Goal: Task Accomplishment & Management: Complete application form

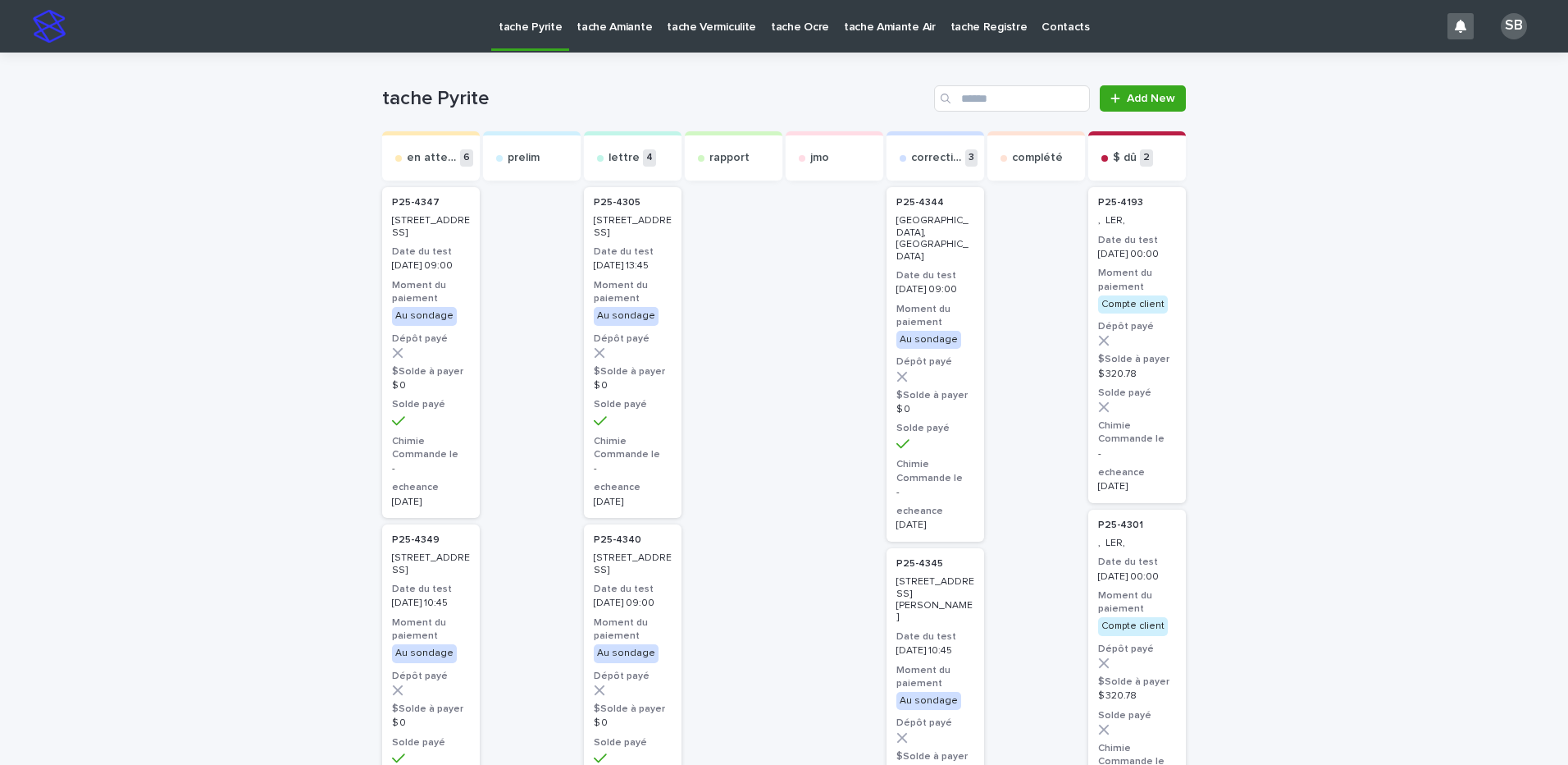
click at [715, 41] on link "tache Vermiculite" at bounding box center [711, 25] width 104 height 50
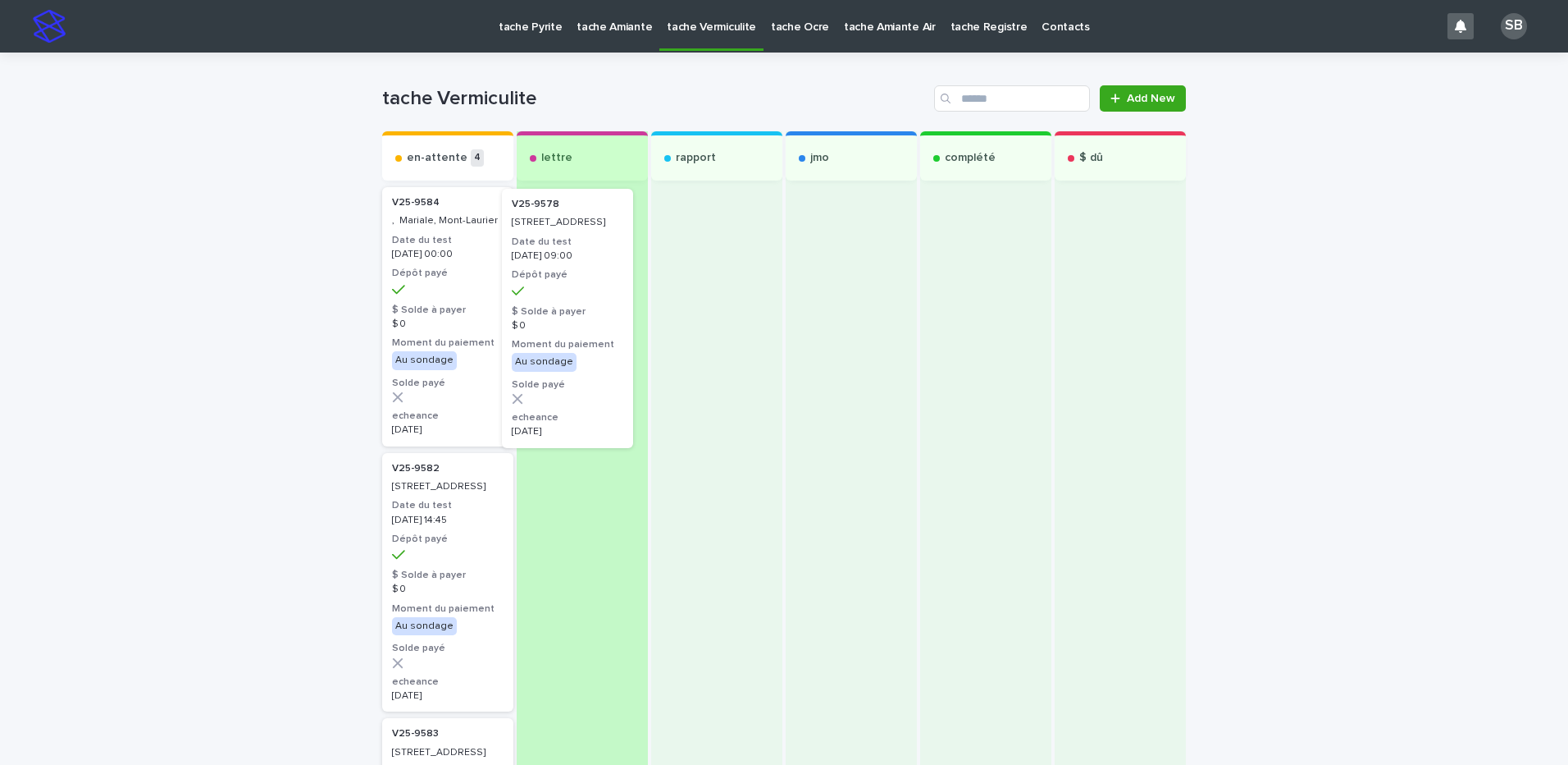
drag, startPoint x: 467, startPoint y: 298, endPoint x: 601, endPoint y: 302, distance: 134.1
click at [601, 302] on div "en-attente 4 V25-9578 8640, rue Aéterna, Montréal Date du test 2025-09-09 09:00…" at bounding box center [784, 640] width 803 height 1016
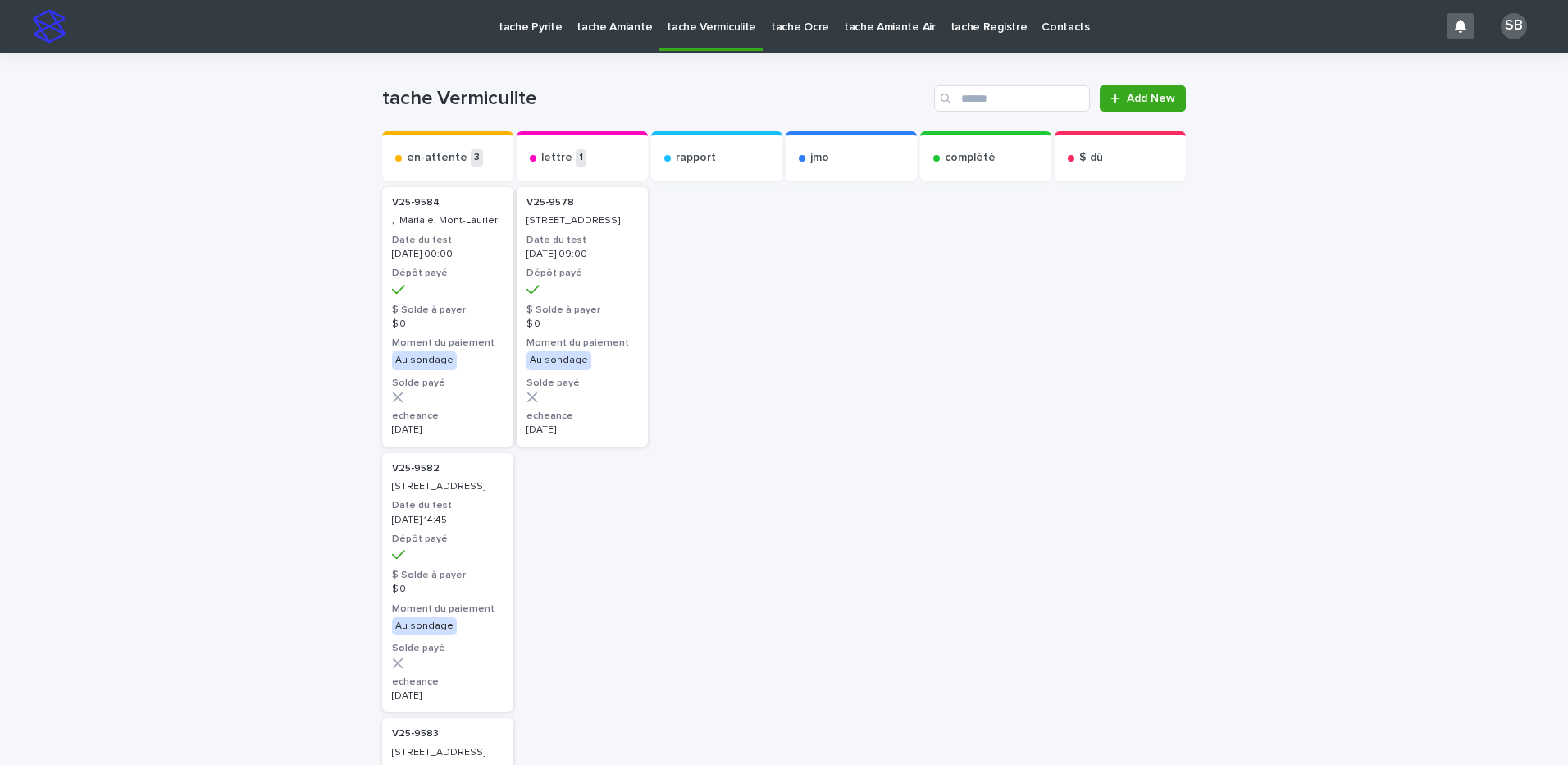
click at [636, 38] on link "tache Amiante" at bounding box center [614, 25] width 90 height 50
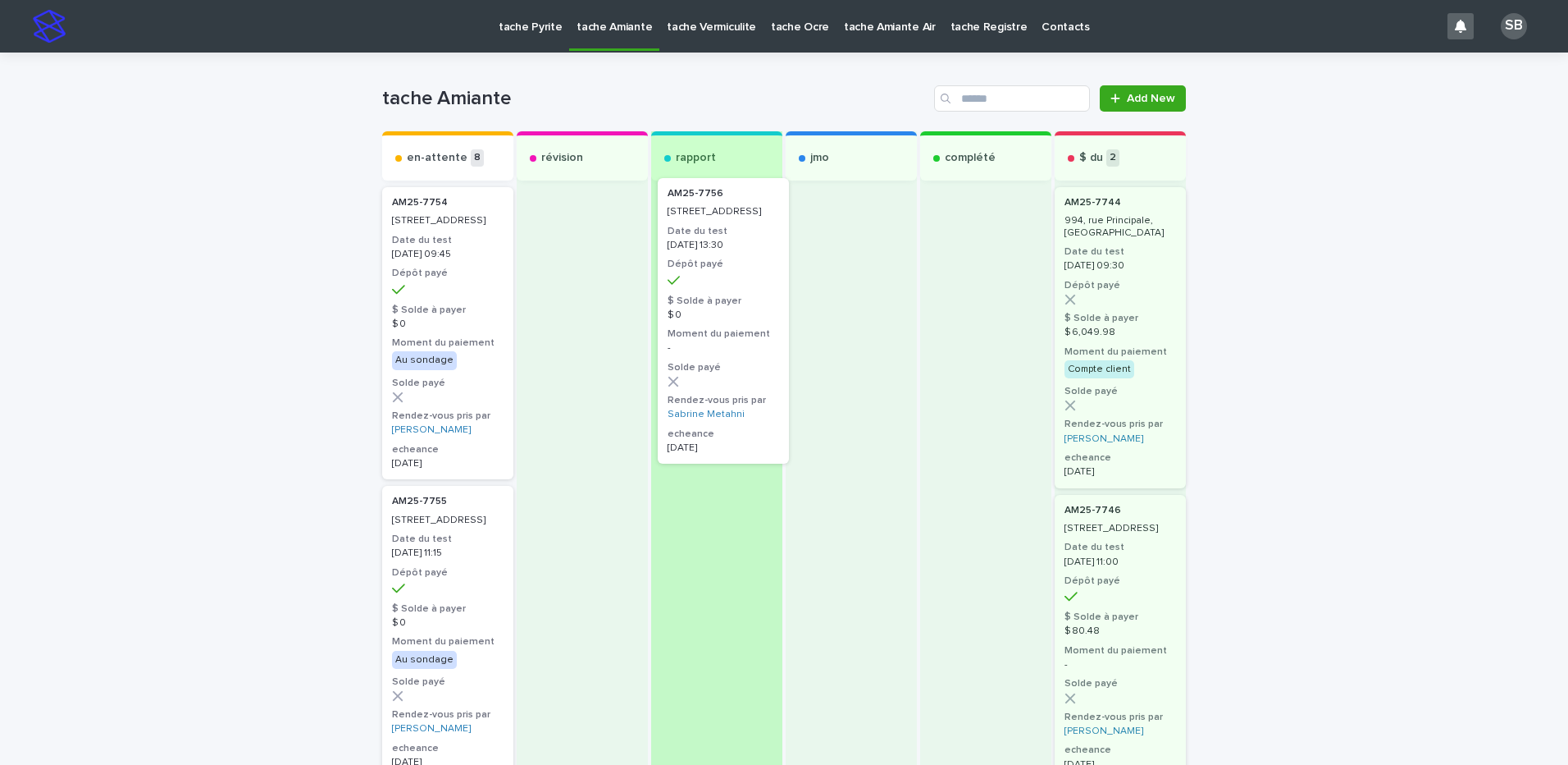
drag, startPoint x: 467, startPoint y: 298, endPoint x: 755, endPoint y: 289, distance: 288.1
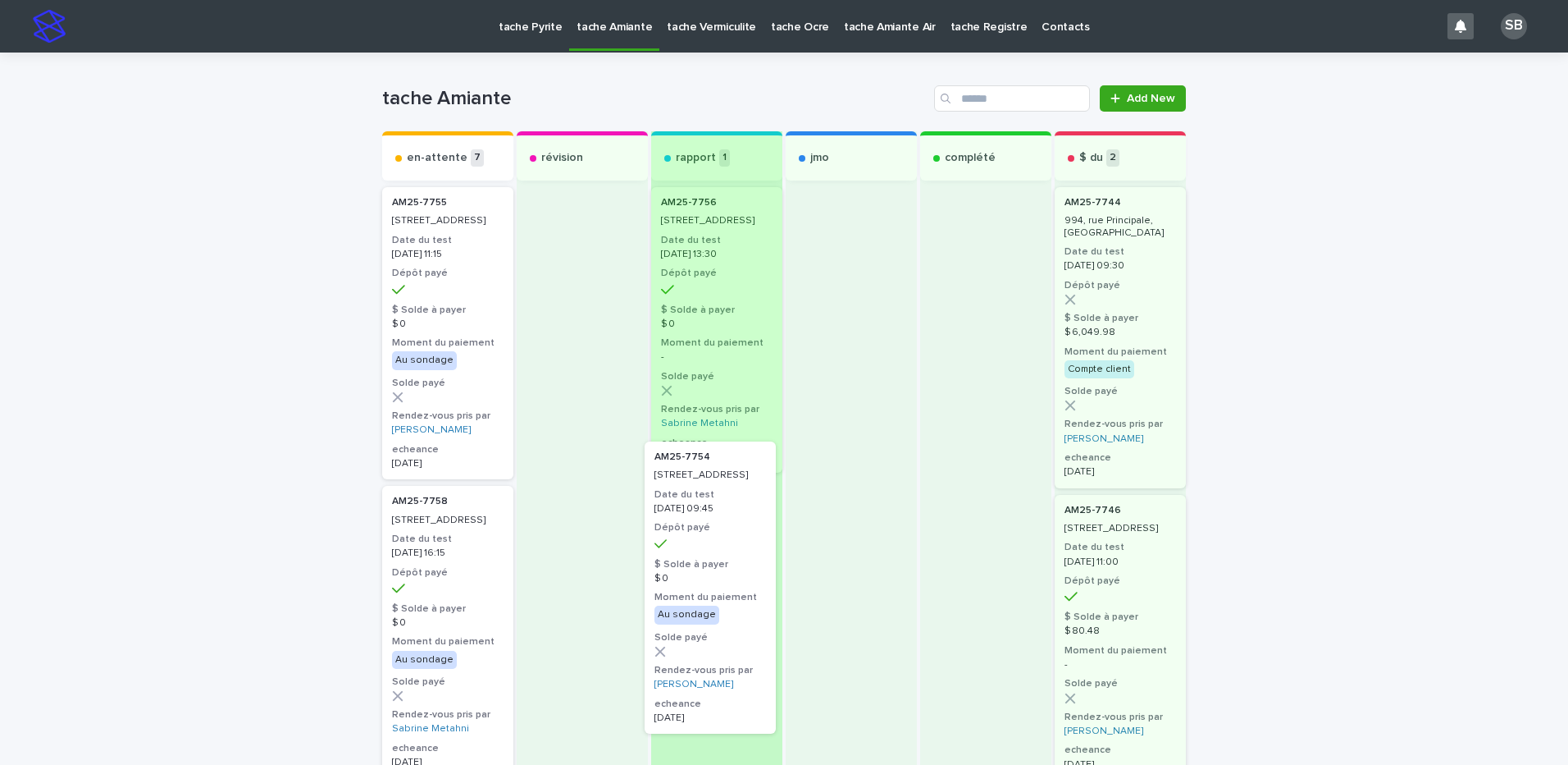
drag, startPoint x: 438, startPoint y: 313, endPoint x: 710, endPoint y: 571, distance: 374.9
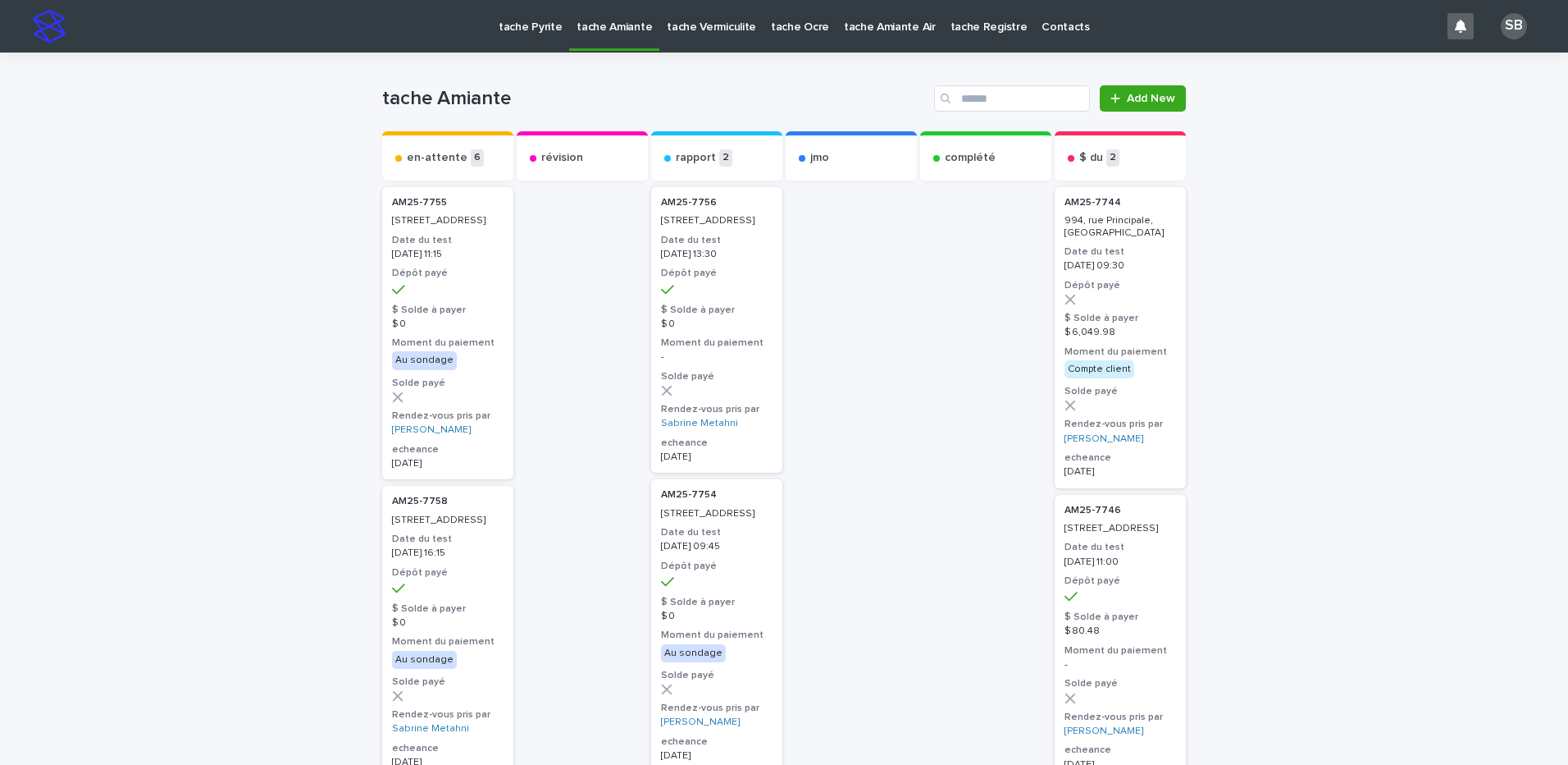
click at [738, 31] on p "tache Vermiculite" at bounding box center [711, 17] width 89 height 34
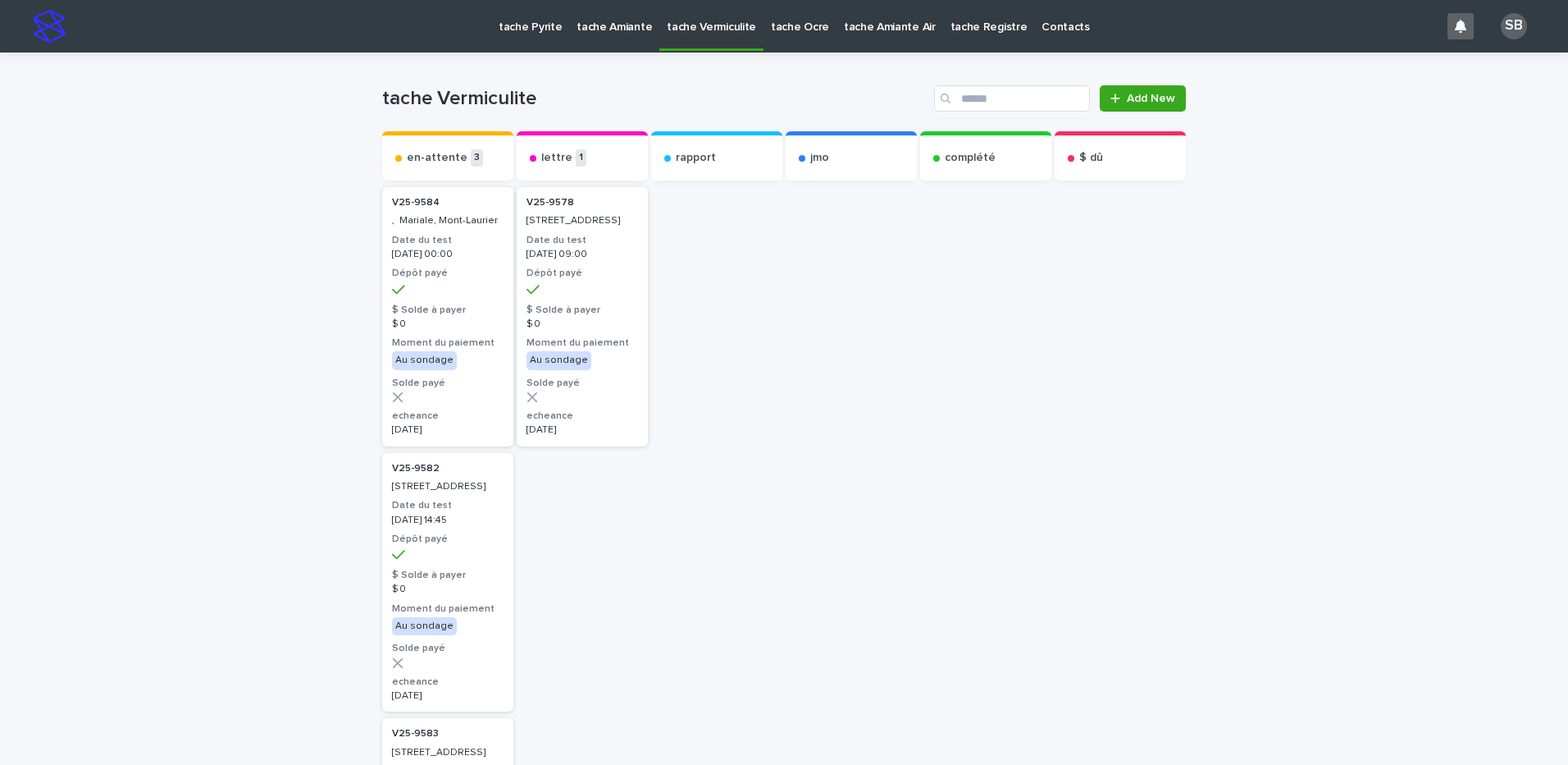
click at [129, 271] on div "Loading... Saving… Loading... Saving… tache Vermiculite Add New Send to... Send…" at bounding box center [784, 599] width 1568 height 1095
click at [610, 34] on link "tache Amiante" at bounding box center [614, 25] width 90 height 50
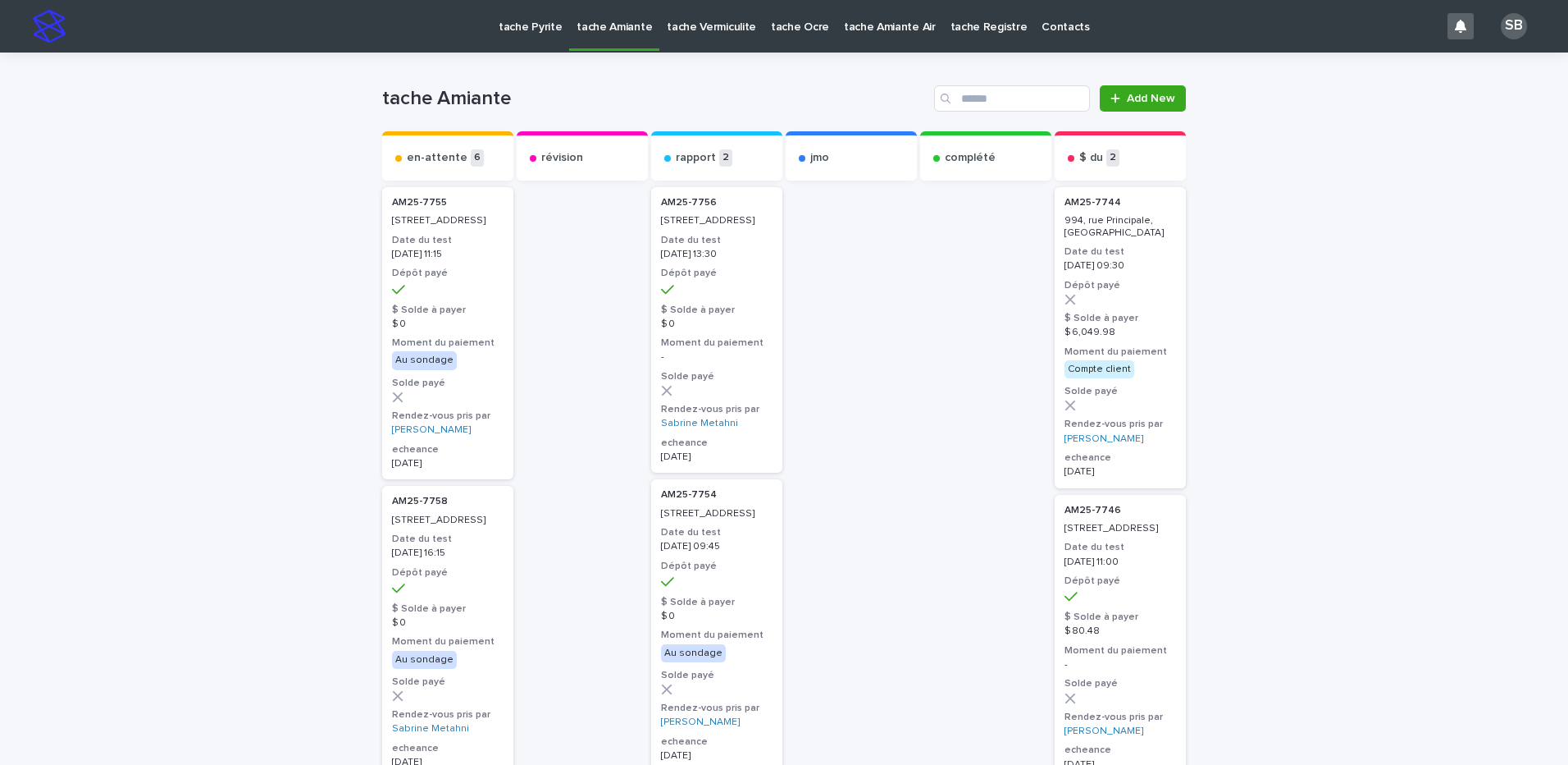
click at [741, 27] on p "tache Vermiculite" at bounding box center [711, 17] width 89 height 34
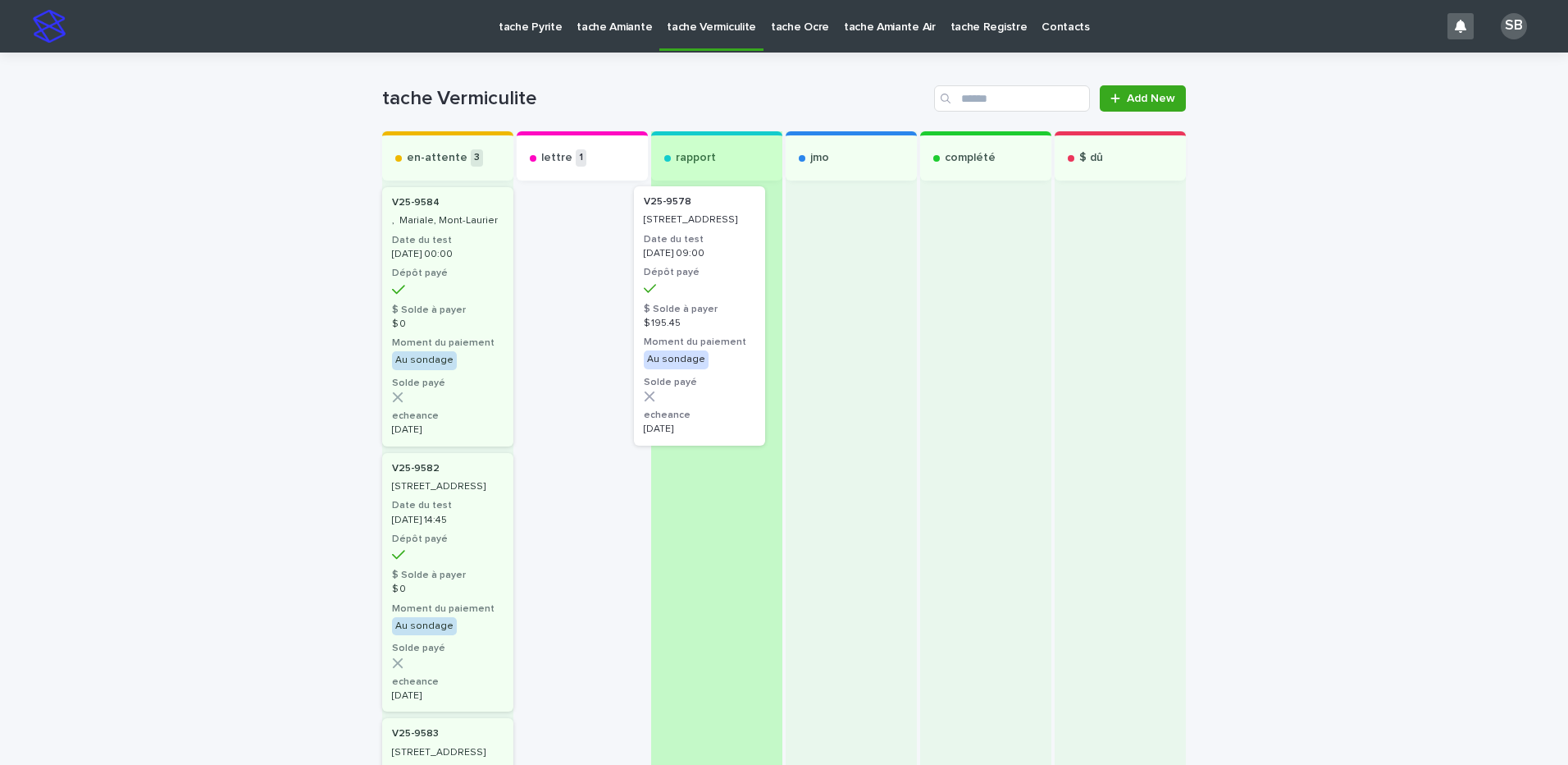
drag, startPoint x: 590, startPoint y: 332, endPoint x: 714, endPoint y: 330, distance: 124.0
click at [714, 330] on div "en-attente 3 V25-9584 , Mariale, Mont-Laurier Date du test 2025-09-11 00:00 Dép…" at bounding box center [784, 598] width 803 height 934
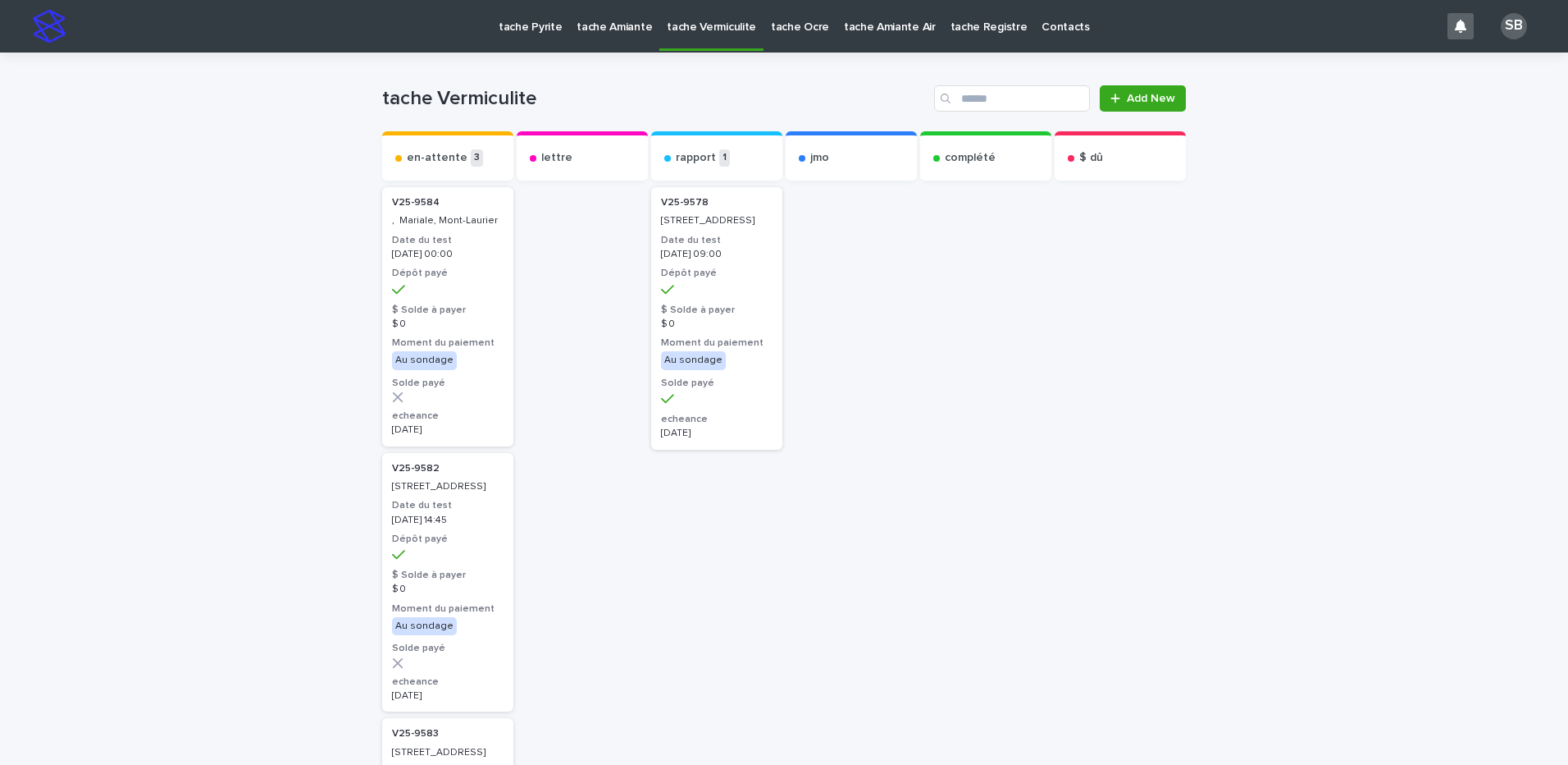
click at [534, 32] on p "tache Pyrite" at bounding box center [530, 17] width 63 height 34
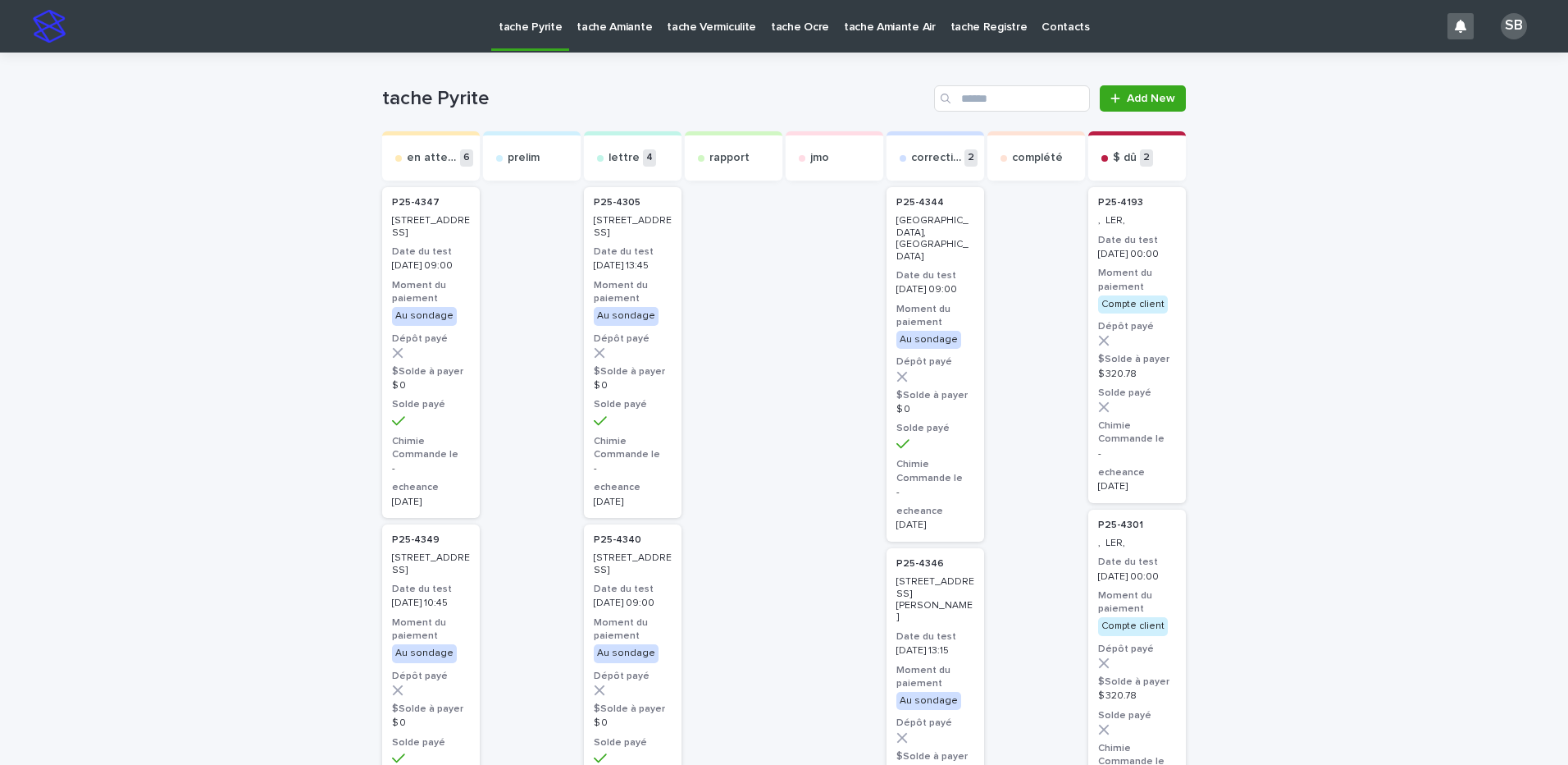
click at [730, 20] on p "tache Vermiculite" at bounding box center [711, 17] width 89 height 34
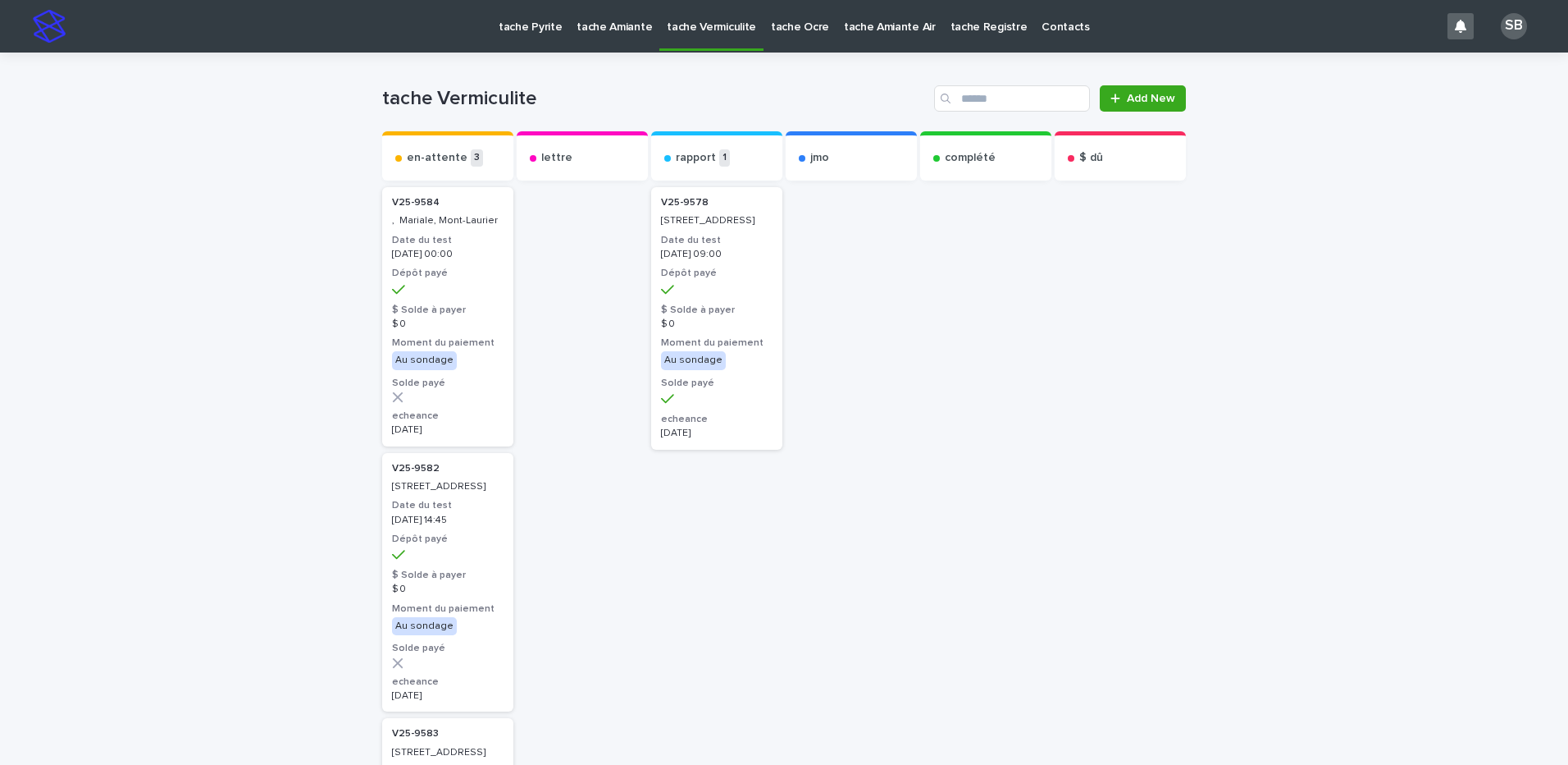
click at [540, 29] on p "tache Pyrite" at bounding box center [530, 17] width 63 height 34
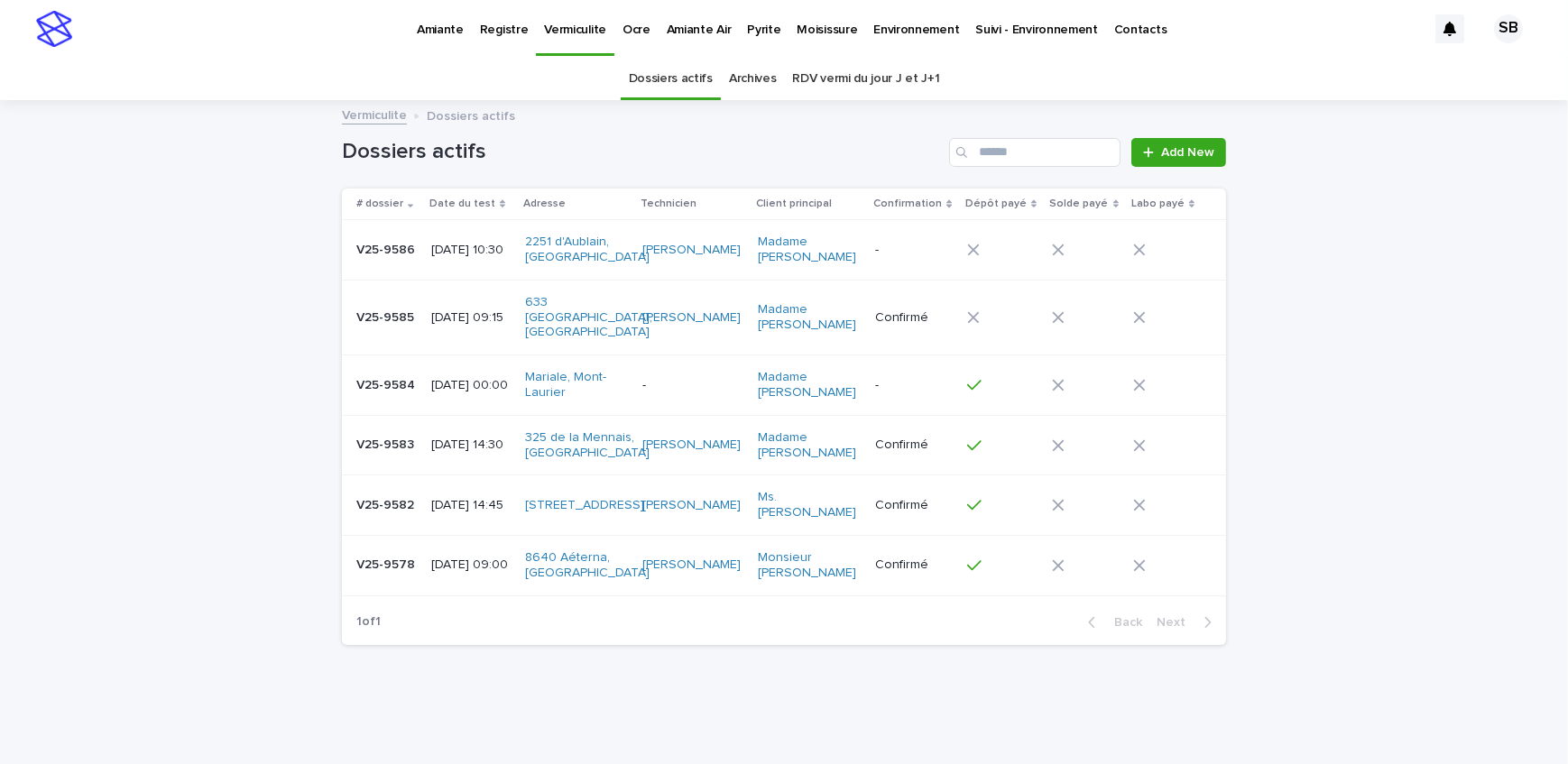
click at [411, 566] on td "V25-9578 V25-9578" at bounding box center [383, 565] width 82 height 60
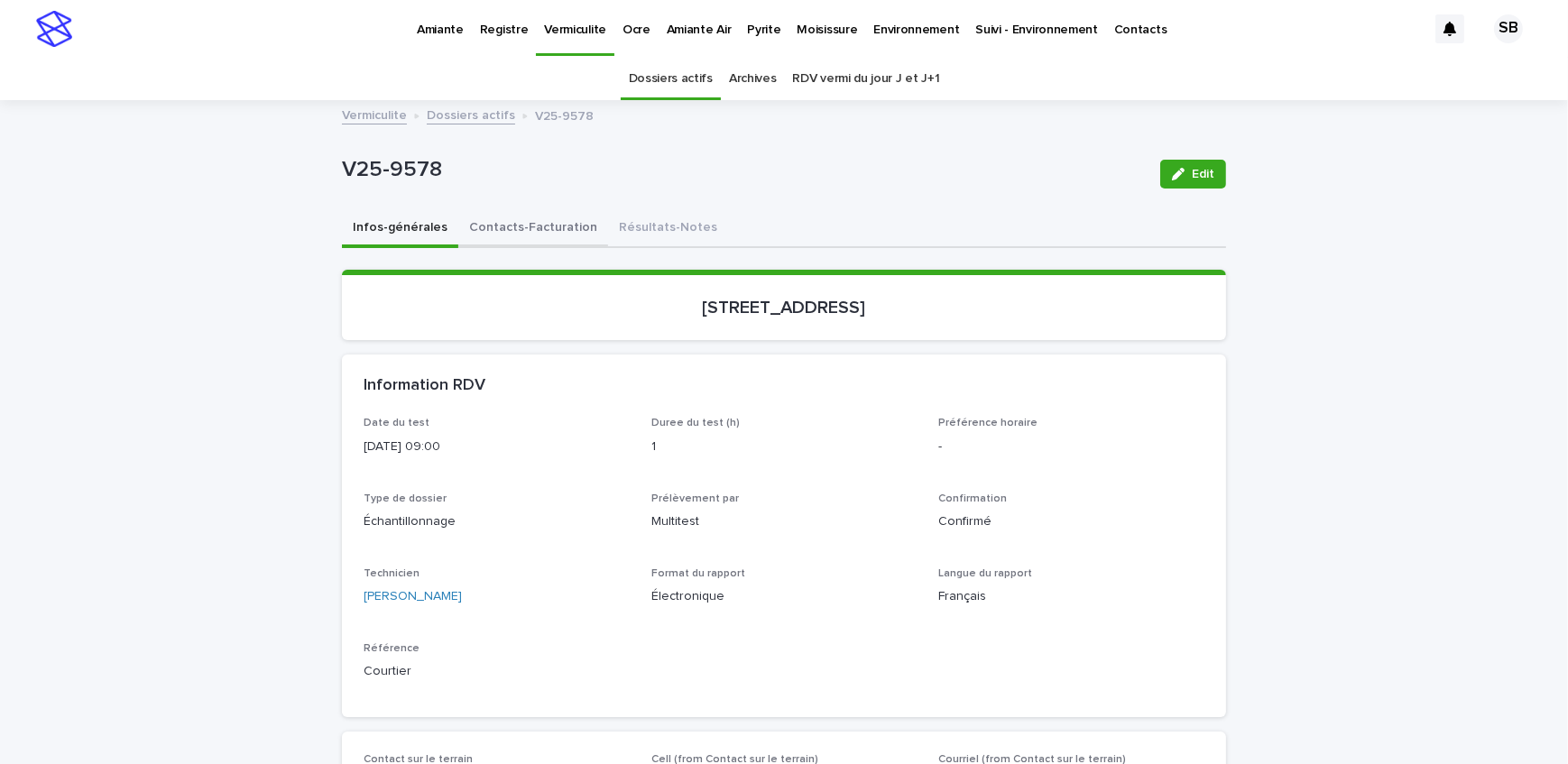
click at [506, 241] on button "Contacts-Facturation" at bounding box center [533, 229] width 150 height 38
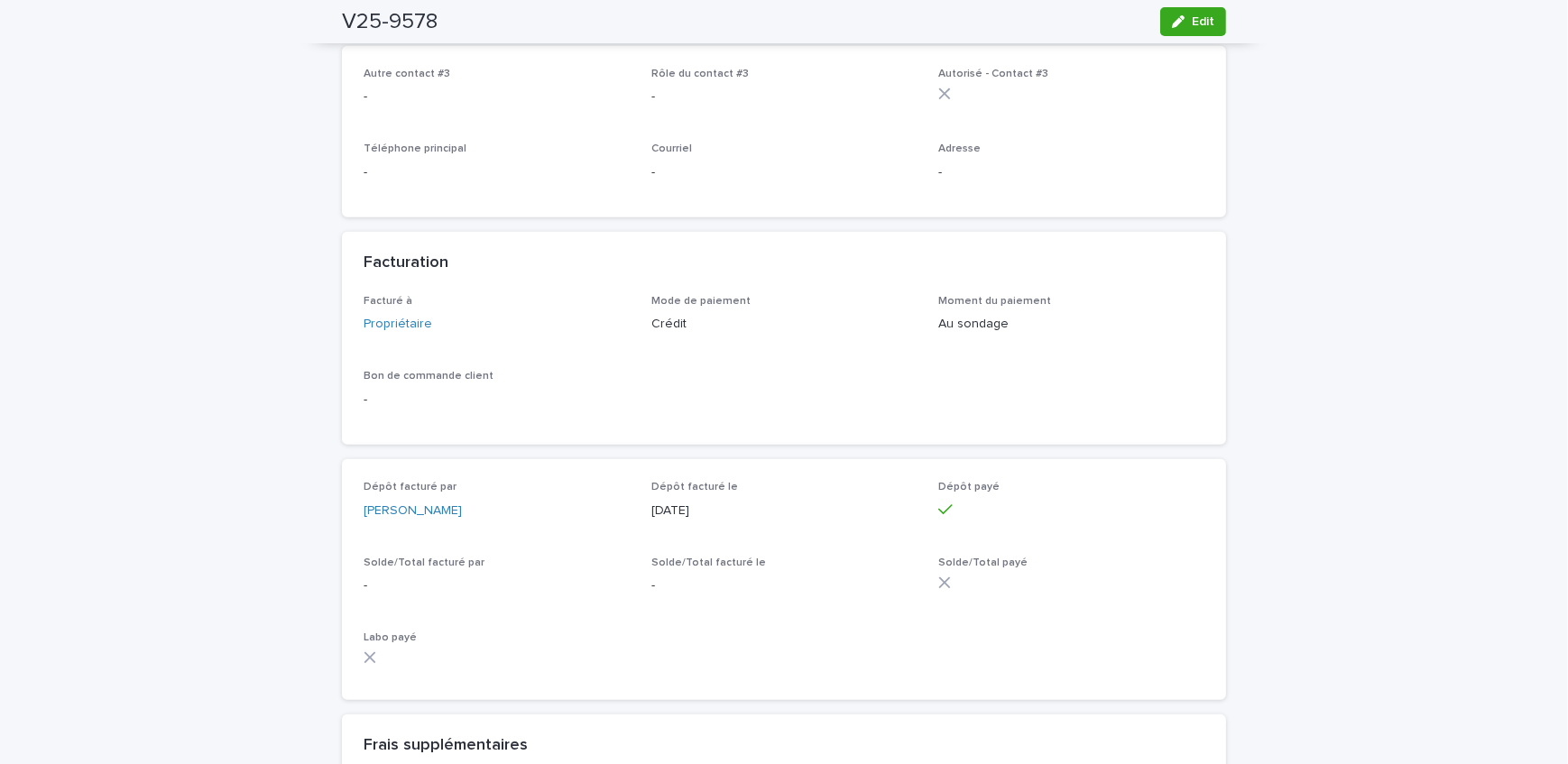
scroll to position [1202, 0]
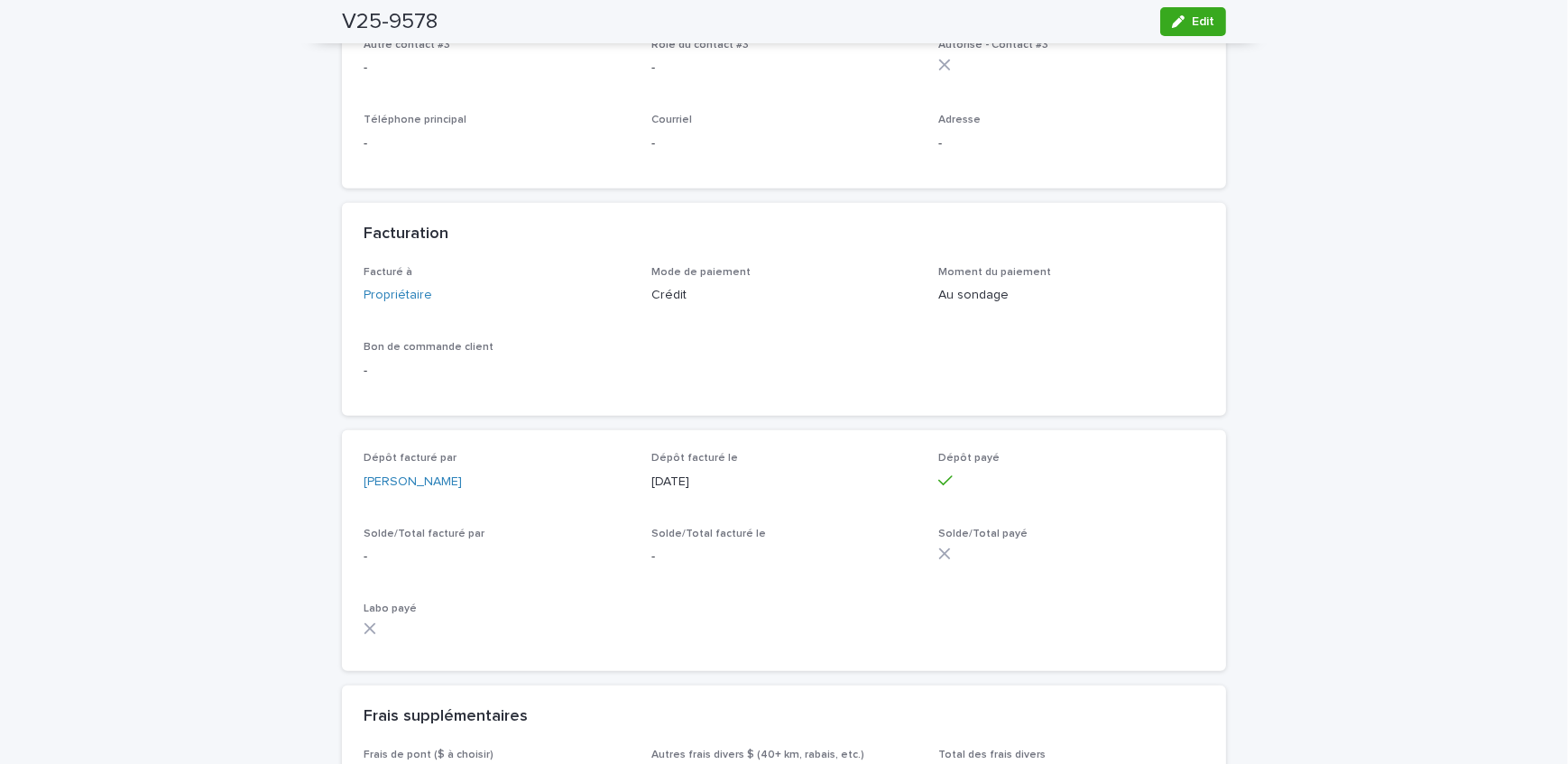
drag, startPoint x: 1209, startPoint y: 26, endPoint x: 489, endPoint y: 702, distance: 987.6
click at [1209, 26] on button "Edit" at bounding box center [1193, 21] width 65 height 29
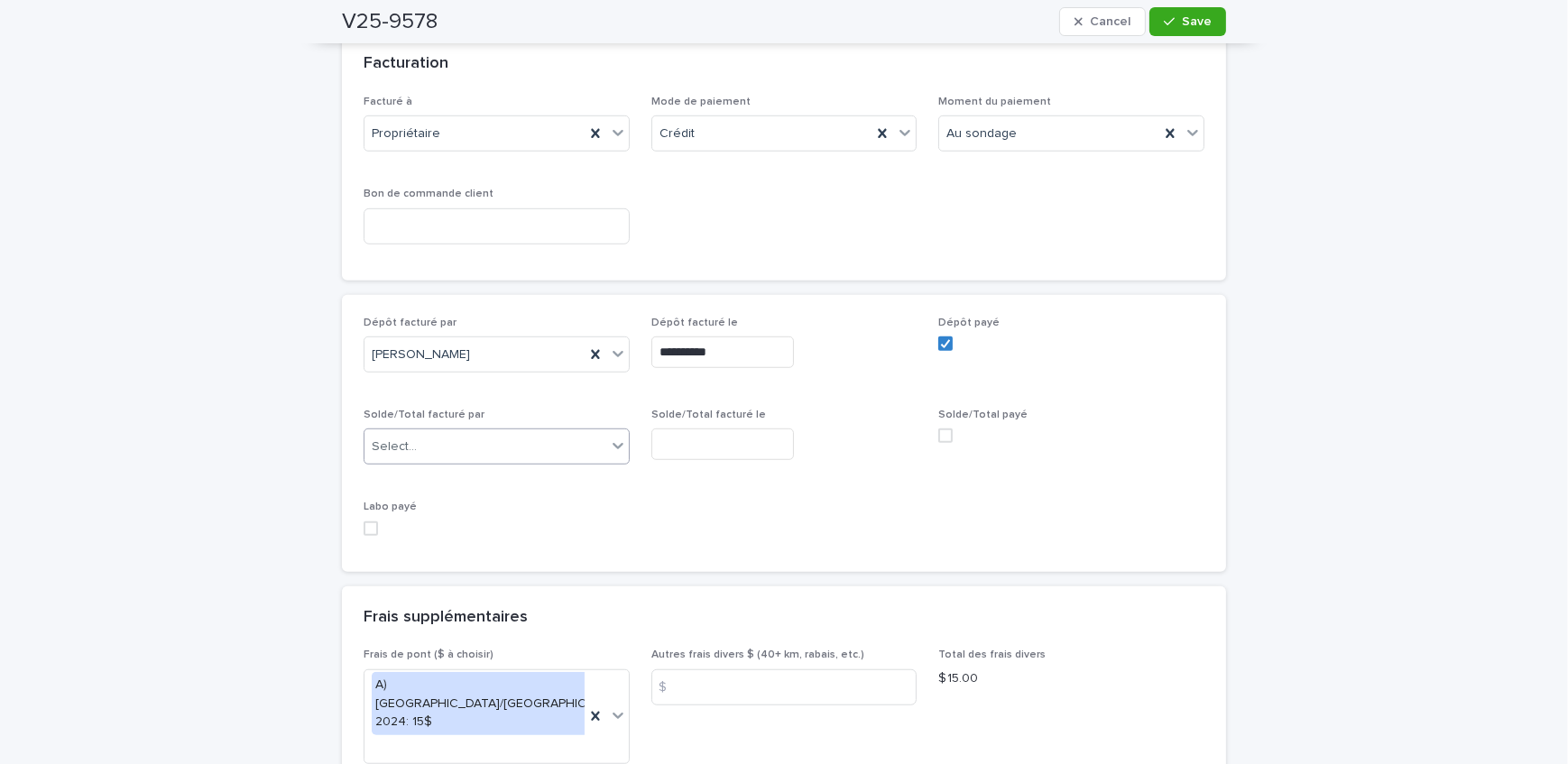
scroll to position [1594, 0]
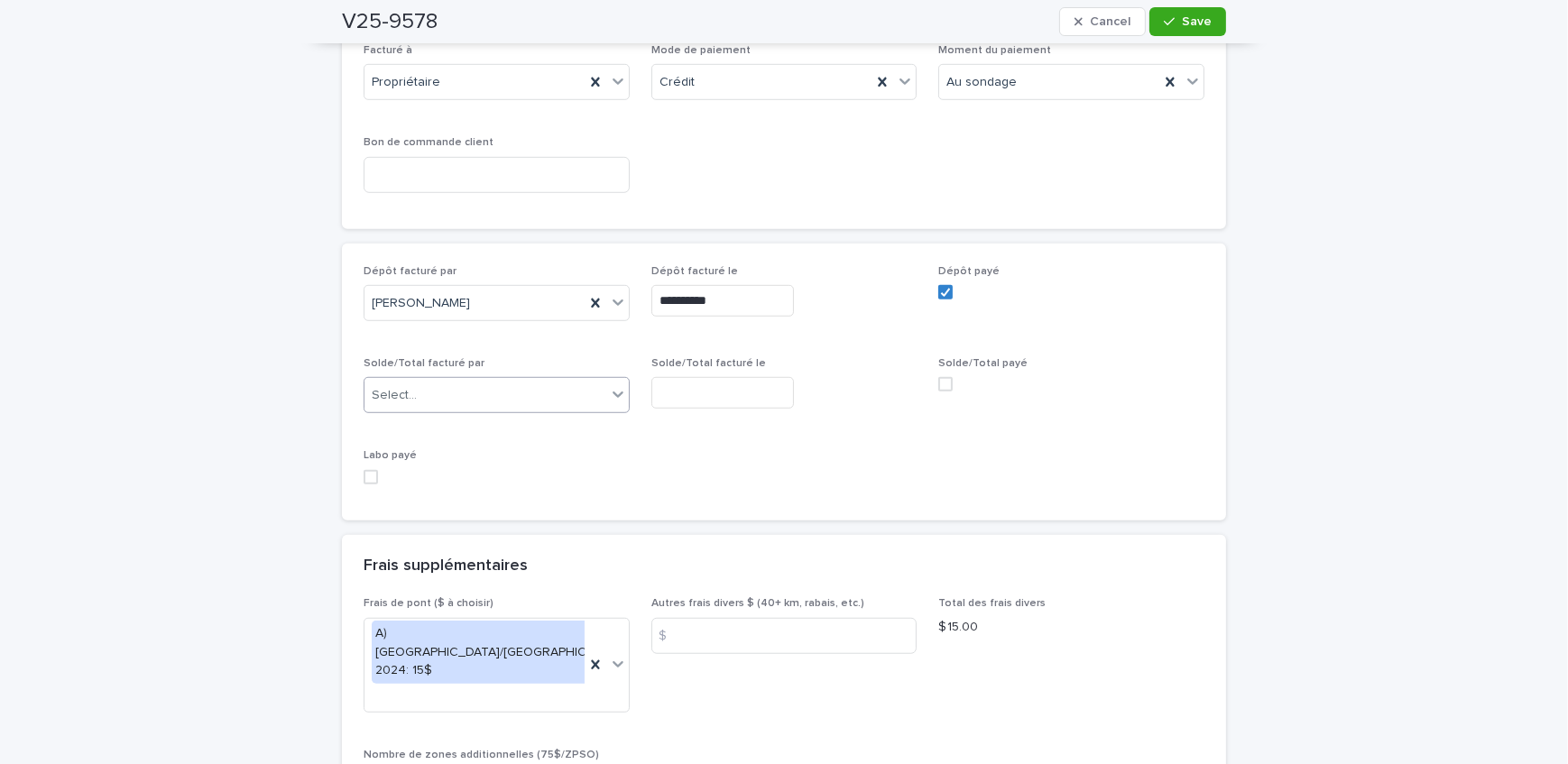
click at [468, 378] on div "Select..." at bounding box center [497, 395] width 267 height 36
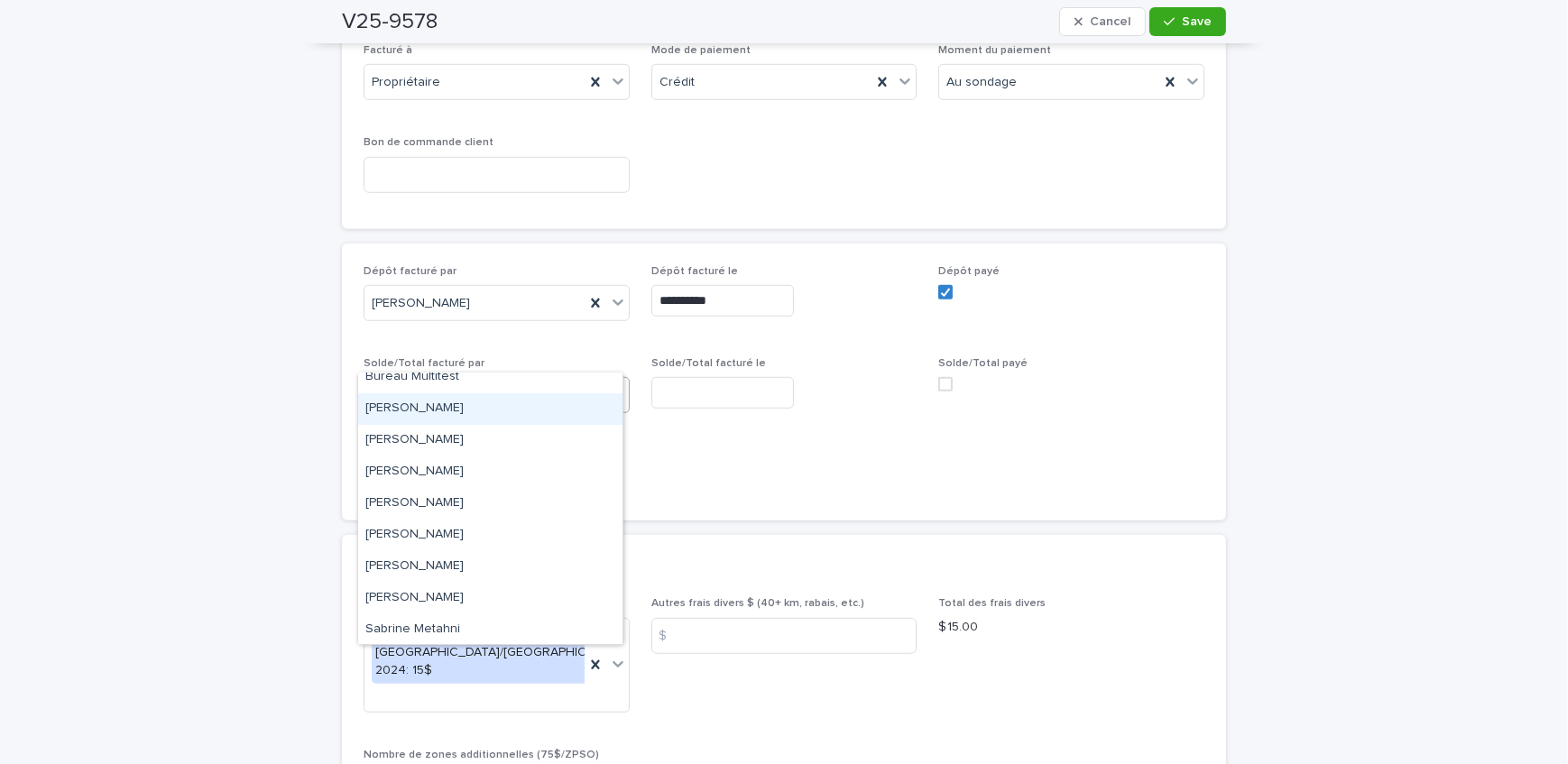
scroll to position [235, 0]
click at [476, 499] on div "[PERSON_NAME]" at bounding box center [490, 502] width 265 height 32
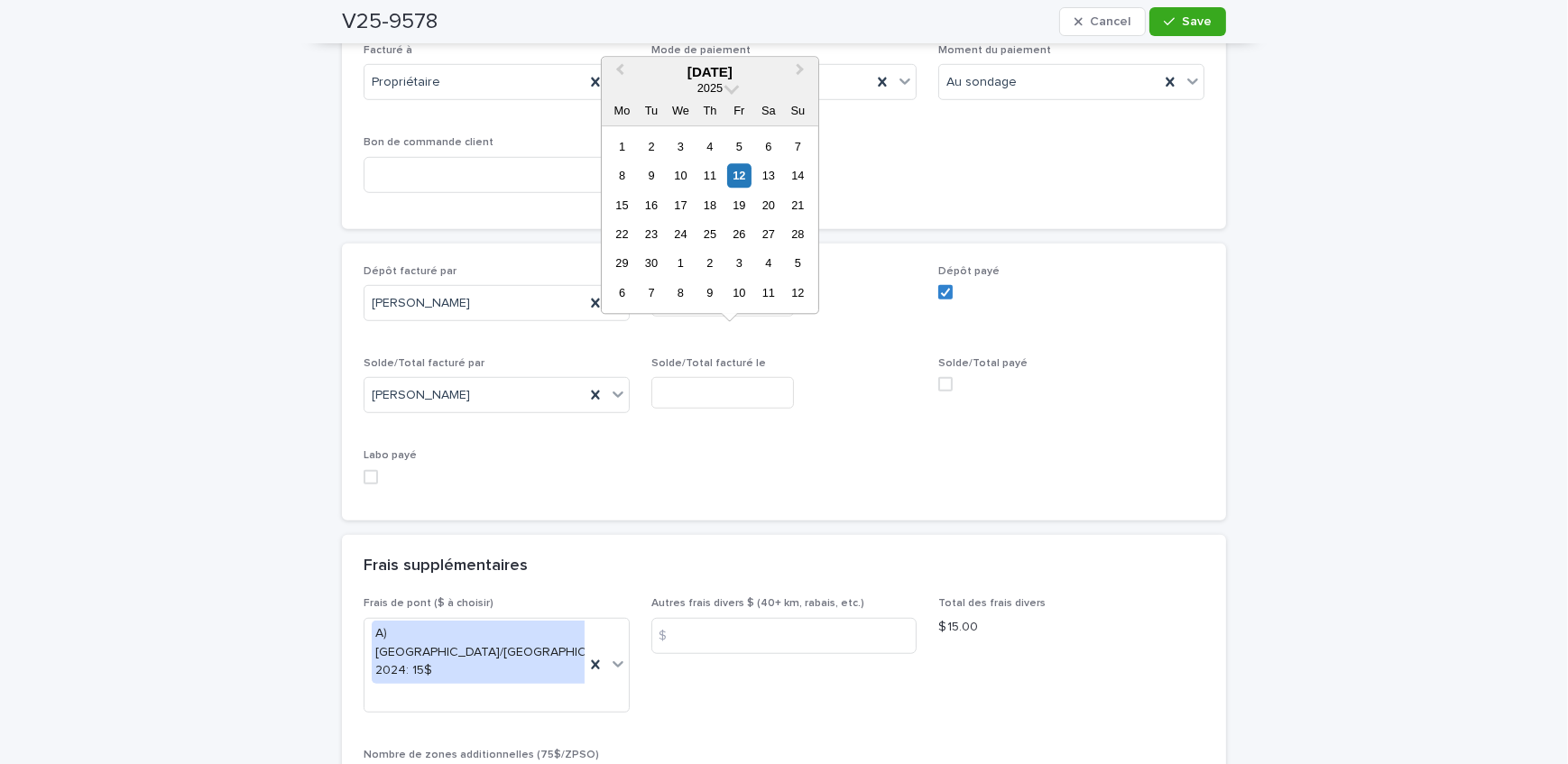
click at [791, 378] on input "text" at bounding box center [723, 393] width 143 height 32
click at [737, 172] on div "12" at bounding box center [739, 175] width 25 height 25
type input "**********"
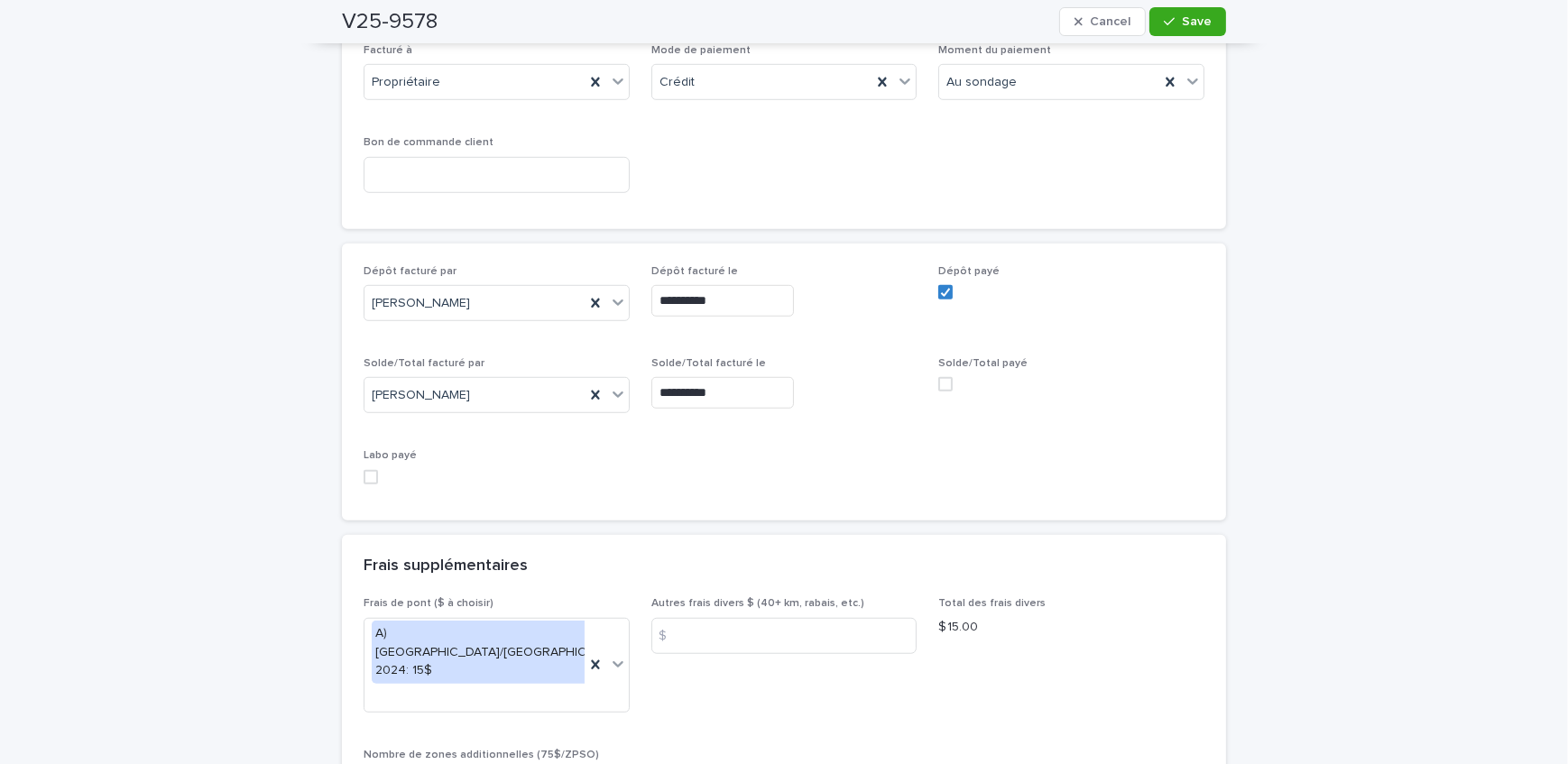
click at [1154, 22] on button "Save" at bounding box center [1187, 21] width 76 height 29
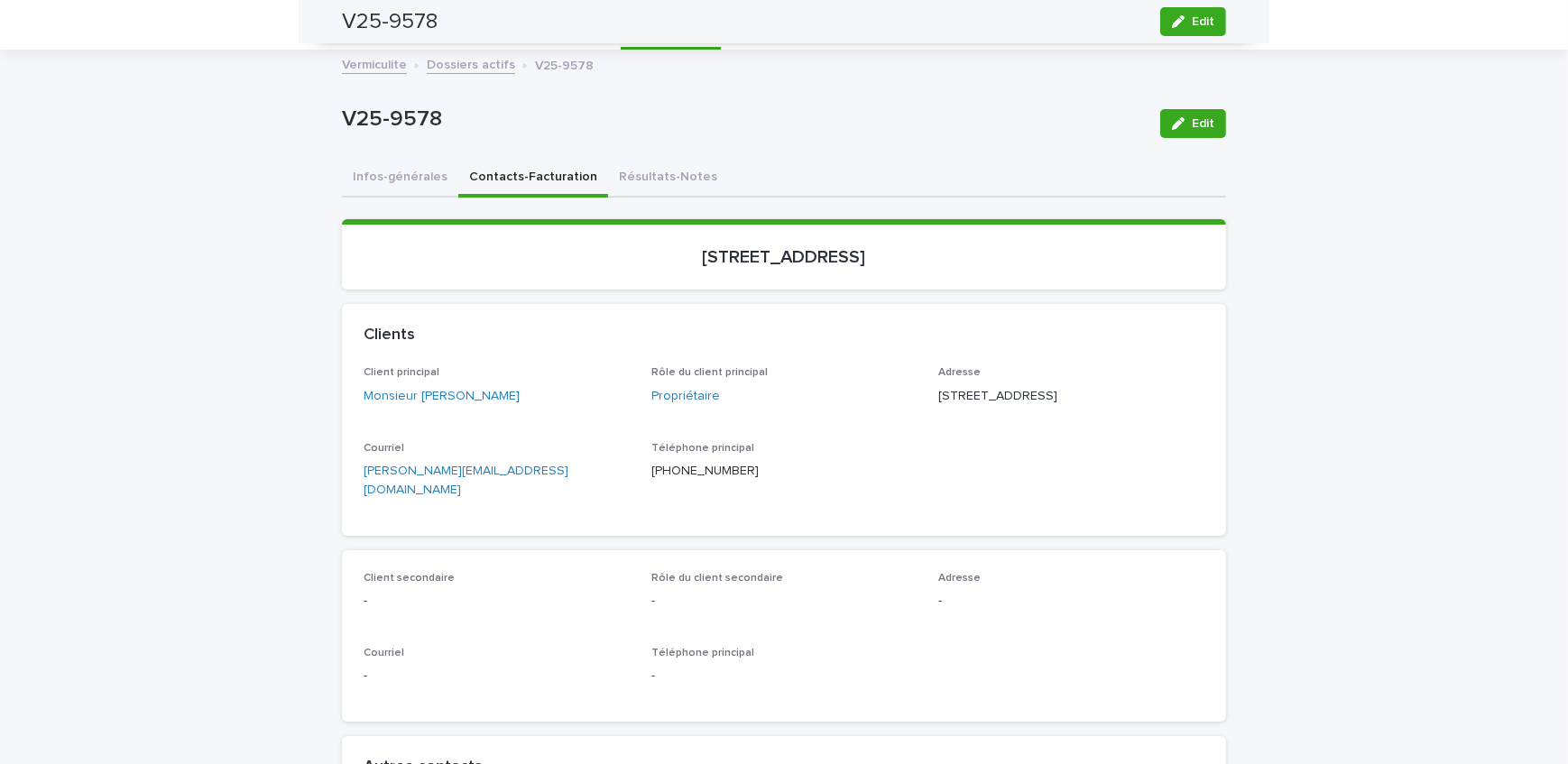
scroll to position [0, 0]
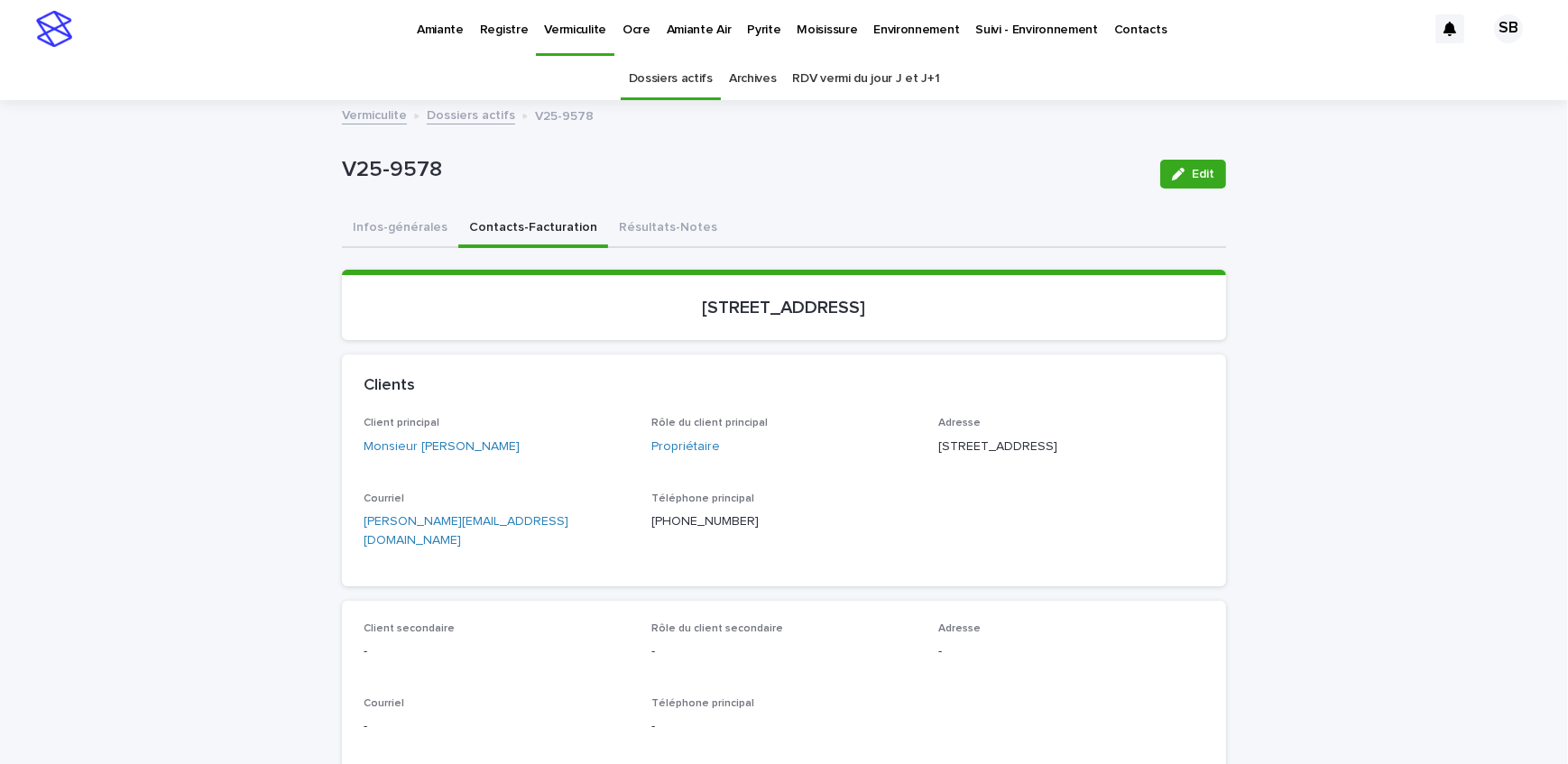
click at [622, 220] on button "Résultats-Notes" at bounding box center [668, 229] width 120 height 38
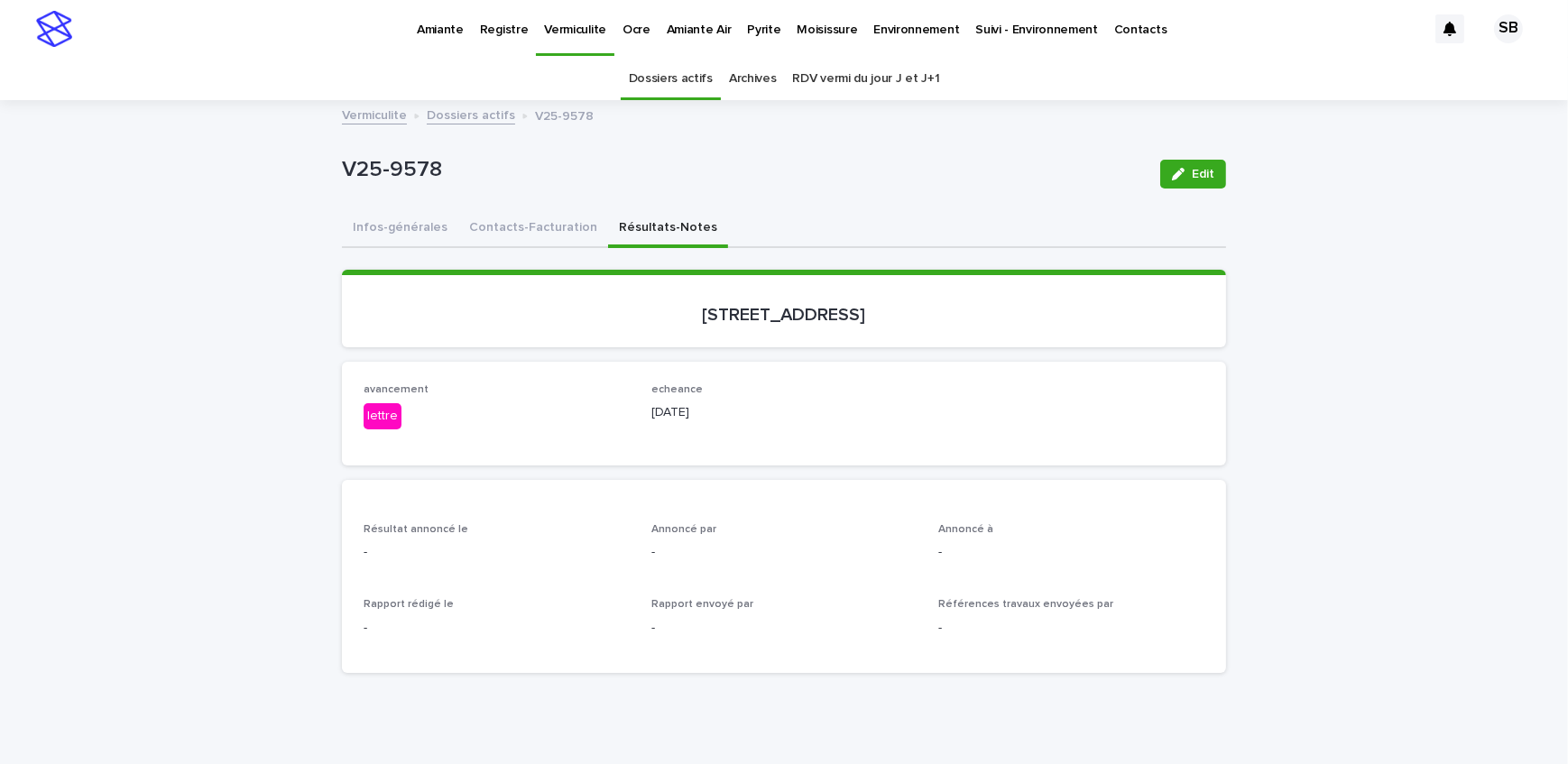
click at [386, 215] on button "Infos-générales" at bounding box center [399, 229] width 116 height 38
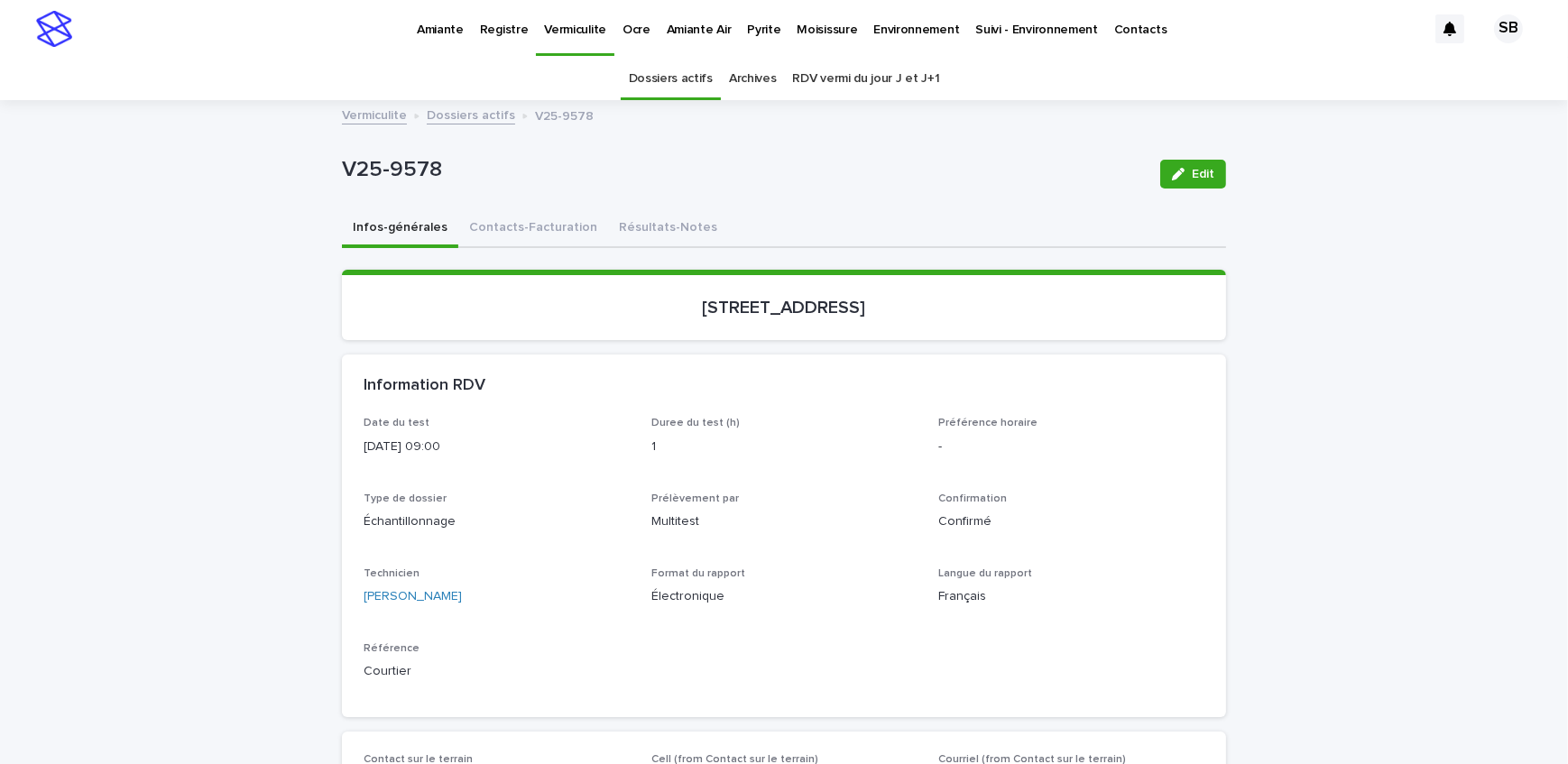
click at [361, 117] on link "Vermiculite" at bounding box center [375, 114] width 65 height 21
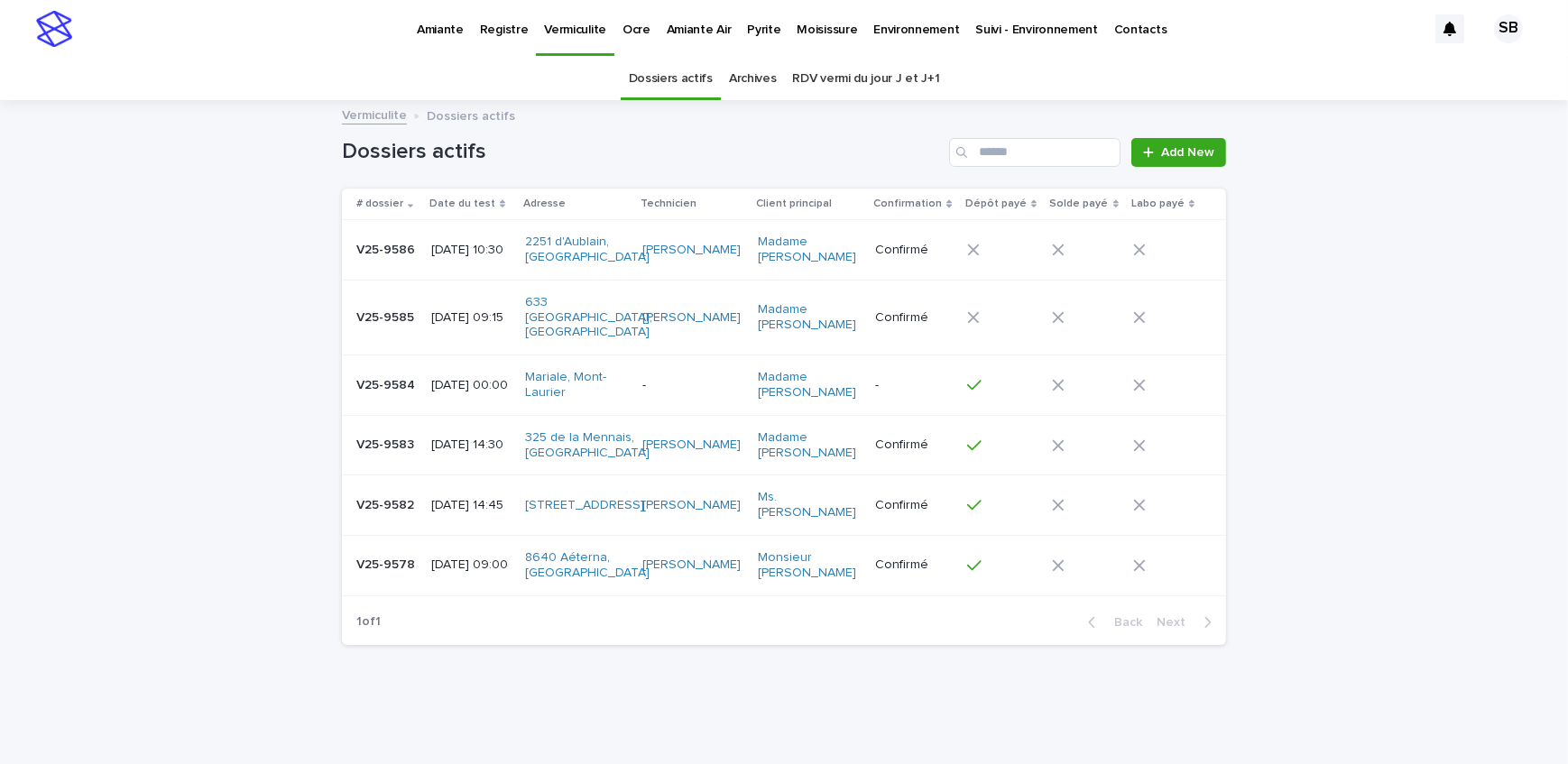
click at [300, 180] on div "Loading... Saving… Loading... Saving… Dossiers actifs Add New # dossier Date du…" at bounding box center [784, 426] width 1568 height 648
click at [431, 573] on p "[DATE] 09:00" at bounding box center [471, 565] width 79 height 15
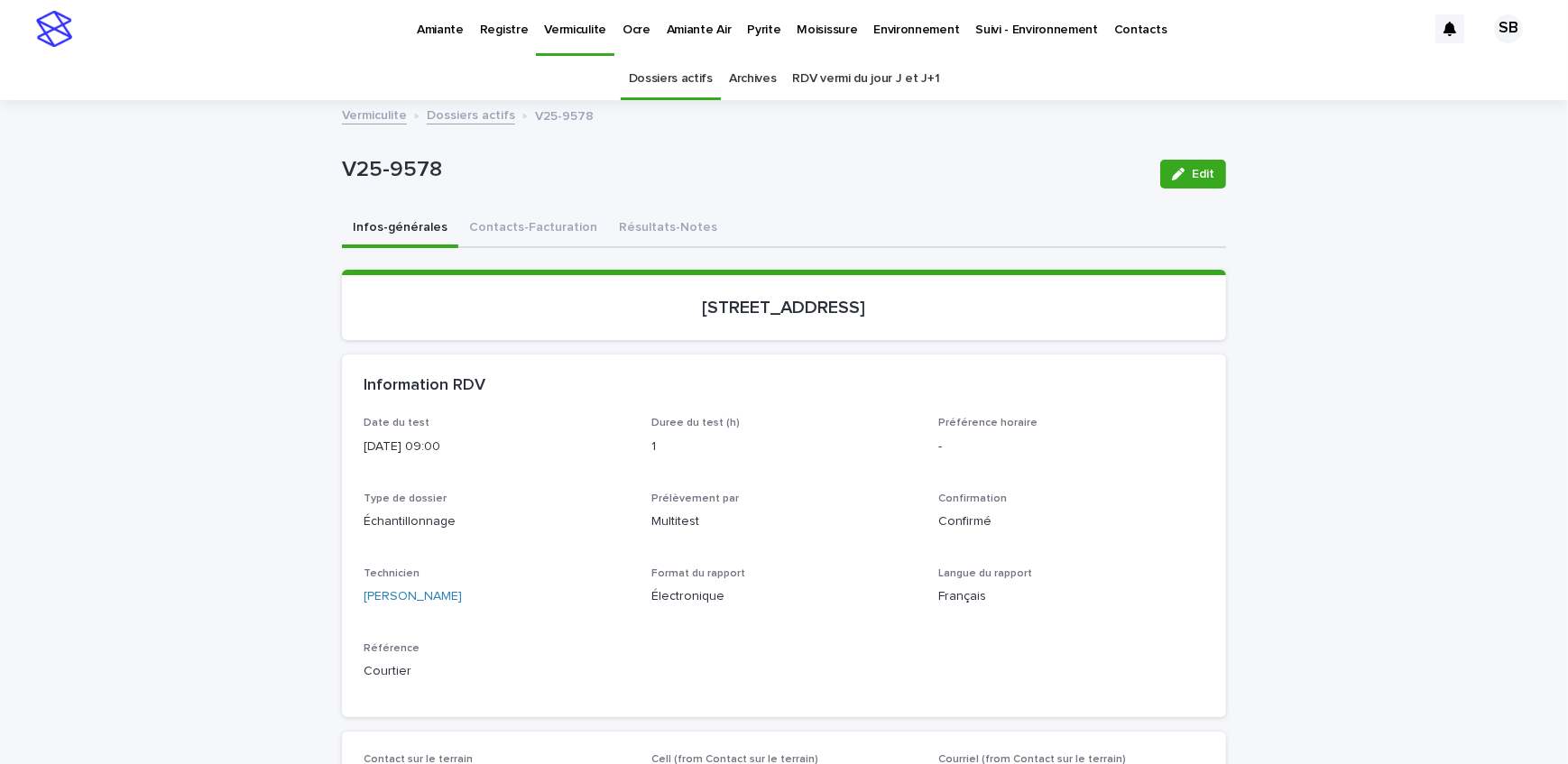
scroll to position [56, 0]
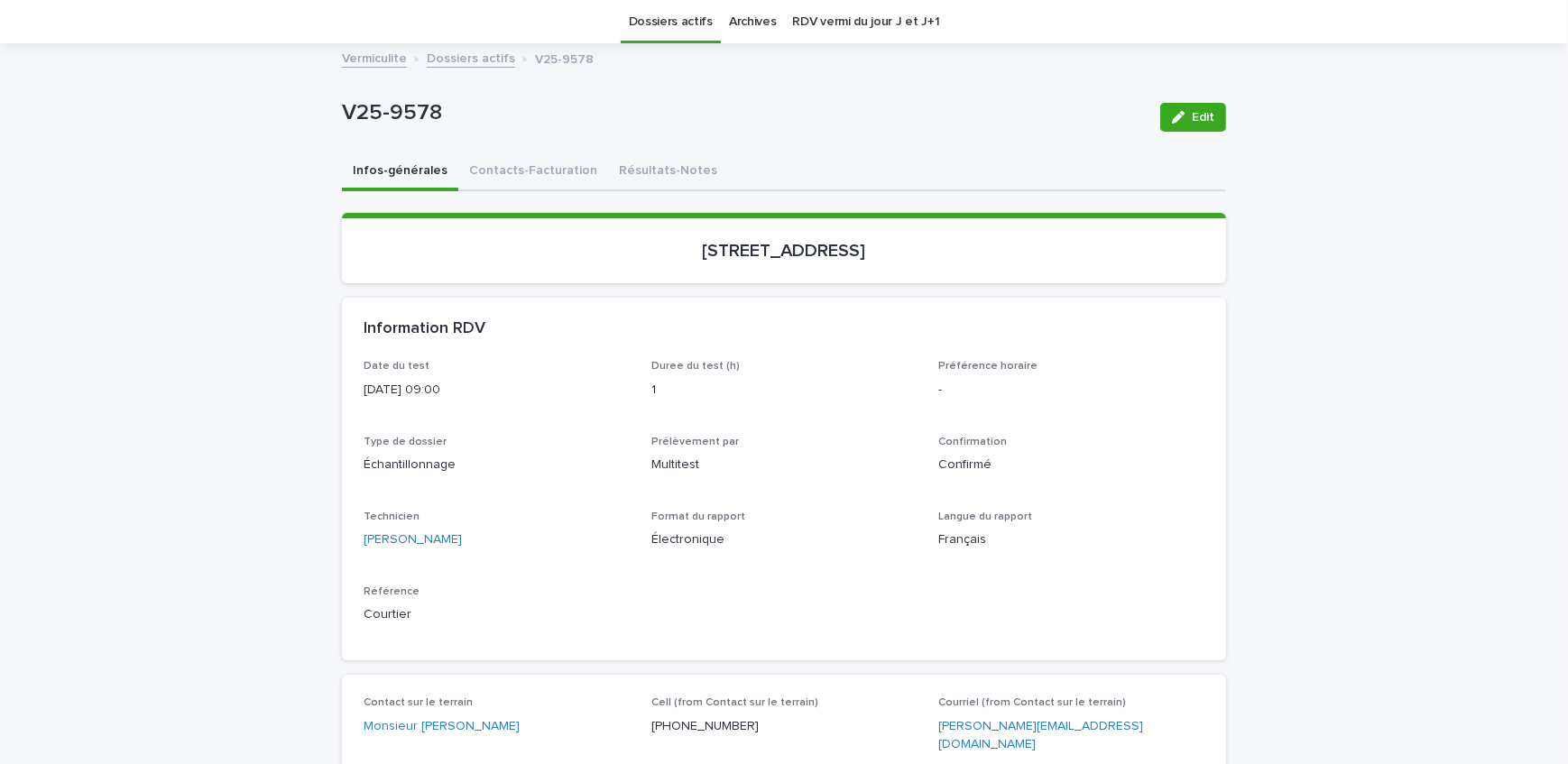
click at [670, 167] on button "Résultats-Notes" at bounding box center [668, 172] width 120 height 38
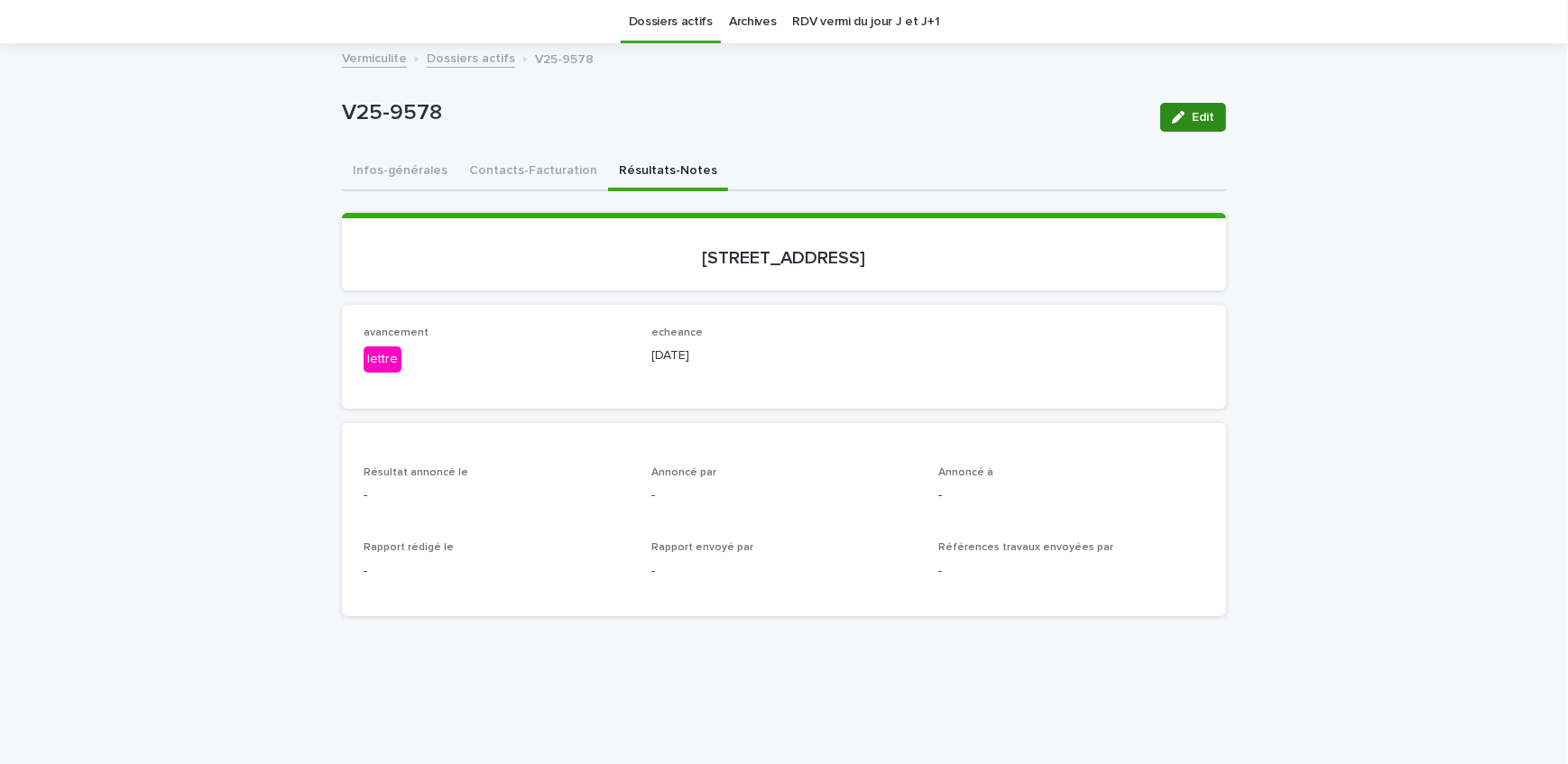
click at [1192, 114] on span "Edit" at bounding box center [1203, 117] width 23 height 13
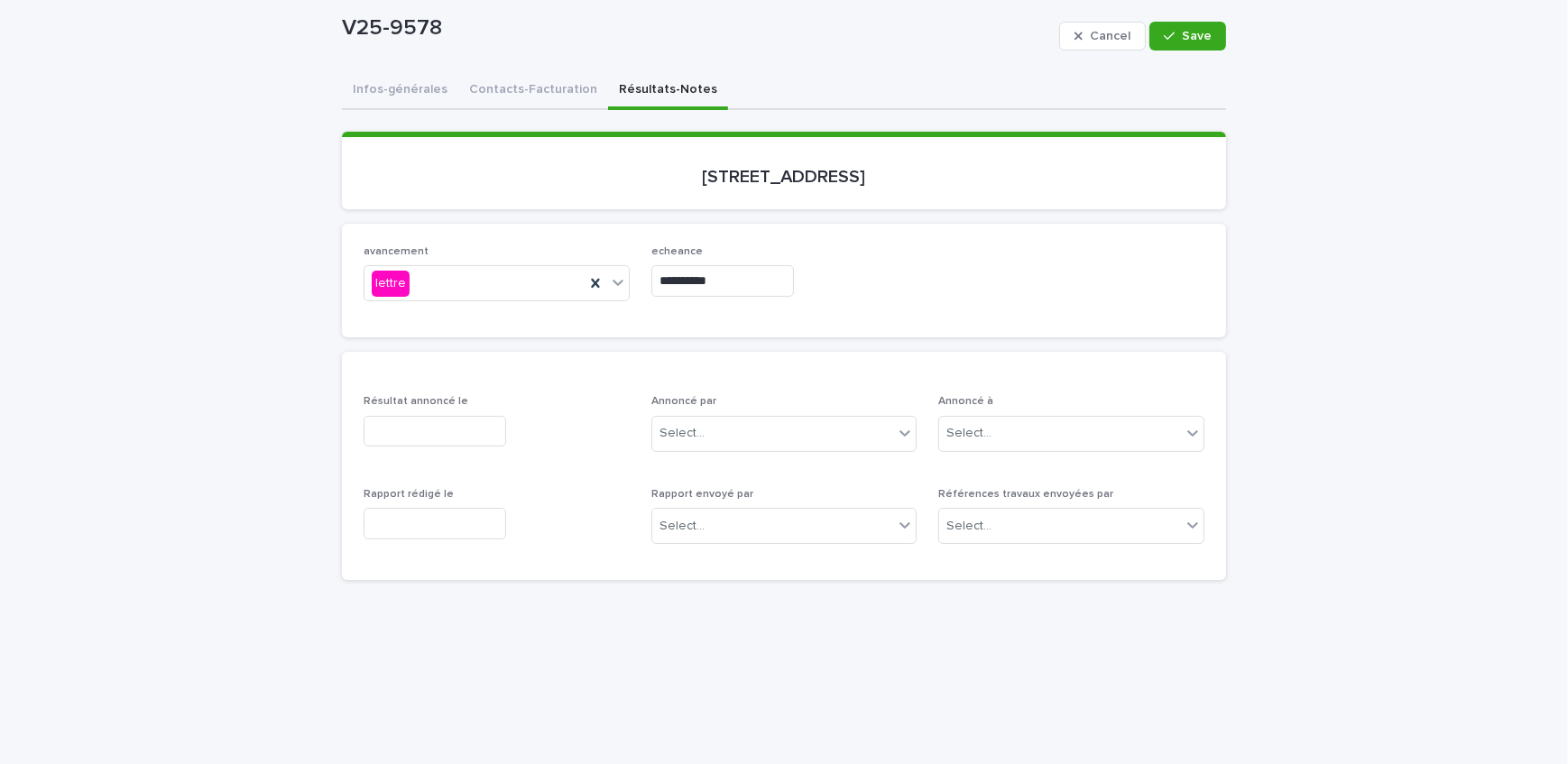
scroll to position [221, 0]
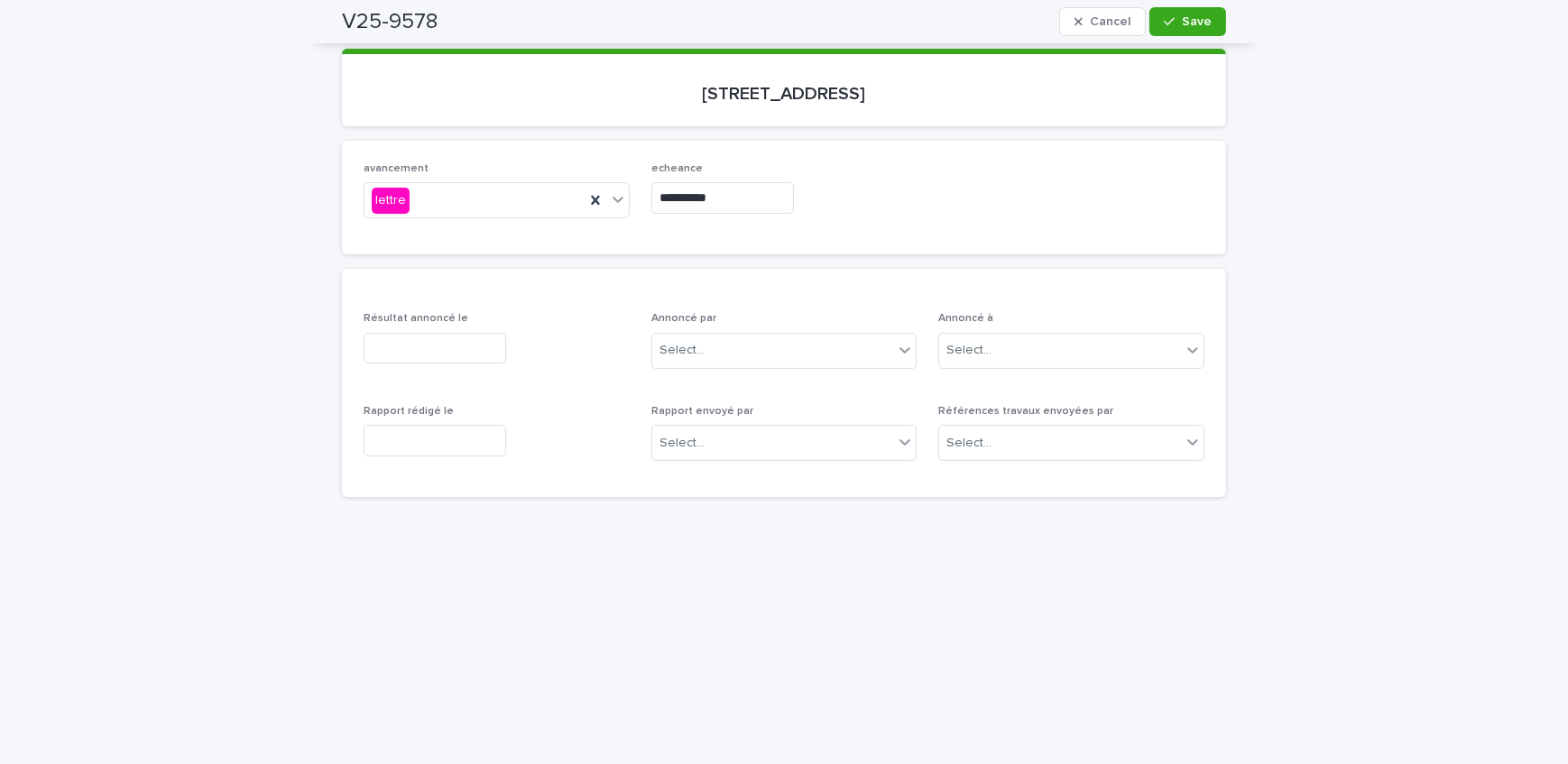
click at [468, 344] on input "text" at bounding box center [435, 349] width 143 height 32
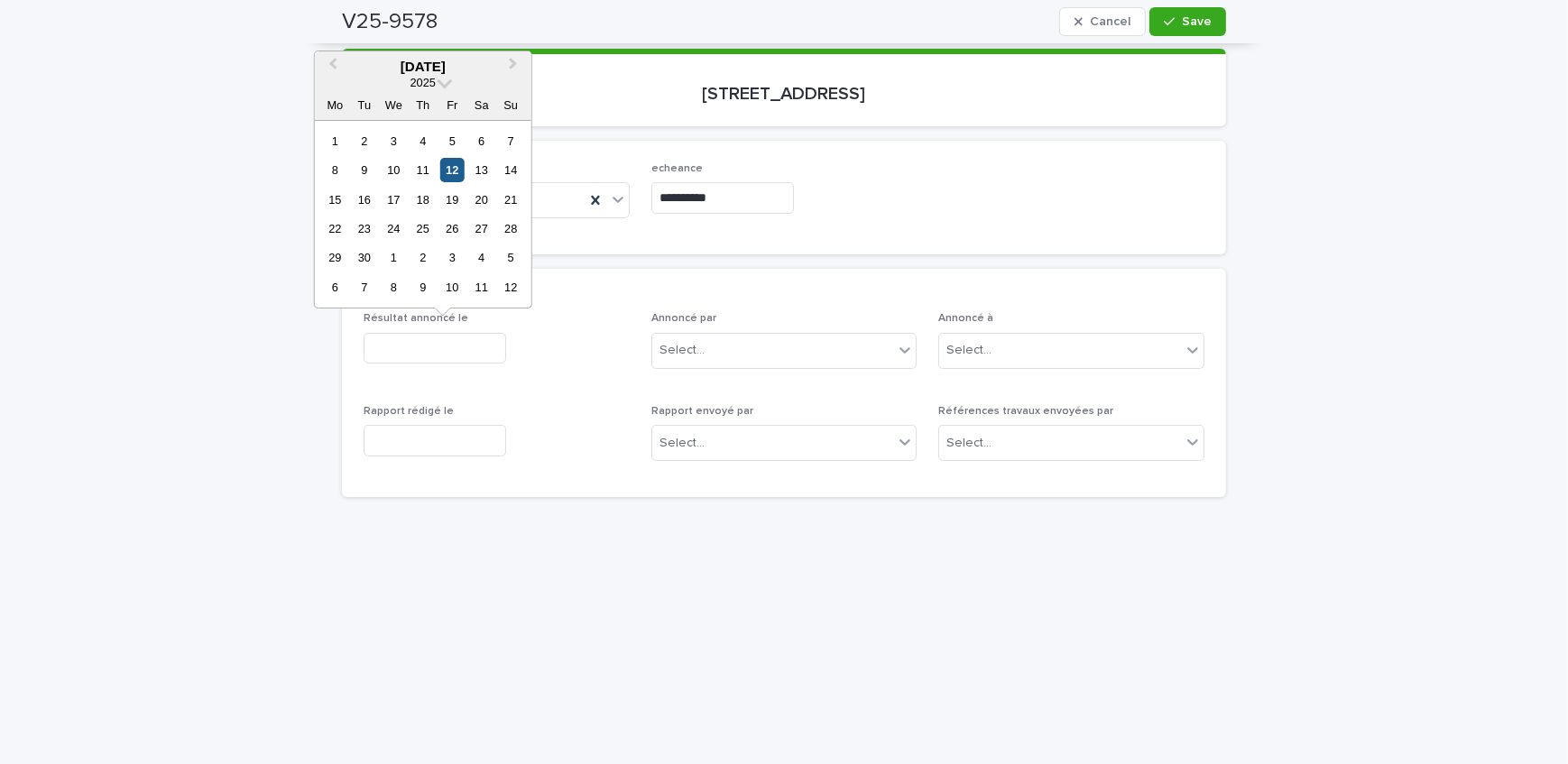
click at [446, 168] on div "12" at bounding box center [452, 169] width 25 height 25
type input "**********"
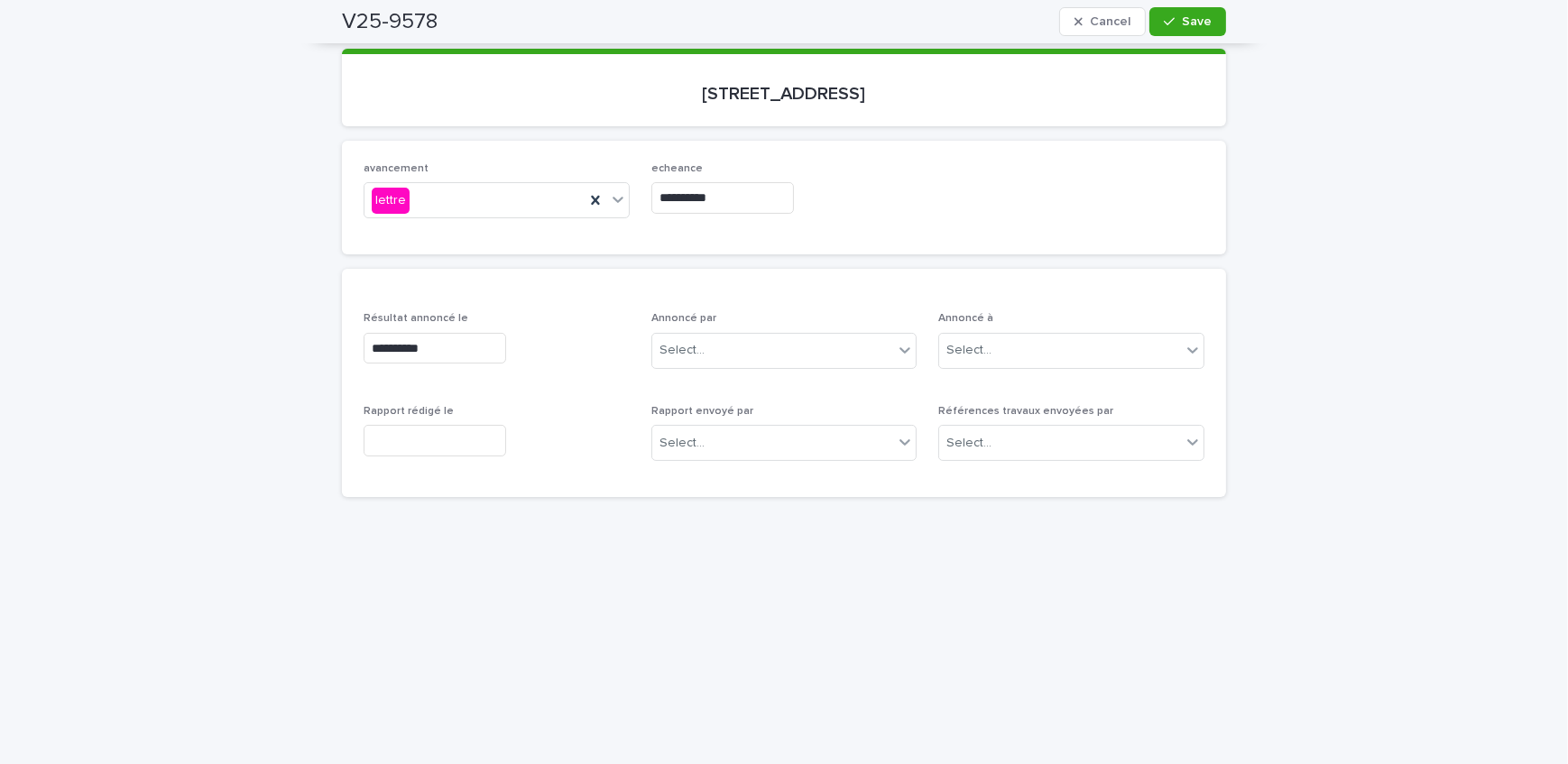
click at [485, 440] on input "text" at bounding box center [435, 441] width 143 height 32
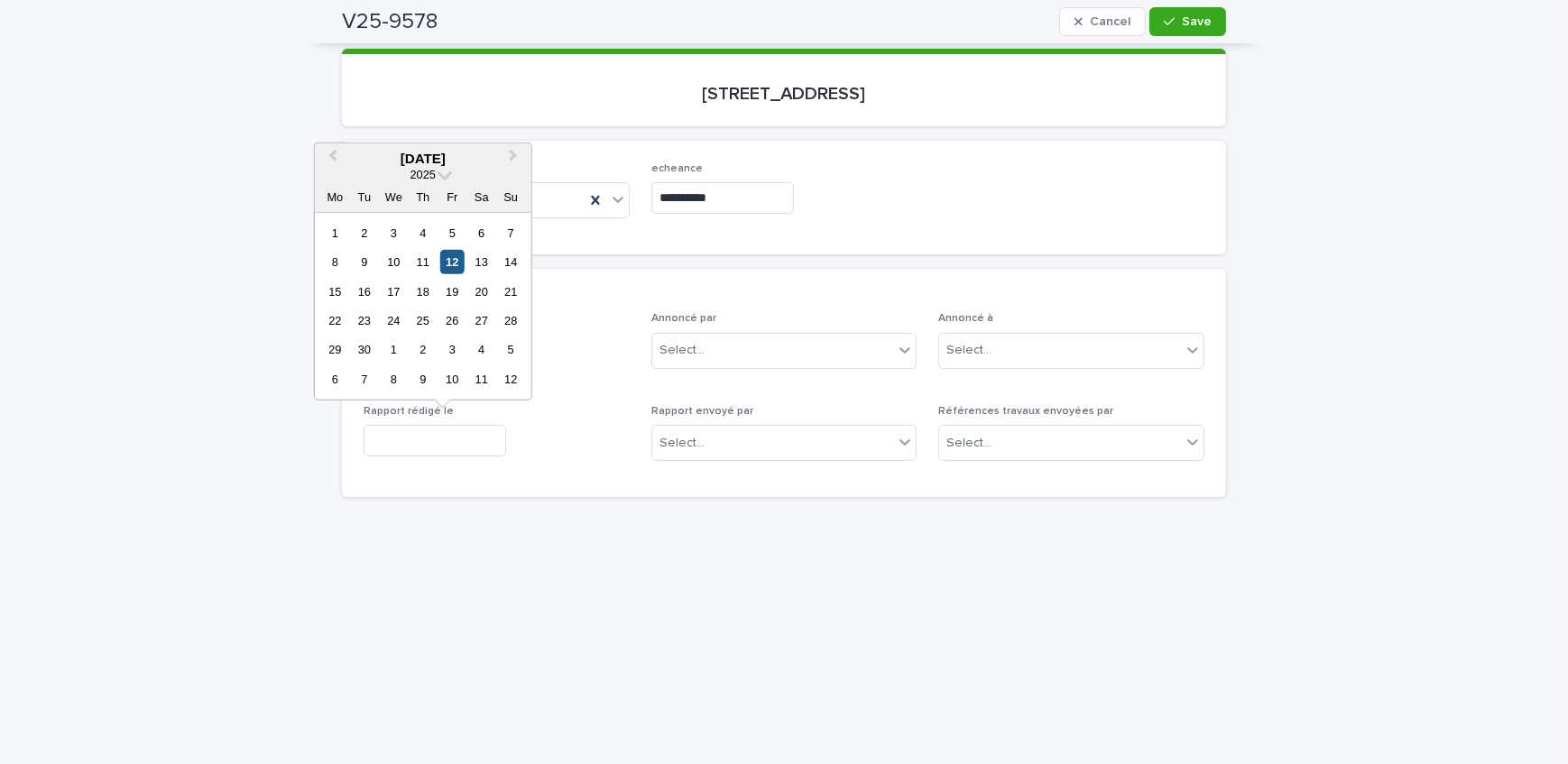
click at [460, 253] on div "12" at bounding box center [452, 262] width 25 height 25
type input "**********"
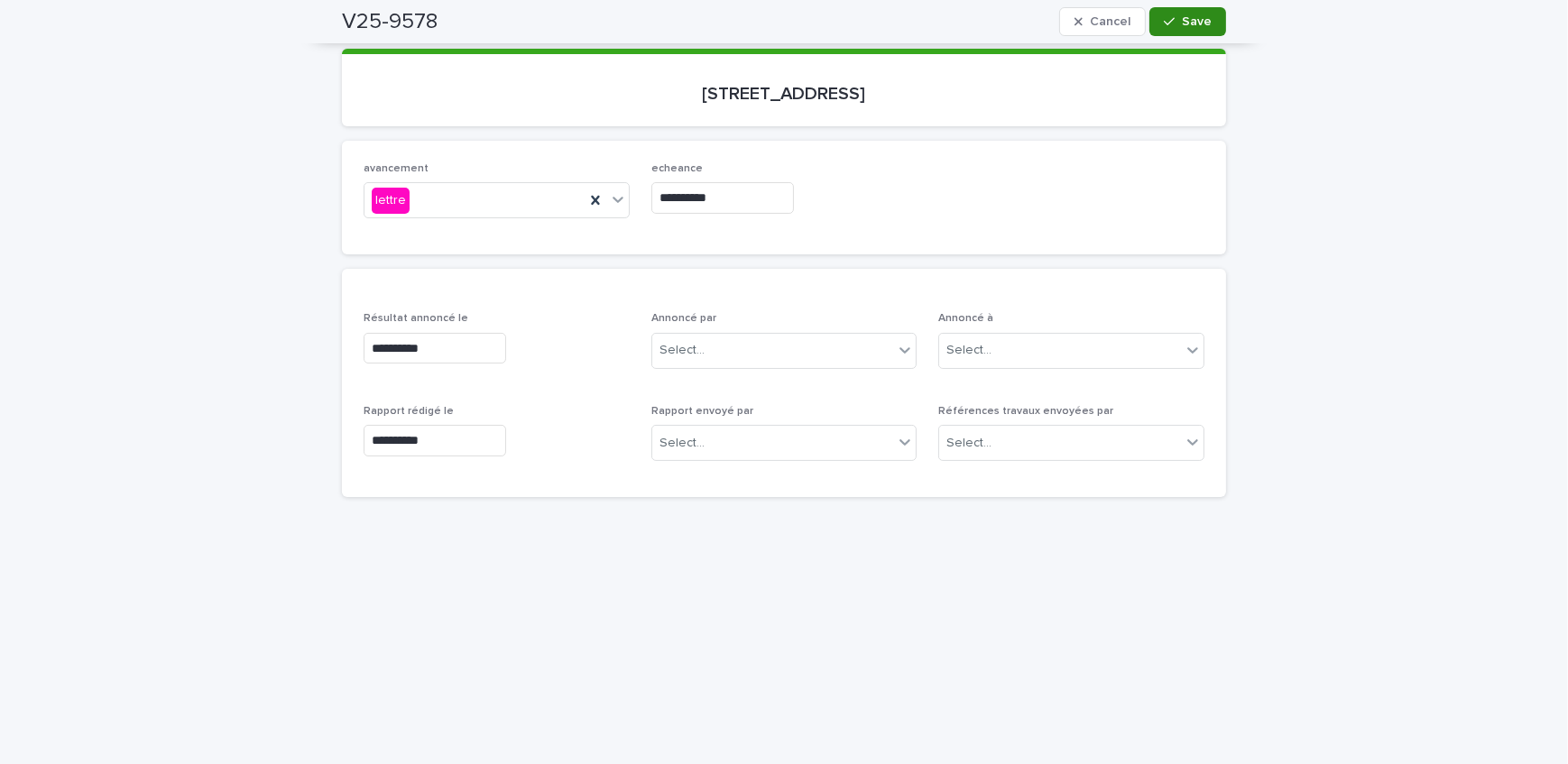
click at [1165, 18] on icon "button" at bounding box center [1170, 21] width 11 height 13
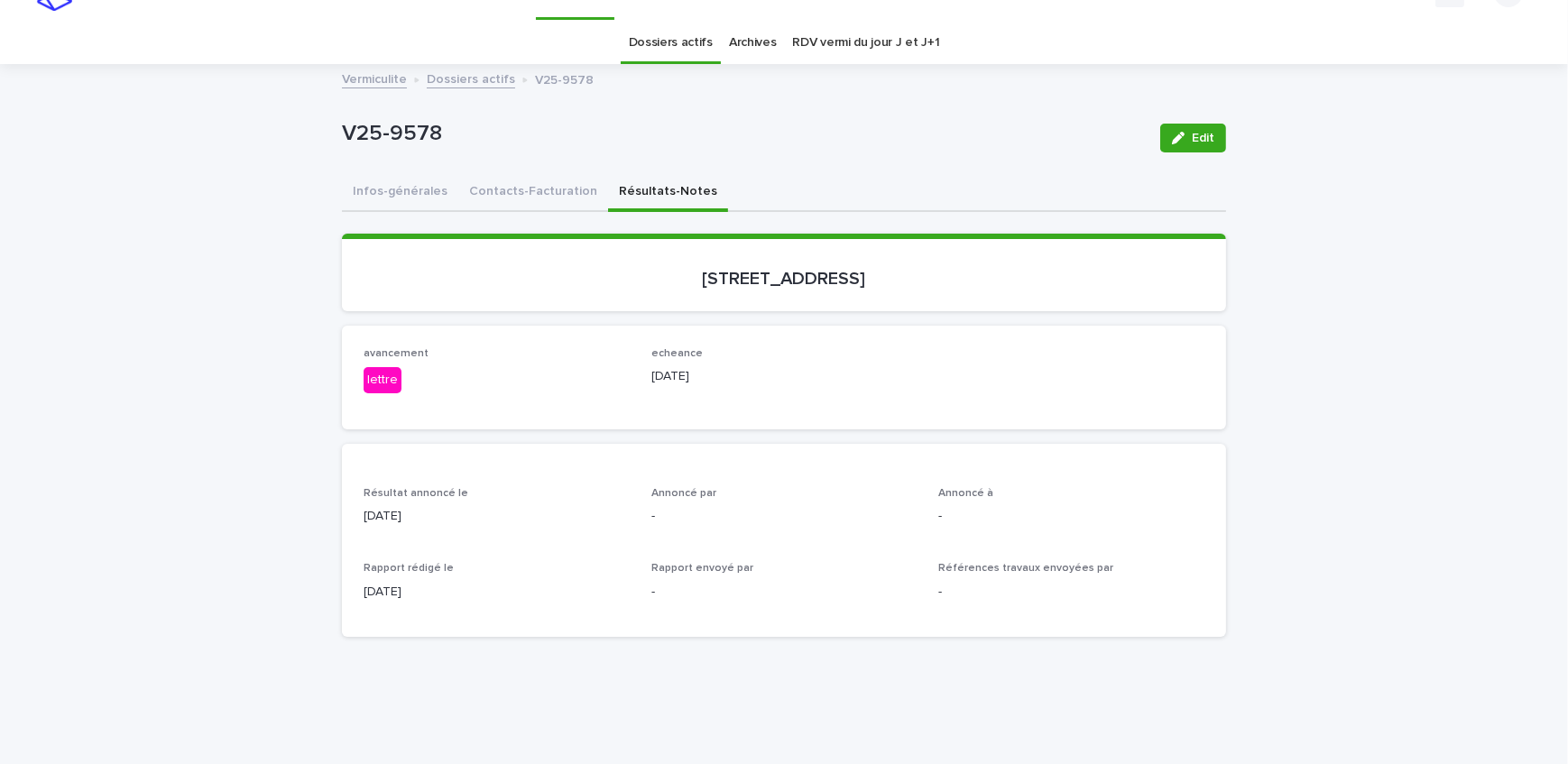
scroll to position [36, 0]
drag, startPoint x: 541, startPoint y: 176, endPoint x: 1181, endPoint y: 136, distance: 641.2
click at [541, 176] on button "Contacts-Facturation" at bounding box center [533, 194] width 150 height 38
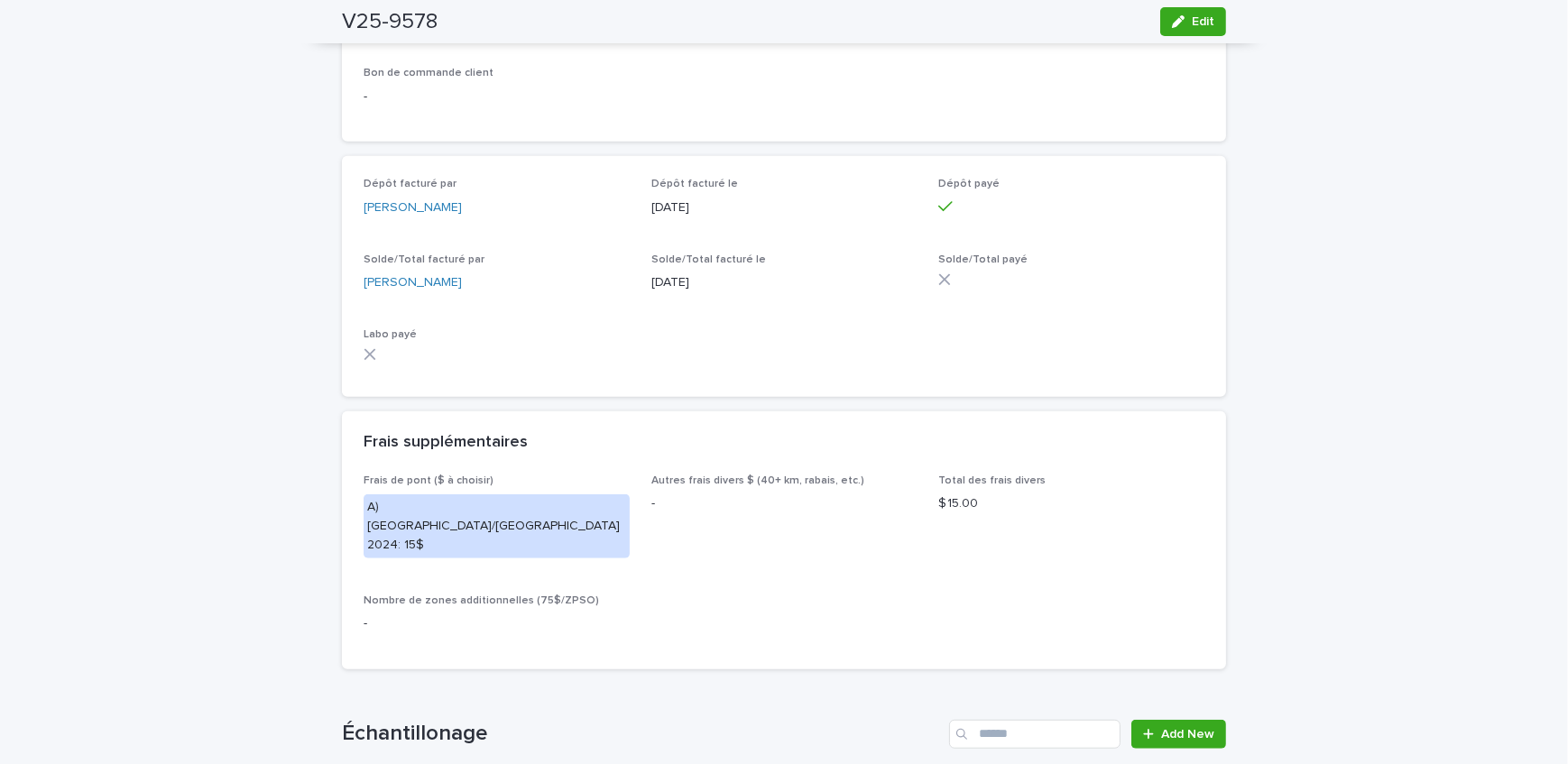
scroll to position [1722, 0]
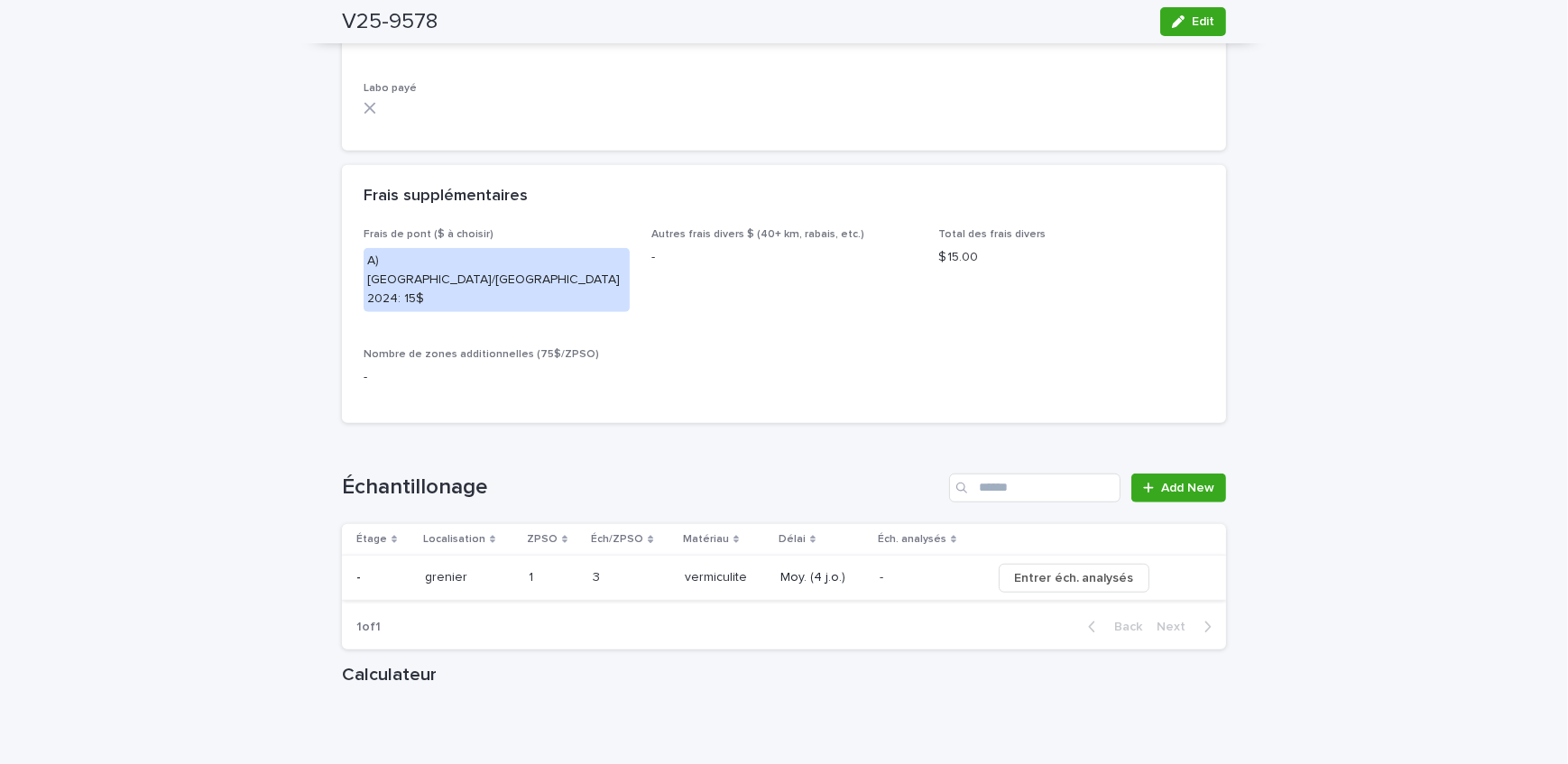
click at [1090, 570] on span "Entrer éch. analysés" at bounding box center [1073, 579] width 120 height 18
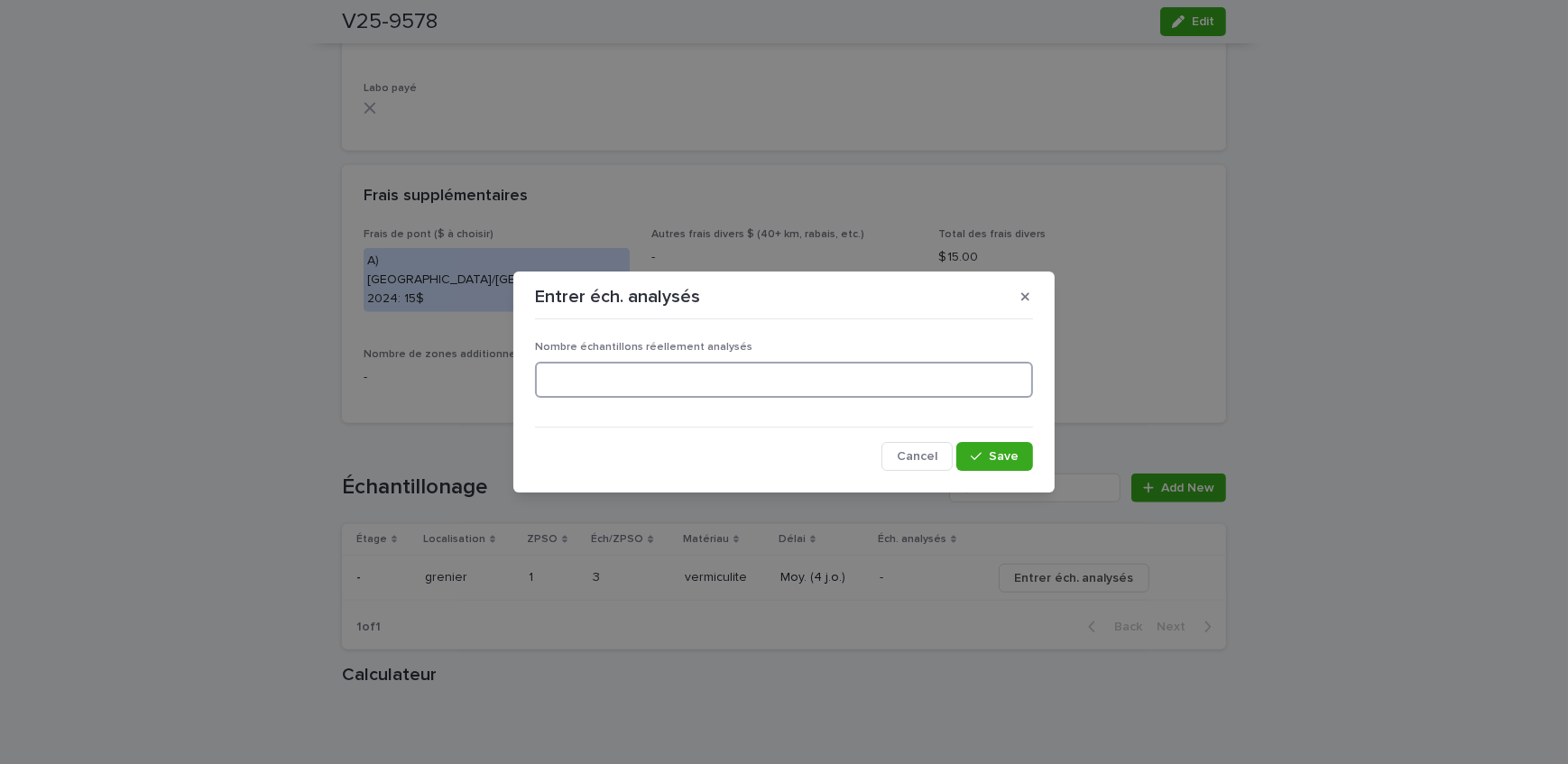
click at [773, 375] on input at bounding box center [784, 380] width 499 height 36
type input "*"
click at [977, 445] on button "Save" at bounding box center [994, 456] width 76 height 29
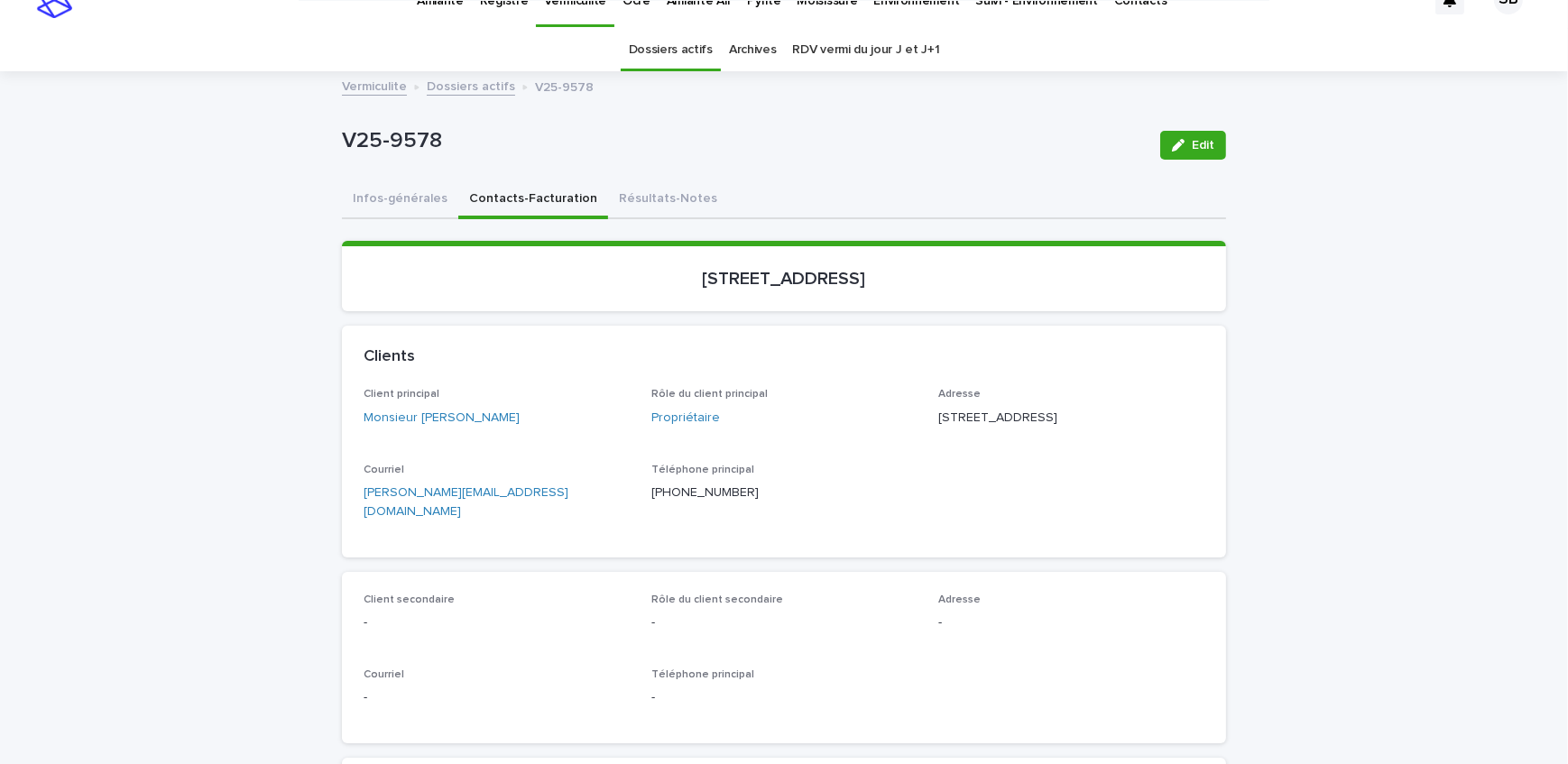
scroll to position [0, 0]
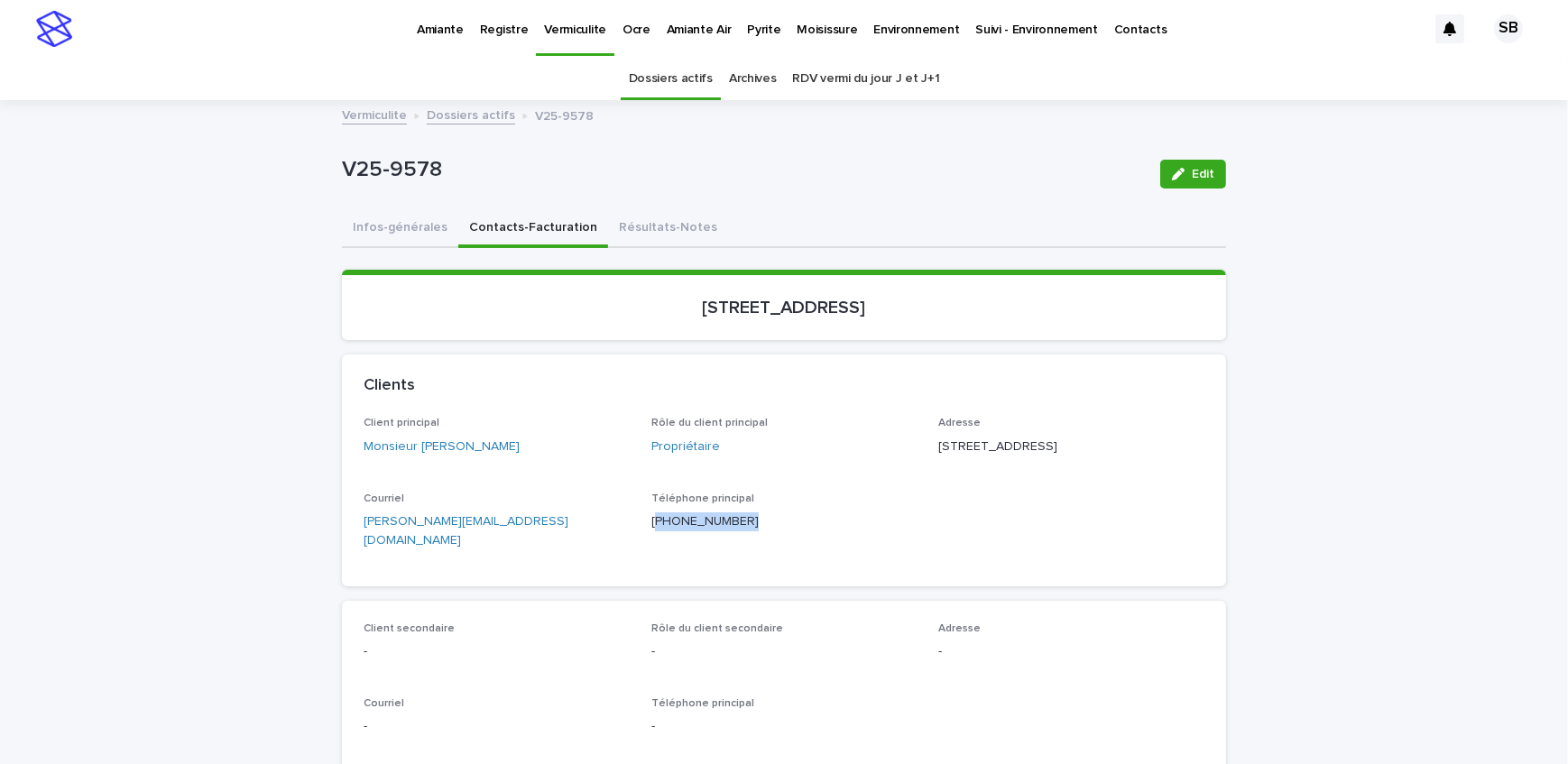
copy p "514) 993-1672"
drag, startPoint x: 736, startPoint y: 566, endPoint x: 650, endPoint y: 584, distance: 87.9
click at [650, 584] on div "Client principal Monsieur [PERSON_NAME] Rôle du client principal Propriétaire A…" at bounding box center [784, 501] width 884 height 168
click at [665, 219] on button "Résultats-Notes" at bounding box center [668, 229] width 120 height 38
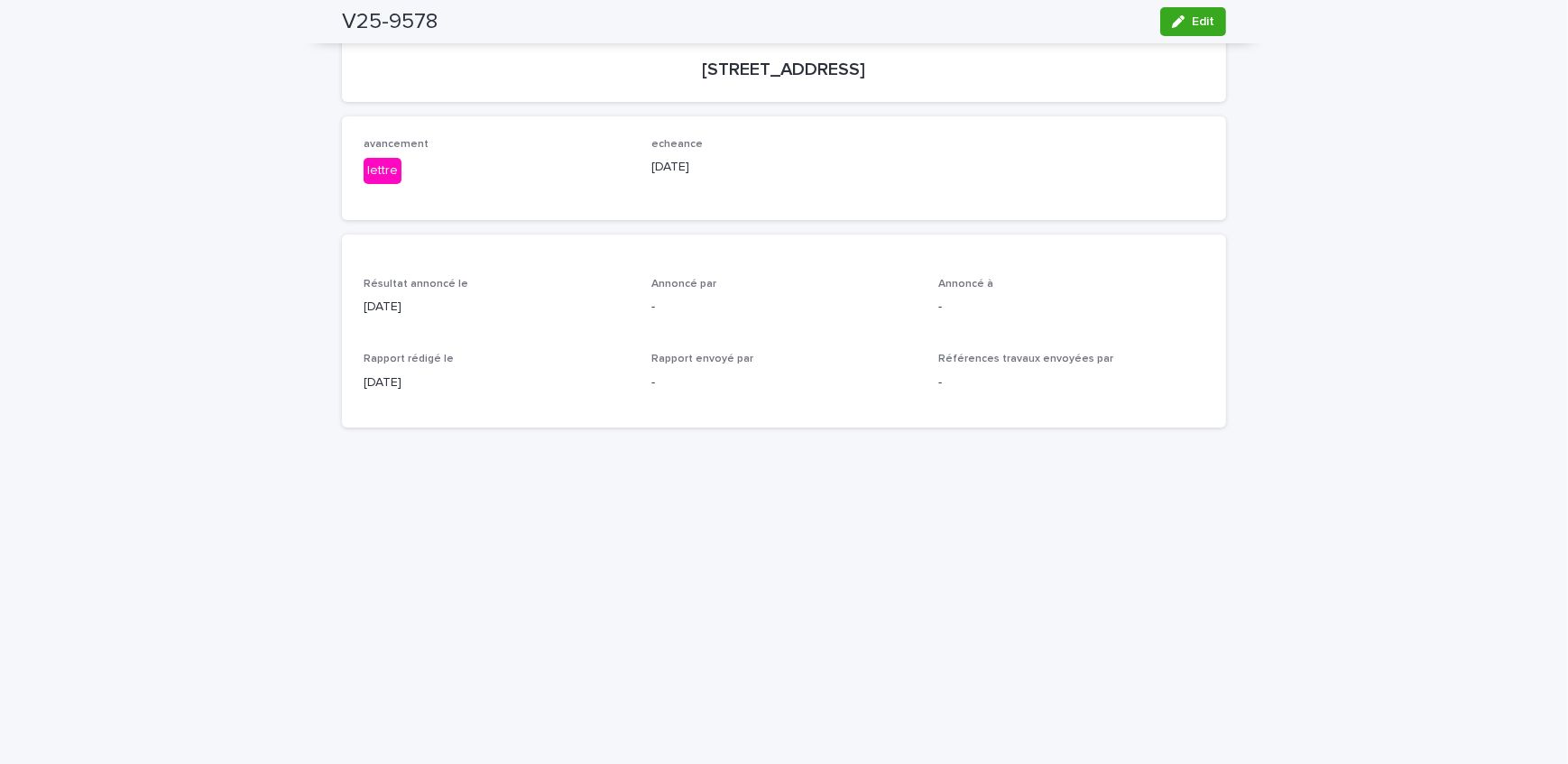
scroll to position [81, 0]
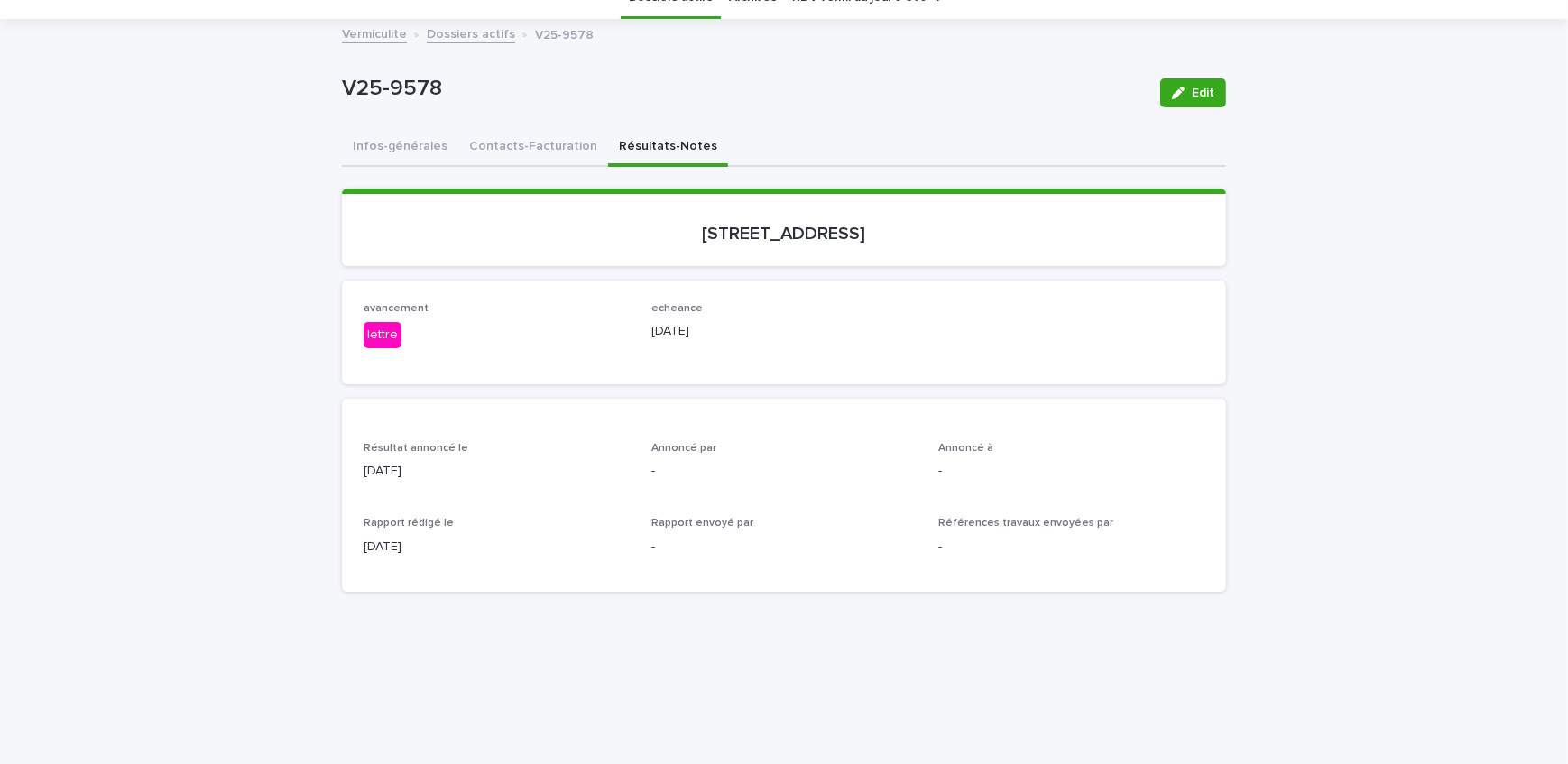
click at [1211, 85] on button "Edit" at bounding box center [1193, 92] width 65 height 29
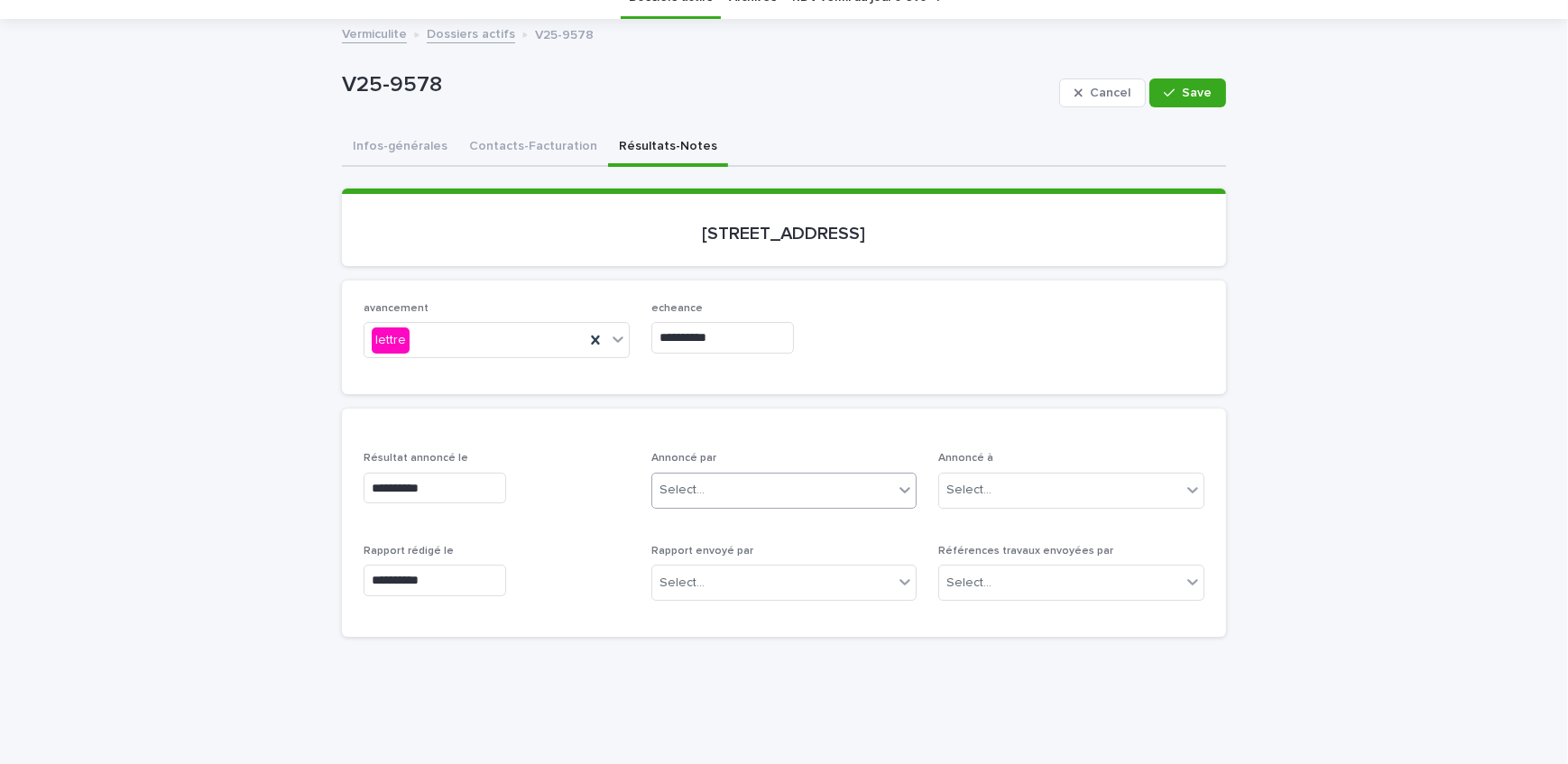
click at [751, 489] on div "Select..." at bounding box center [773, 491] width 242 height 30
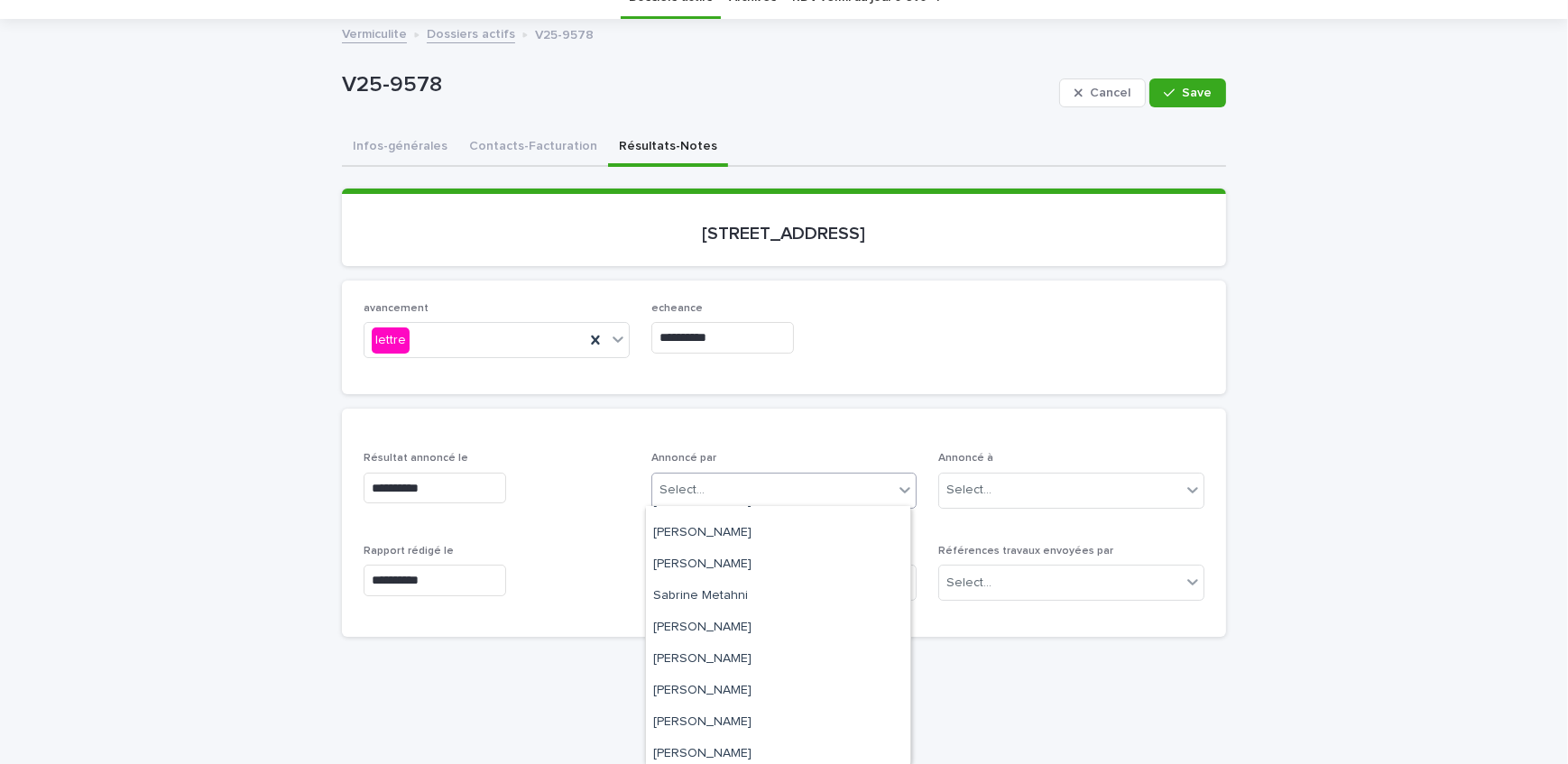
scroll to position [247, 0]
click at [749, 609] on div "[PERSON_NAME]" at bounding box center [778, 624] width 265 height 32
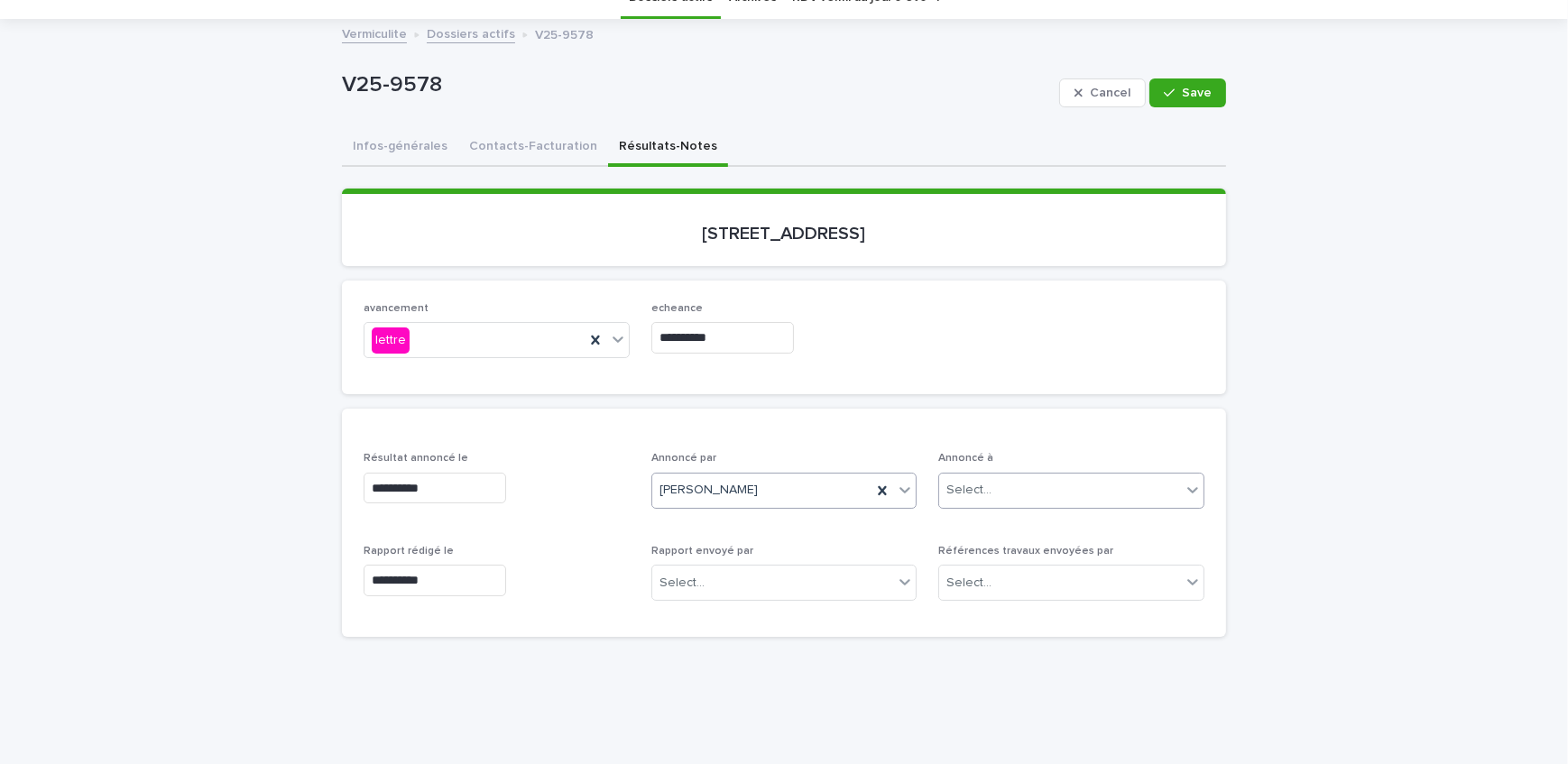
click at [1002, 488] on div "Select..." at bounding box center [1061, 491] width 242 height 30
type input "****"
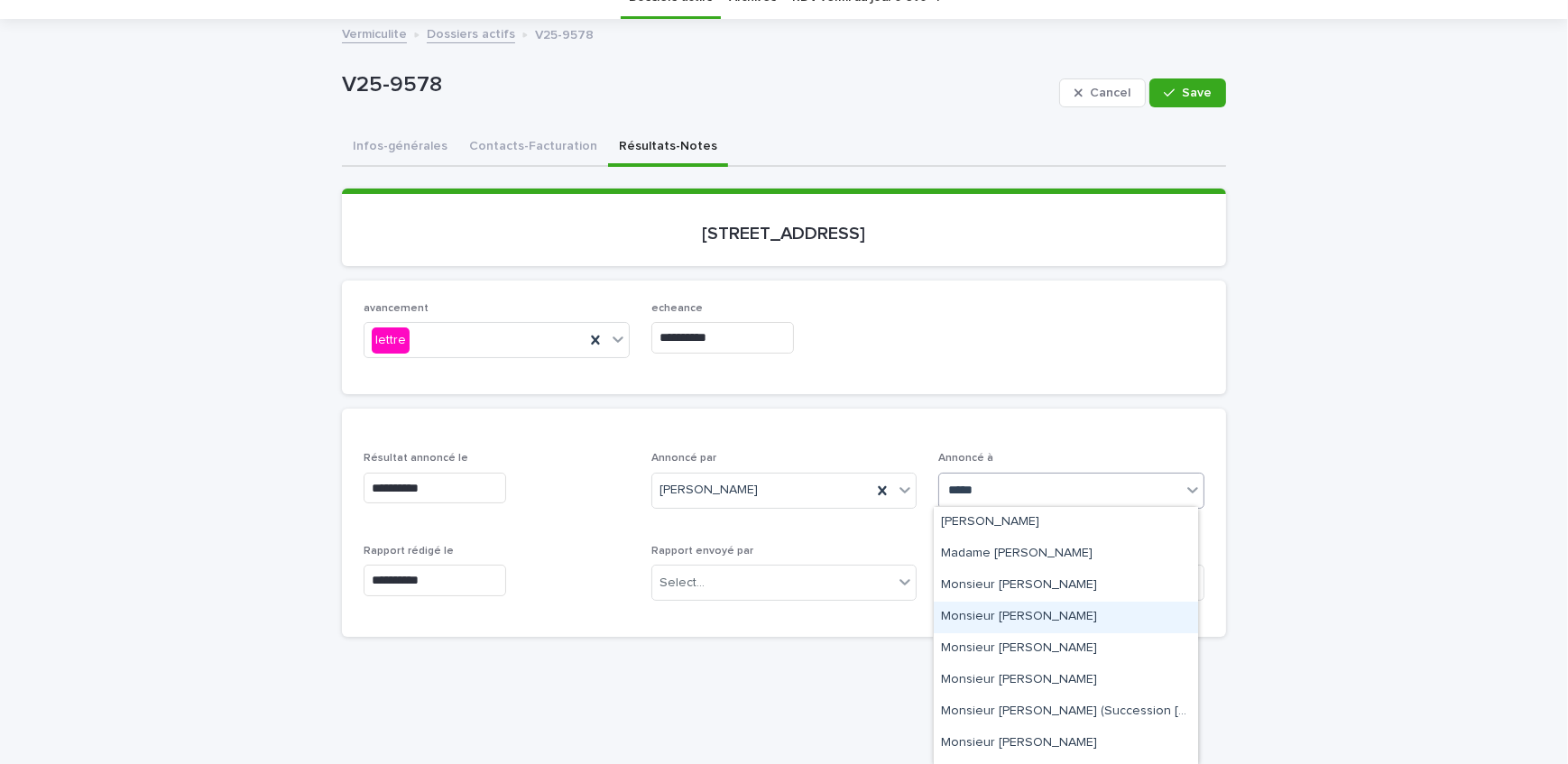
click at [1066, 617] on div "Monsieur [PERSON_NAME]" at bounding box center [1065, 617] width 265 height 32
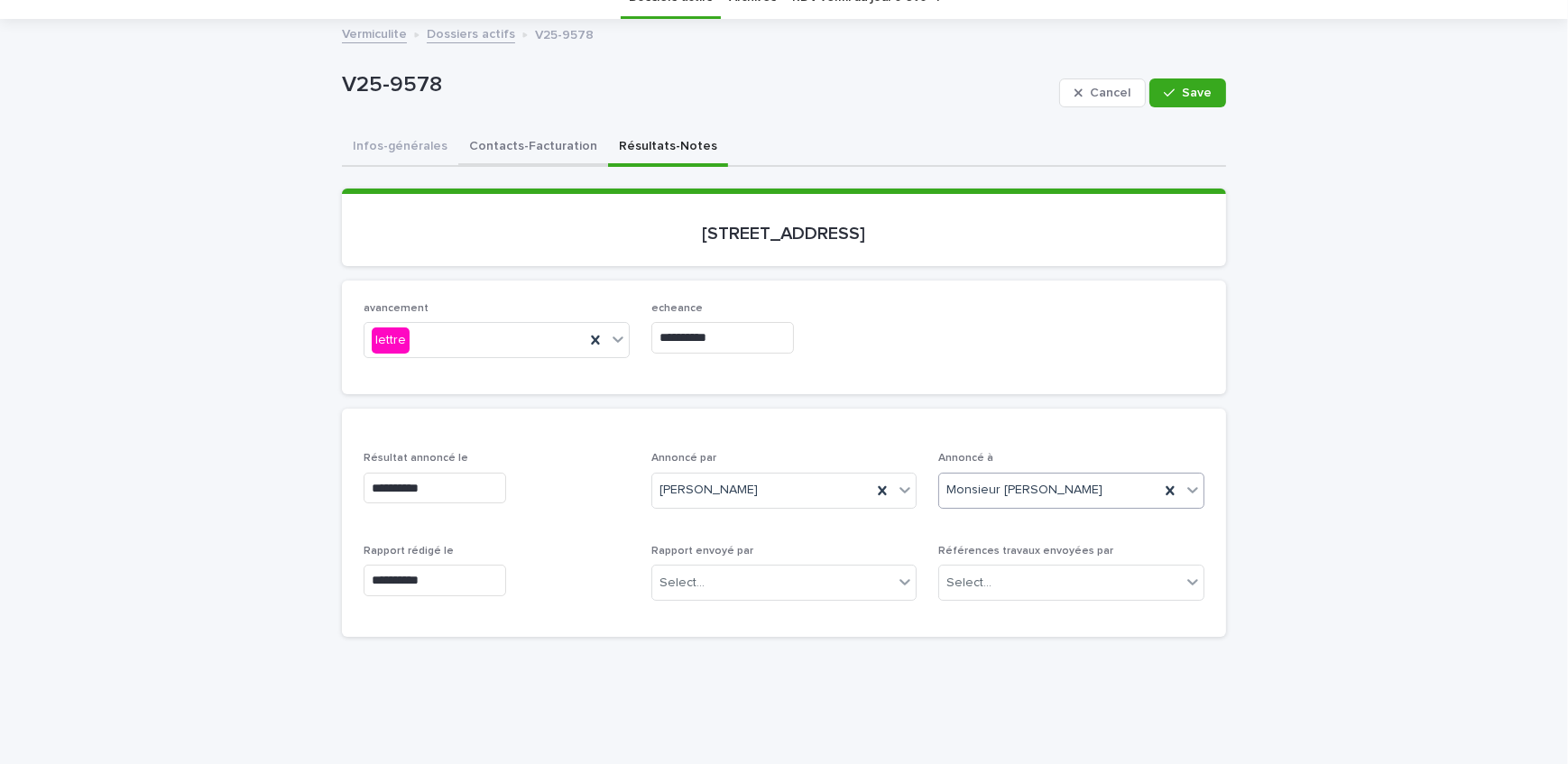
click at [534, 152] on button "Contacts-Facturation" at bounding box center [533, 148] width 150 height 38
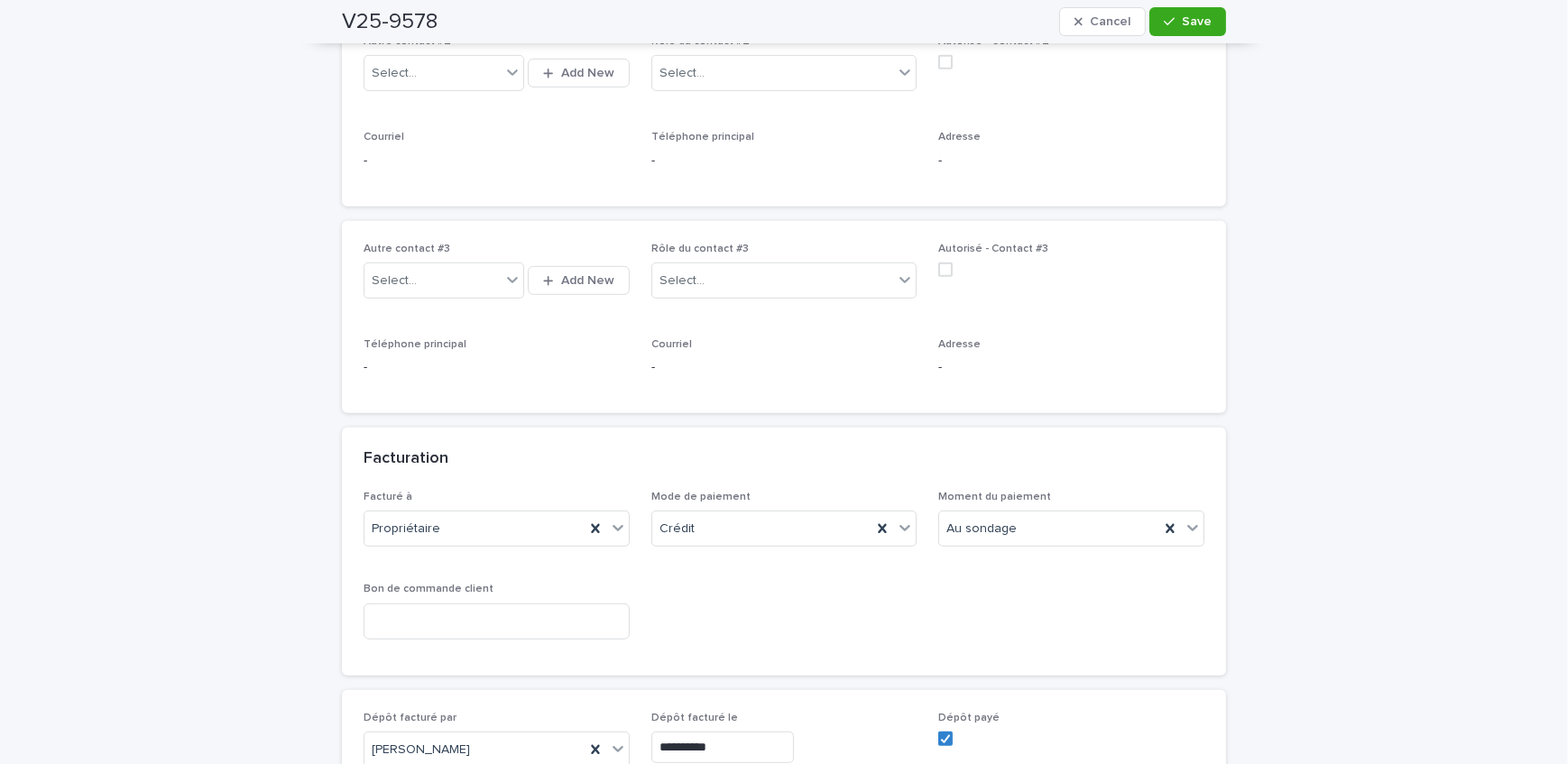
scroll to position [1640, 0]
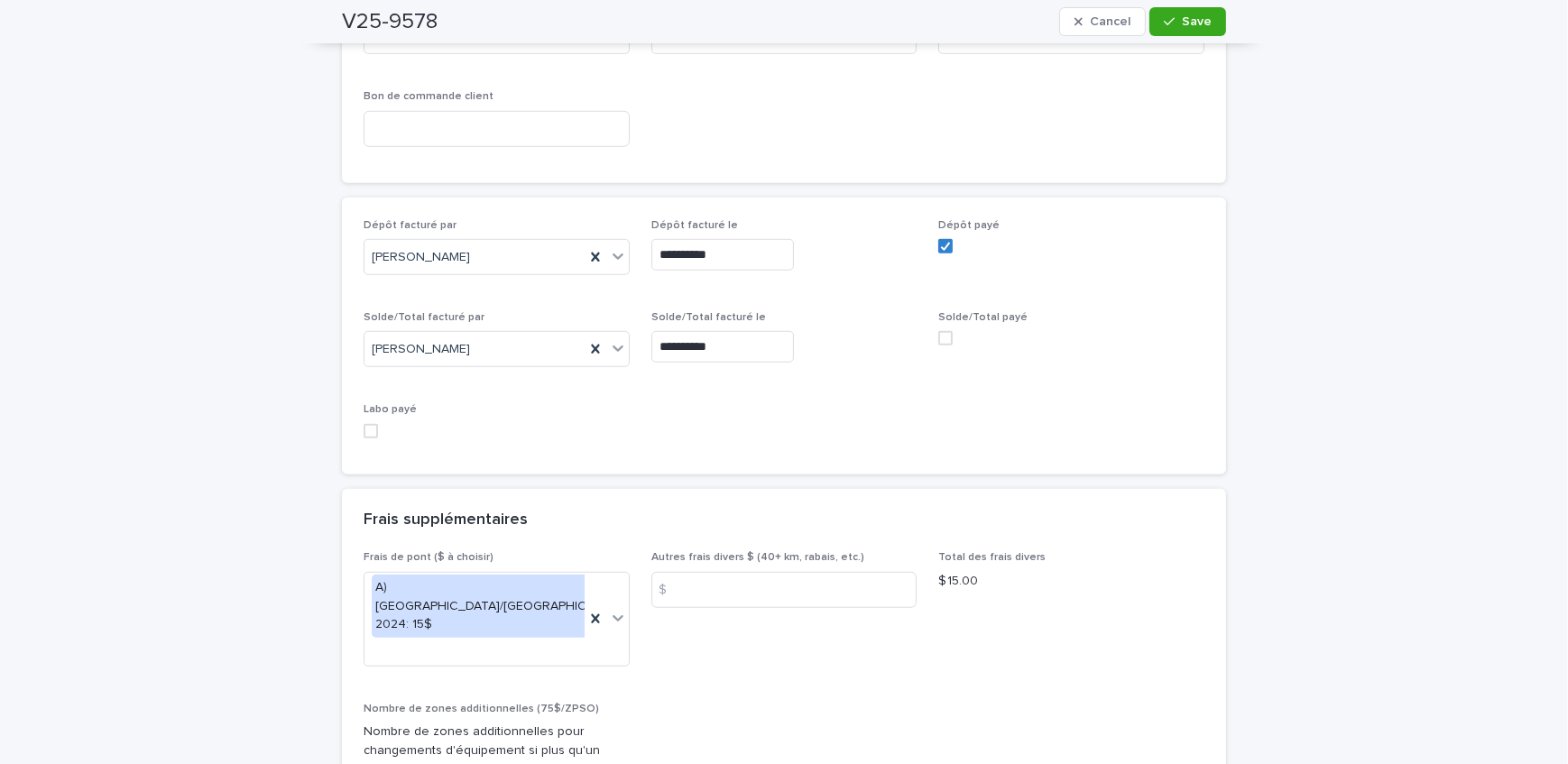
click at [943, 331] on span at bounding box center [946, 338] width 15 height 15
click at [1202, 22] on span "Save" at bounding box center [1197, 21] width 30 height 13
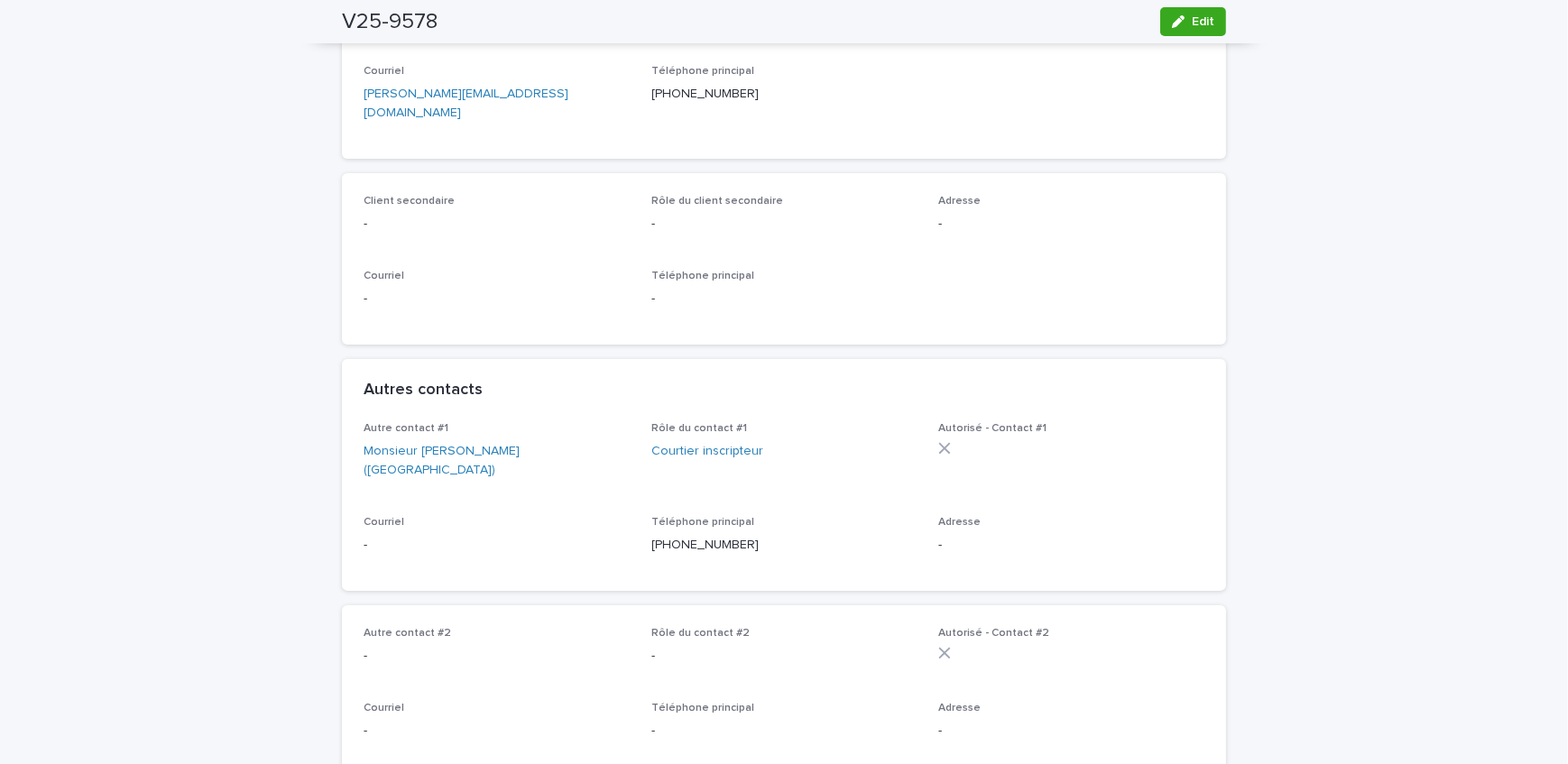
scroll to position [18, 0]
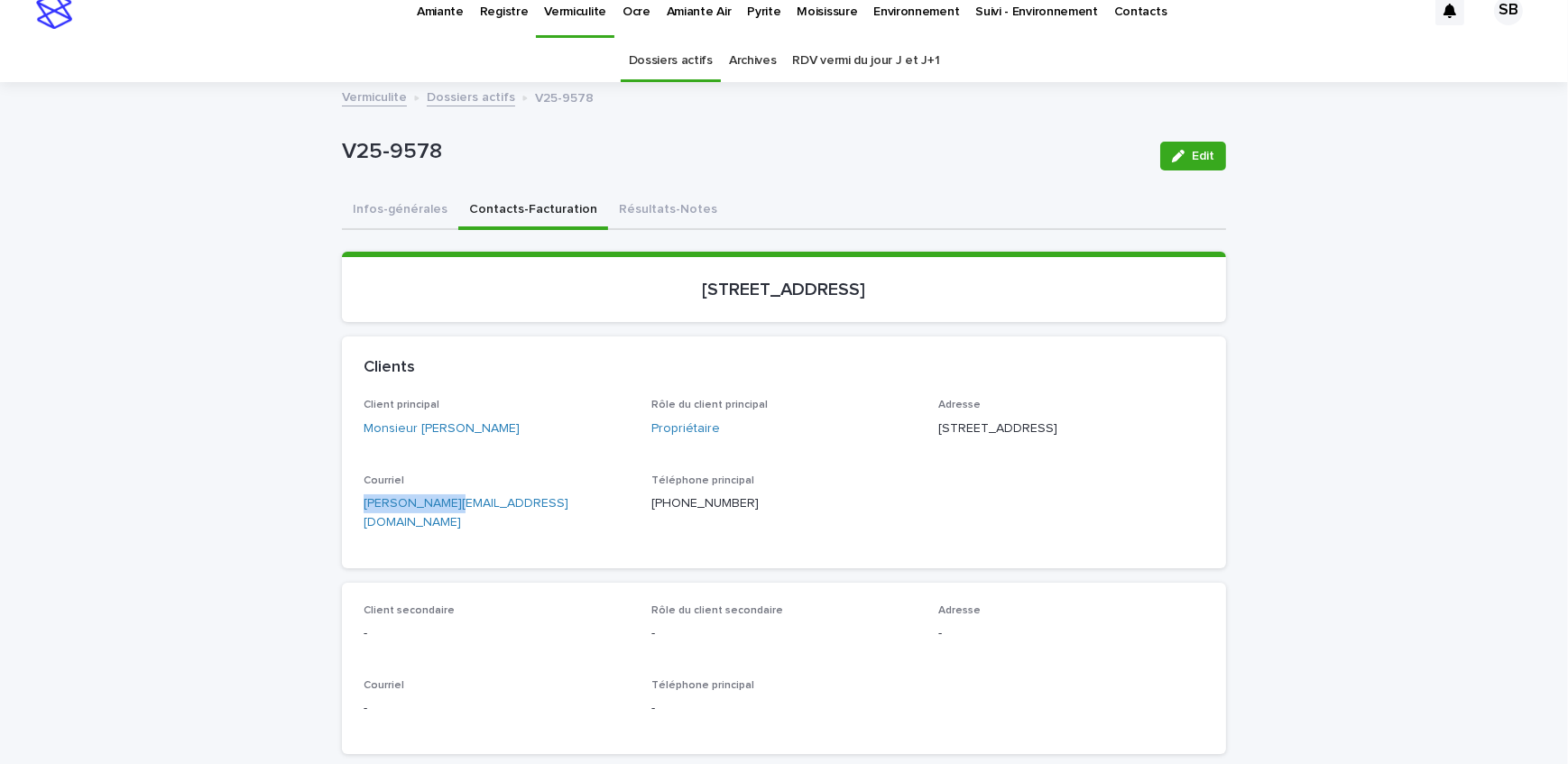
drag, startPoint x: 488, startPoint y: 549, endPoint x: 287, endPoint y: 561, distance: 201.4
click at [756, 15] on p "Pyrite" at bounding box center [764, 1] width 34 height 38
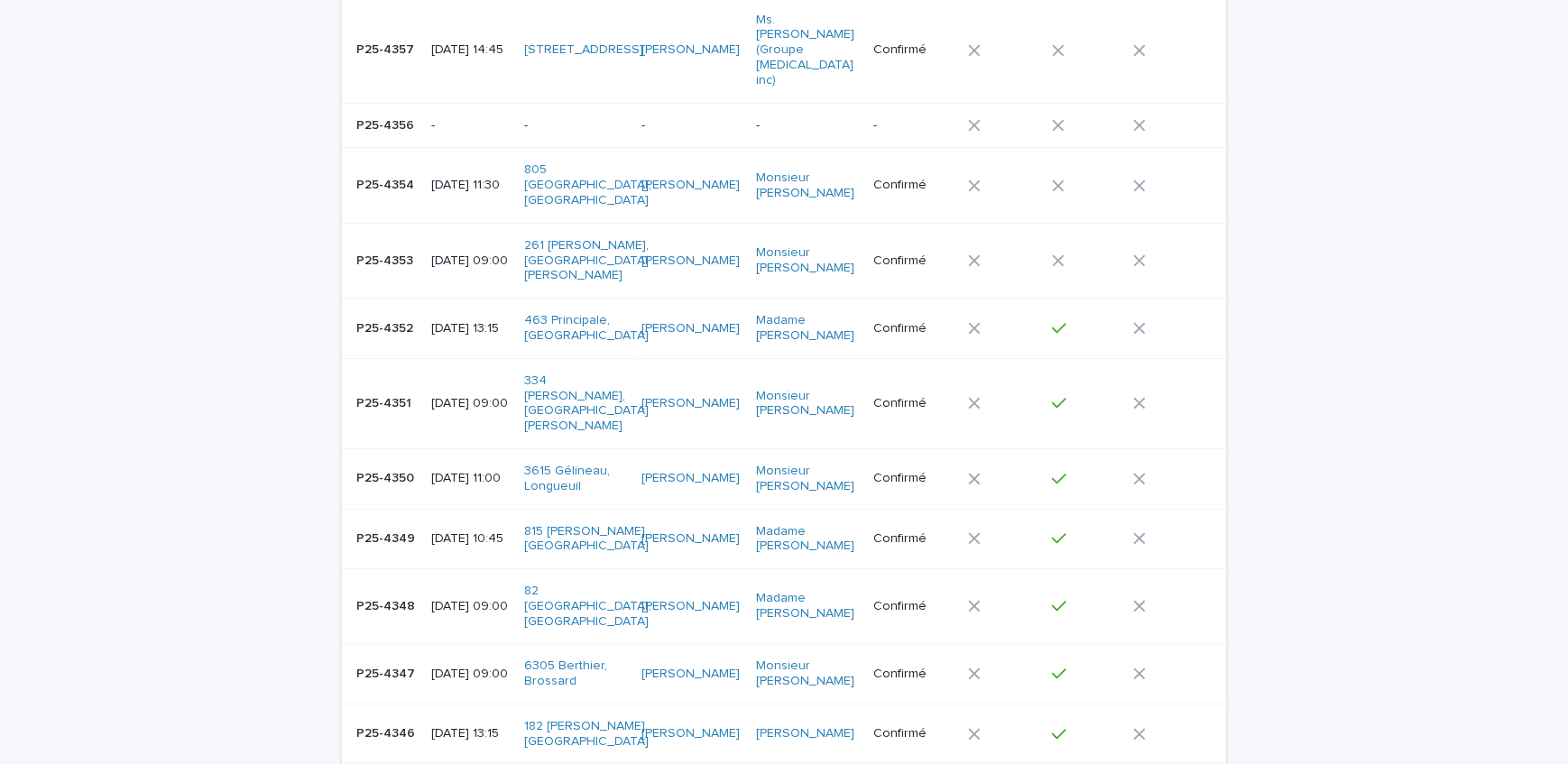
scroll to position [491, 0]
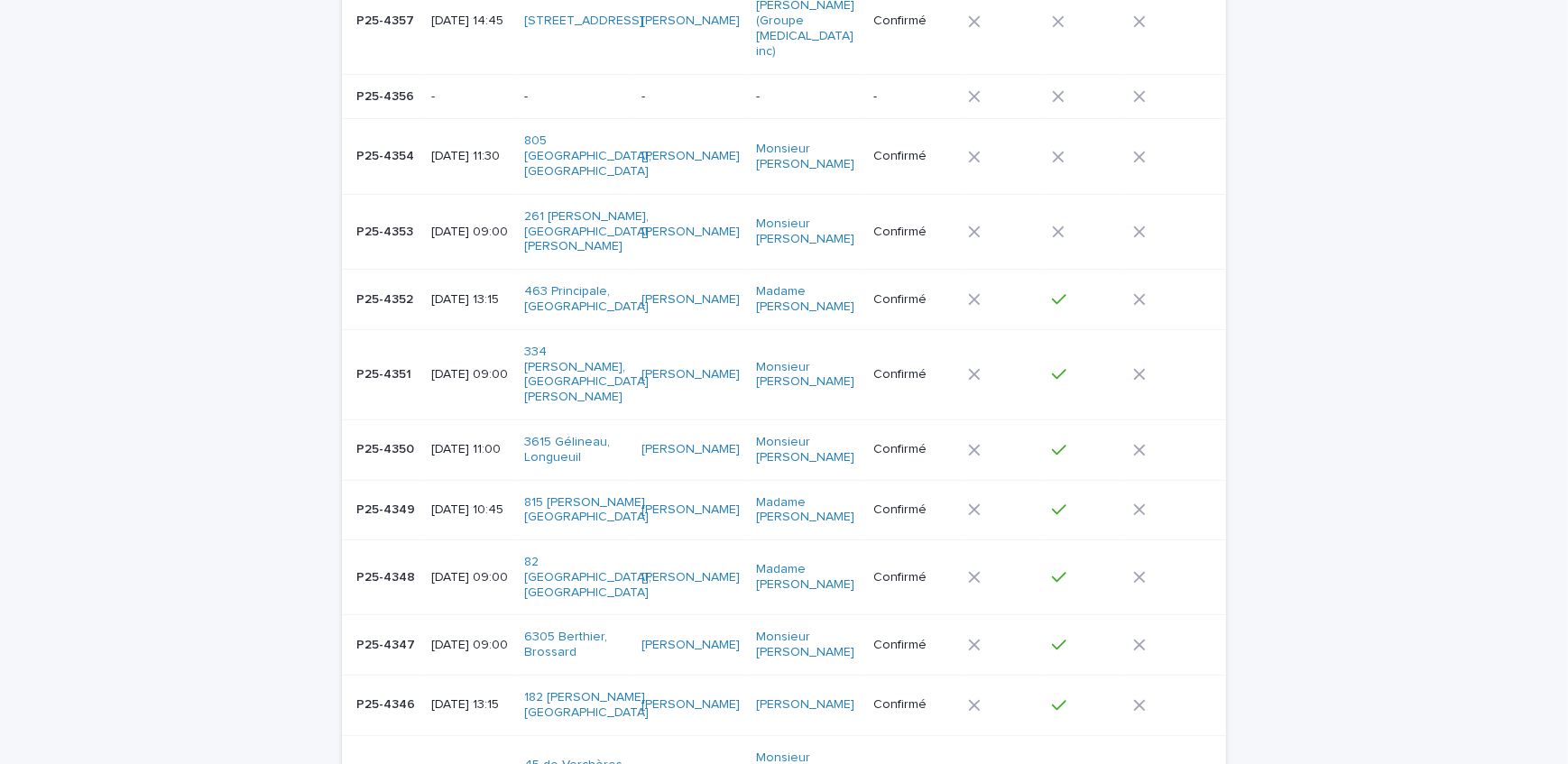
click at [407, 763] on p "P25-4345" at bounding box center [388, 779] width 61 height 19
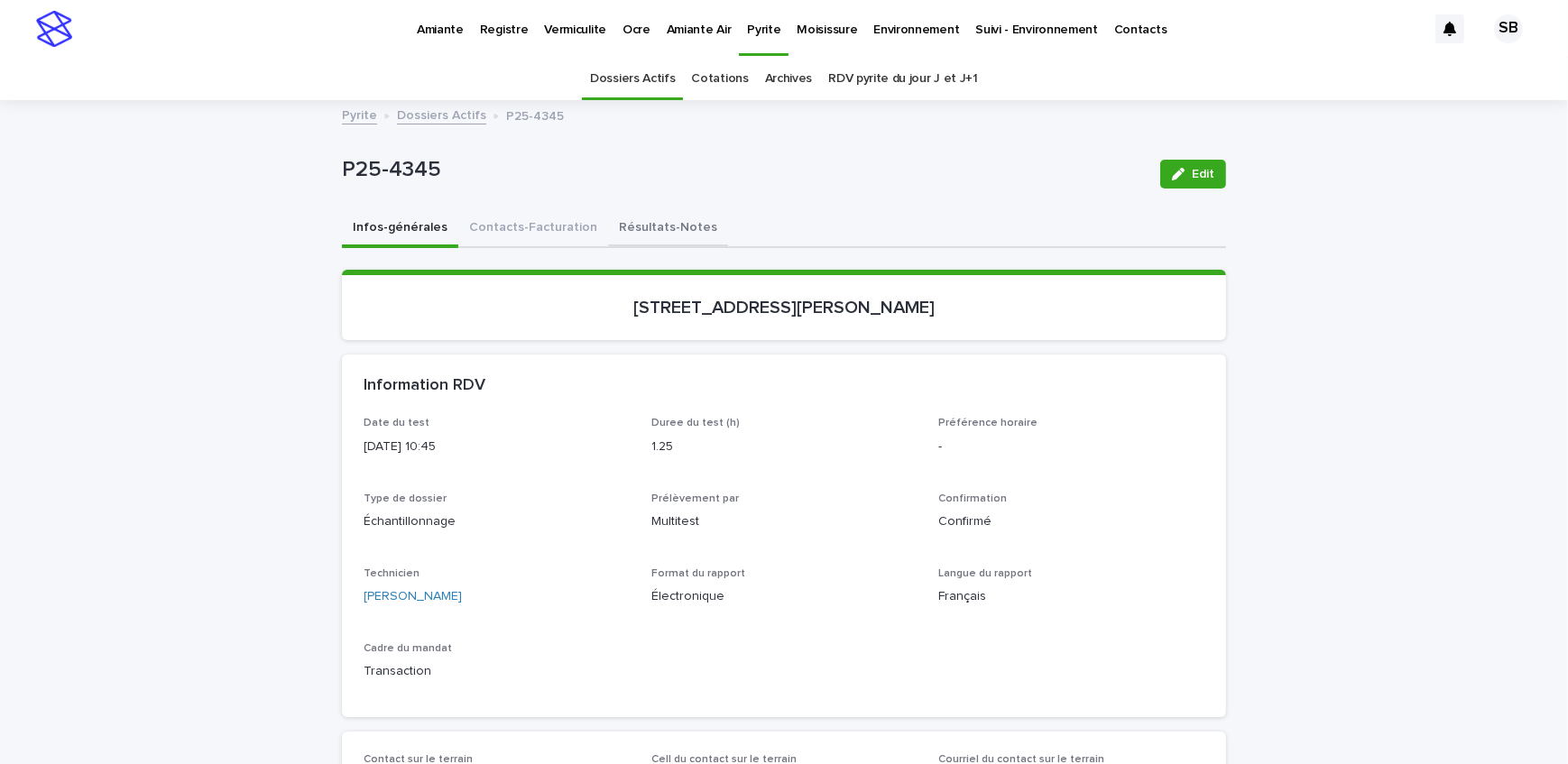
click at [635, 243] on button "Résultats-Notes" at bounding box center [668, 229] width 120 height 38
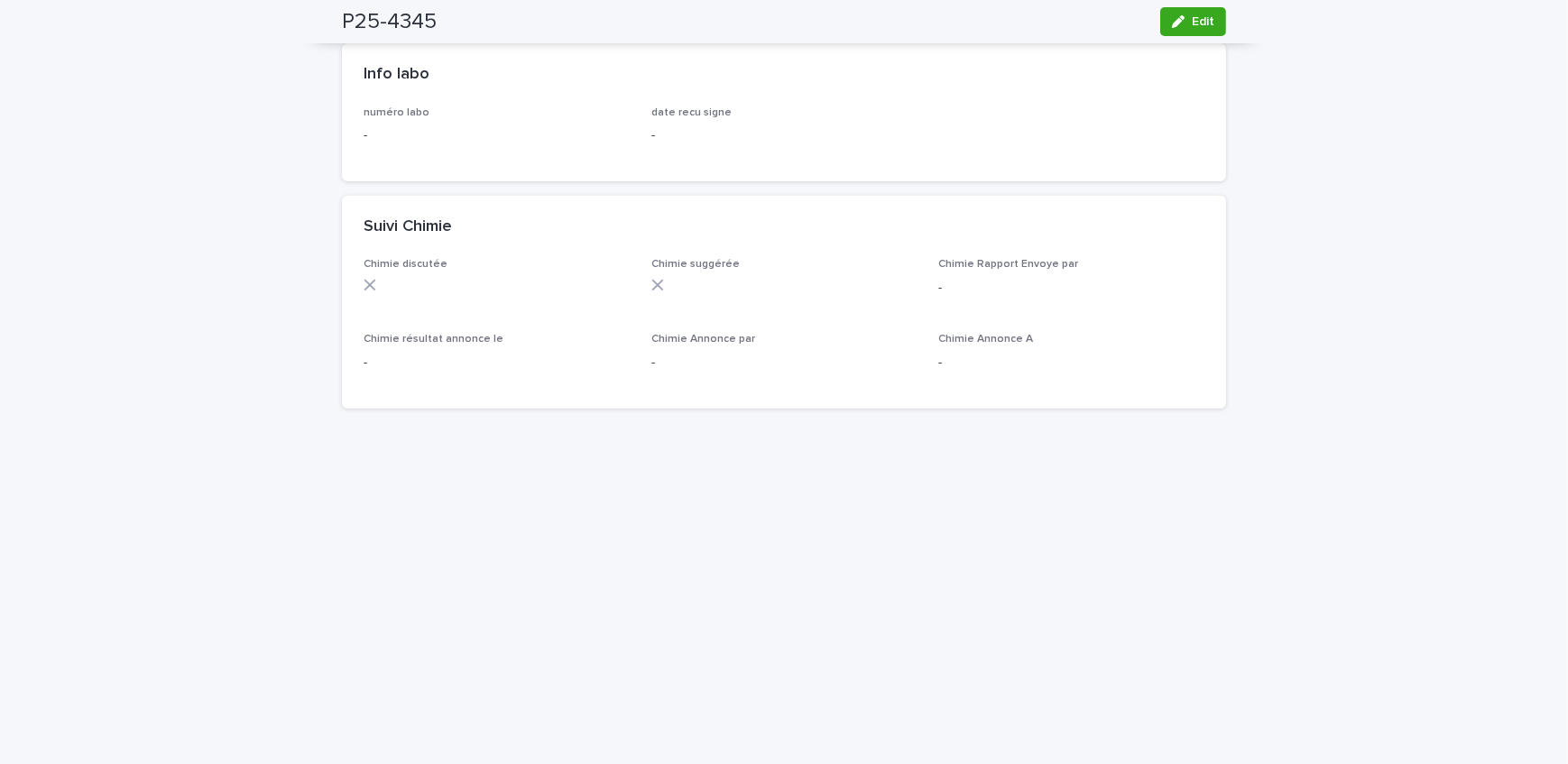
scroll to position [902, 0]
click at [238, 318] on div "Loading... Saving… Loading... Saving… P25-4345 Edit P25-4345 Edit Sorry, there …" at bounding box center [784, 230] width 1568 height 2061
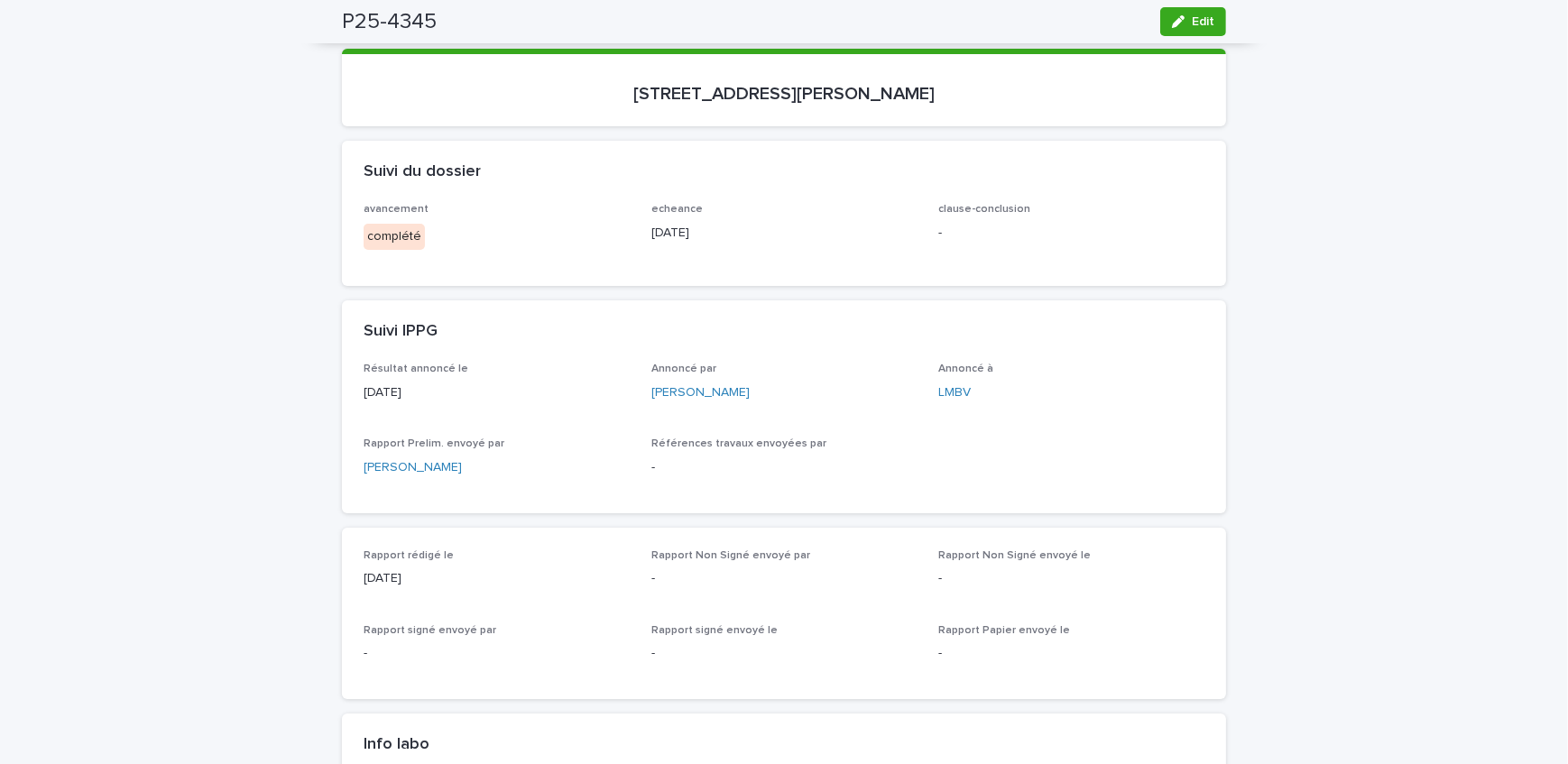
scroll to position [0, 0]
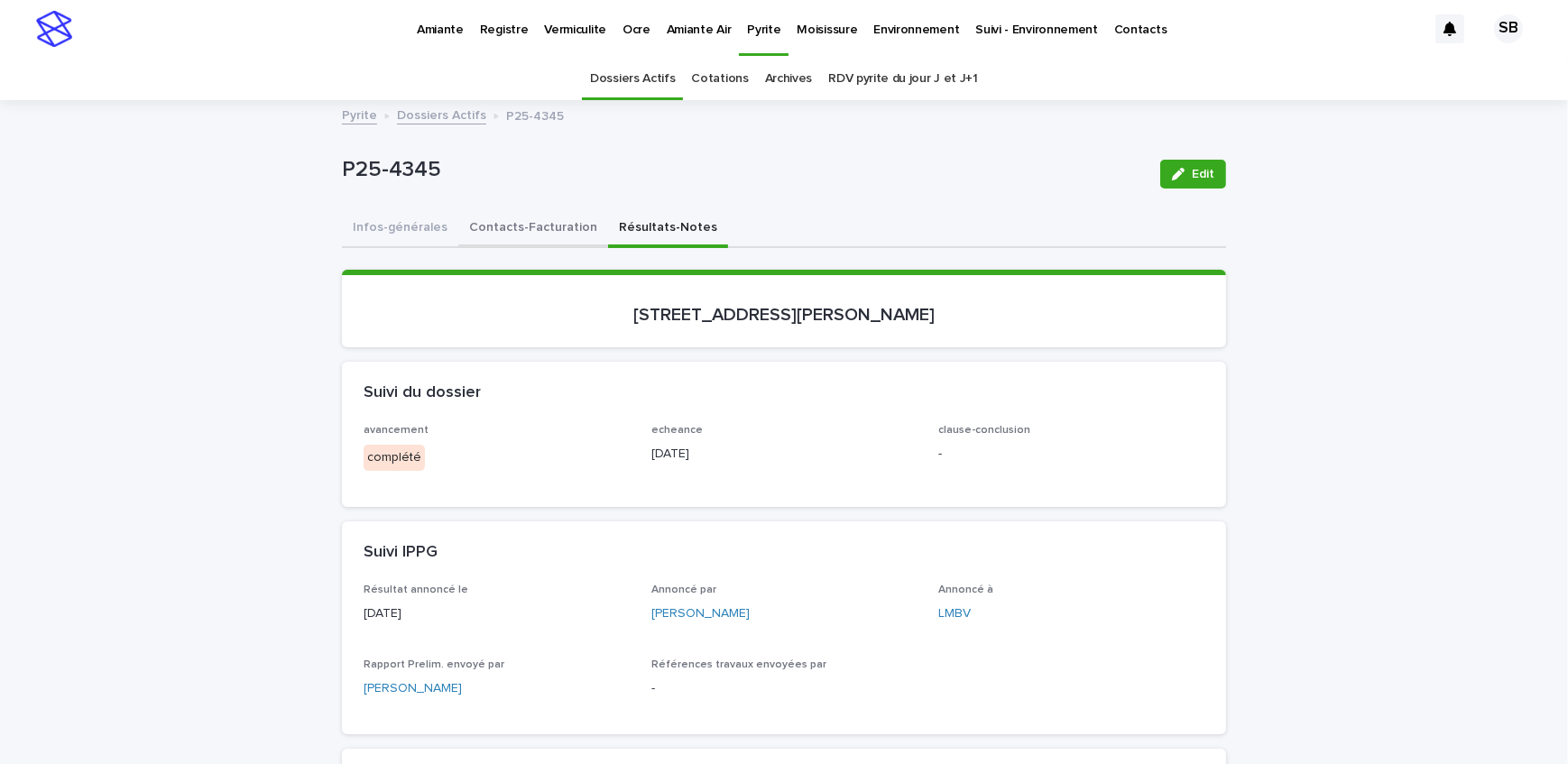
click at [532, 241] on button "Contacts-Facturation" at bounding box center [533, 229] width 150 height 38
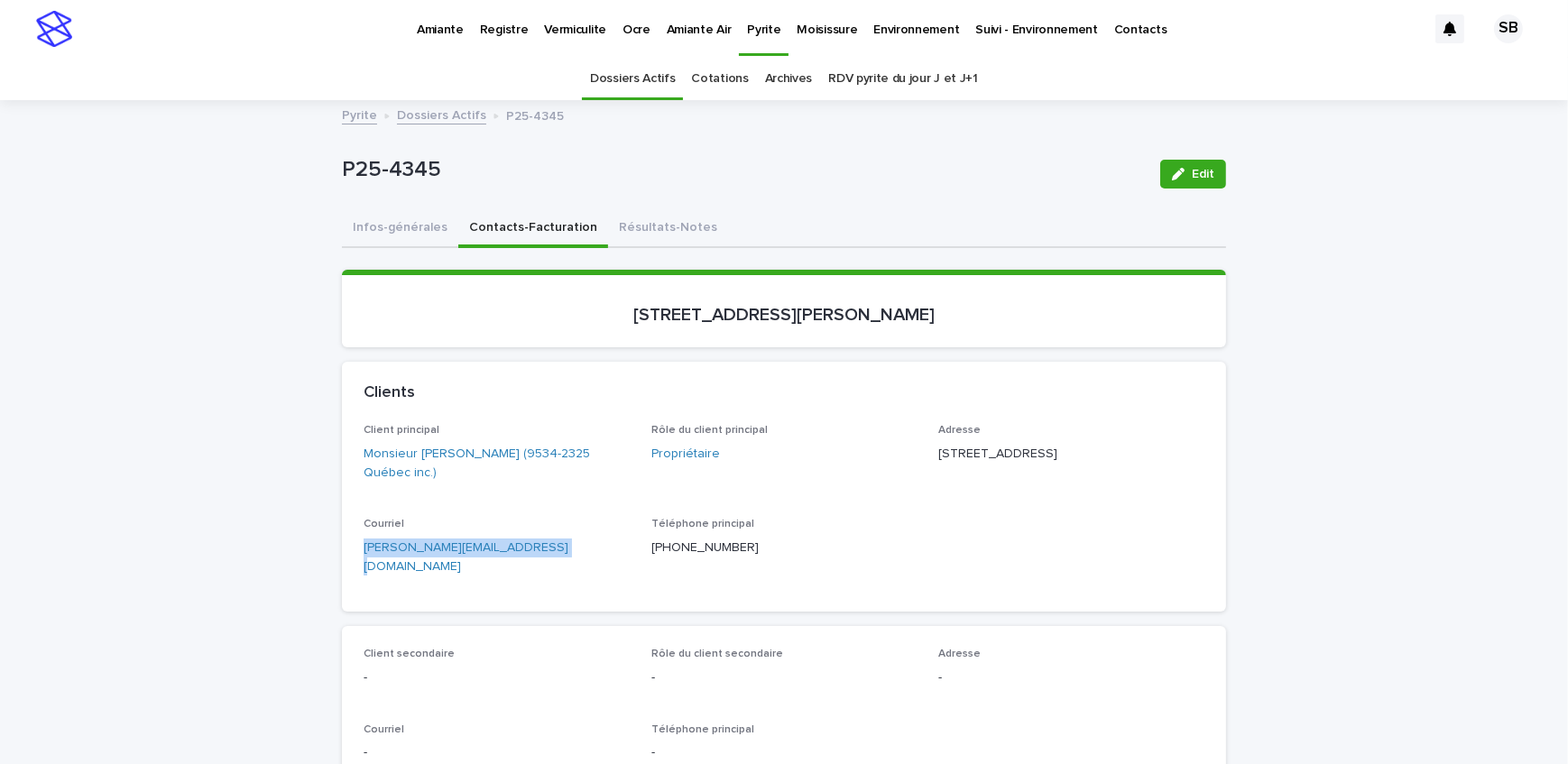
drag, startPoint x: 547, startPoint y: 558, endPoint x: 325, endPoint y: 570, distance: 222.3
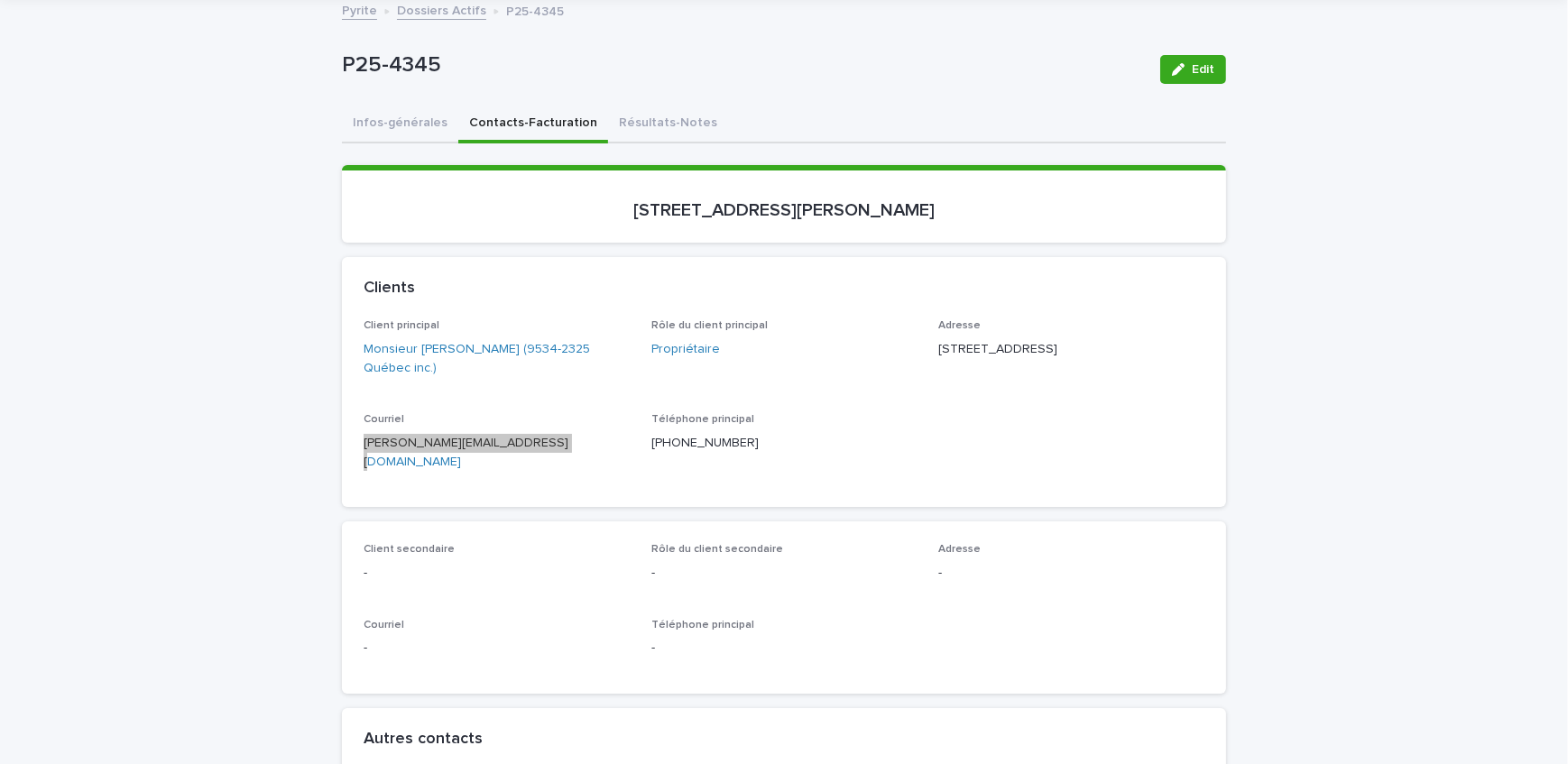
scroll to position [328, 0]
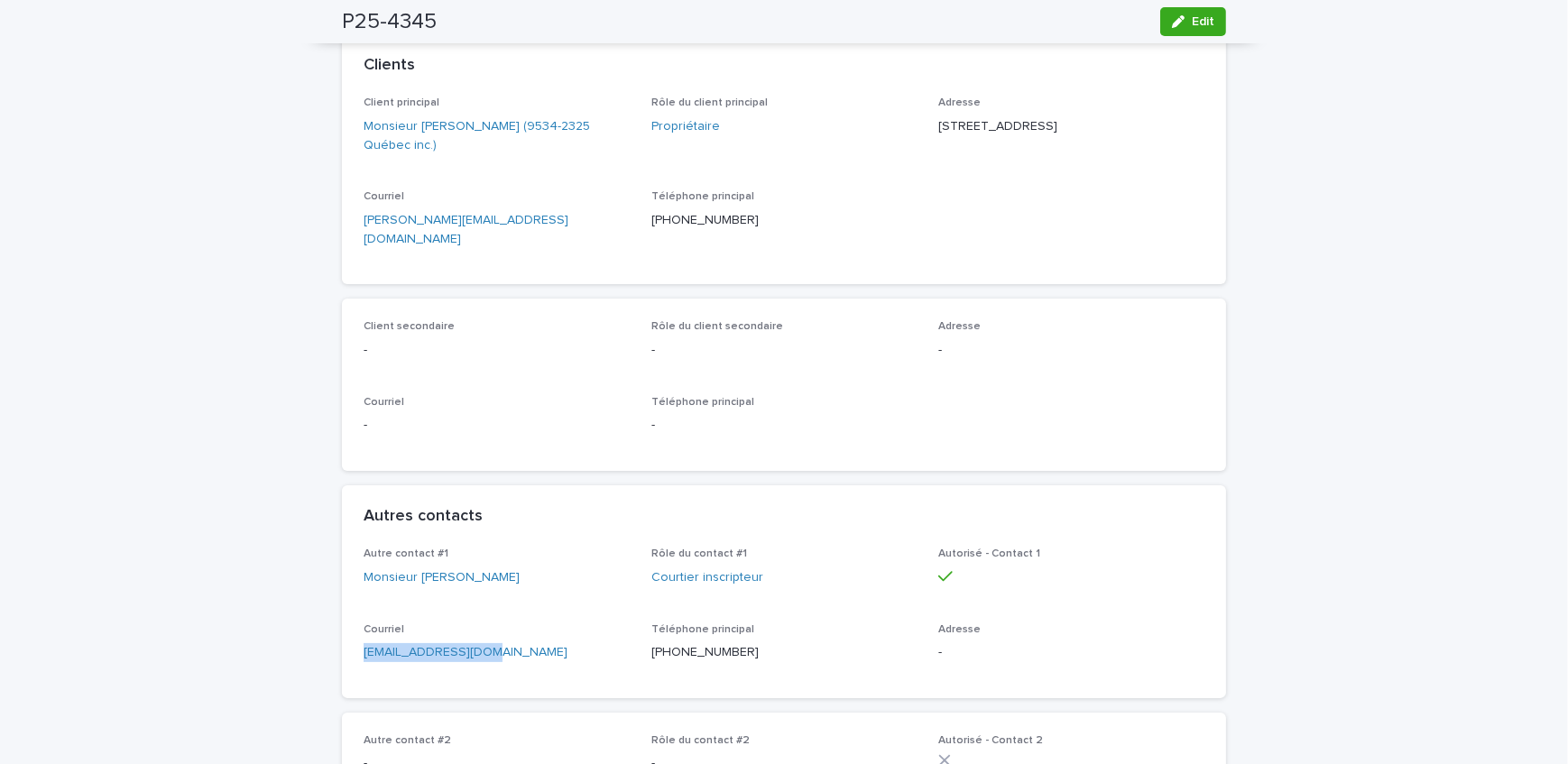
drag, startPoint x: 483, startPoint y: 638, endPoint x: 389, endPoint y: 628, distance: 94.5
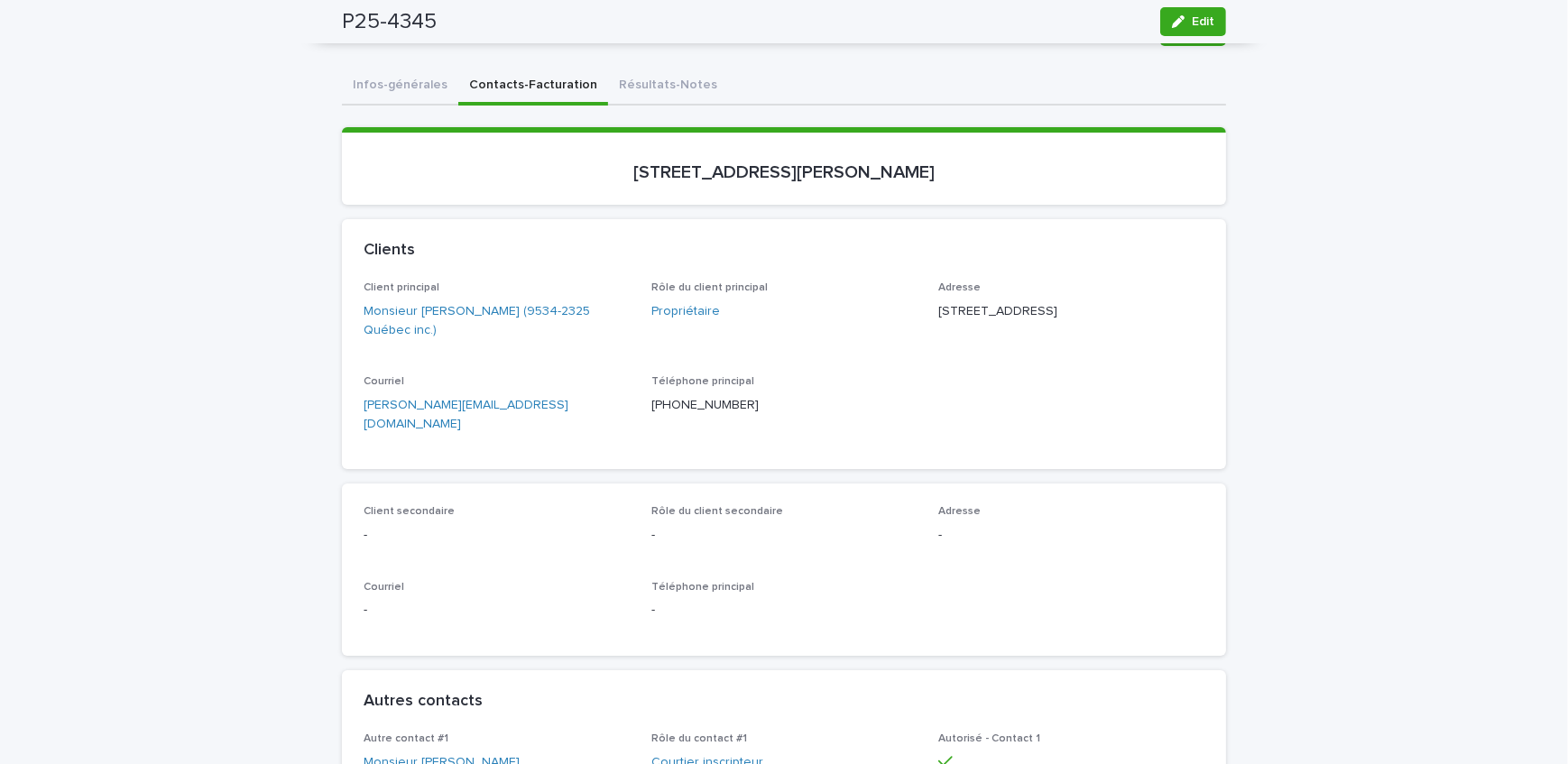
scroll to position [0, 0]
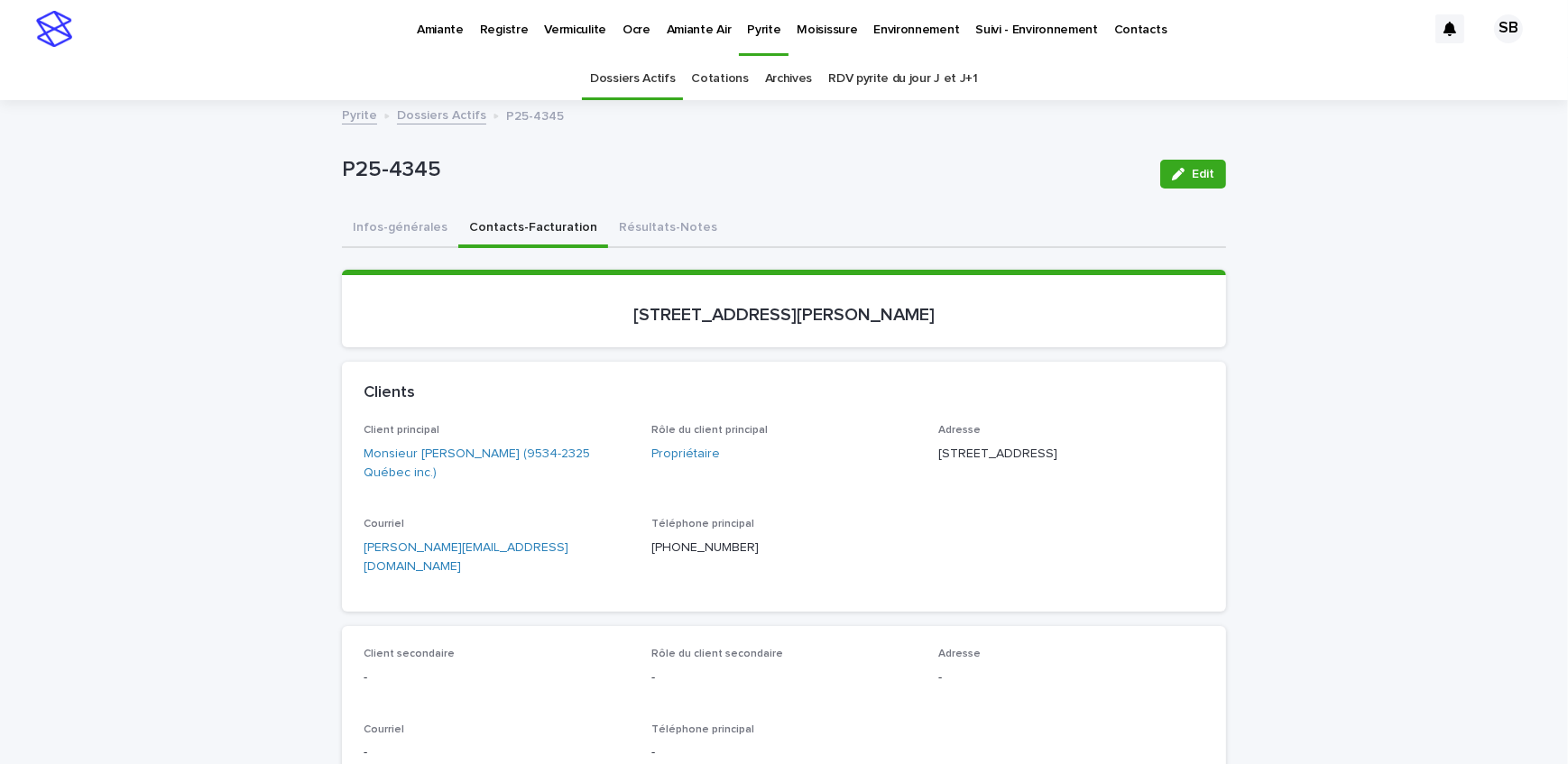
drag, startPoint x: 392, startPoint y: 223, endPoint x: 25, endPoint y: 396, distance: 405.7
click at [392, 223] on button "Infos-générales" at bounding box center [399, 229] width 116 height 38
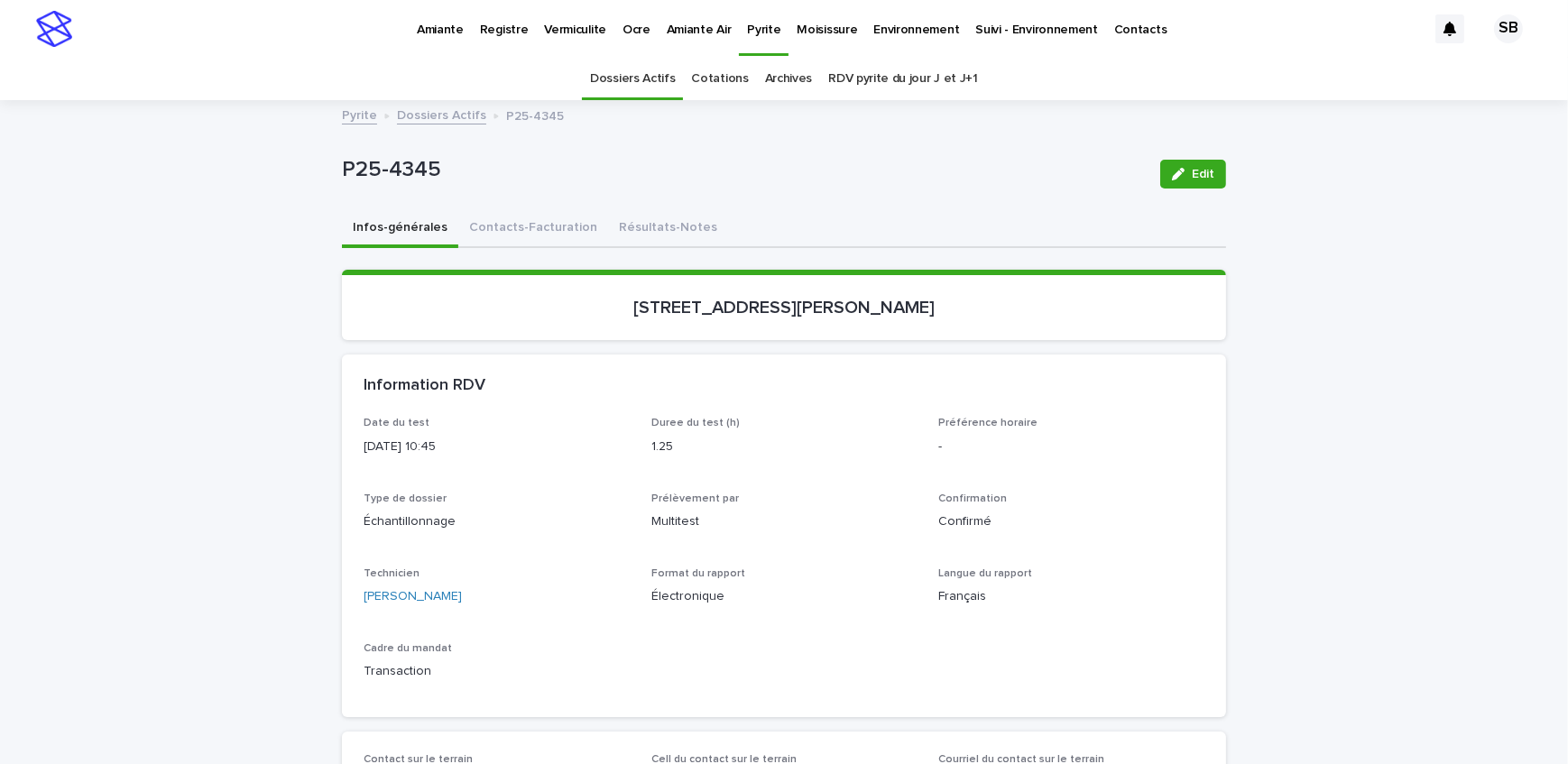
click at [609, 236] on button "Résultats-Notes" at bounding box center [668, 229] width 120 height 38
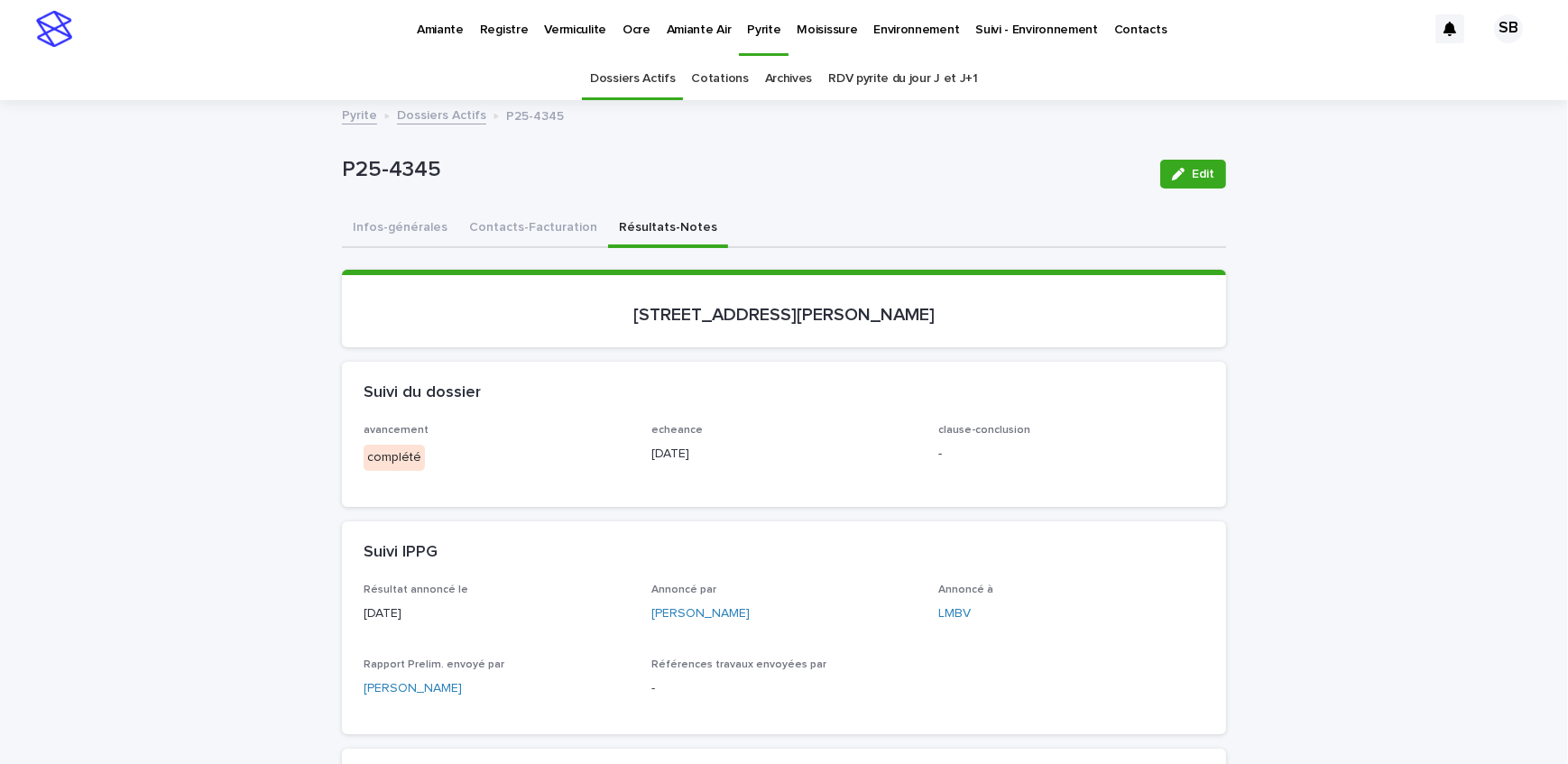
click at [1192, 171] on span "Edit" at bounding box center [1203, 173] width 23 height 13
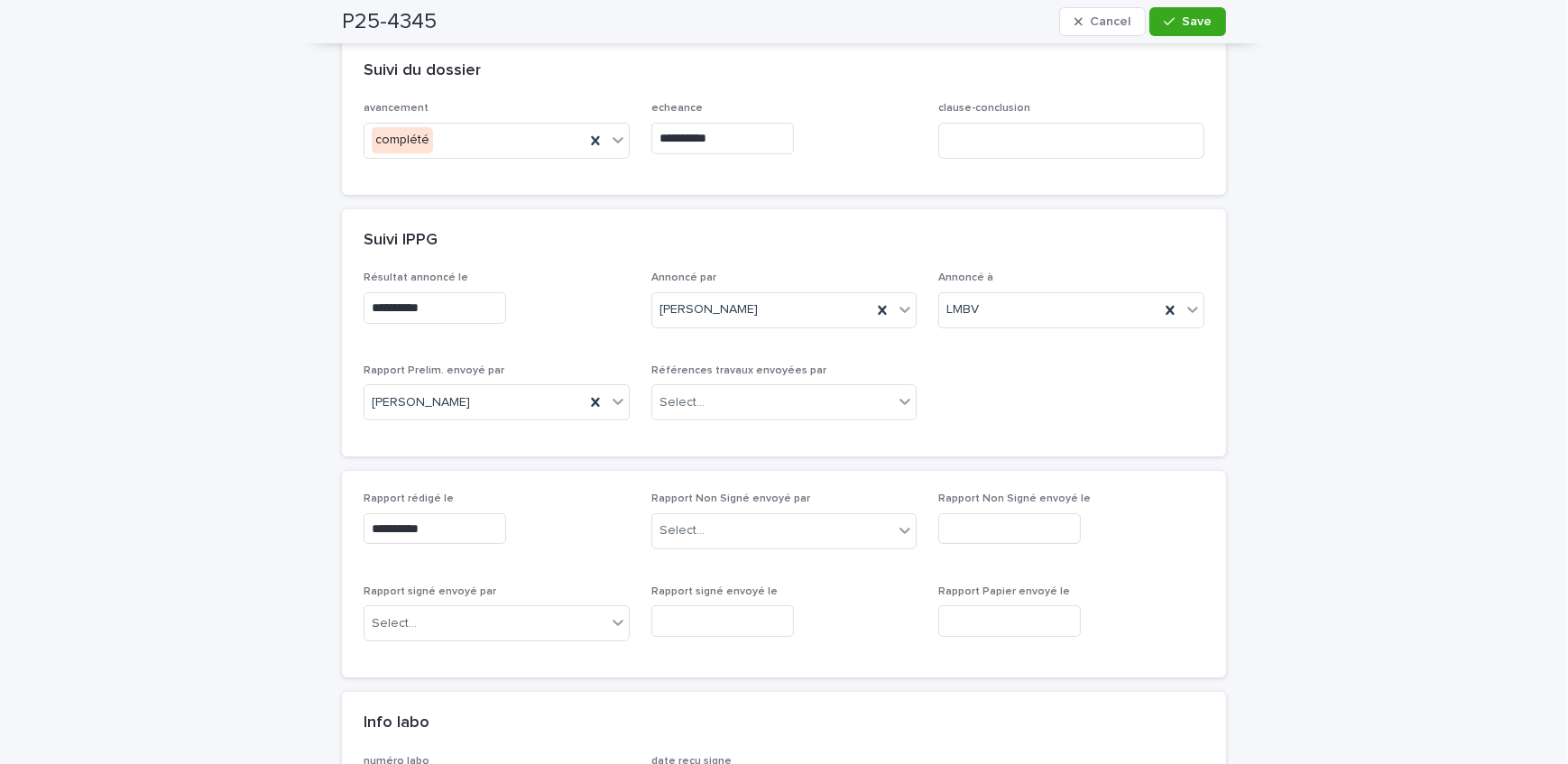
scroll to position [246, 0]
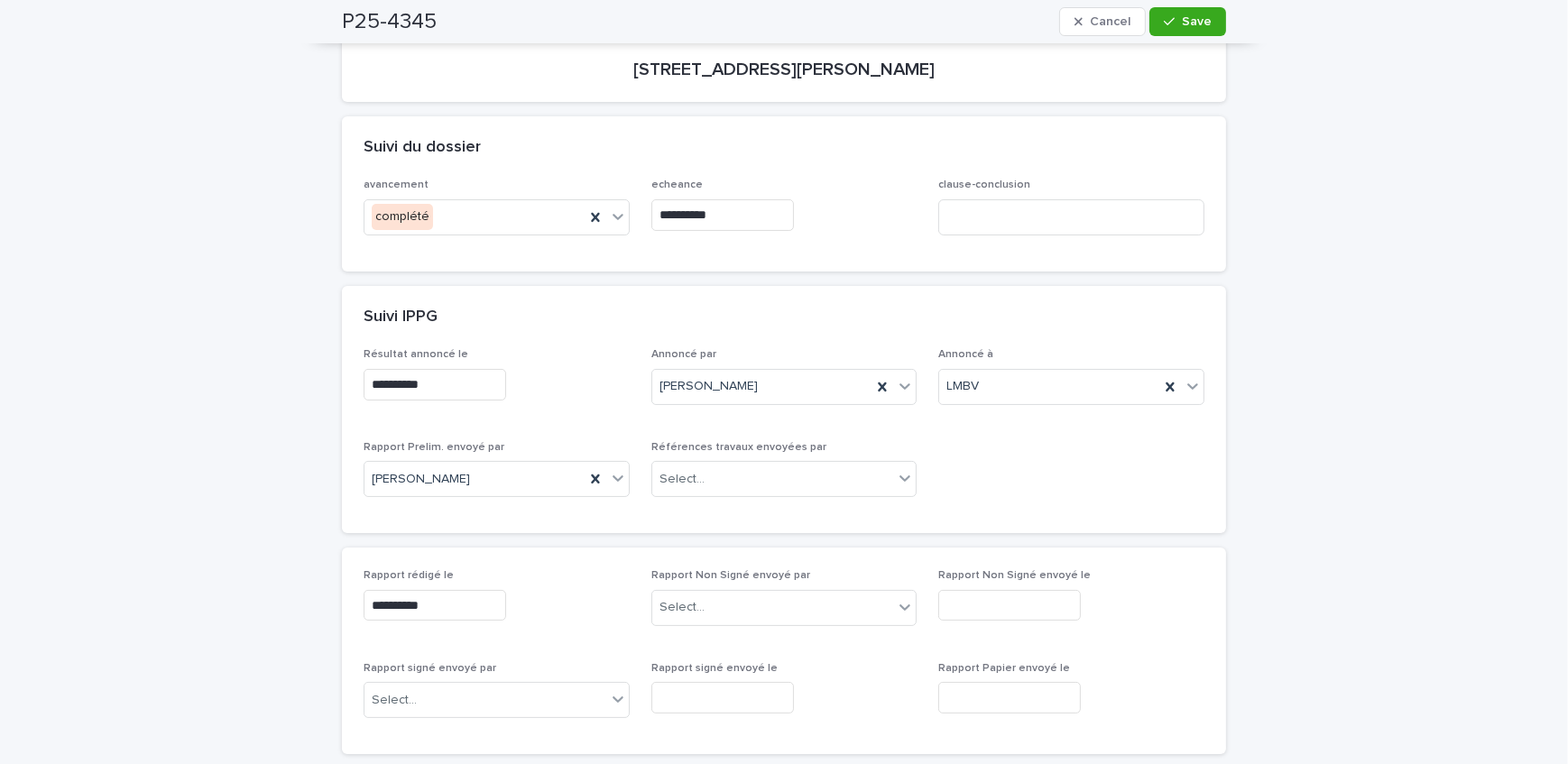
click at [591, 219] on icon at bounding box center [596, 217] width 18 height 18
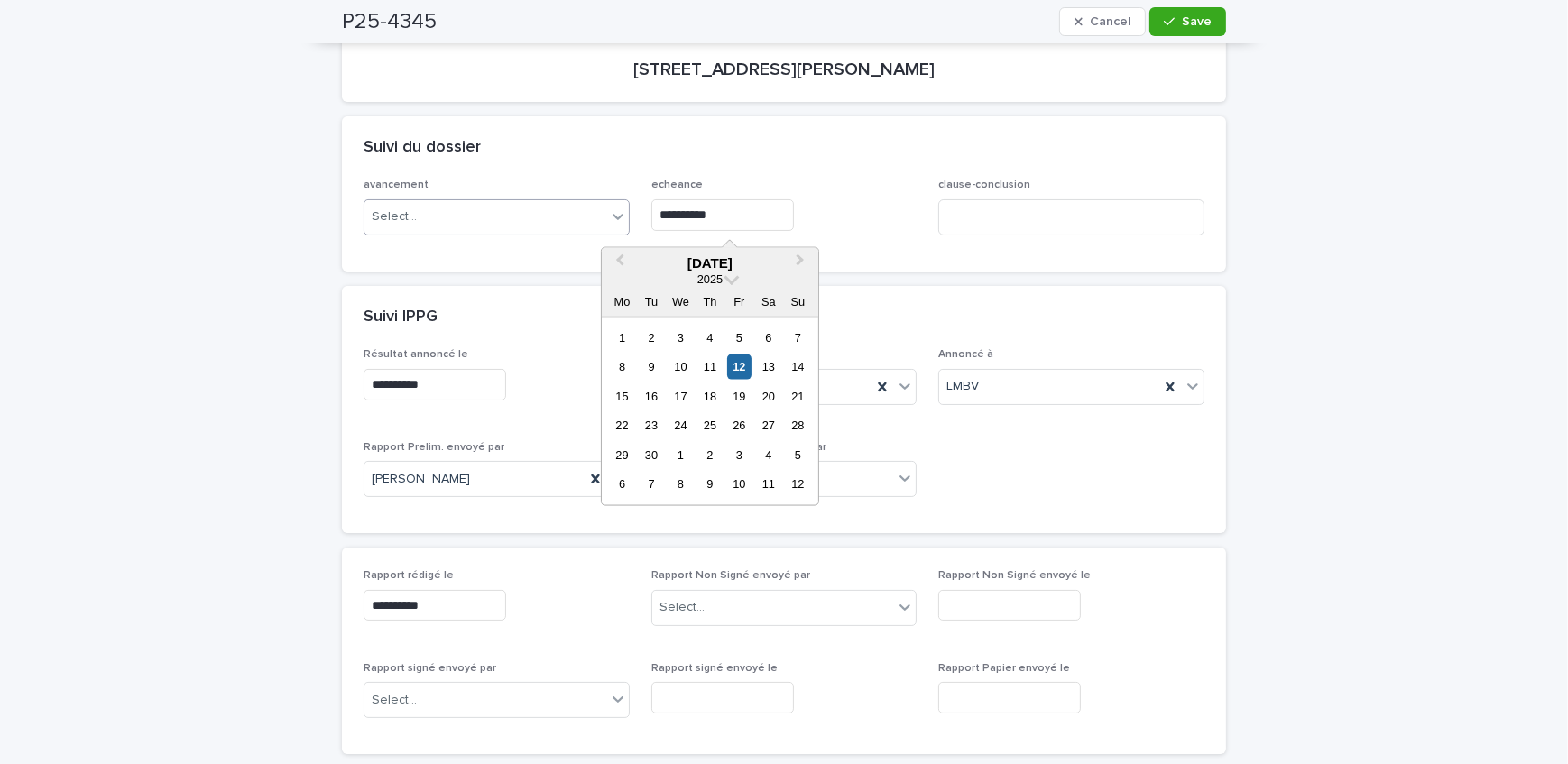
drag, startPoint x: 775, startPoint y: 211, endPoint x: 528, endPoint y: 219, distance: 247.1
click at [528, 219] on div "**********" at bounding box center [784, 213] width 841 height 70
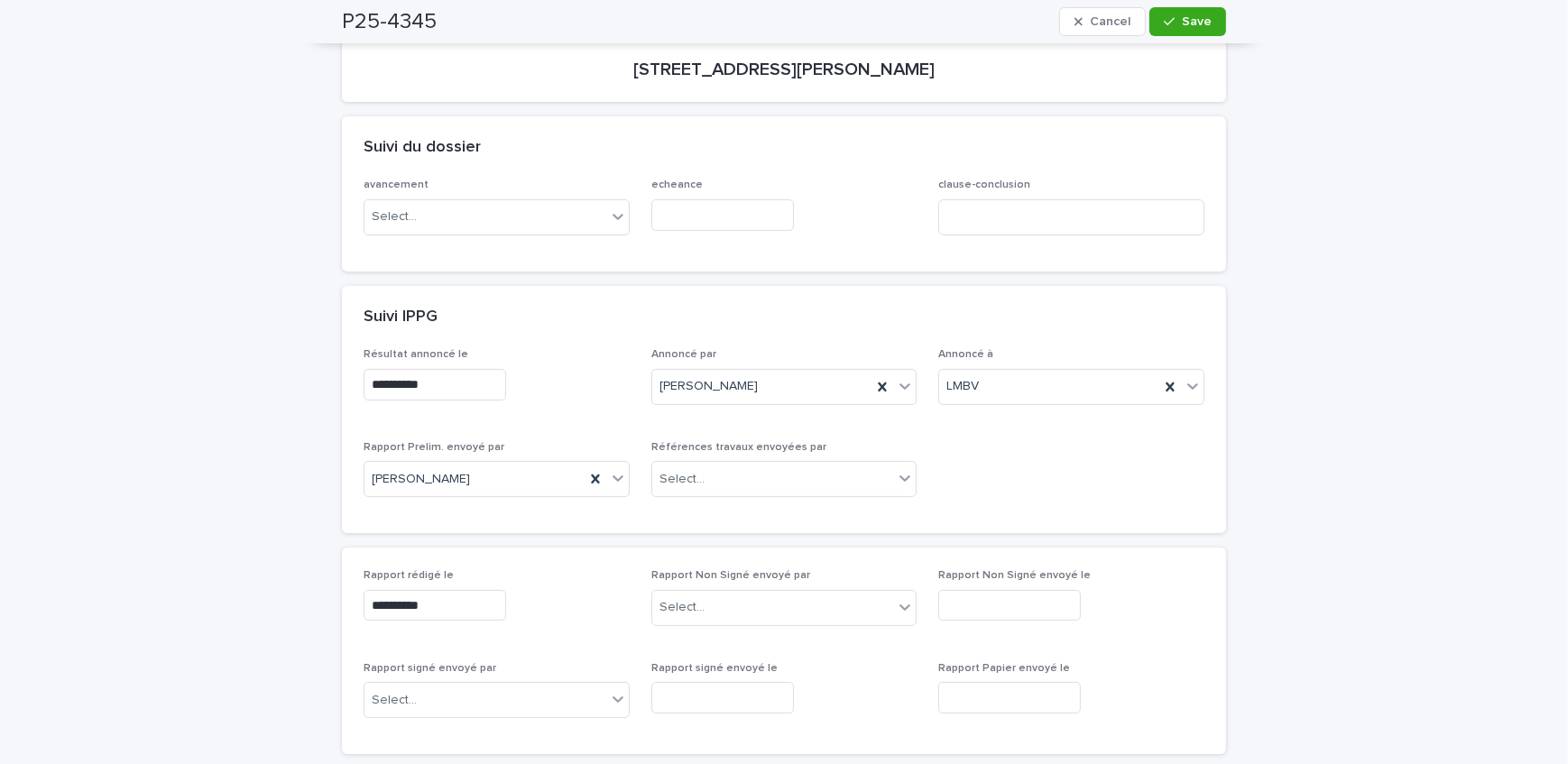
click at [870, 199] on div at bounding box center [784, 215] width 267 height 32
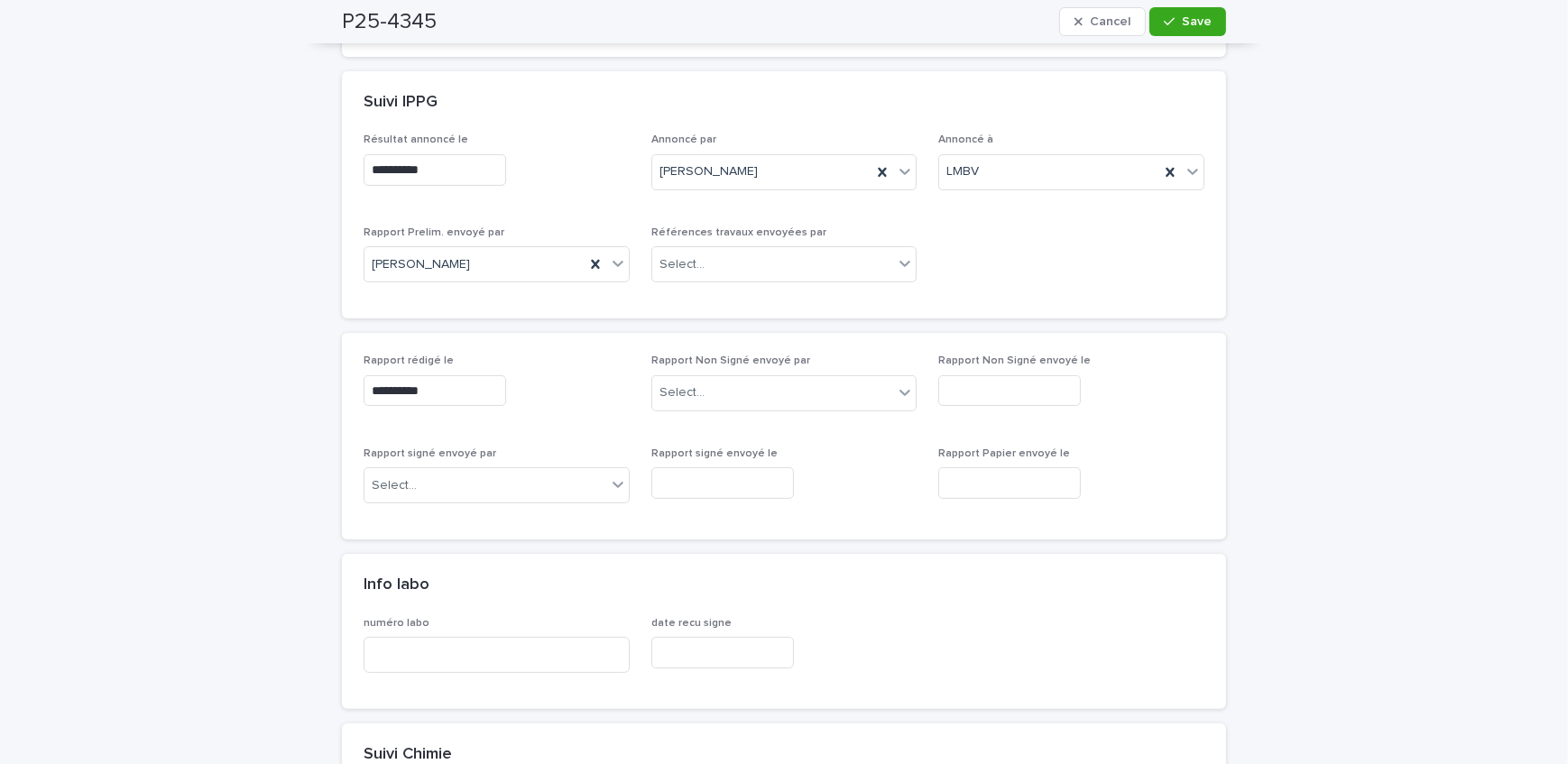
scroll to position [491, 0]
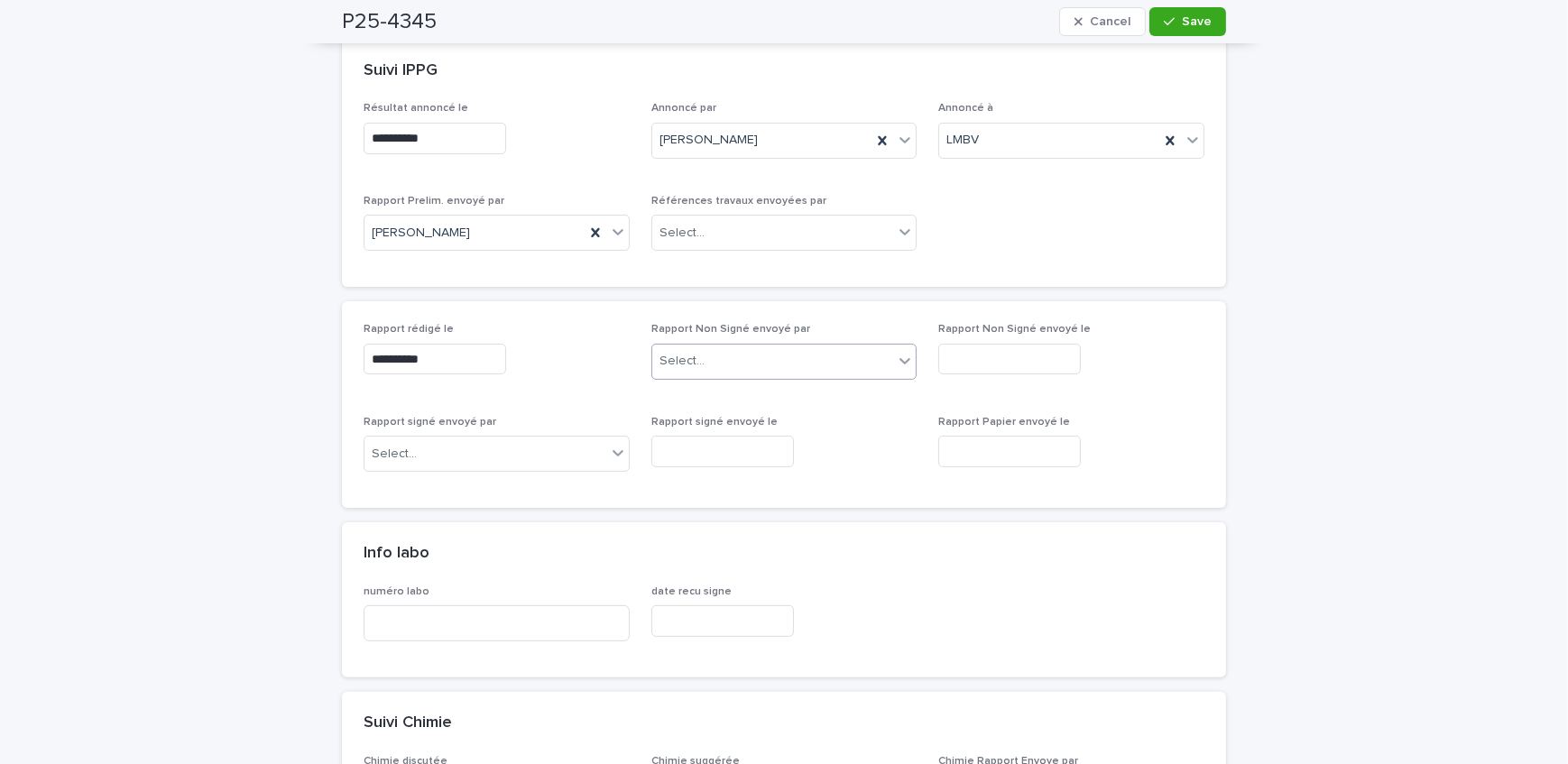
click at [713, 360] on div "Select..." at bounding box center [773, 362] width 242 height 30
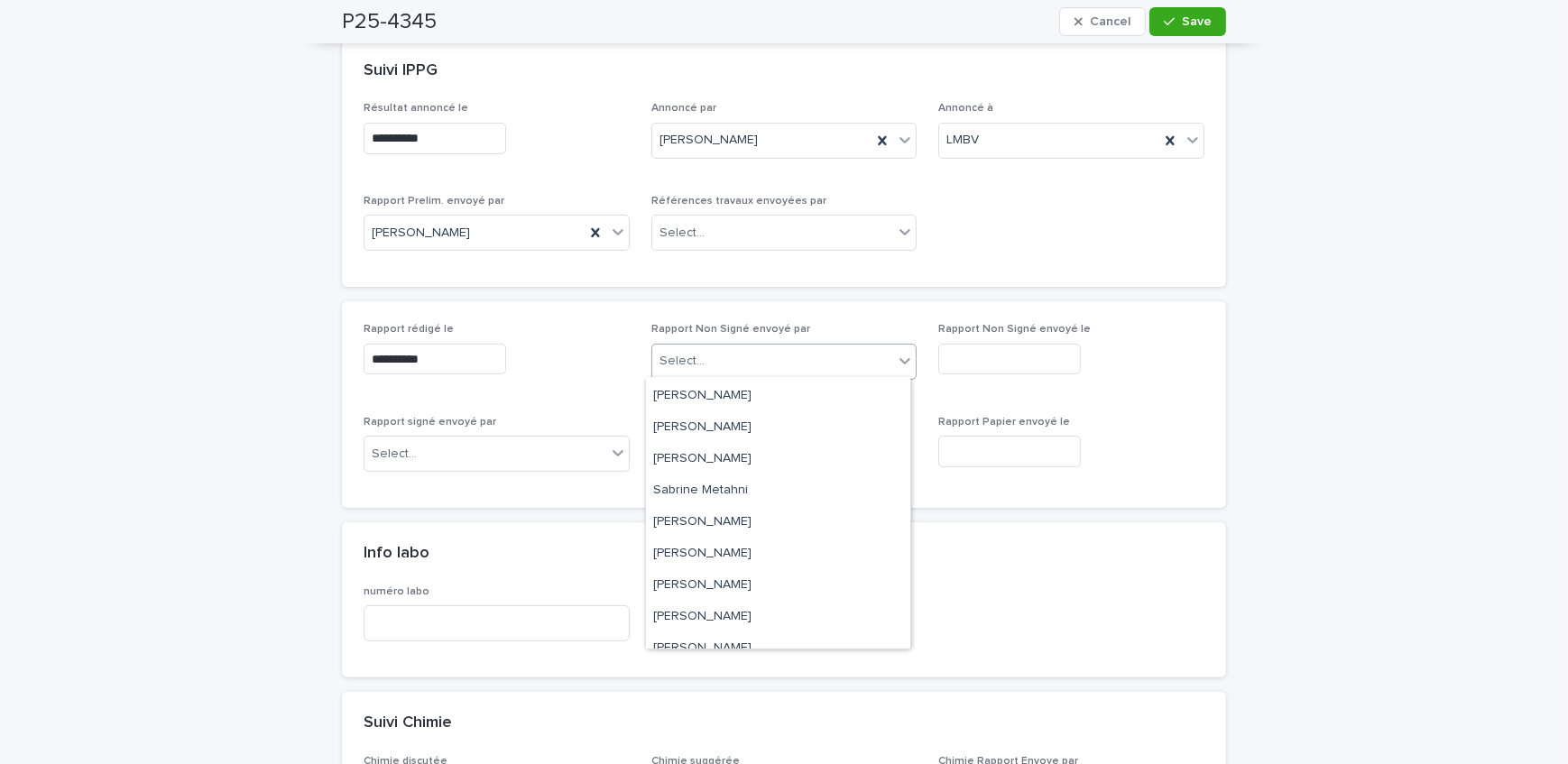
scroll to position [235, 0]
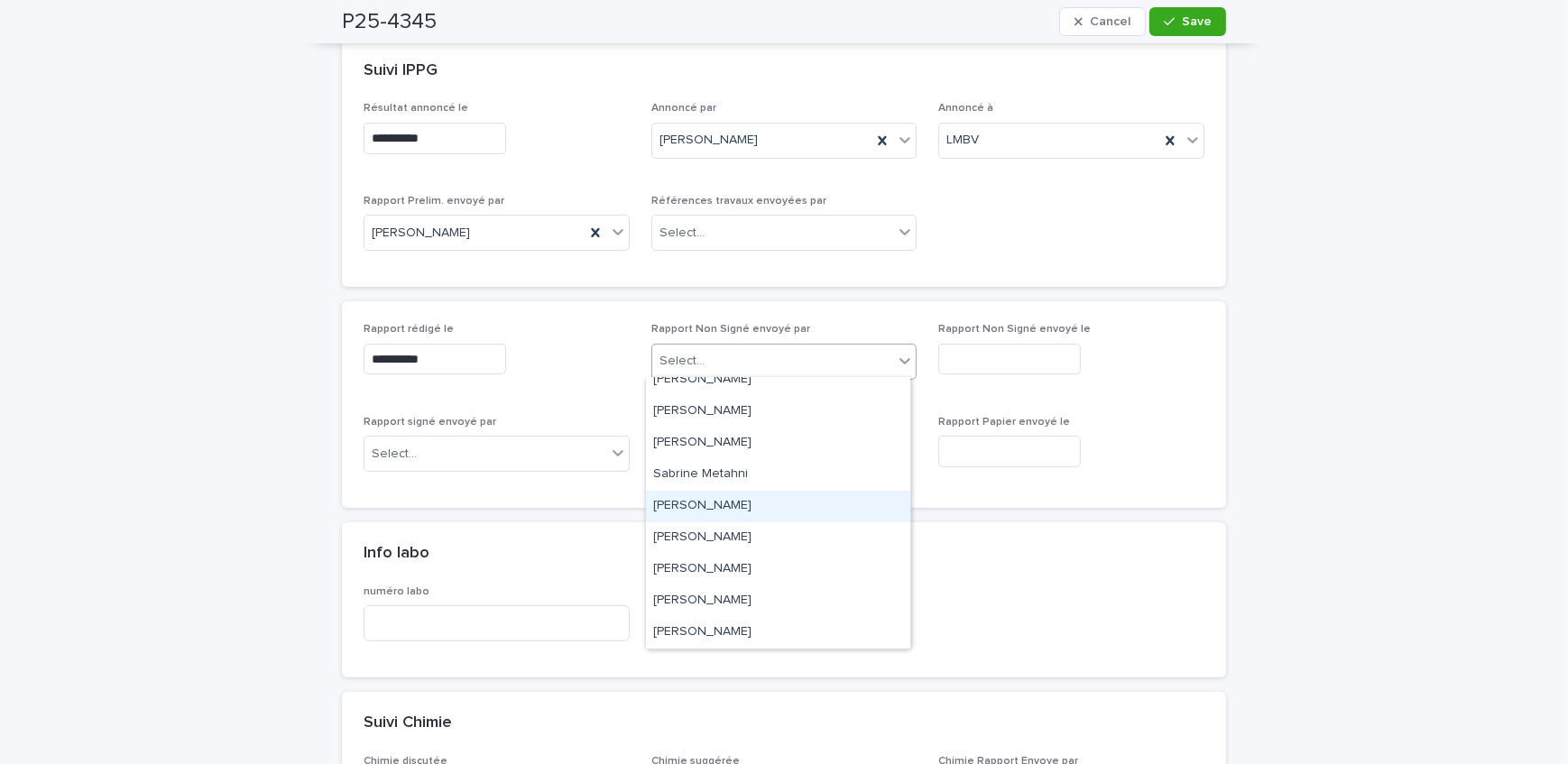
drag, startPoint x: 749, startPoint y: 489, endPoint x: 805, endPoint y: 447, distance: 70.0
click at [747, 500] on div "[PERSON_NAME]" at bounding box center [778, 506] width 265 height 32
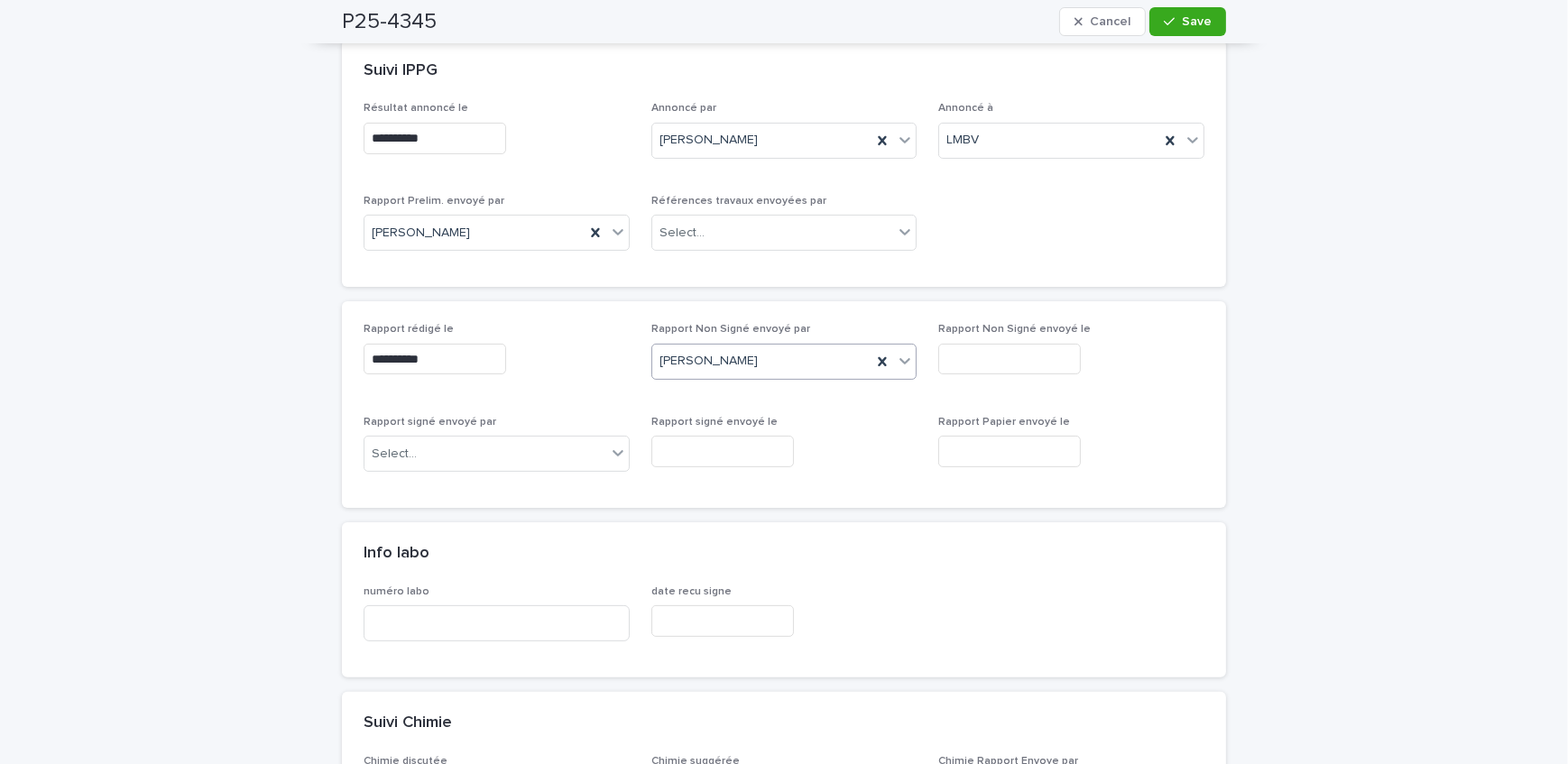
click at [976, 357] on input "text" at bounding box center [1010, 360] width 143 height 32
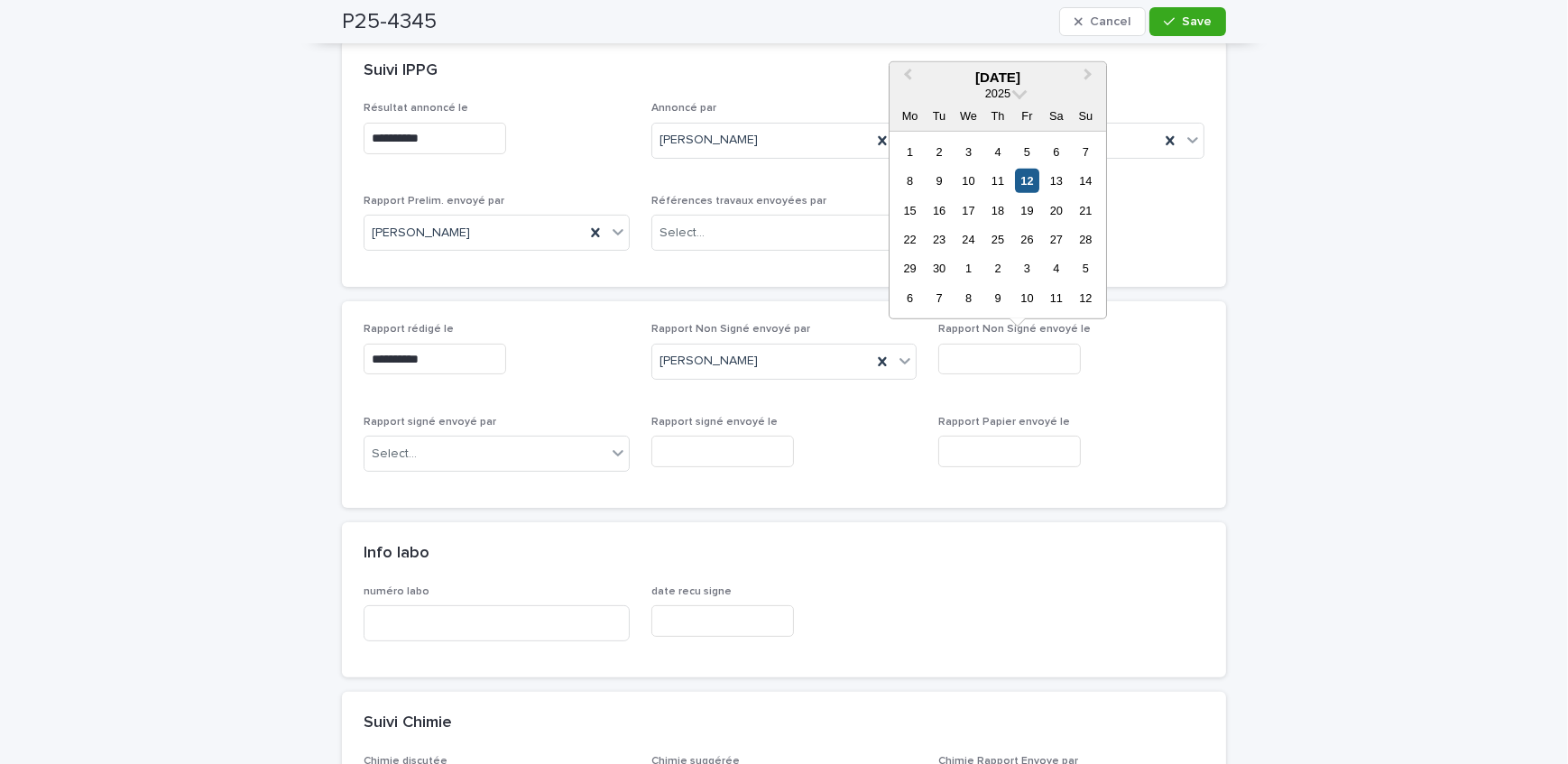
click at [1017, 173] on div "12" at bounding box center [1027, 180] width 25 height 25
type input "**********"
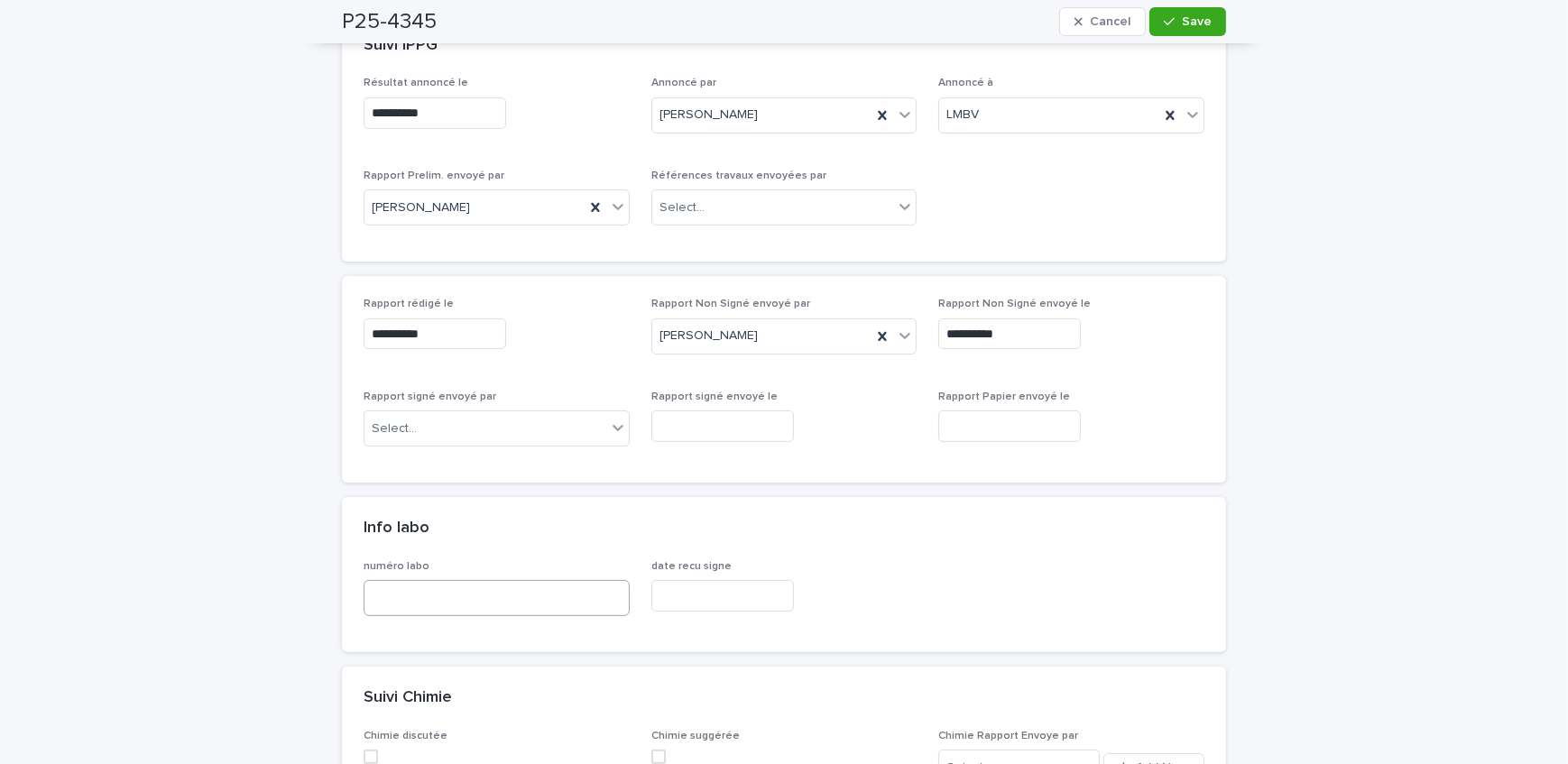
scroll to position [656, 0]
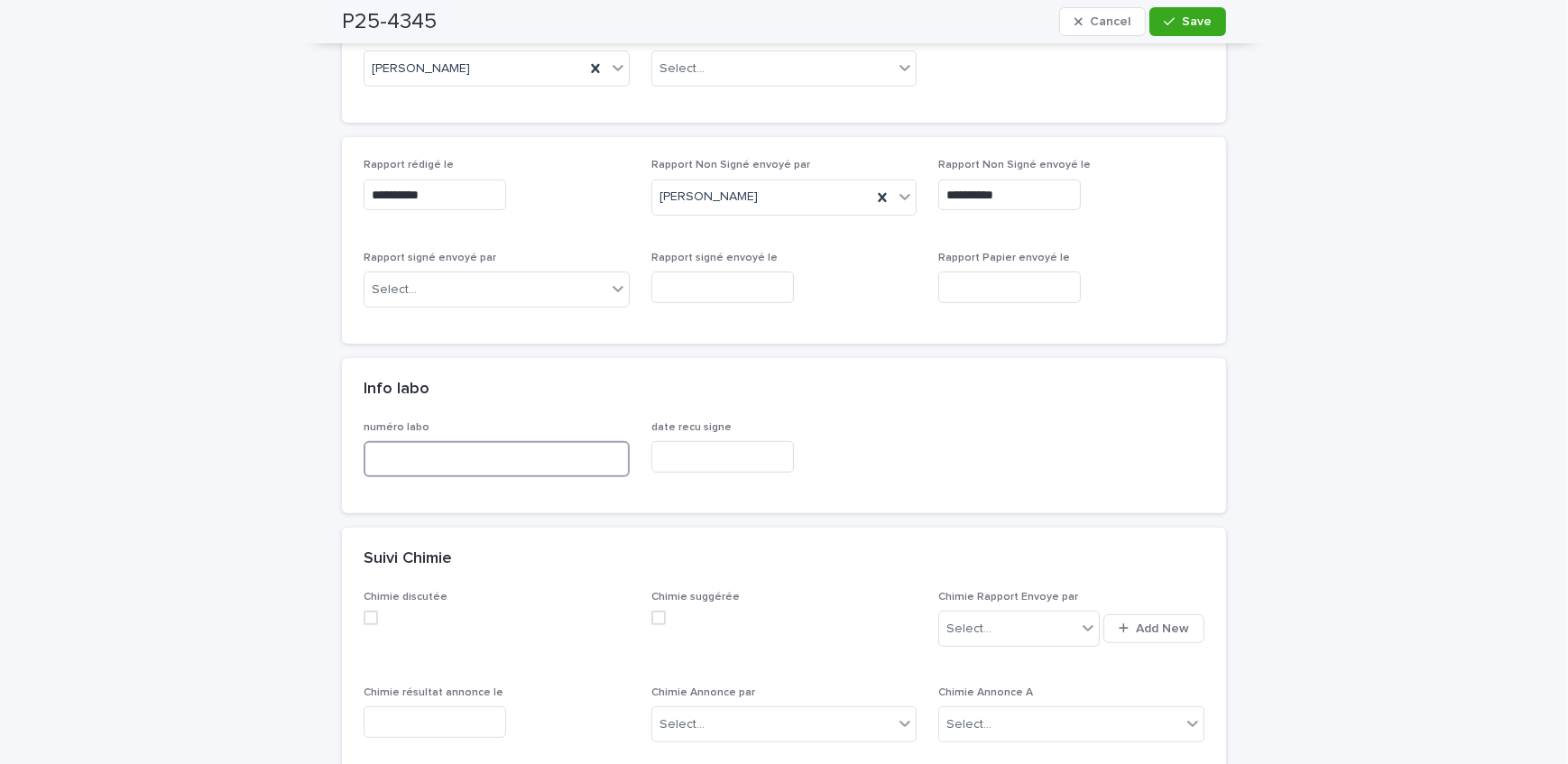
click at [464, 451] on input at bounding box center [497, 459] width 267 height 36
click at [489, 463] on input at bounding box center [497, 459] width 267 height 36
type input "*****"
click at [1165, 23] on icon "button" at bounding box center [1170, 22] width 11 height 8
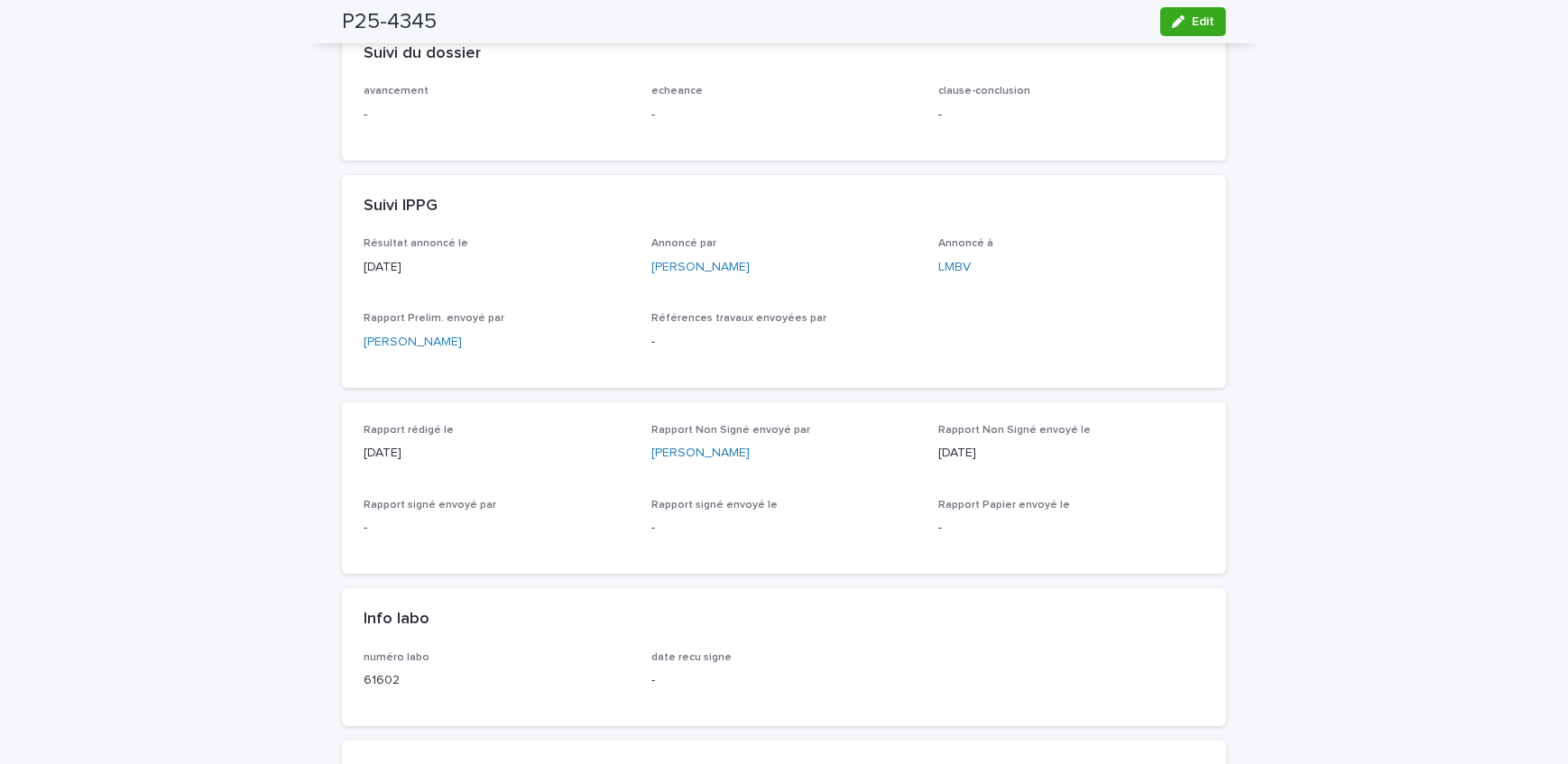
scroll to position [0, 0]
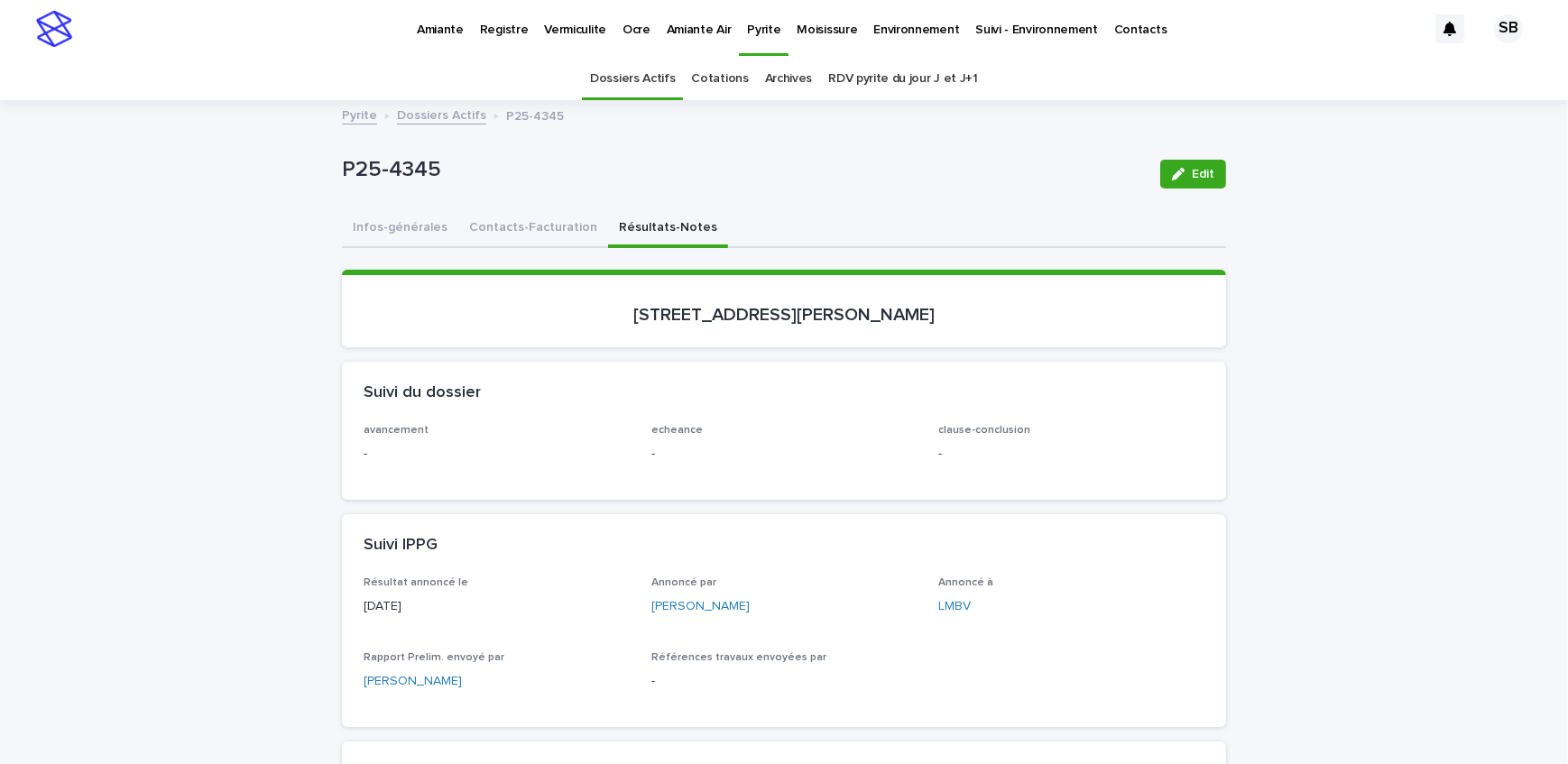
click at [422, 114] on link "Dossiers Actifs" at bounding box center [442, 114] width 89 height 21
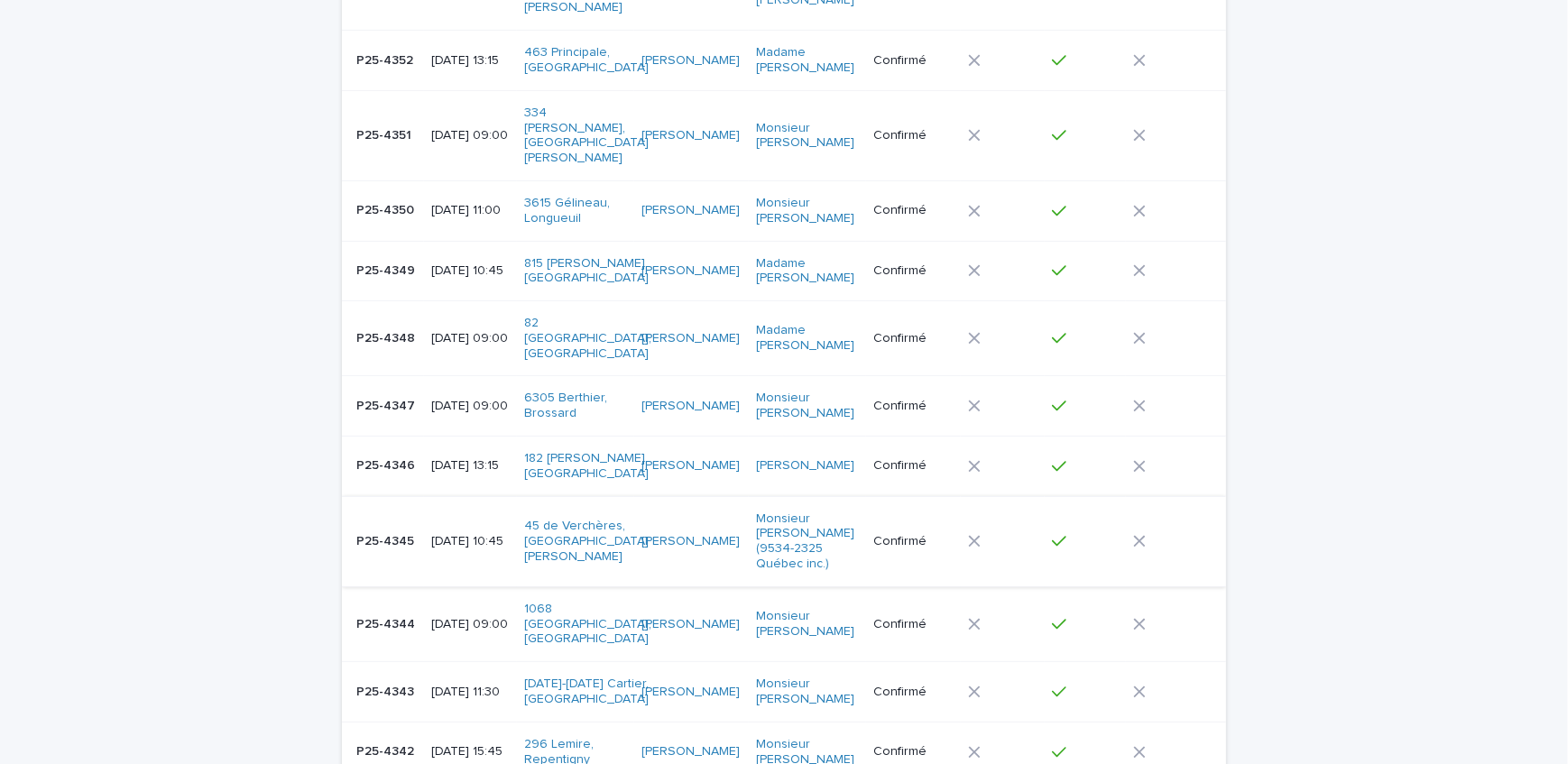
scroll to position [738, 0]
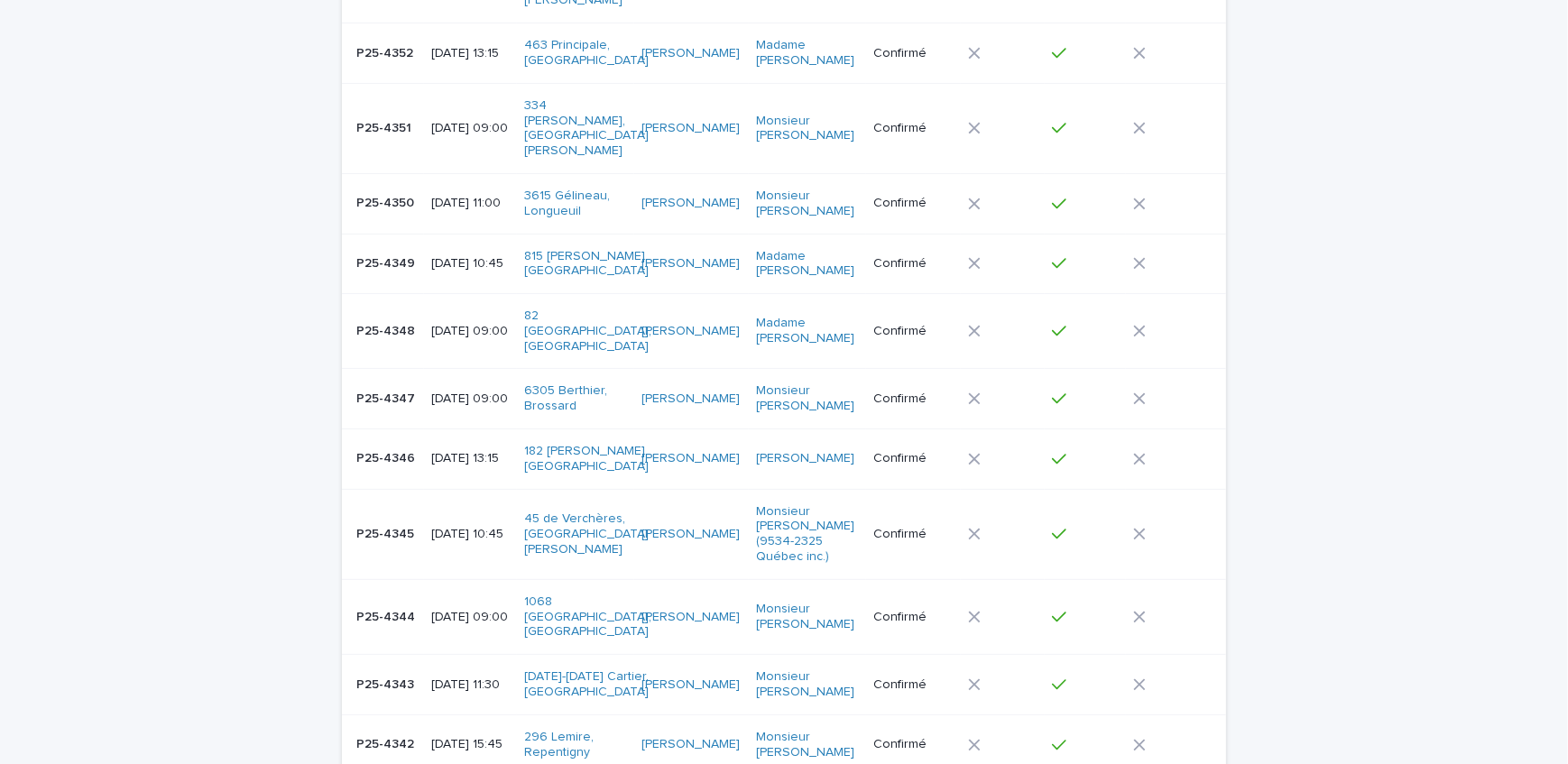
click at [424, 429] on td "[DATE] 13:15" at bounding box center [471, 459] width 93 height 60
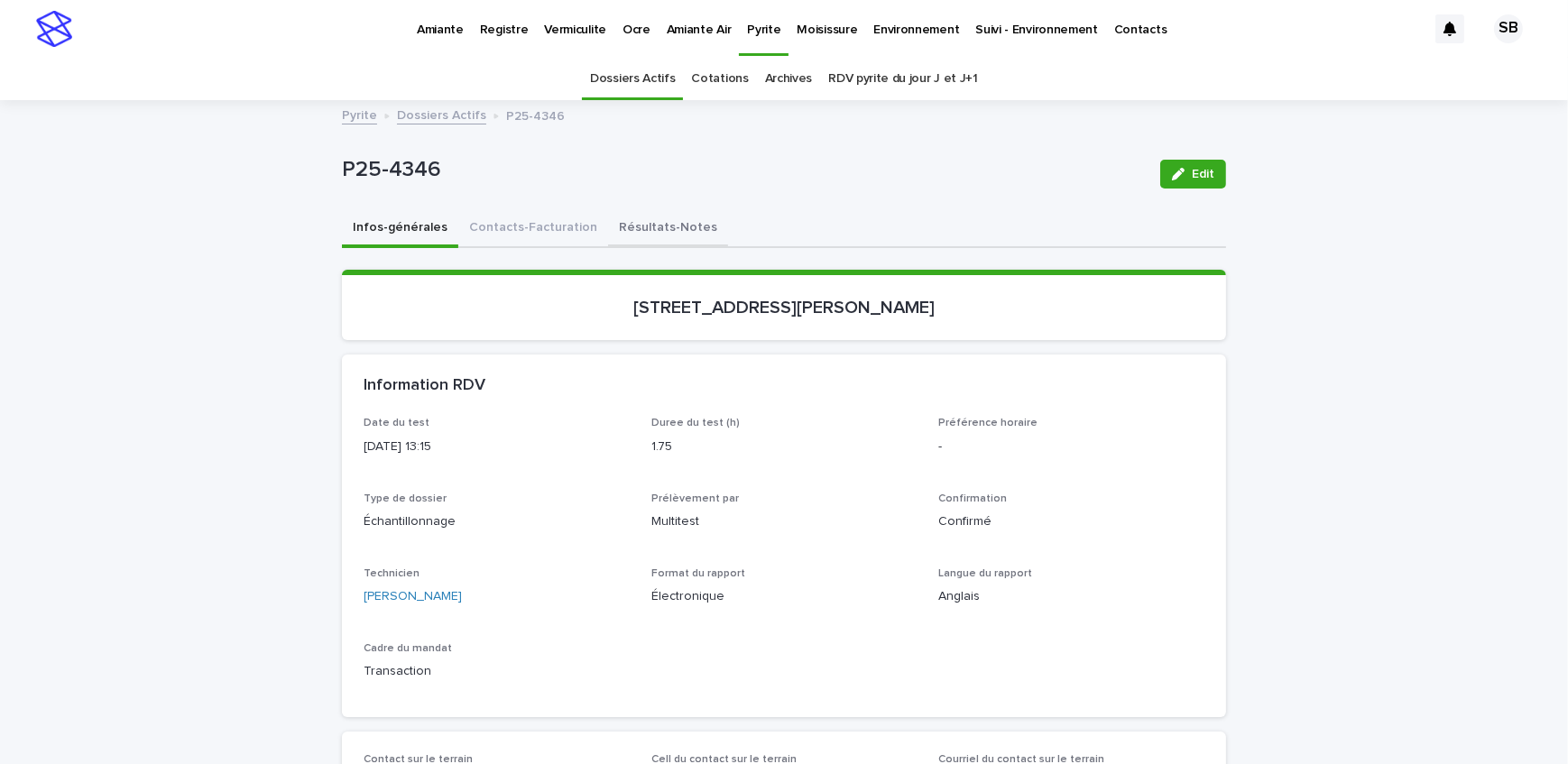
click at [640, 227] on button "Résultats-Notes" at bounding box center [668, 229] width 120 height 38
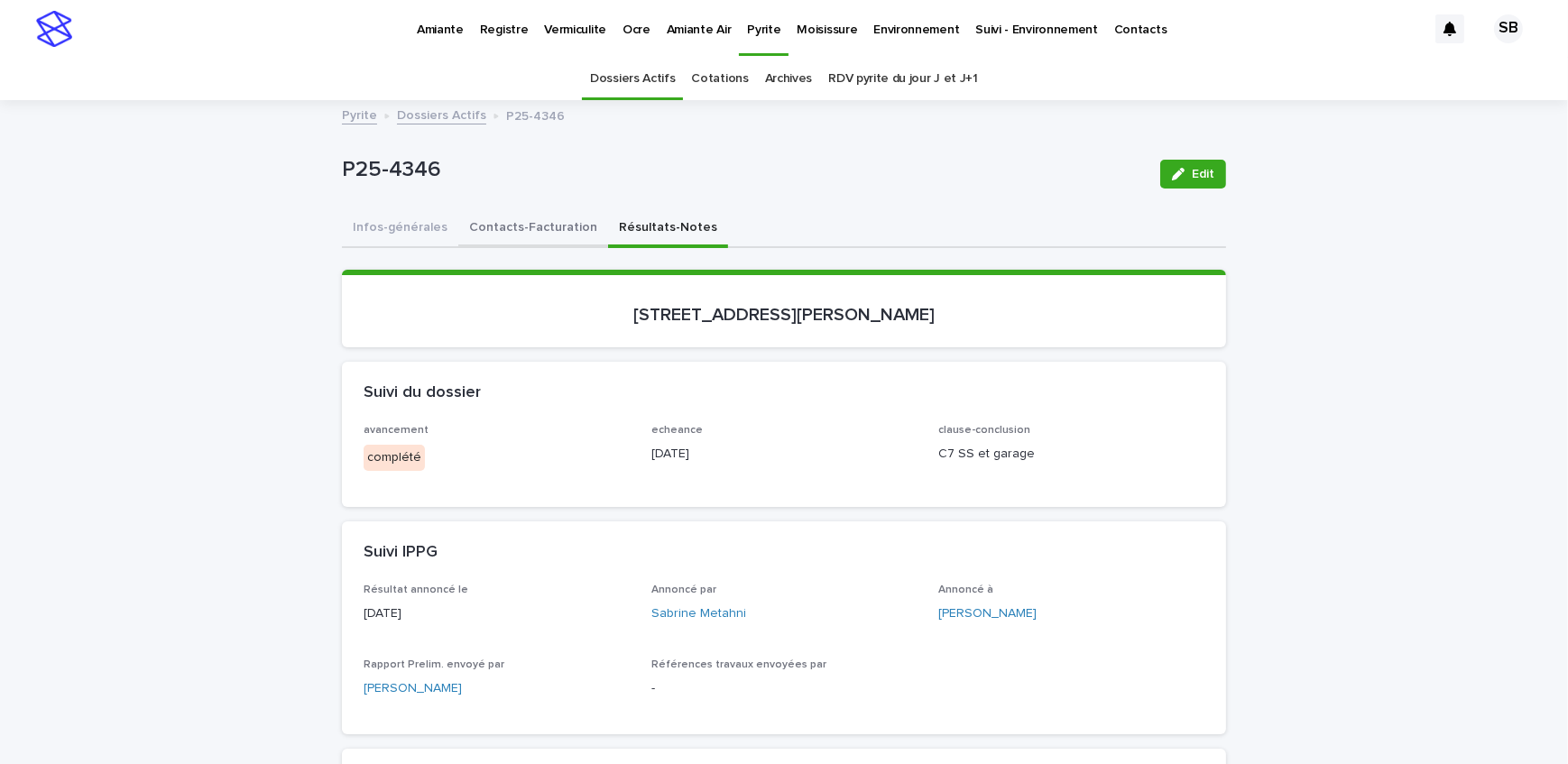
click at [508, 225] on button "Contacts-Facturation" at bounding box center [533, 229] width 150 height 38
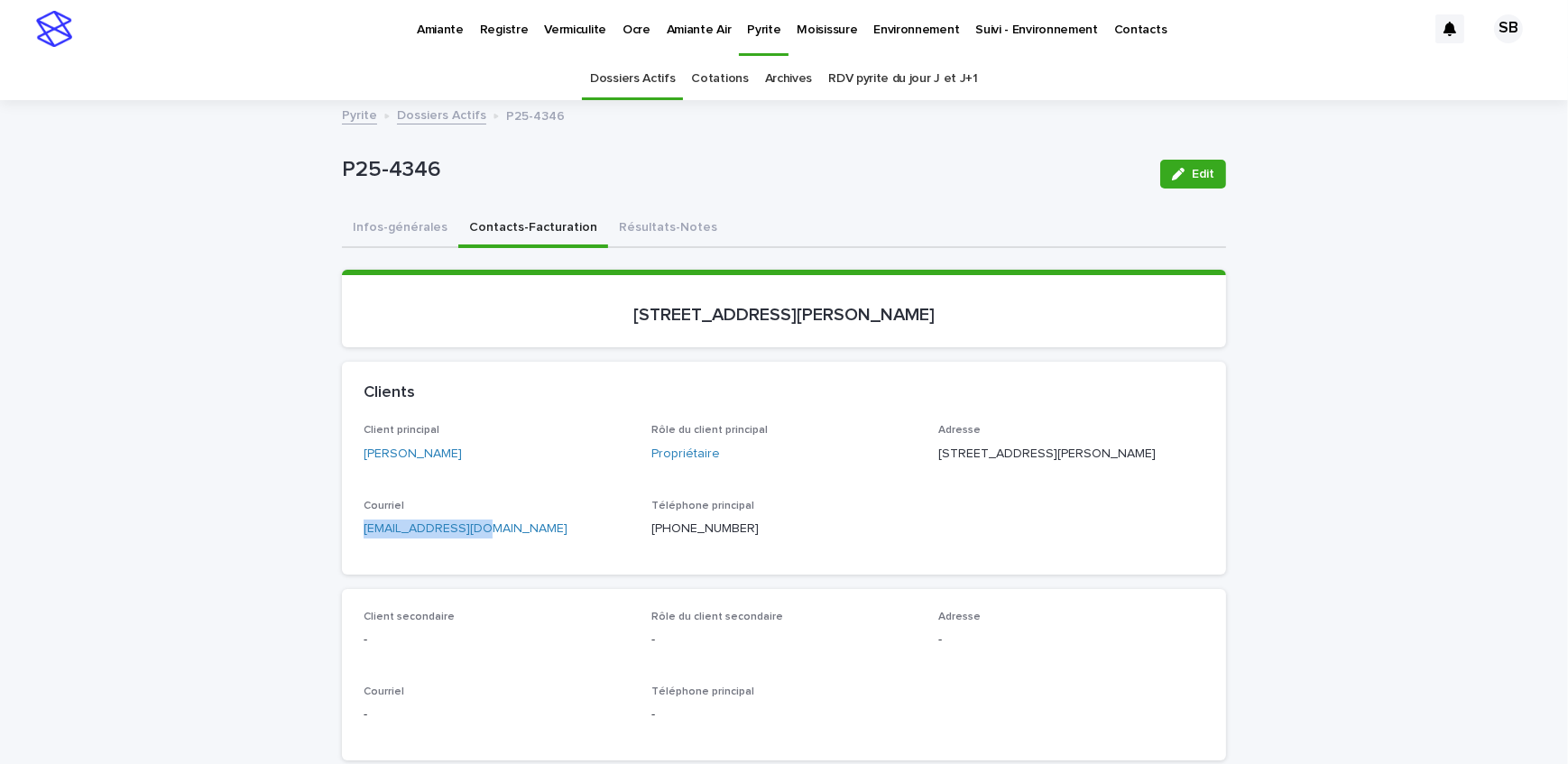
click at [387, 240] on button "Infos-générales" at bounding box center [399, 229] width 116 height 38
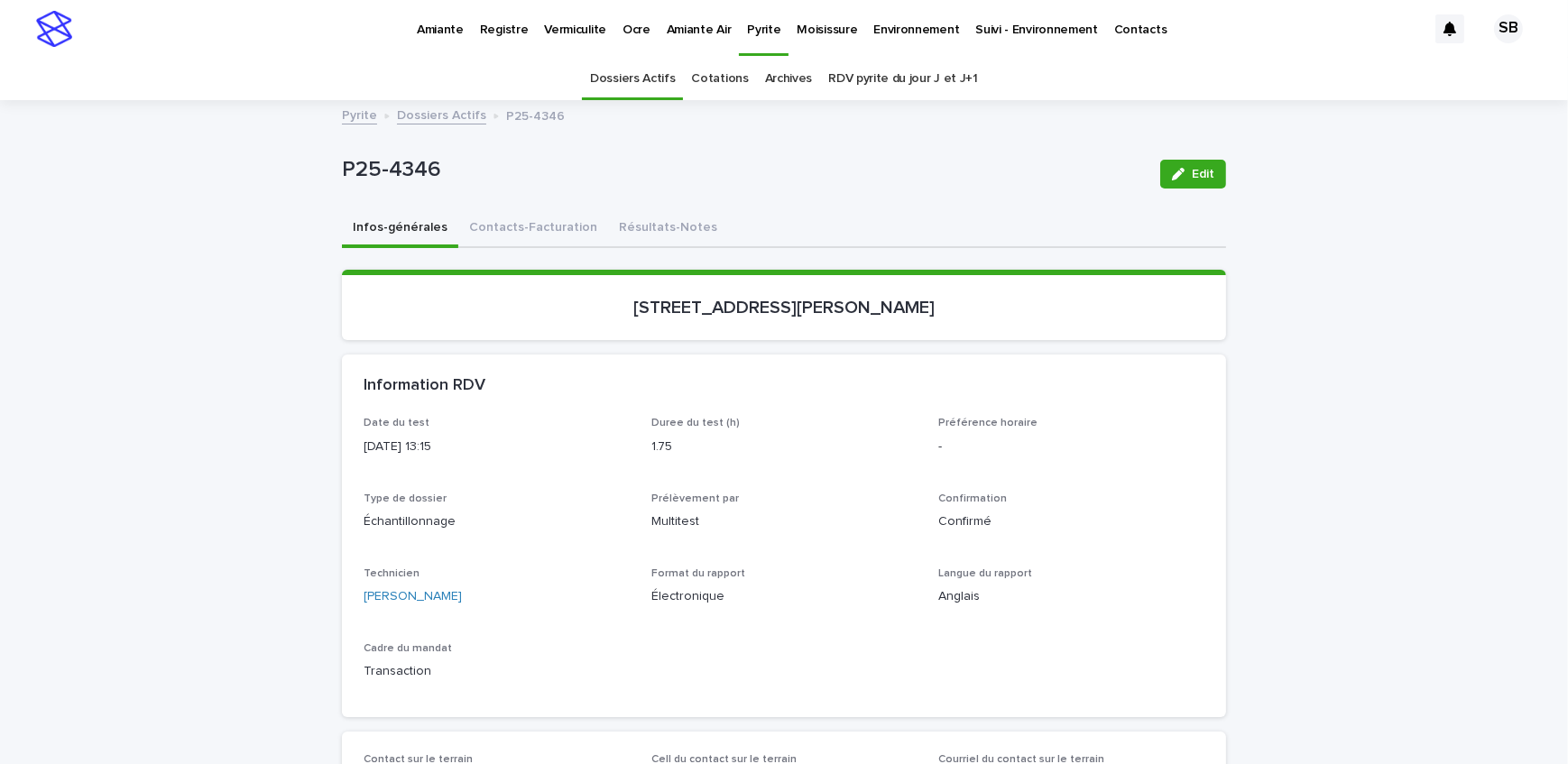
click at [609, 217] on button "Résultats-Notes" at bounding box center [668, 229] width 120 height 38
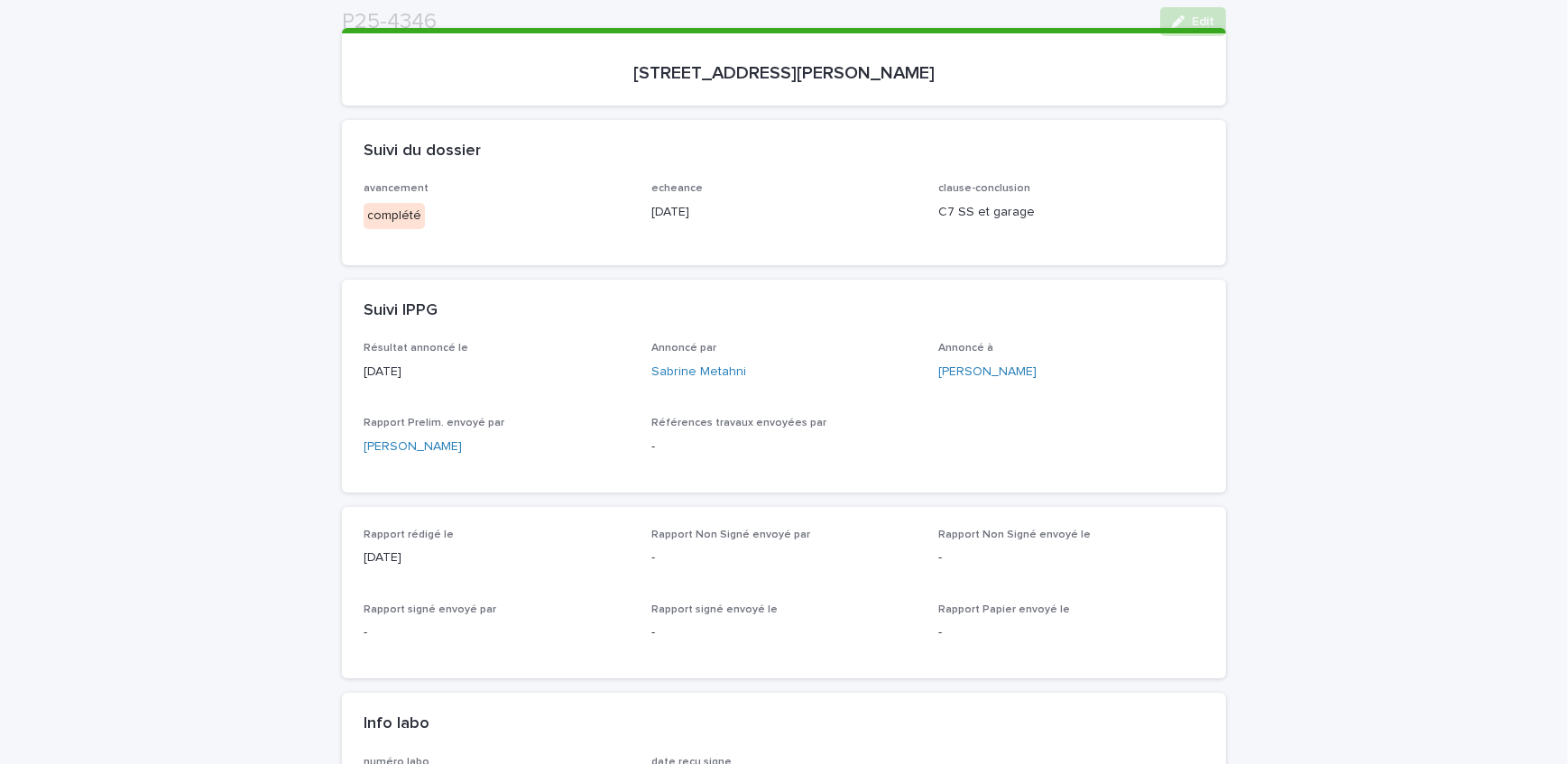
scroll to position [246, 0]
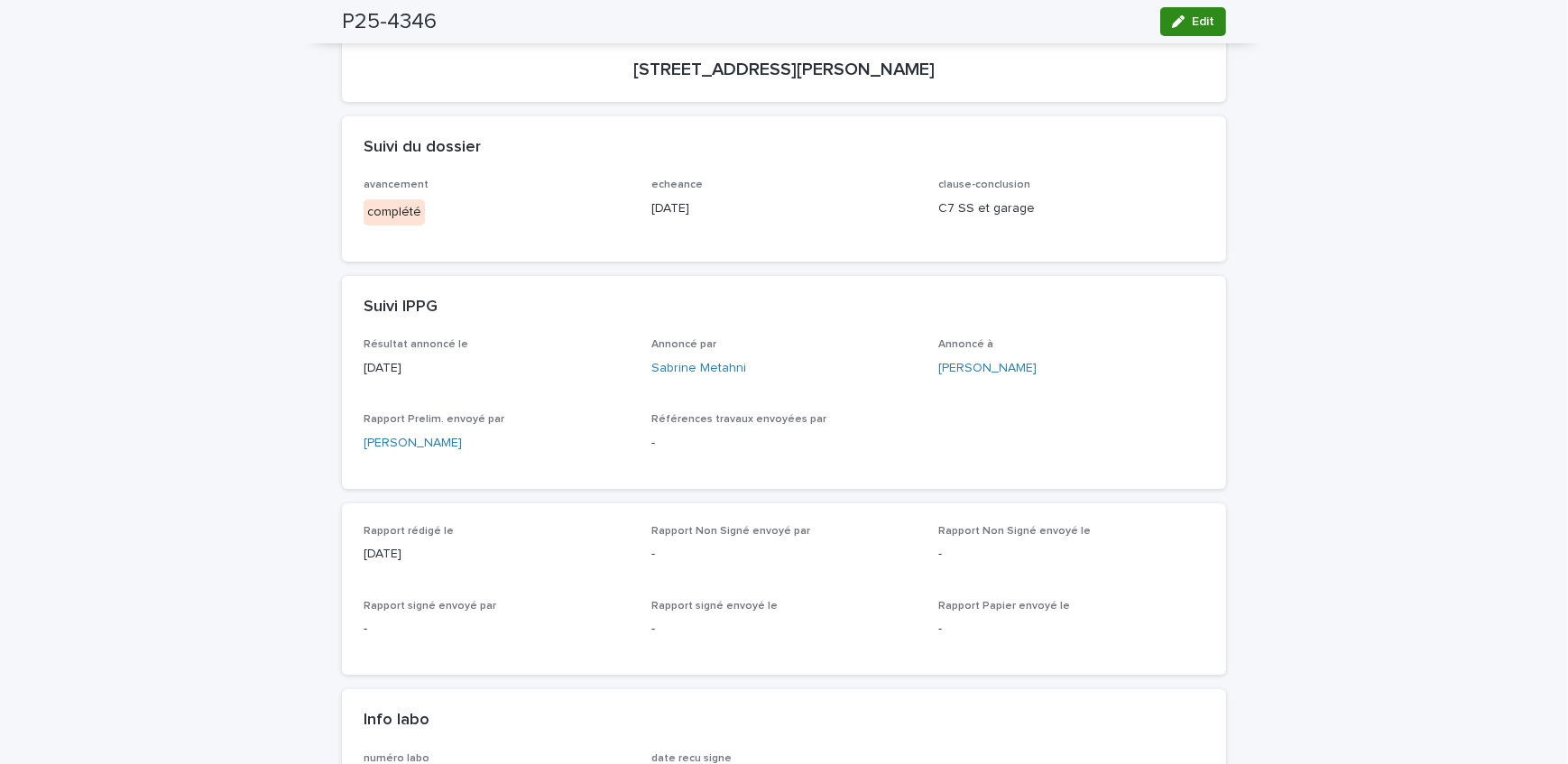
click at [1176, 21] on icon "button" at bounding box center [1178, 21] width 13 height 13
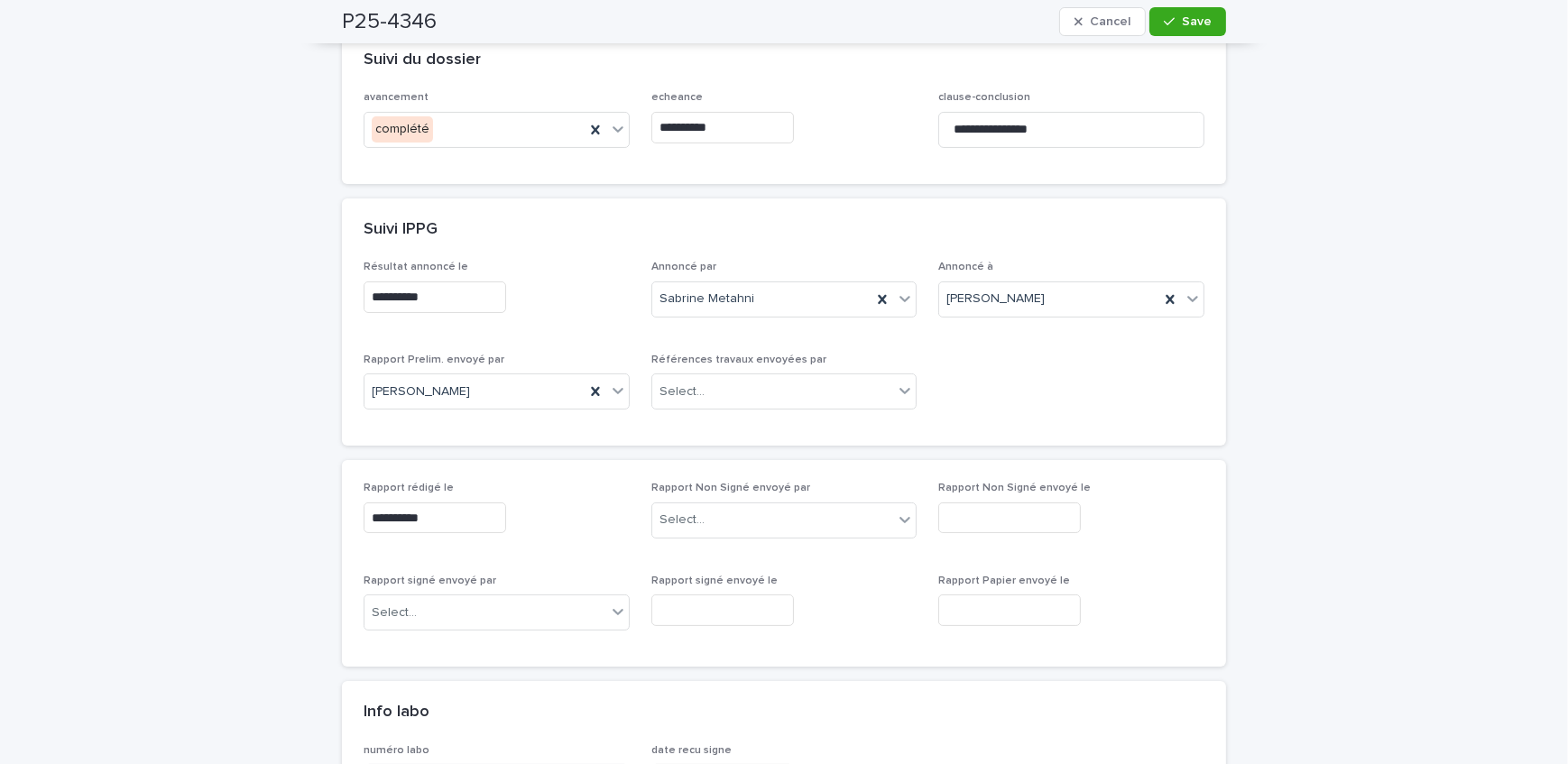
scroll to position [574, 0]
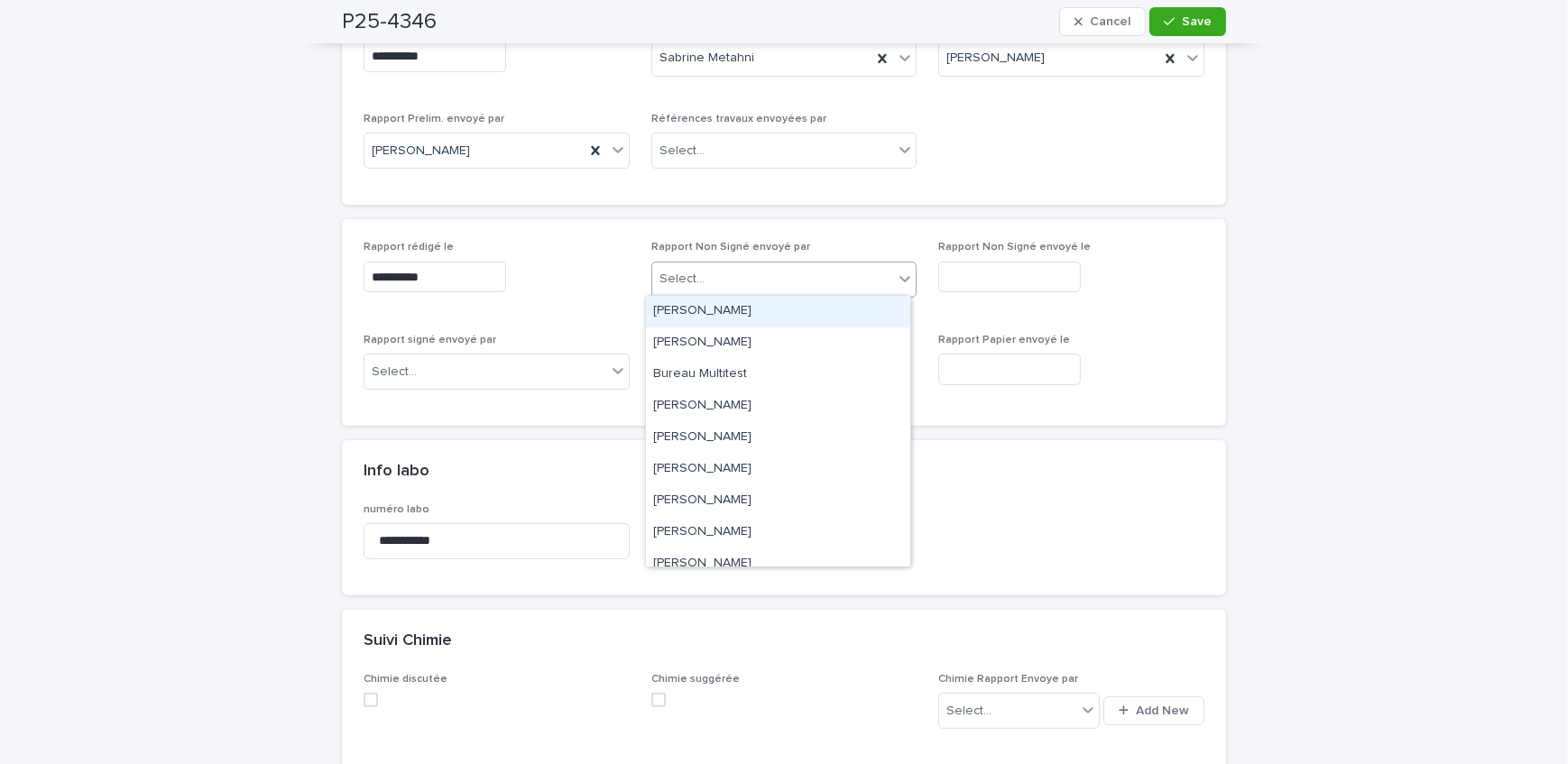
click at [748, 271] on div "Select..." at bounding box center [773, 279] width 242 height 30
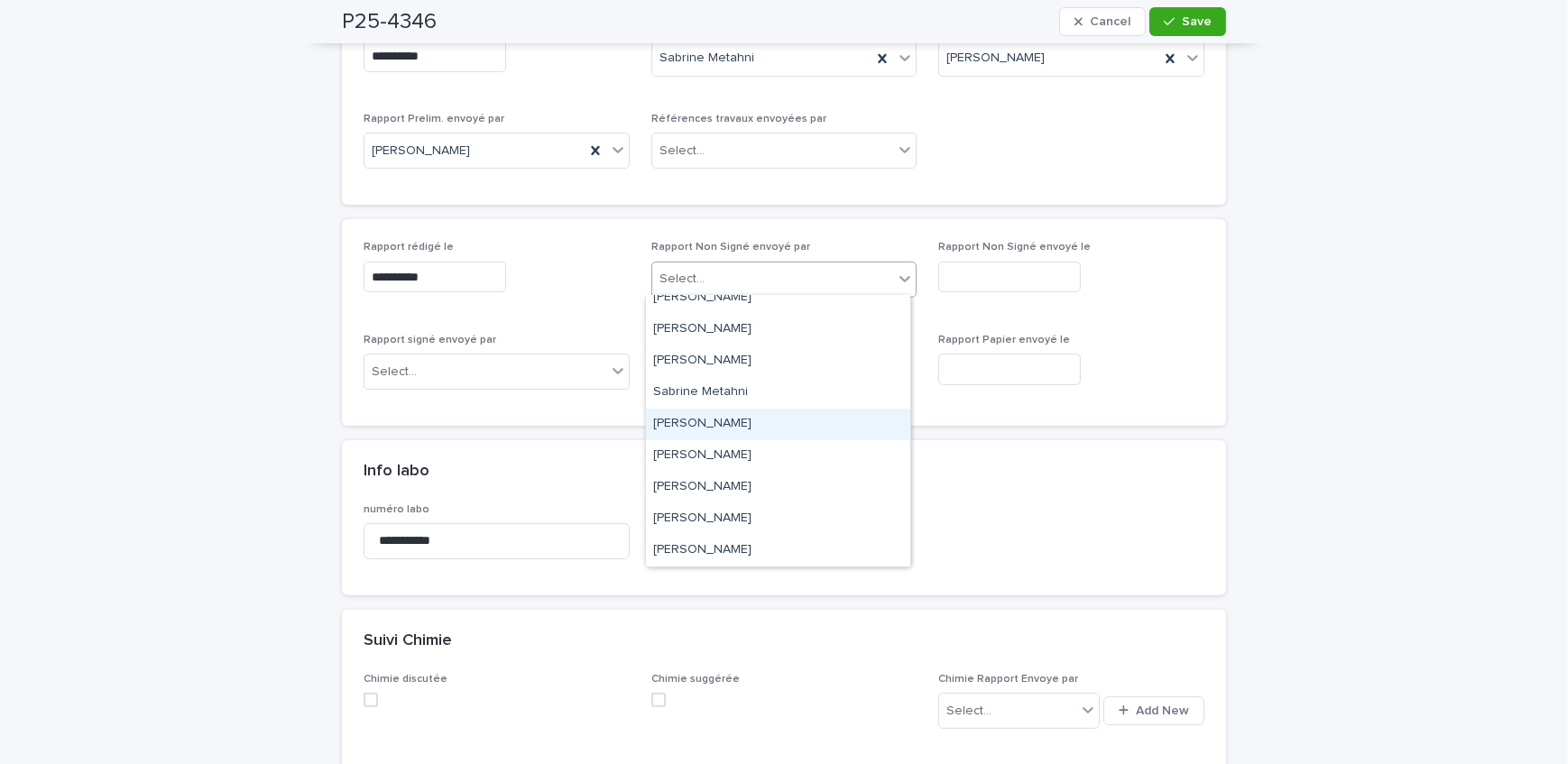
click at [769, 409] on div "[PERSON_NAME]" at bounding box center [778, 424] width 265 height 32
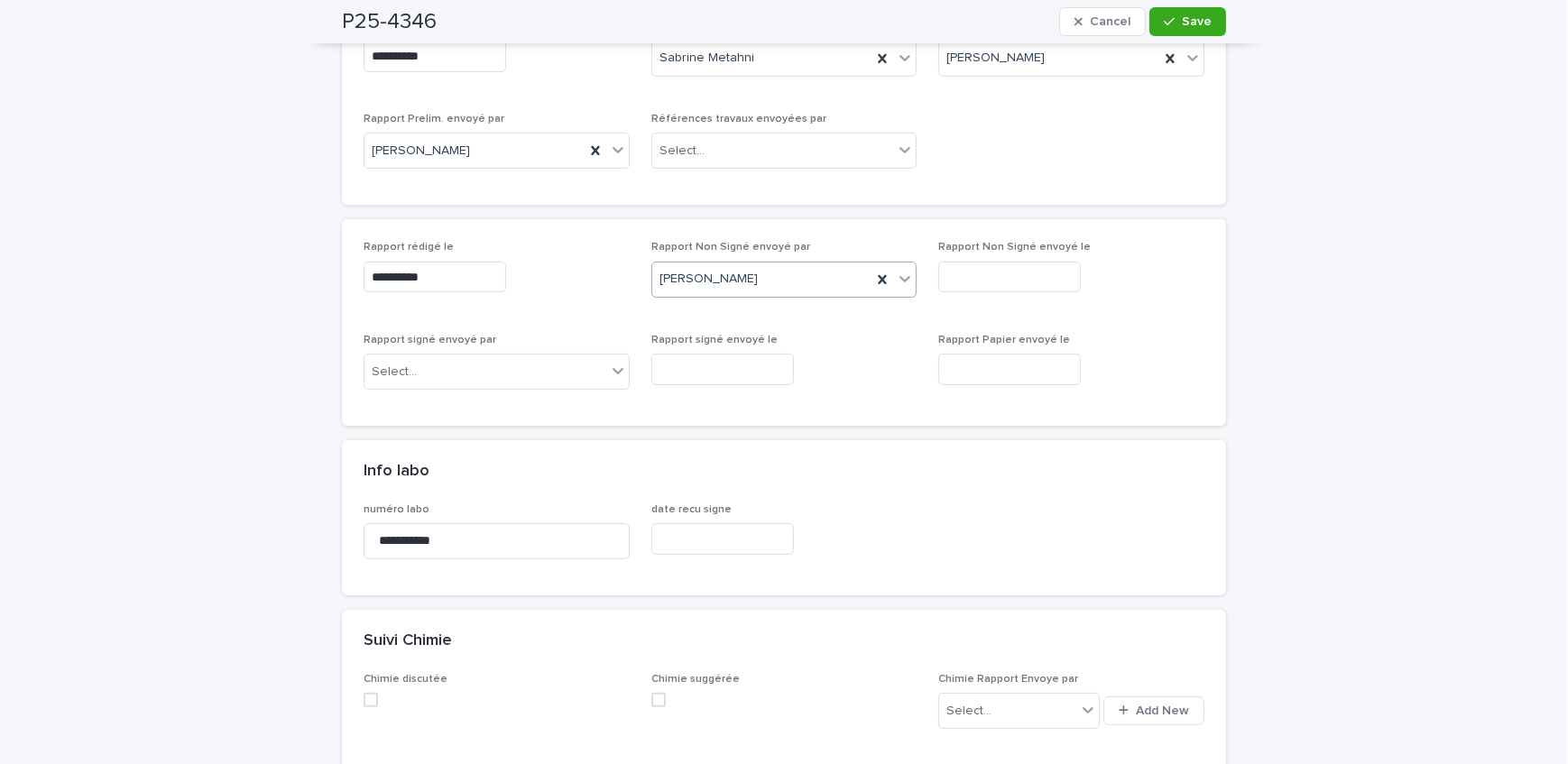
click at [995, 286] on input "text" at bounding box center [1010, 277] width 143 height 32
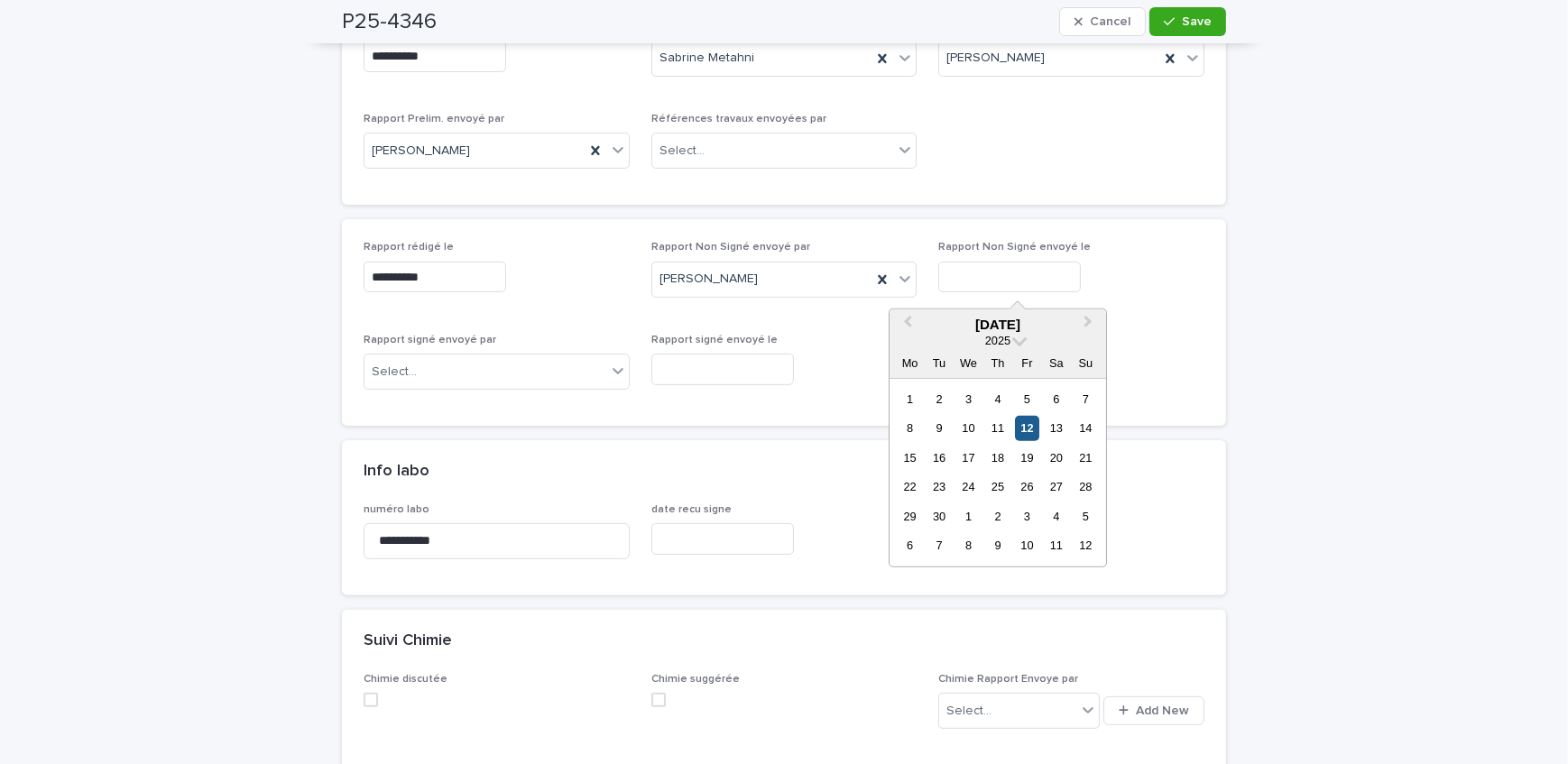
click at [1034, 435] on div "12" at bounding box center [1027, 428] width 25 height 25
type input "**********"
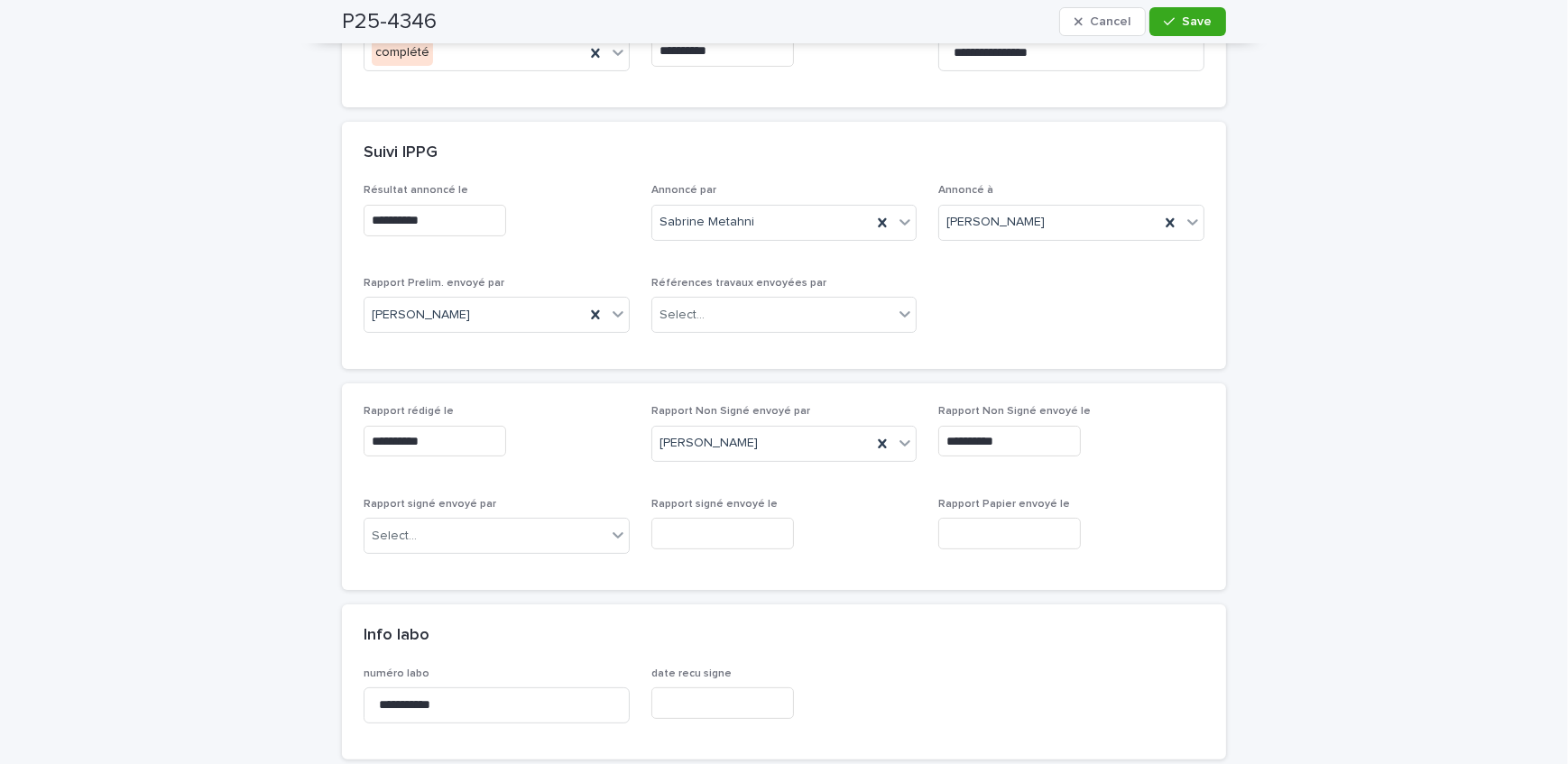
scroll to position [328, 0]
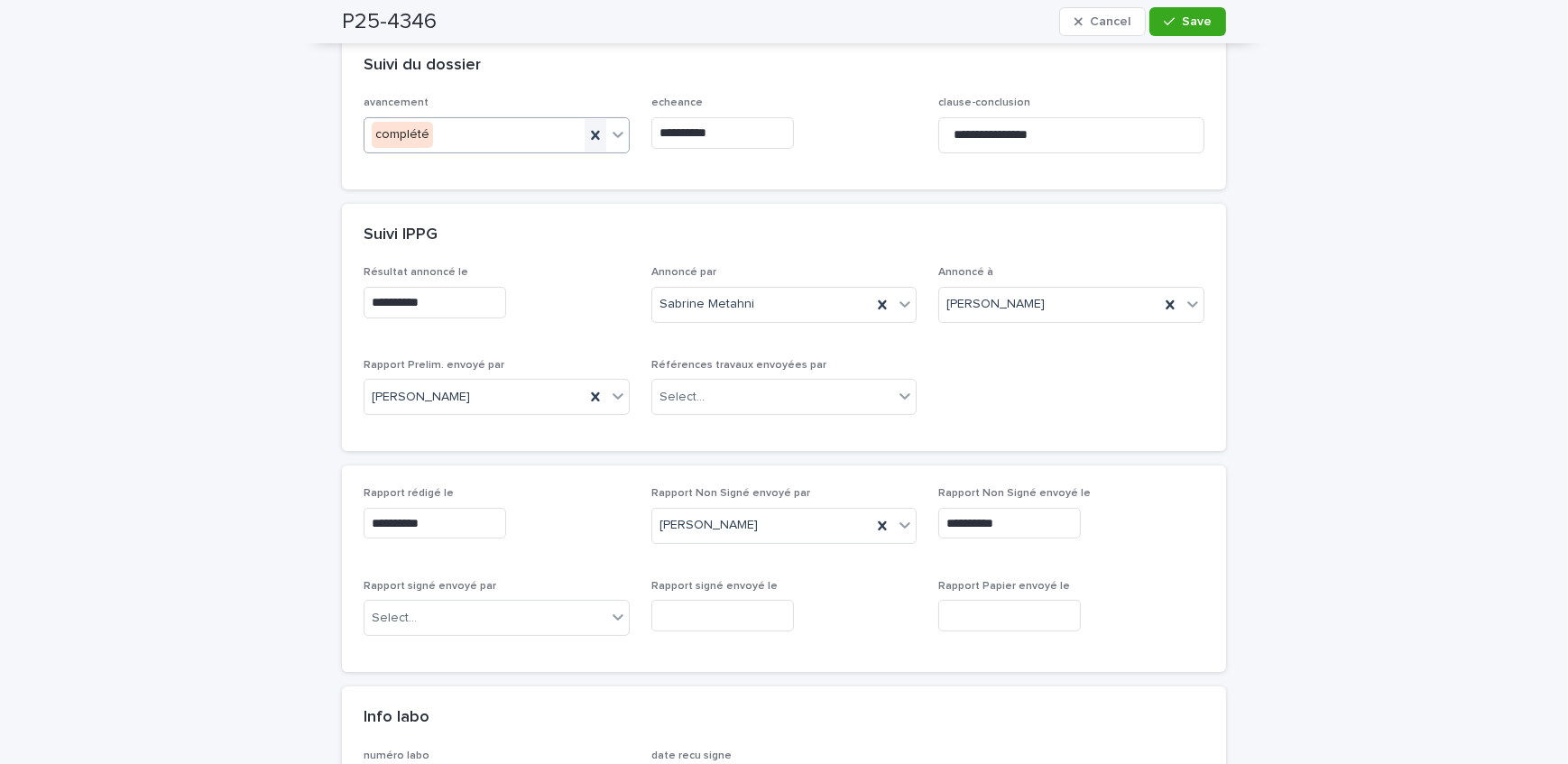
click at [591, 131] on icon at bounding box center [595, 135] width 8 height 9
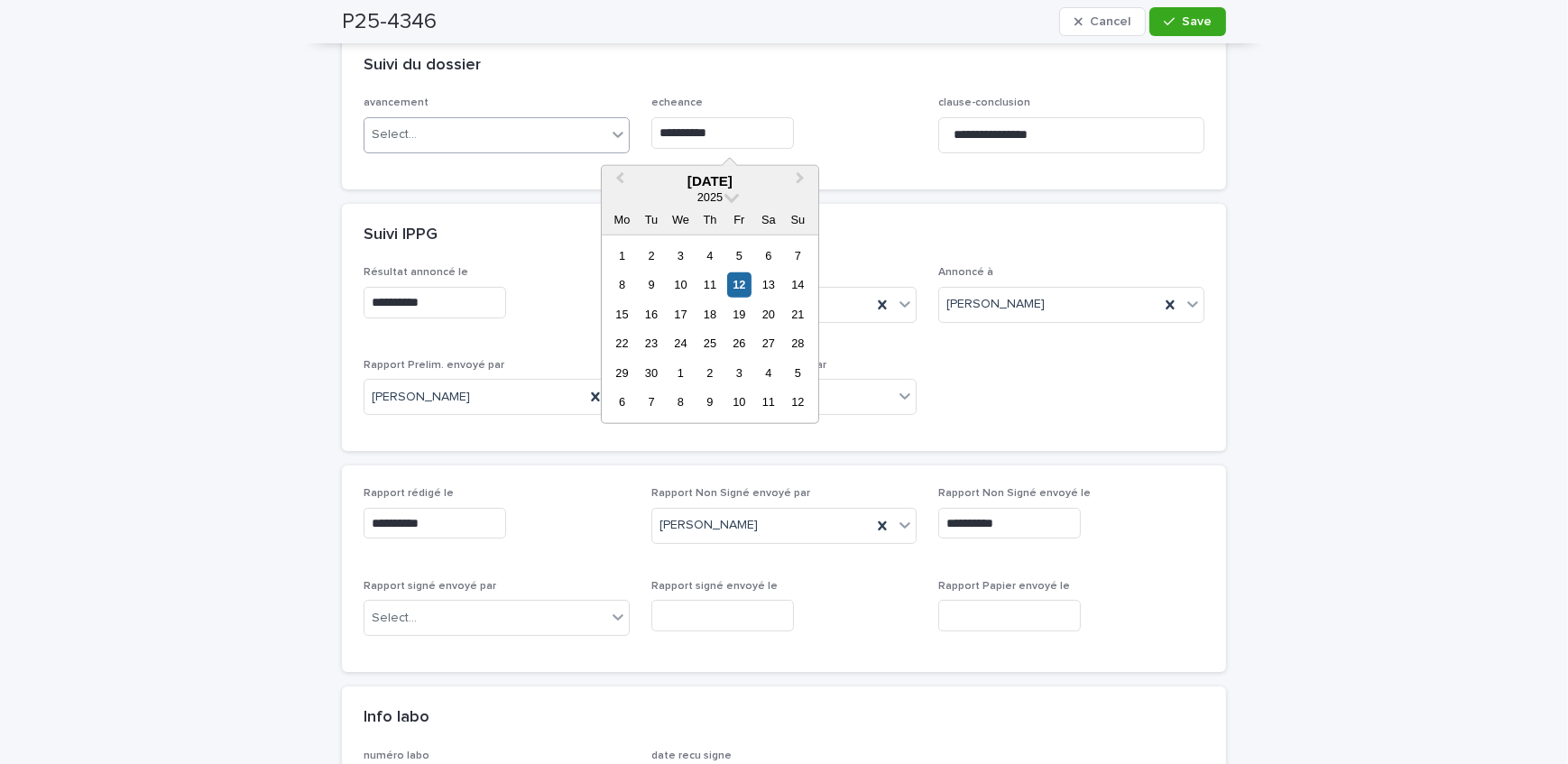
drag, startPoint x: 765, startPoint y: 129, endPoint x: 563, endPoint y: 127, distance: 202.0
click at [563, 127] on div "**********" at bounding box center [784, 131] width 841 height 70
click at [873, 136] on div at bounding box center [784, 133] width 267 height 32
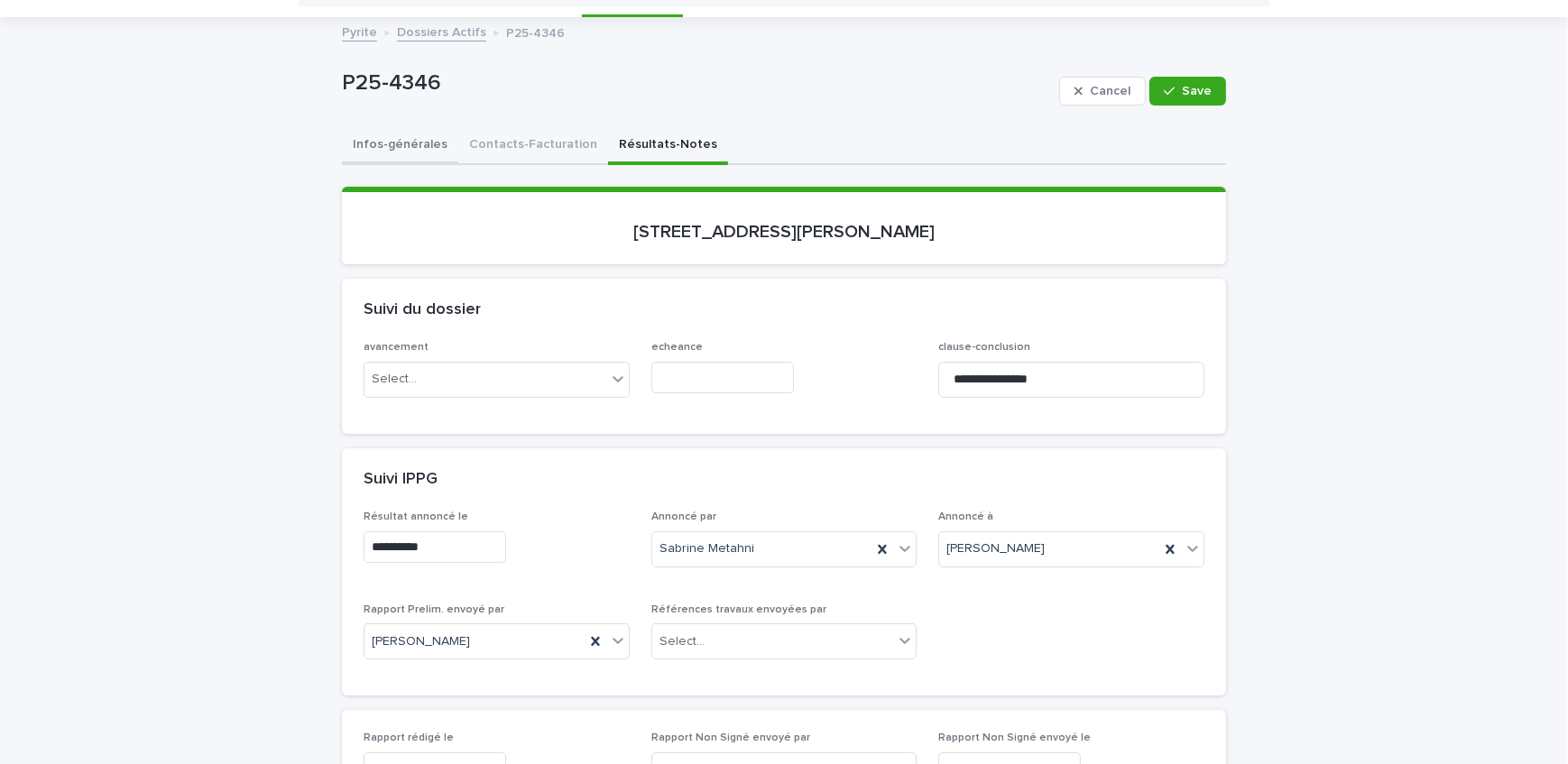
scroll to position [81, 0]
click at [416, 145] on button "Infos-générales" at bounding box center [399, 148] width 116 height 38
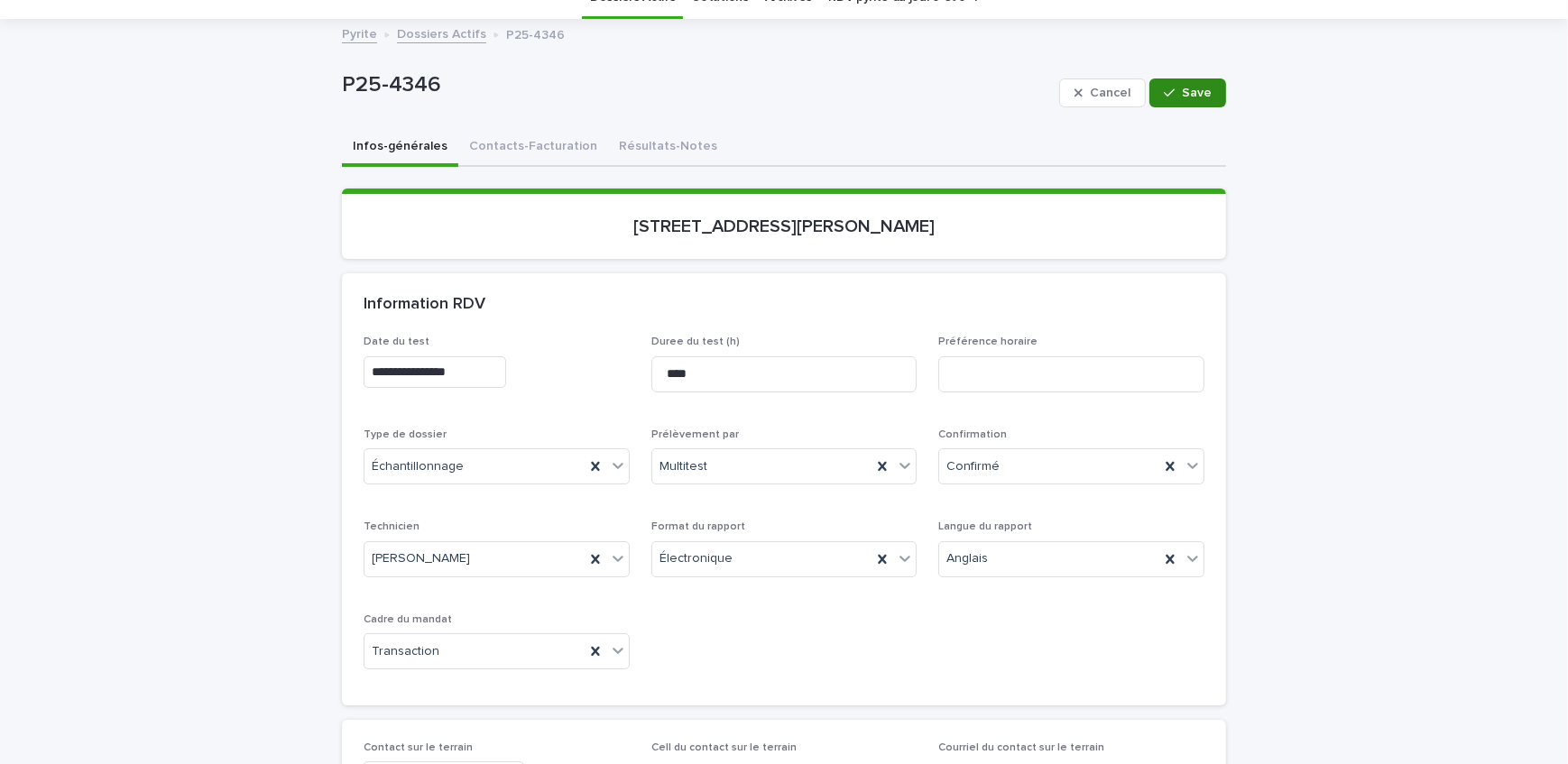
click at [1165, 87] on icon "button" at bounding box center [1170, 92] width 11 height 13
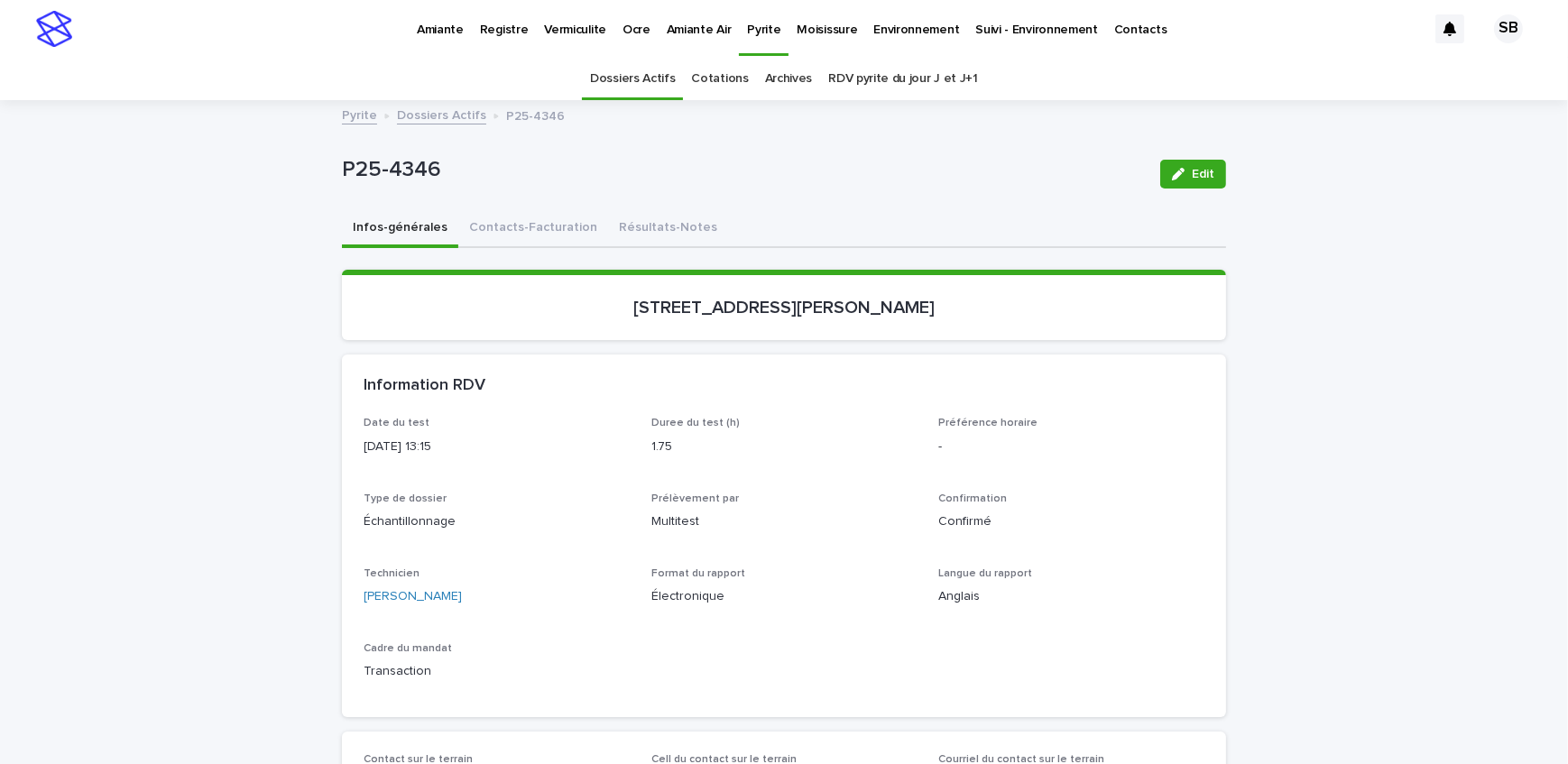
click at [436, 111] on link "Dossiers Actifs" at bounding box center [442, 114] width 89 height 21
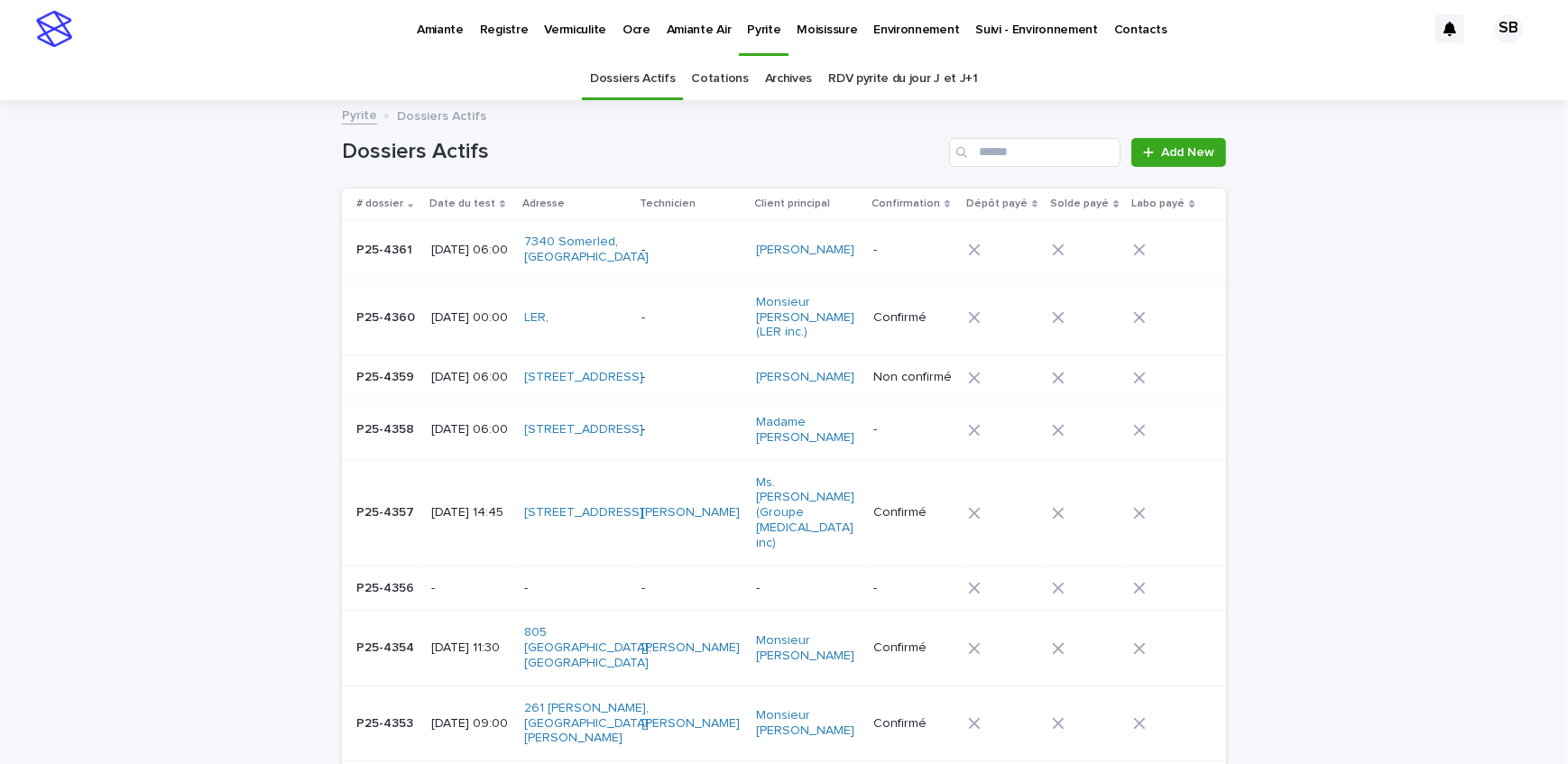
scroll to position [56, 0]
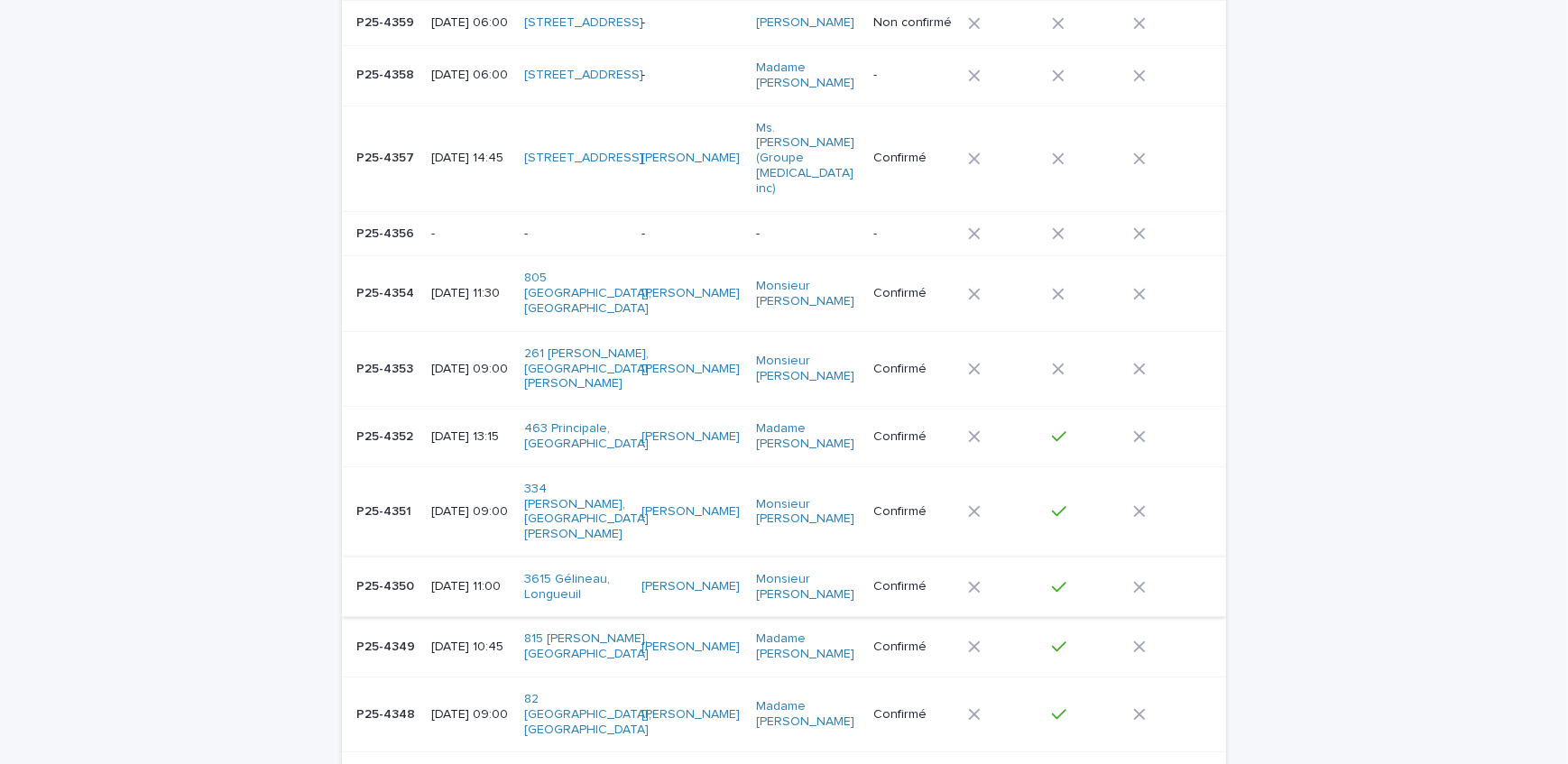
scroll to position [409, 0]
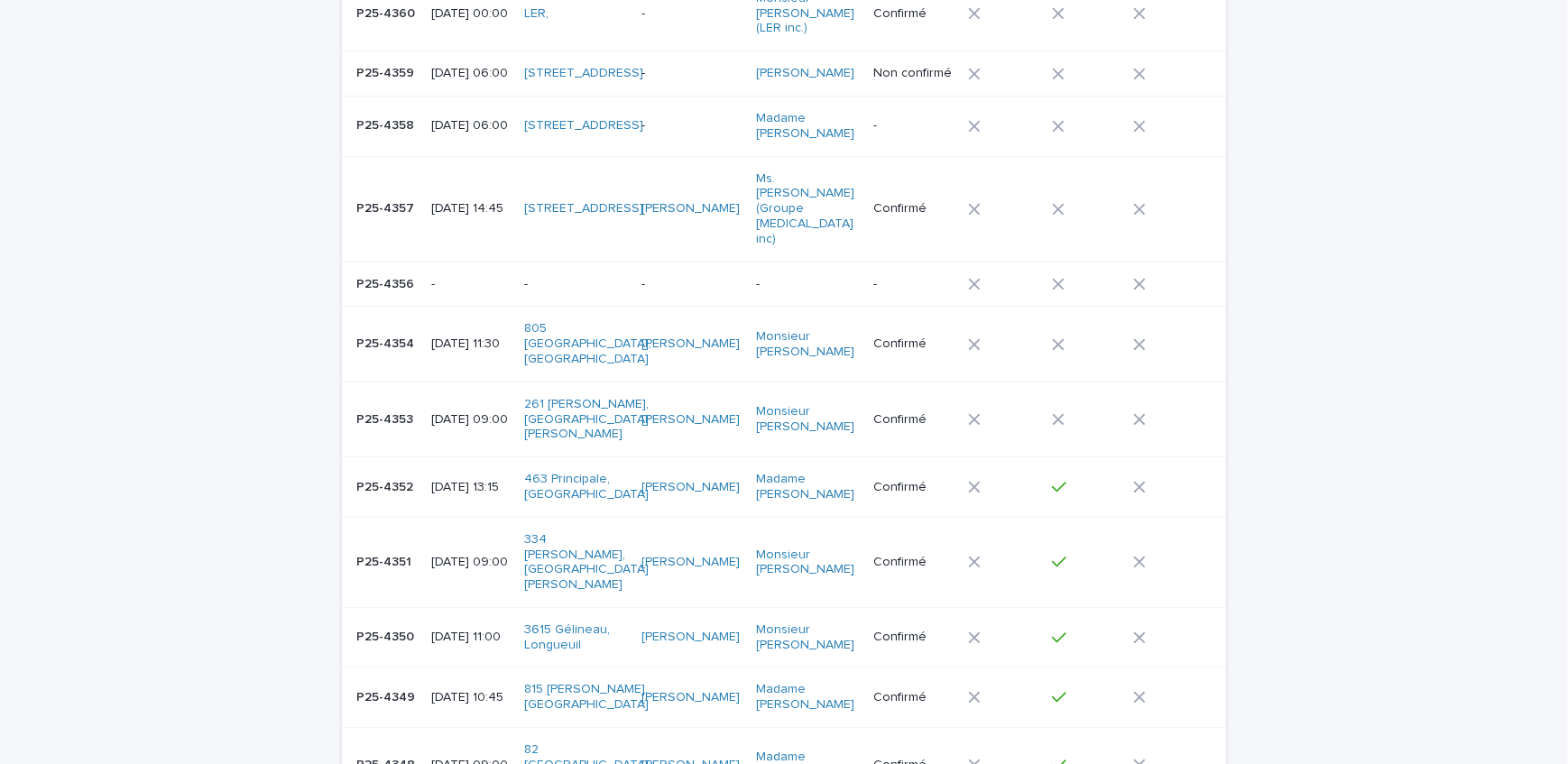
click at [1086, 458] on td at bounding box center [1085, 488] width 81 height 60
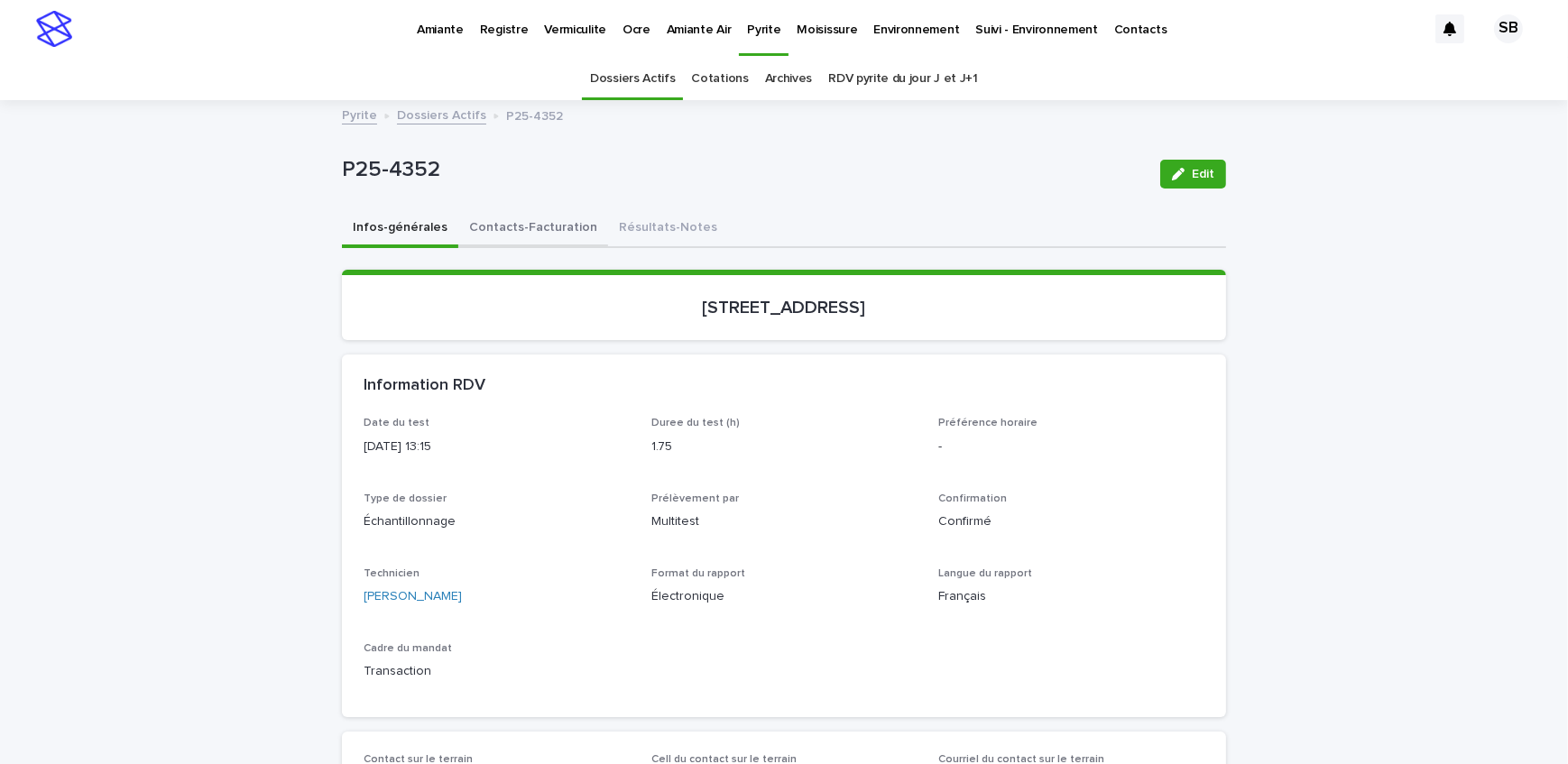
click at [505, 239] on button "Contacts-Facturation" at bounding box center [533, 229] width 150 height 38
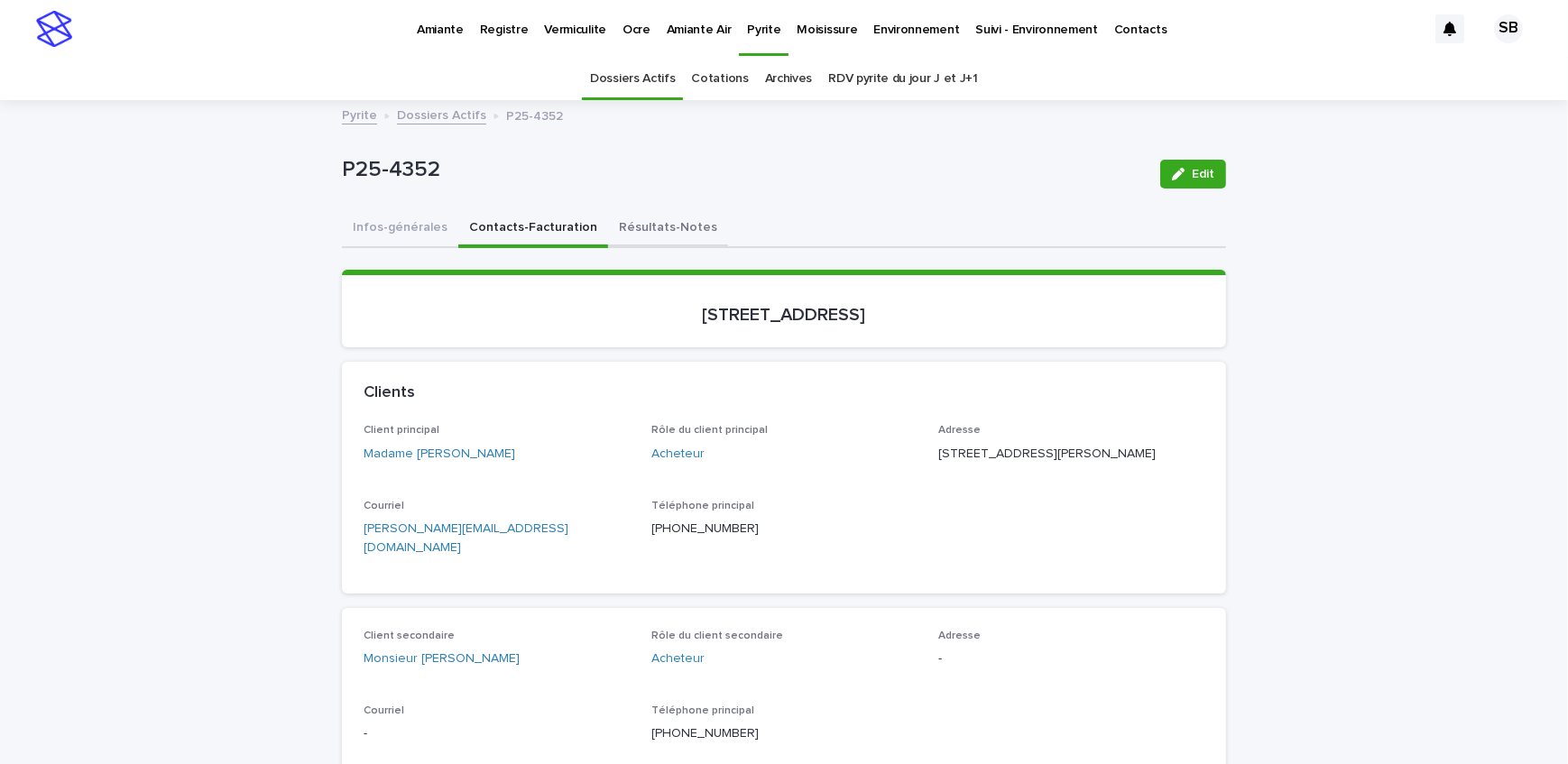
click at [639, 213] on button "Résultats-Notes" at bounding box center [668, 229] width 120 height 38
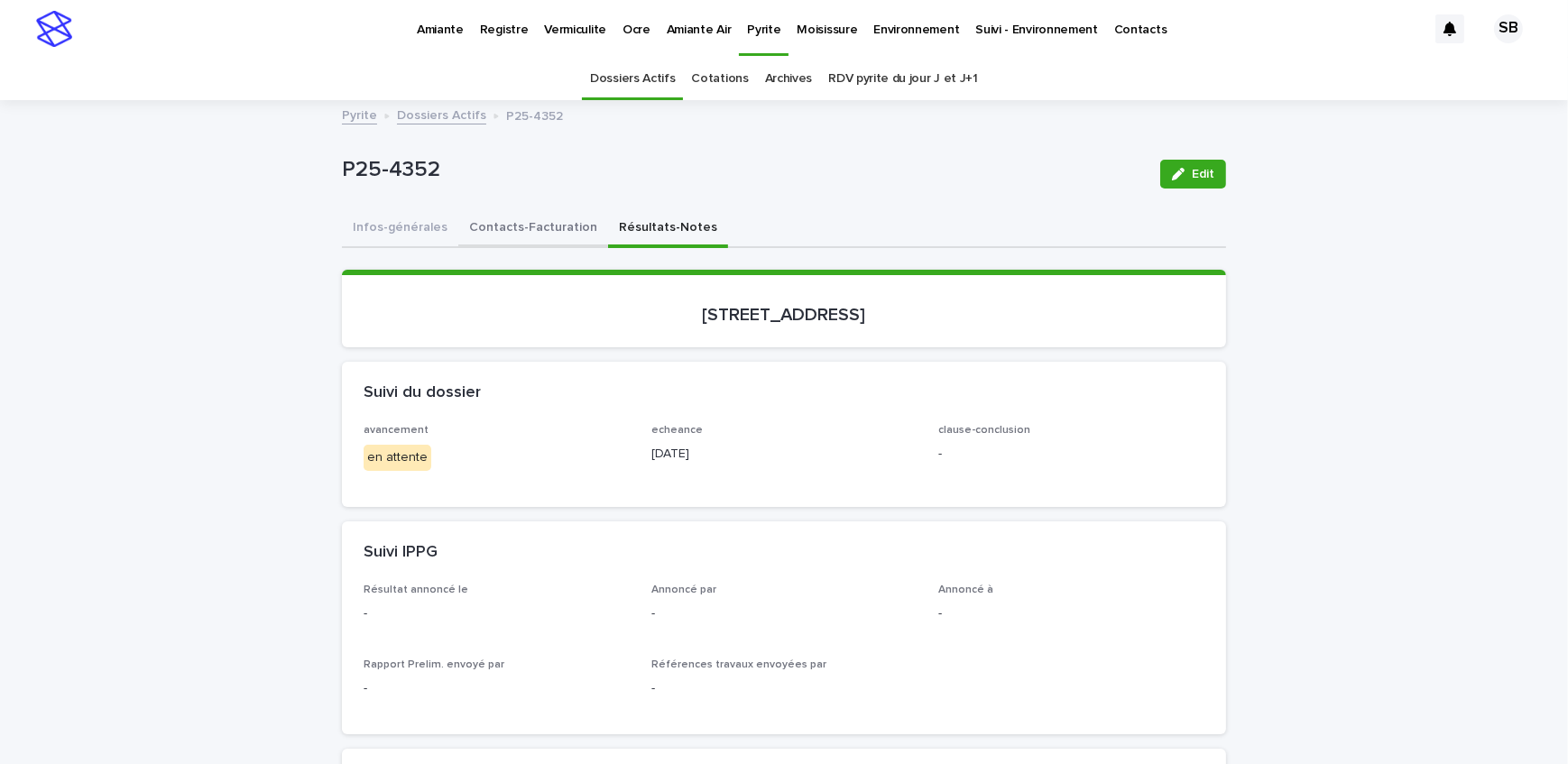
click at [459, 237] on button "Contacts-Facturation" at bounding box center [533, 229] width 150 height 38
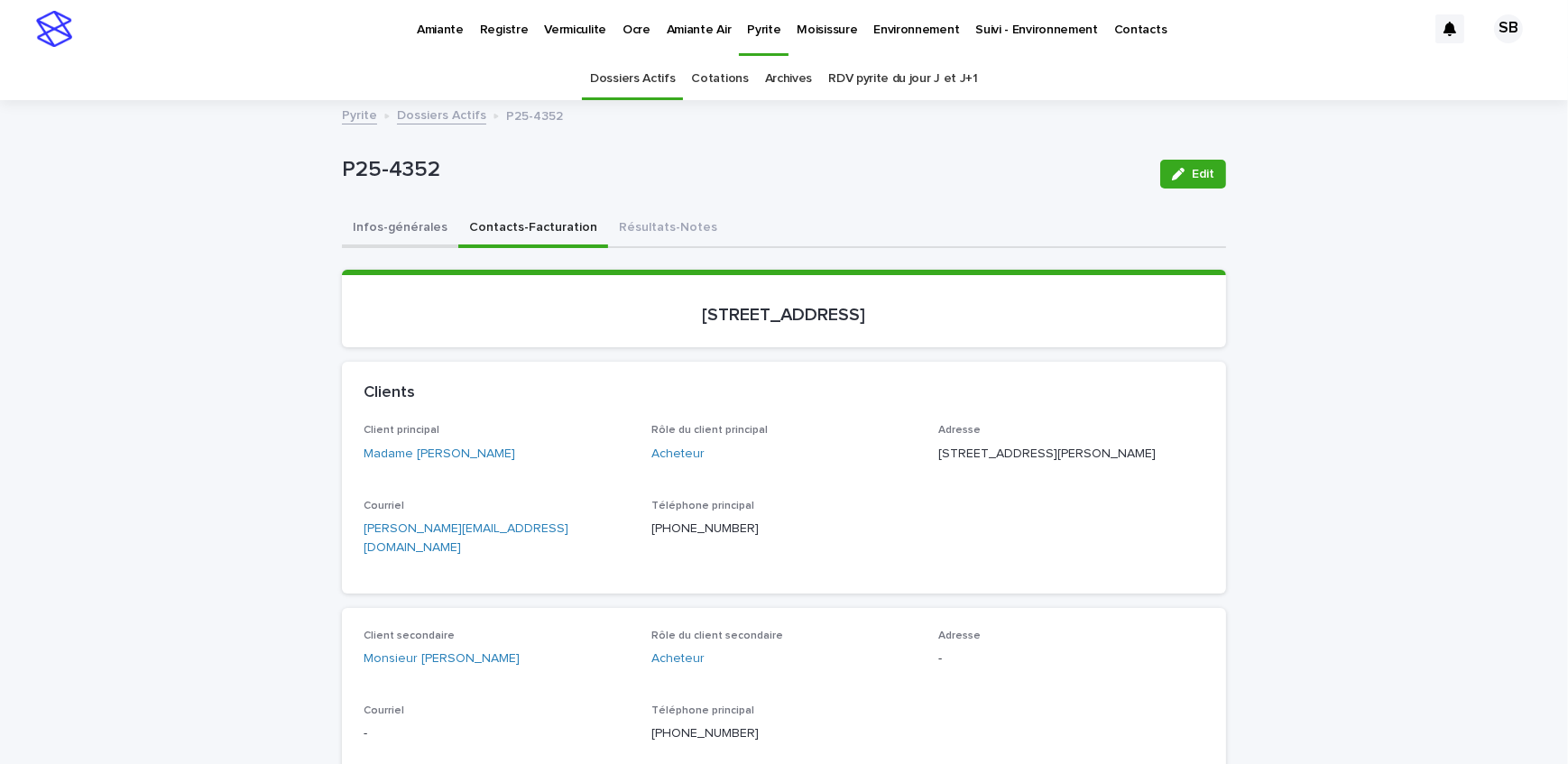
click at [368, 228] on button "Infos-générales" at bounding box center [399, 229] width 116 height 38
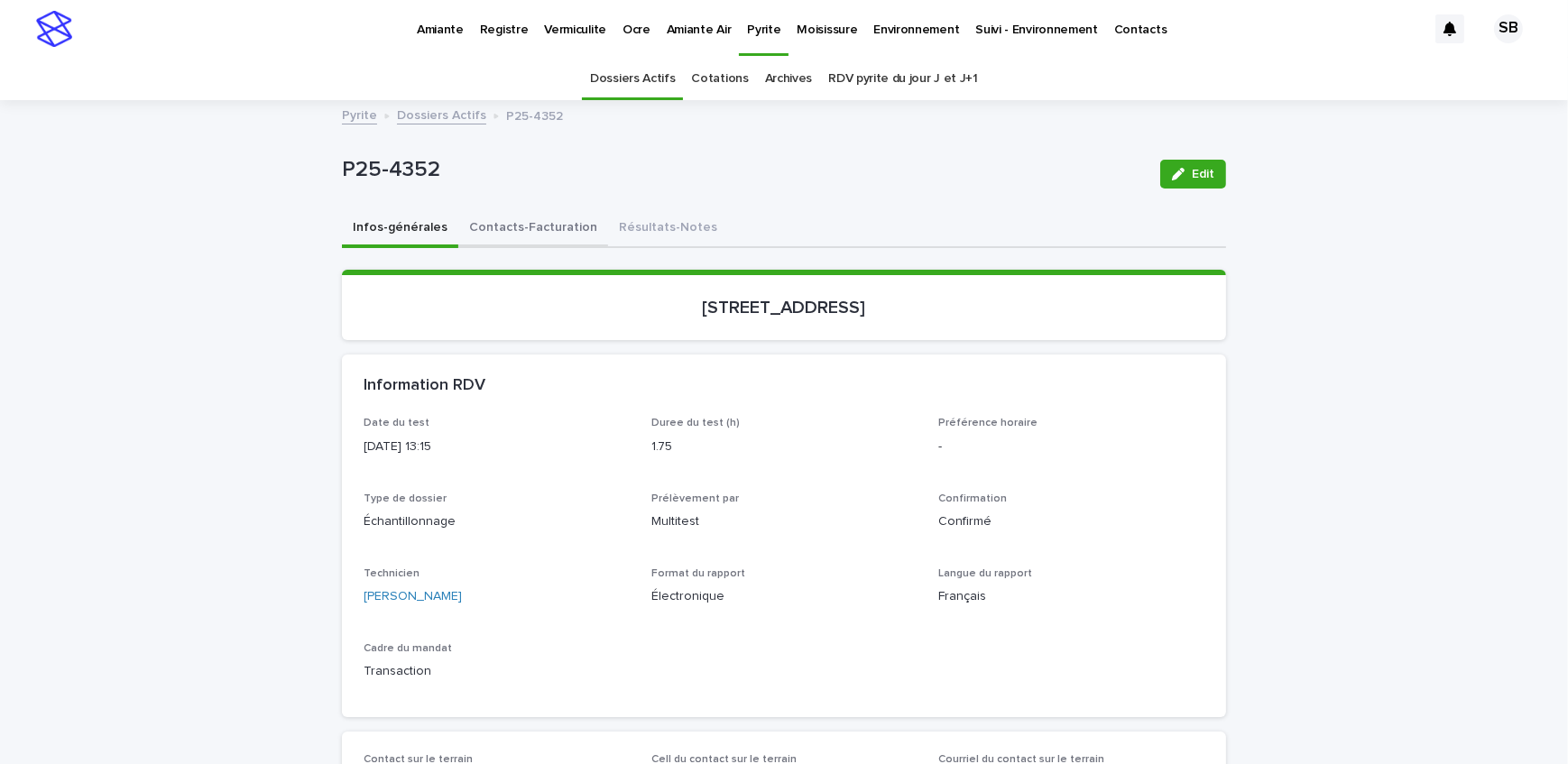
click at [550, 235] on button "Contacts-Facturation" at bounding box center [533, 229] width 150 height 38
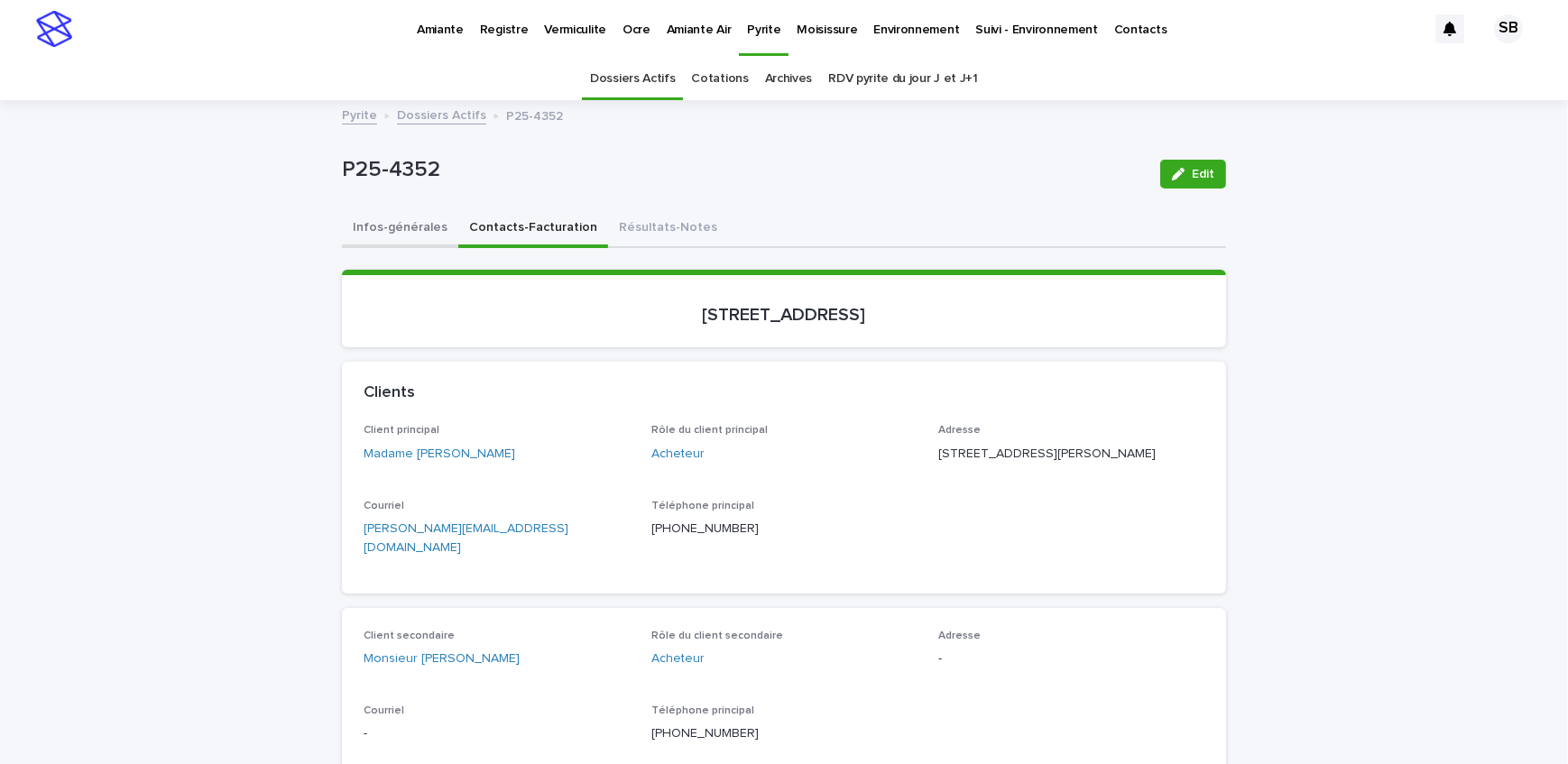
click at [404, 216] on button "Infos-générales" at bounding box center [399, 229] width 116 height 38
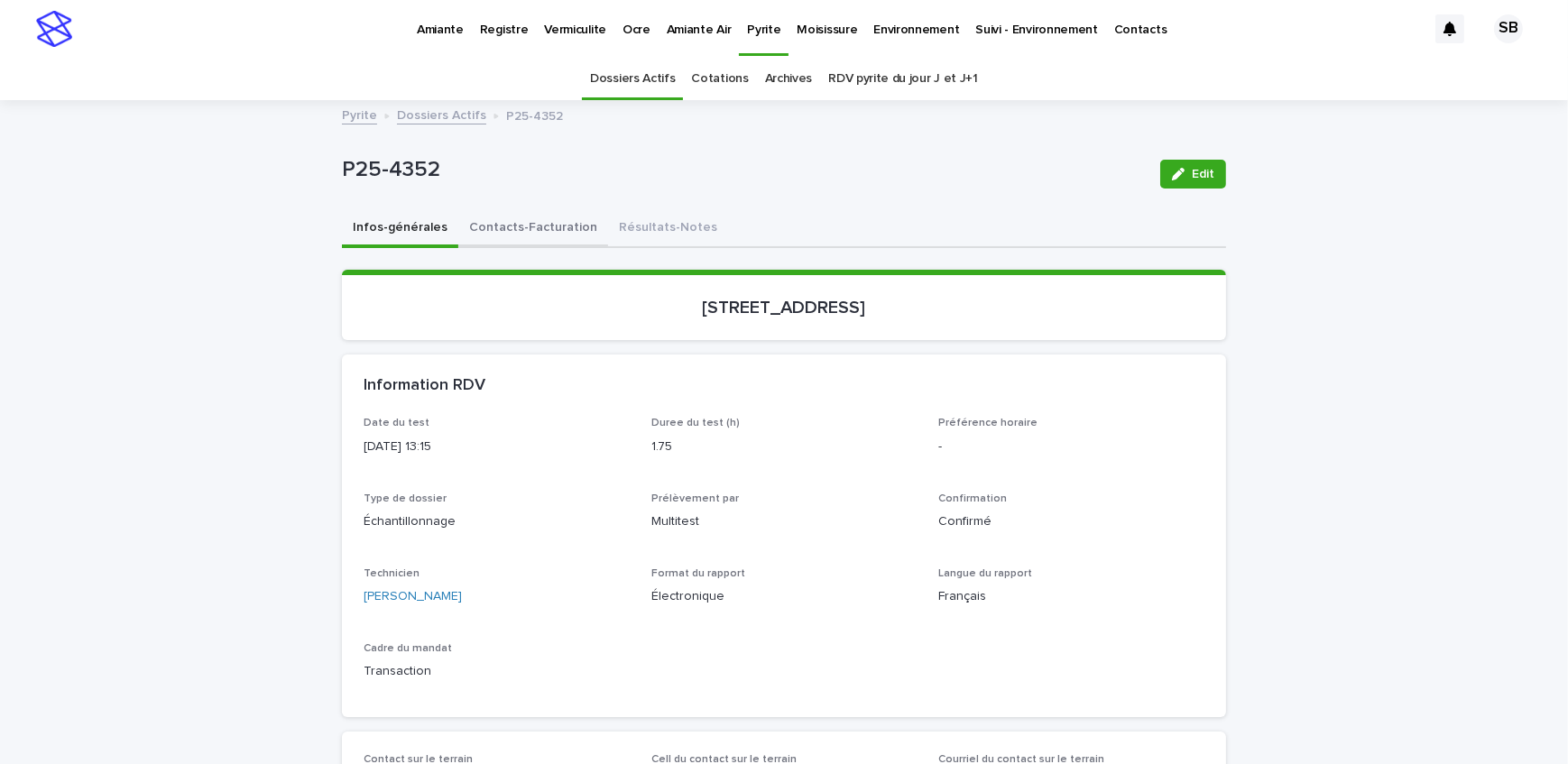
click at [549, 223] on button "Contacts-Facturation" at bounding box center [533, 229] width 150 height 38
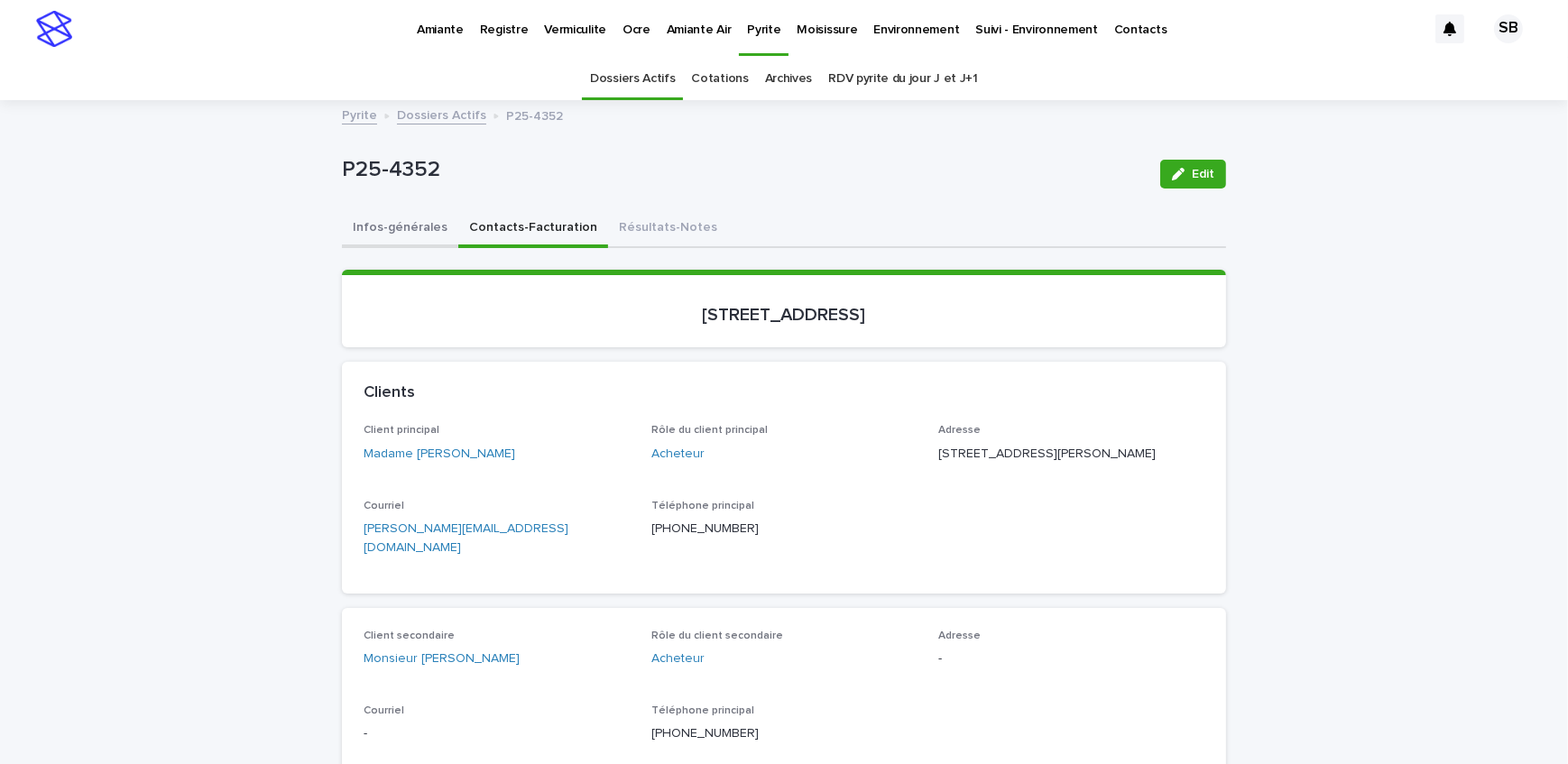
click at [415, 233] on button "Infos-générales" at bounding box center [399, 229] width 116 height 38
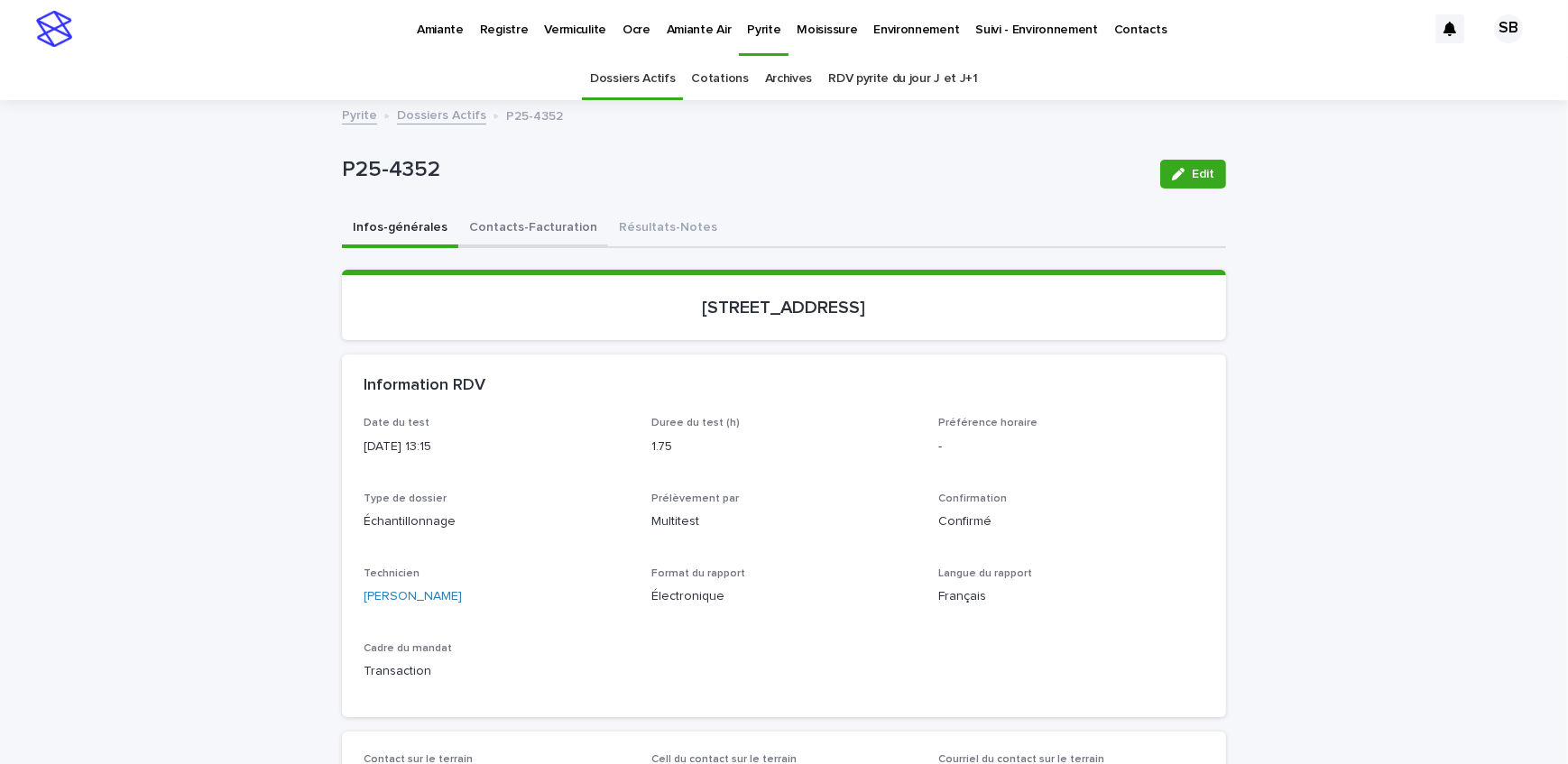
click at [552, 229] on button "Contacts-Facturation" at bounding box center [533, 229] width 150 height 38
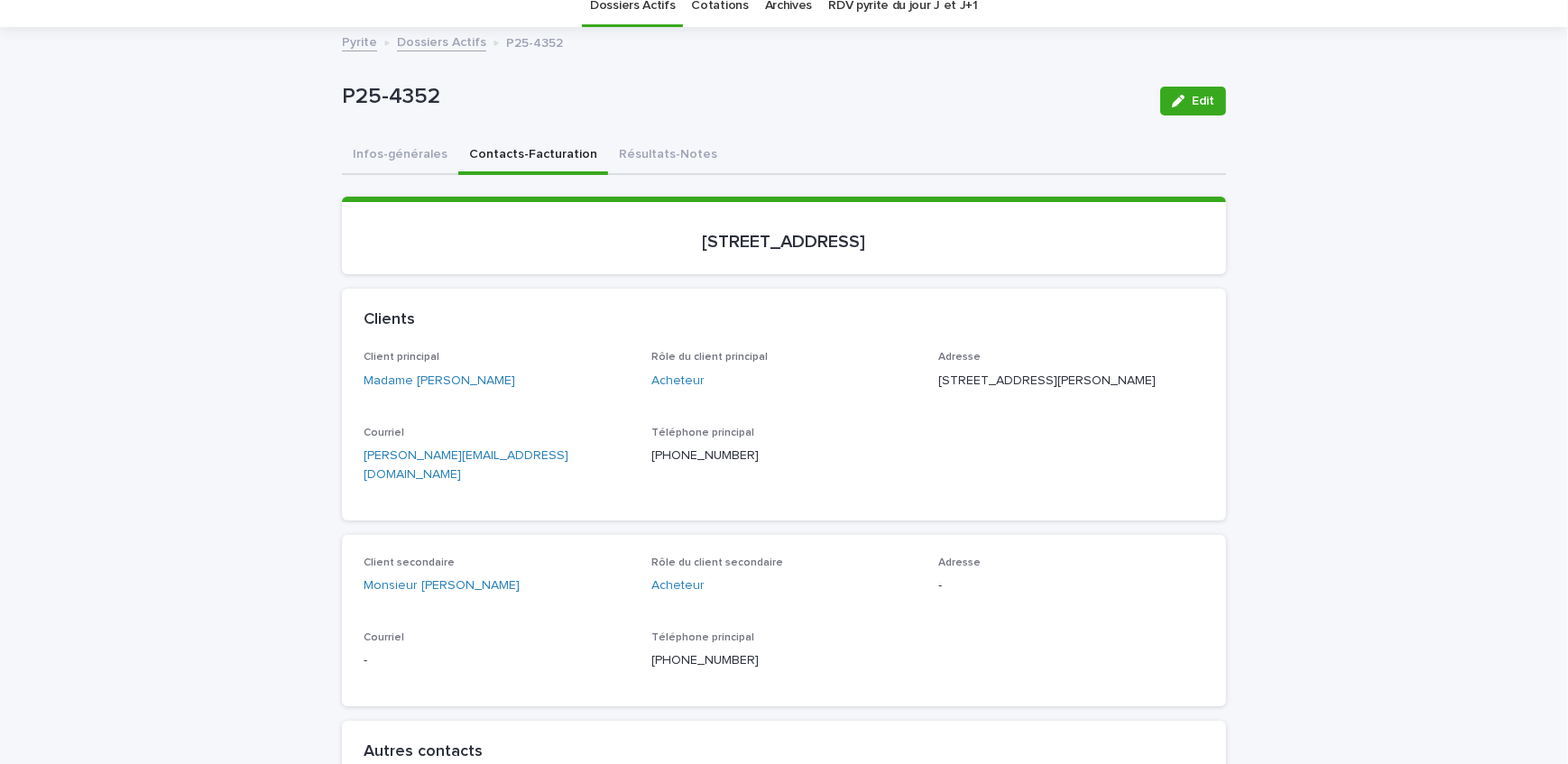
scroll to position [81, 0]
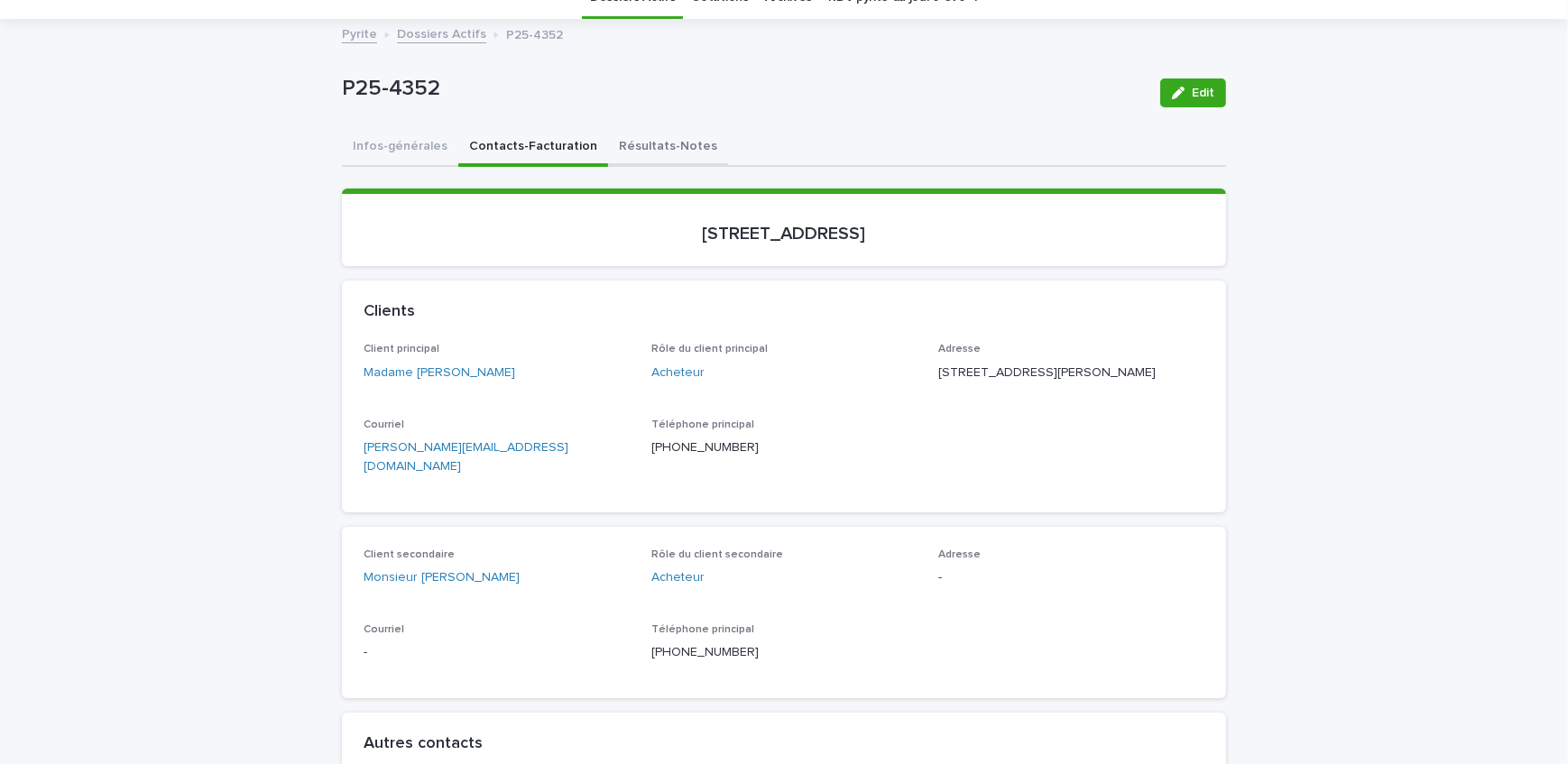
click at [666, 145] on button "Résultats-Notes" at bounding box center [668, 148] width 120 height 38
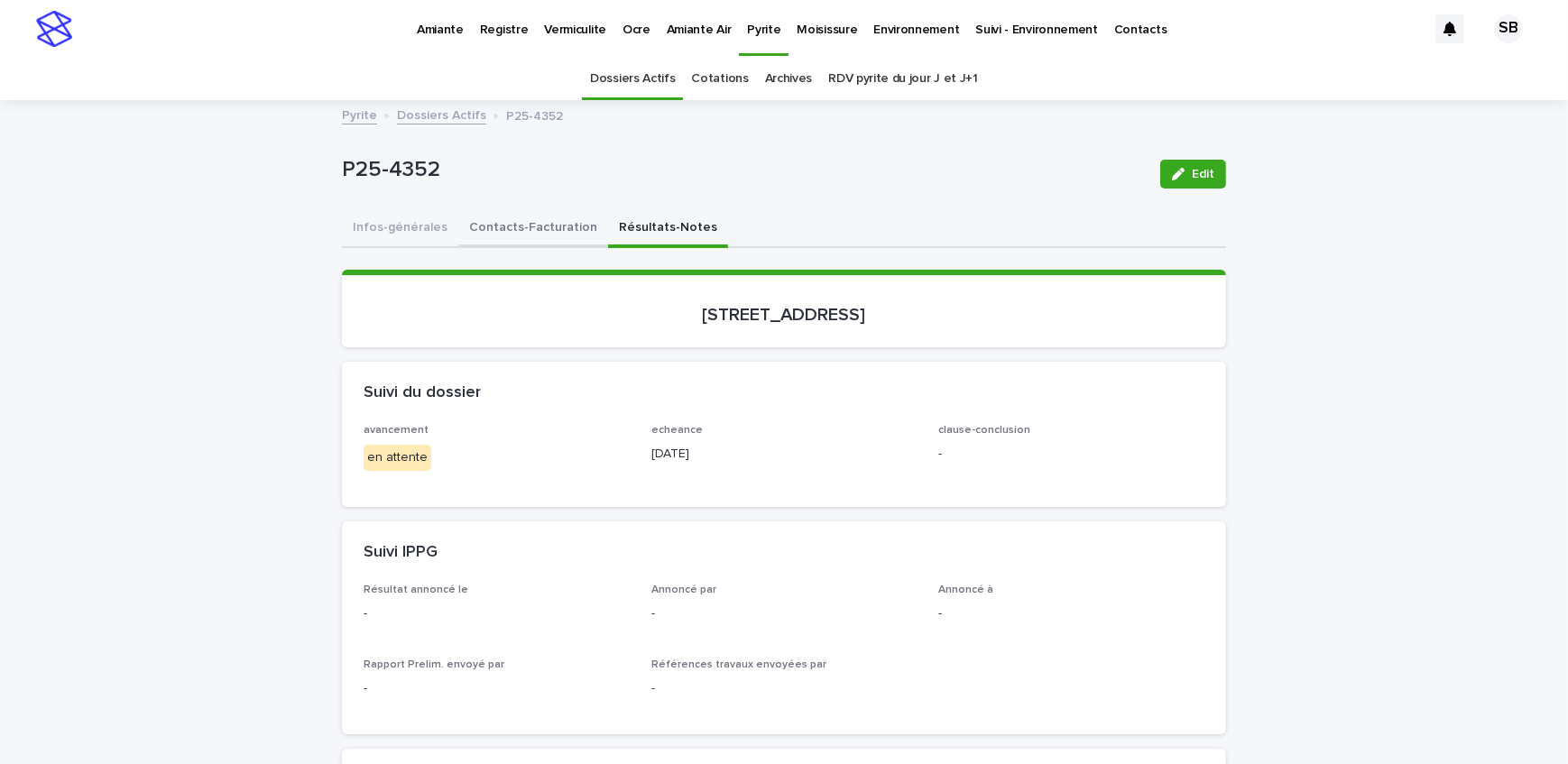
click at [517, 242] on button "Contacts-Facturation" at bounding box center [533, 229] width 150 height 38
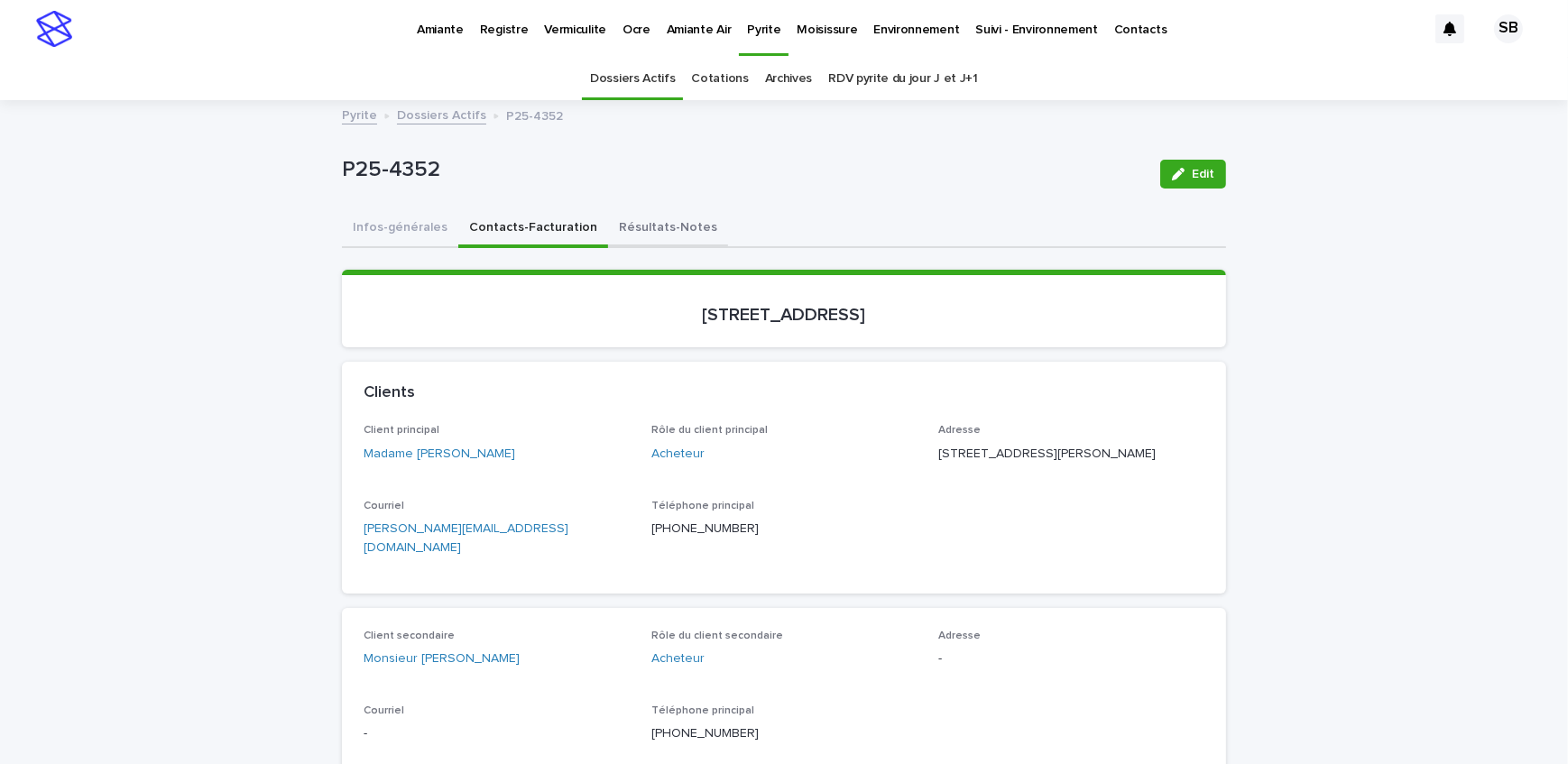
click at [640, 220] on button "Résultats-Notes" at bounding box center [668, 229] width 120 height 38
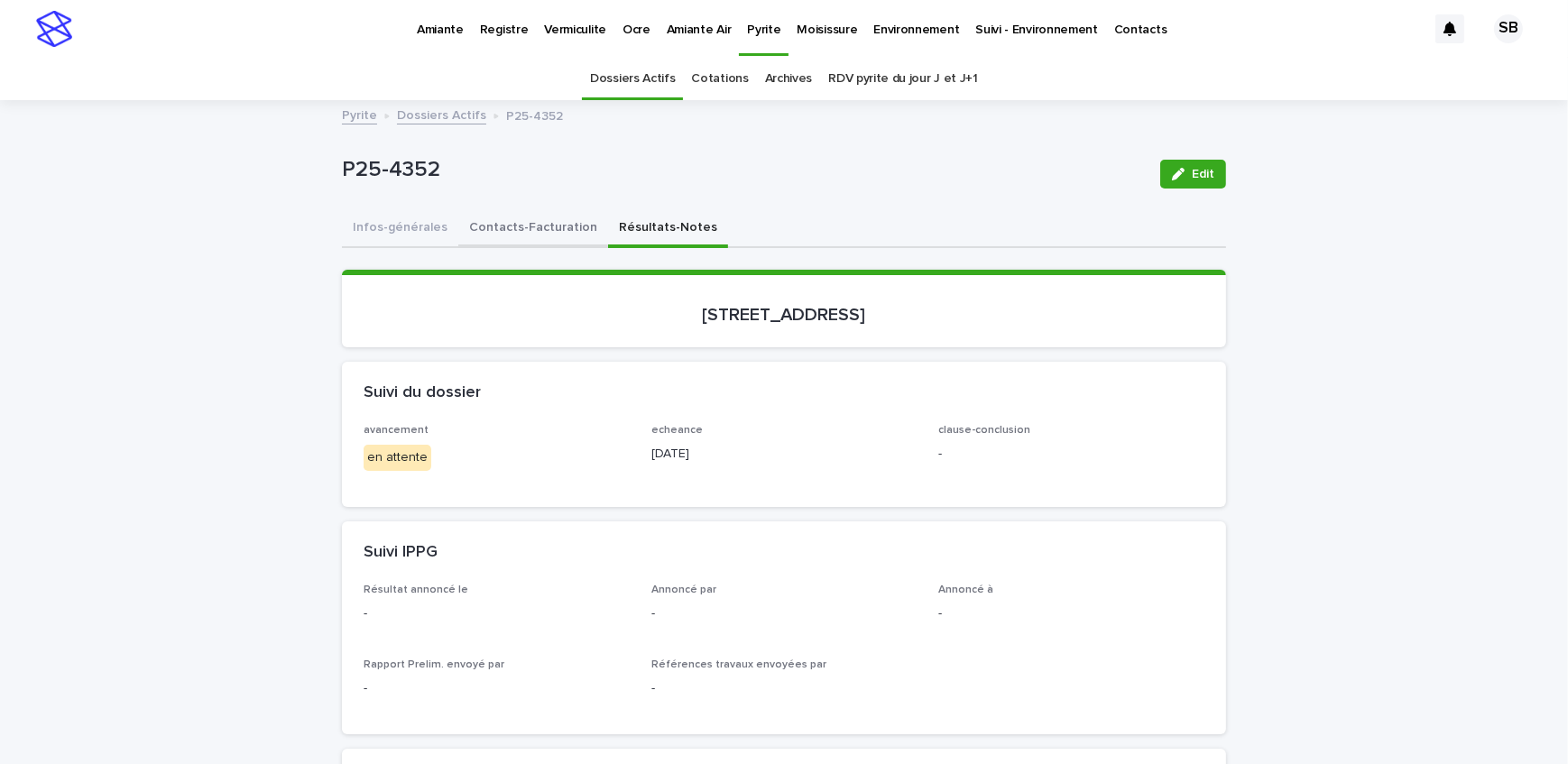
click at [532, 228] on button "Contacts-Facturation" at bounding box center [533, 229] width 150 height 38
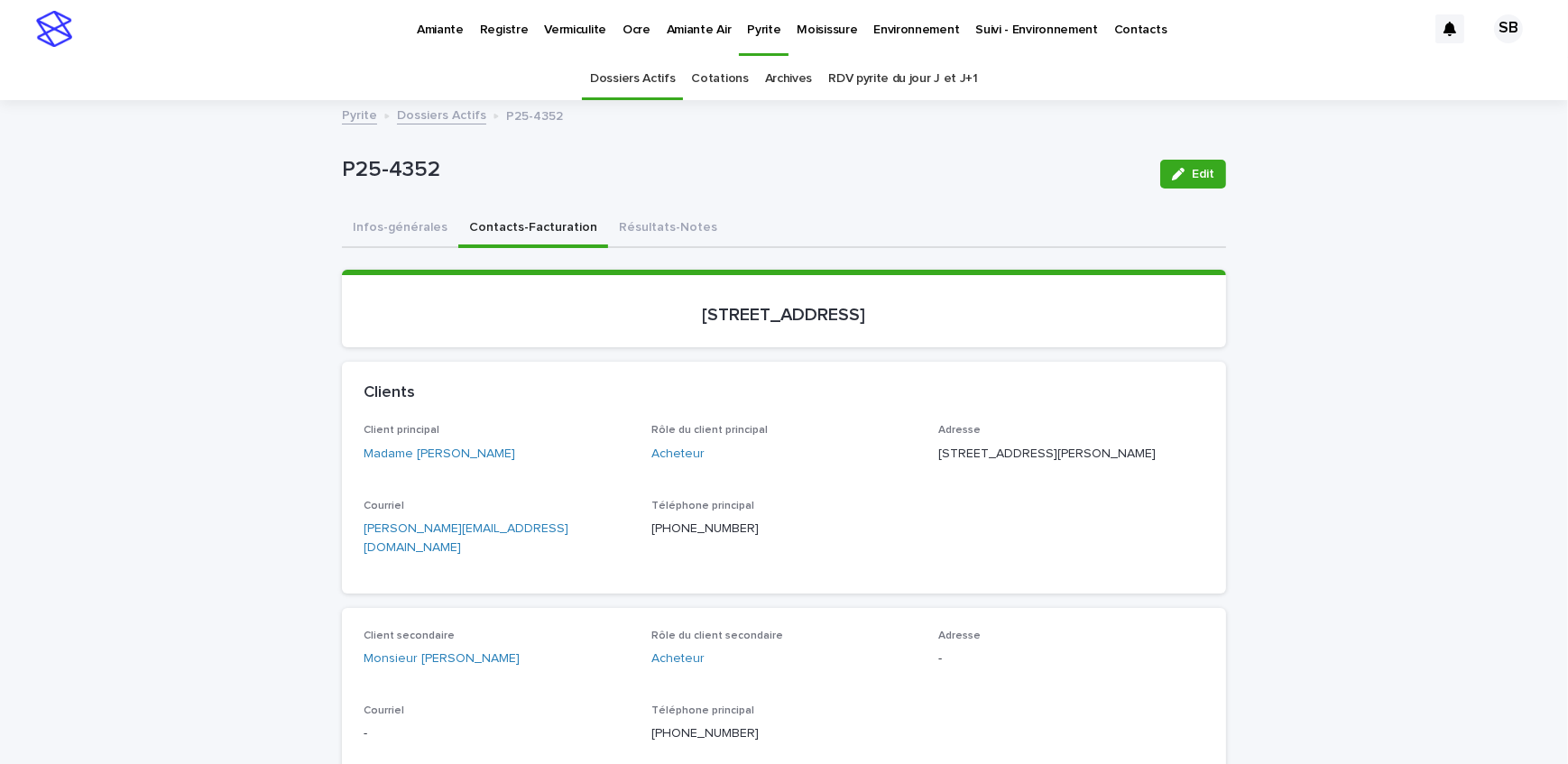
click at [406, 225] on button "Infos-générales" at bounding box center [399, 229] width 116 height 38
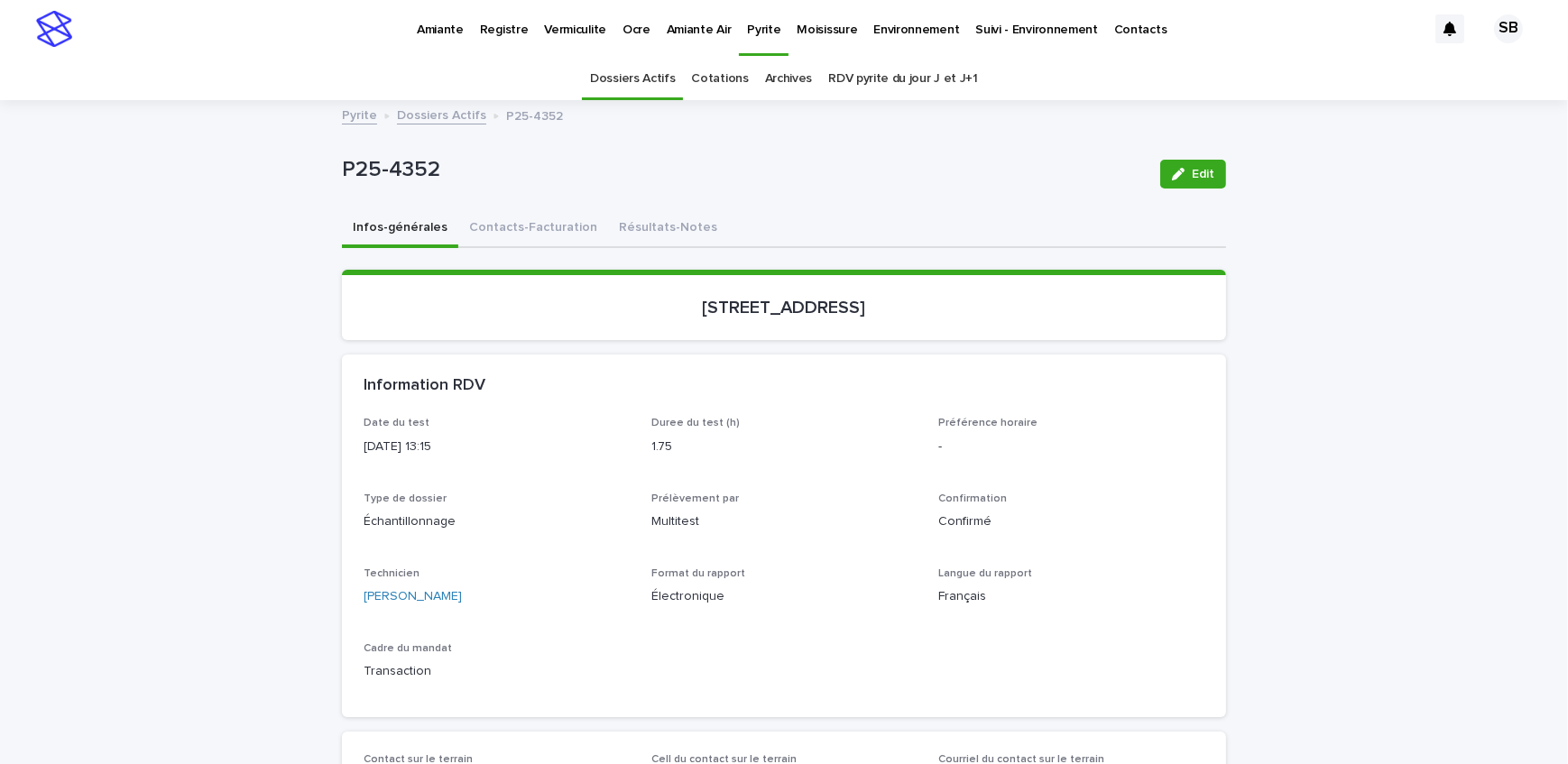
drag, startPoint x: 512, startPoint y: 221, endPoint x: 22, endPoint y: 302, distance: 496.6
click at [512, 221] on button "Contacts-Facturation" at bounding box center [533, 229] width 150 height 38
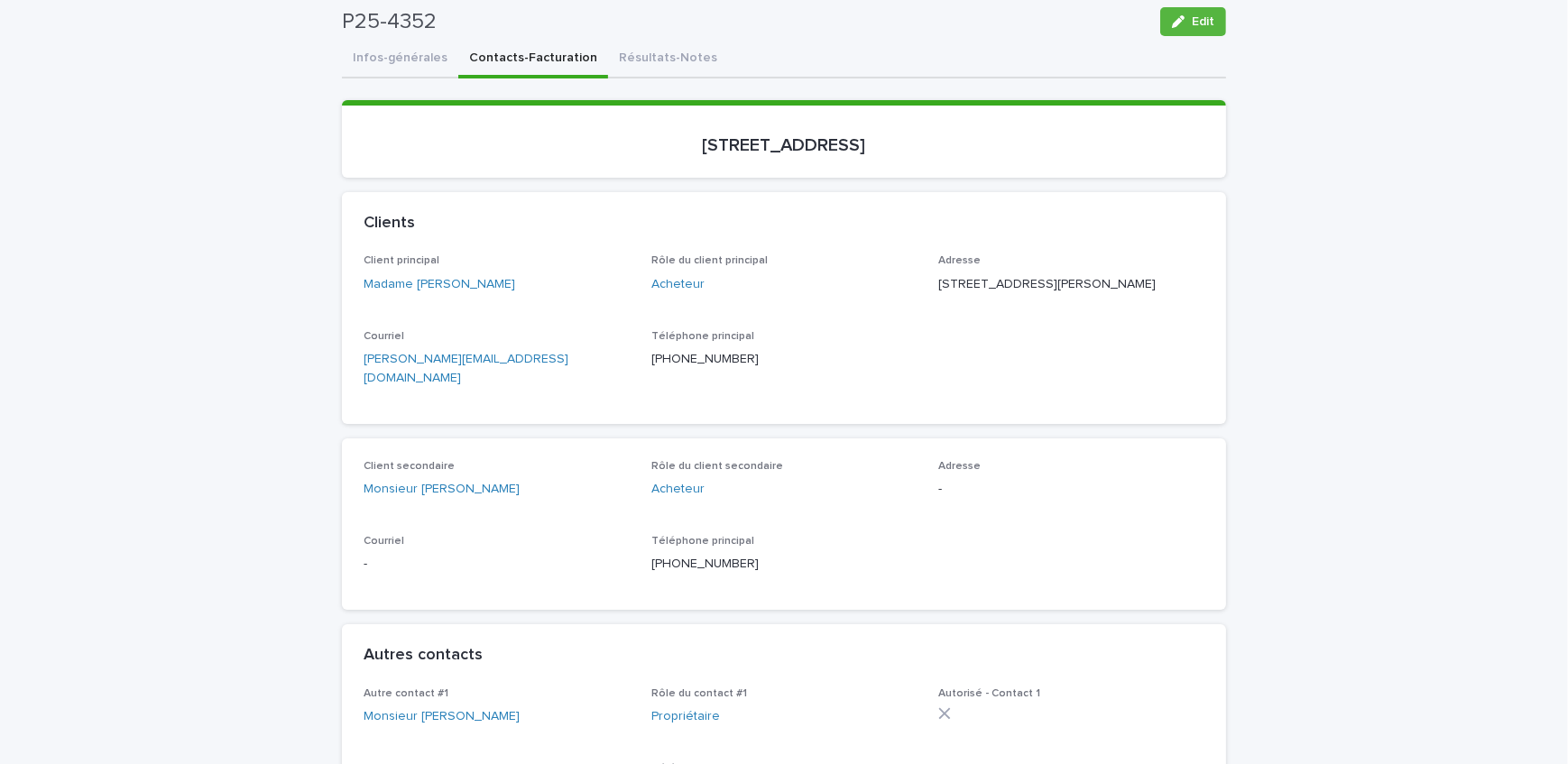
scroll to position [81, 0]
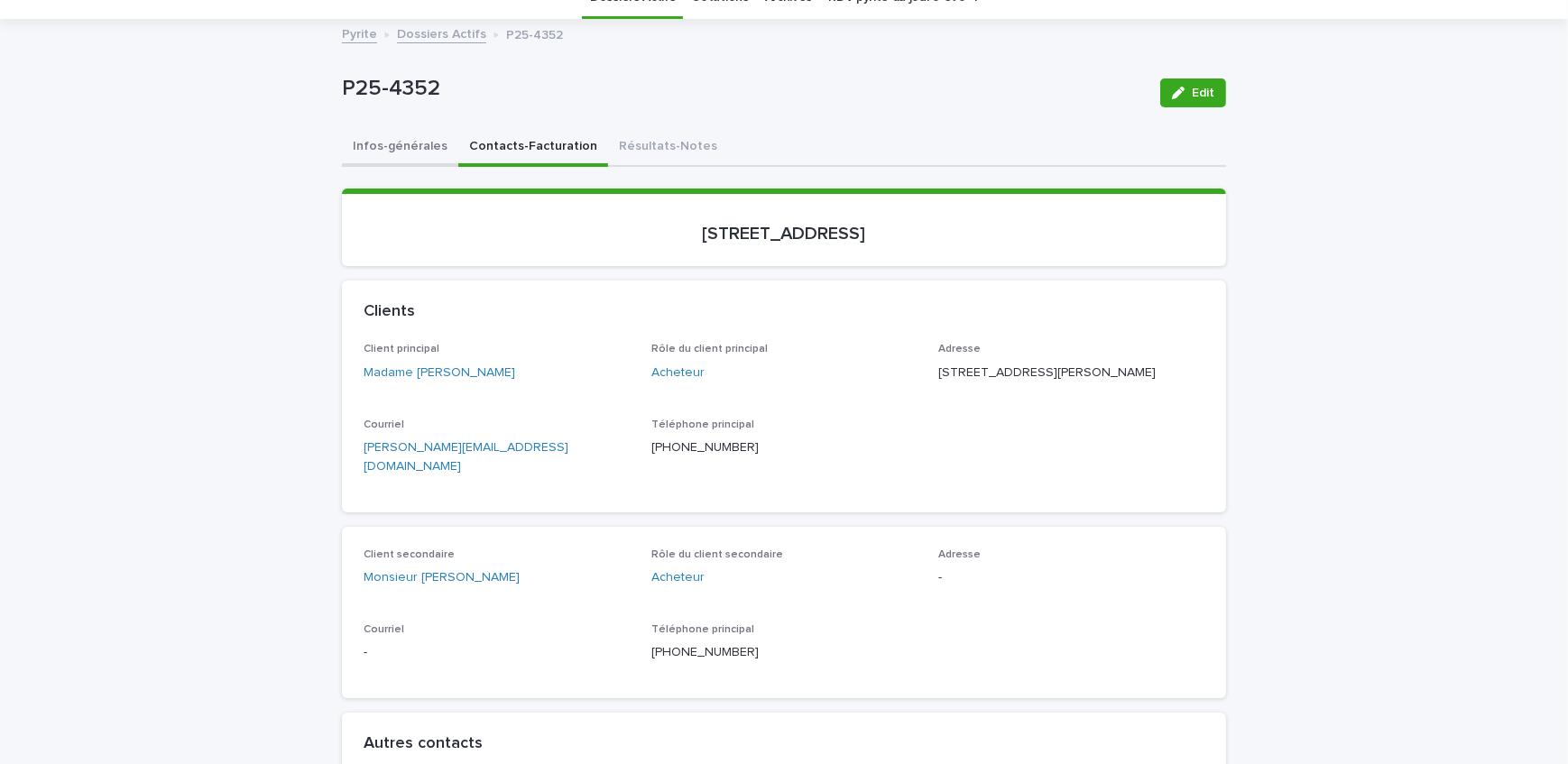
click at [388, 159] on button "Infos-générales" at bounding box center [399, 148] width 116 height 38
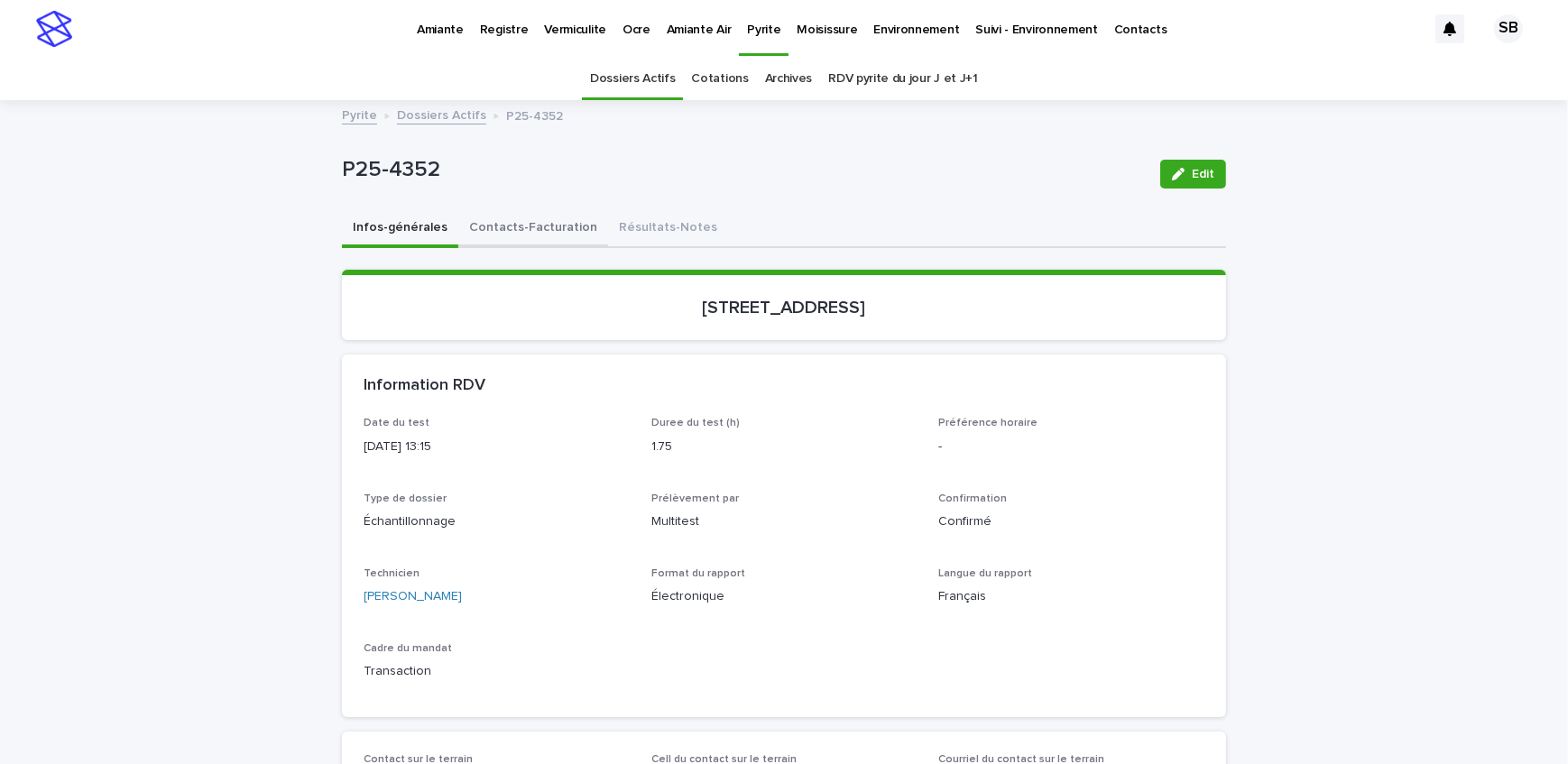
click at [546, 224] on button "Contacts-Facturation" at bounding box center [533, 229] width 150 height 38
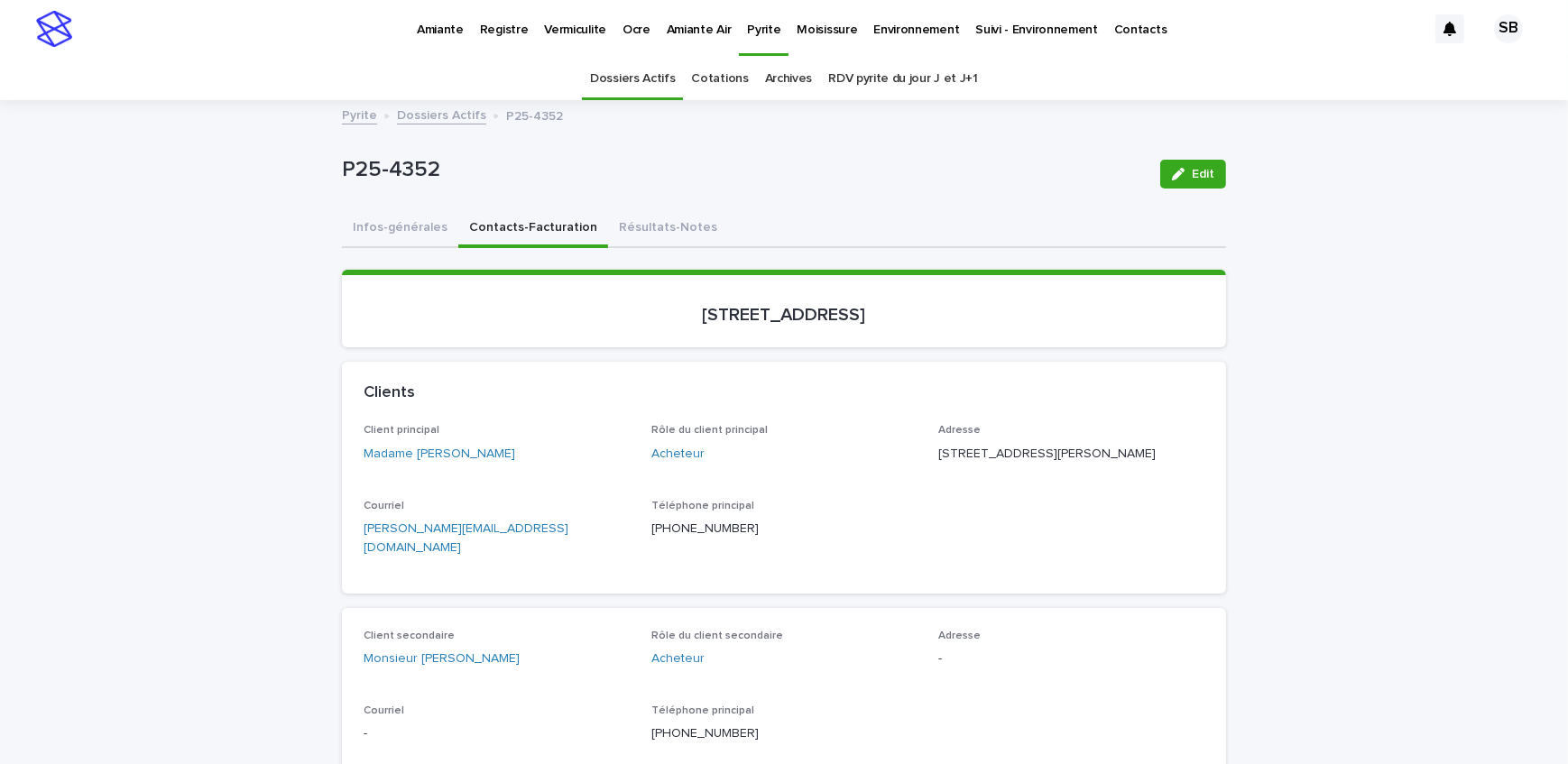
click at [419, 117] on link "Dossiers Actifs" at bounding box center [442, 114] width 89 height 21
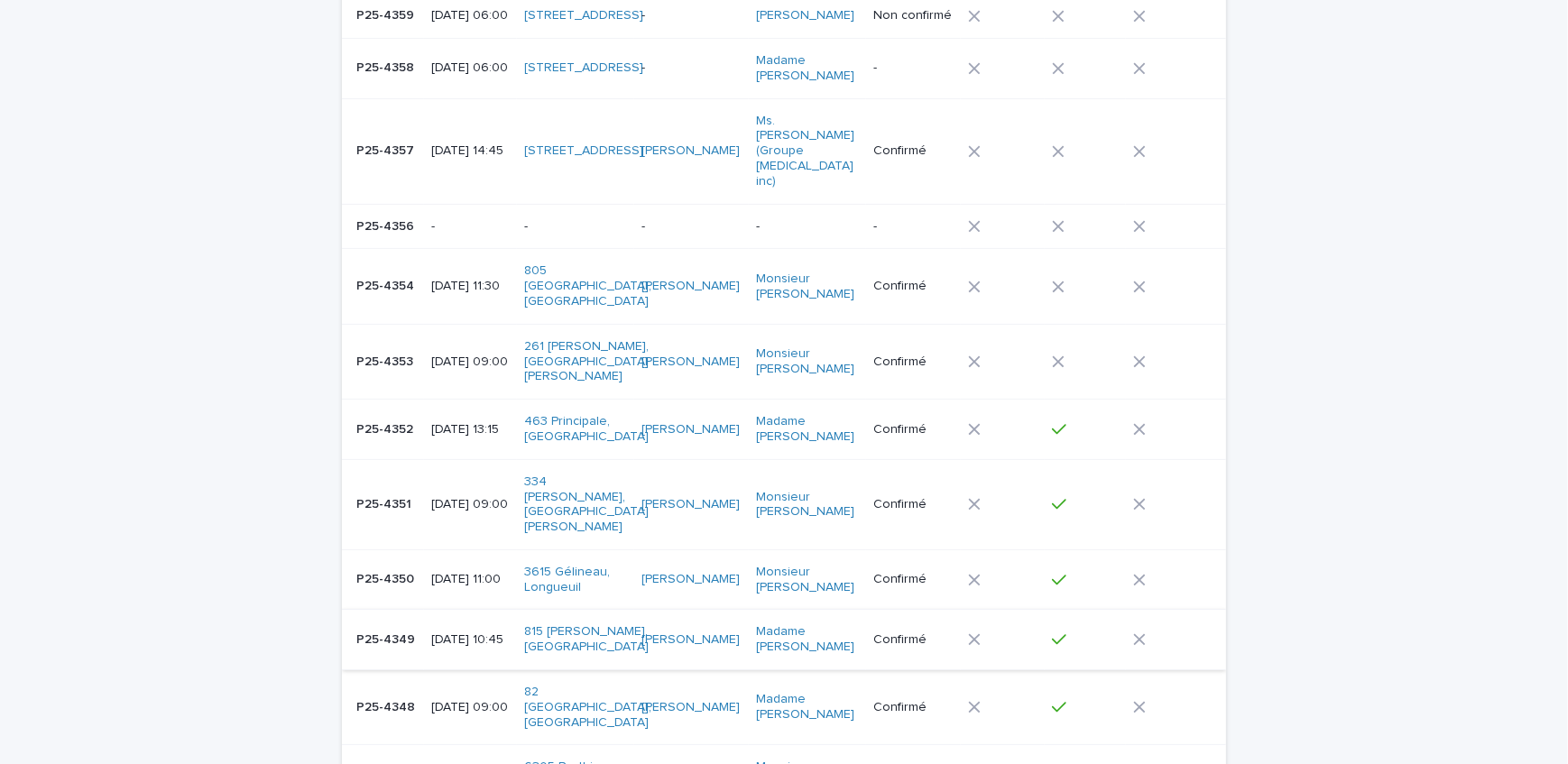
scroll to position [491, 0]
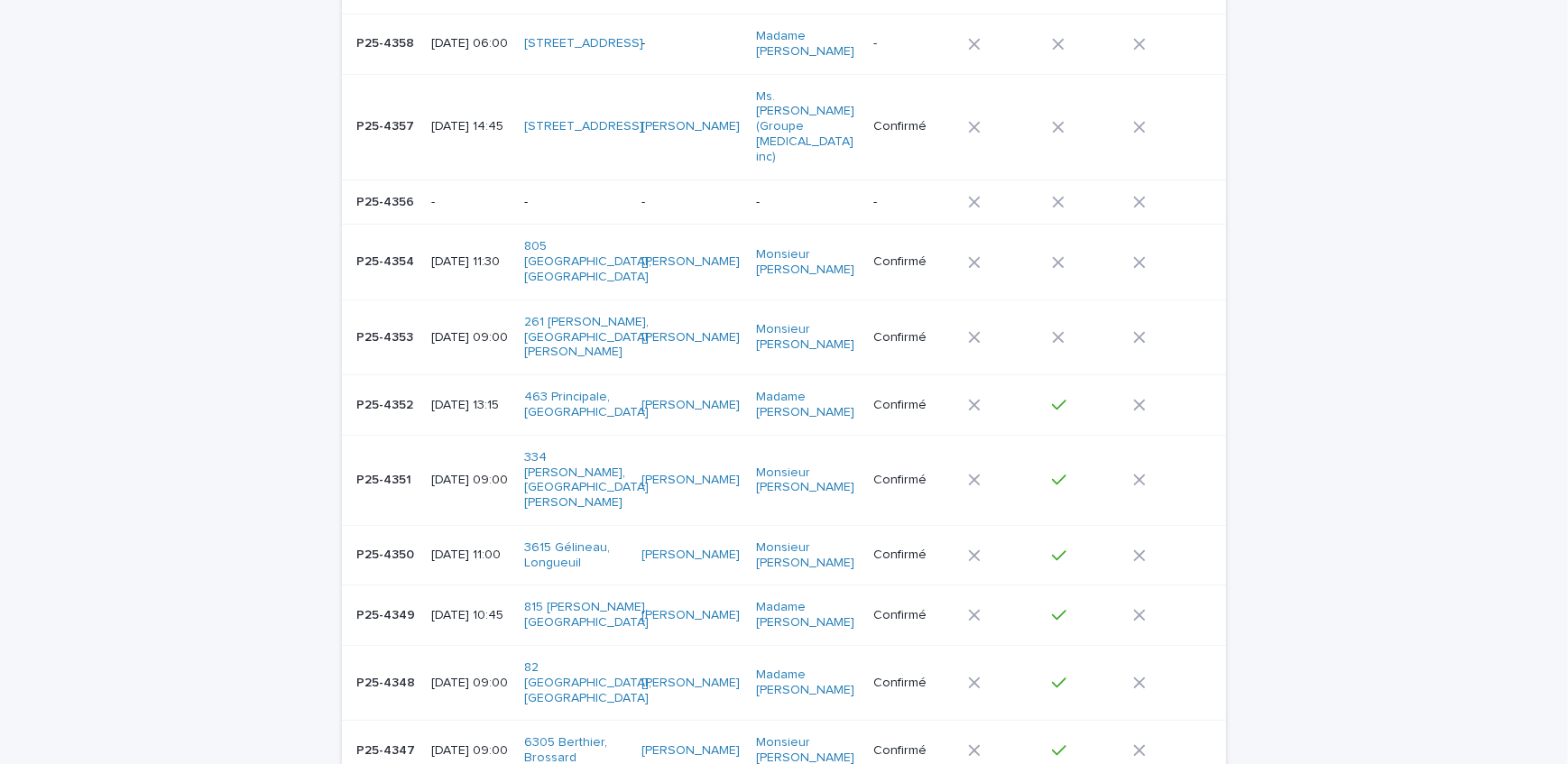
click at [407, 740] on p "P25-4347" at bounding box center [388, 749] width 62 height 19
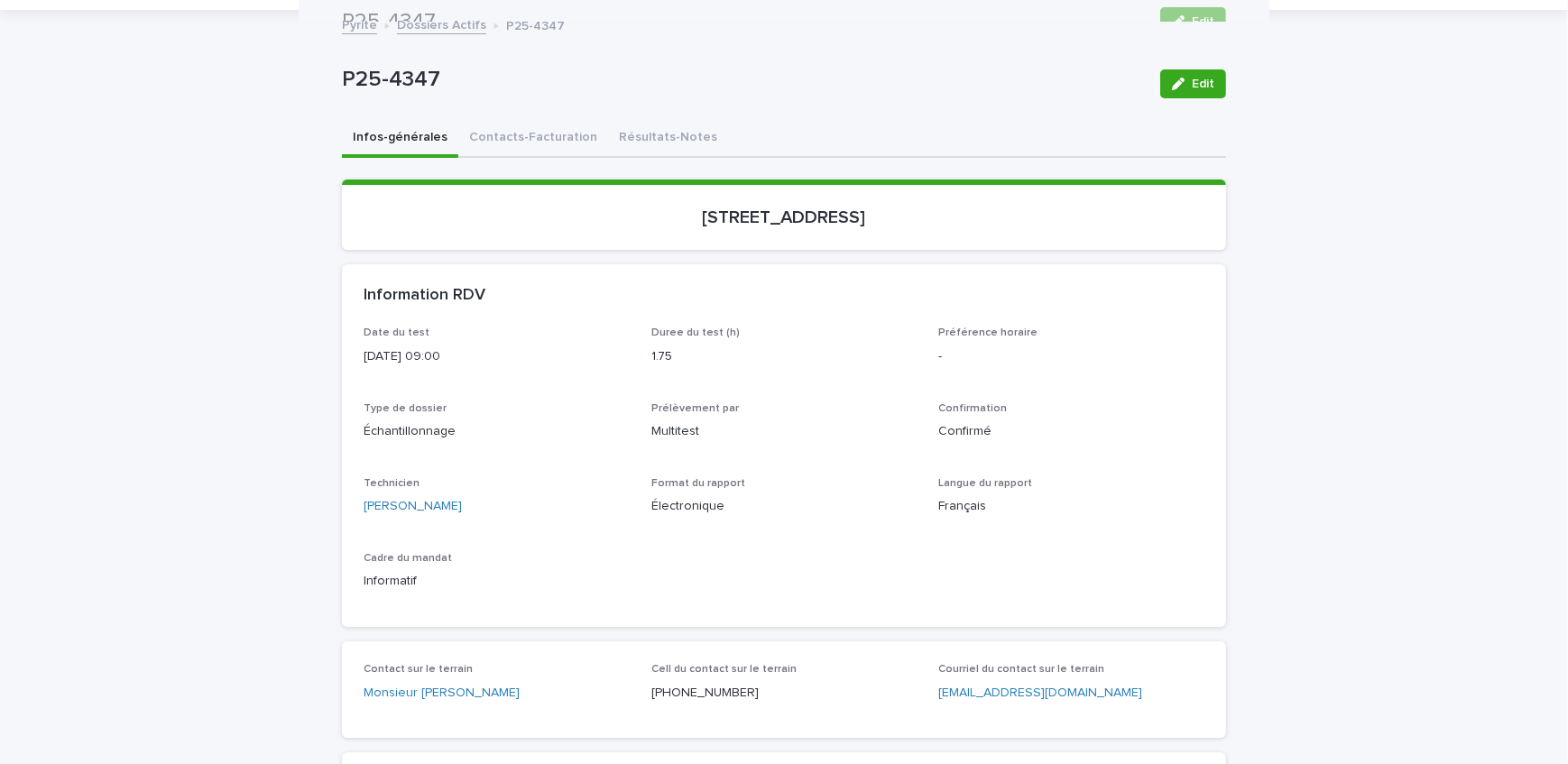
scroll to position [81, 0]
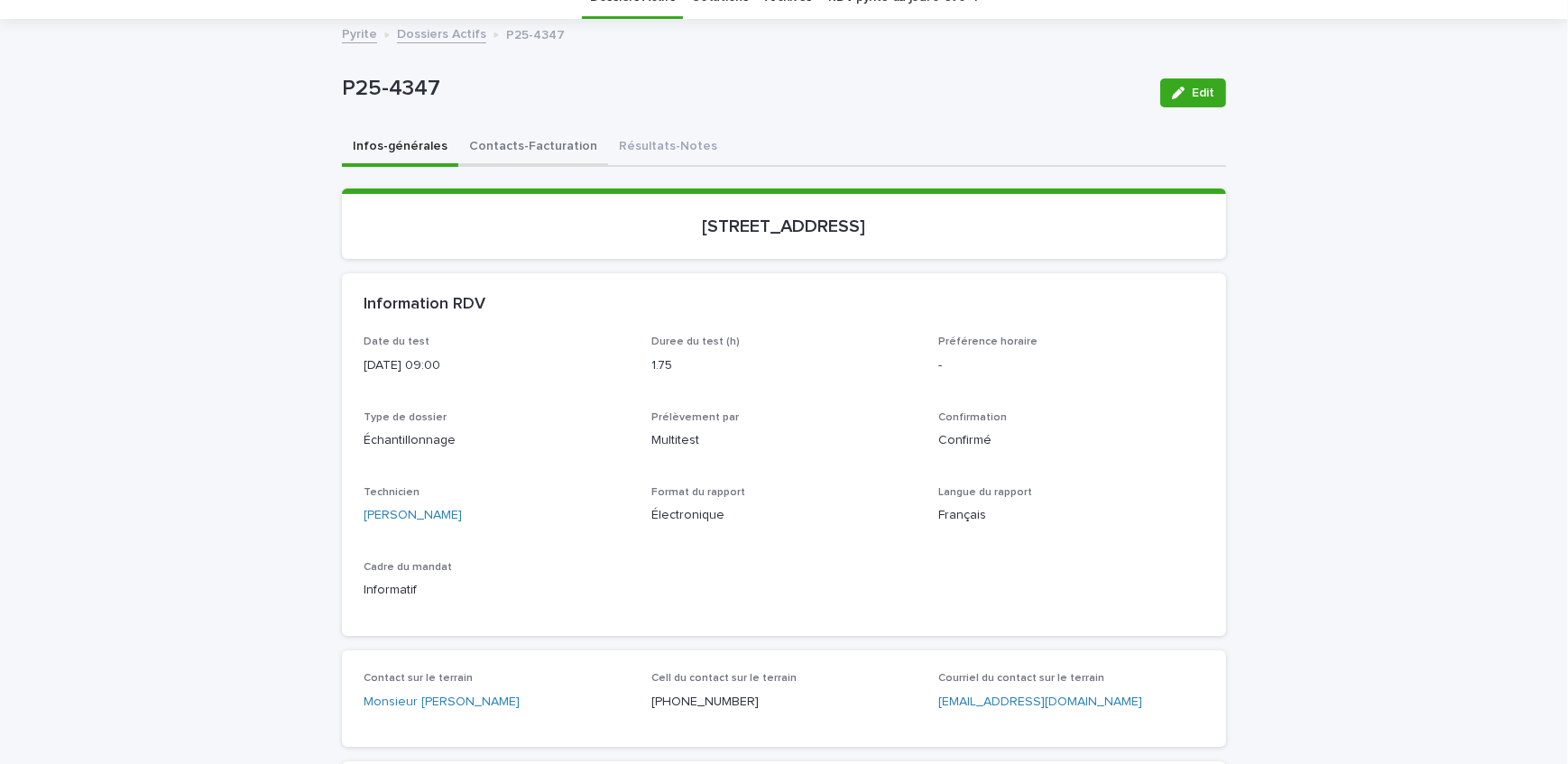
click at [511, 156] on button "Contacts-Facturation" at bounding box center [533, 148] width 150 height 38
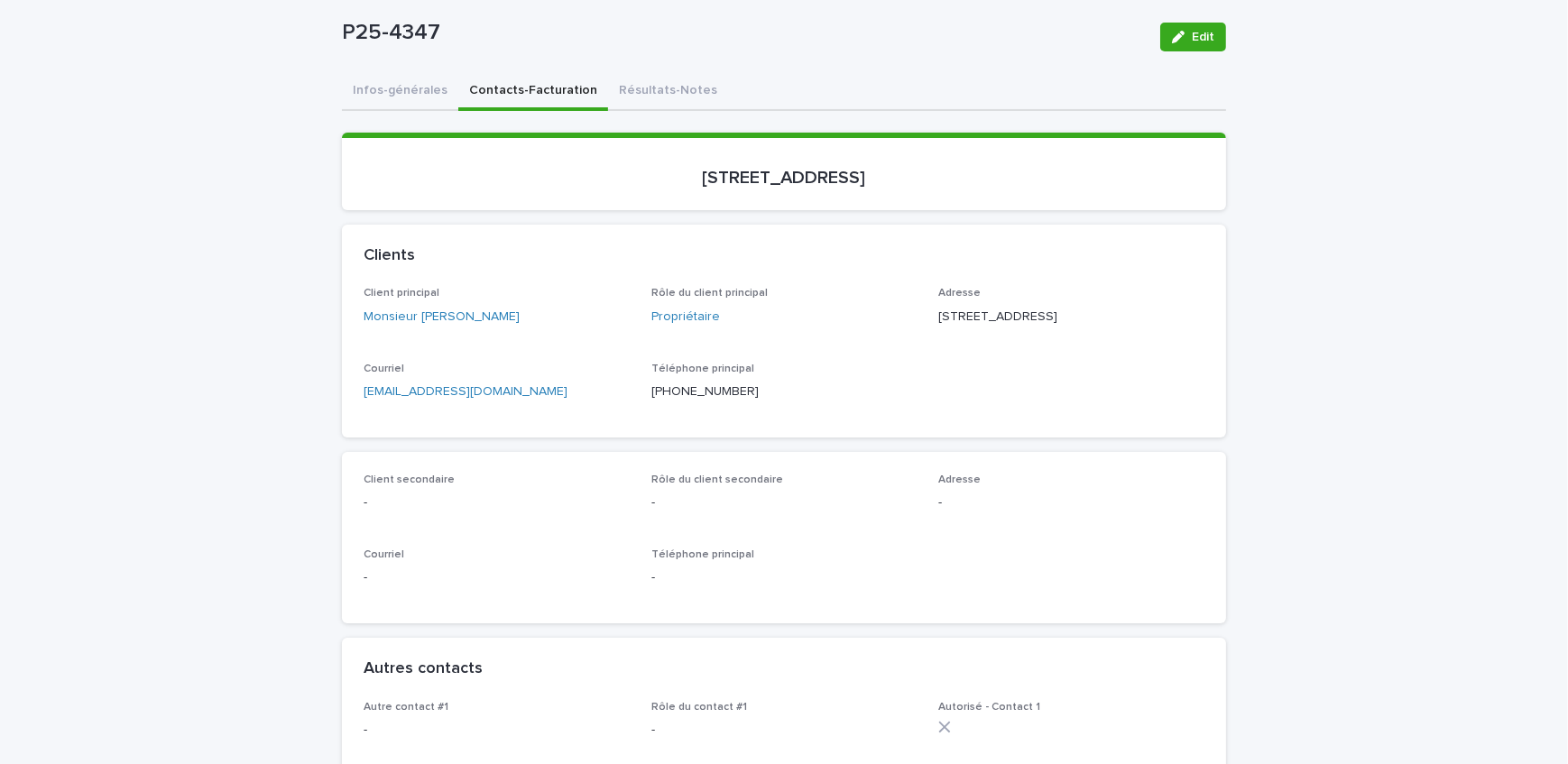
scroll to position [164, 0]
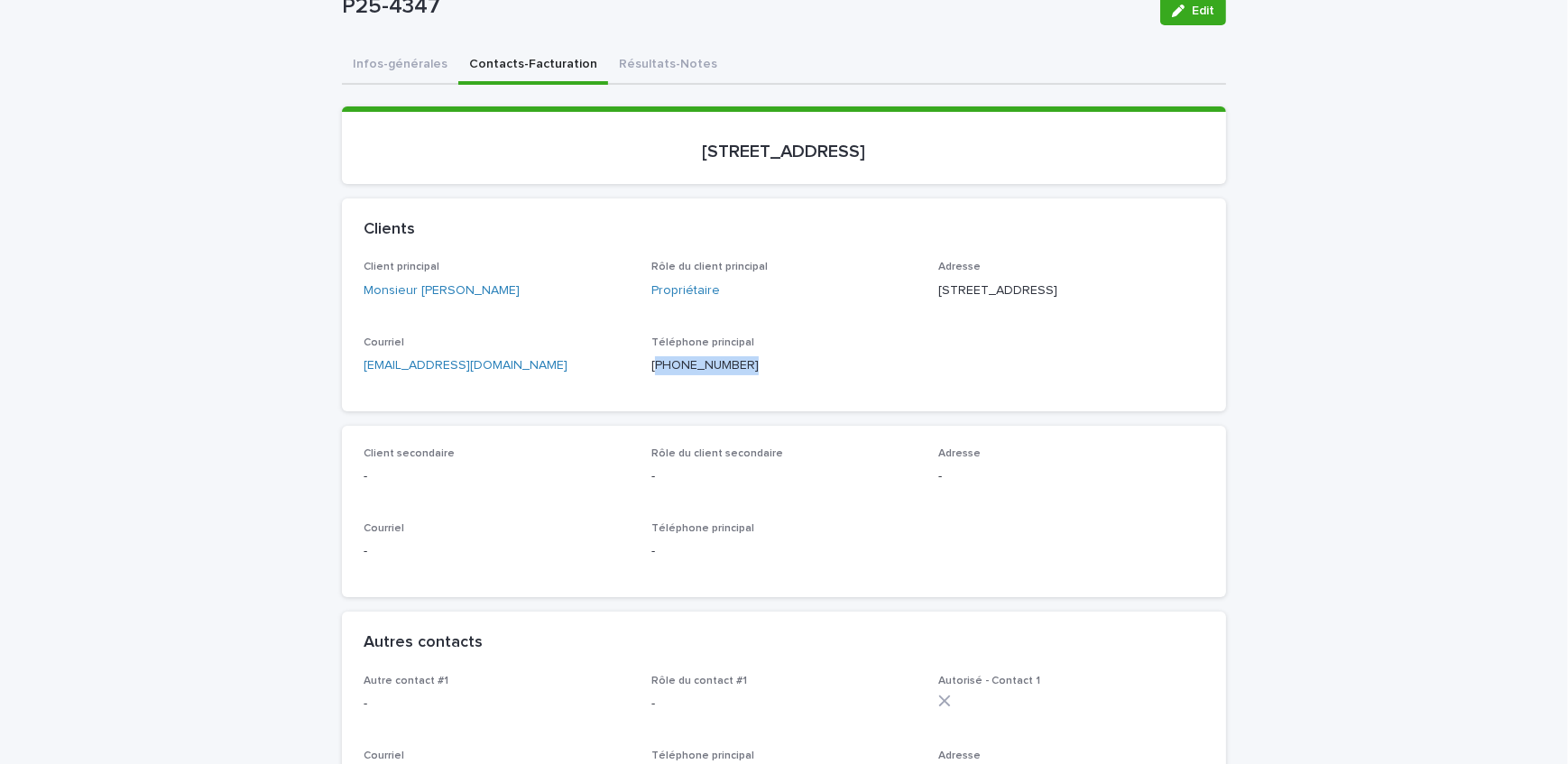
drag, startPoint x: 736, startPoint y: 386, endPoint x: 650, endPoint y: 382, distance: 86.1
click at [651, 376] on p "[PHONE_NUMBER]" at bounding box center [784, 366] width 267 height 19
copy p "514) 779-2506"
click at [648, 76] on button "Résultats-Notes" at bounding box center [668, 65] width 120 height 38
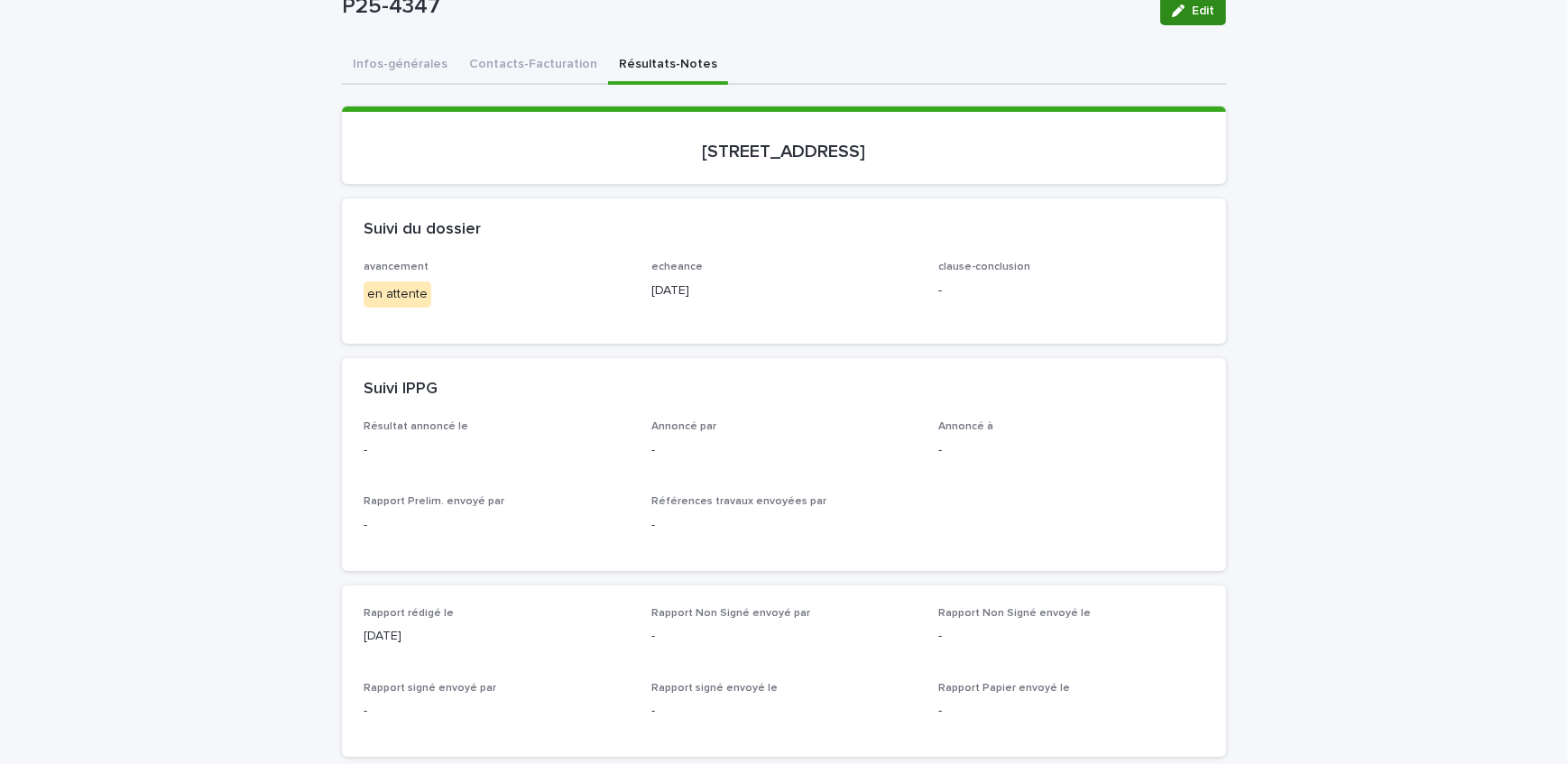
click at [1192, 18] on button "Edit" at bounding box center [1193, 10] width 65 height 29
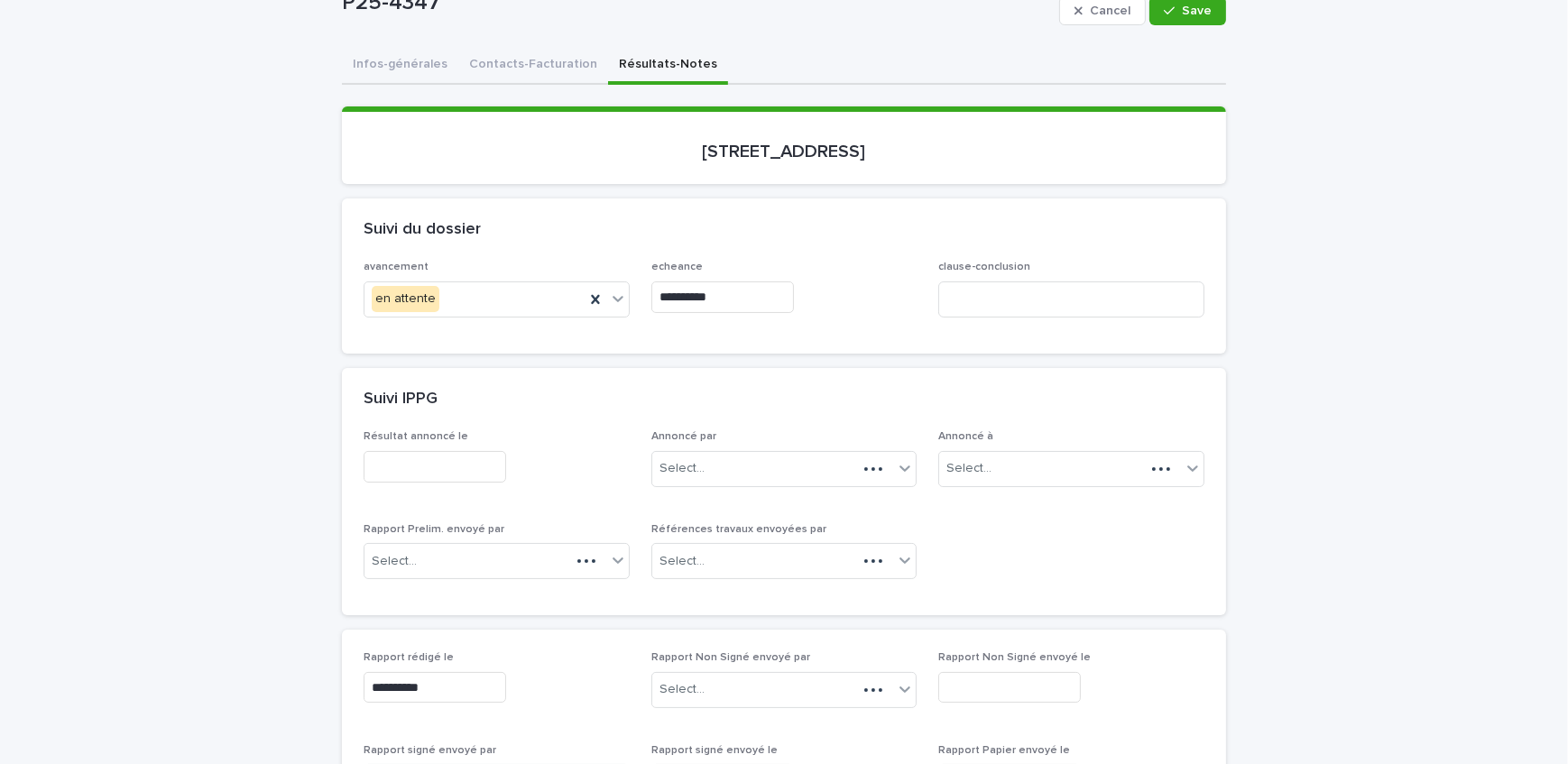
click at [500, 469] on input "text" at bounding box center [435, 467] width 143 height 32
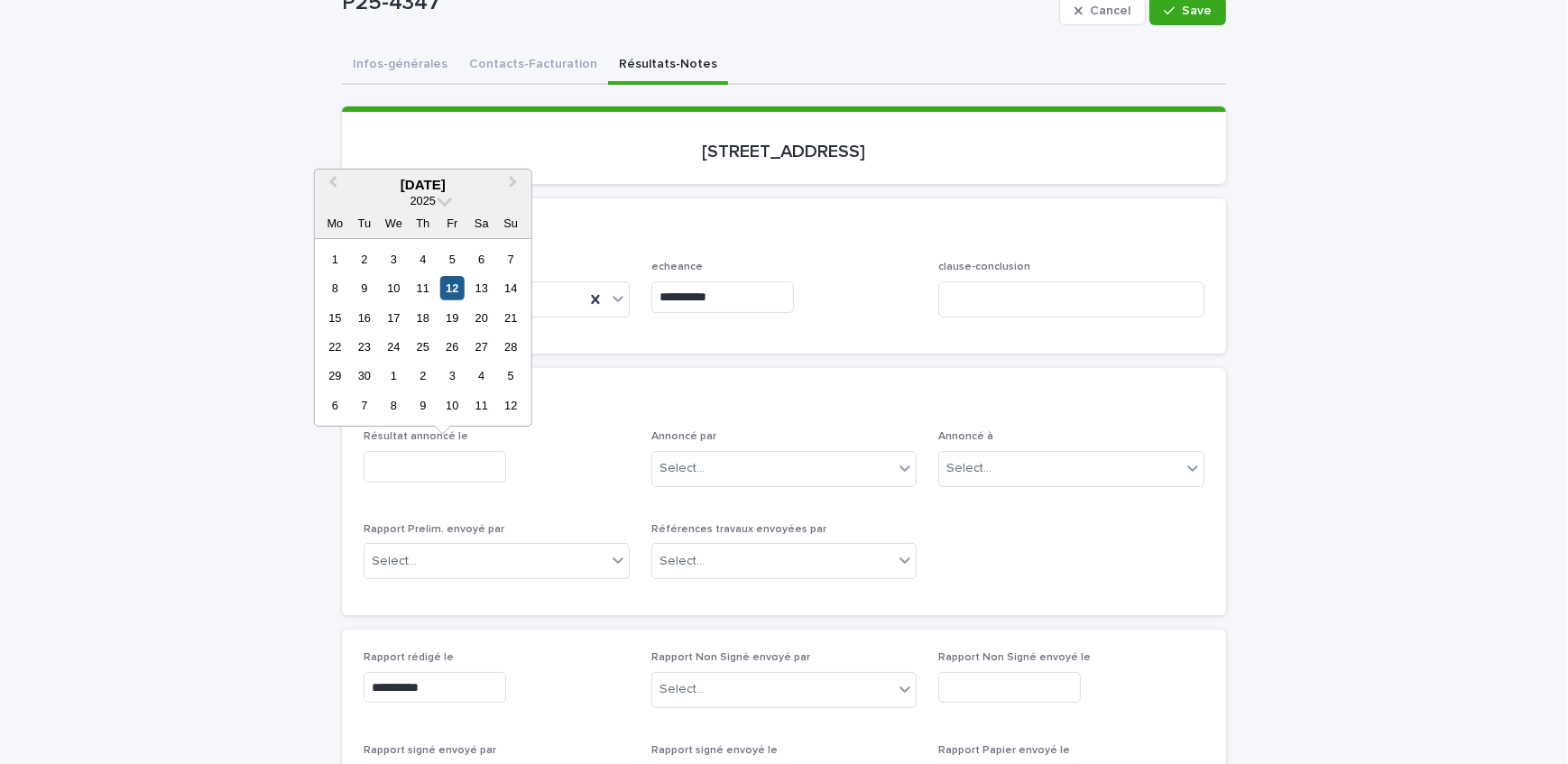
click at [450, 287] on div "12" at bounding box center [452, 288] width 25 height 25
type input "**********"
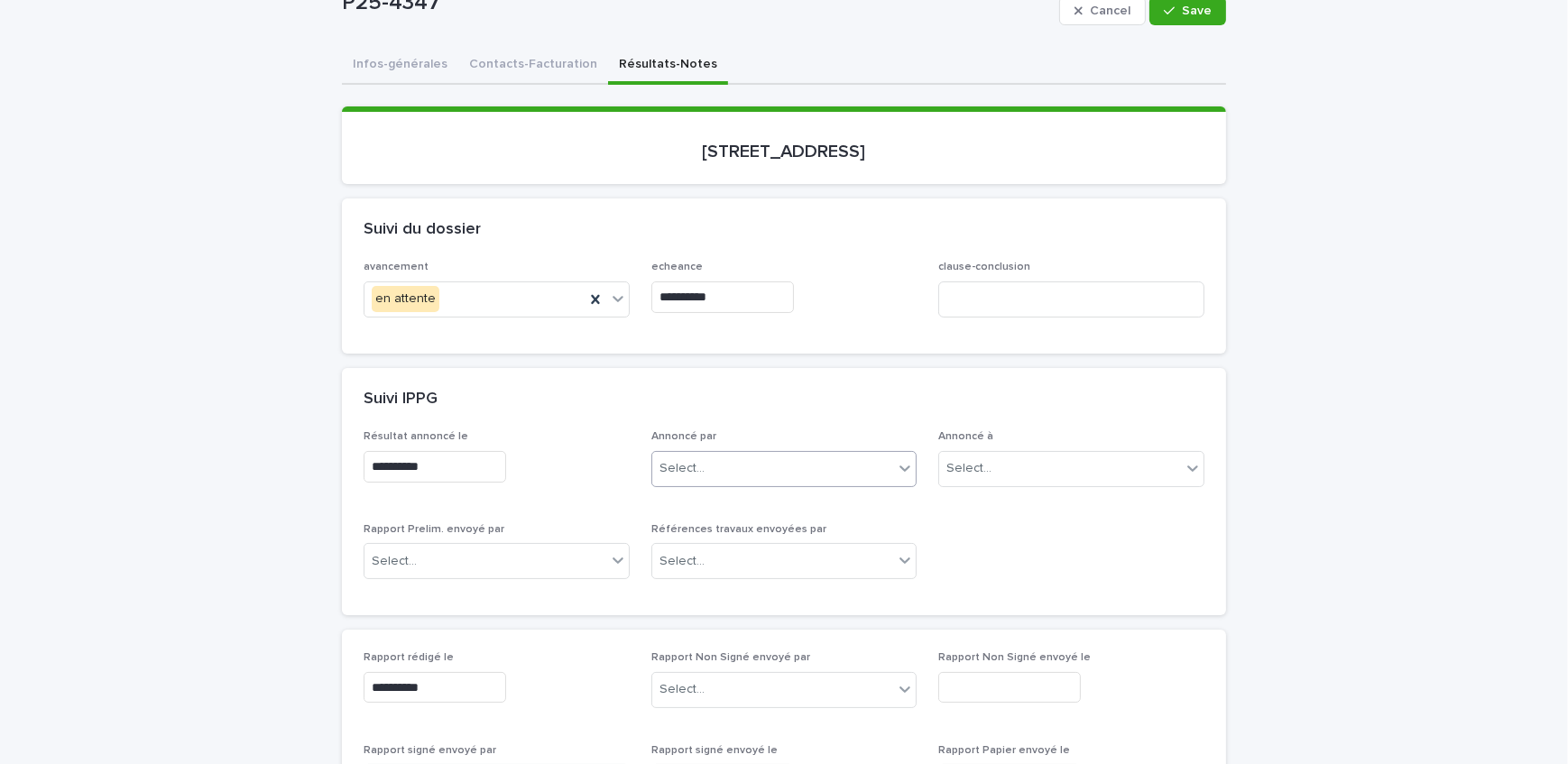
click at [703, 478] on div "Select..." at bounding box center [773, 469] width 242 height 30
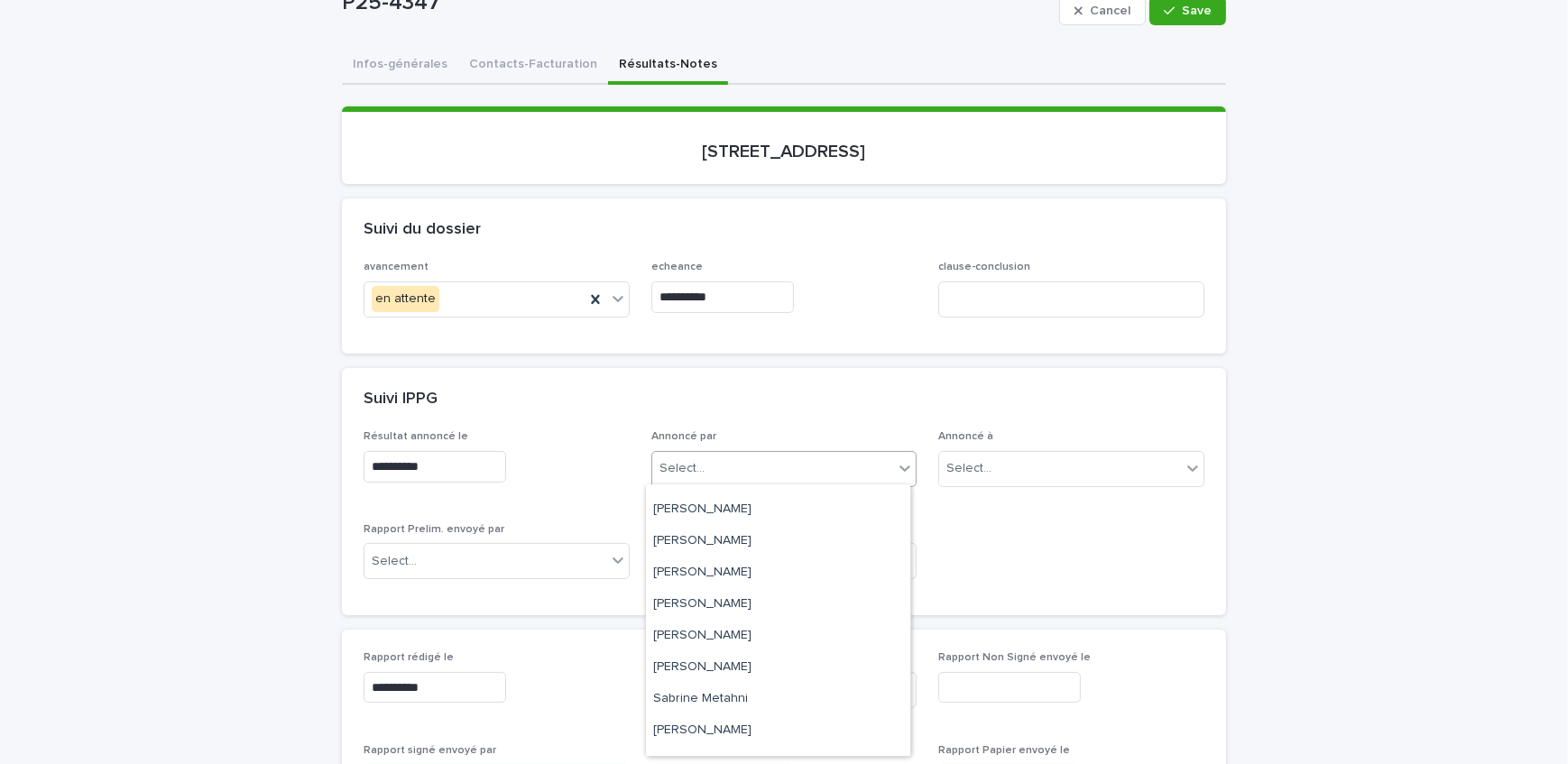
scroll to position [235, 0]
click at [738, 619] on div "[PERSON_NAME]" at bounding box center [778, 614] width 265 height 32
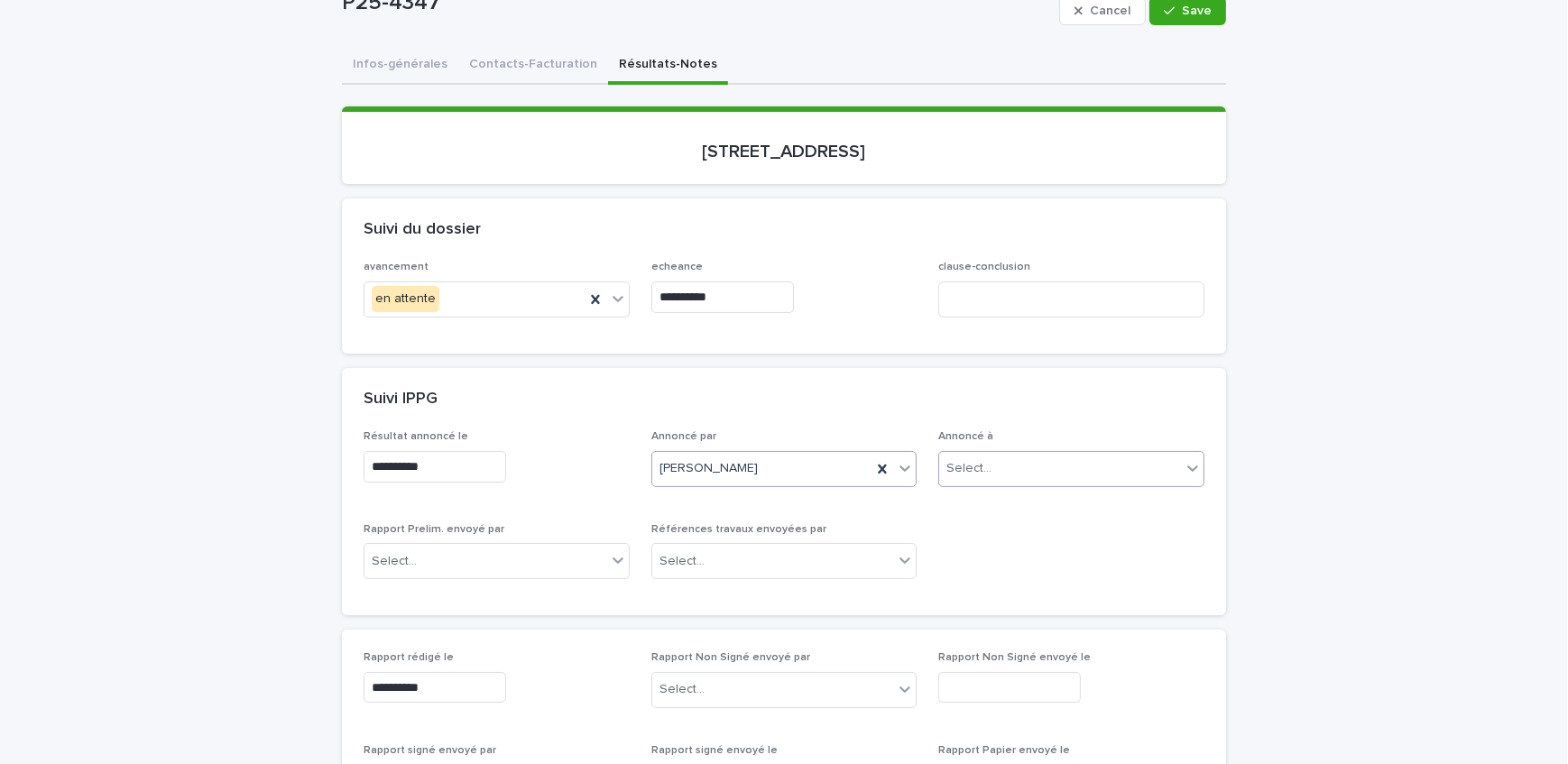
click at [974, 468] on div "Select..." at bounding box center [969, 468] width 46 height 19
type input "**********"
click at [1036, 512] on div "Monsieur [PERSON_NAME]" at bounding box center [1065, 501] width 265 height 32
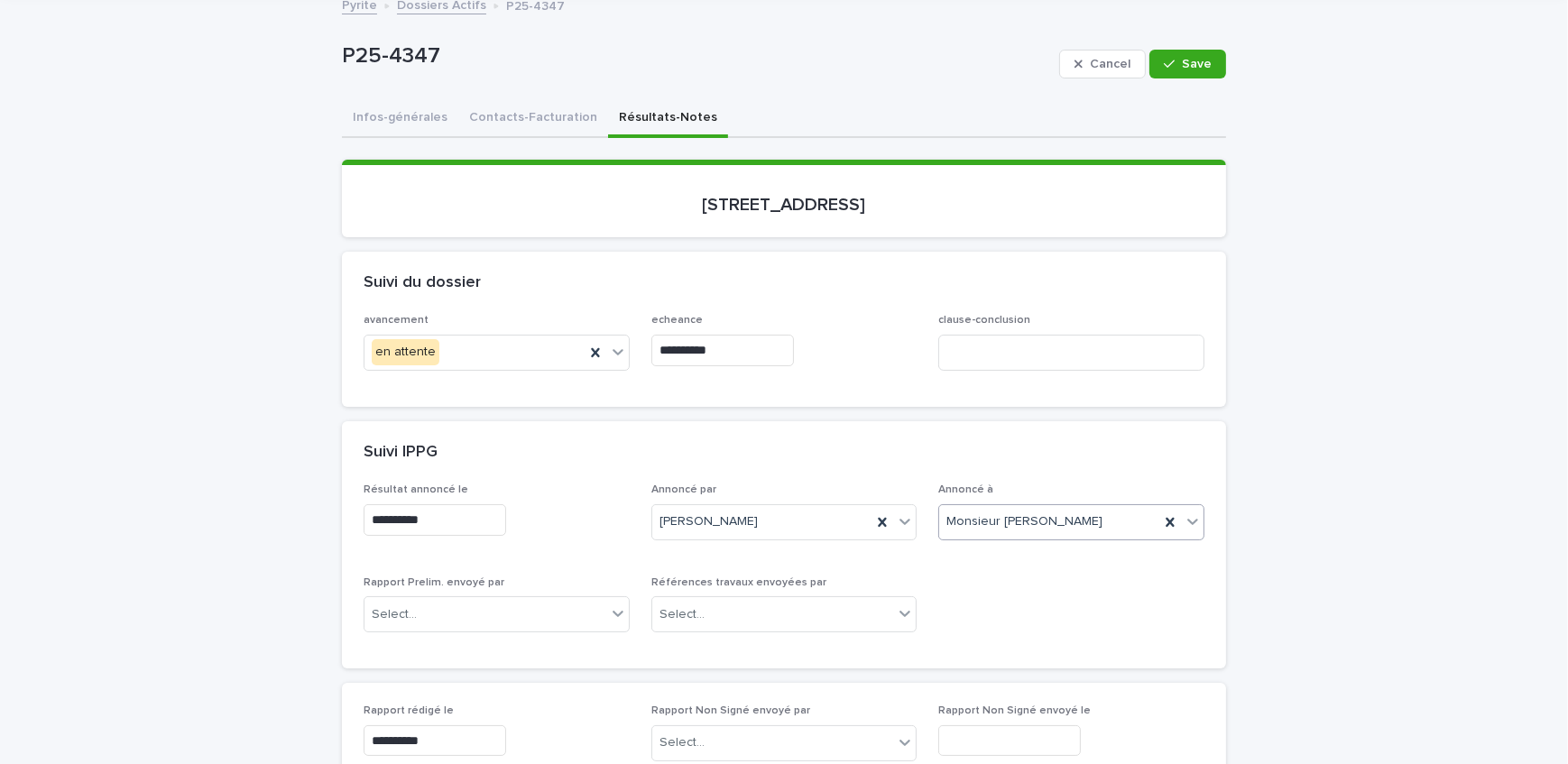
scroll to position [81, 0]
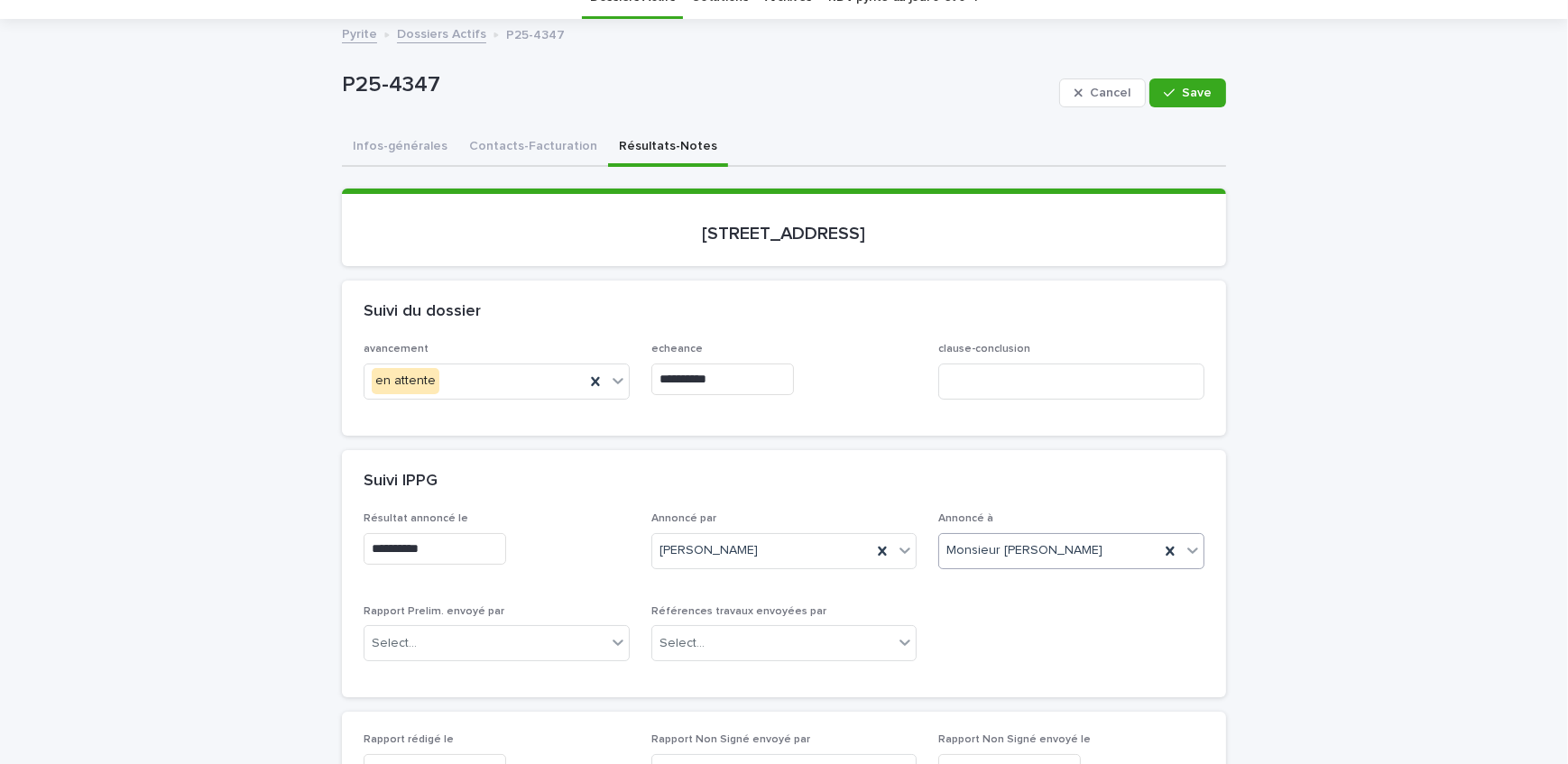
click at [1187, 95] on span "Save" at bounding box center [1197, 92] width 30 height 13
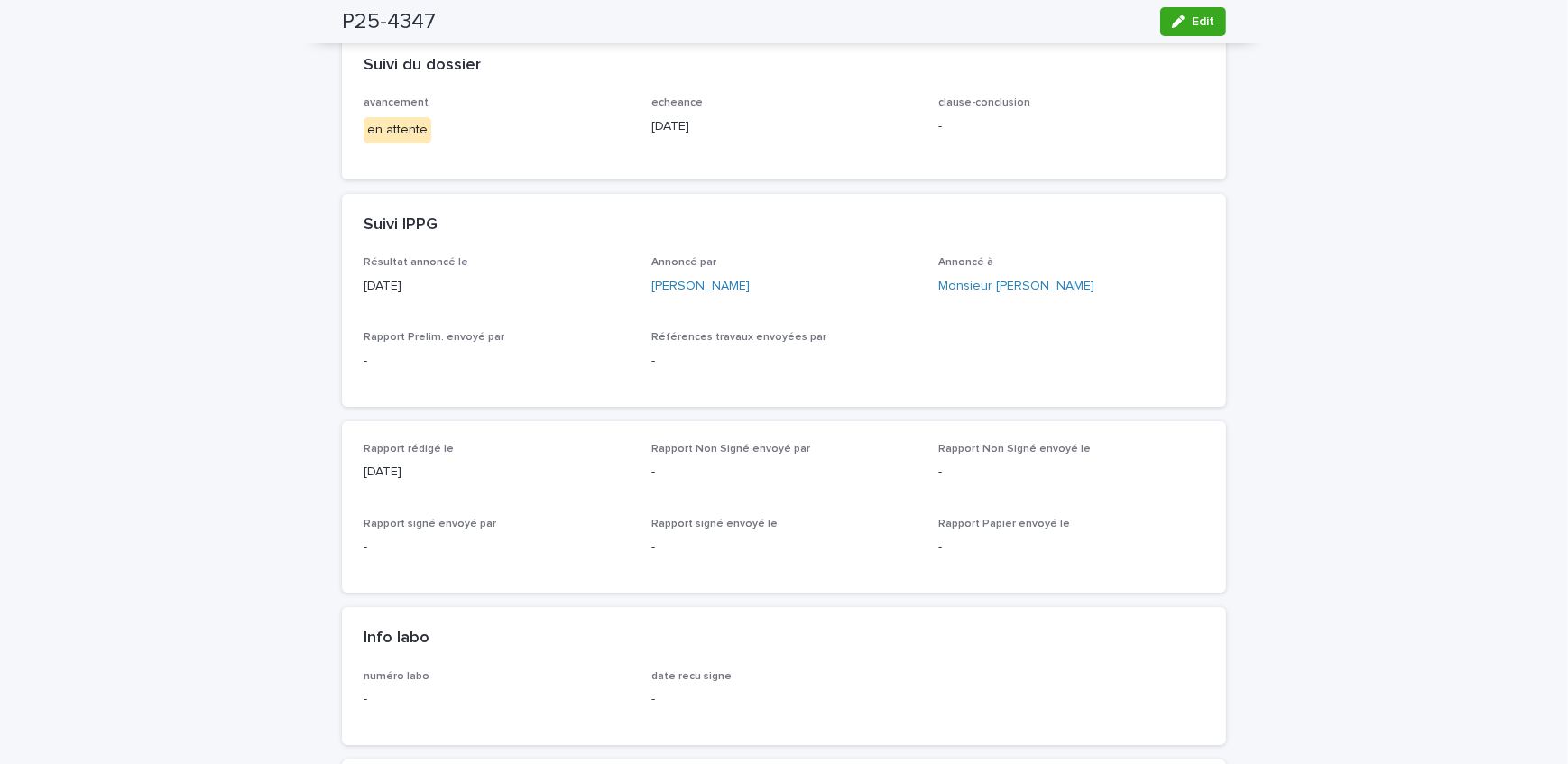
scroll to position [0, 0]
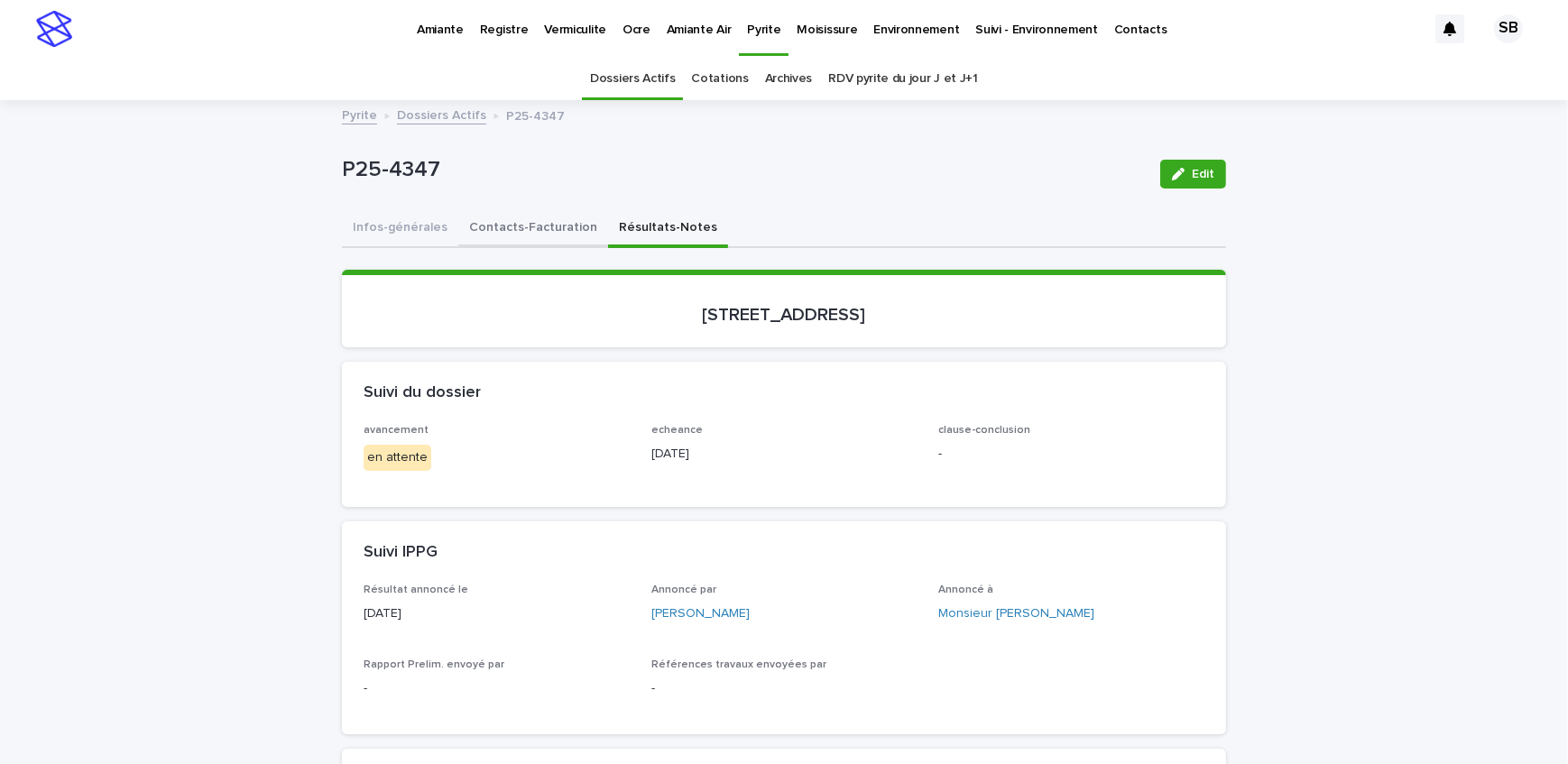
click at [529, 219] on button "Contacts-Facturation" at bounding box center [533, 229] width 150 height 38
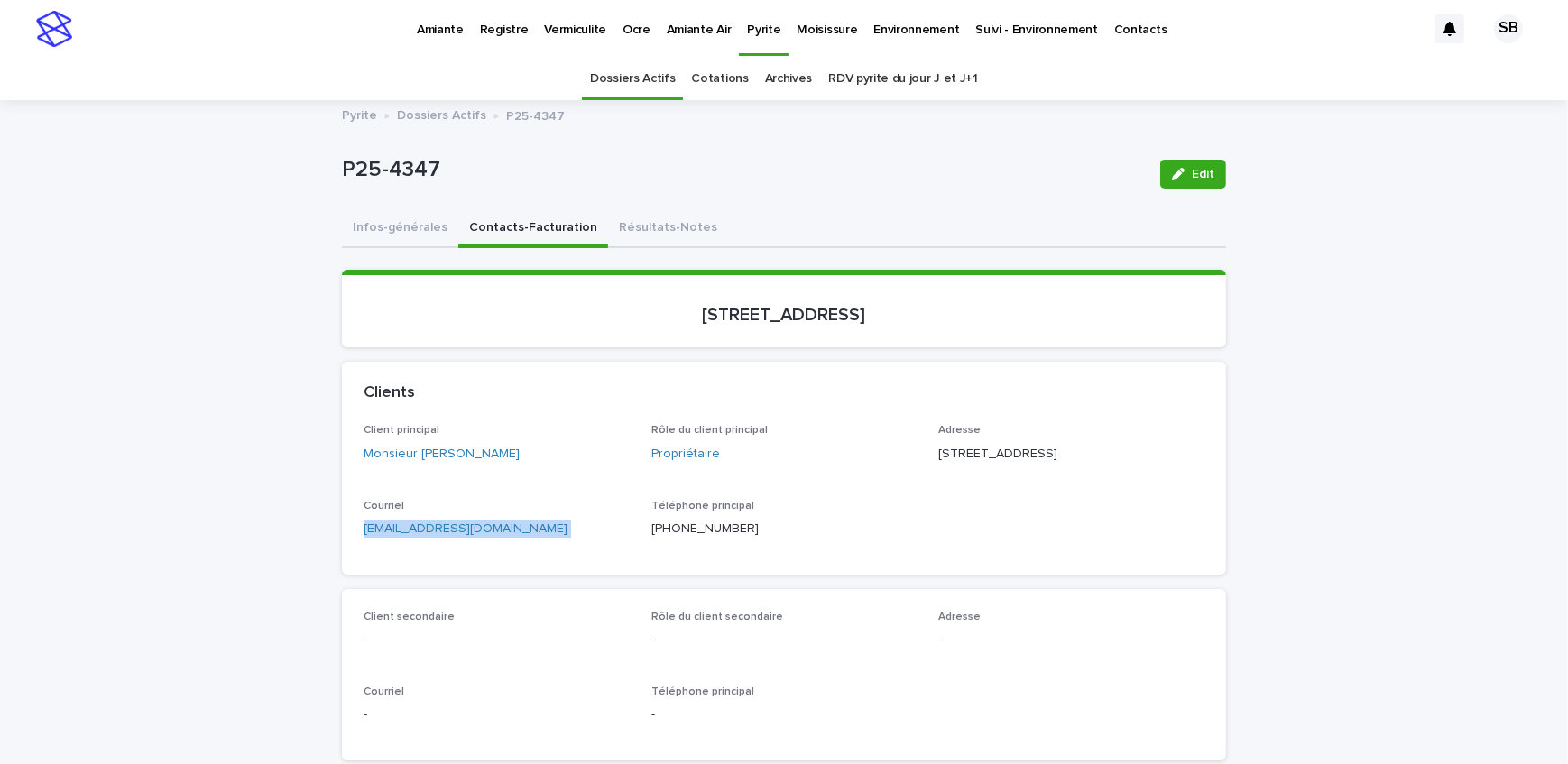
drag, startPoint x: 469, startPoint y: 550, endPoint x: 274, endPoint y: 559, distance: 195.2
drag, startPoint x: 671, startPoint y: 227, endPoint x: 1282, endPoint y: 157, distance: 615.0
click at [670, 227] on button "Résultats-Notes" at bounding box center [668, 229] width 120 height 38
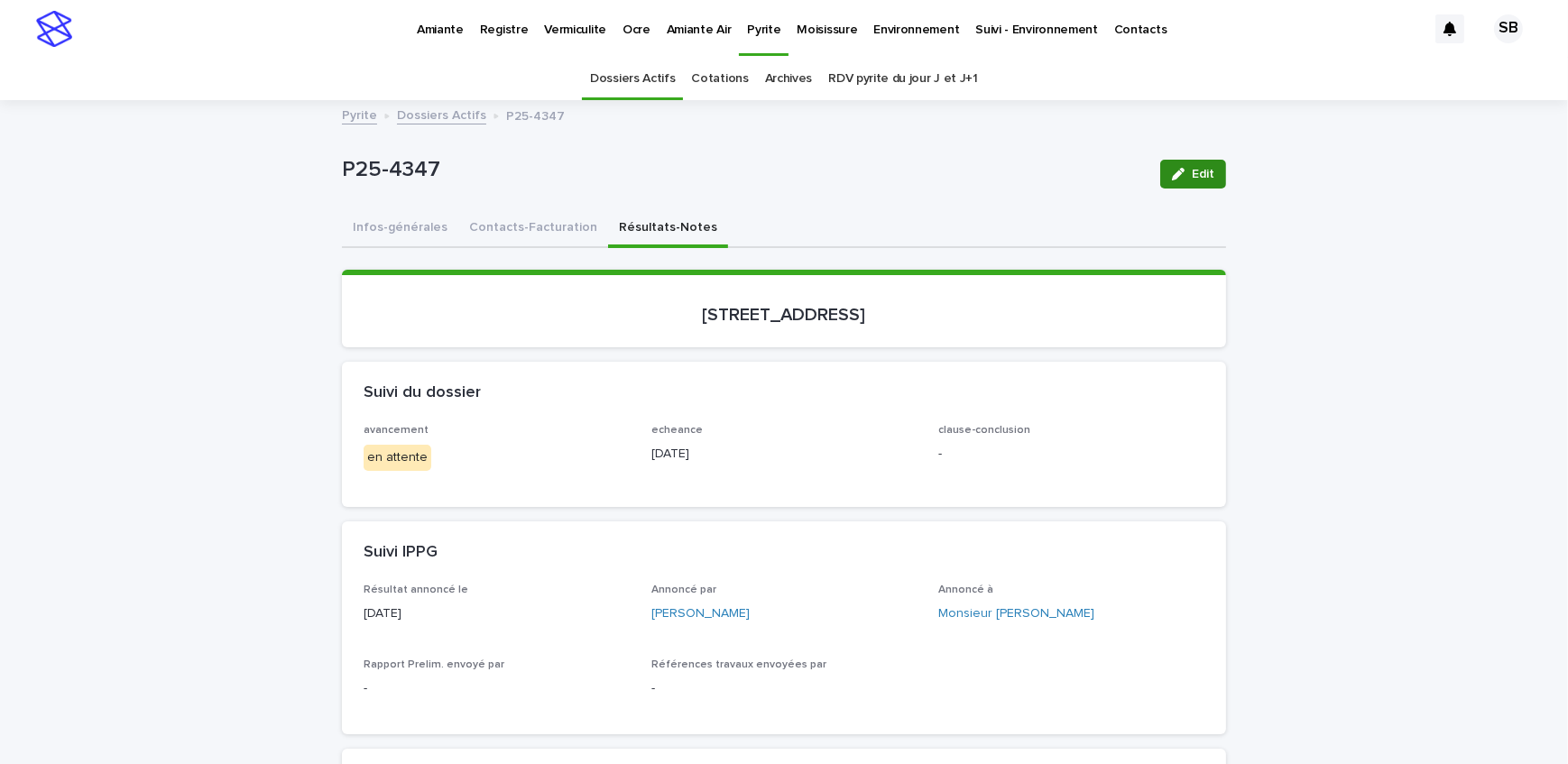
click at [1194, 171] on span "Edit" at bounding box center [1203, 173] width 23 height 13
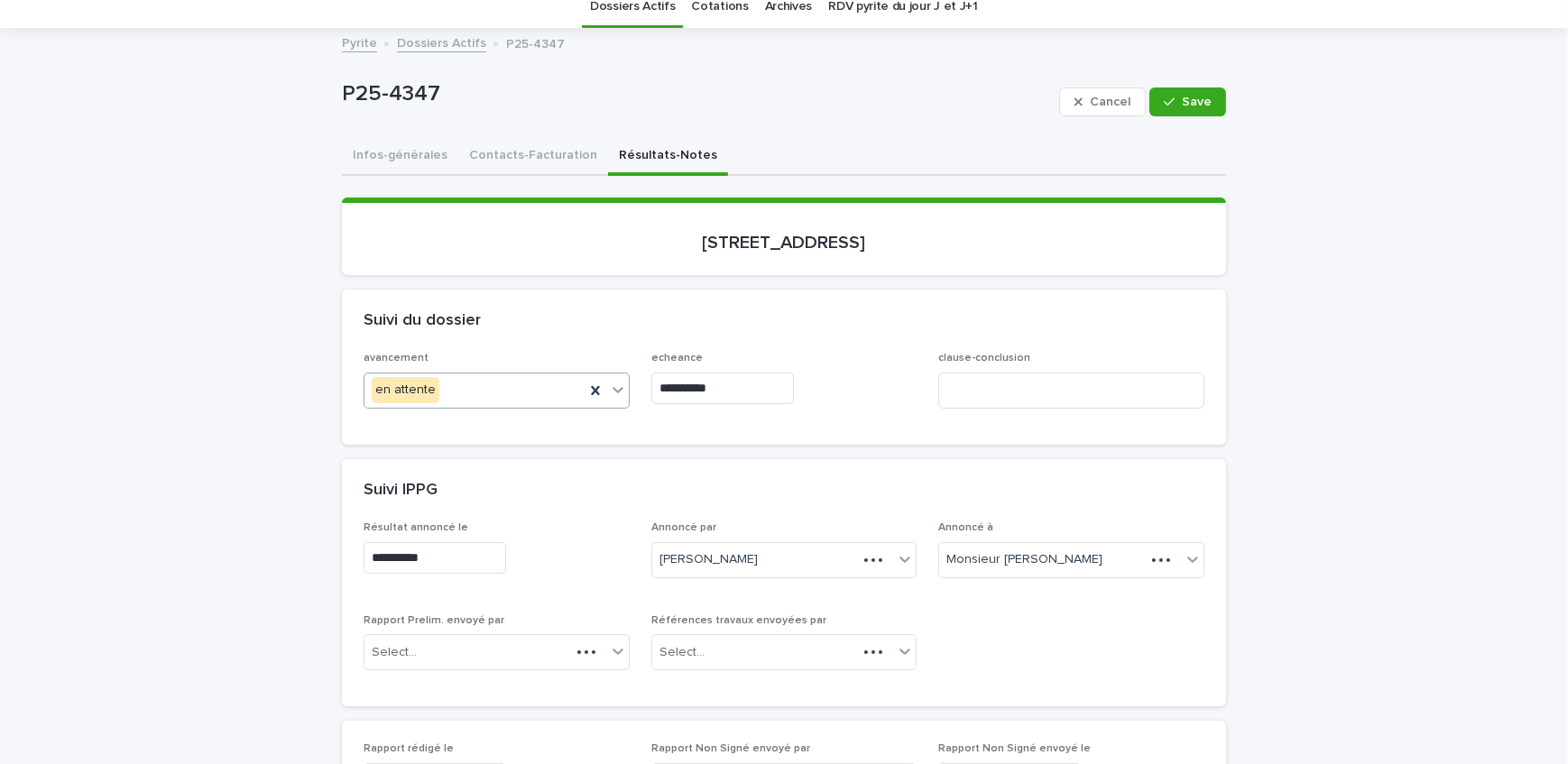
scroll to position [81, 0]
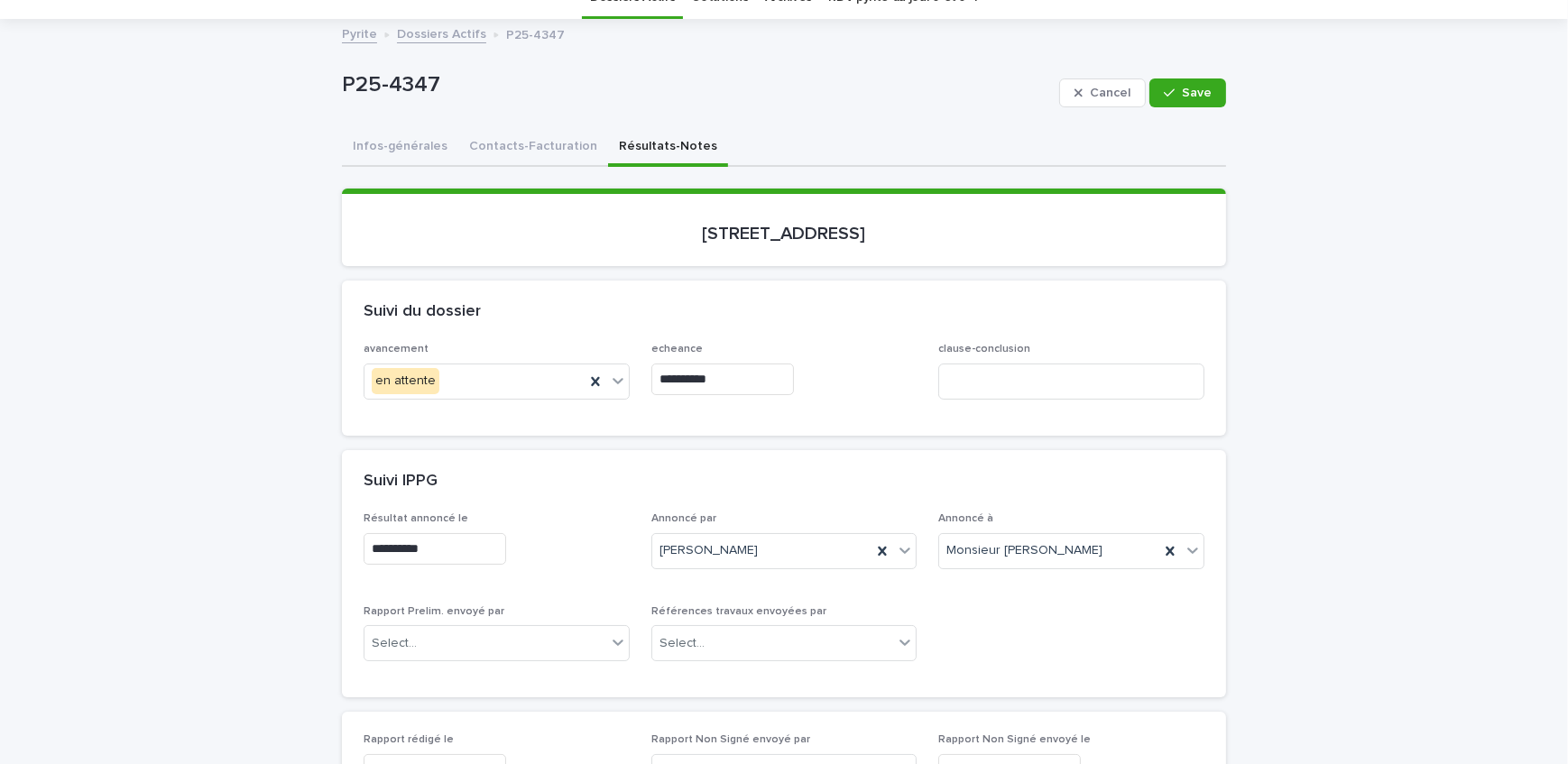
click at [459, 359] on div "avancement en attente" at bounding box center [497, 378] width 267 height 70
click at [452, 386] on div "en attente" at bounding box center [475, 382] width 220 height 30
click at [467, 396] on div "prelim" at bounding box center [497, 382] width 267 height 36
click at [749, 377] on input "**********" at bounding box center [723, 380] width 143 height 32
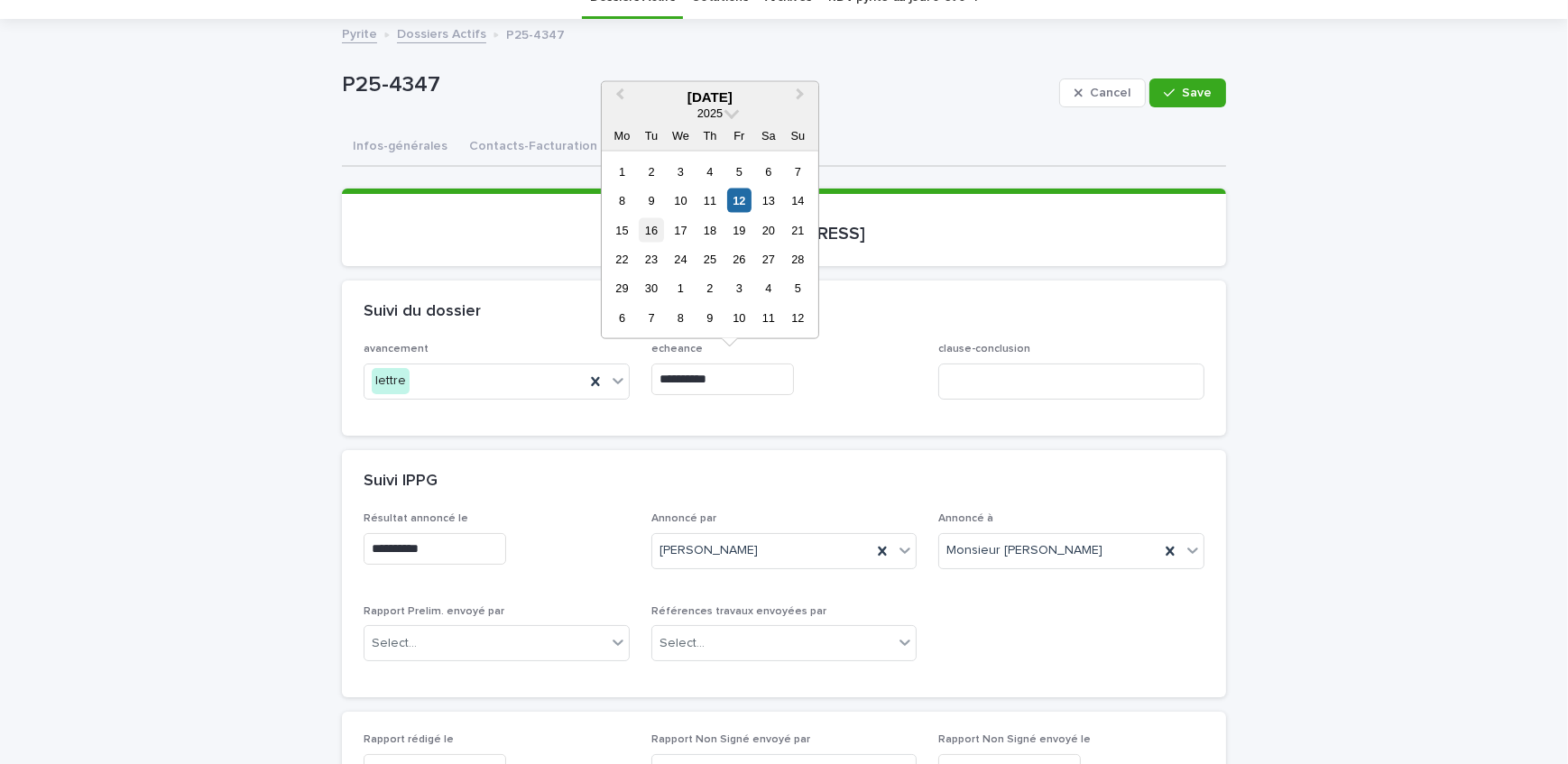
click at [652, 235] on div "16" at bounding box center [651, 229] width 25 height 25
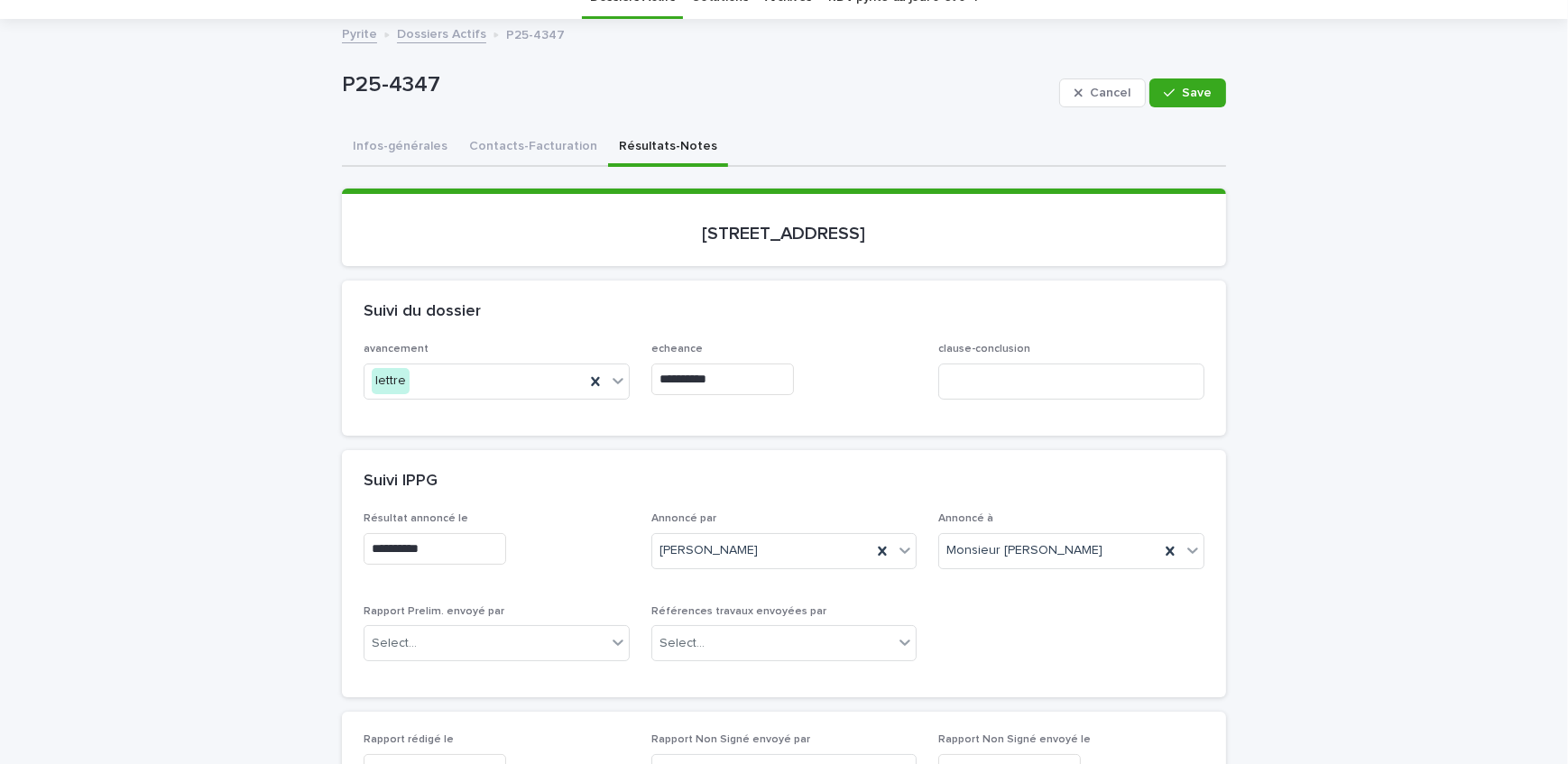
type input "**********"
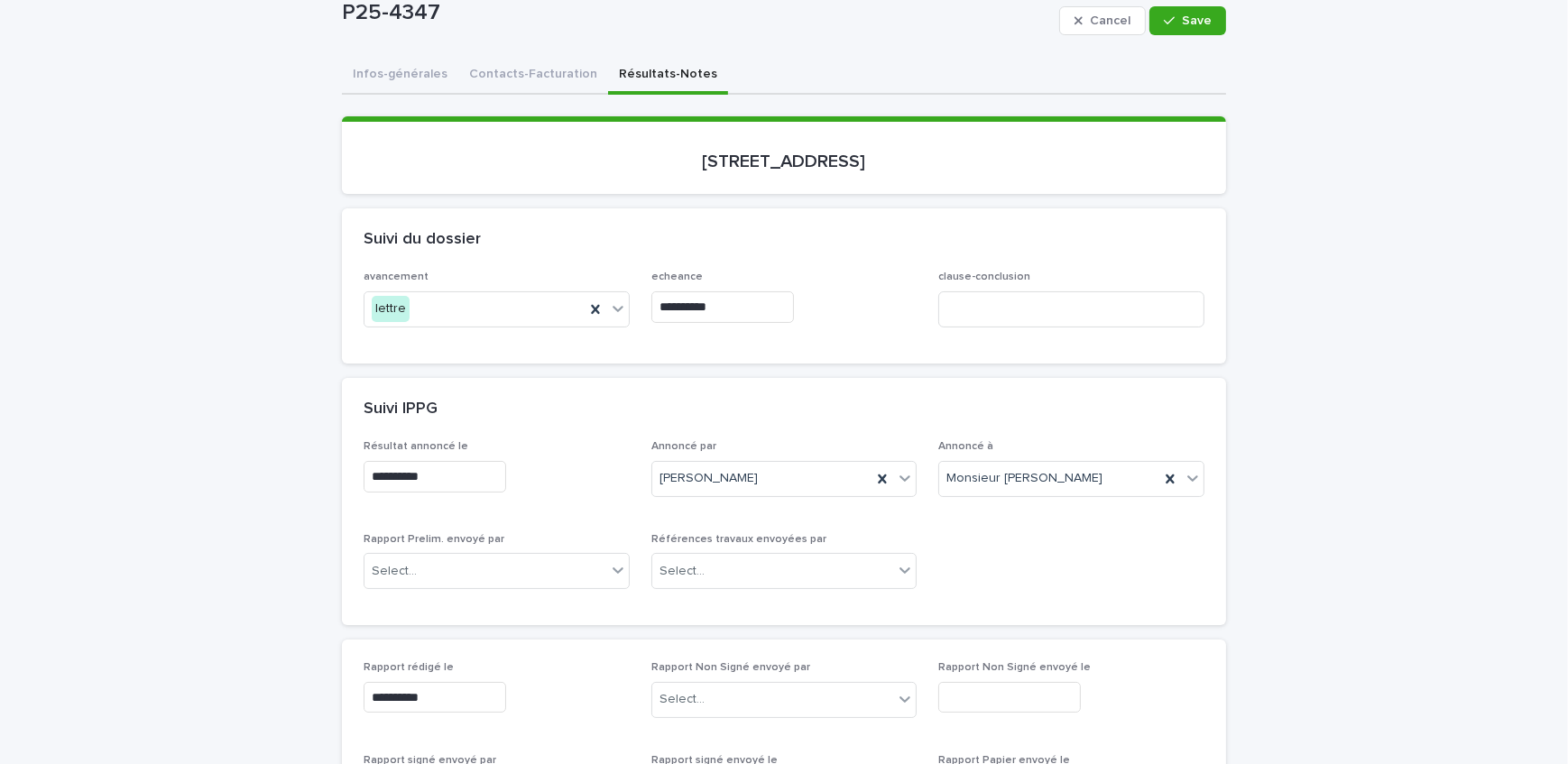
scroll to position [246, 0]
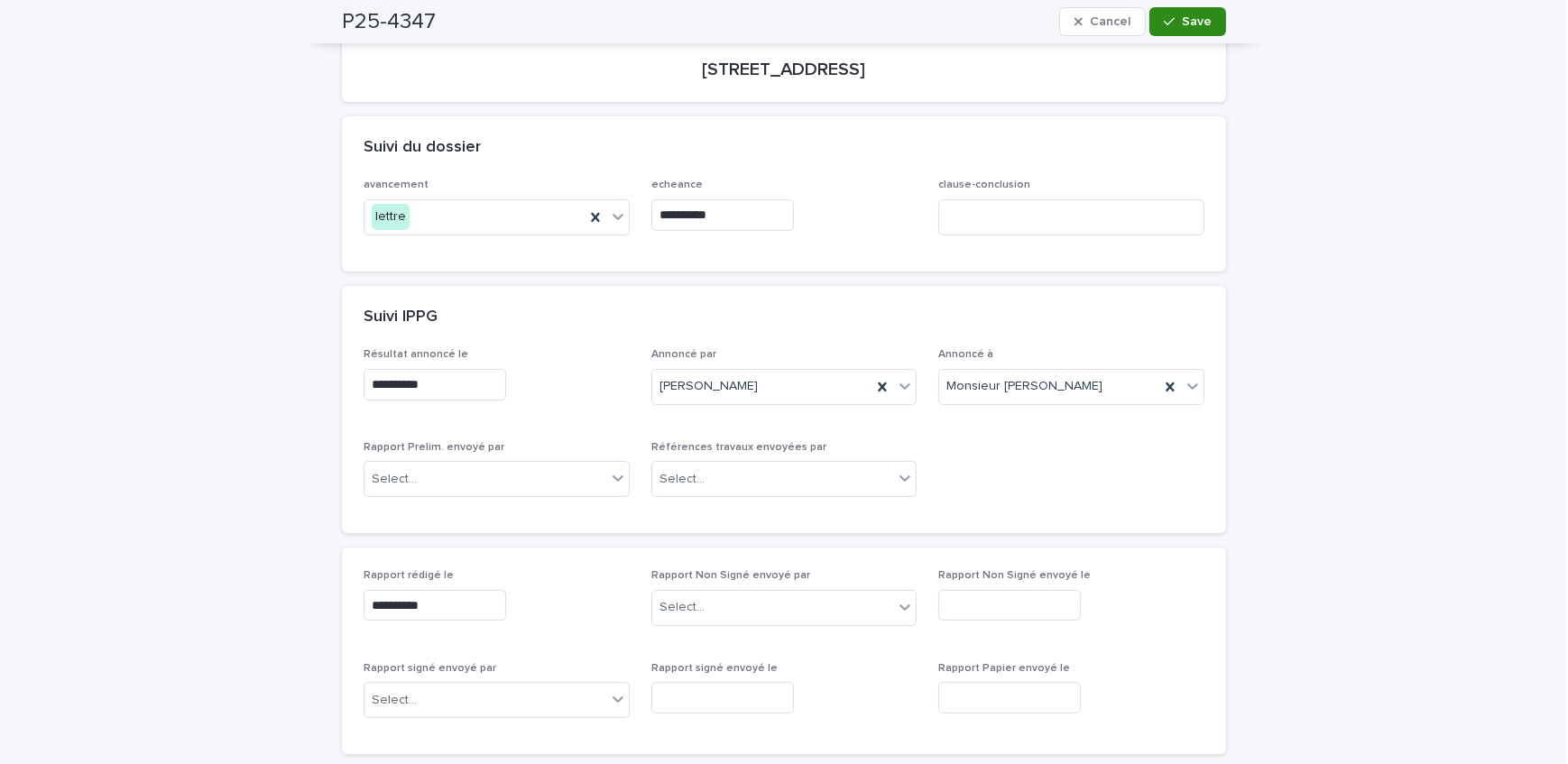
click at [1176, 10] on button "Save" at bounding box center [1187, 21] width 76 height 29
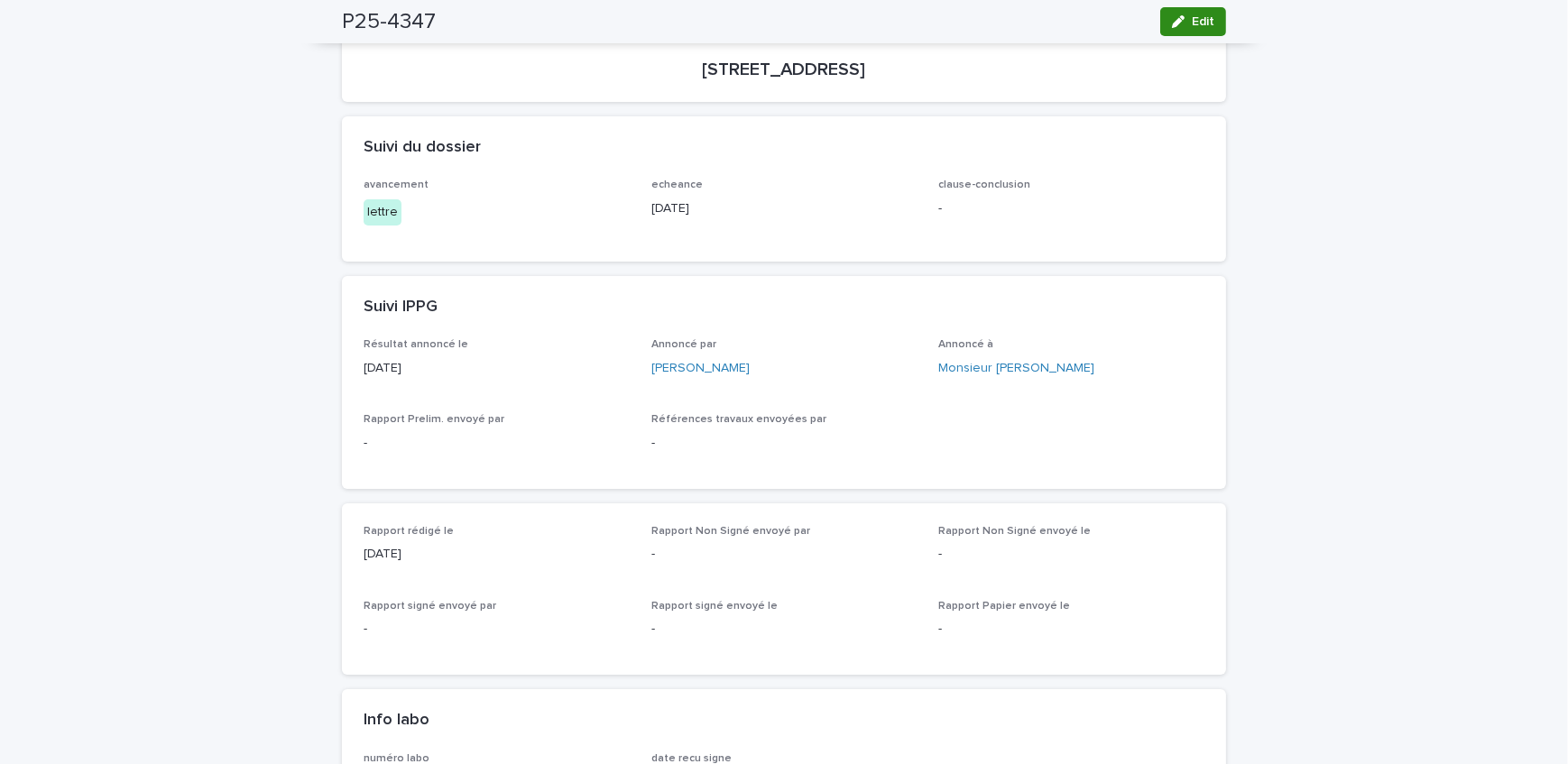
click at [1193, 26] on span "Edit" at bounding box center [1203, 21] width 23 height 13
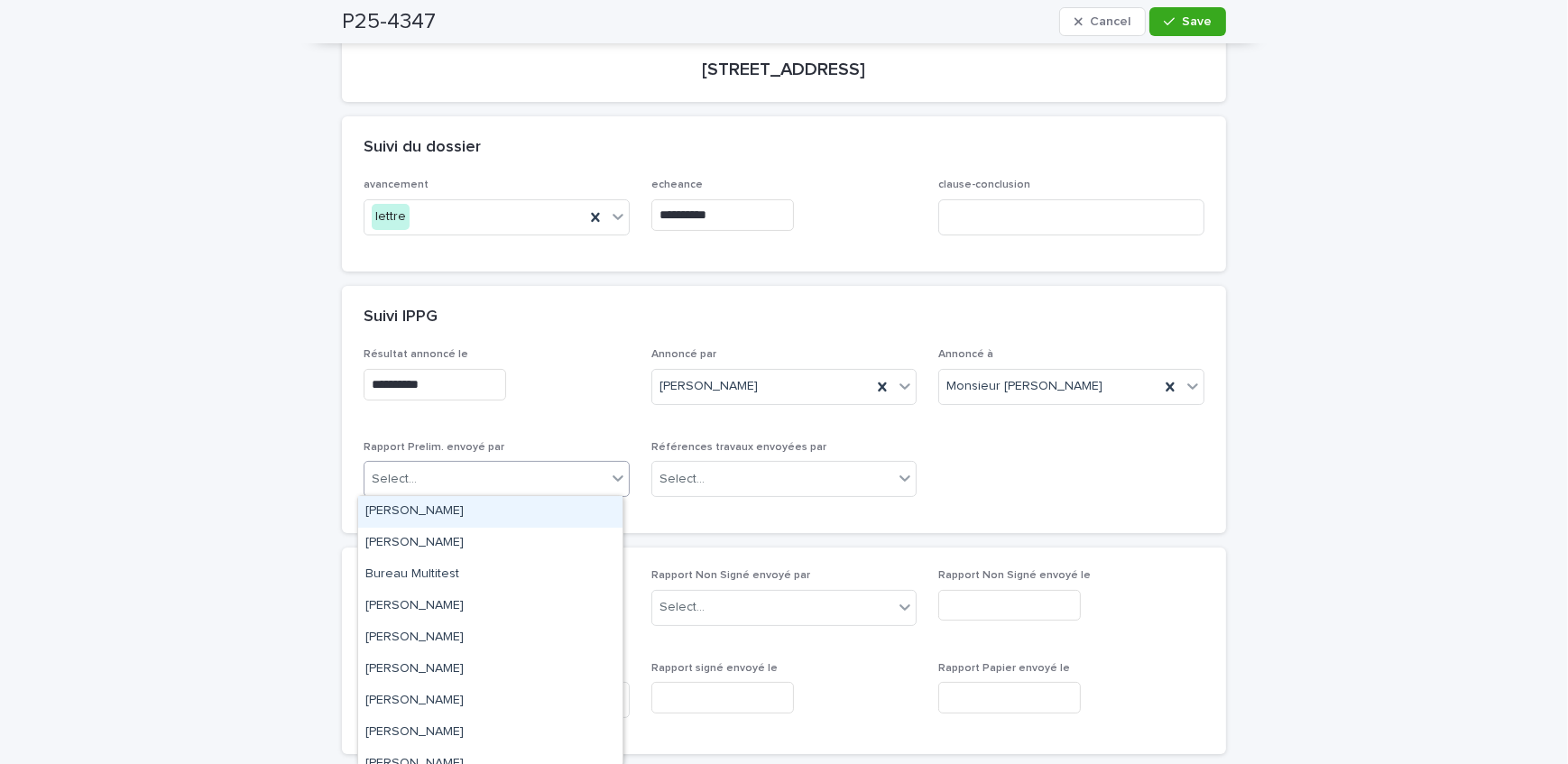
click at [398, 477] on div "Select..." at bounding box center [394, 479] width 46 height 19
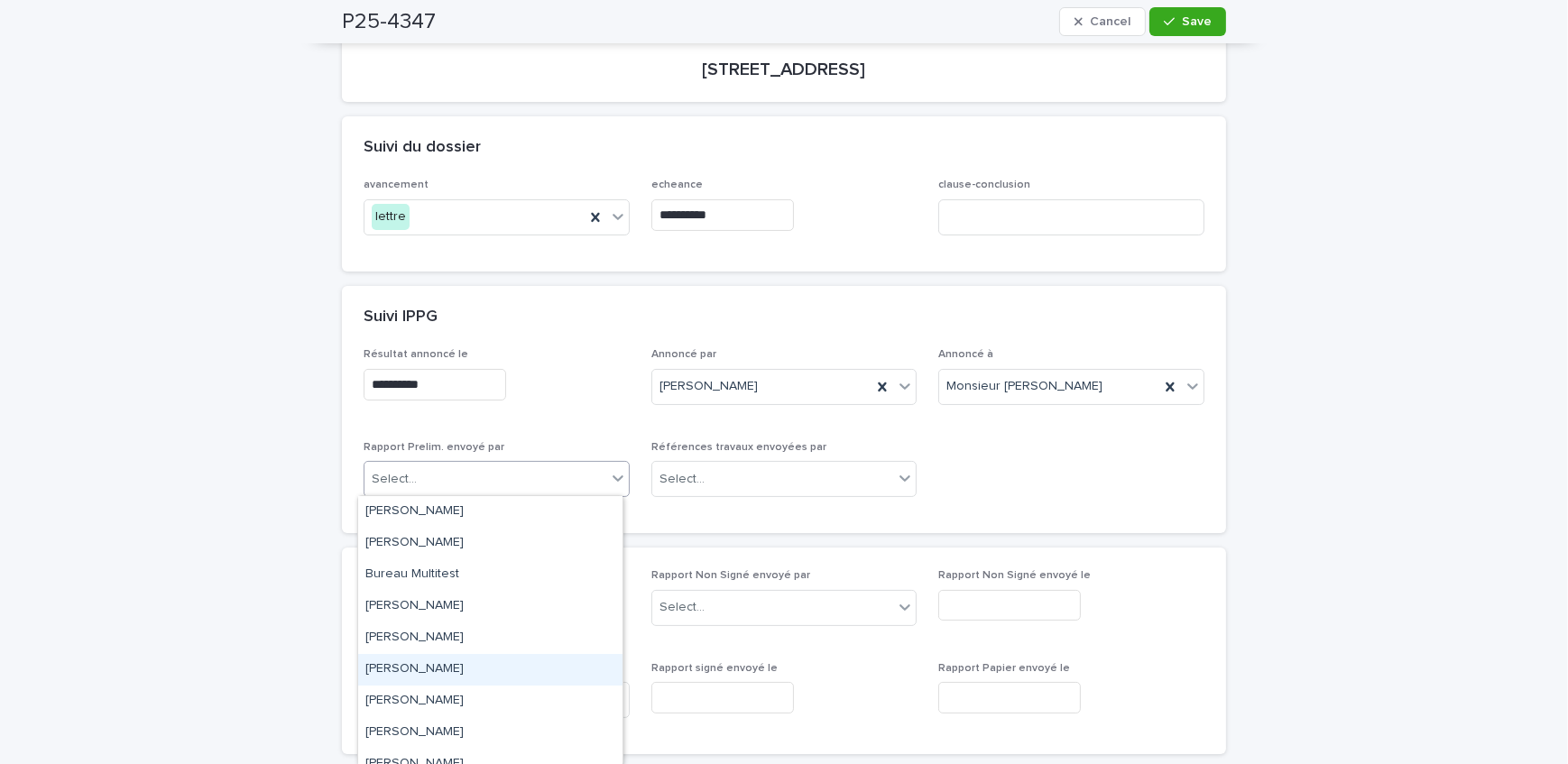
scroll to position [236, 0]
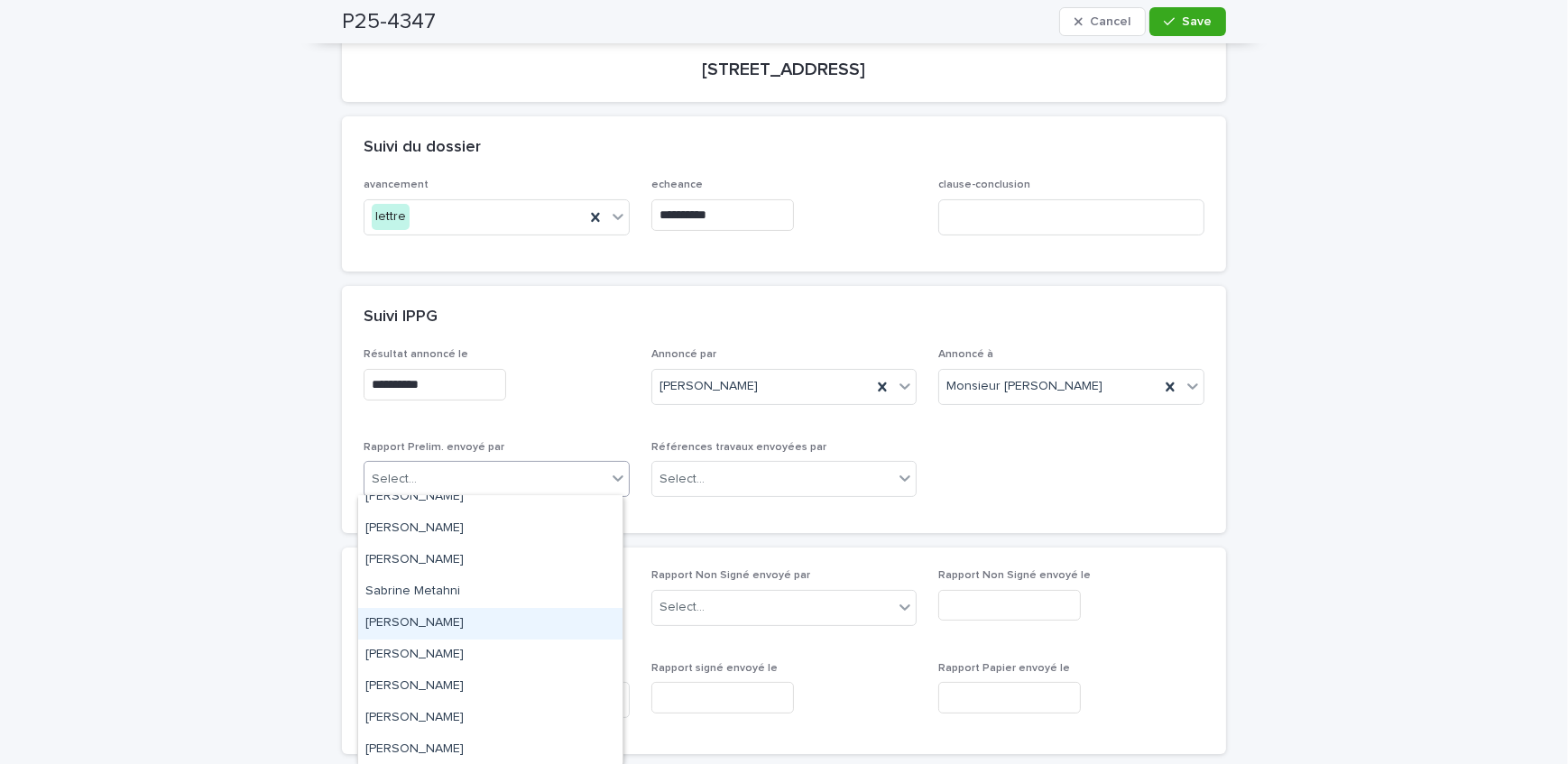
click at [449, 629] on div "[PERSON_NAME]" at bounding box center [490, 624] width 265 height 32
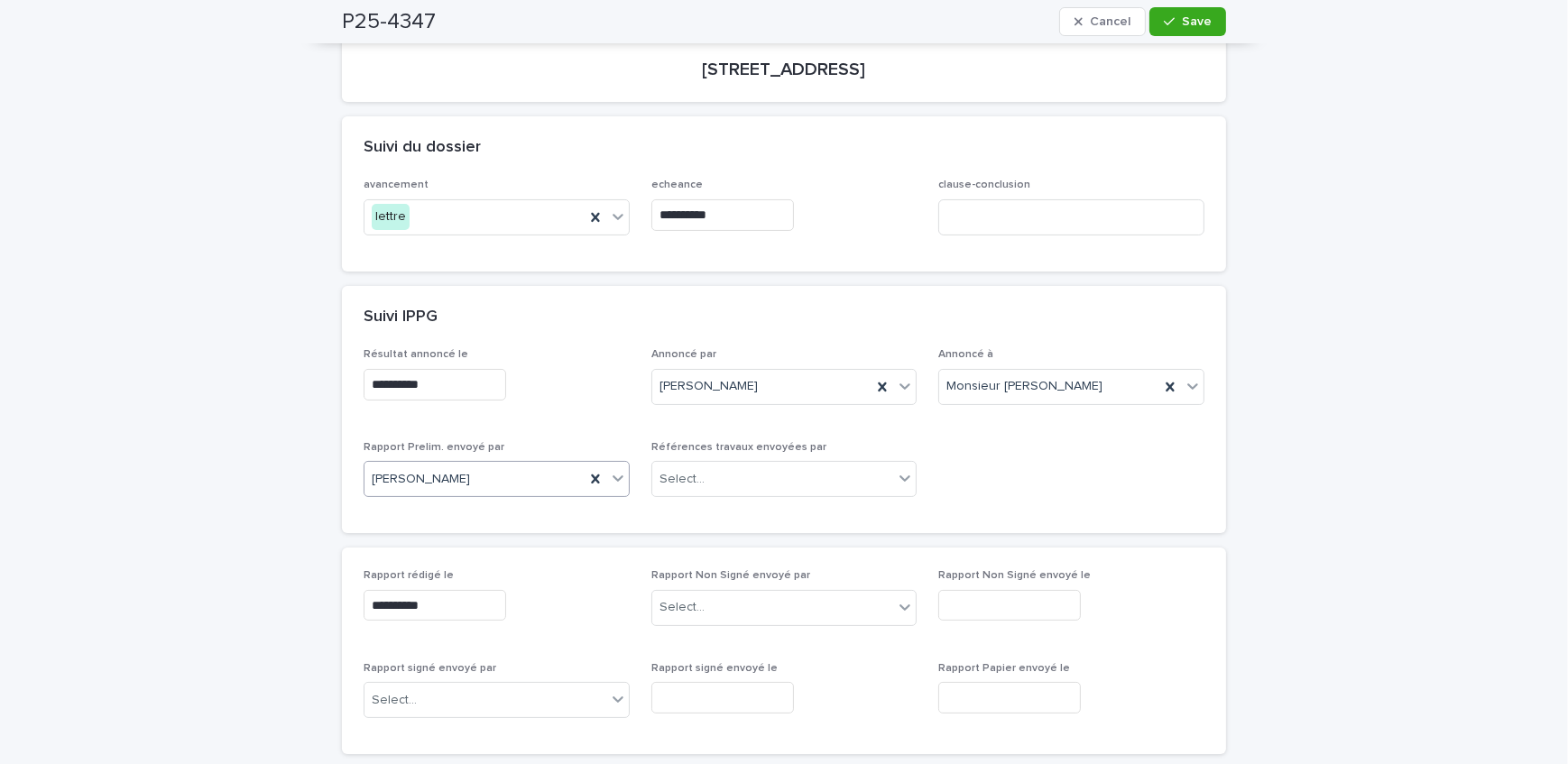
drag, startPoint x: 1204, startPoint y: 15, endPoint x: 719, endPoint y: 143, distance: 501.6
click at [1202, 15] on span "Save" at bounding box center [1197, 21] width 30 height 13
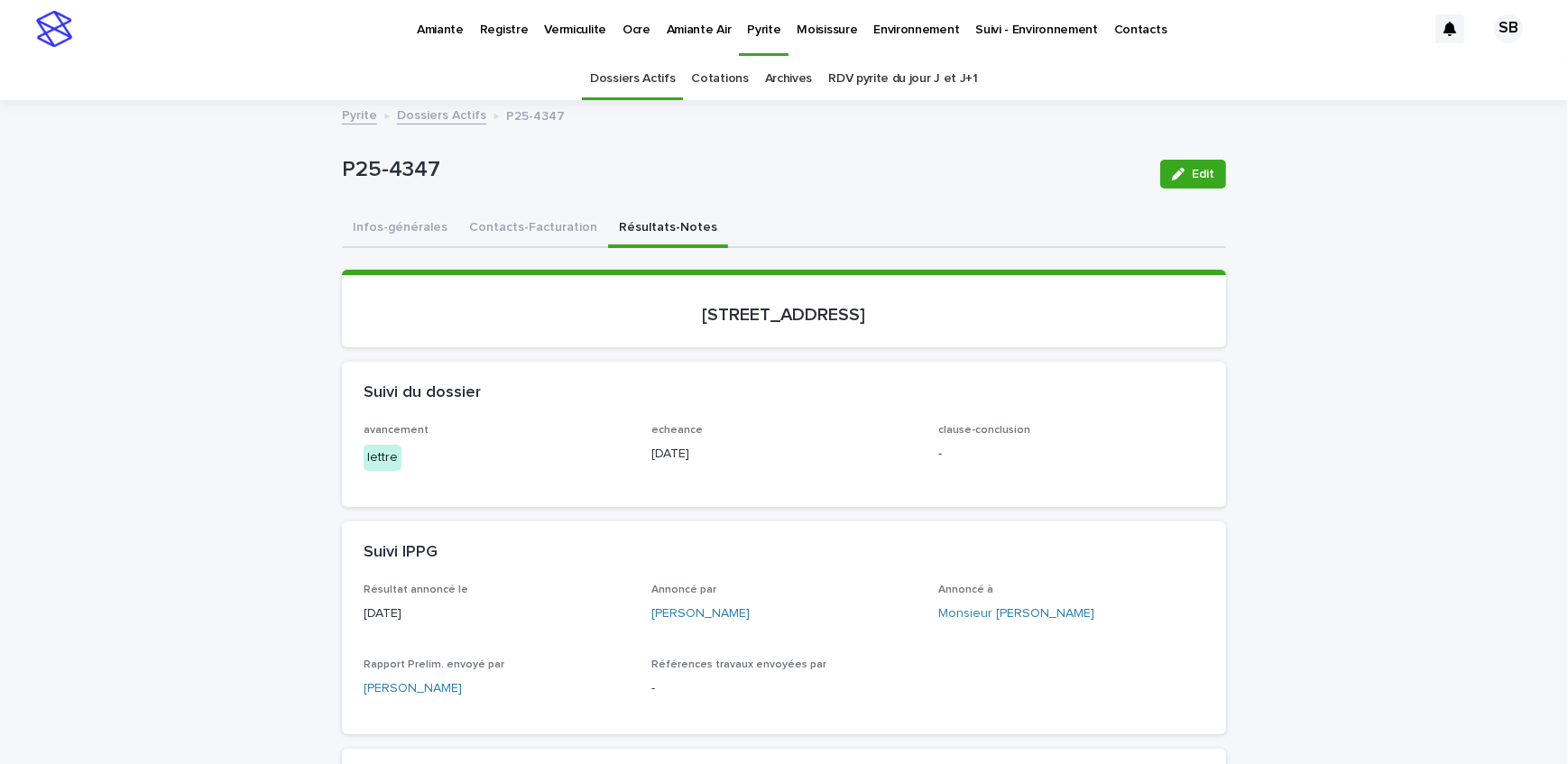
scroll to position [0, 0]
click at [408, 110] on link "Dossiers Actifs" at bounding box center [442, 114] width 89 height 21
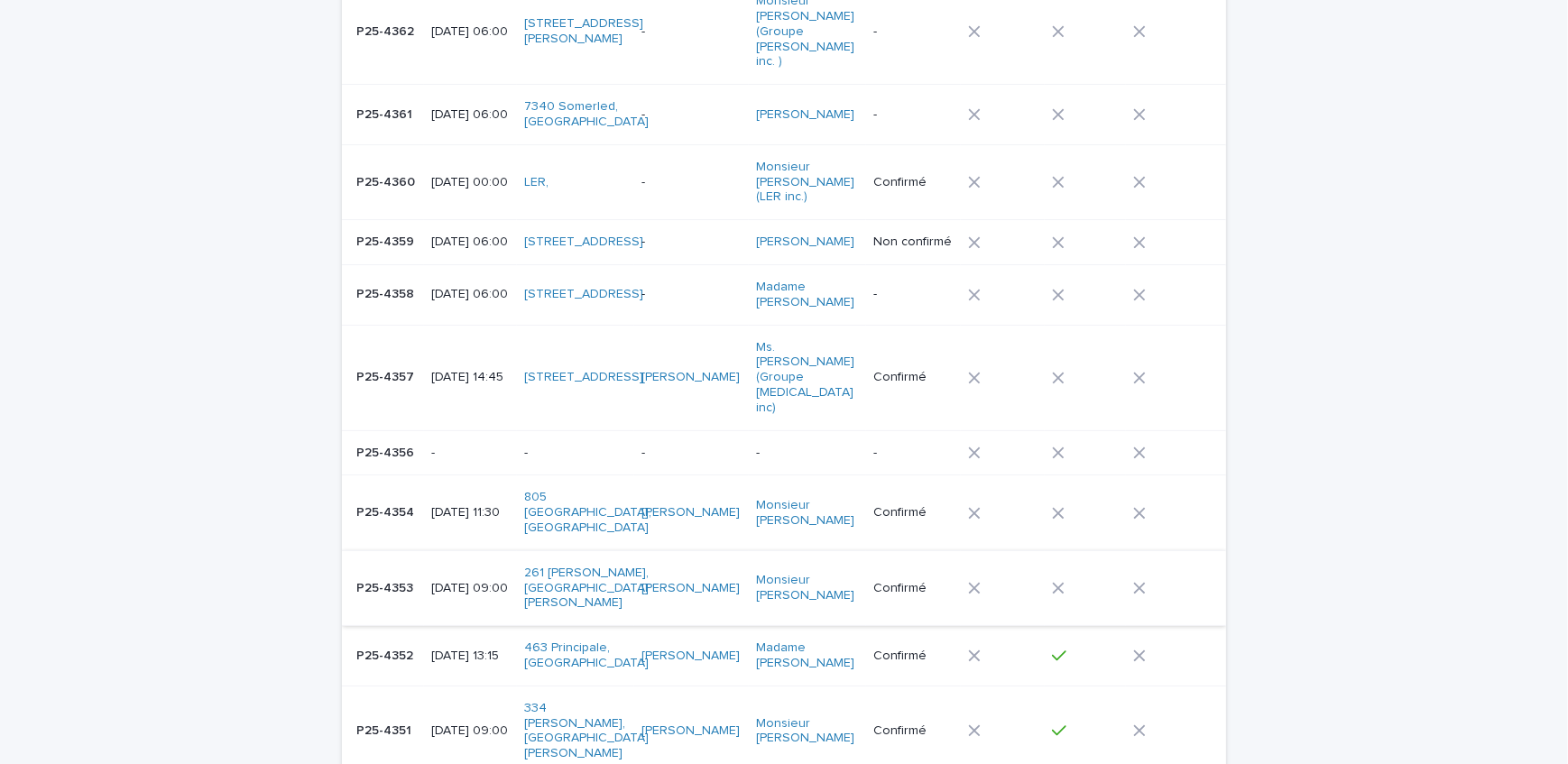
scroll to position [246, 0]
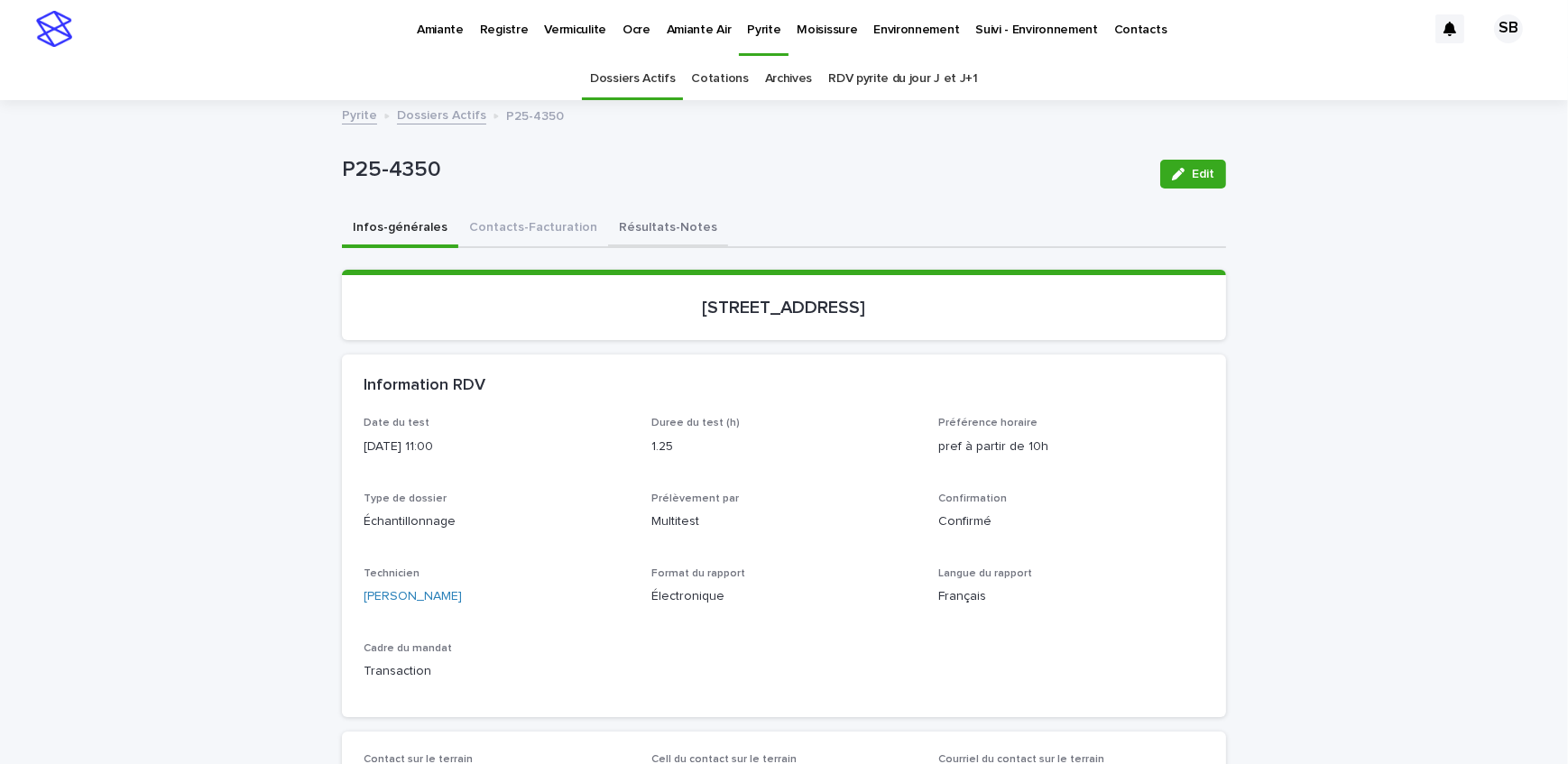
click at [650, 237] on button "Résultats-Notes" at bounding box center [668, 229] width 120 height 38
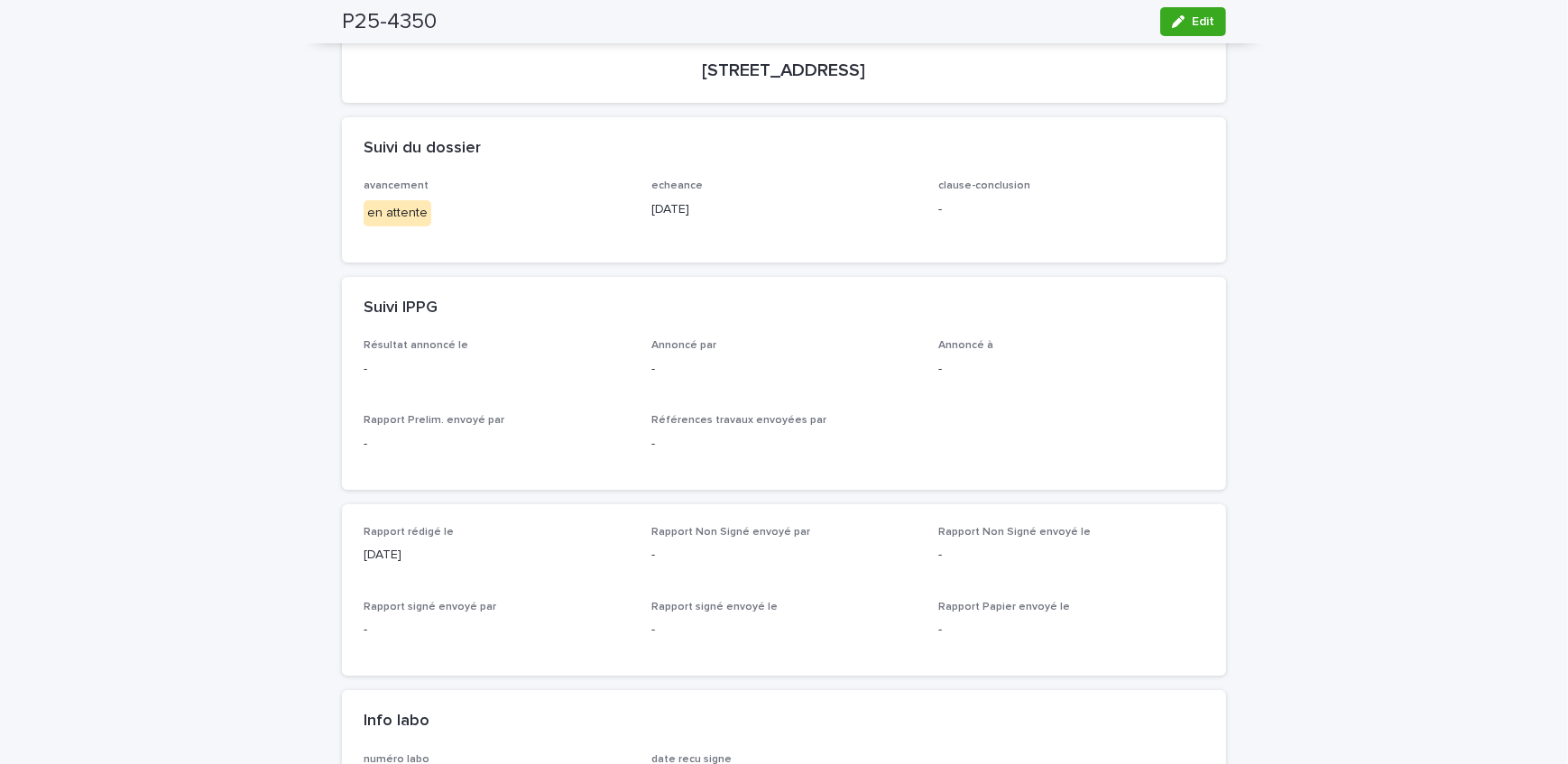
scroll to position [81, 0]
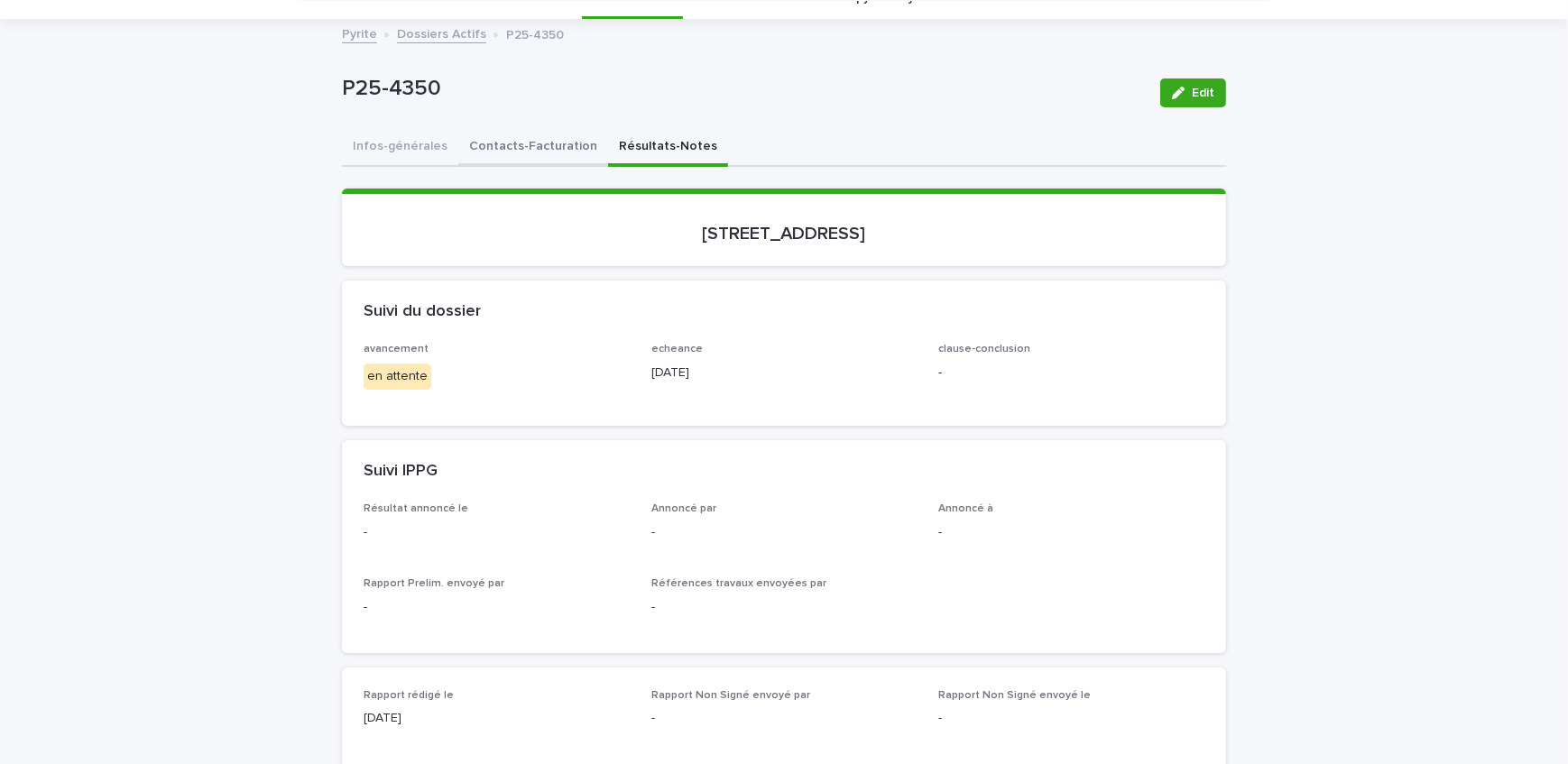
click at [540, 152] on button "Contacts-Facturation" at bounding box center [533, 148] width 150 height 38
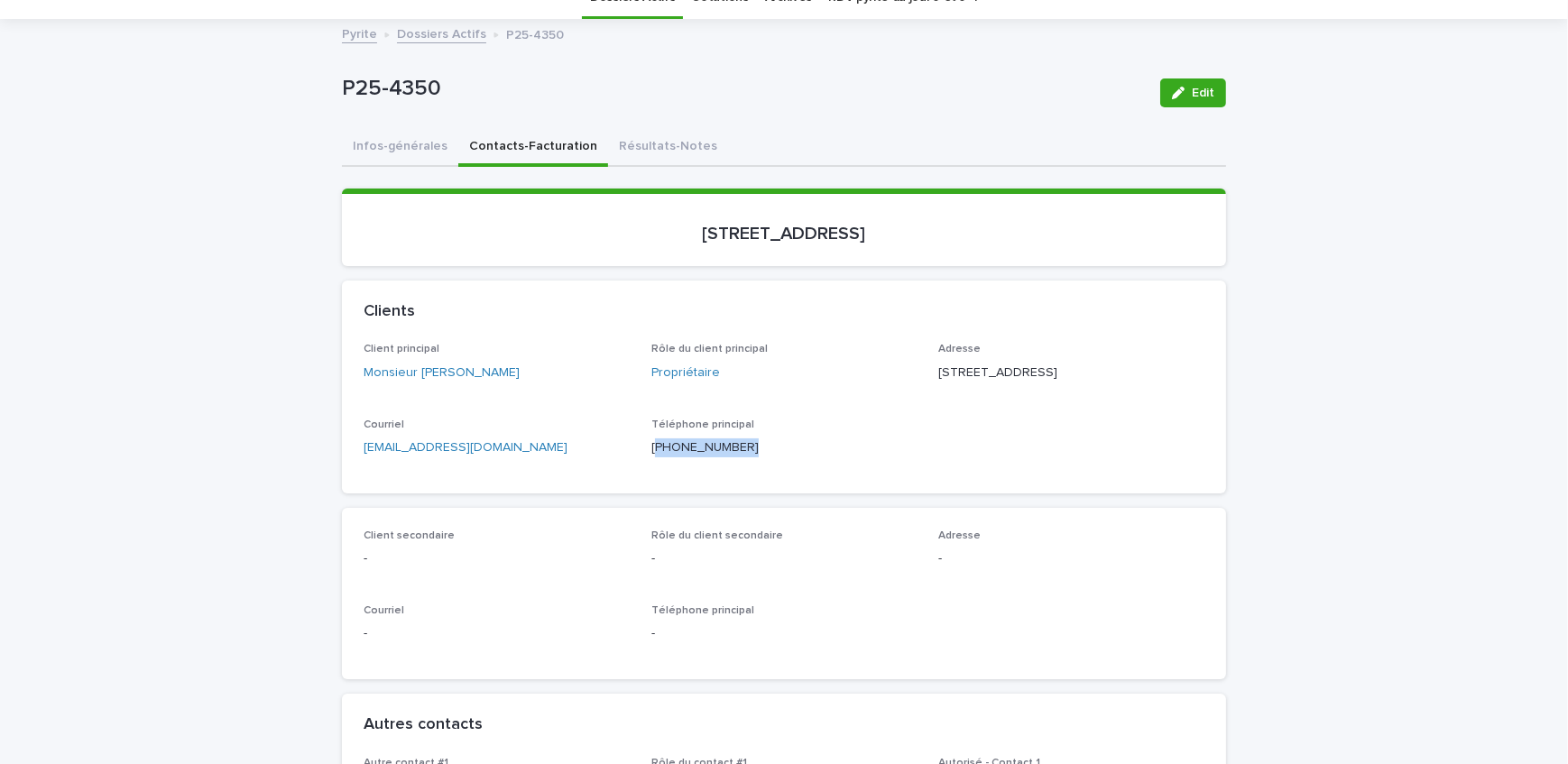
copy p "514) 910-2497"
drag, startPoint x: 740, startPoint y: 496, endPoint x: 650, endPoint y: 494, distance: 90.0
click at [651, 472] on div "Téléphone principal [PHONE_NUMBER]" at bounding box center [784, 445] width 267 height 54
drag, startPoint x: 673, startPoint y: 158, endPoint x: 708, endPoint y: 158, distance: 35.0
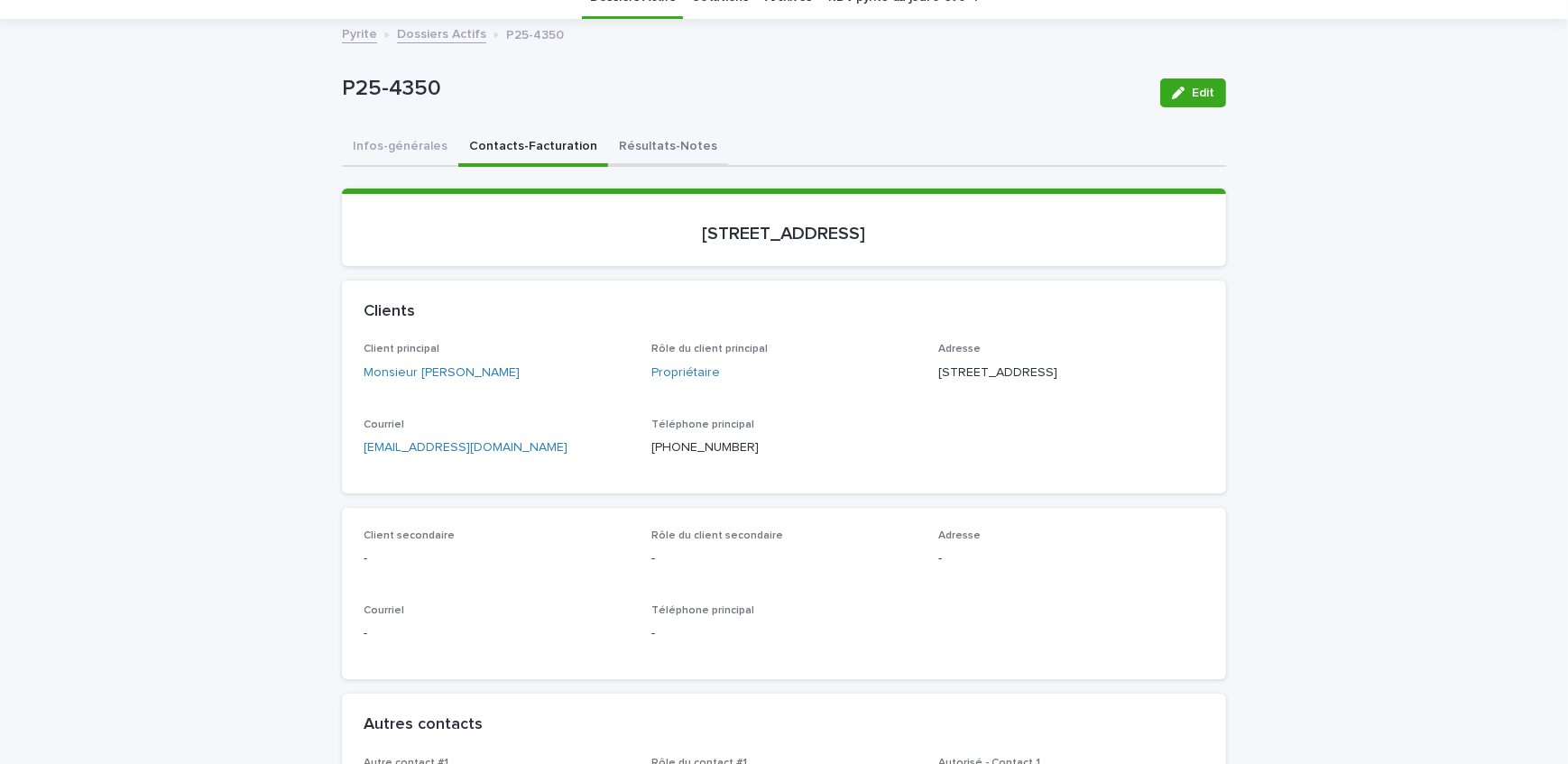
click at [673, 158] on button "Résultats-Notes" at bounding box center [668, 148] width 120 height 38
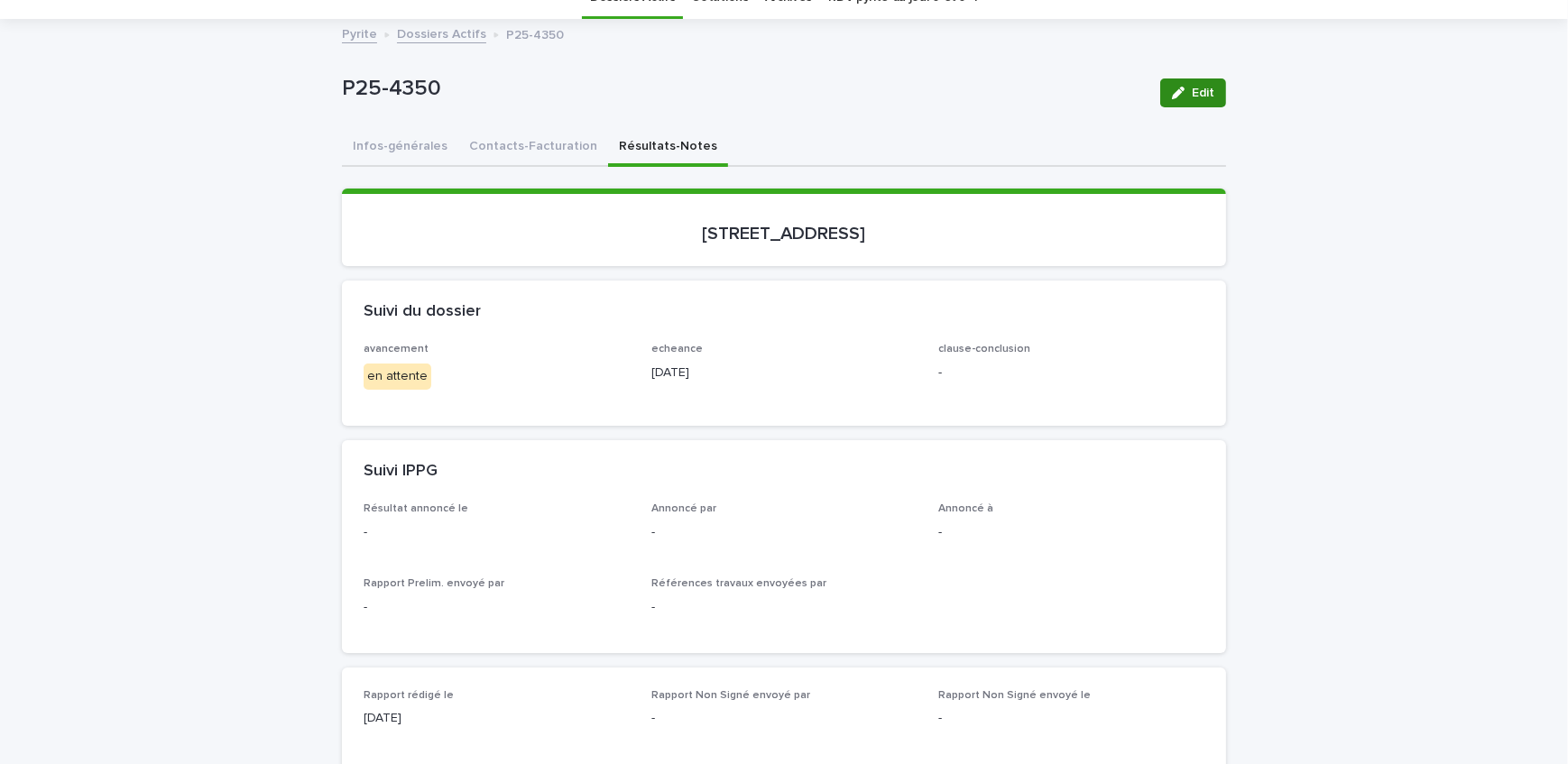
click at [1176, 90] on icon "button" at bounding box center [1178, 92] width 13 height 13
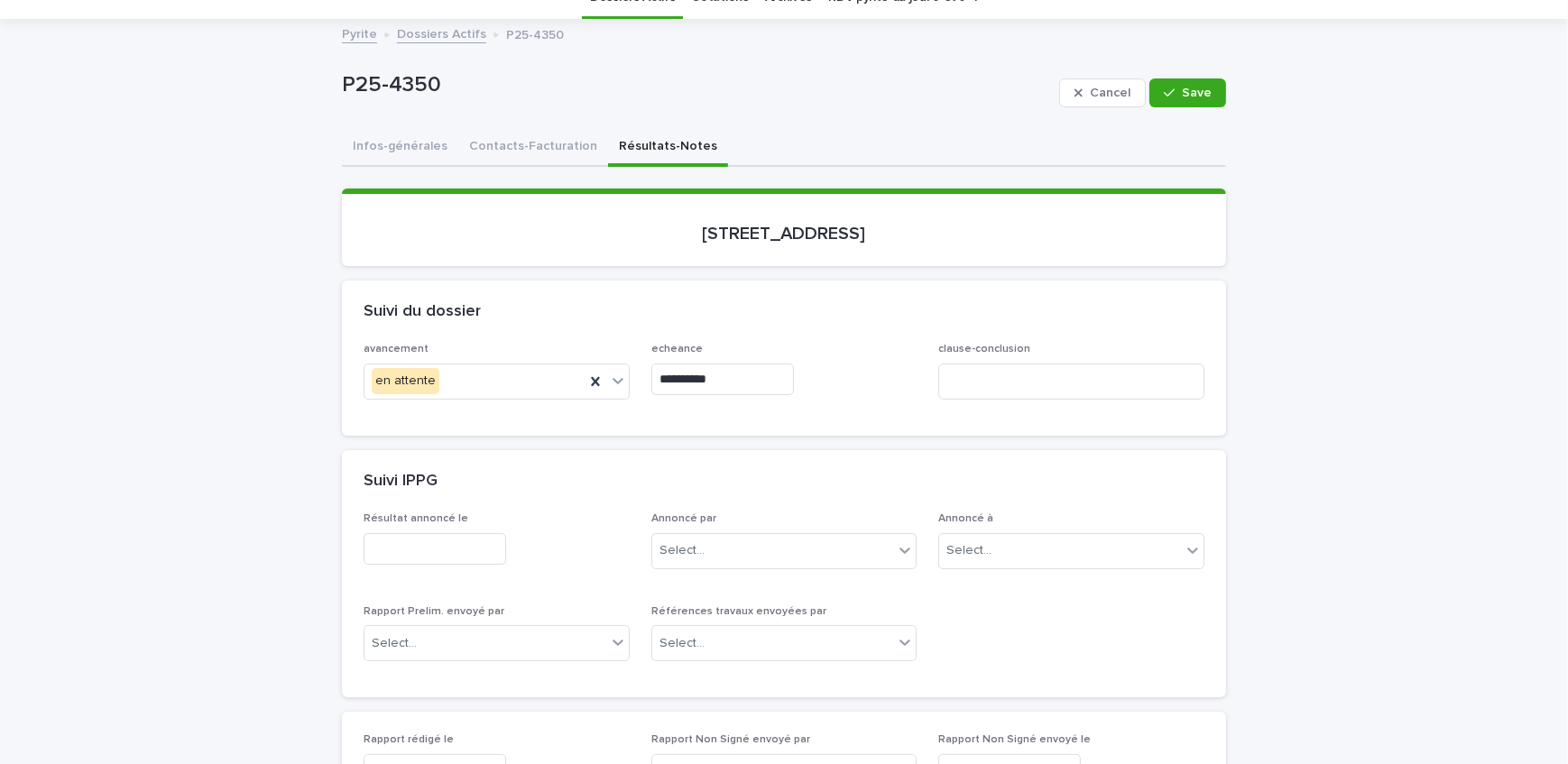
click at [491, 550] on input "text" at bounding box center [435, 549] width 143 height 32
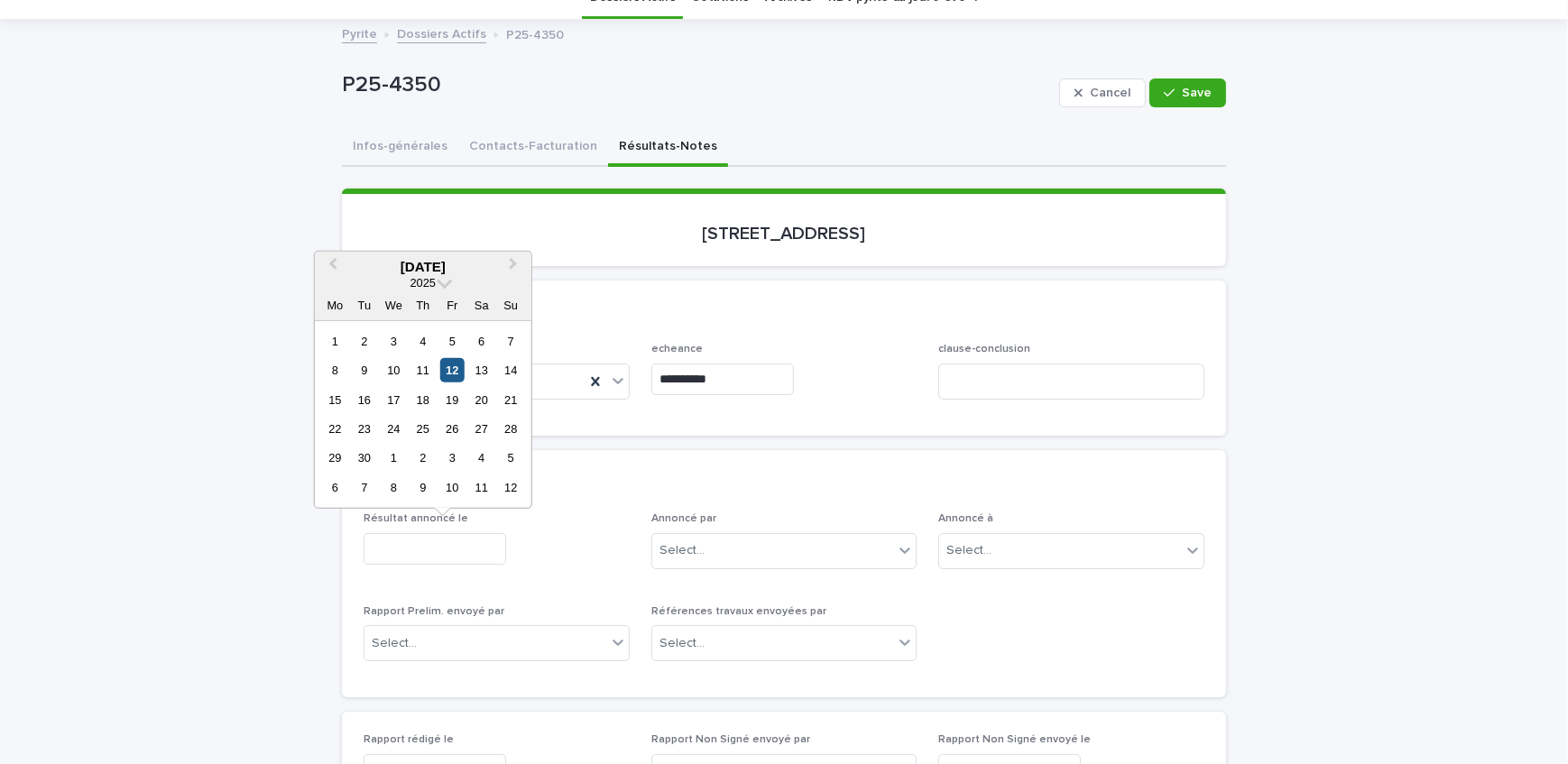
click at [445, 375] on div "12" at bounding box center [452, 370] width 25 height 25
type input "**********"
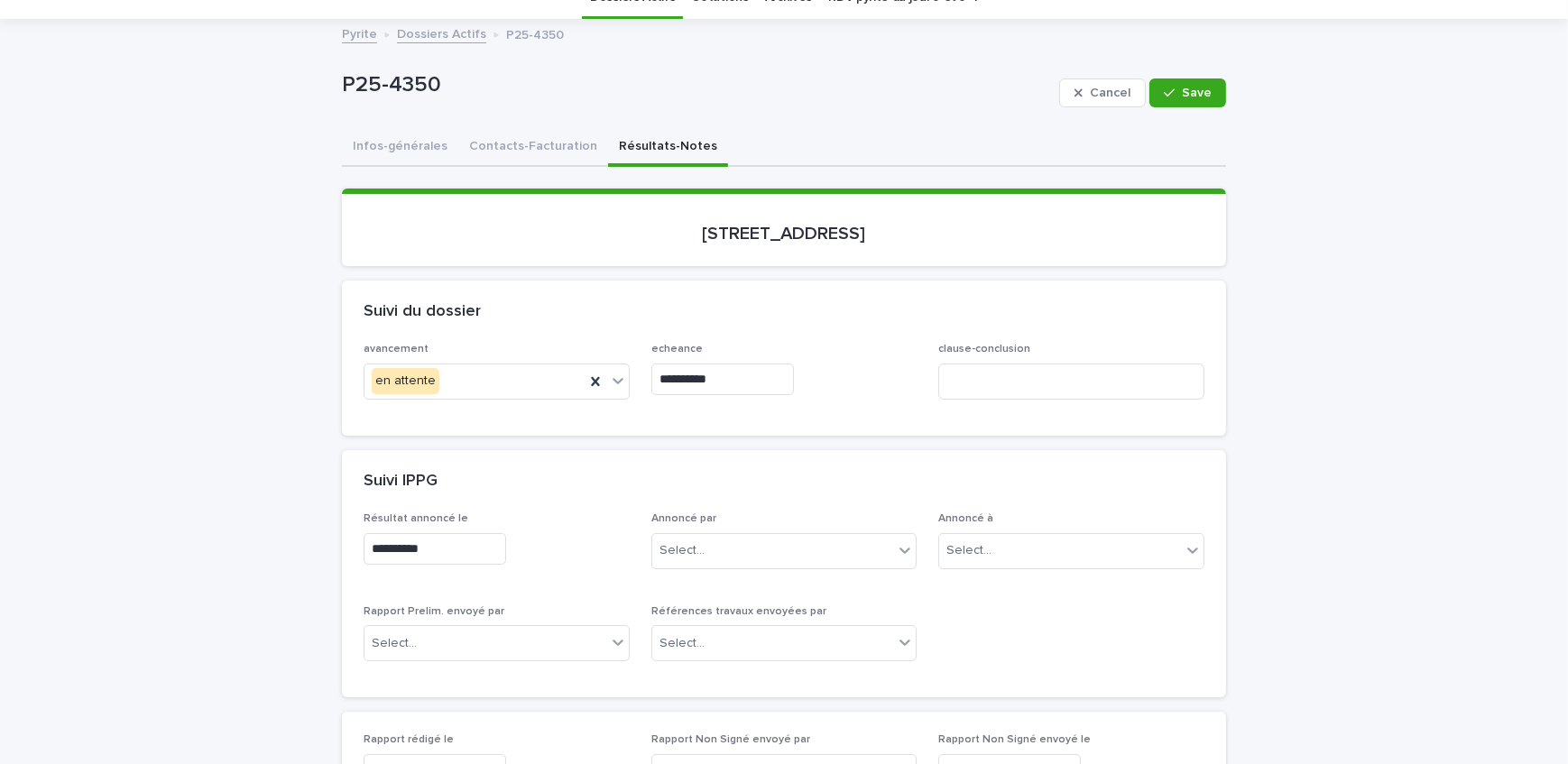
click at [600, 564] on div "**********" at bounding box center [497, 545] width 267 height 65
click at [775, 541] on div "Select..." at bounding box center [773, 551] width 242 height 30
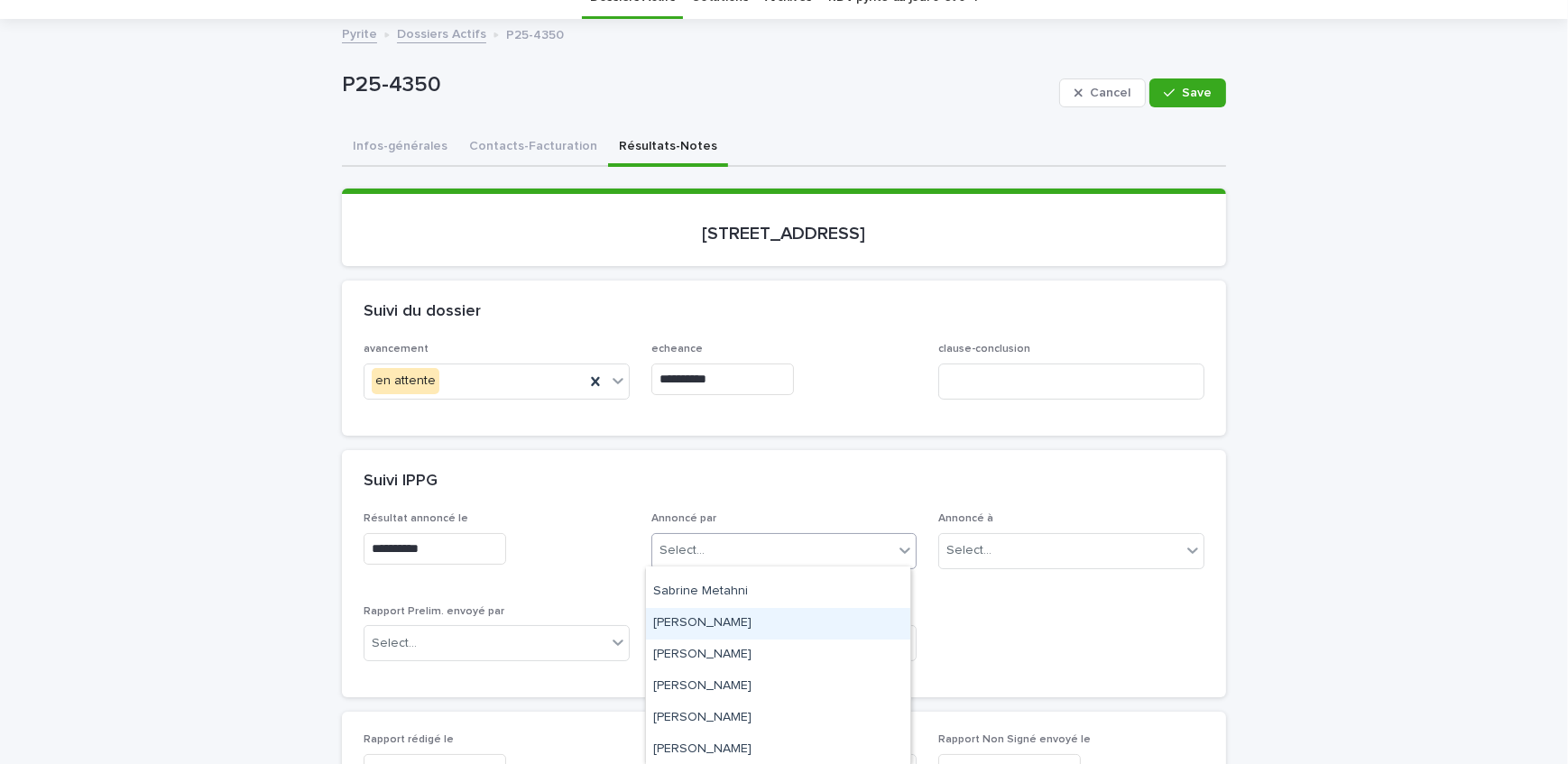
click at [732, 634] on div "[PERSON_NAME]" at bounding box center [778, 624] width 265 height 32
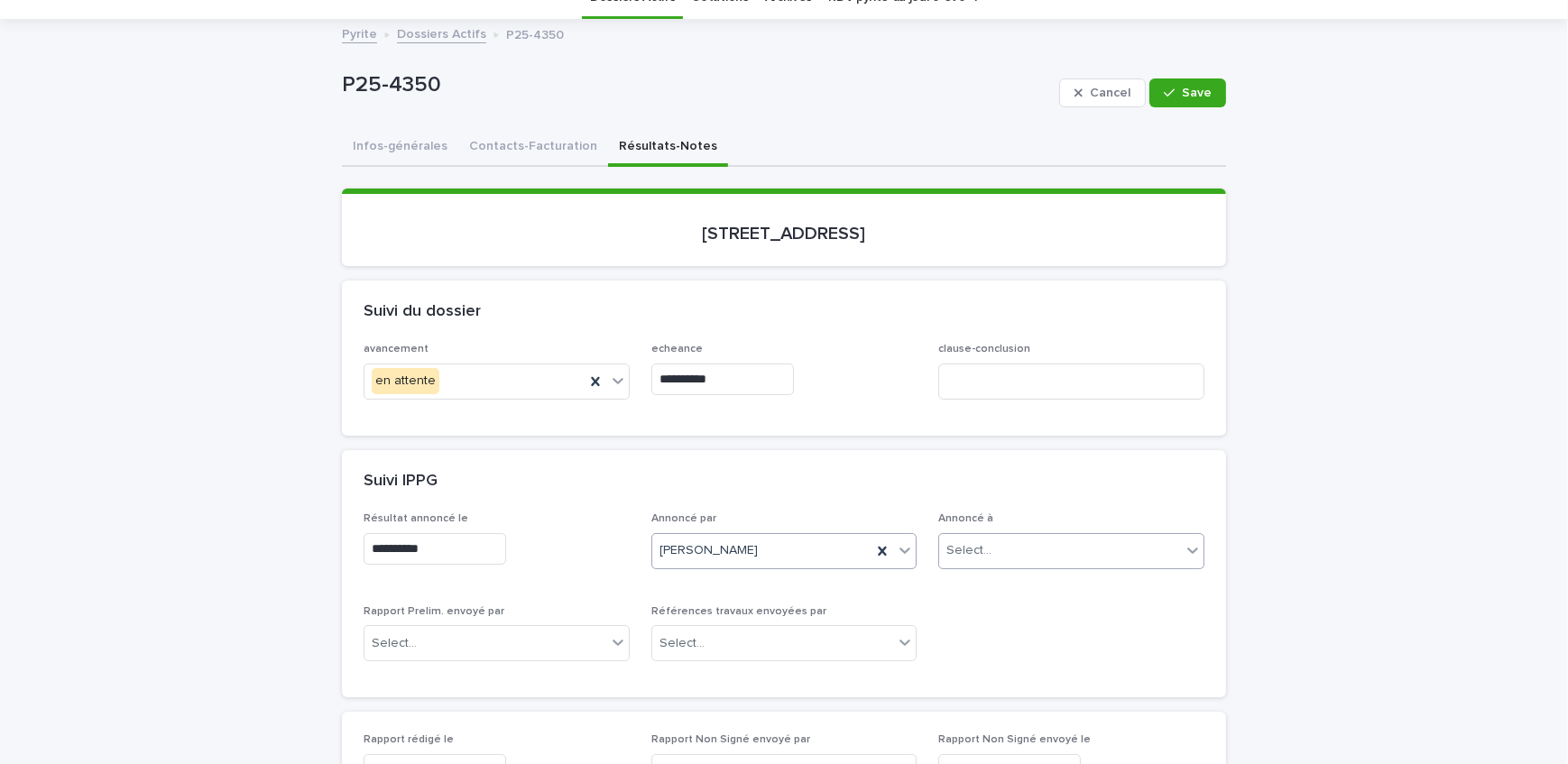
click at [968, 542] on div "Select..." at bounding box center [969, 550] width 46 height 19
type input "**********"
click at [1085, 595] on div "Monsieur [PERSON_NAME]" at bounding box center [1065, 584] width 265 height 32
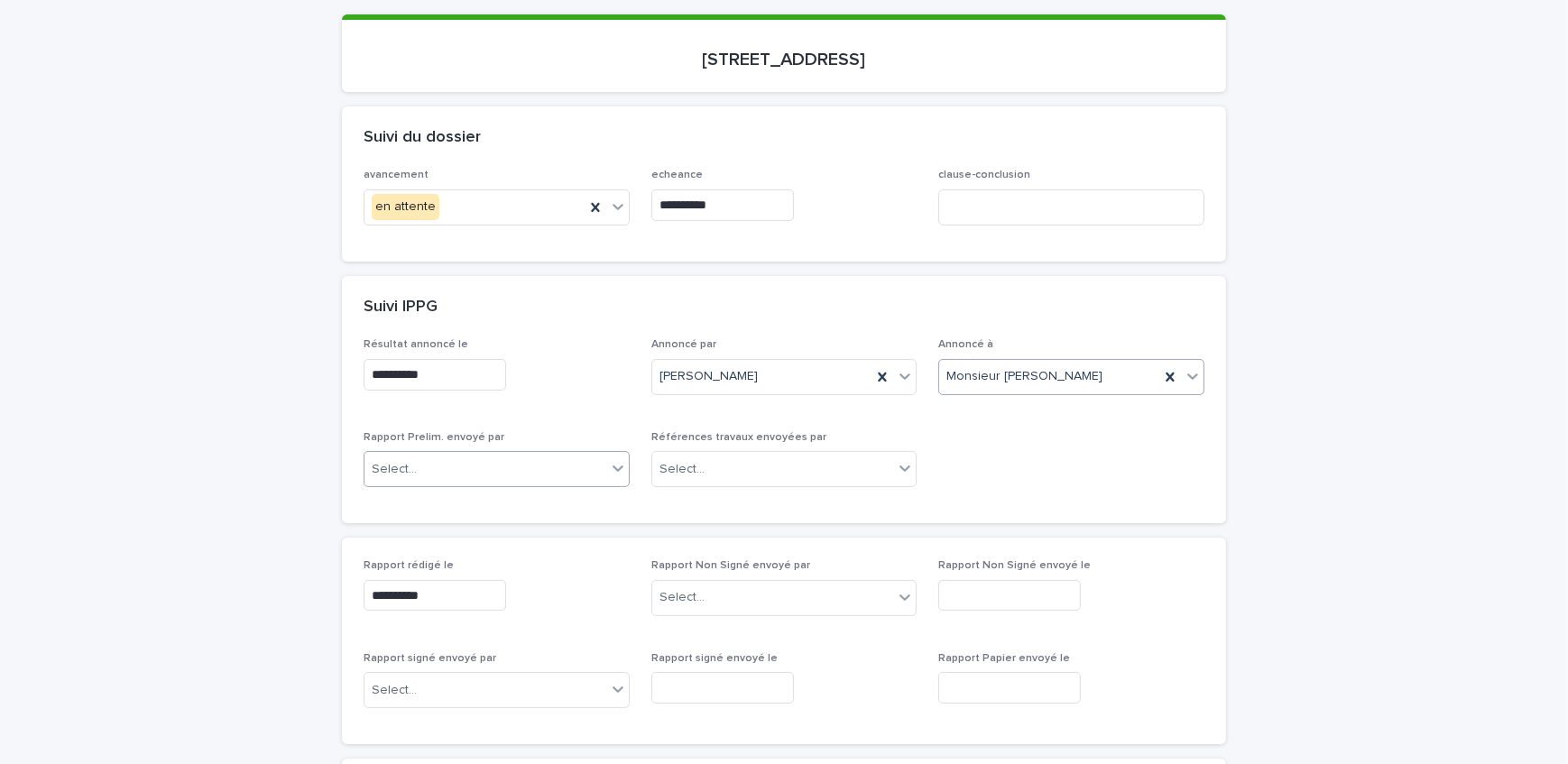
scroll to position [328, 0]
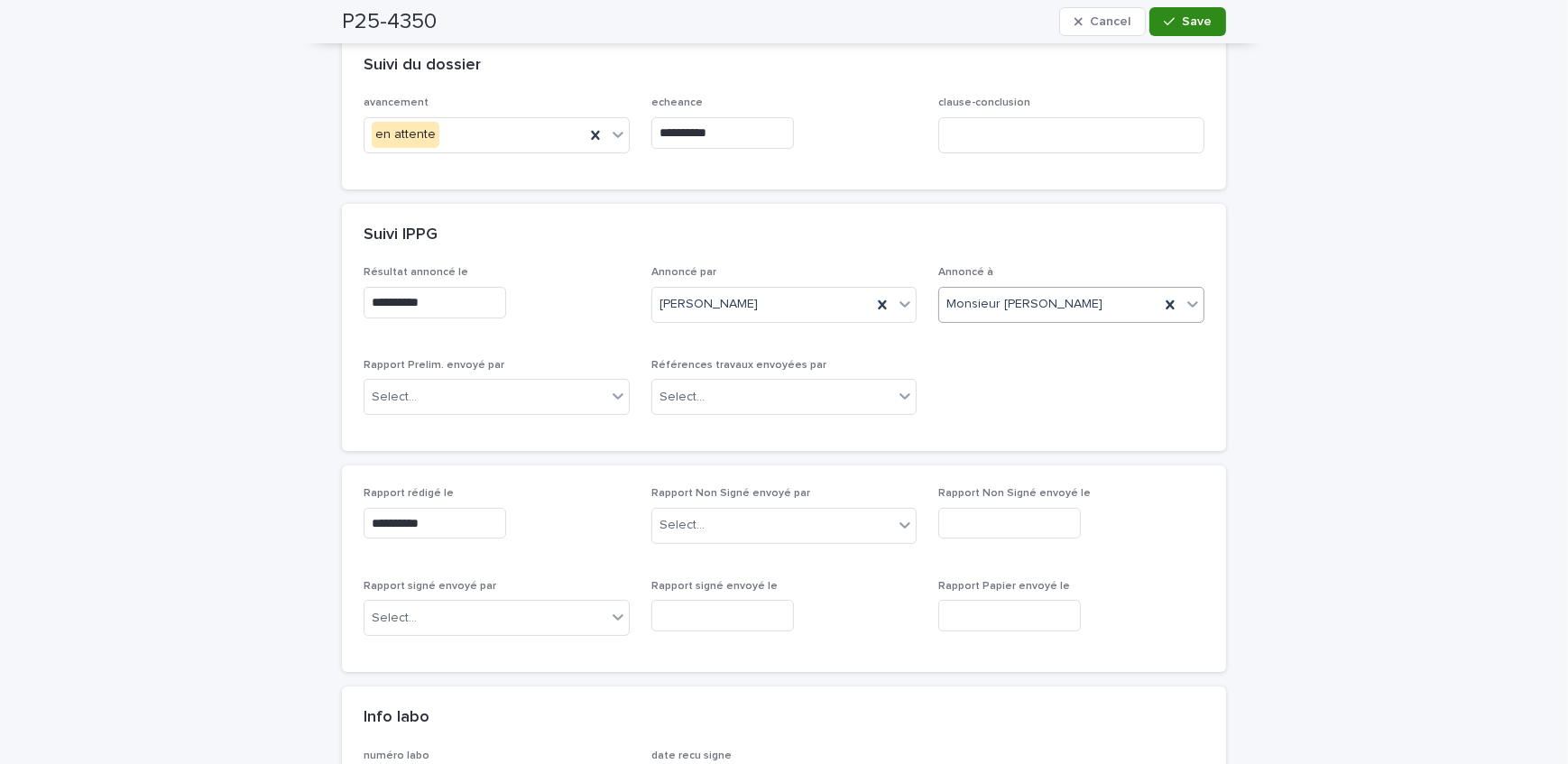
click at [1198, 17] on span "Save" at bounding box center [1197, 21] width 30 height 13
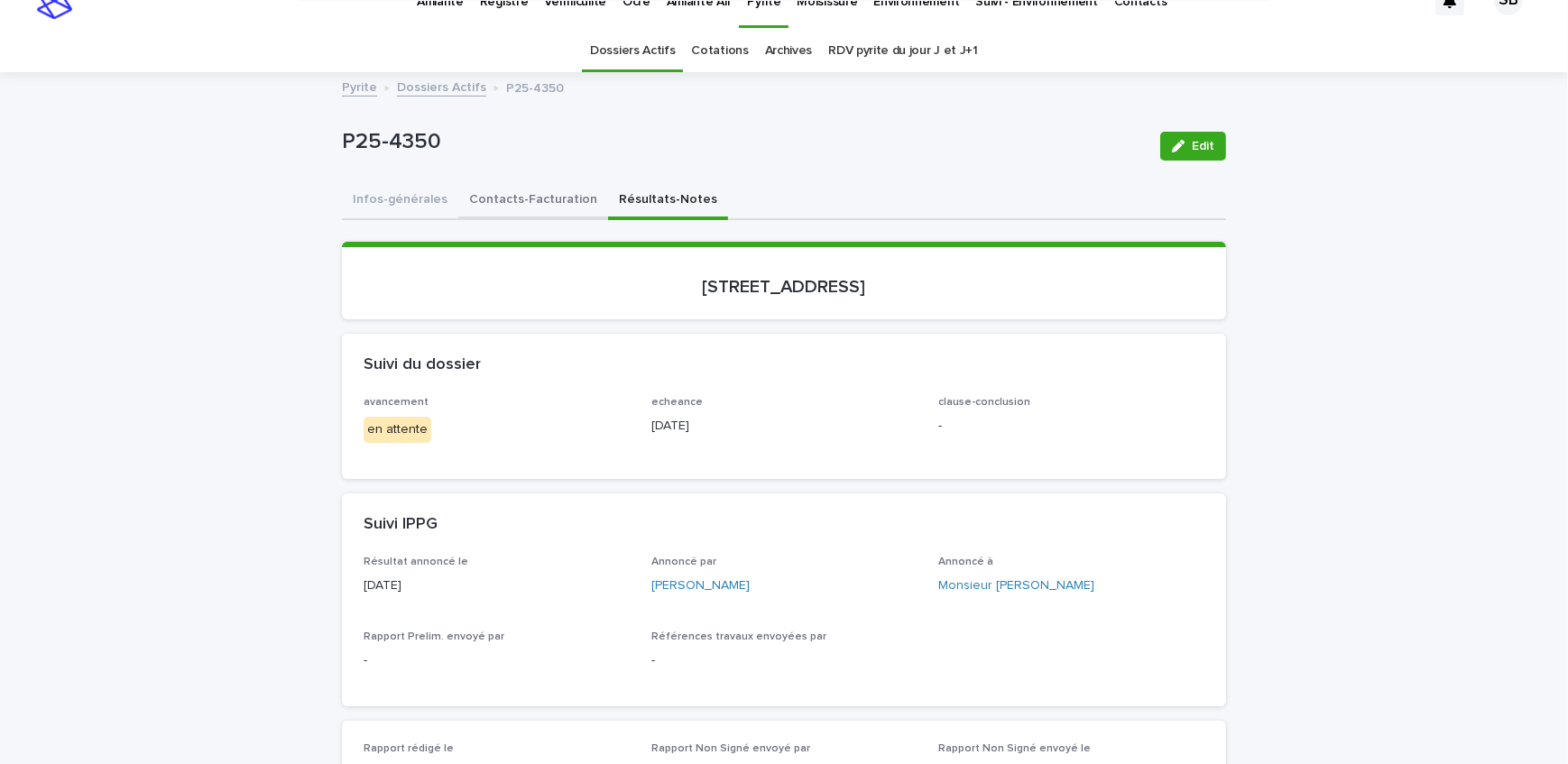
scroll to position [0, 0]
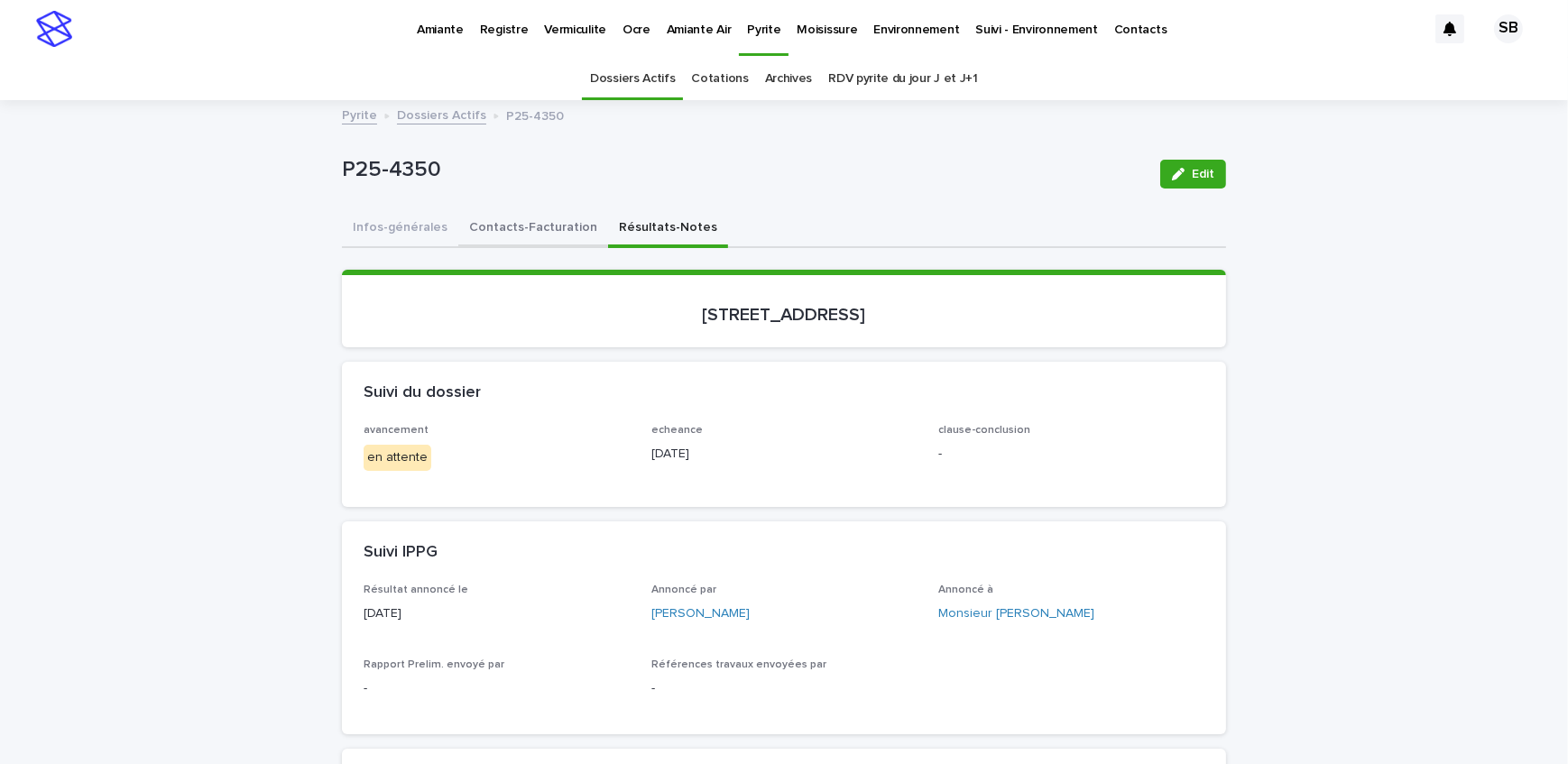
click at [515, 231] on button "Contacts-Facturation" at bounding box center [533, 229] width 150 height 38
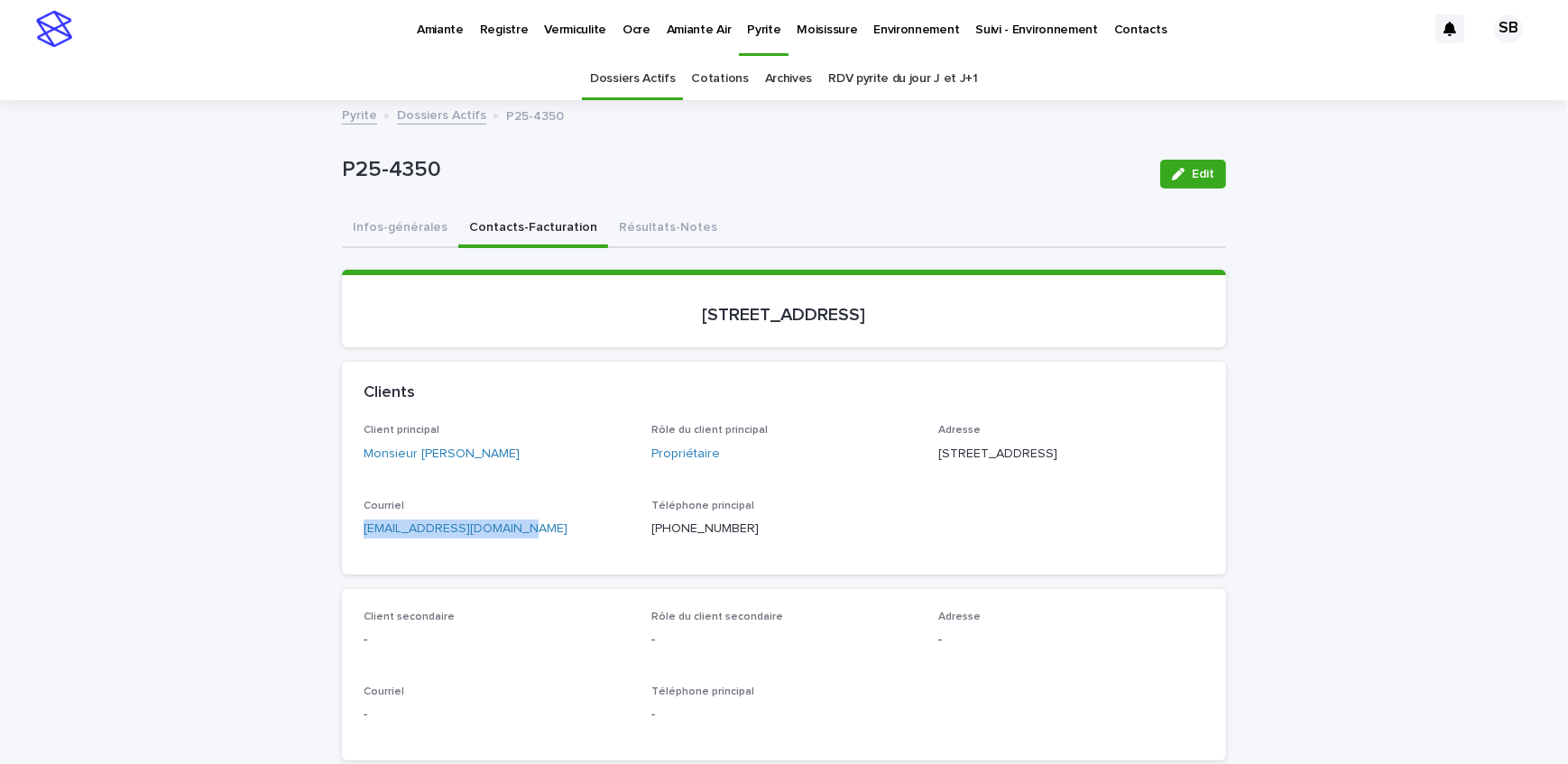
drag, startPoint x: 528, startPoint y: 579, endPoint x: 269, endPoint y: 585, distance: 259.1
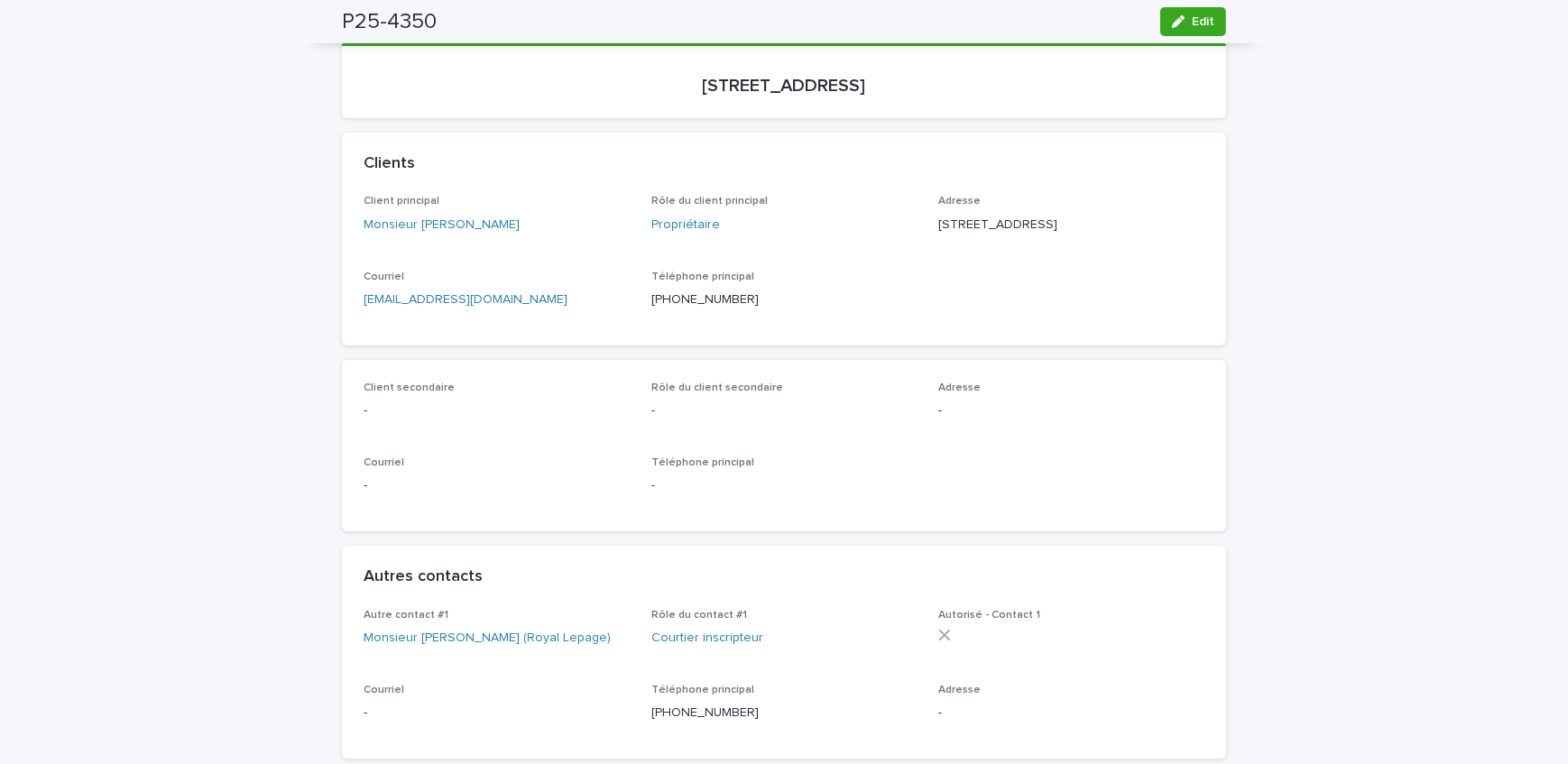
scroll to position [81, 0]
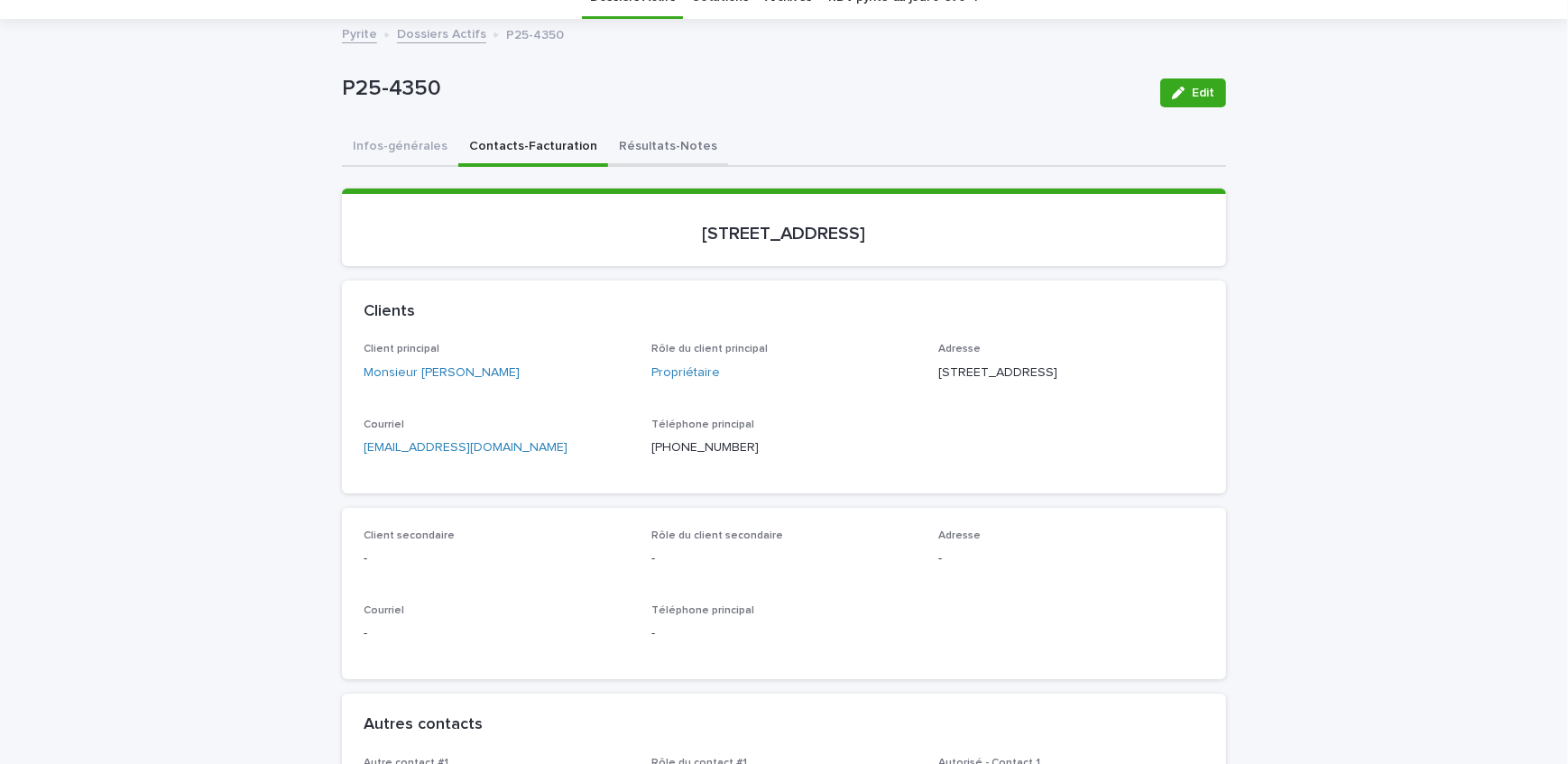
drag, startPoint x: 631, startPoint y: 145, endPoint x: 1114, endPoint y: 108, distance: 484.4
click at [631, 145] on button "Résultats-Notes" at bounding box center [668, 148] width 120 height 38
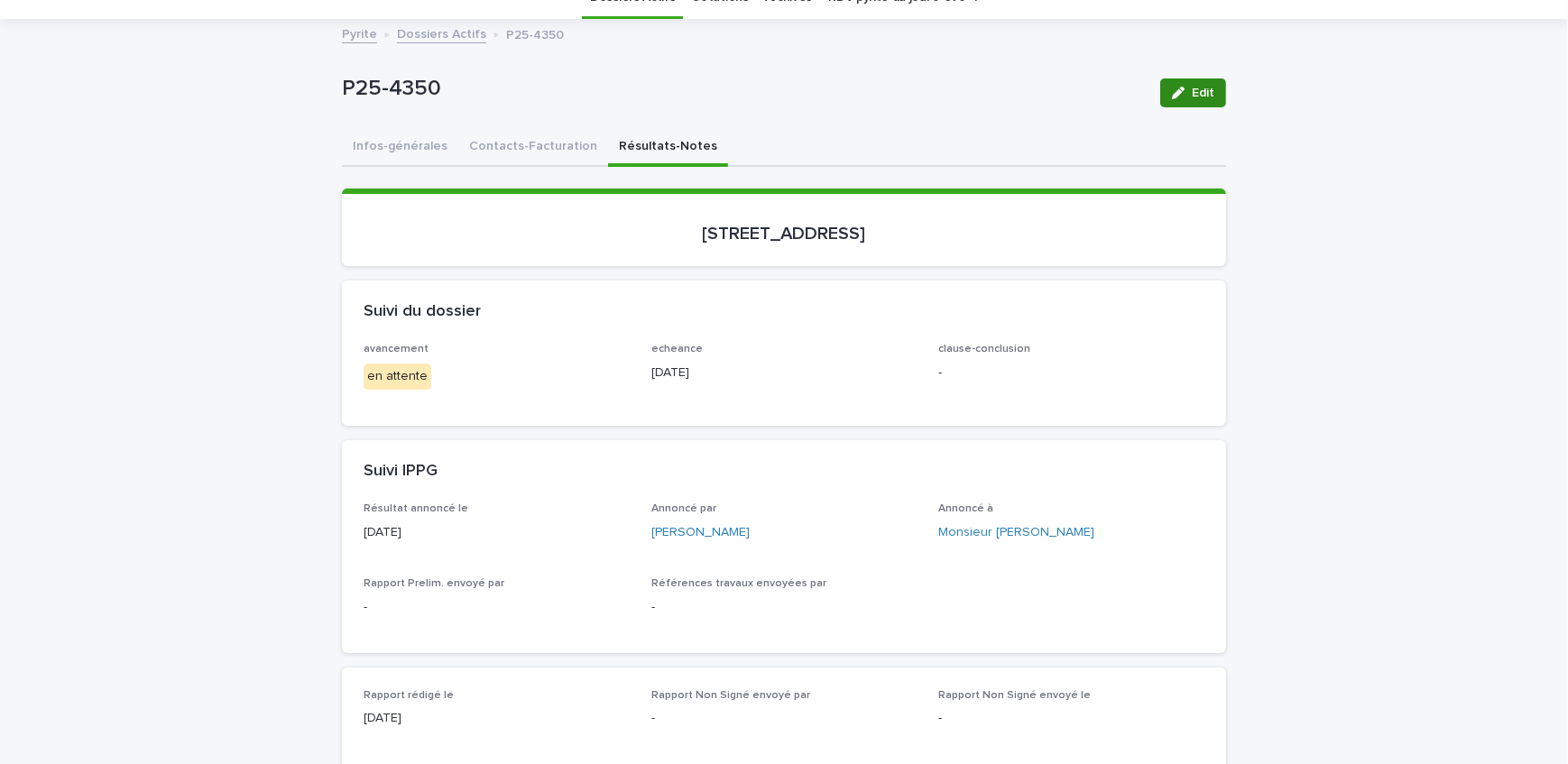
click at [1191, 98] on button "Edit" at bounding box center [1193, 92] width 65 height 29
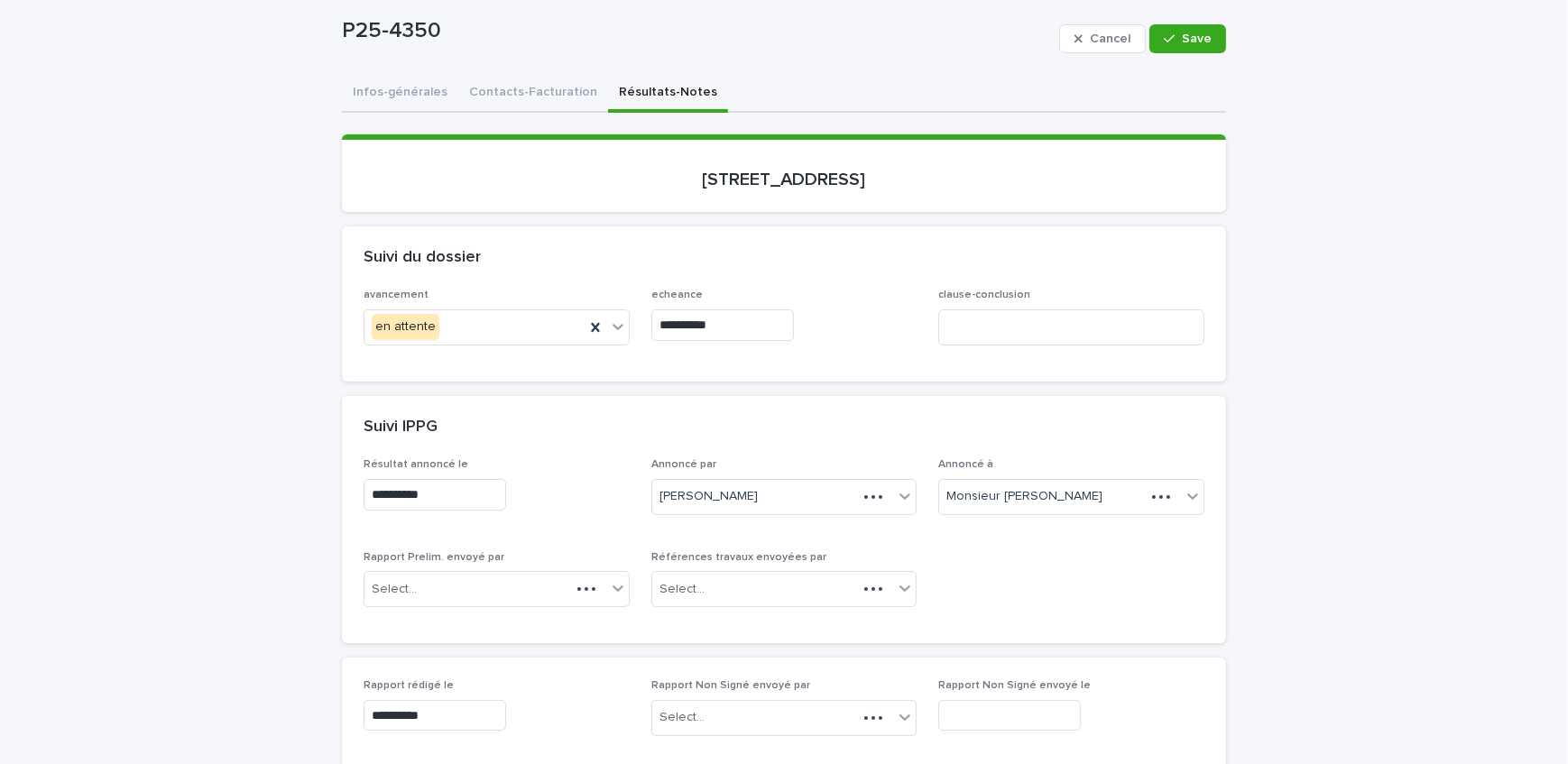
scroll to position [164, 0]
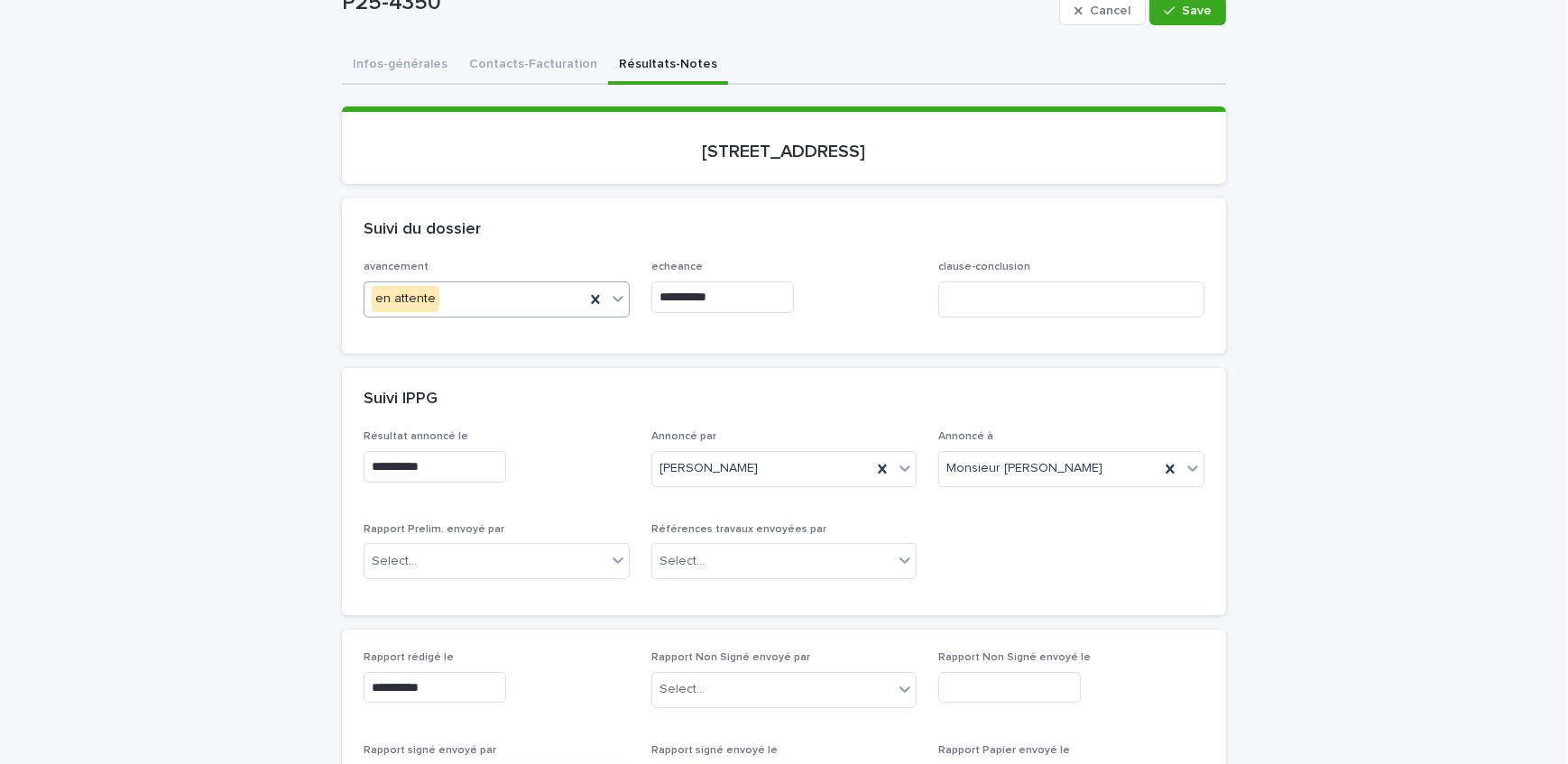
drag, startPoint x: 455, startPoint y: 292, endPoint x: 455, endPoint y: 314, distance: 22.0
click at [455, 297] on div "en attente" at bounding box center [475, 299] width 220 height 30
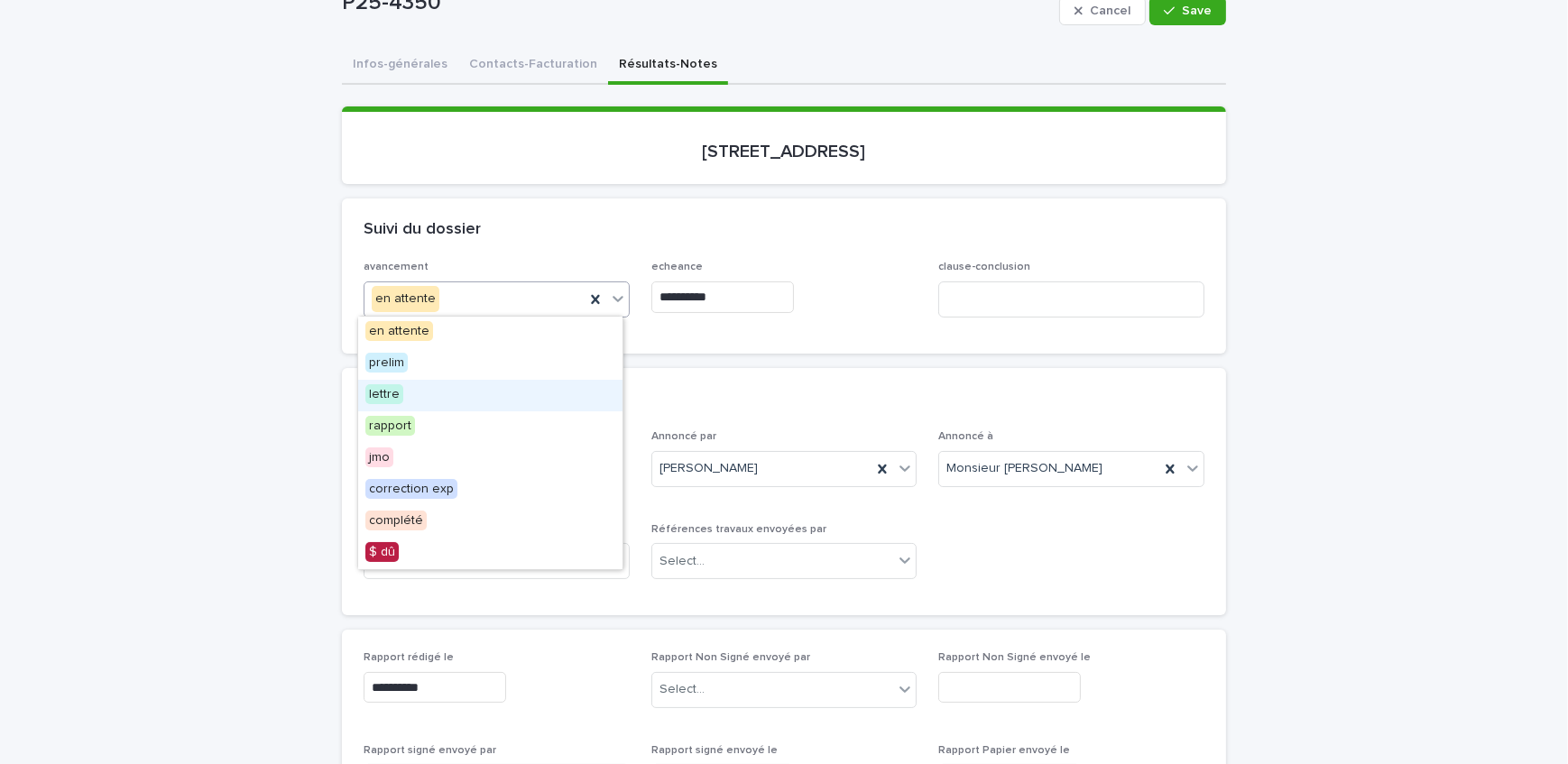
click at [438, 382] on div "lettre" at bounding box center [490, 395] width 265 height 32
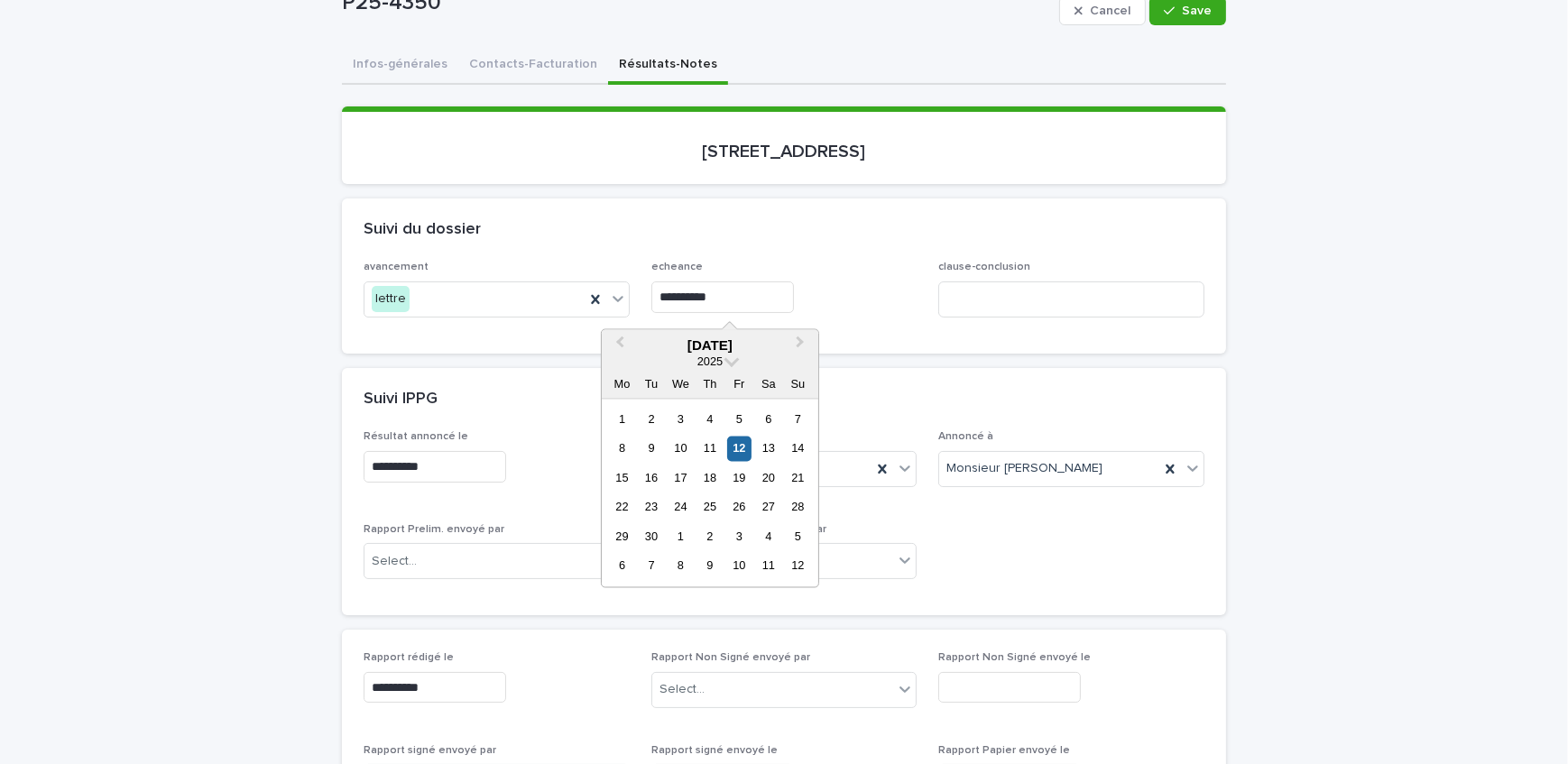
click at [742, 292] on input "**********" at bounding box center [723, 297] width 143 height 32
drag, startPoint x: 658, startPoint y: 480, endPoint x: 701, endPoint y: 479, distance: 43.0
click at [657, 481] on div "16" at bounding box center [651, 478] width 25 height 25
type input "**********"
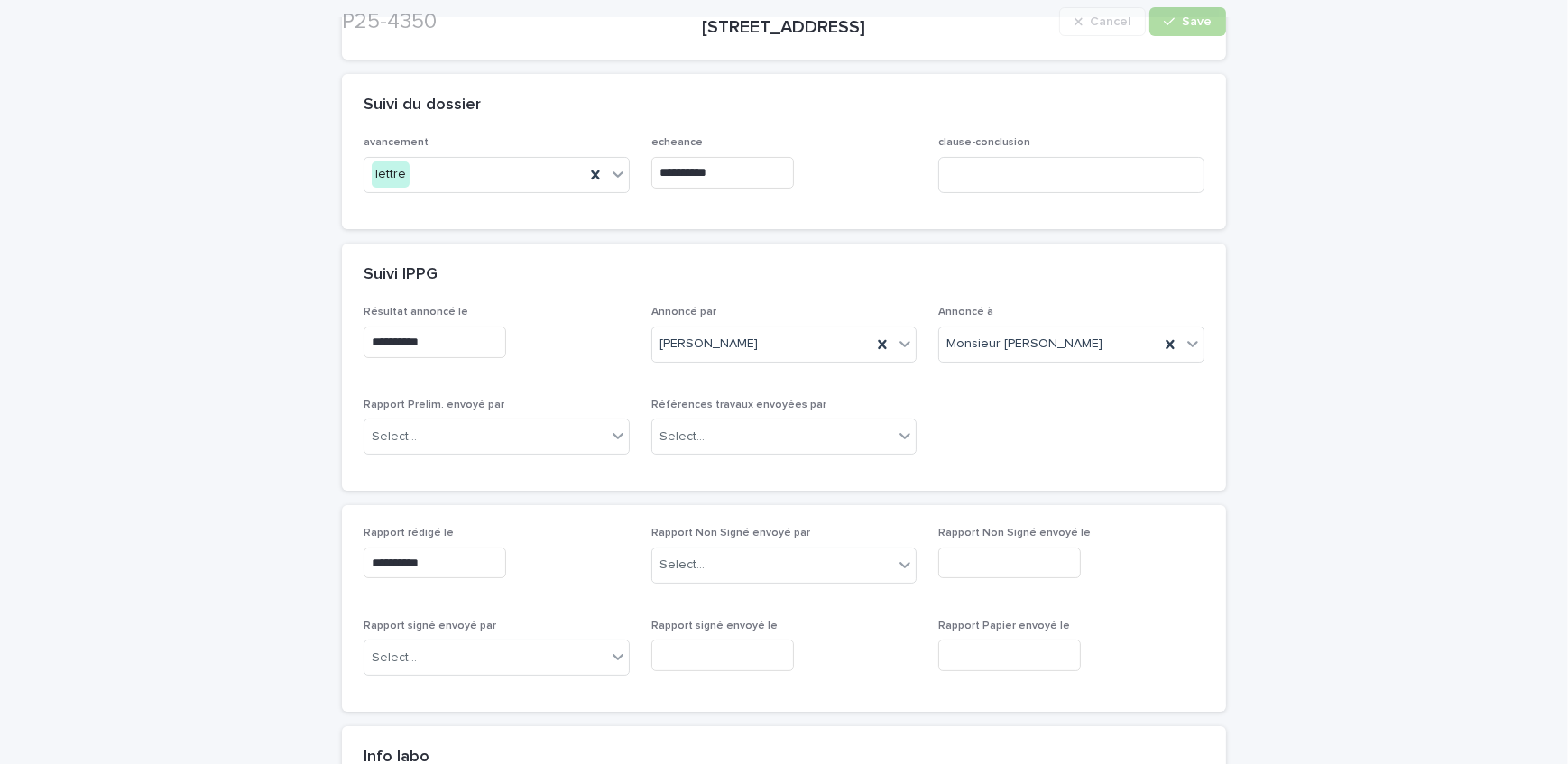
scroll to position [328, 0]
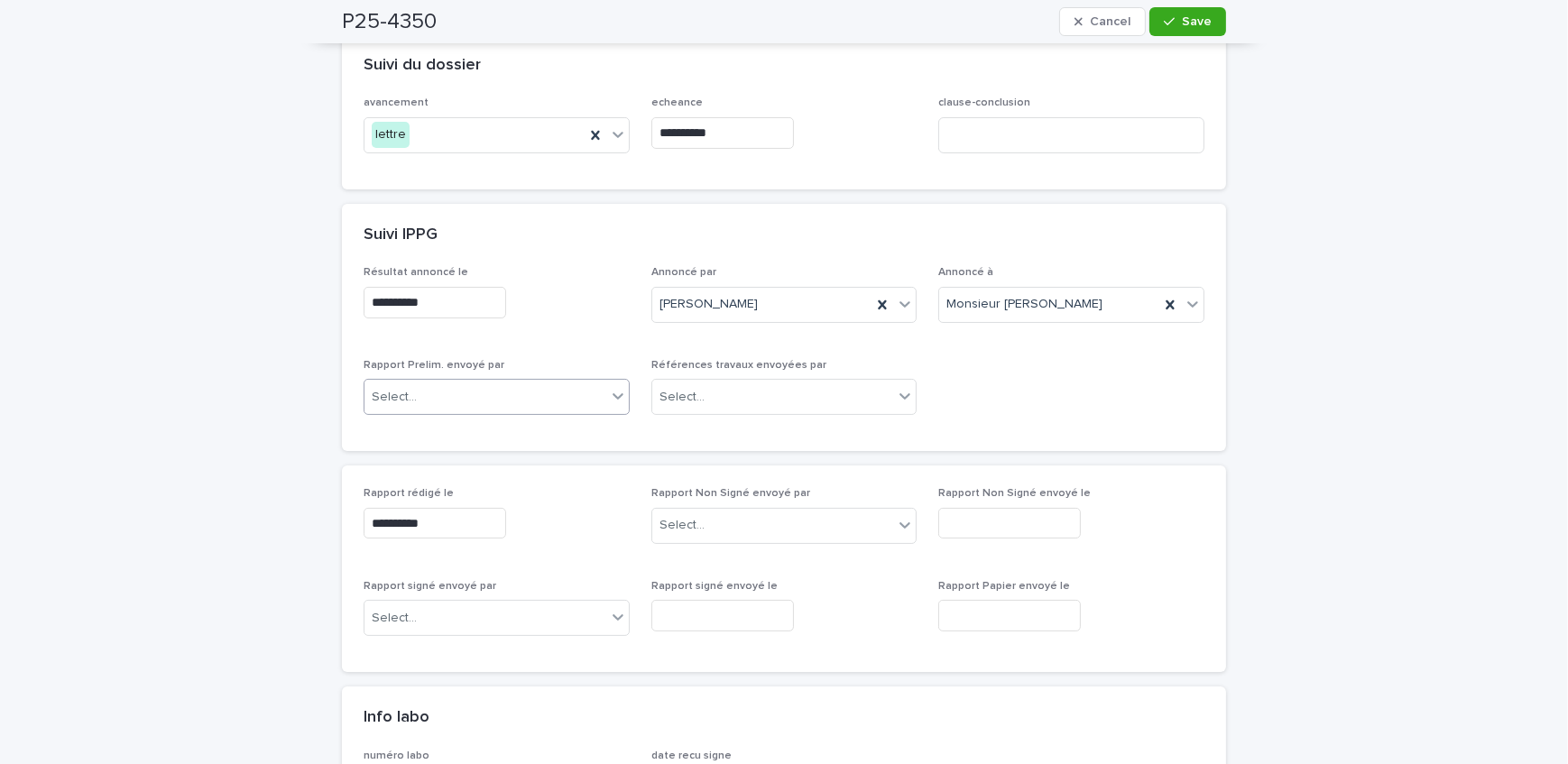
click at [497, 397] on div "Select..." at bounding box center [486, 397] width 242 height 30
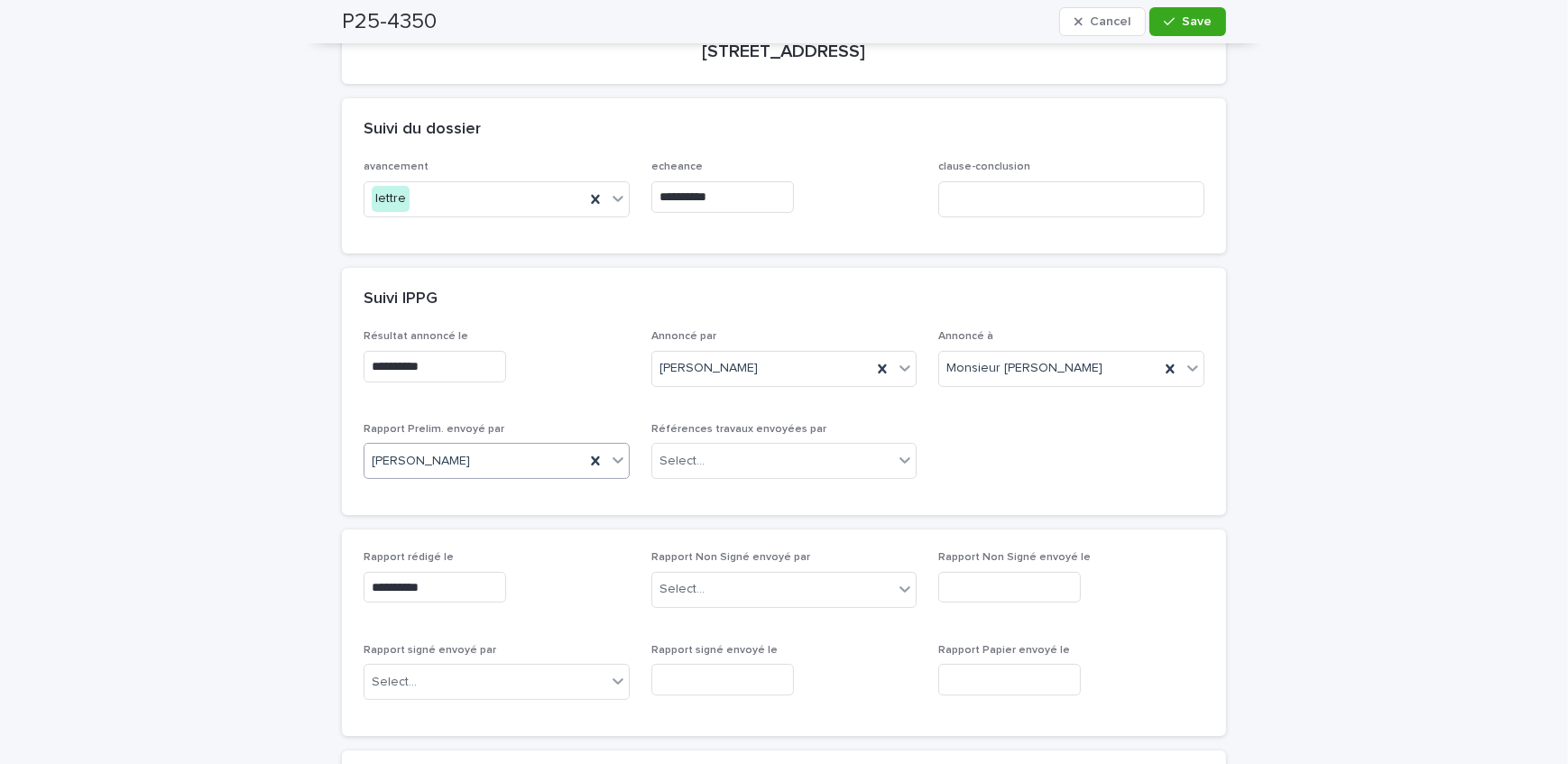
scroll to position [164, 0]
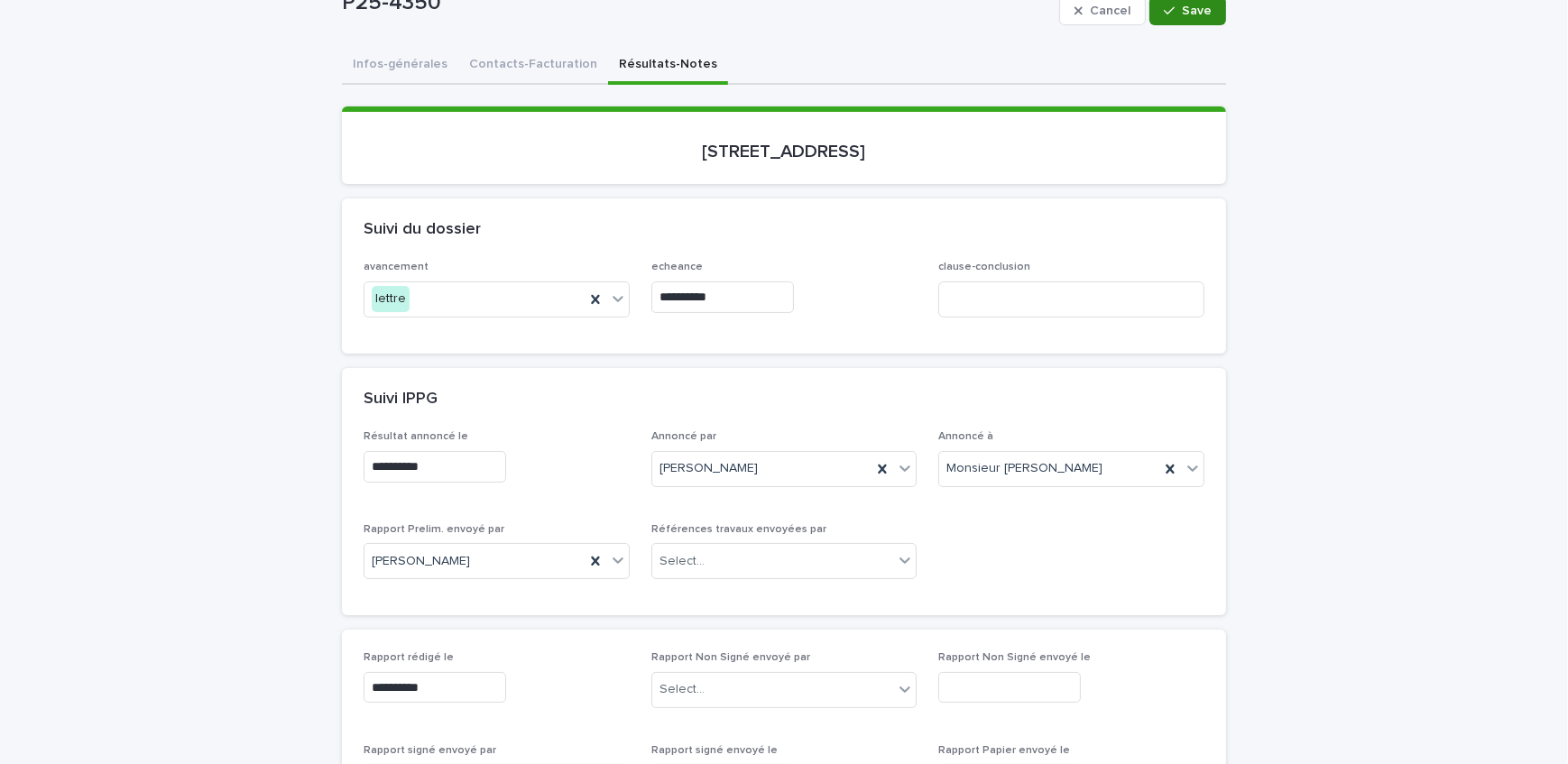
click at [1184, 0] on button "Save" at bounding box center [1187, 10] width 76 height 29
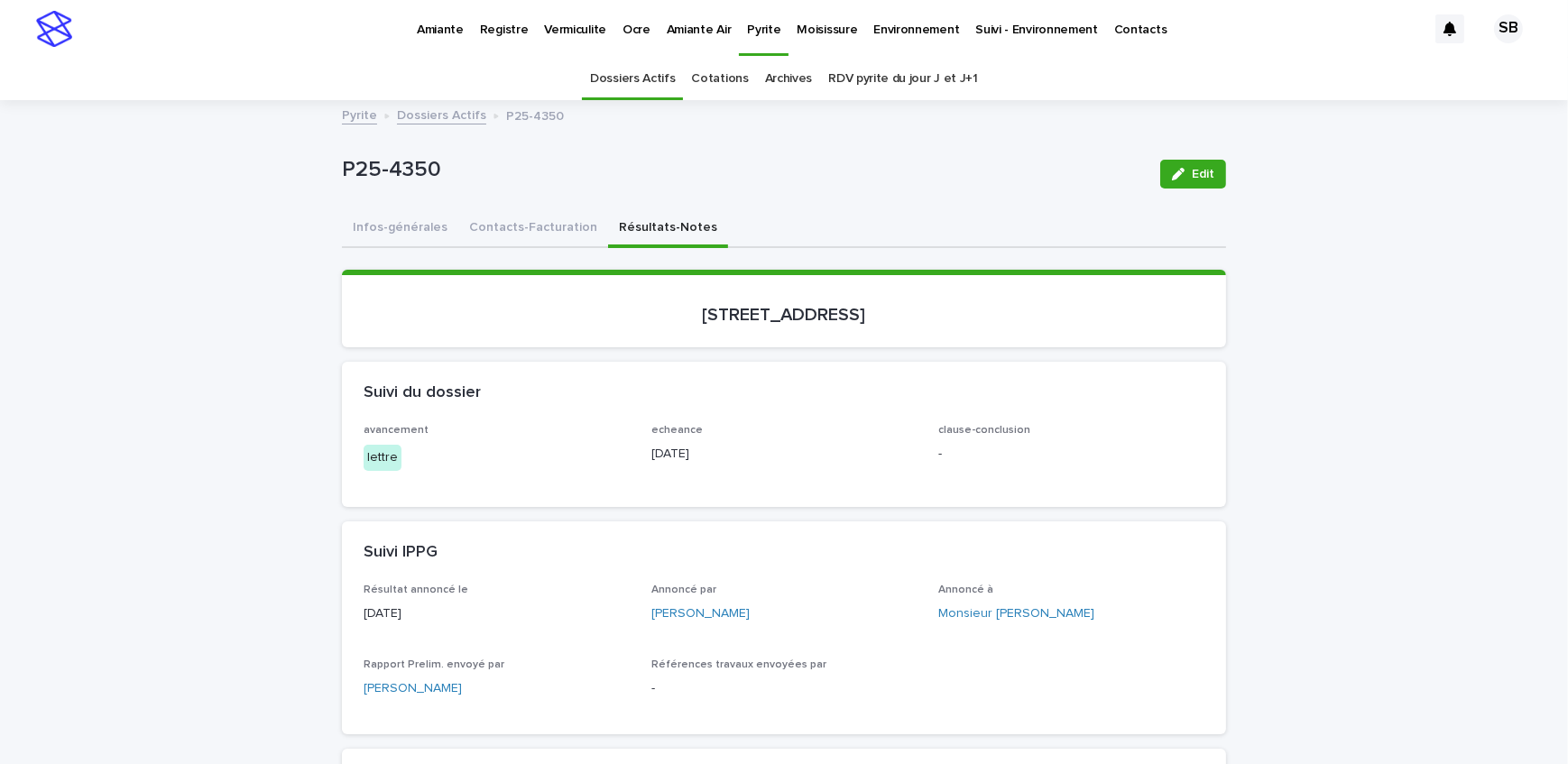
scroll to position [0, 0]
click at [423, 107] on link "Dossiers Actifs" at bounding box center [442, 114] width 89 height 21
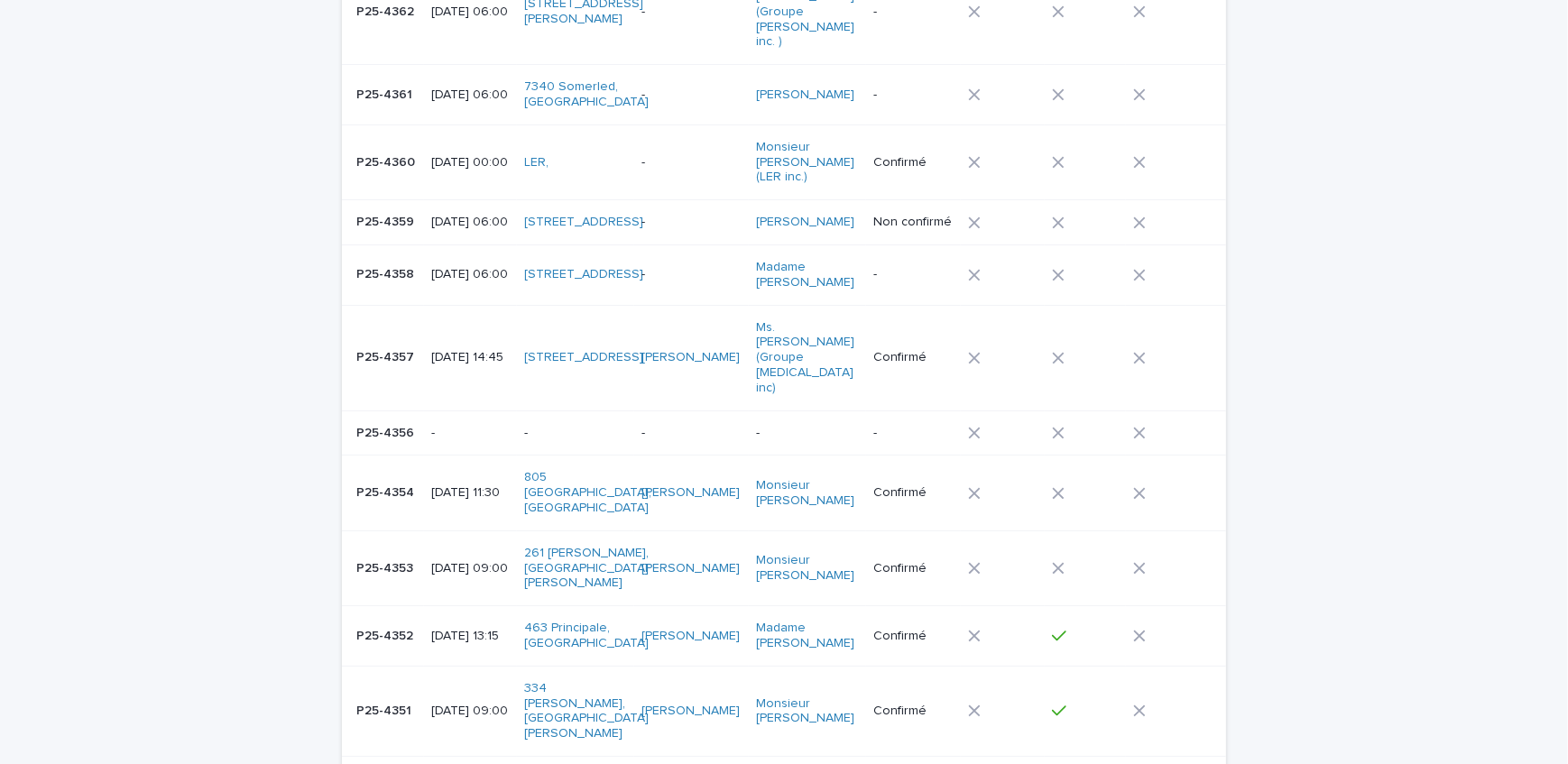
scroll to position [491, 0]
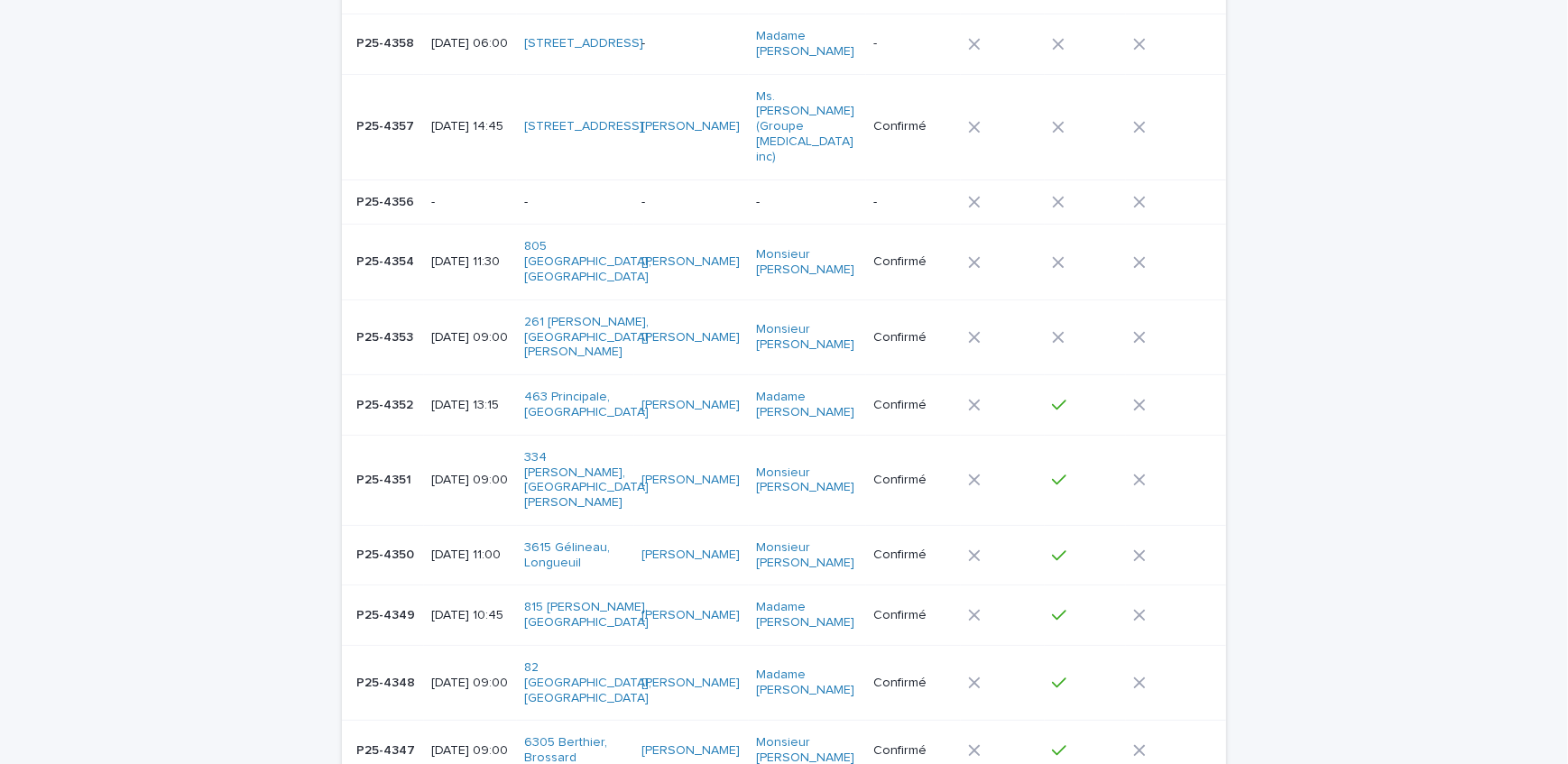
click at [431, 608] on p "[DATE] 10:45" at bounding box center [470, 615] width 78 height 15
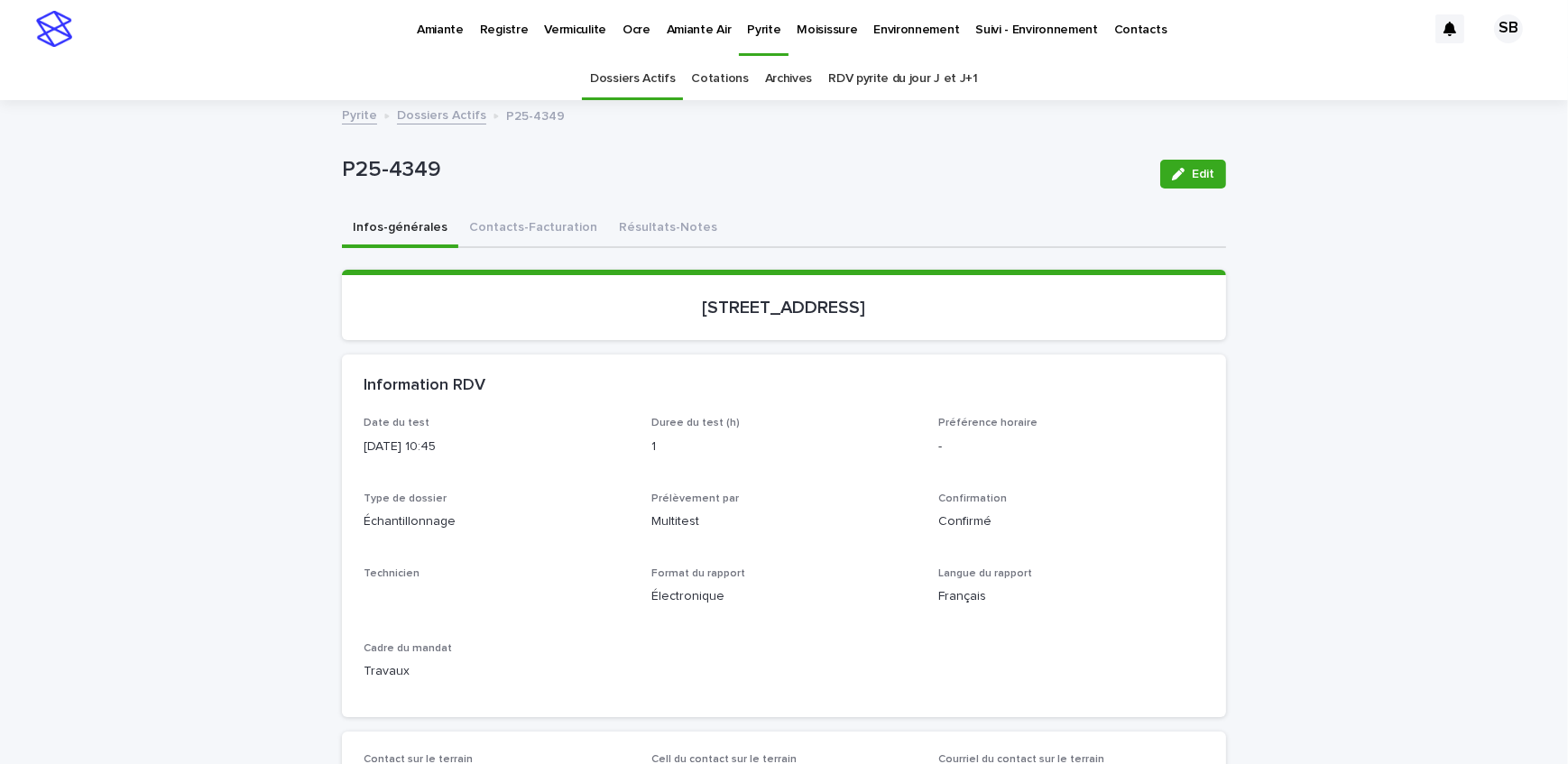
click at [656, 225] on button "Résultats-Notes" at bounding box center [668, 229] width 120 height 38
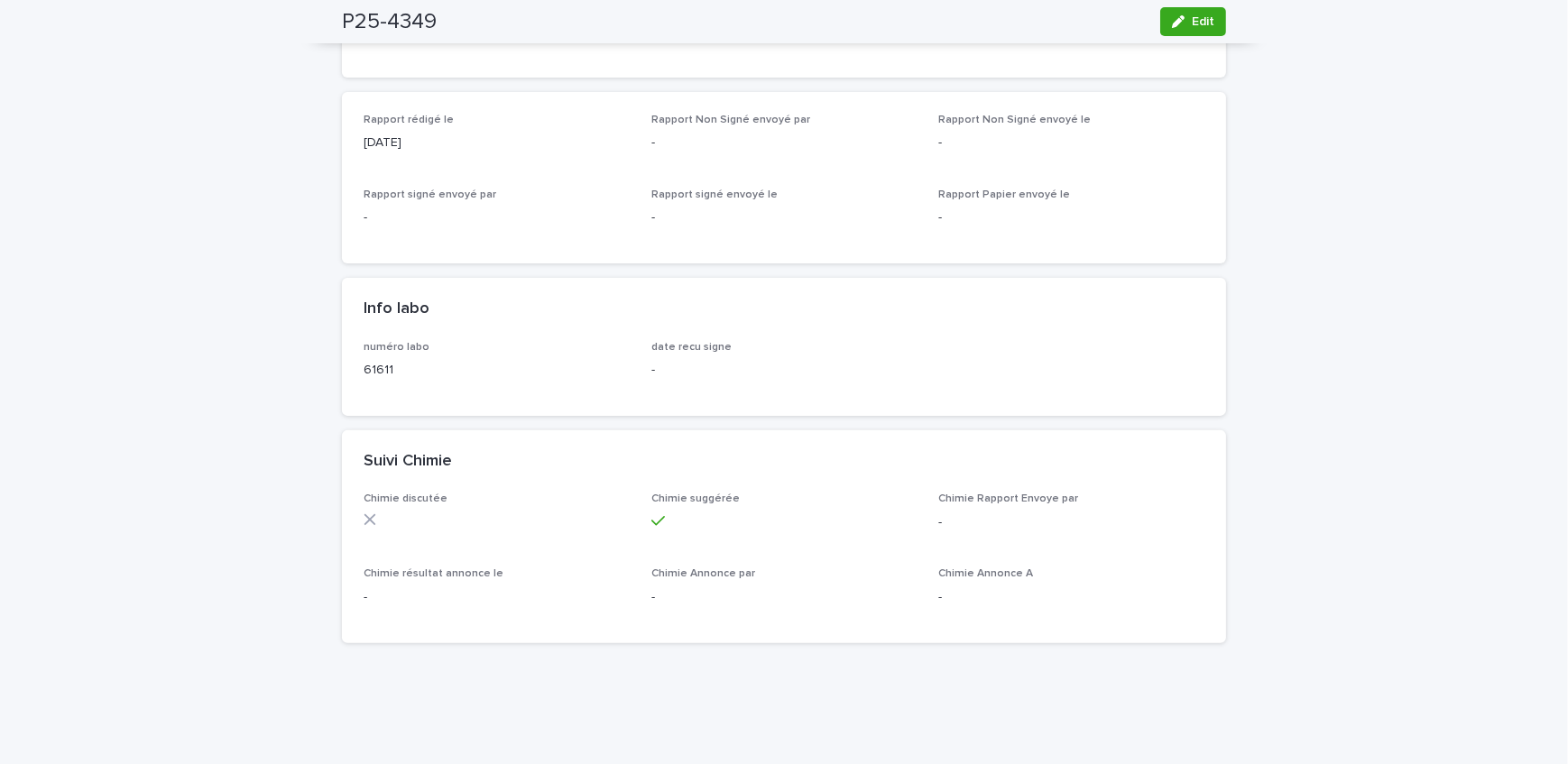
scroll to position [820, 0]
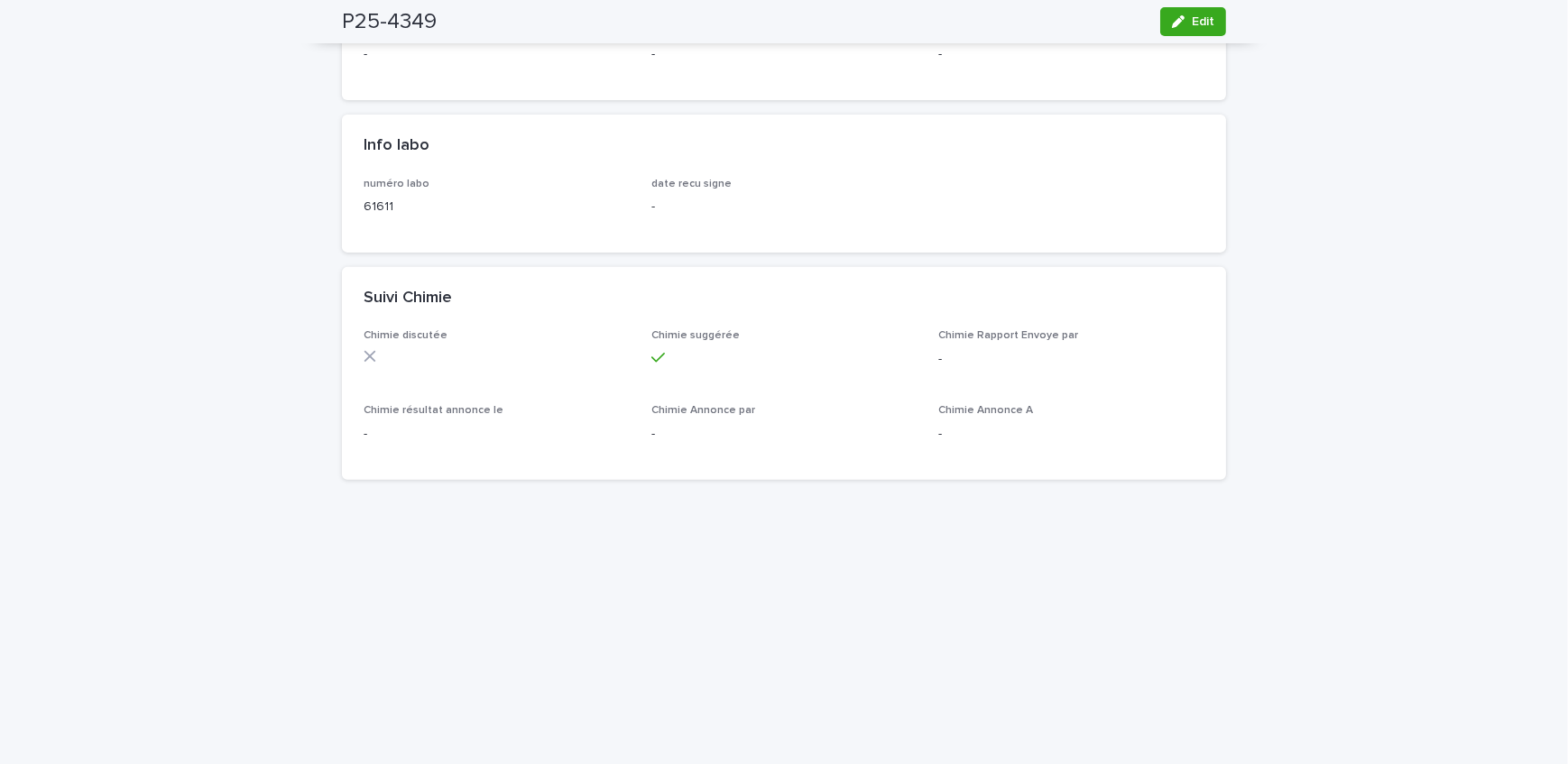
click at [247, 426] on div "Loading... Saving… Loading... Saving… P25-4349 Edit P25-4349 Edit Sorry, there …" at bounding box center [784, 317] width 1568 height 2071
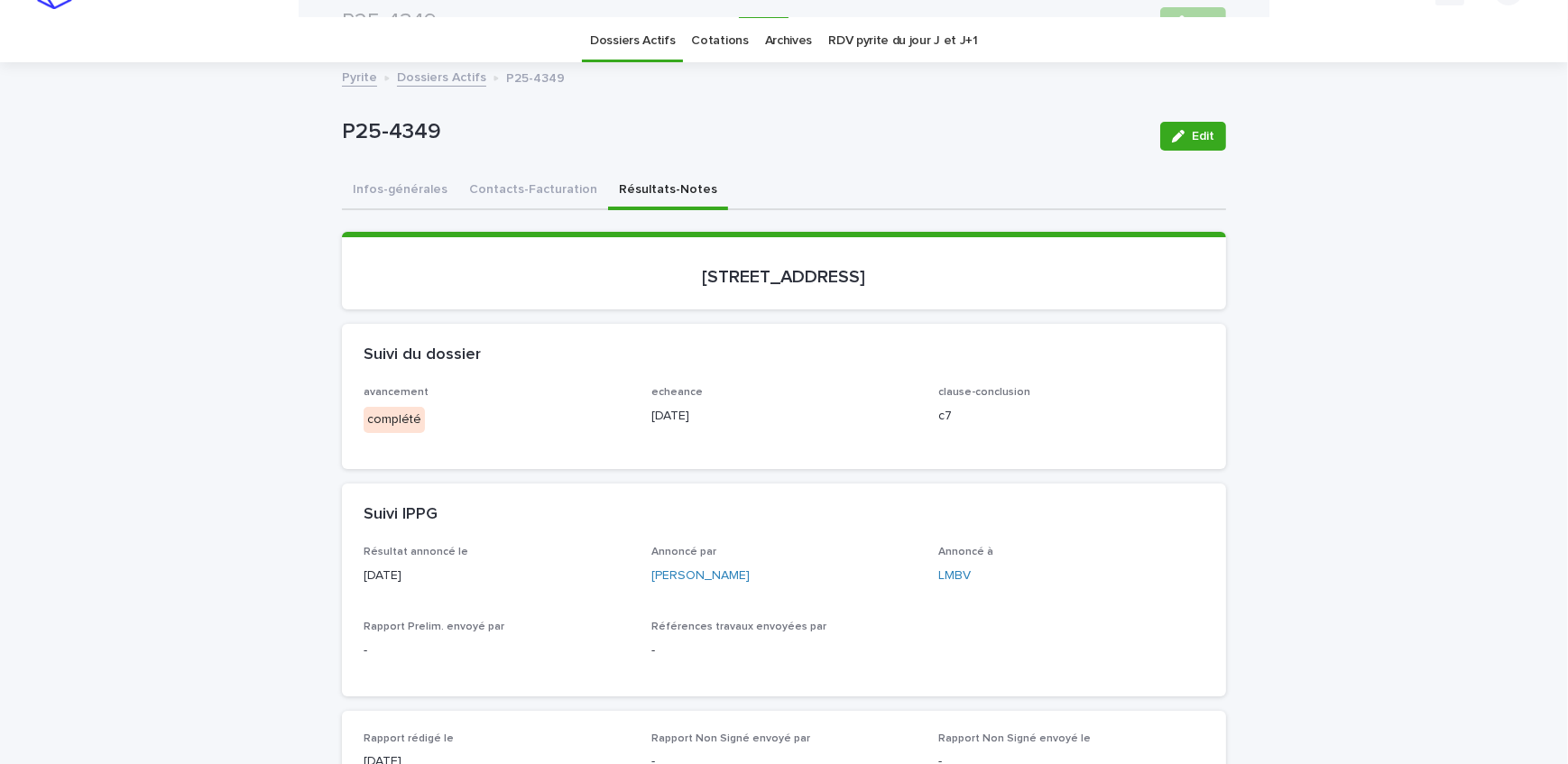
scroll to position [0, 0]
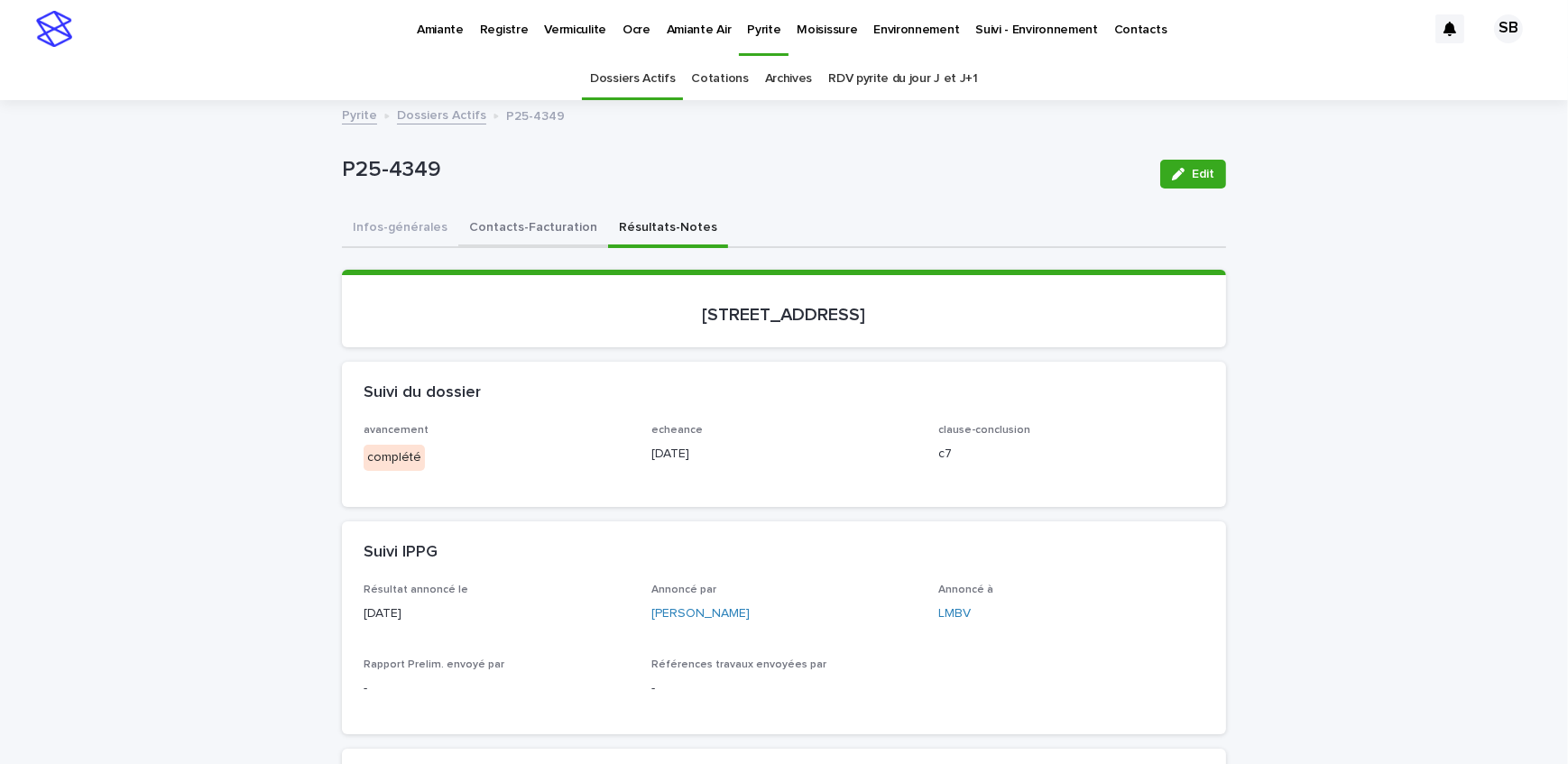
click at [552, 235] on button "Contacts-Facturation" at bounding box center [533, 229] width 150 height 38
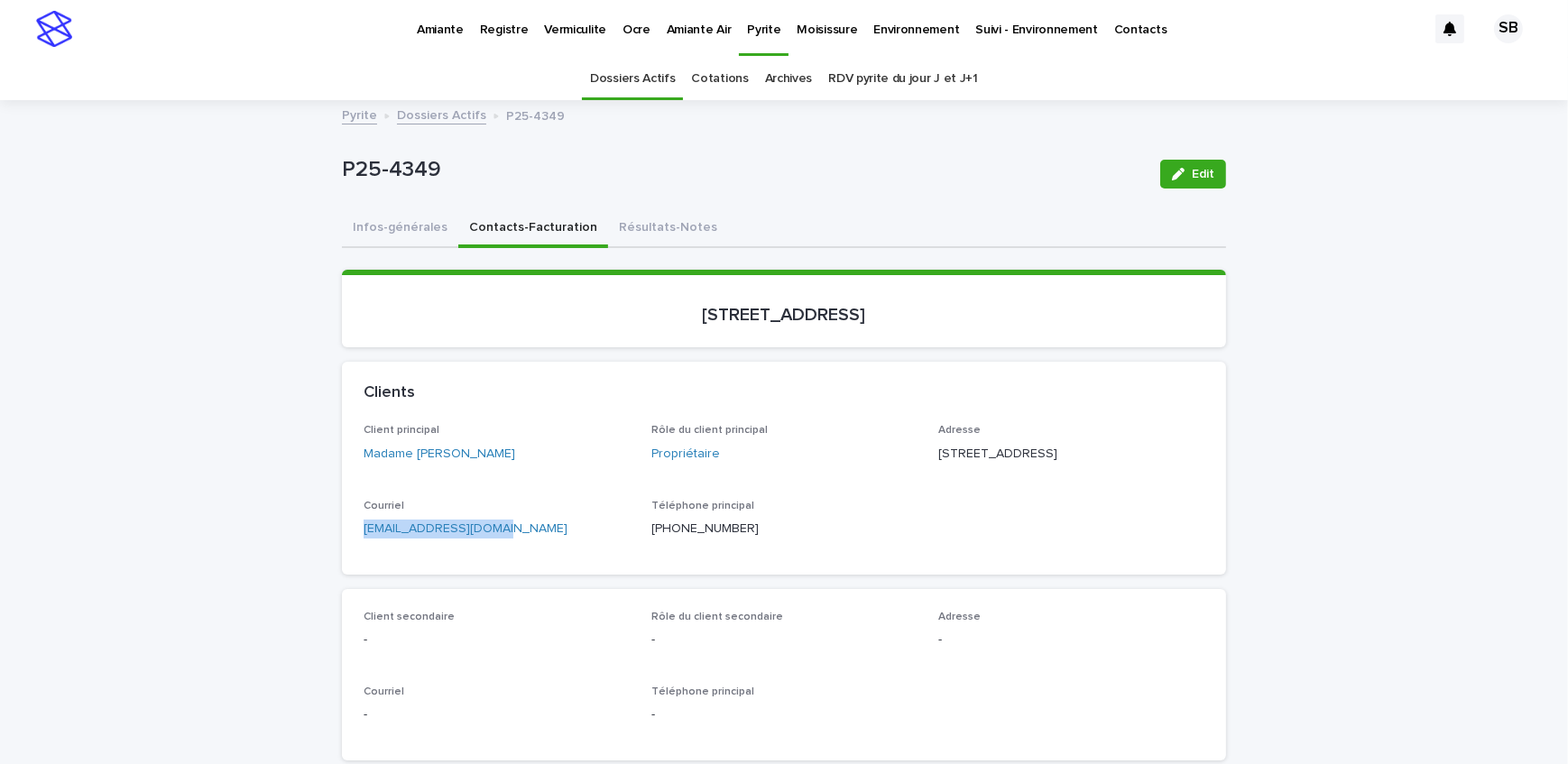
drag, startPoint x: 509, startPoint y: 544, endPoint x: 302, endPoint y: 551, distance: 207.1
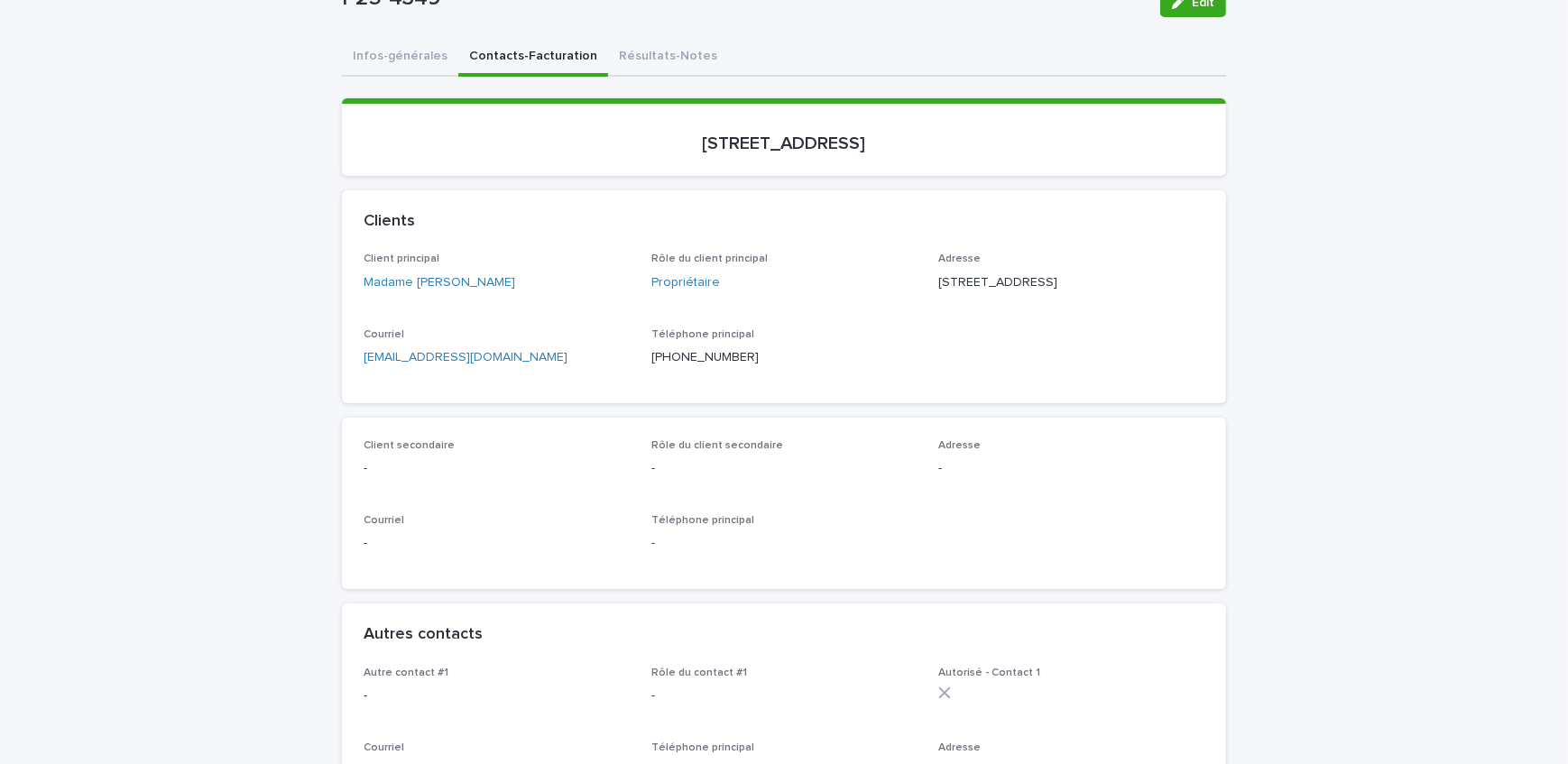
scroll to position [409, 0]
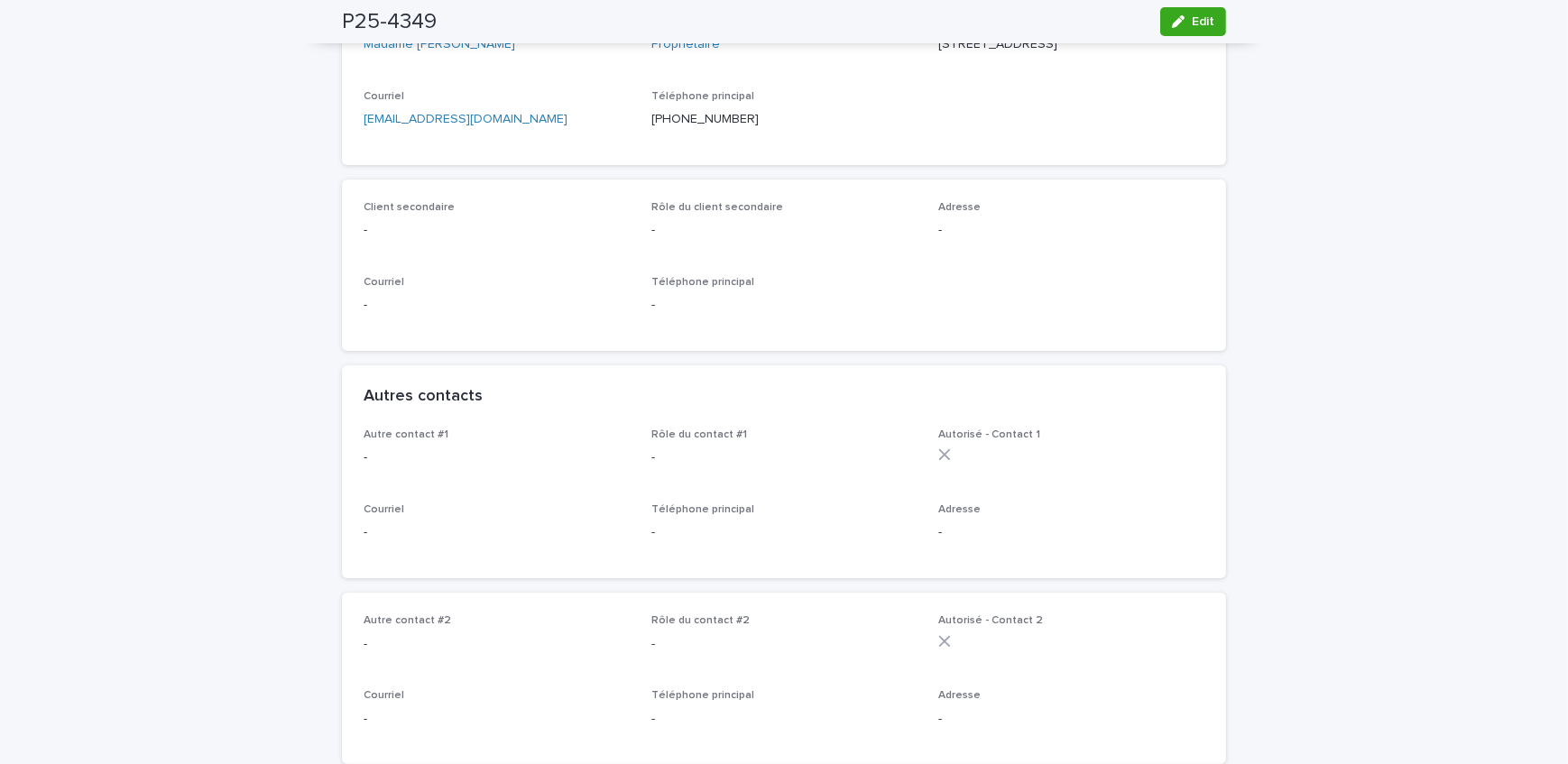
click at [412, 763] on html "Amiante Registre Vermiculite Ocre Amiante Air Pyrite Moisissure Environnement S…" at bounding box center [784, 382] width 1568 height 764
drag, startPoint x: 280, startPoint y: 174, endPoint x: 308, endPoint y: 186, distance: 30.5
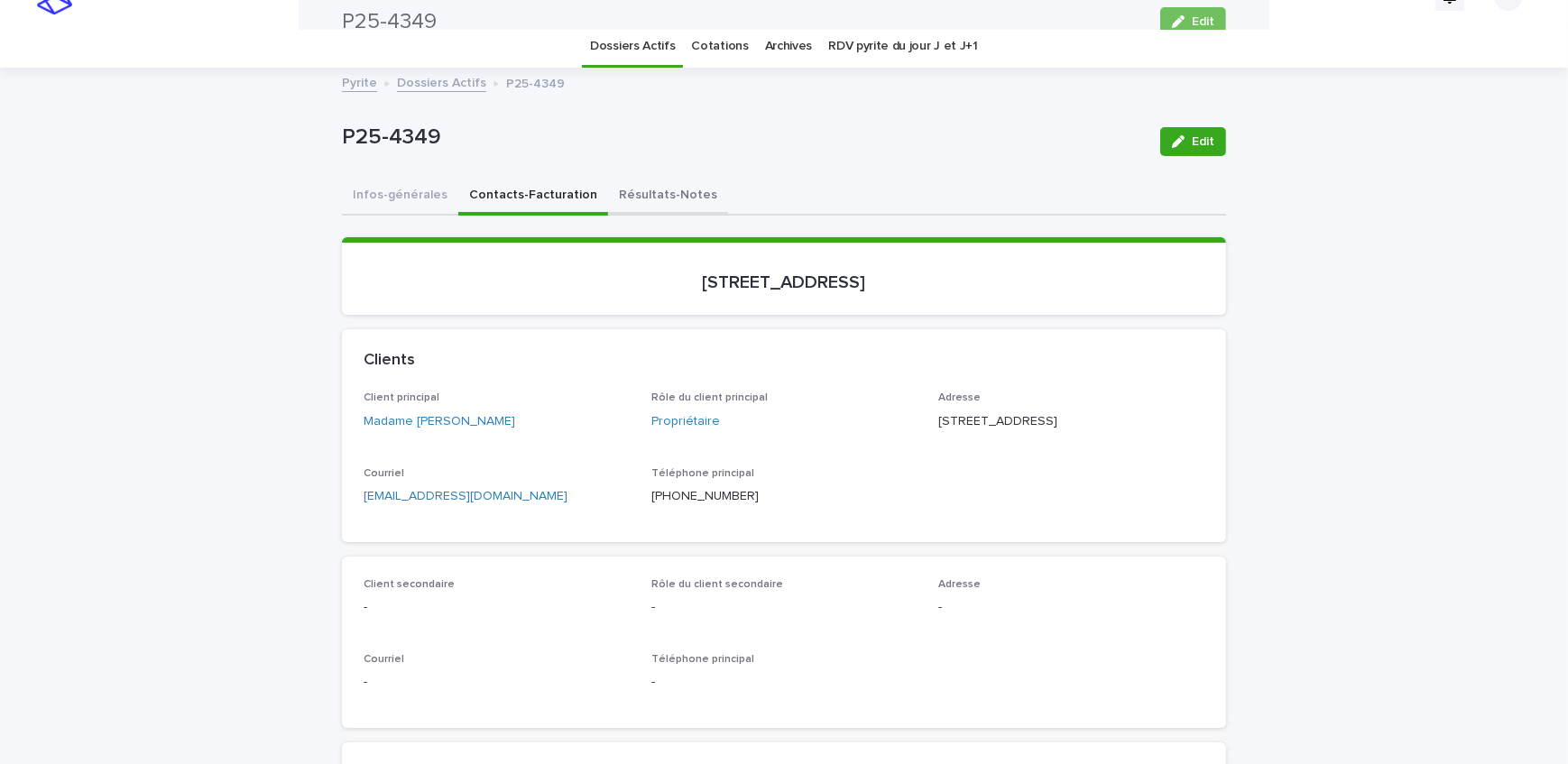
scroll to position [0, 0]
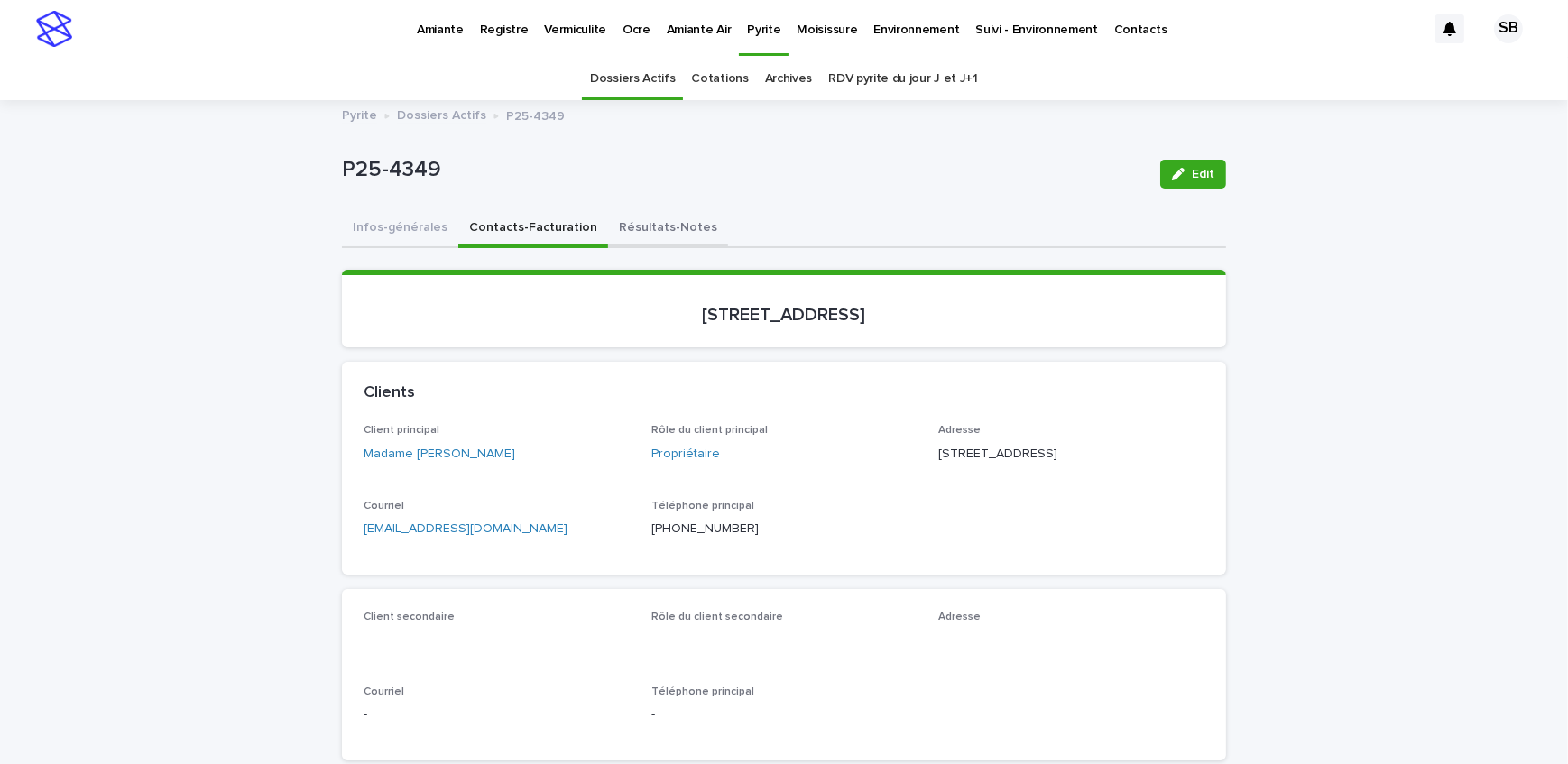
click at [664, 239] on button "Résultats-Notes" at bounding box center [668, 229] width 120 height 38
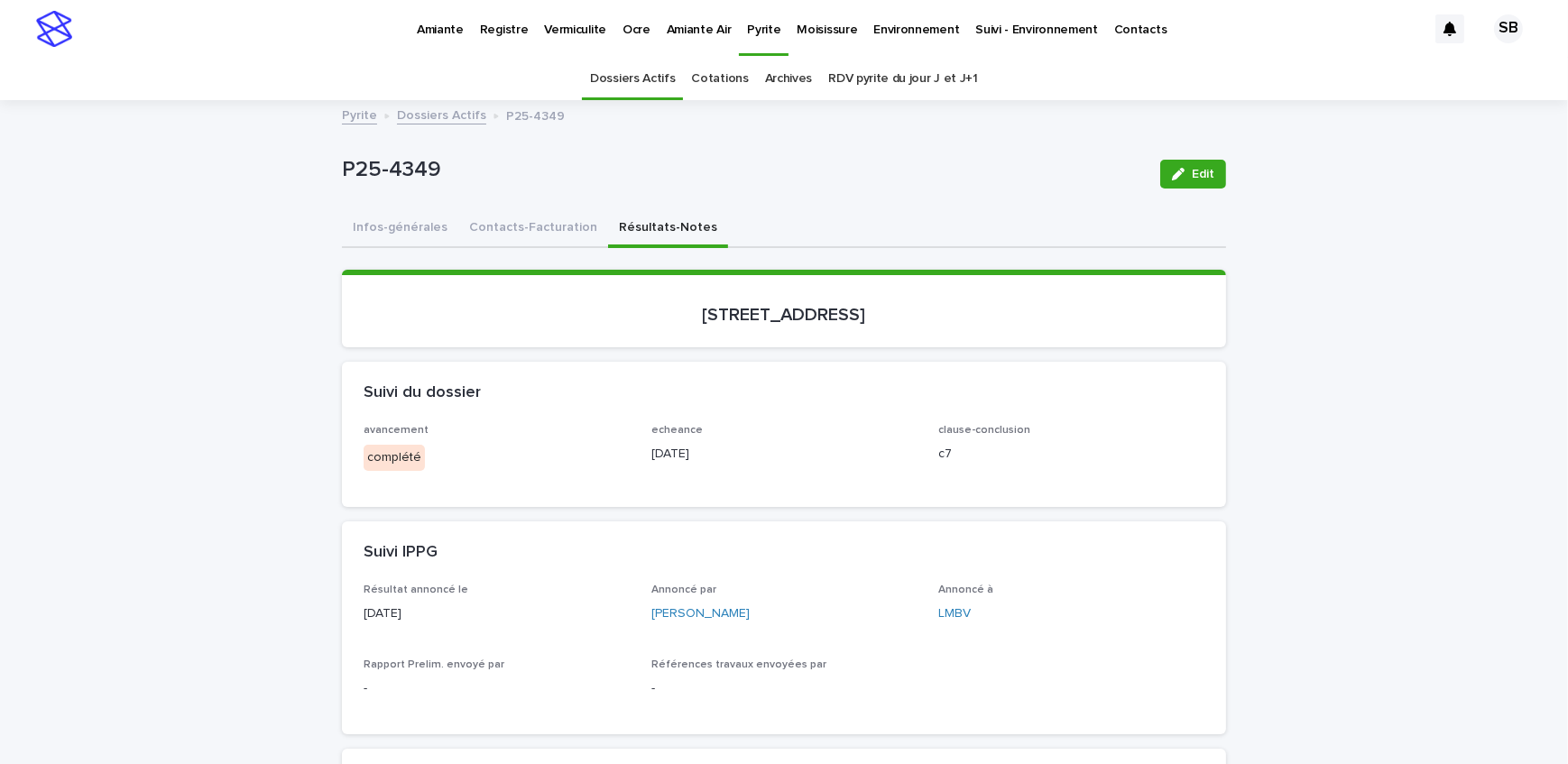
drag, startPoint x: 344, startPoint y: 487, endPoint x: 395, endPoint y: 455, distance: 60.2
click at [344, 487] on div "avancement complété echeance [DATE] clause-conclusion c7" at bounding box center [784, 465] width 884 height 82
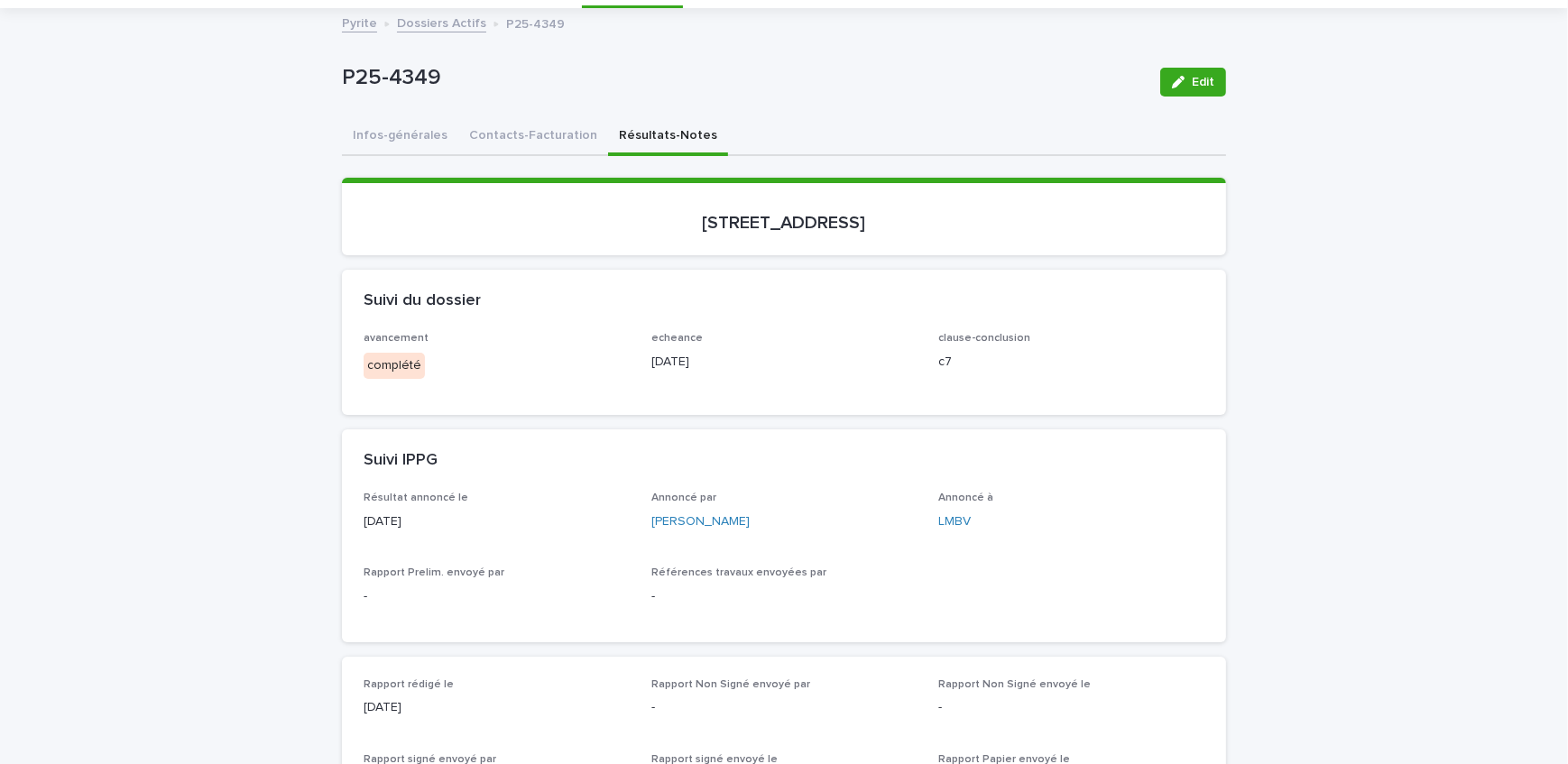
scroll to position [409, 0]
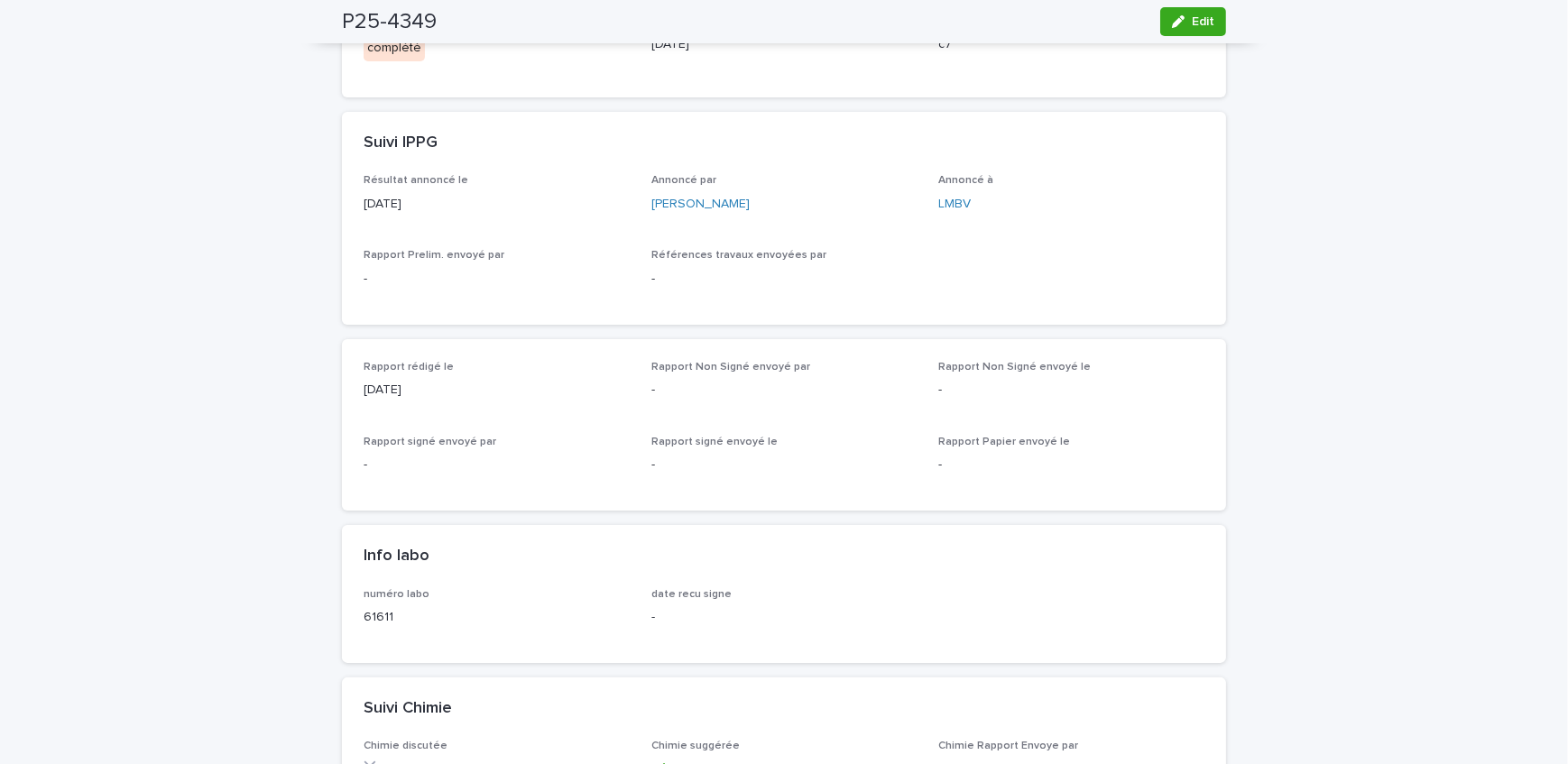
click at [175, 368] on div "Loading... Saving… Loading... Saving… P25-4349 Edit P25-4349 Edit Sorry, there …" at bounding box center [784, 728] width 1568 height 2071
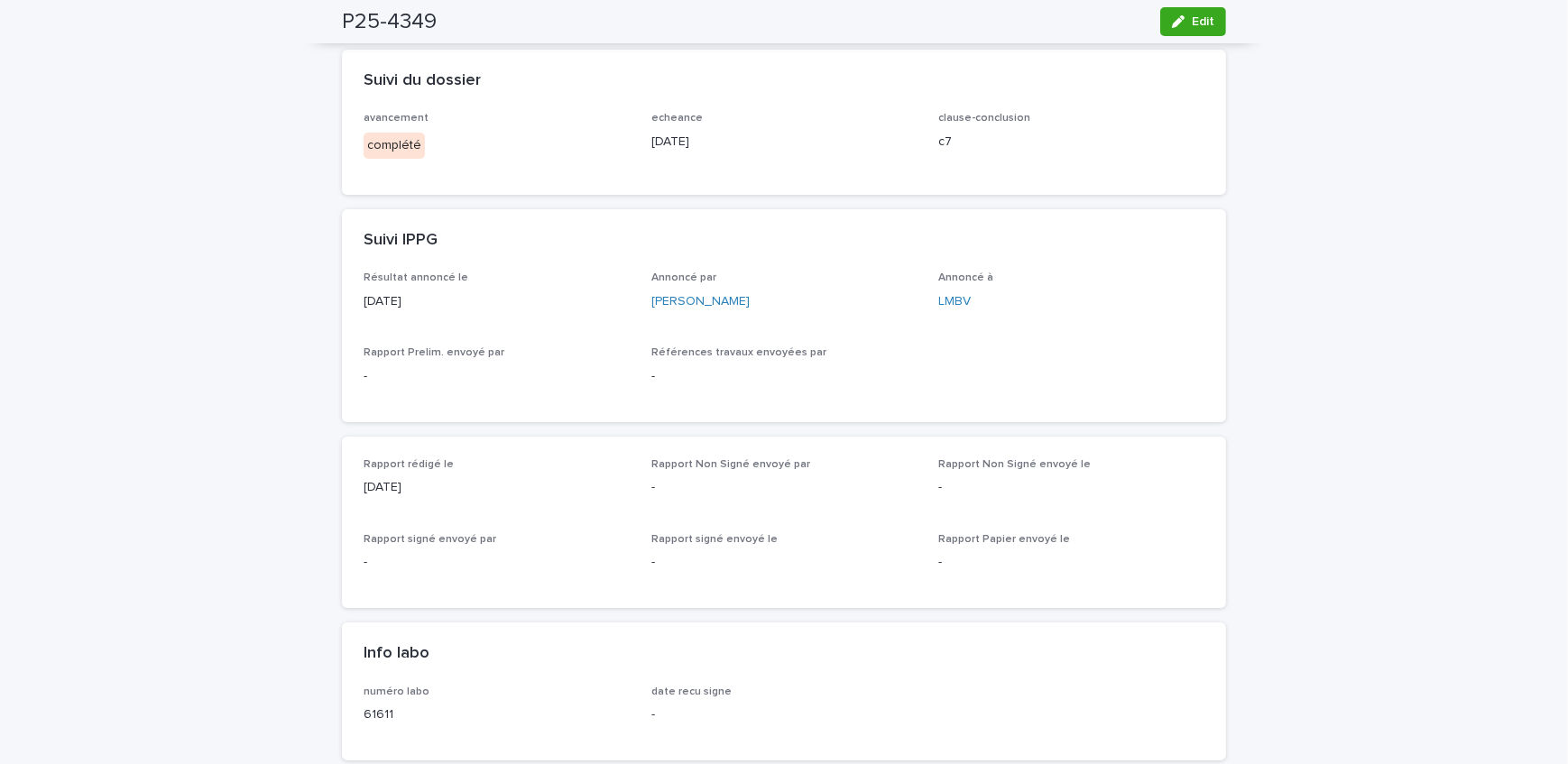
scroll to position [0, 0]
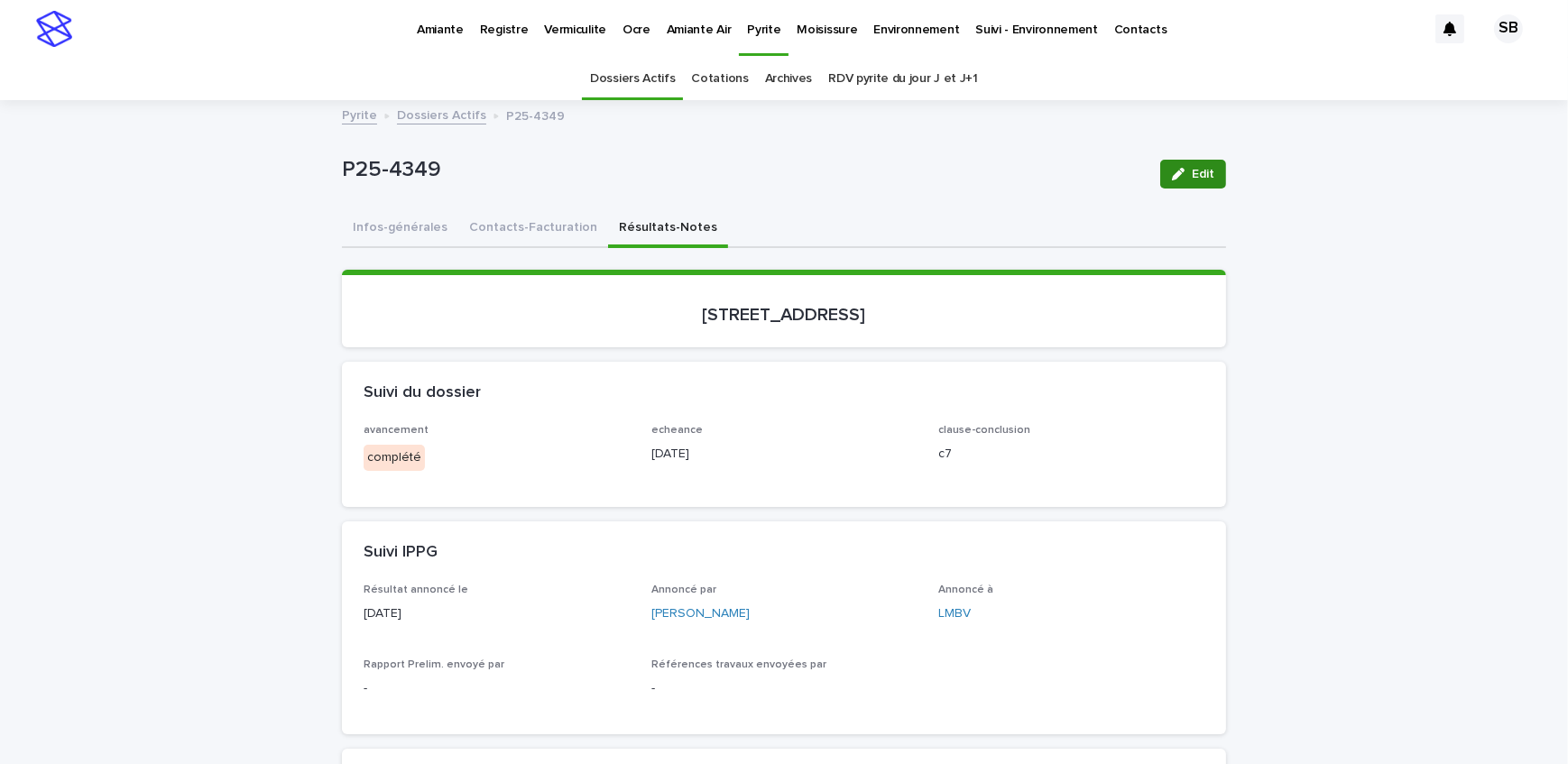
click at [1182, 174] on div "button" at bounding box center [1182, 173] width 20 height 13
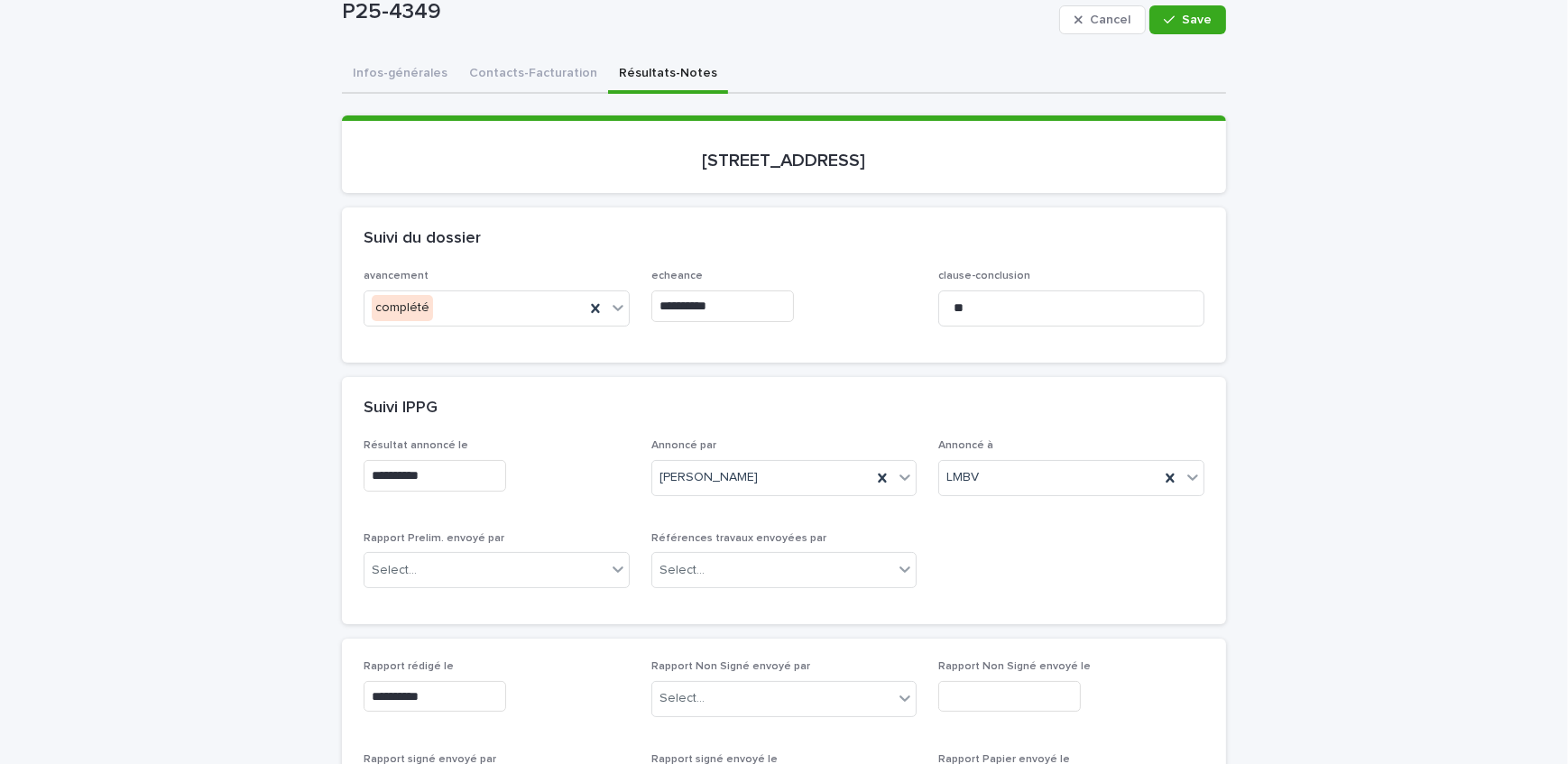
scroll to position [164, 0]
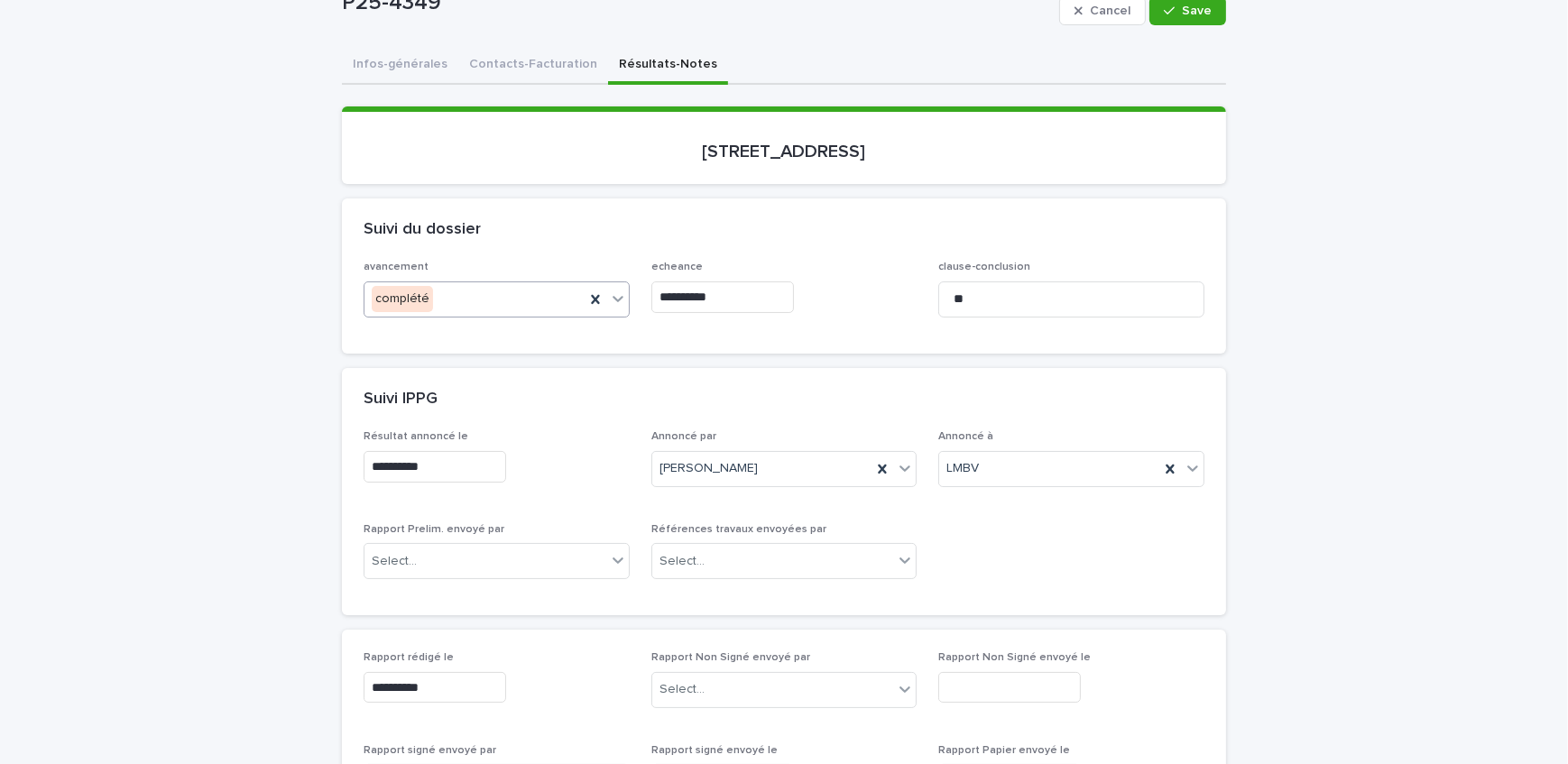
click at [521, 293] on div "complété" at bounding box center [475, 299] width 220 height 30
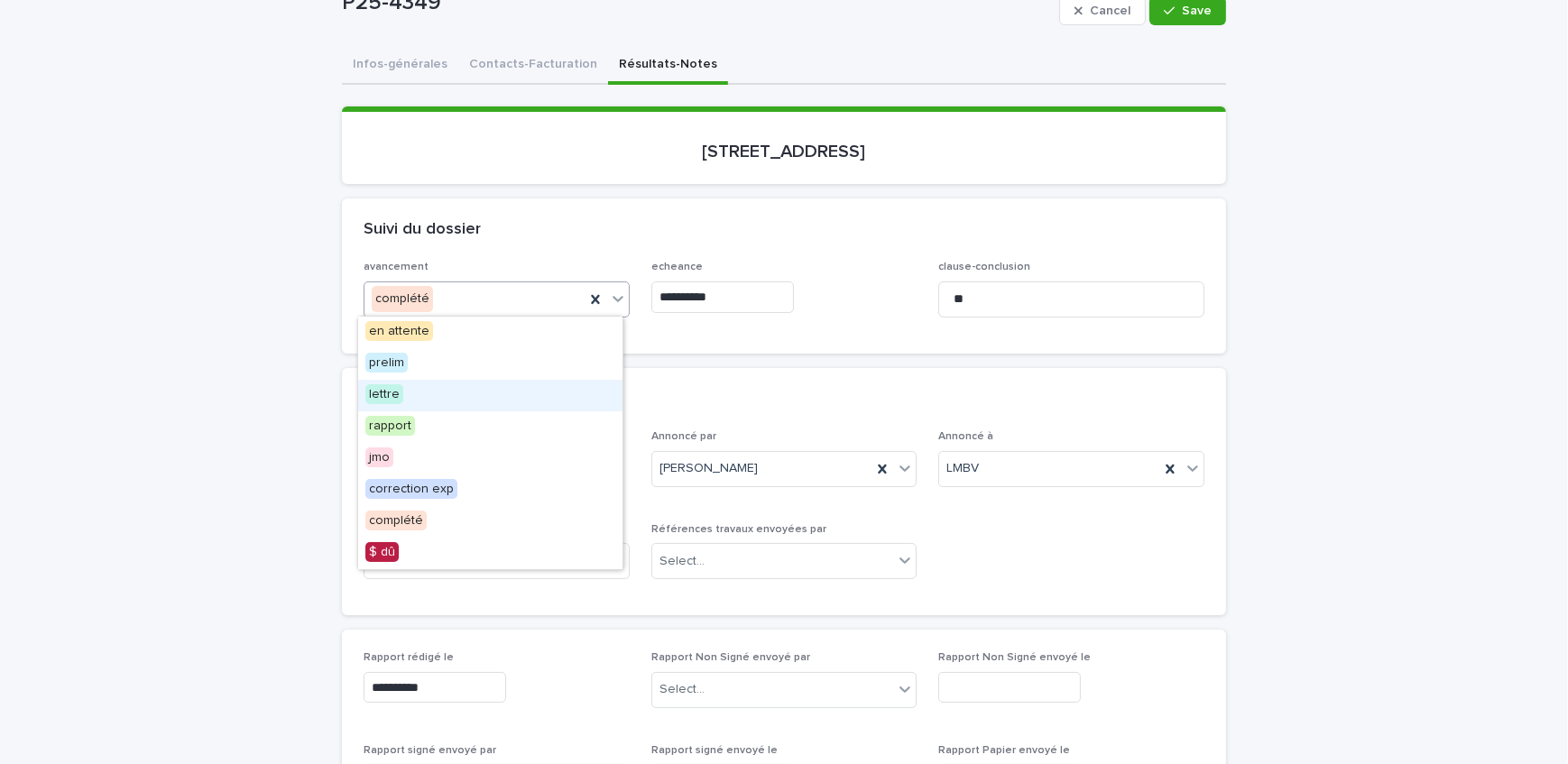
click at [463, 400] on div "lettre" at bounding box center [490, 395] width 265 height 32
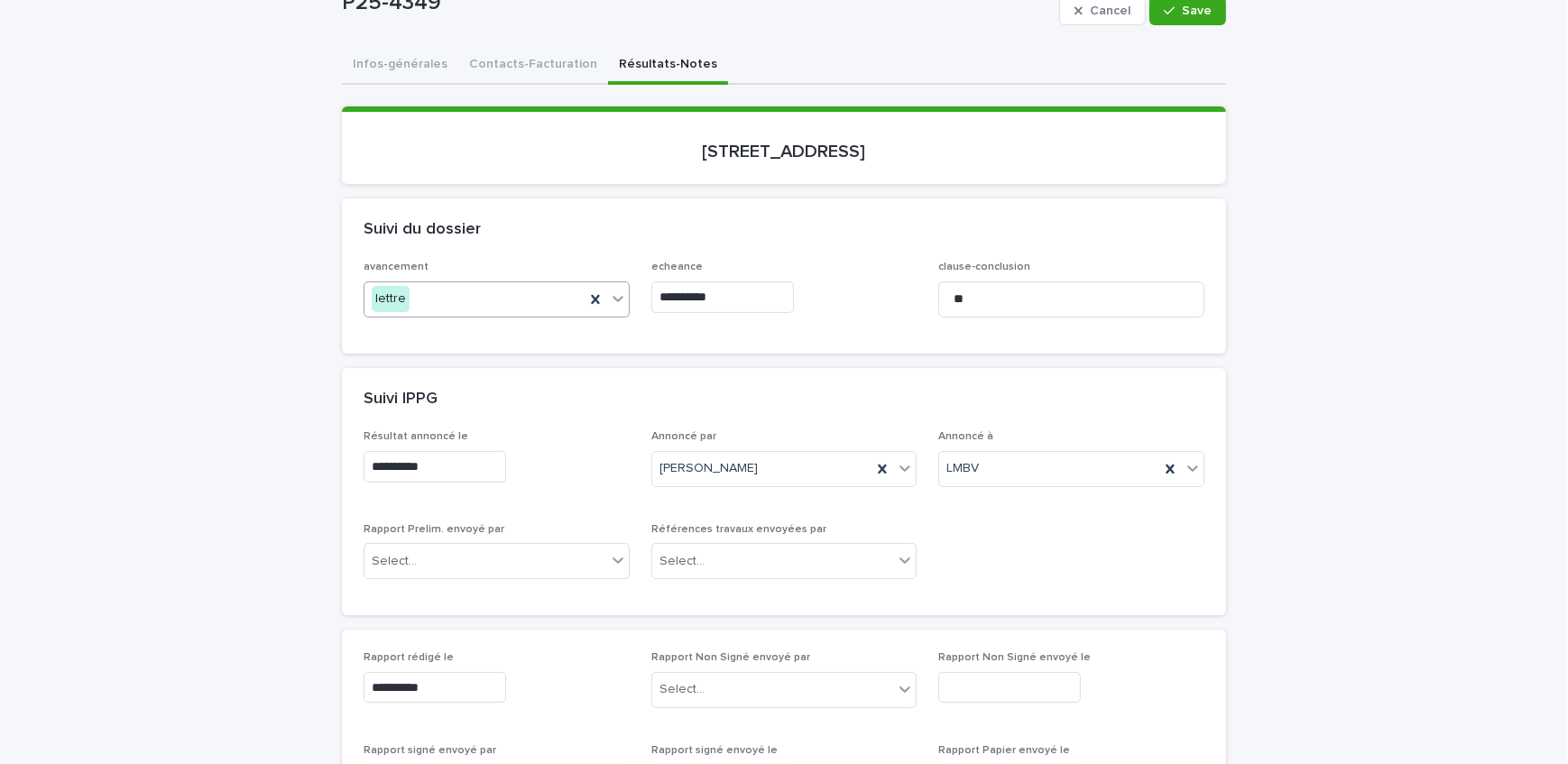
click at [746, 291] on input "**********" at bounding box center [723, 297] width 143 height 32
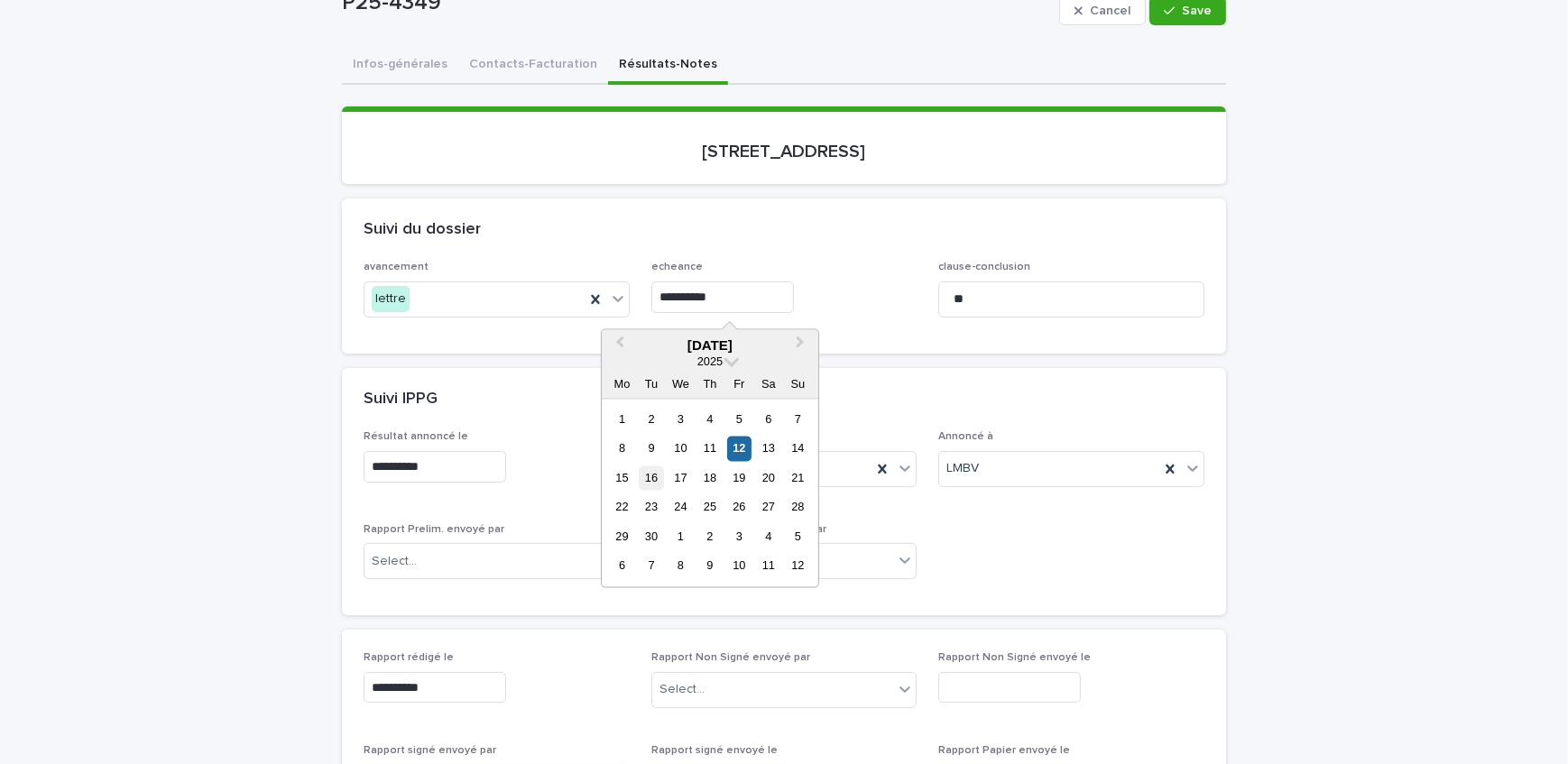
click at [655, 476] on div "16" at bounding box center [651, 478] width 25 height 25
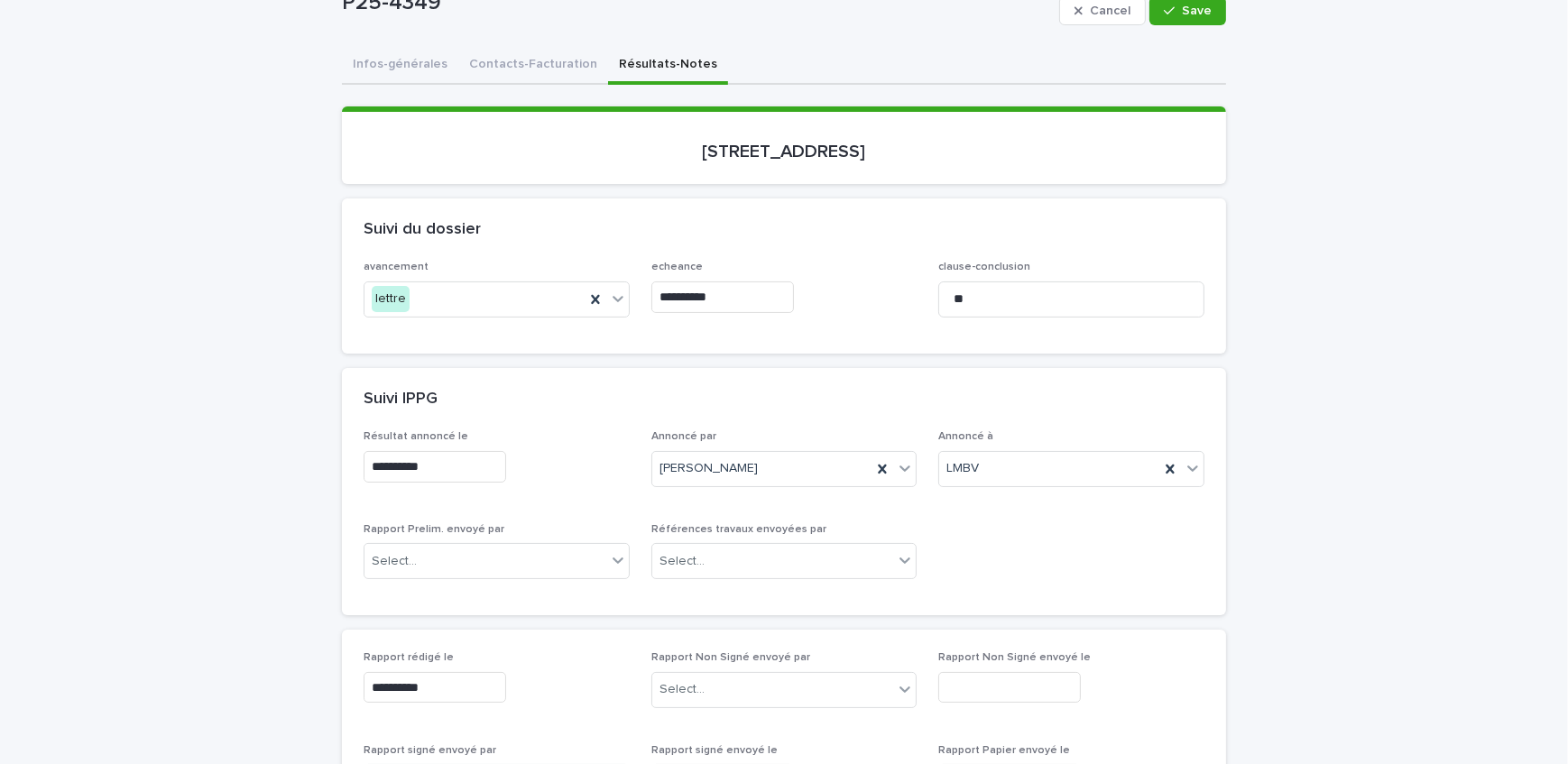
type input "**********"
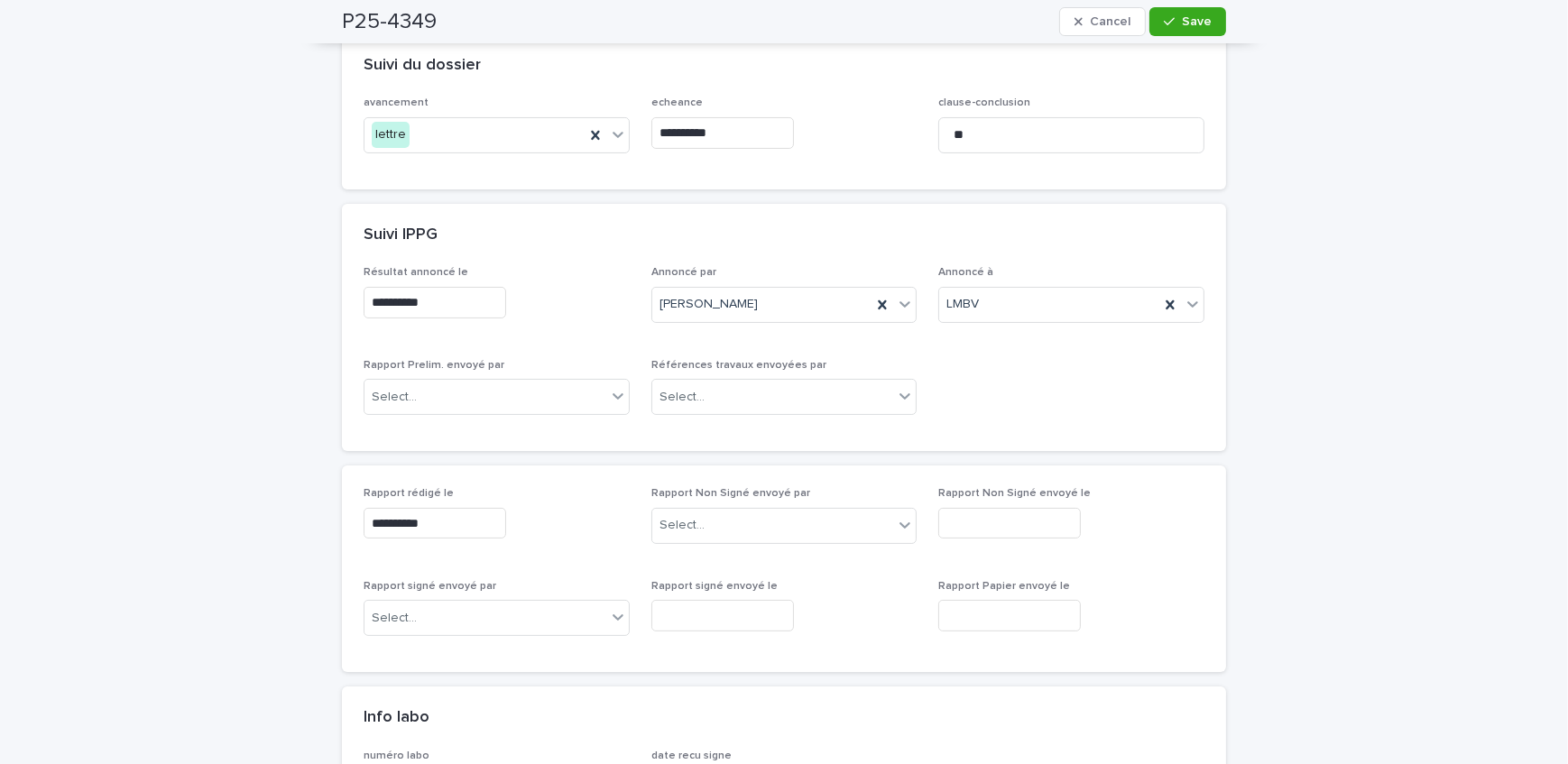
scroll to position [409, 0]
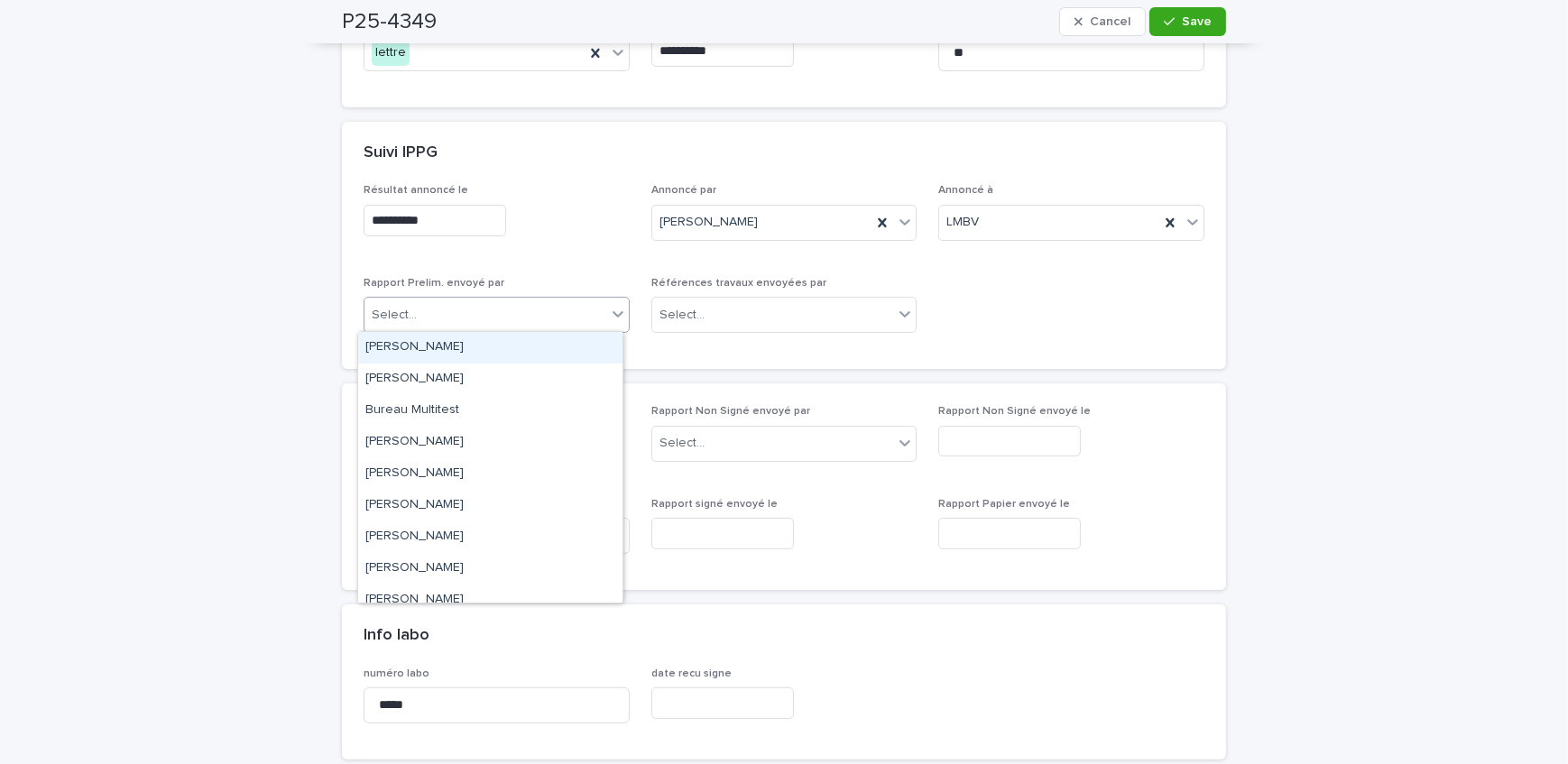
click at [494, 323] on div "Select..." at bounding box center [486, 315] width 242 height 30
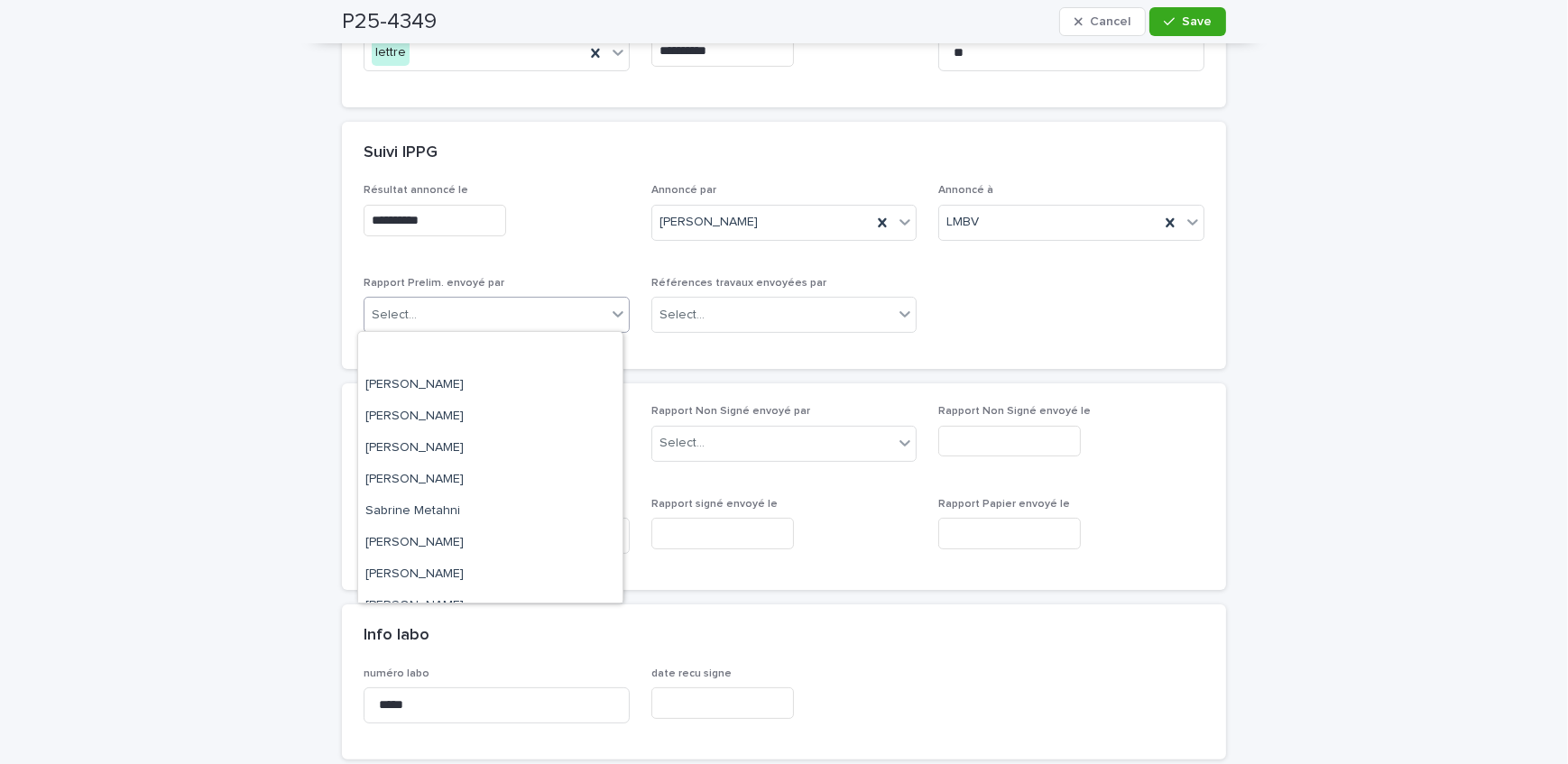
scroll to position [235, 0]
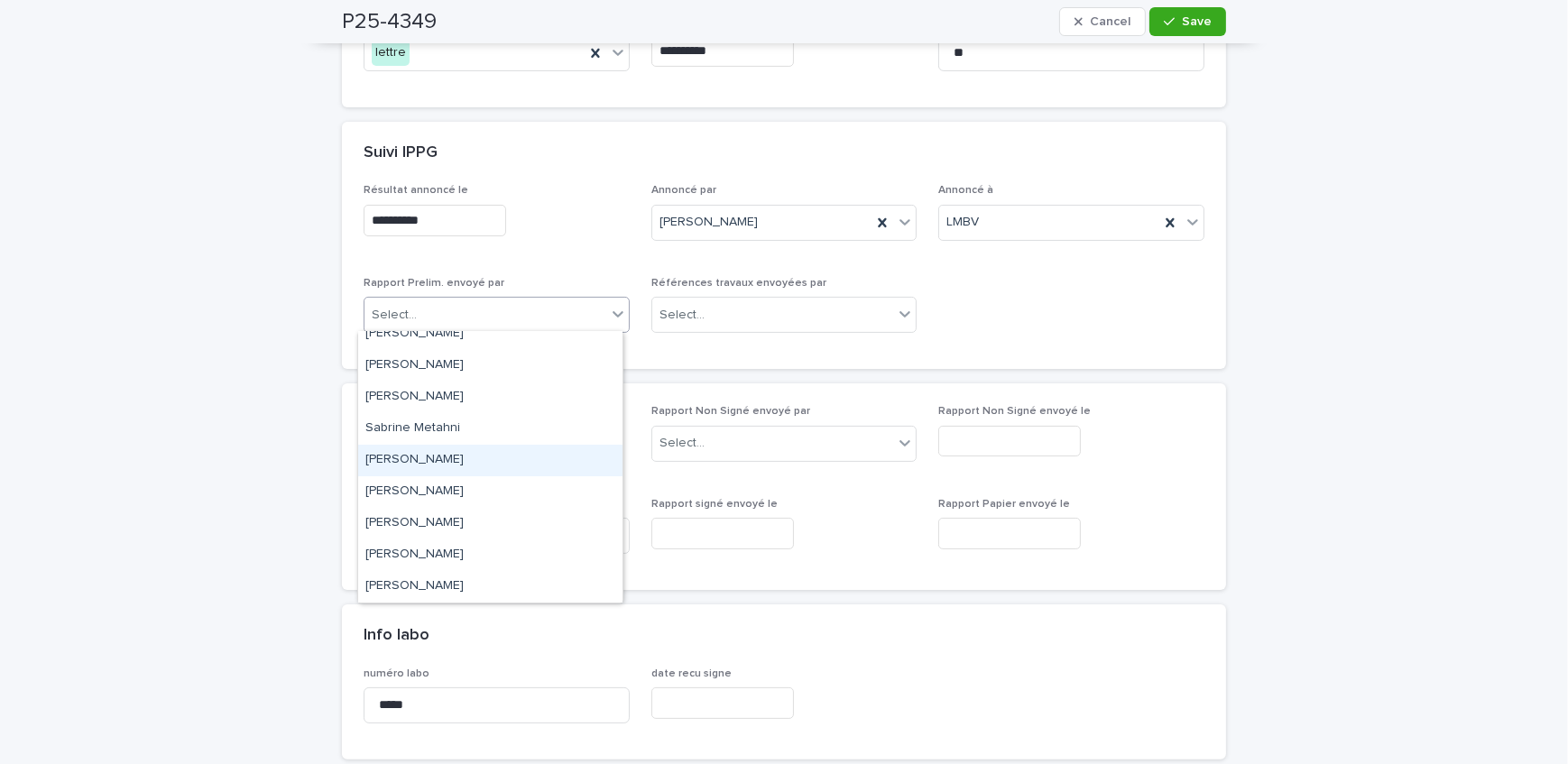
click at [479, 446] on div "[PERSON_NAME]" at bounding box center [490, 461] width 265 height 32
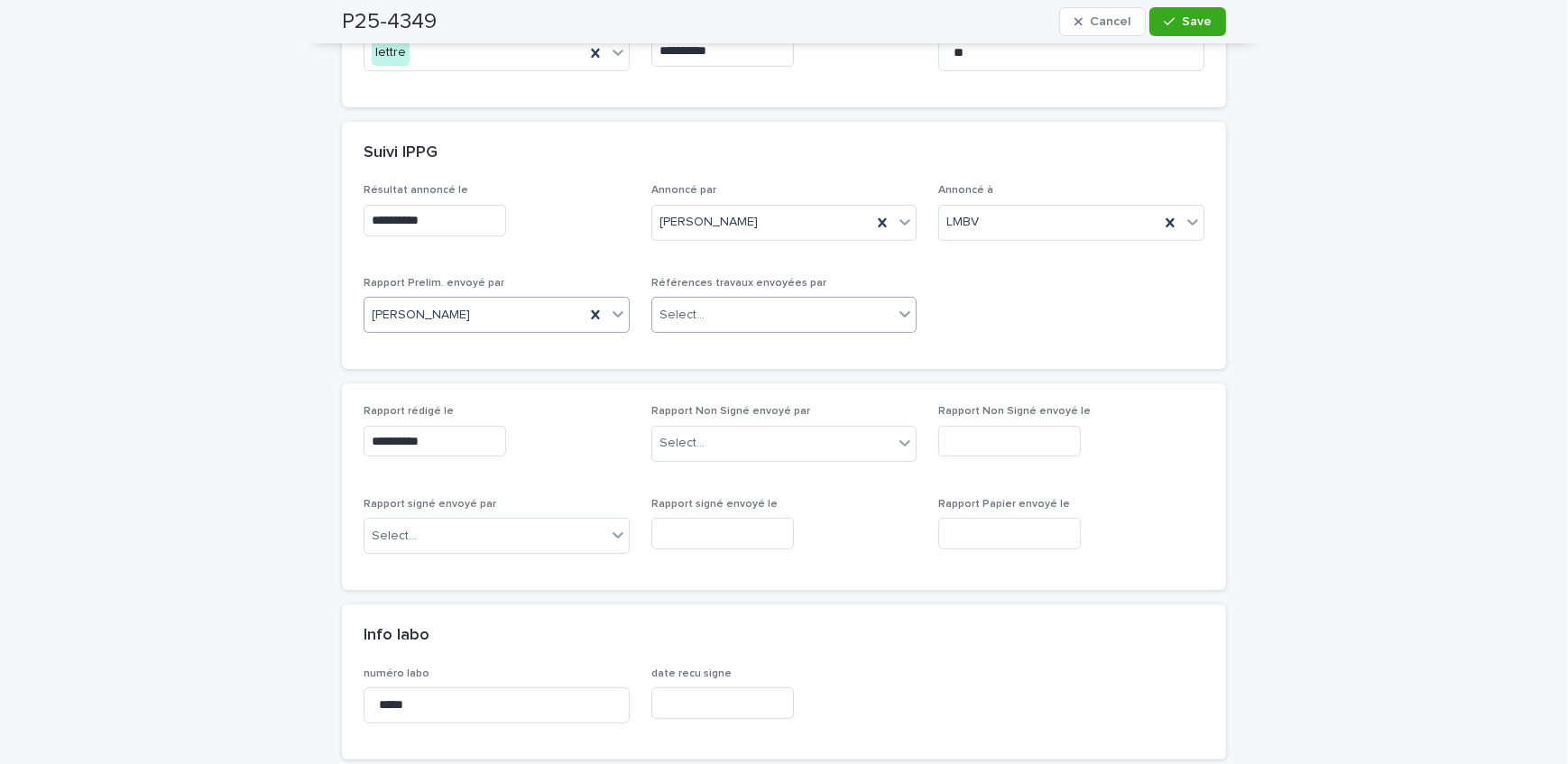
scroll to position [328, 0]
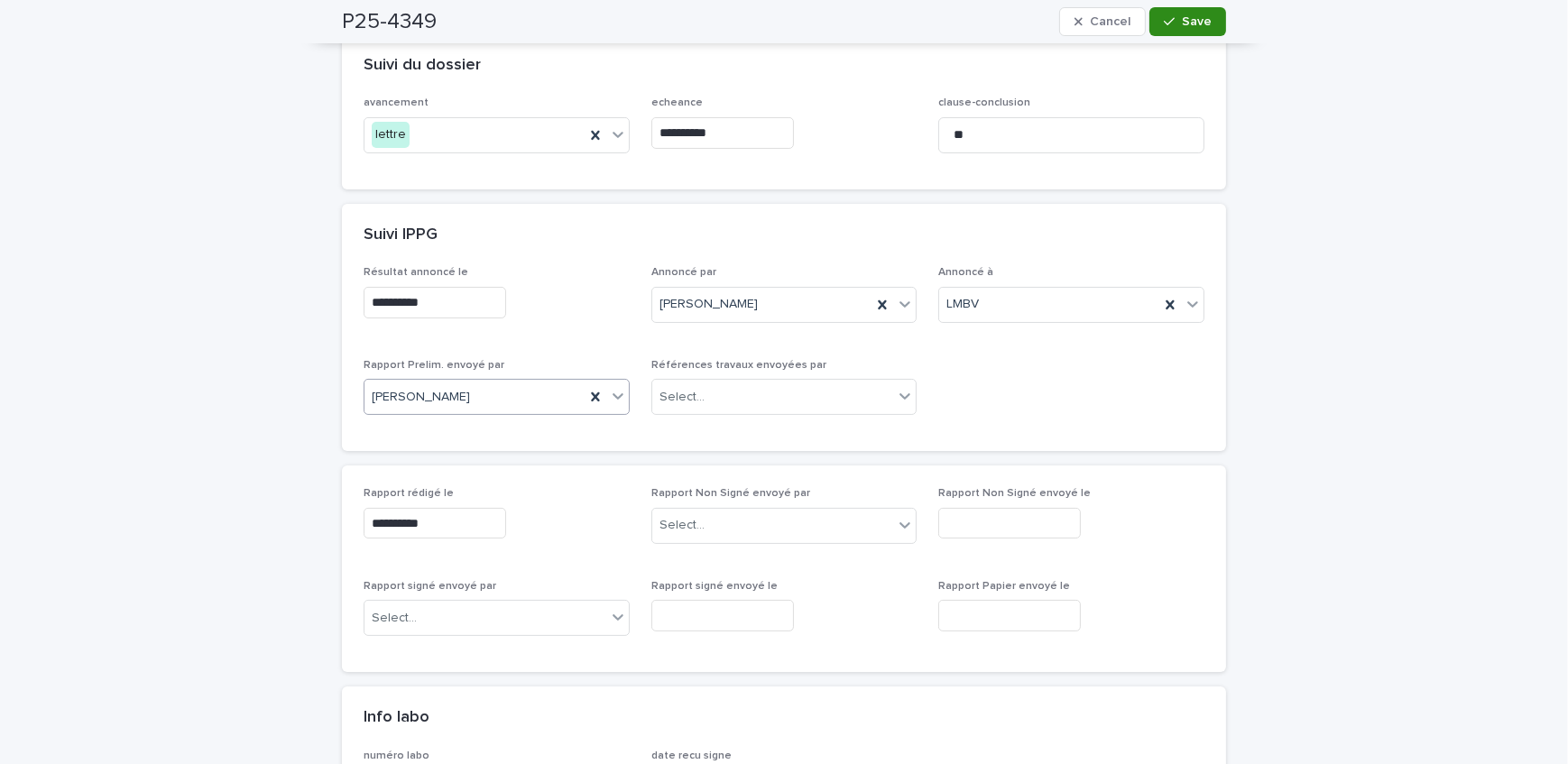
click at [1182, 18] on span "Save" at bounding box center [1197, 21] width 30 height 13
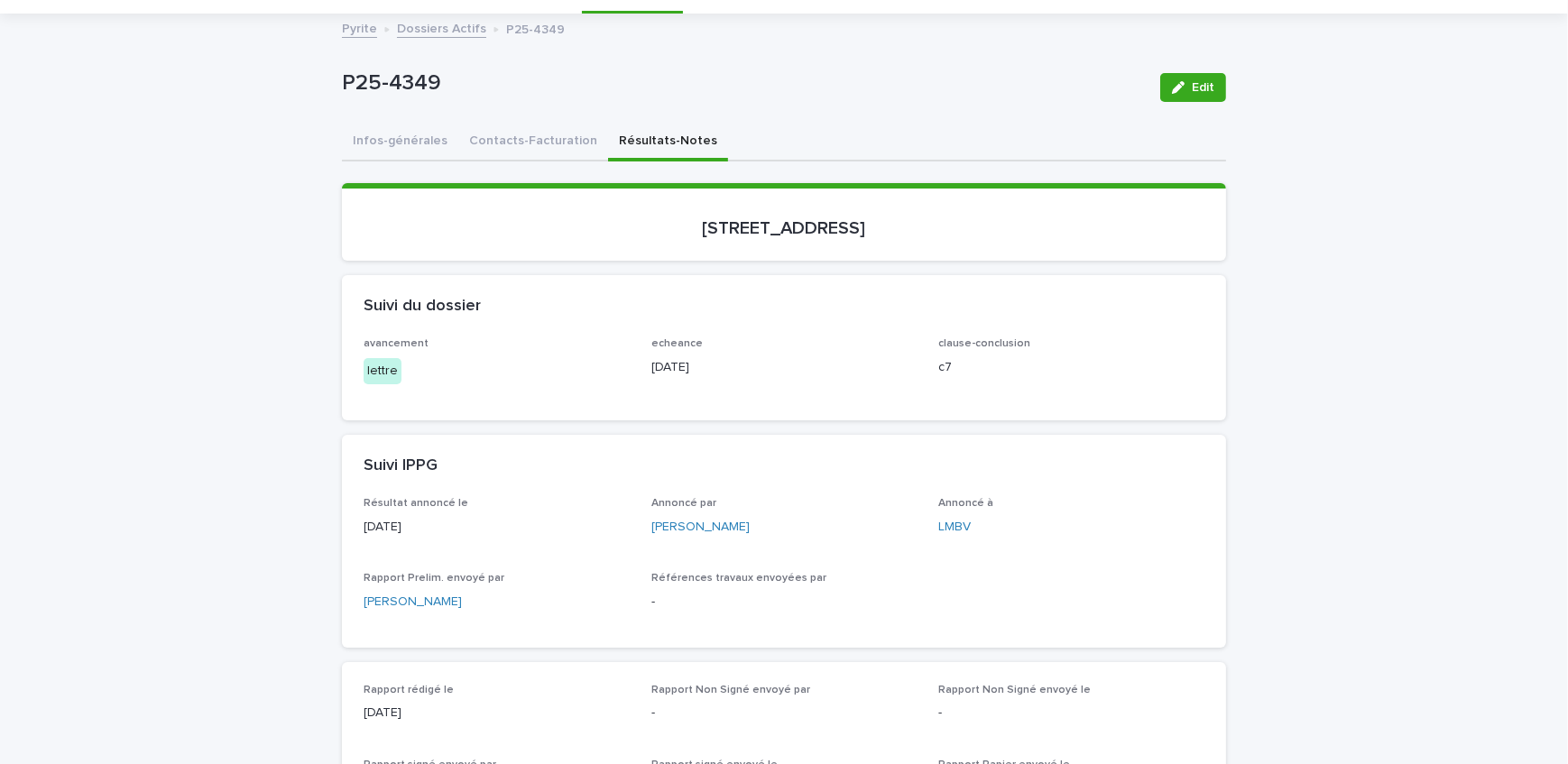
scroll to position [0, 0]
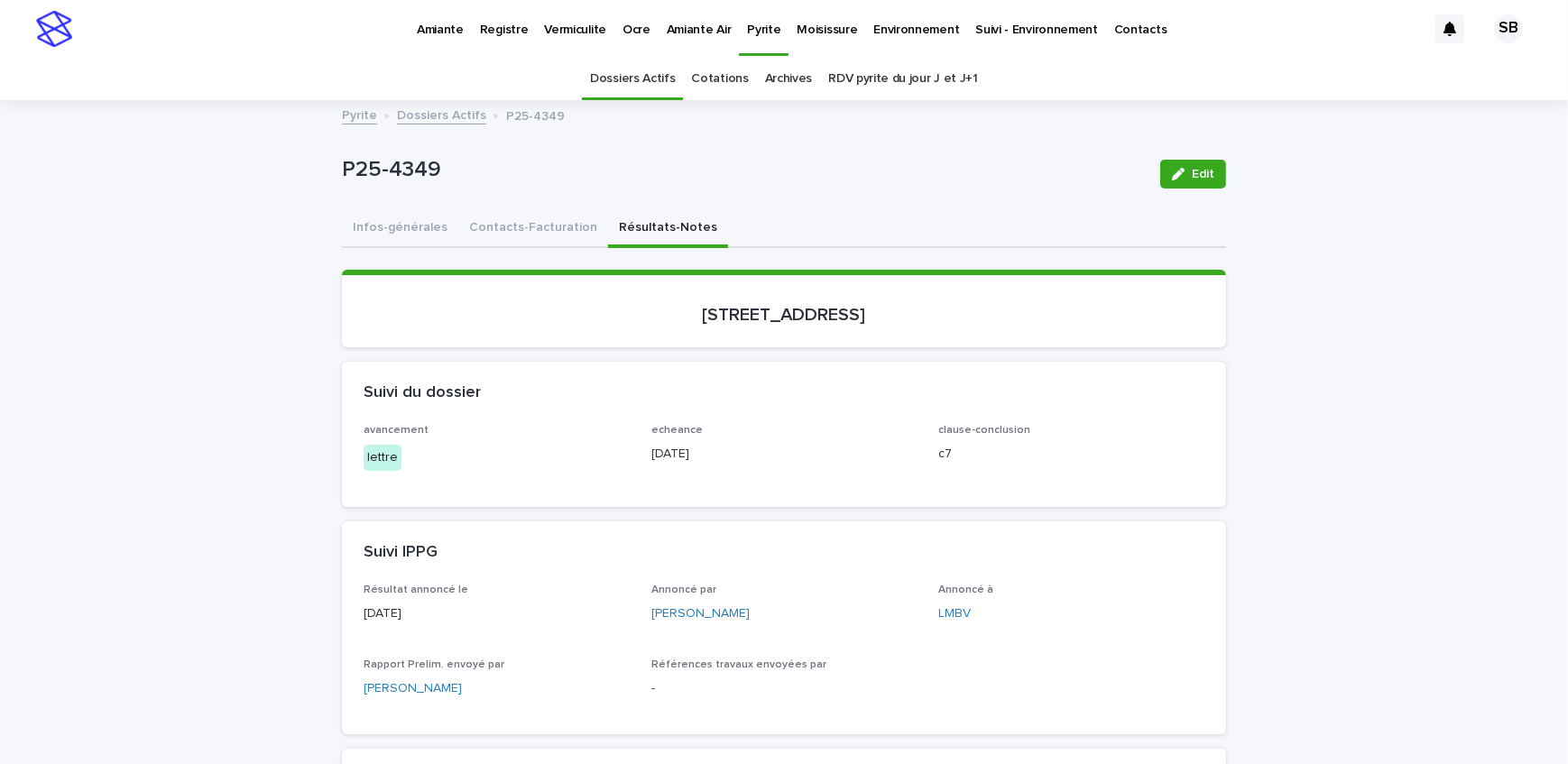
click at [432, 116] on link "Dossiers Actifs" at bounding box center [442, 114] width 89 height 21
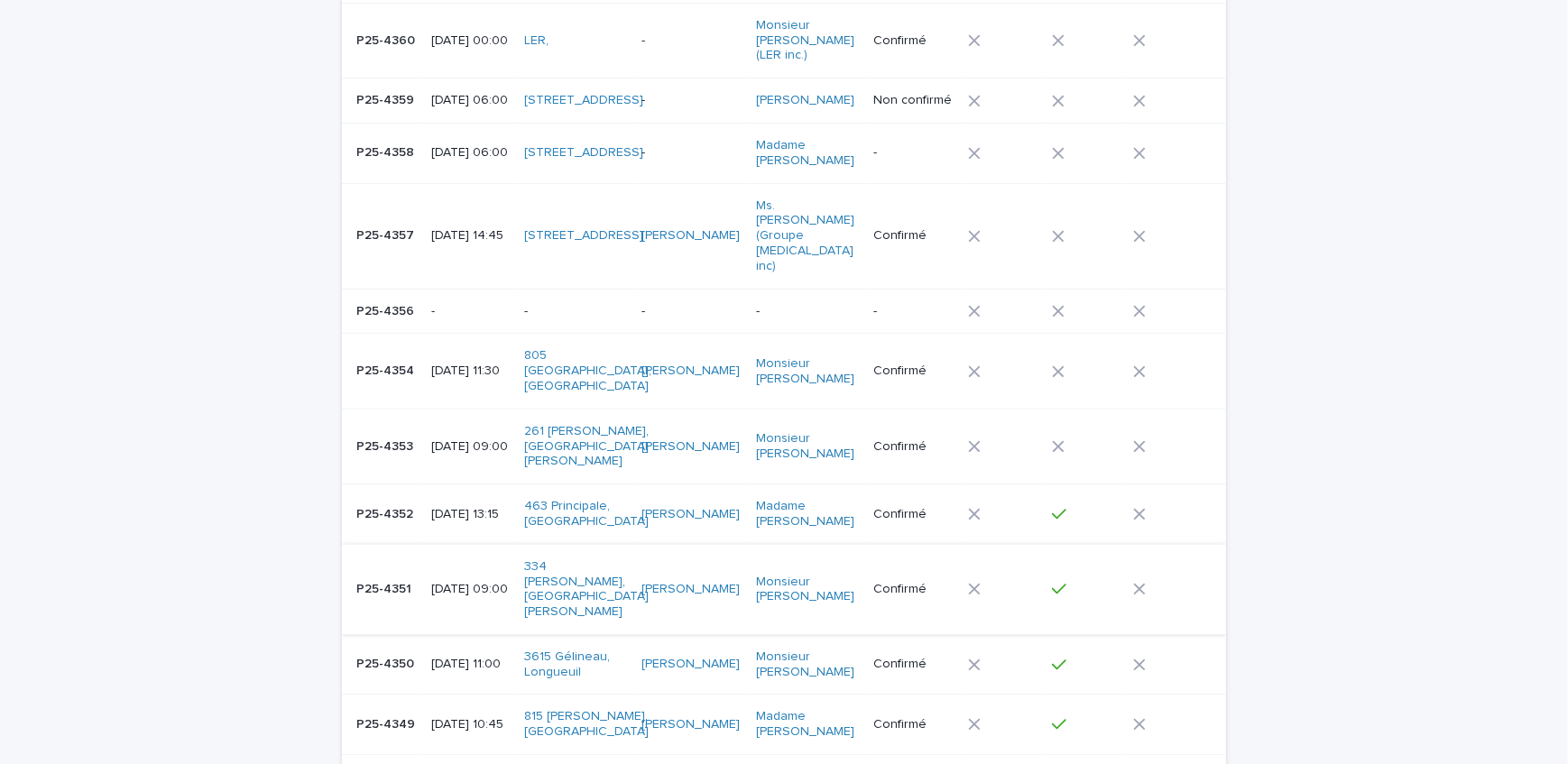
scroll to position [385, 0]
click at [410, 541] on td "P25-4351 P25-4351" at bounding box center [383, 586] width 82 height 90
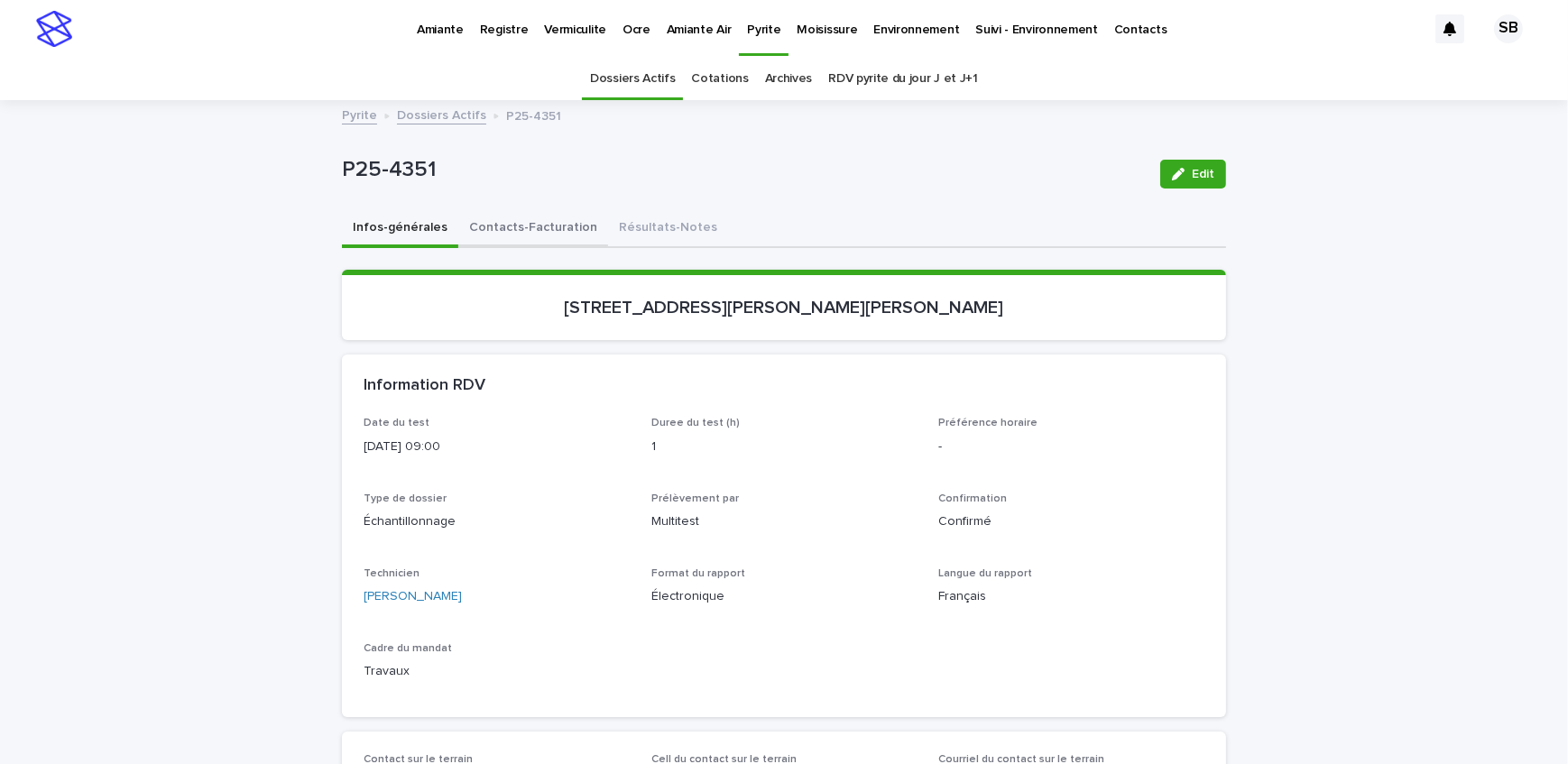
click at [546, 237] on button "Contacts-Facturation" at bounding box center [533, 229] width 150 height 38
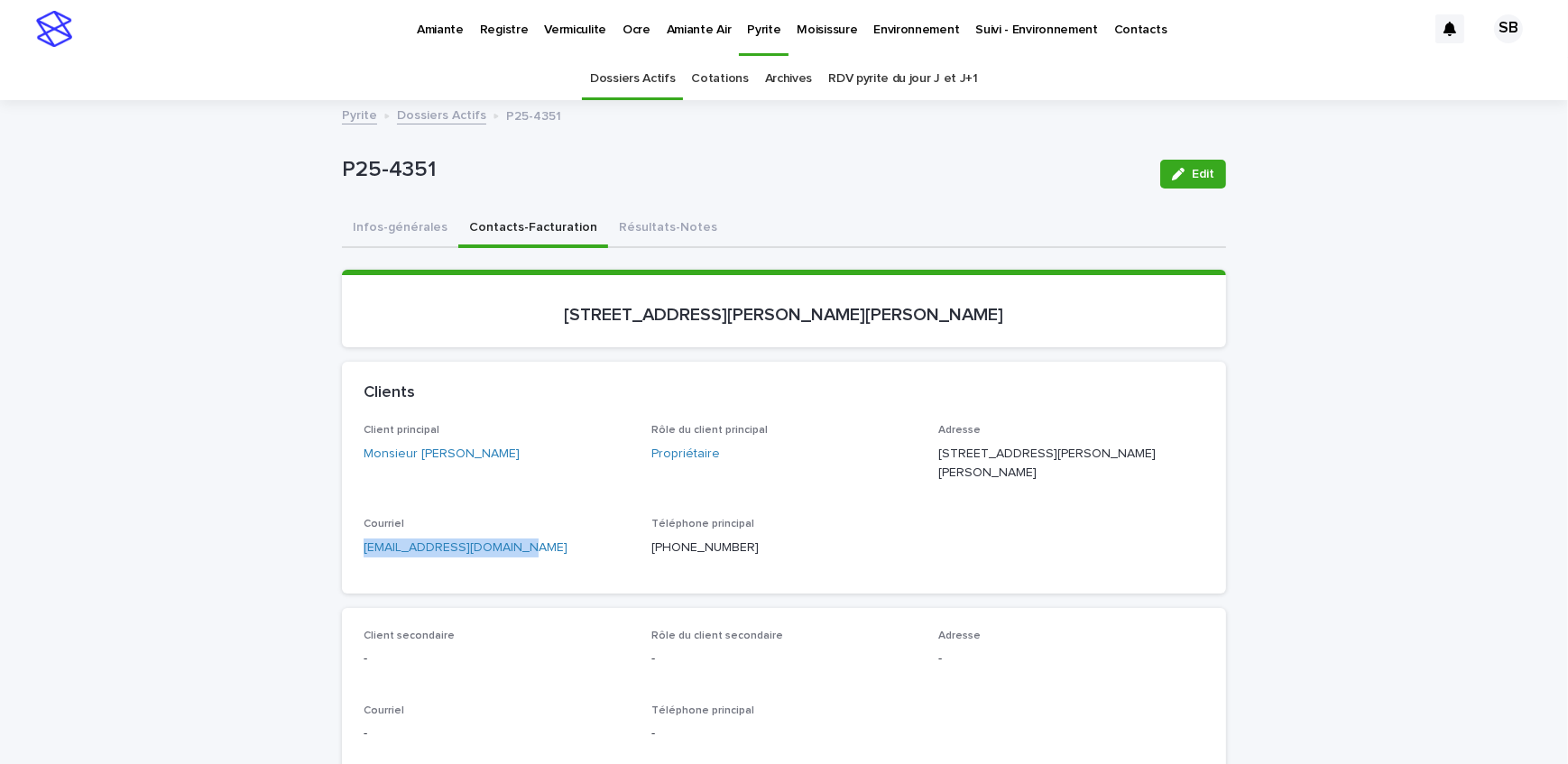
drag, startPoint x: 432, startPoint y: 555, endPoint x: 307, endPoint y: 553, distance: 125.0
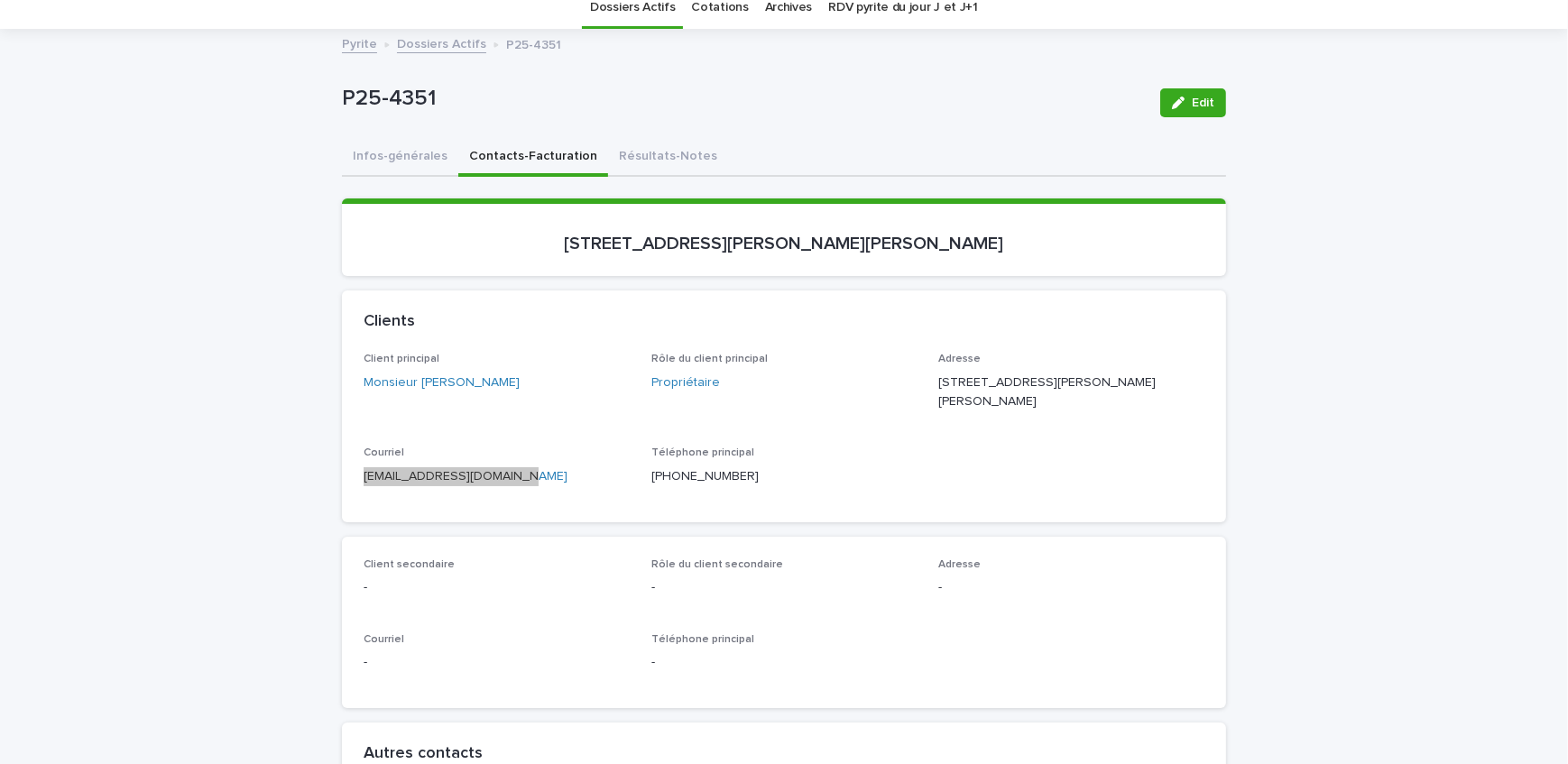
scroll to position [246, 0]
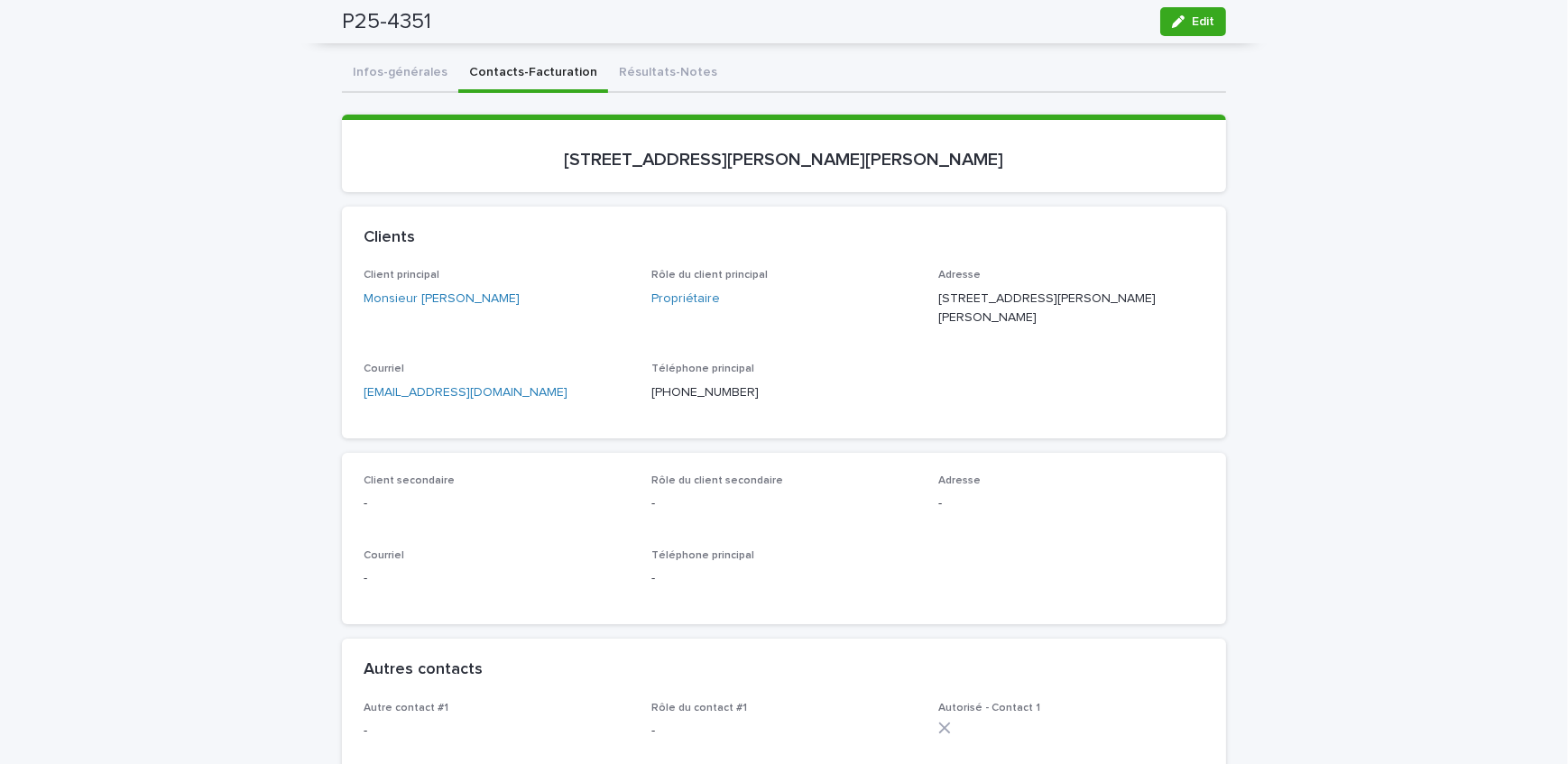
scroll to position [0, 0]
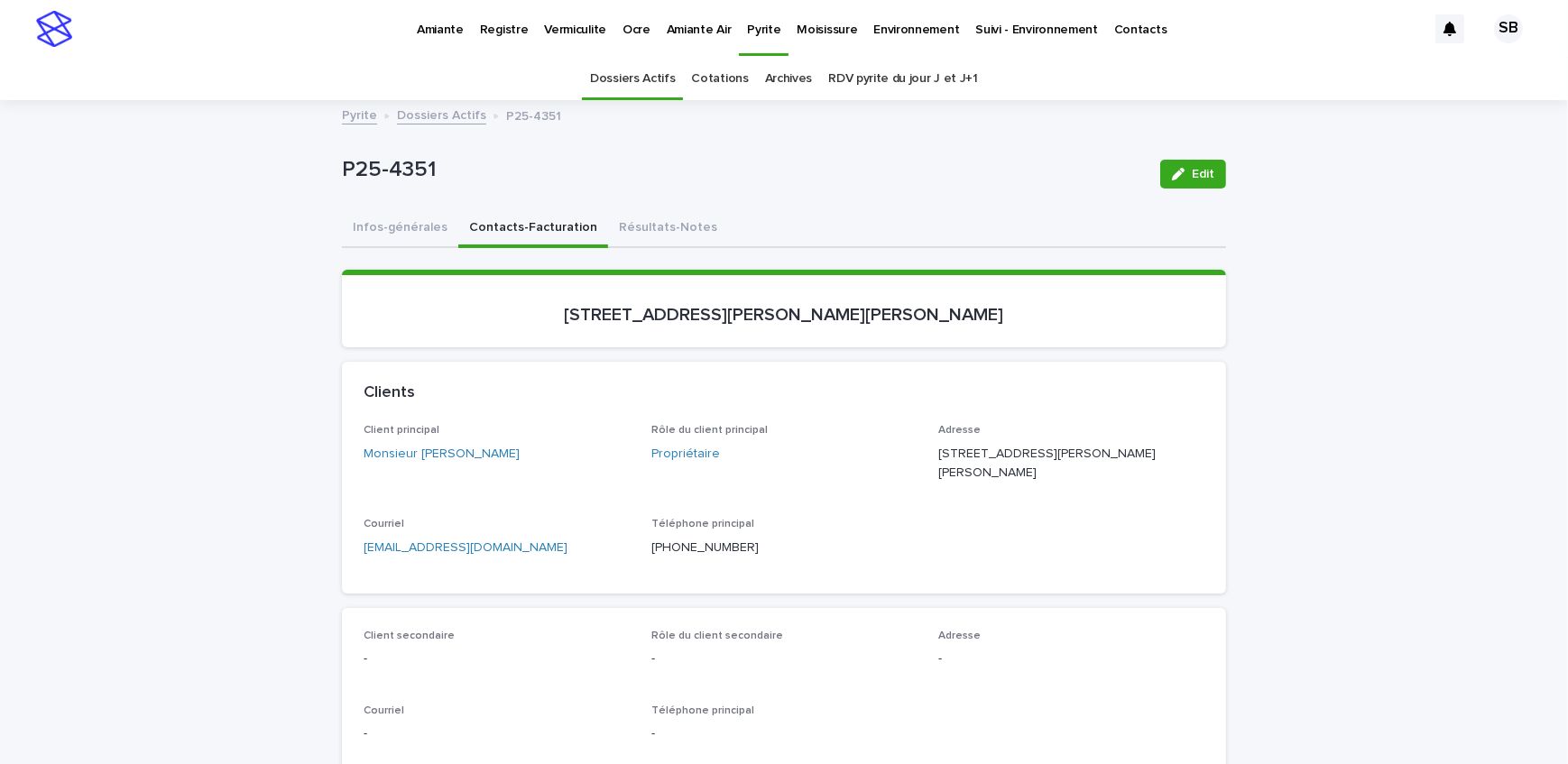
click at [644, 233] on button "Résultats-Notes" at bounding box center [668, 229] width 120 height 38
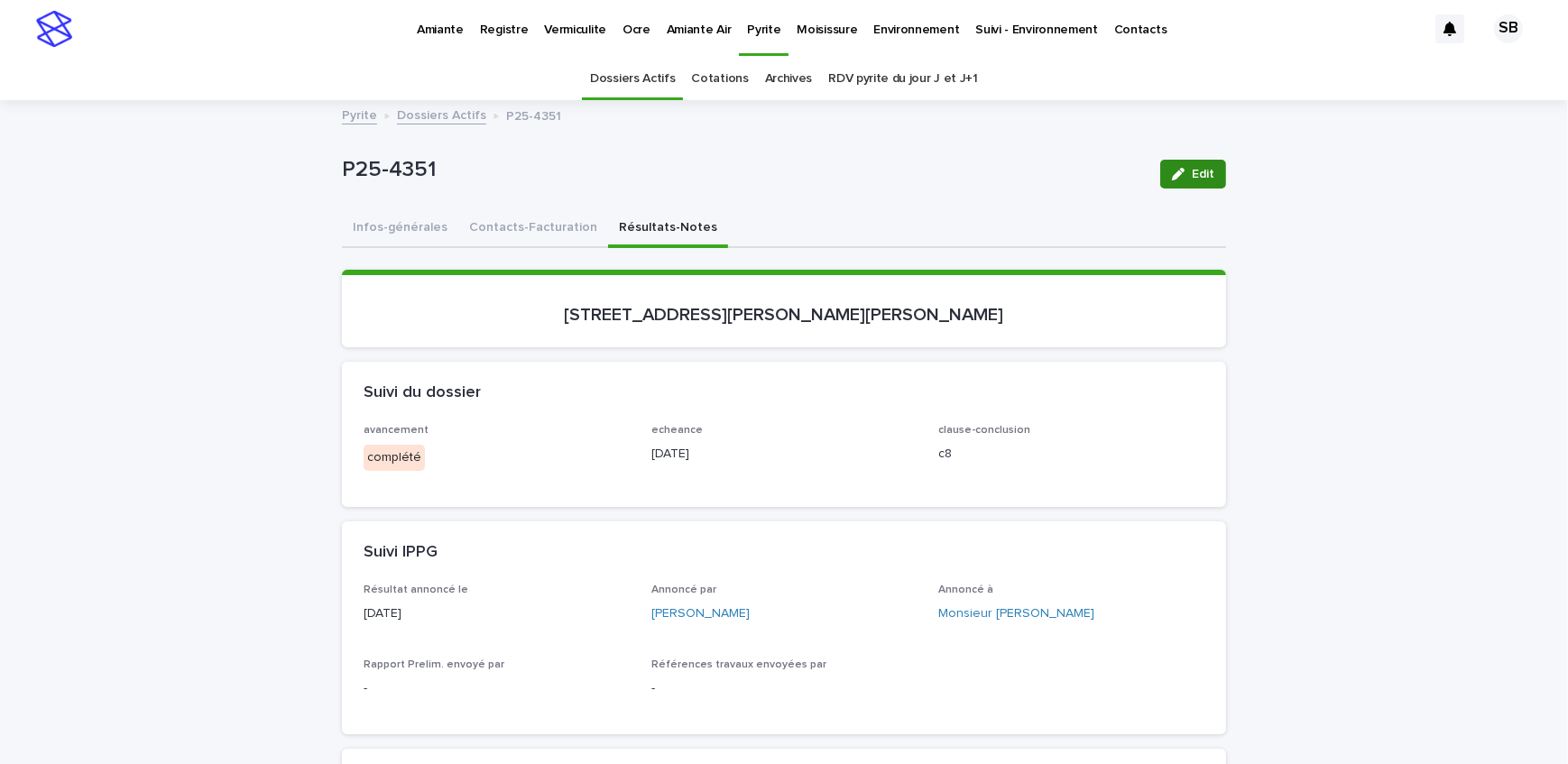
click at [1208, 178] on span "Edit" at bounding box center [1203, 173] width 23 height 13
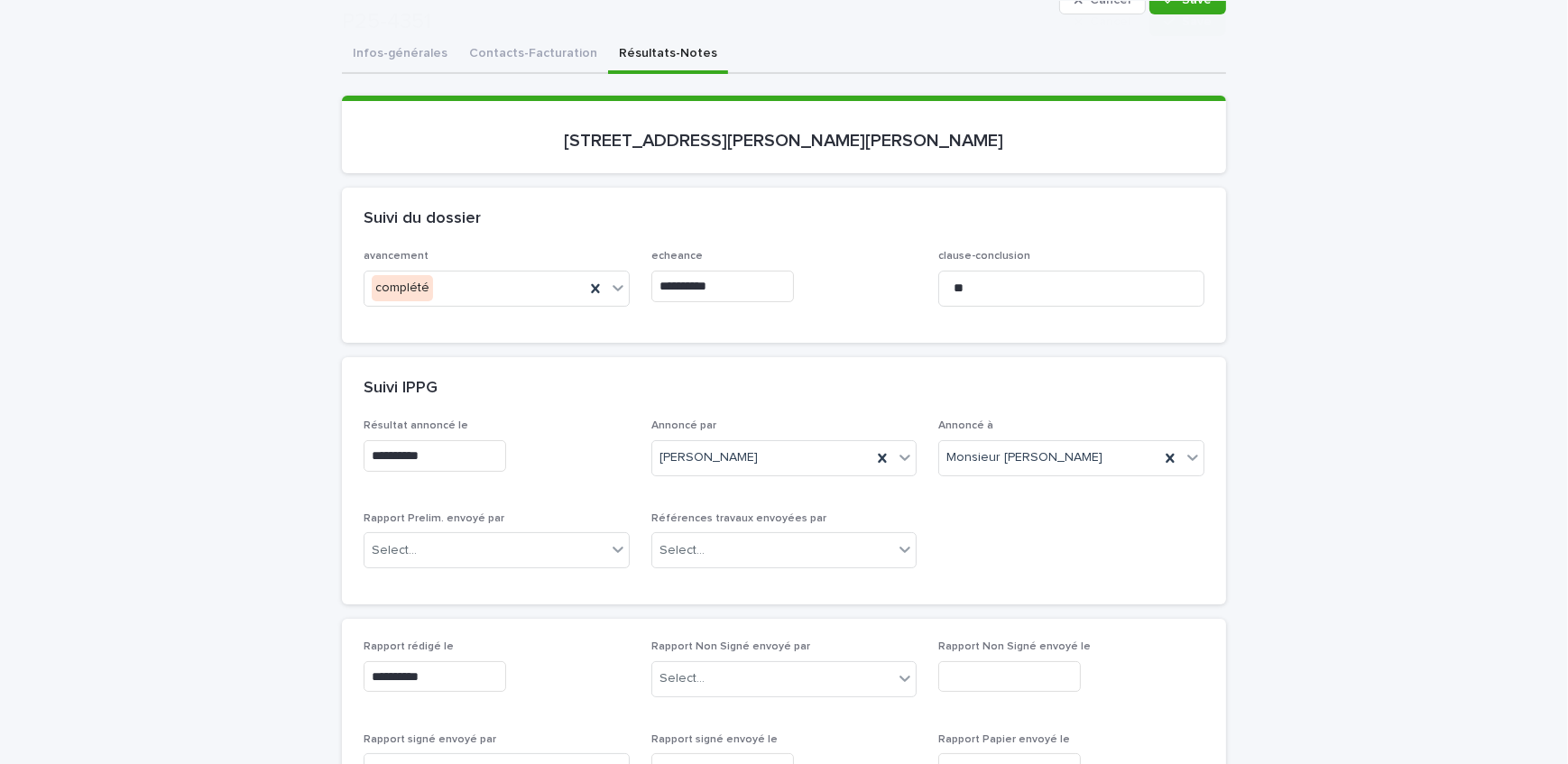
scroll to position [246, 0]
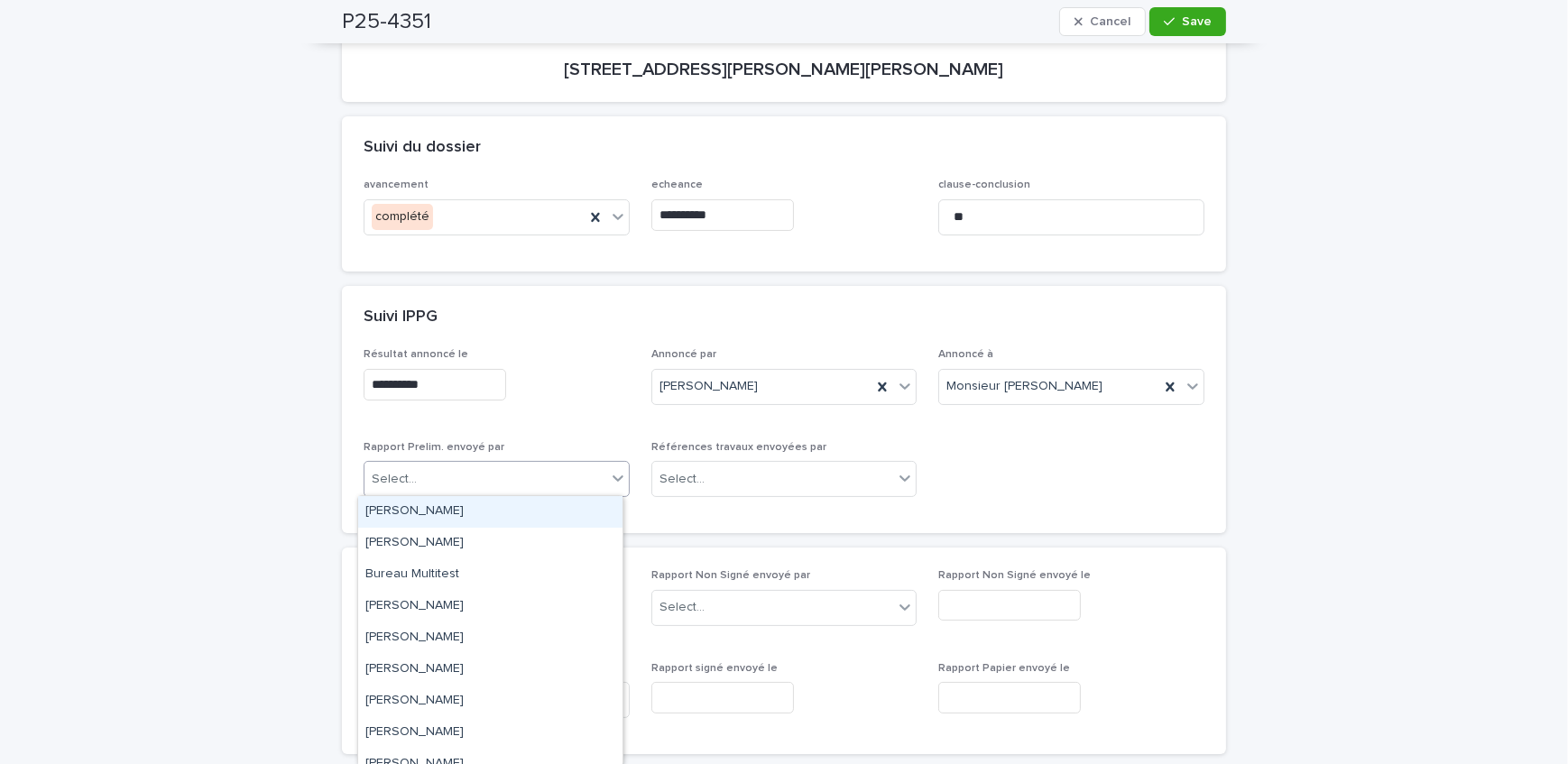
click at [426, 479] on div "Select..." at bounding box center [486, 480] width 242 height 30
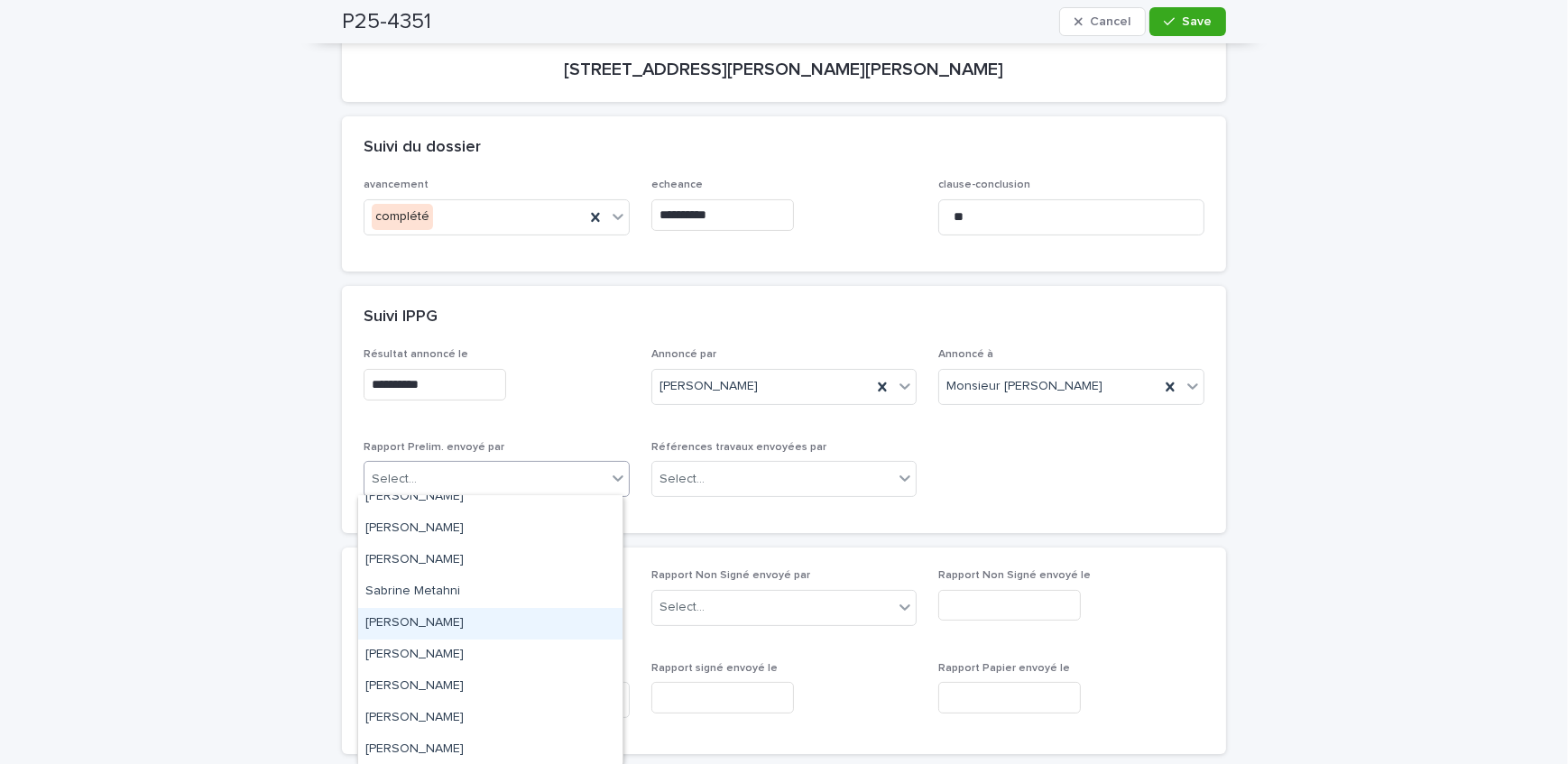
click at [458, 612] on div "[PERSON_NAME]" at bounding box center [490, 624] width 265 height 32
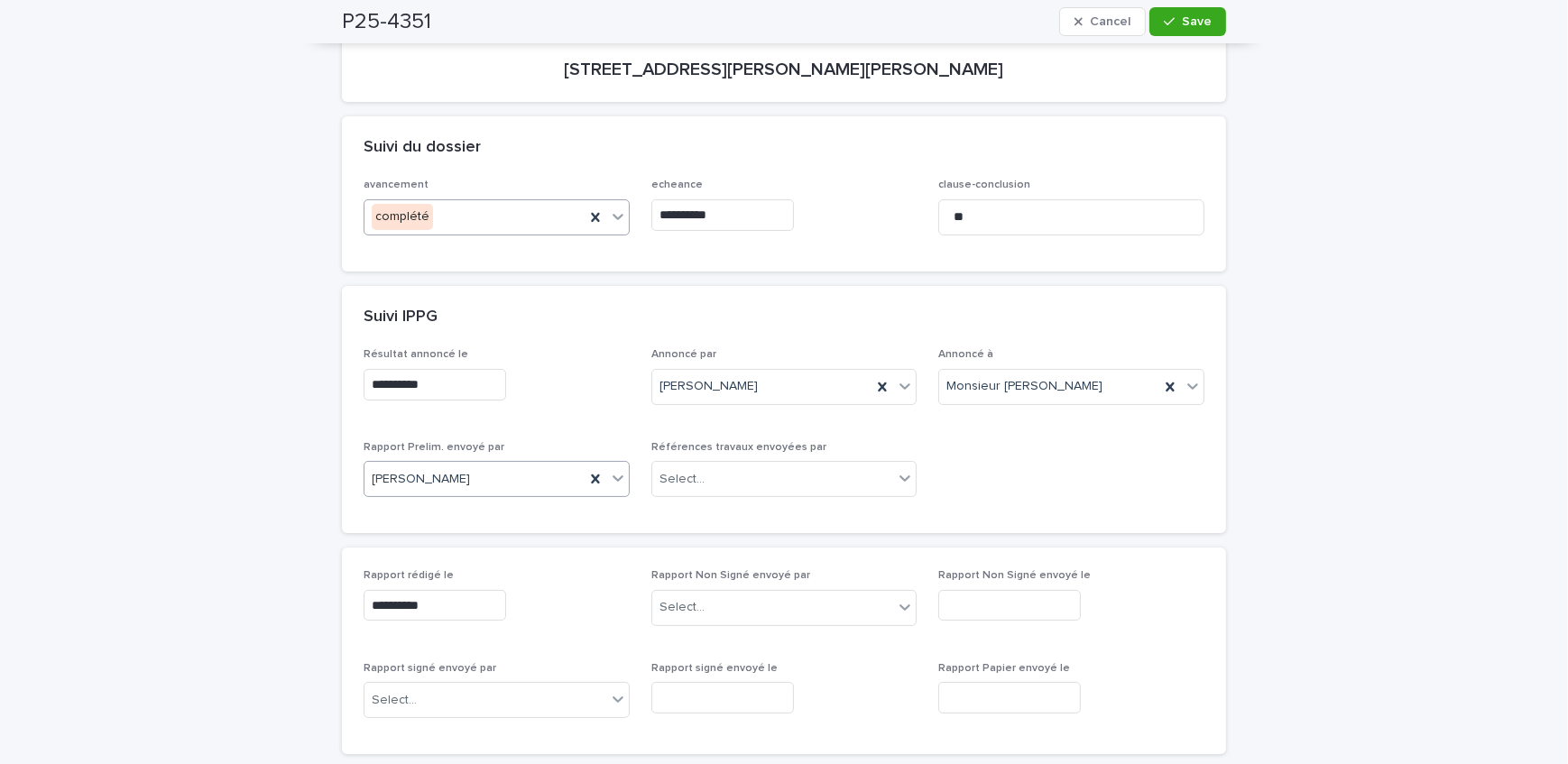
click at [470, 225] on div "complété" at bounding box center [475, 217] width 220 height 30
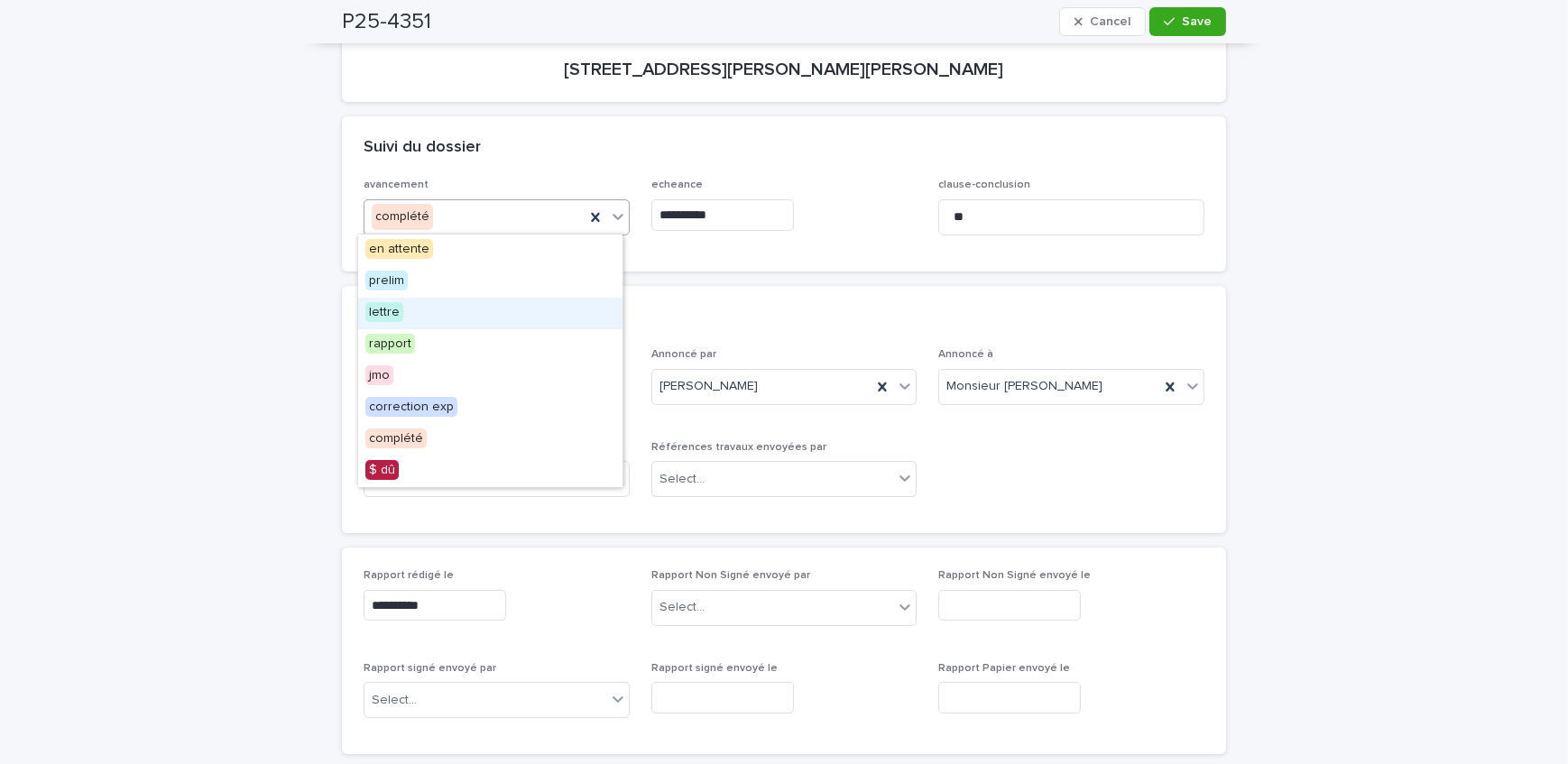
click at [469, 321] on div "lettre" at bounding box center [490, 313] width 265 height 32
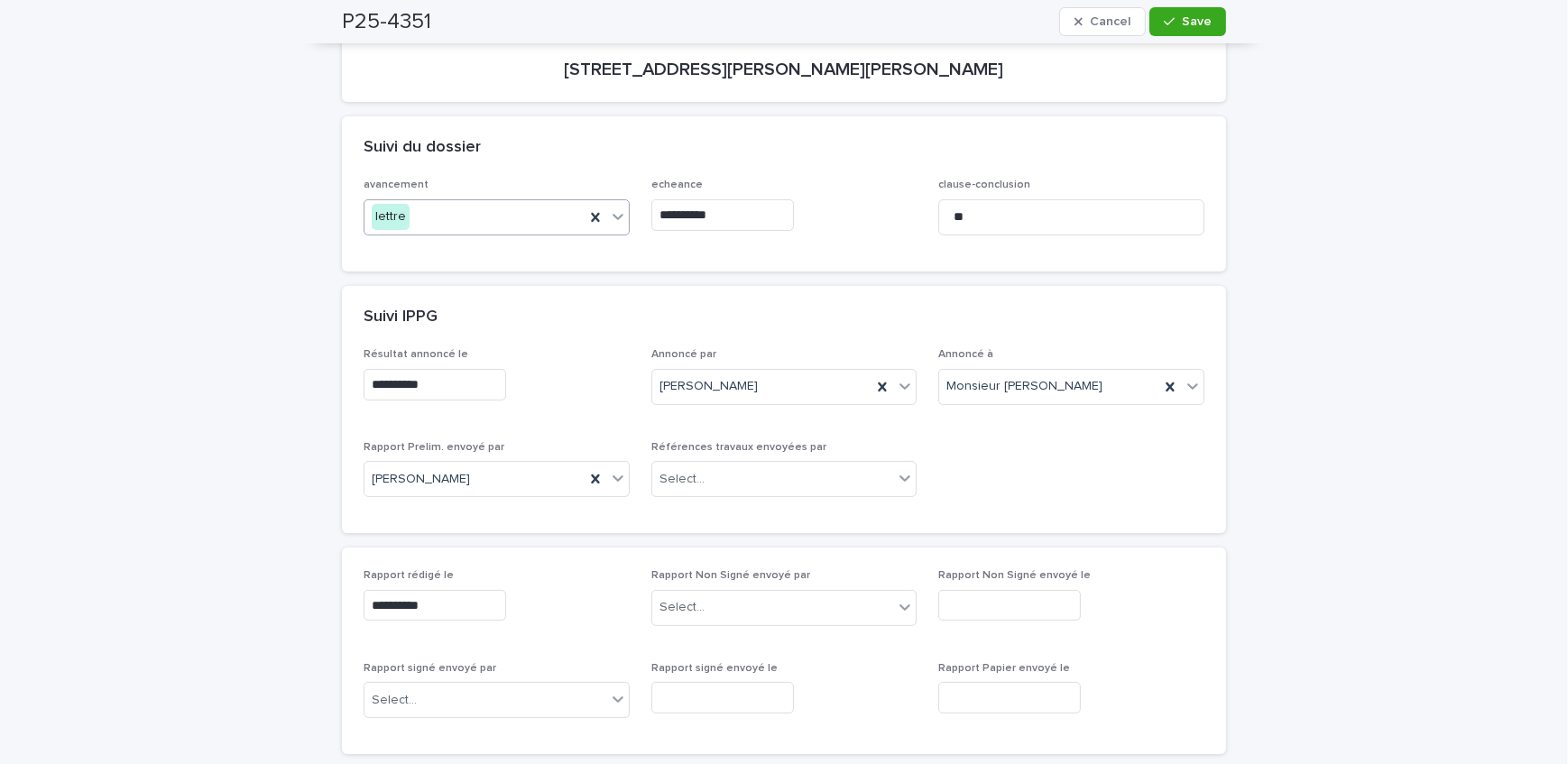
click at [747, 206] on input "**********" at bounding box center [723, 215] width 143 height 32
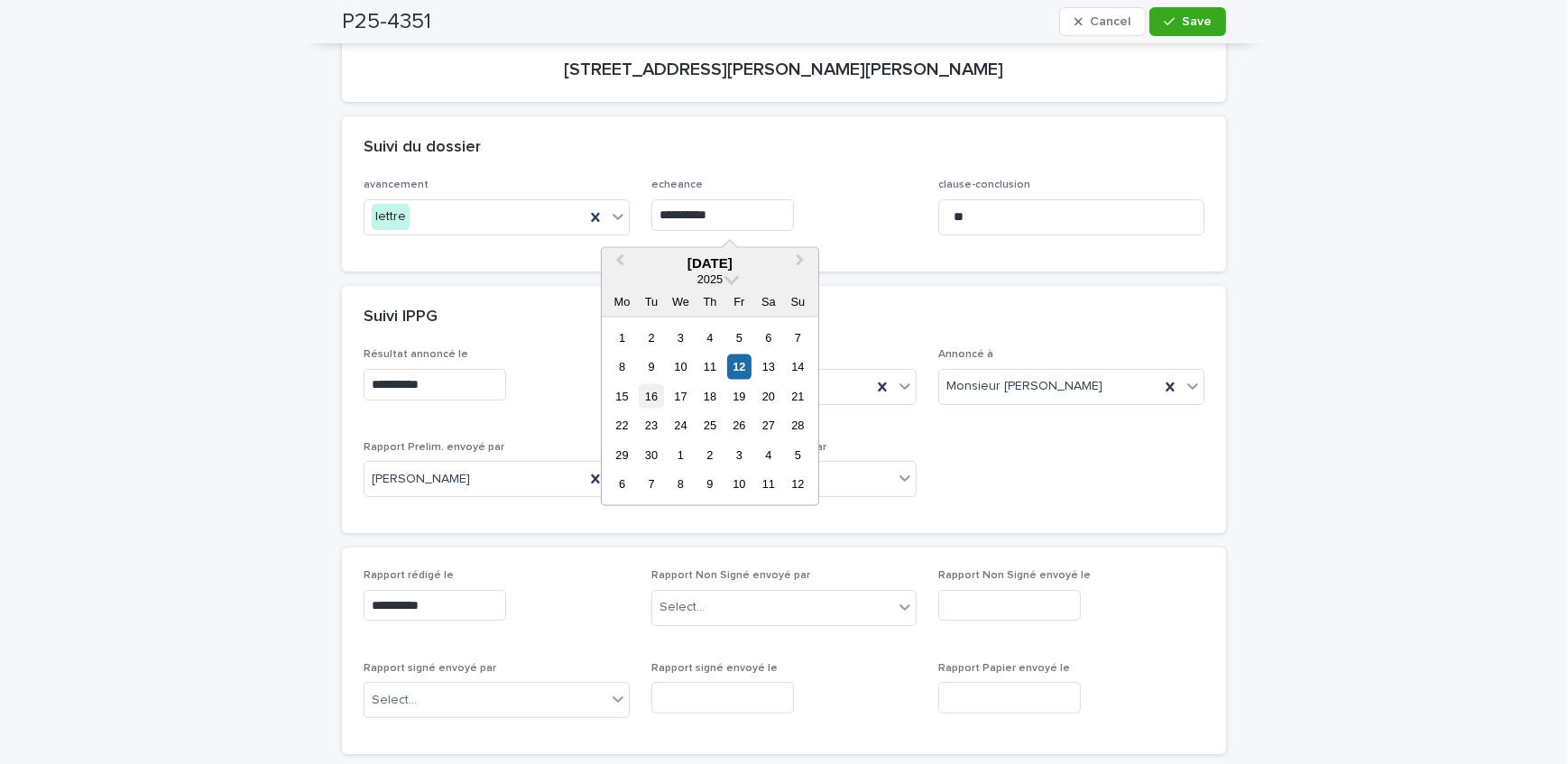
click at [656, 394] on div "16" at bounding box center [651, 396] width 25 height 25
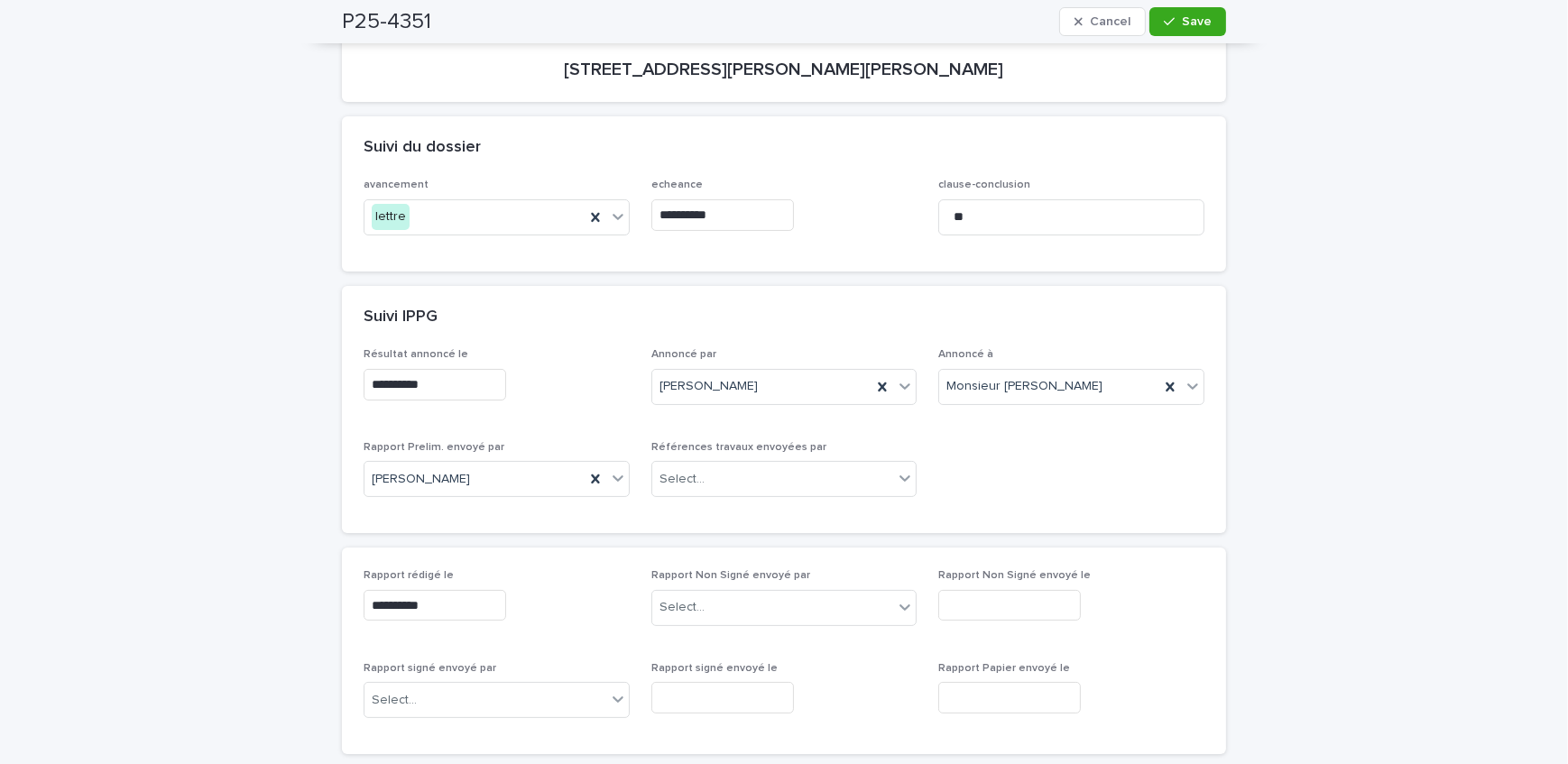
type input "**********"
click at [1165, 19] on icon "button" at bounding box center [1170, 21] width 11 height 13
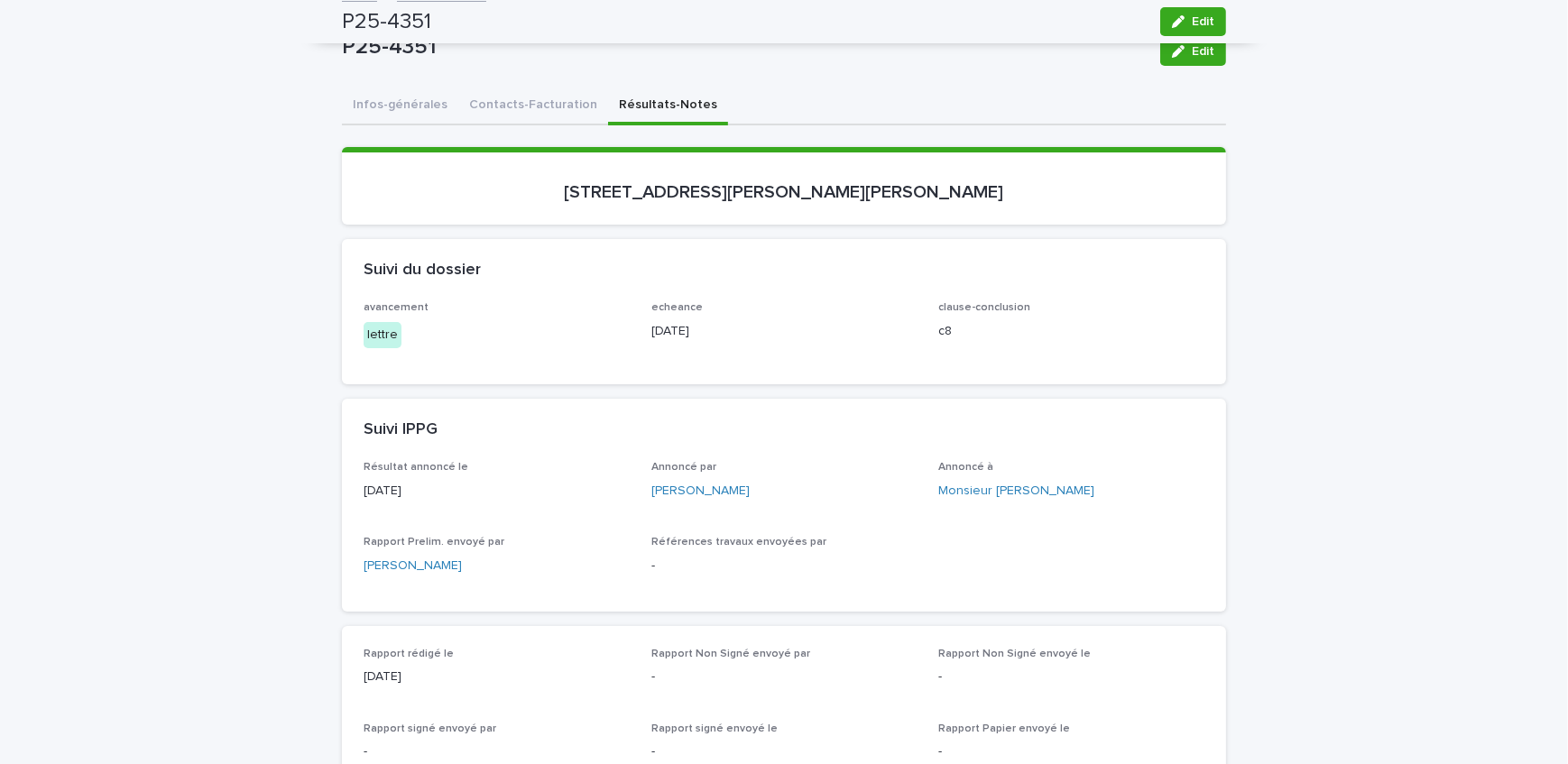
scroll to position [0, 0]
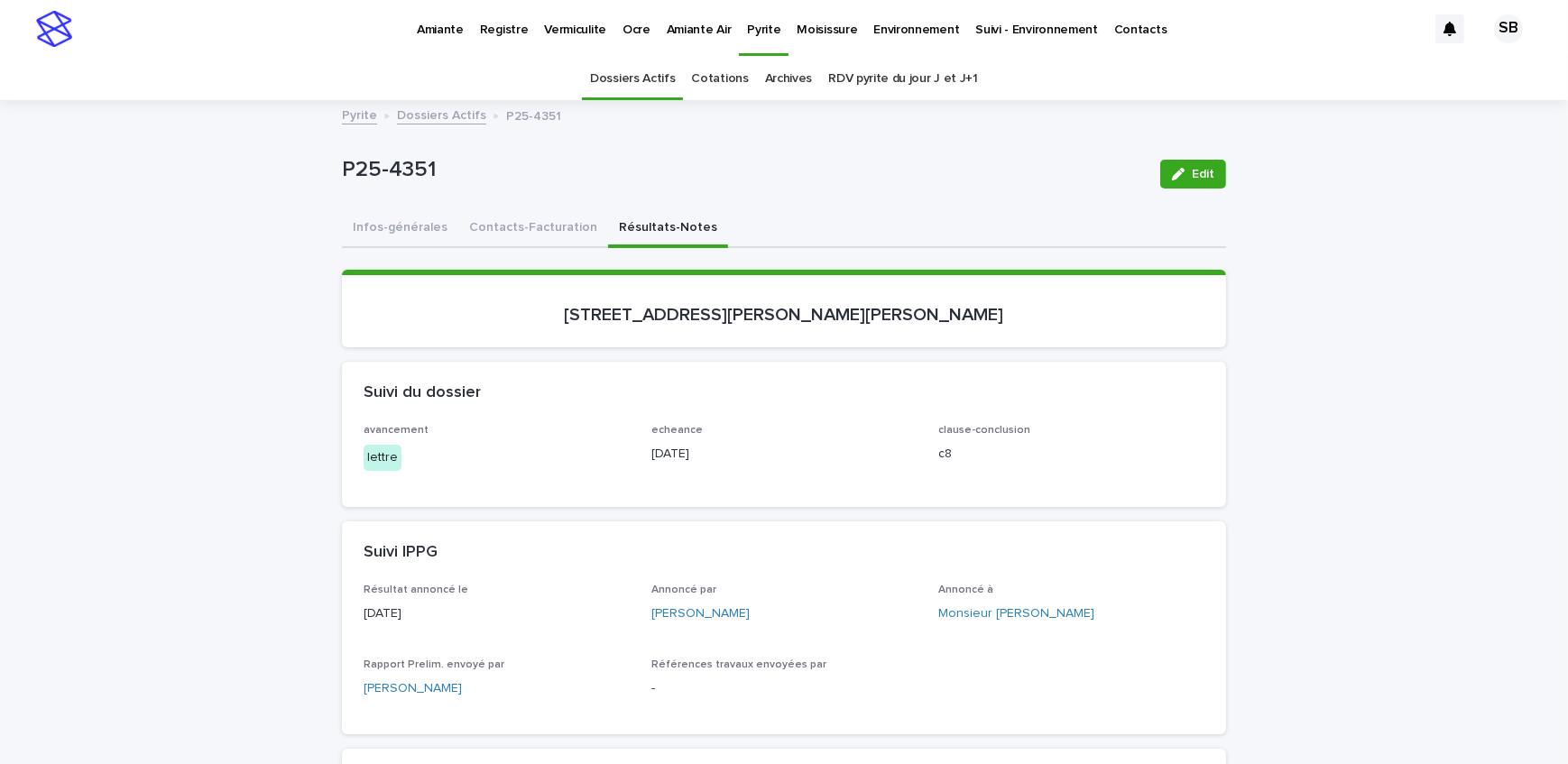
click at [427, 113] on link "Dossiers Actifs" at bounding box center [442, 114] width 89 height 21
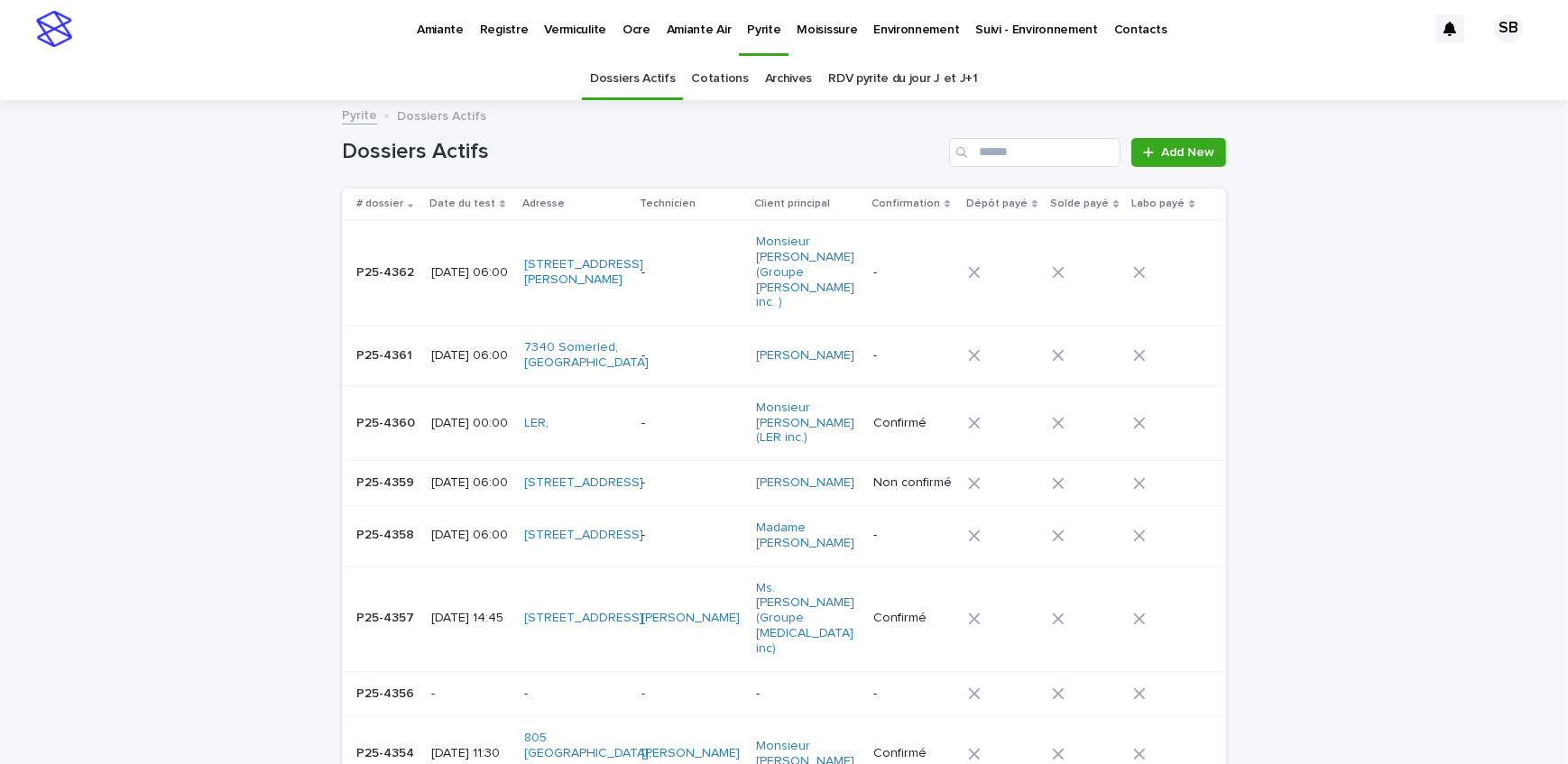
scroll to position [56, 0]
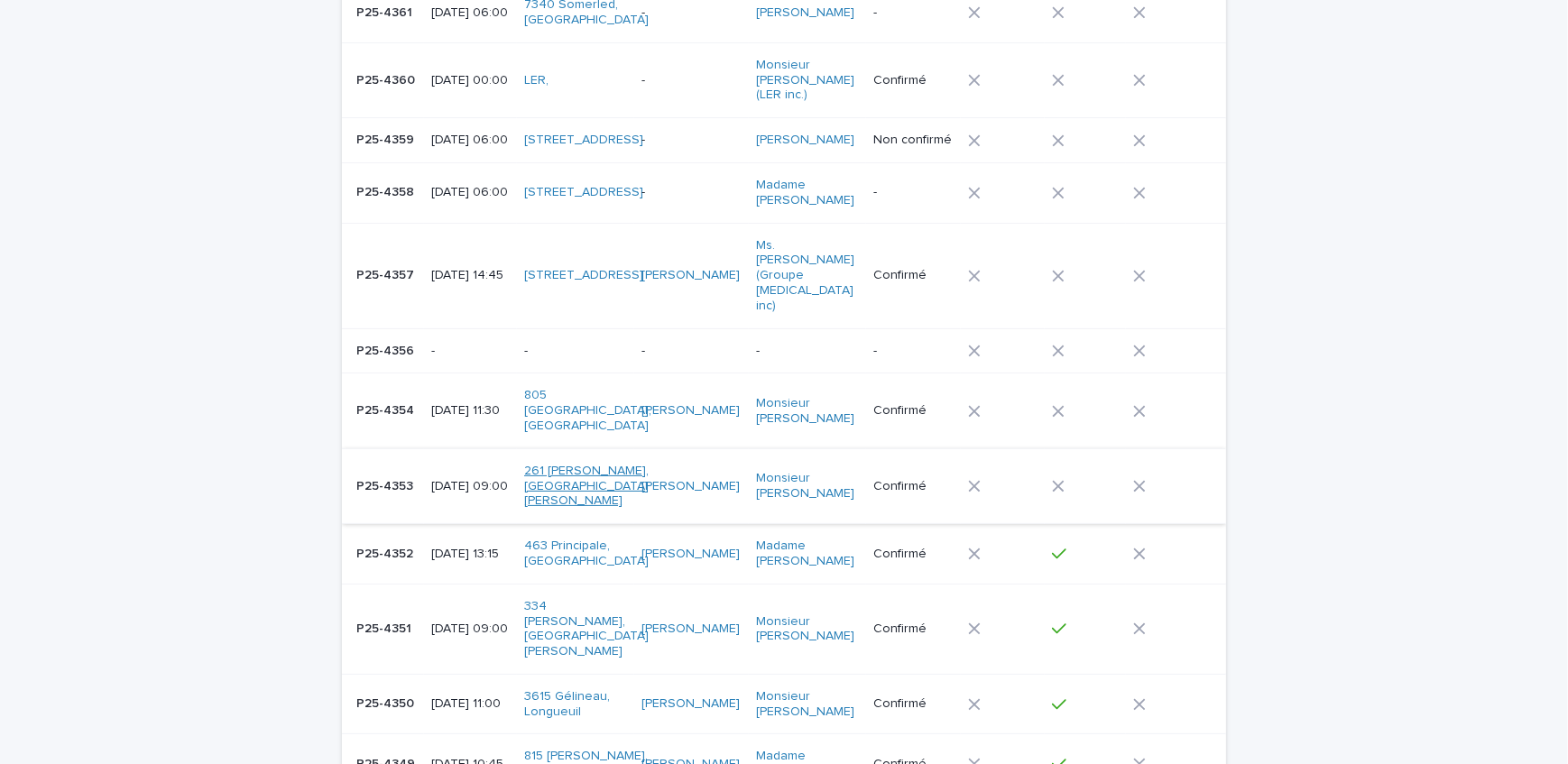
scroll to position [549, 0]
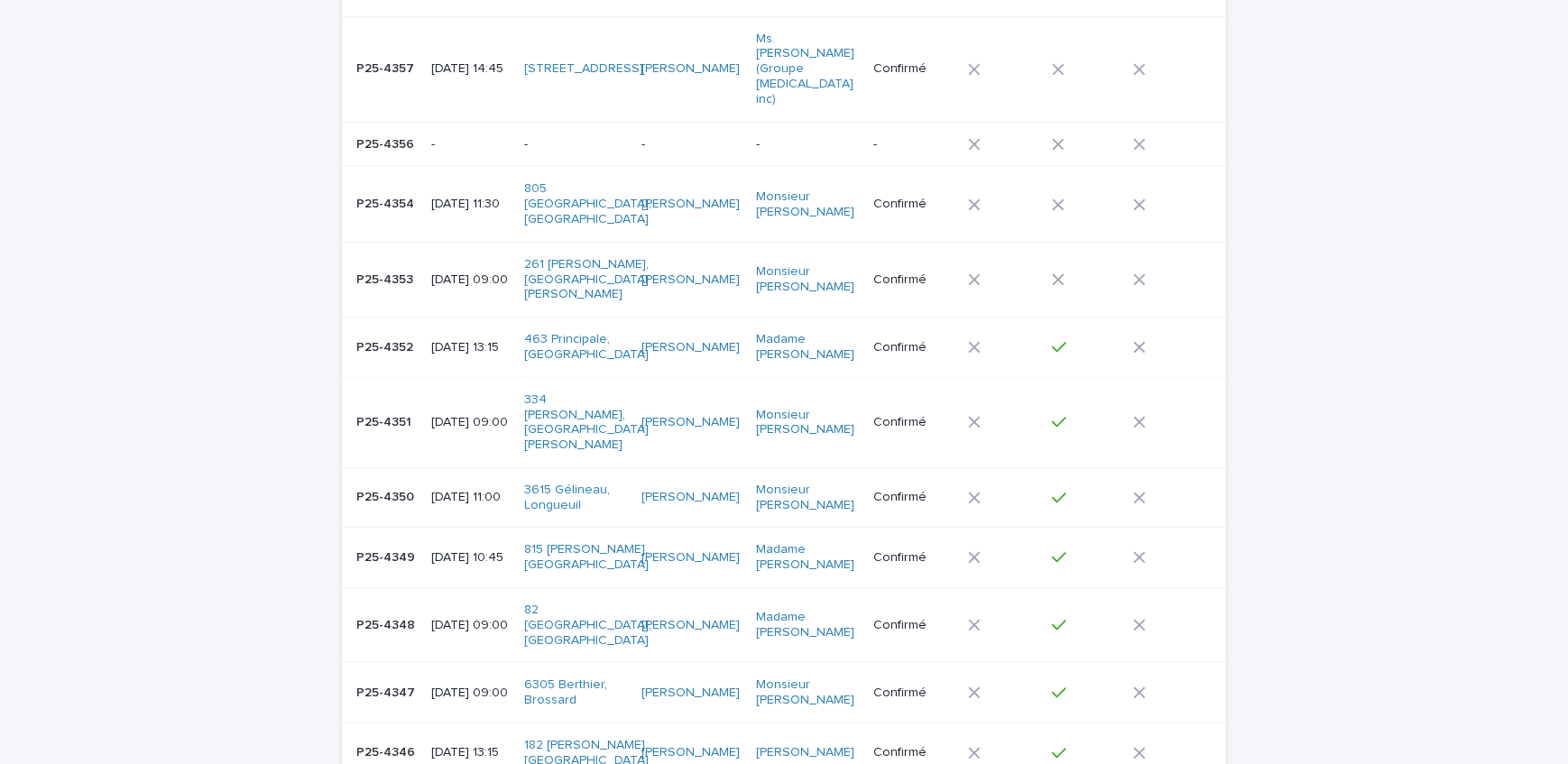
click at [397, 333] on div "P25-4352 P25-4352" at bounding box center [387, 348] width 60 height 30
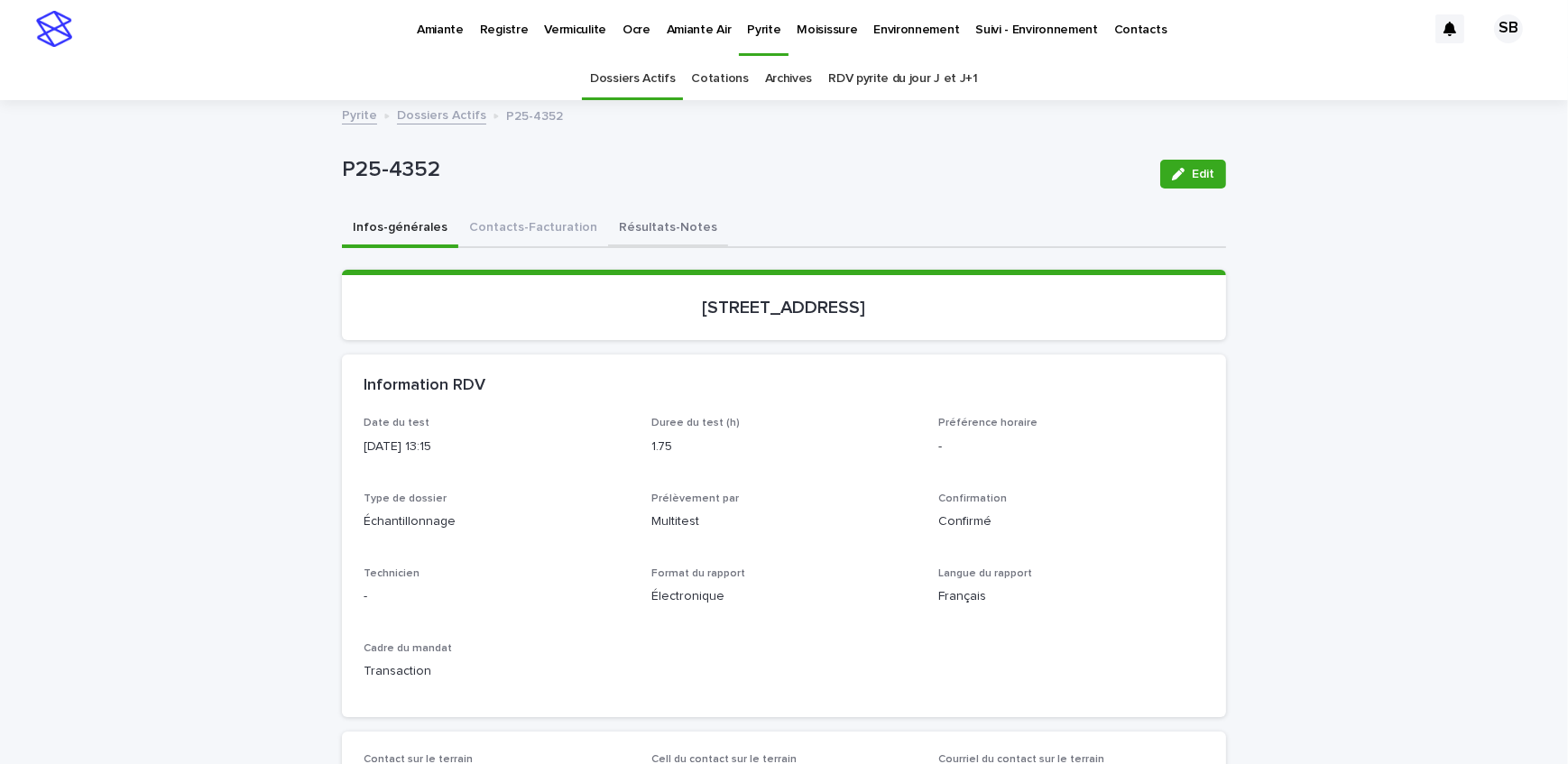
click at [640, 231] on button "Résultats-Notes" at bounding box center [668, 229] width 120 height 38
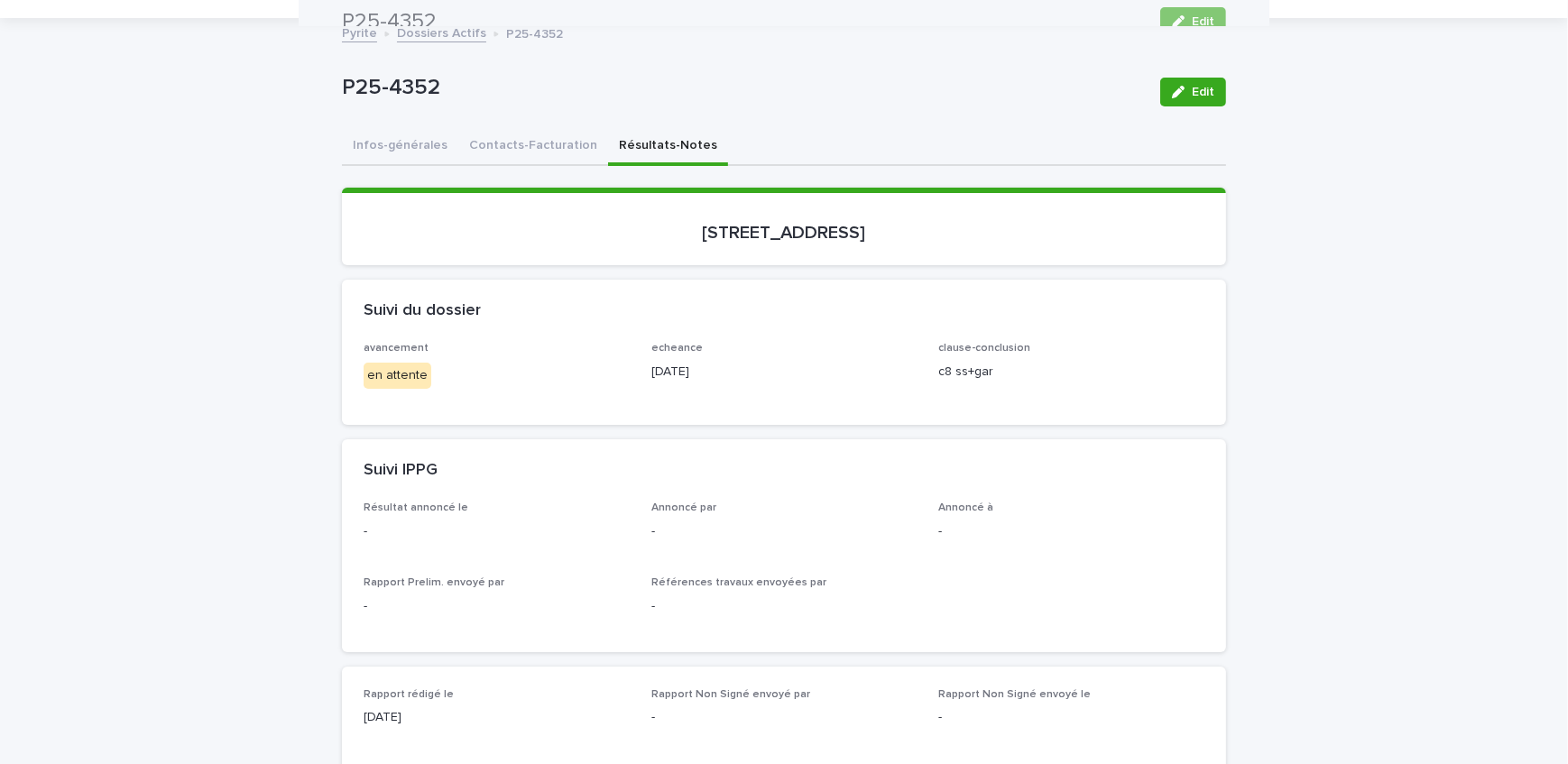
scroll to position [81, 0]
click at [509, 162] on button "Contacts-Facturation" at bounding box center [533, 148] width 150 height 38
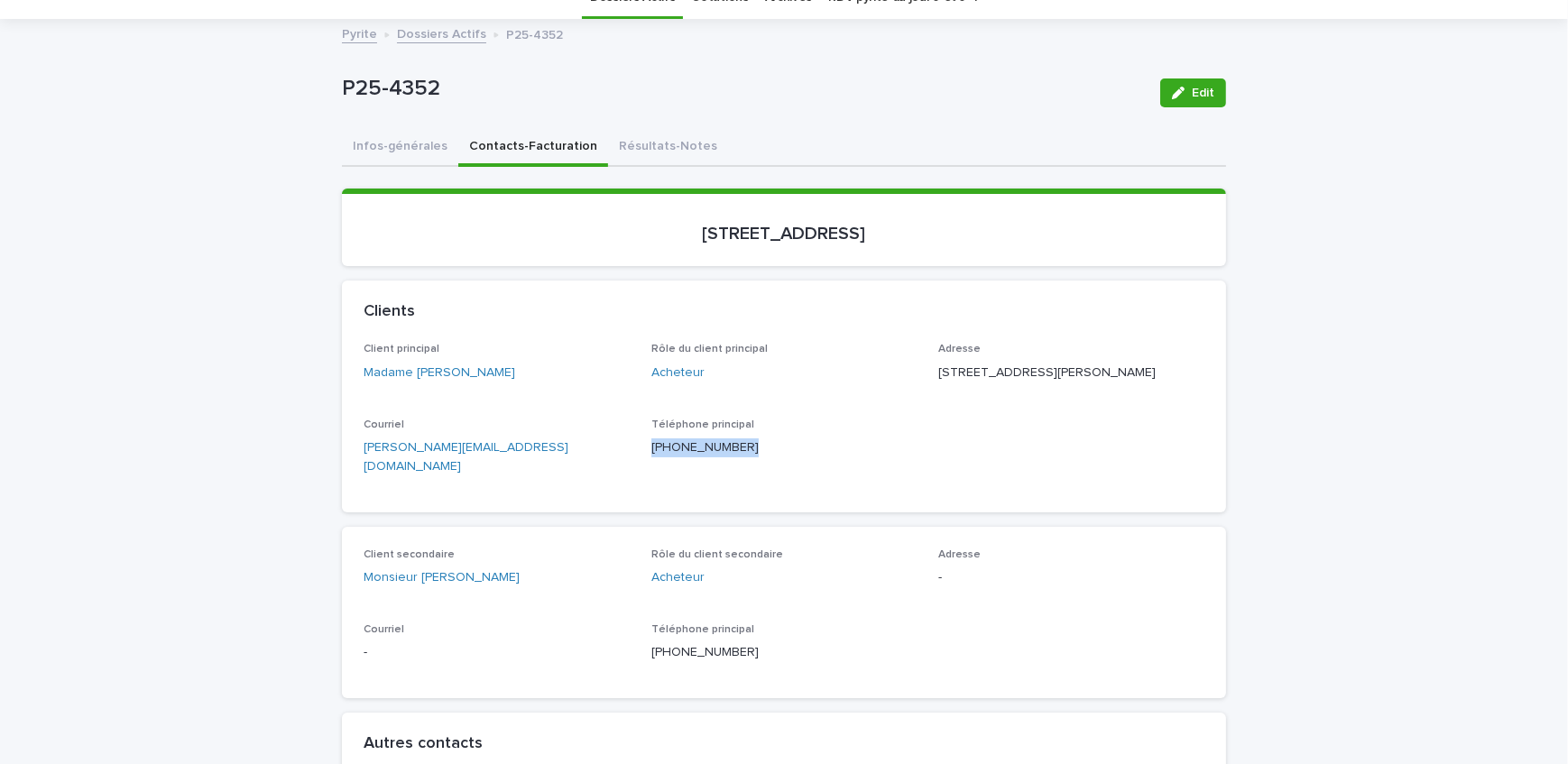
copy p "[PHONE_NUMBER]"
drag, startPoint x: 673, startPoint y: 471, endPoint x: 645, endPoint y: 477, distance: 28.6
click at [651, 472] on div "Téléphone principal [PHONE_NUMBER]" at bounding box center [784, 445] width 267 height 54
click at [630, 152] on button "Résultats-Notes" at bounding box center [668, 148] width 120 height 38
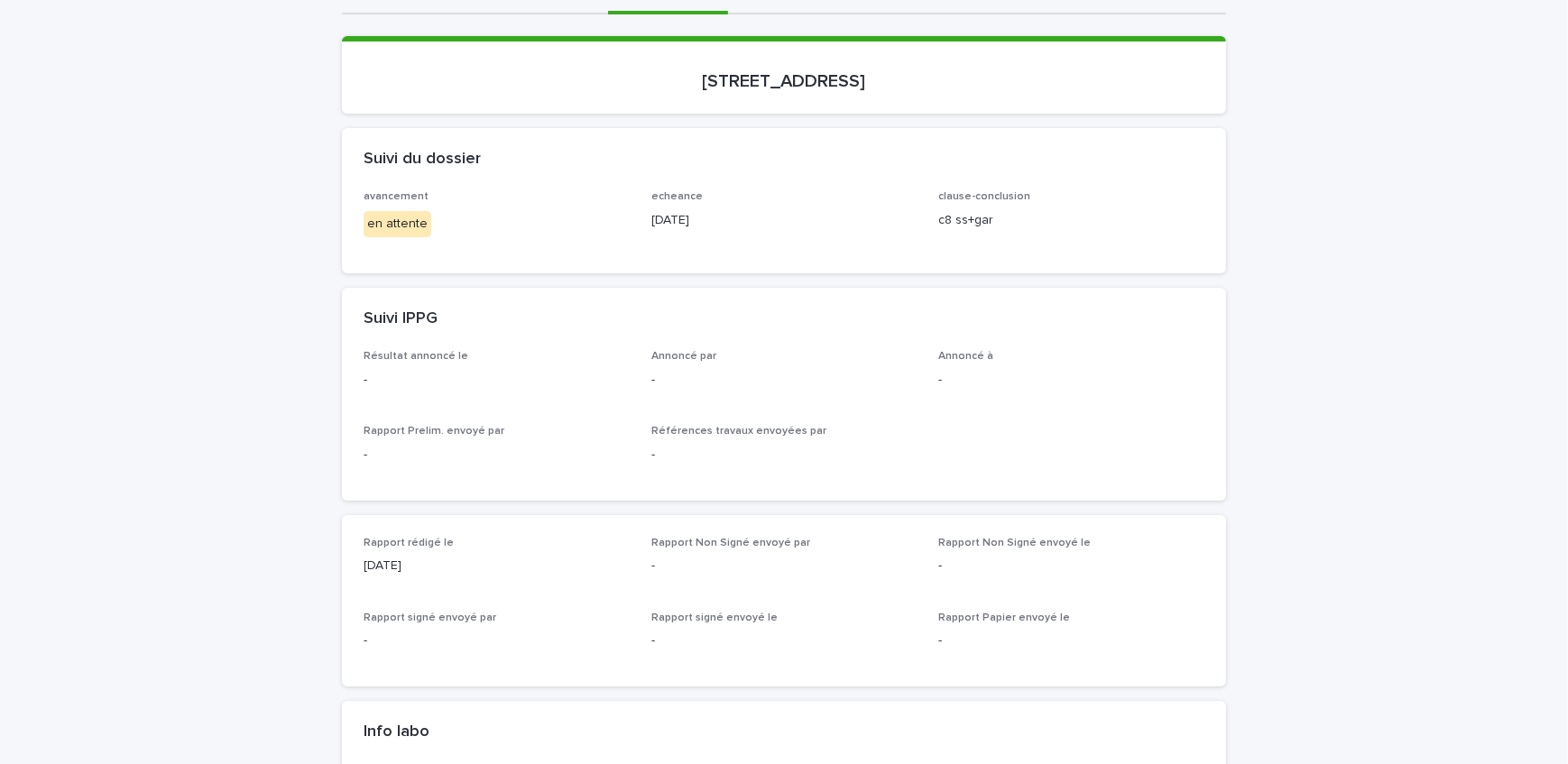
scroll to position [328, 0]
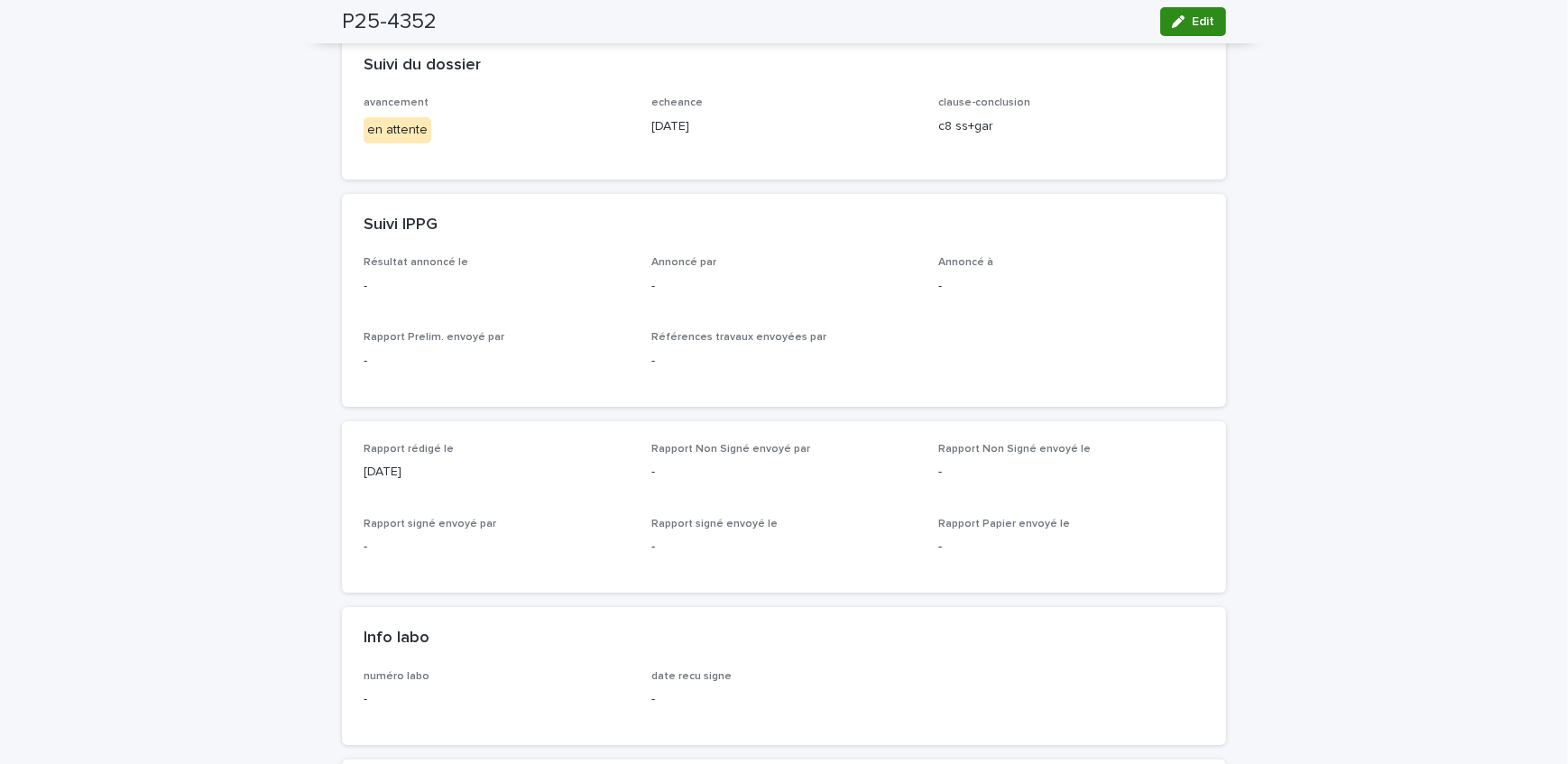
click at [1174, 21] on icon "button" at bounding box center [1178, 21] width 13 height 13
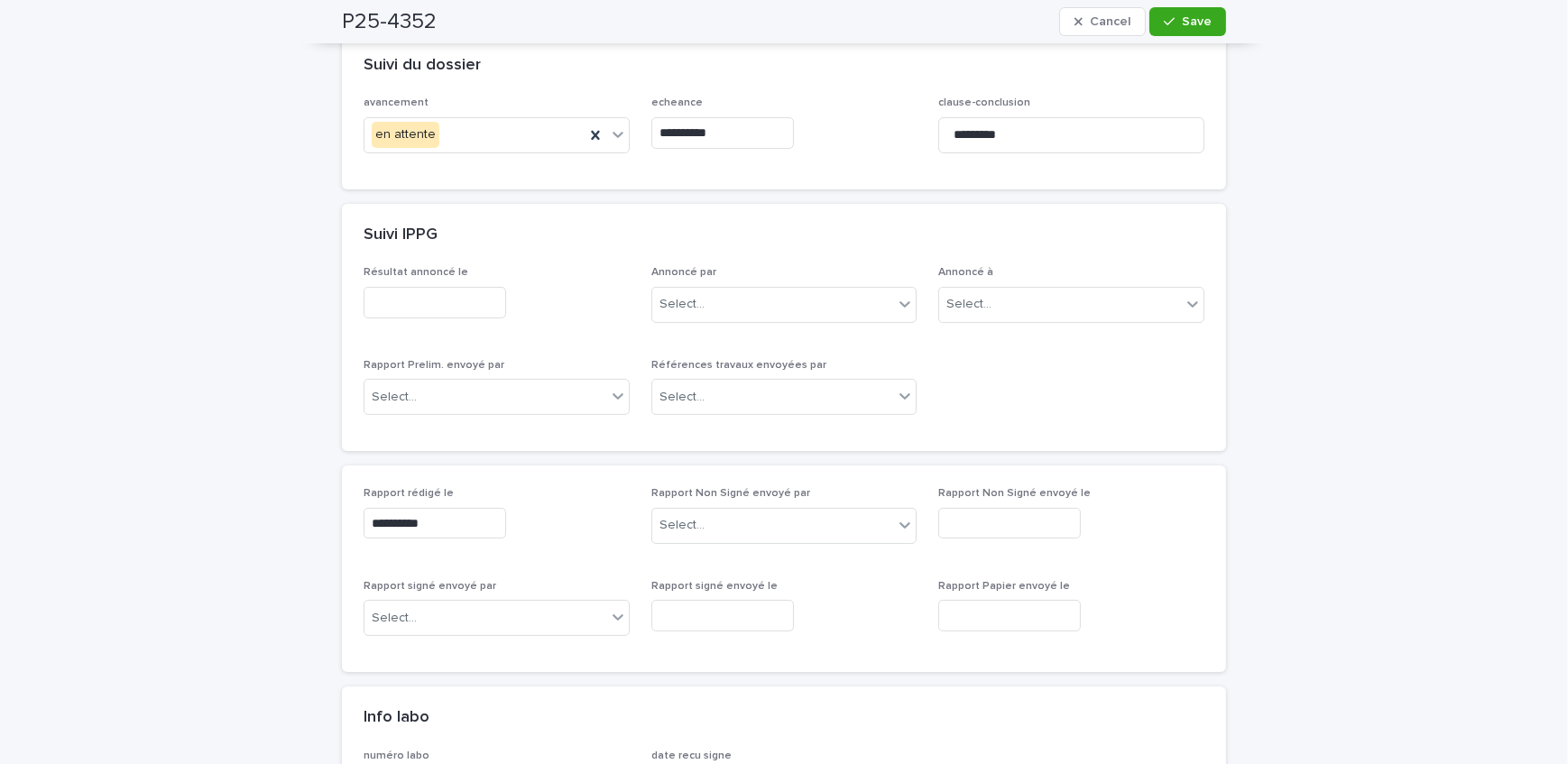
click at [463, 307] on input "text" at bounding box center [435, 303] width 143 height 32
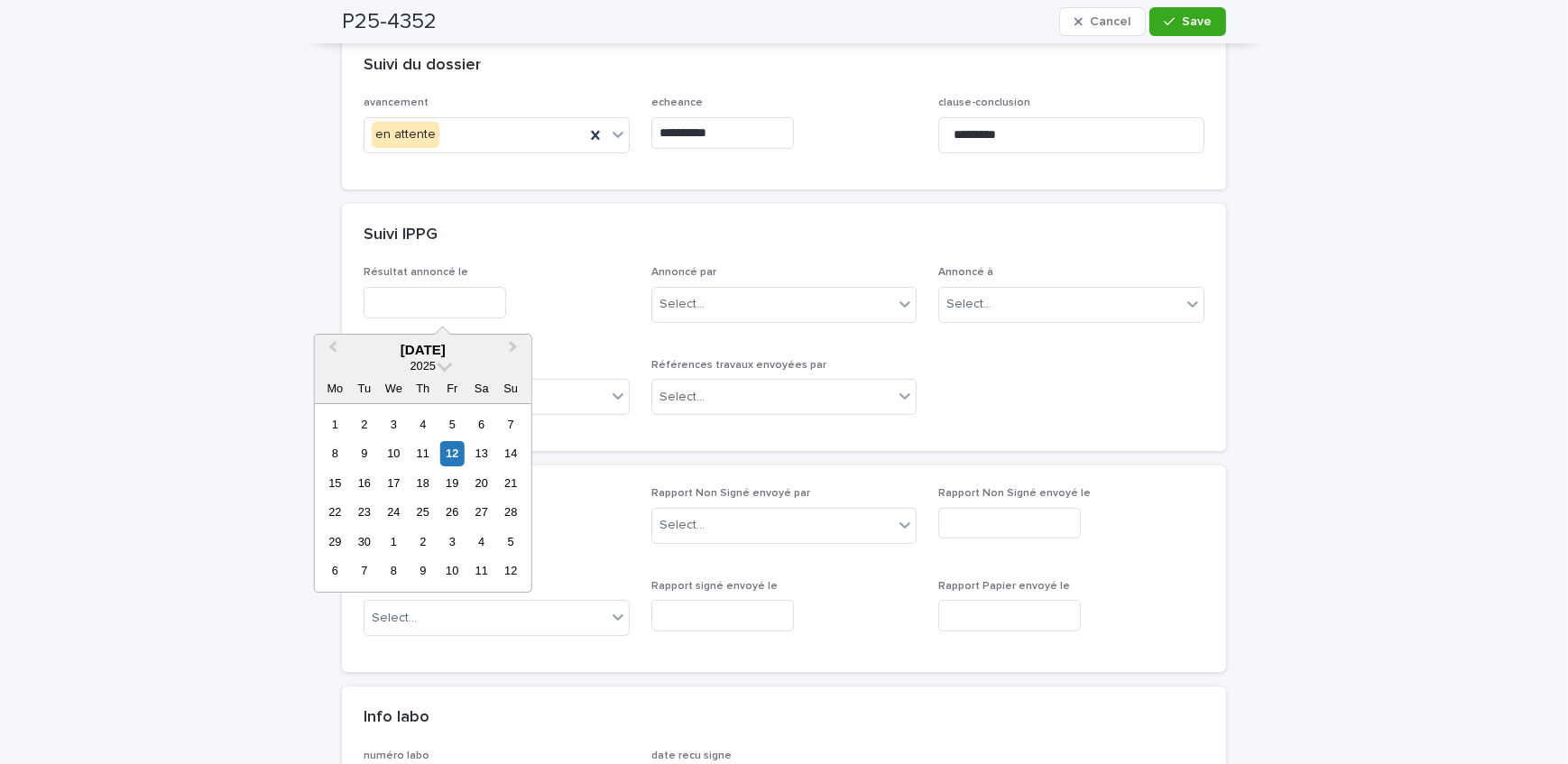
click at [447, 449] on div "12" at bounding box center [452, 453] width 25 height 25
type input "**********"
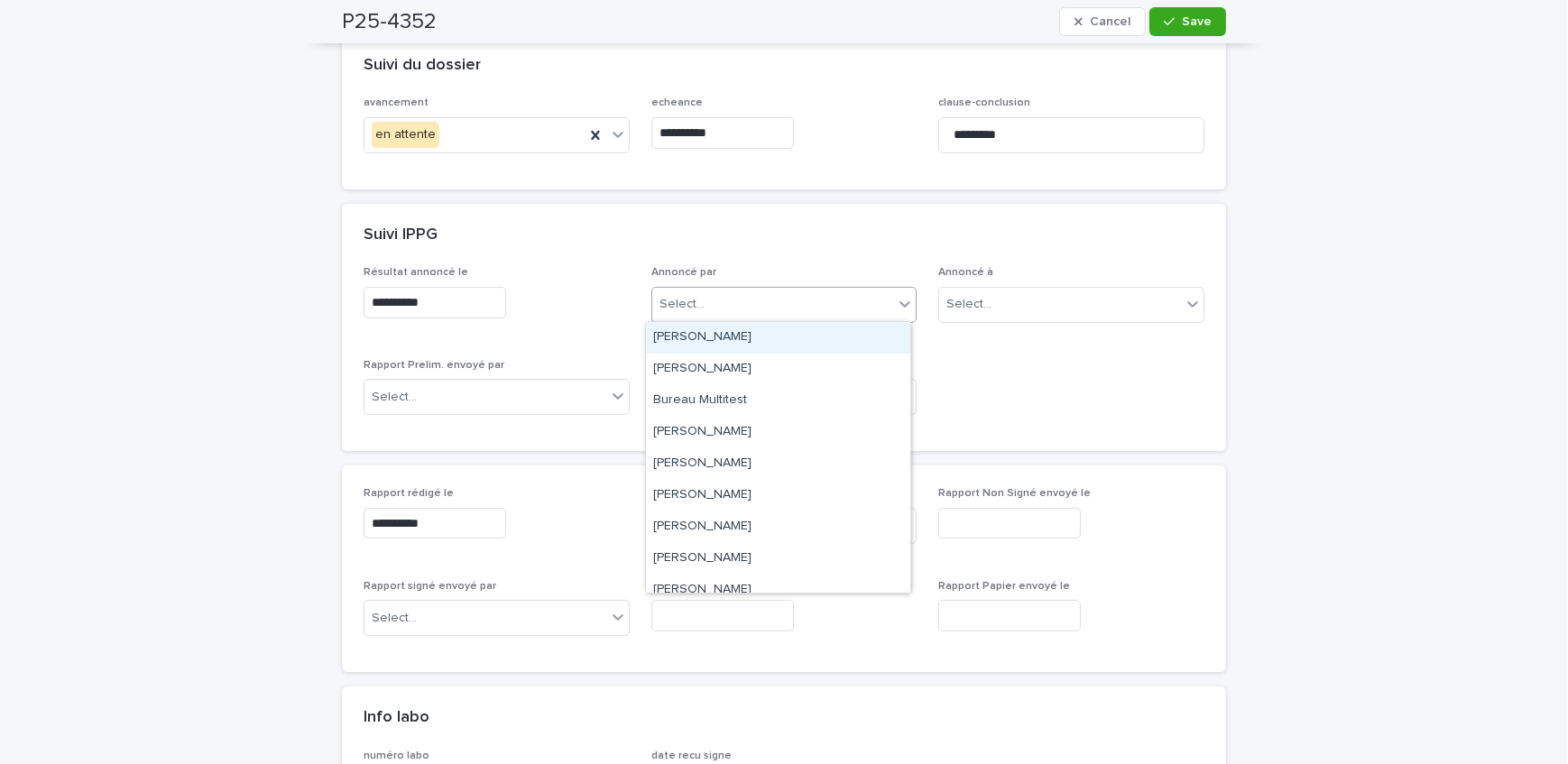
click at [710, 295] on div "Select..." at bounding box center [773, 304] width 242 height 30
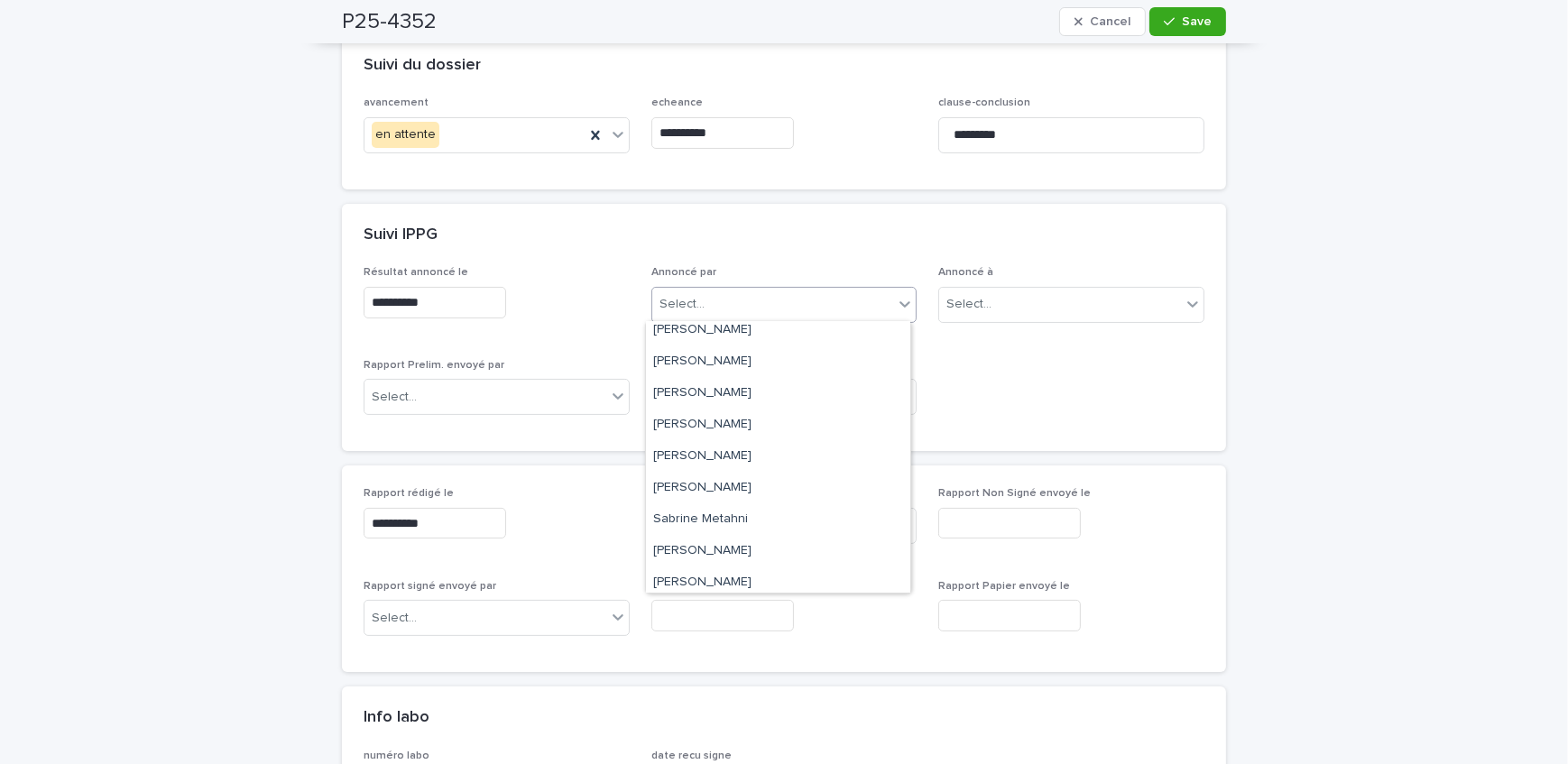
scroll to position [235, 0]
click at [748, 447] on div "[PERSON_NAME]" at bounding box center [778, 451] width 265 height 32
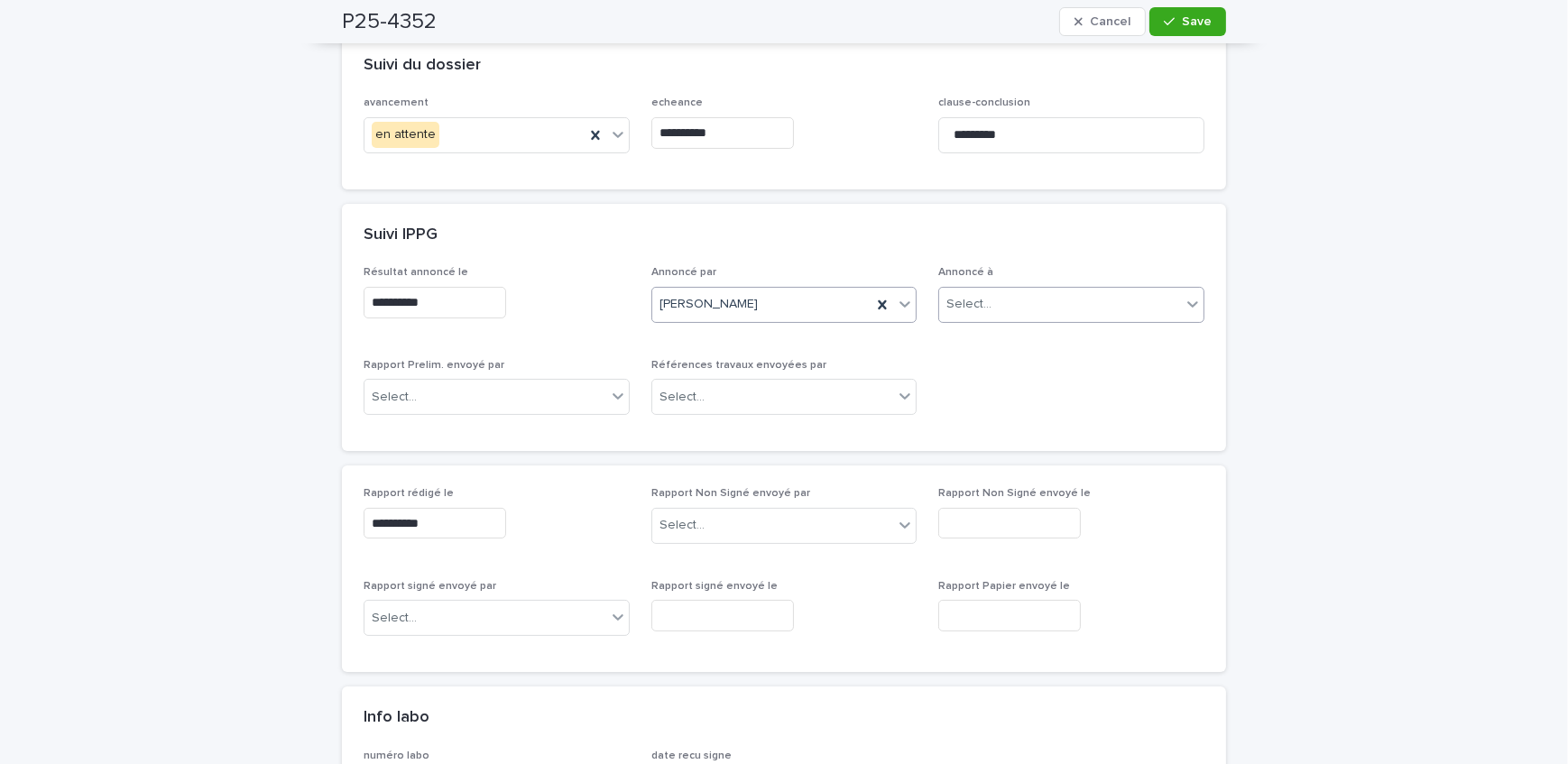
click at [1032, 295] on div "Select..." at bounding box center [1061, 304] width 242 height 30
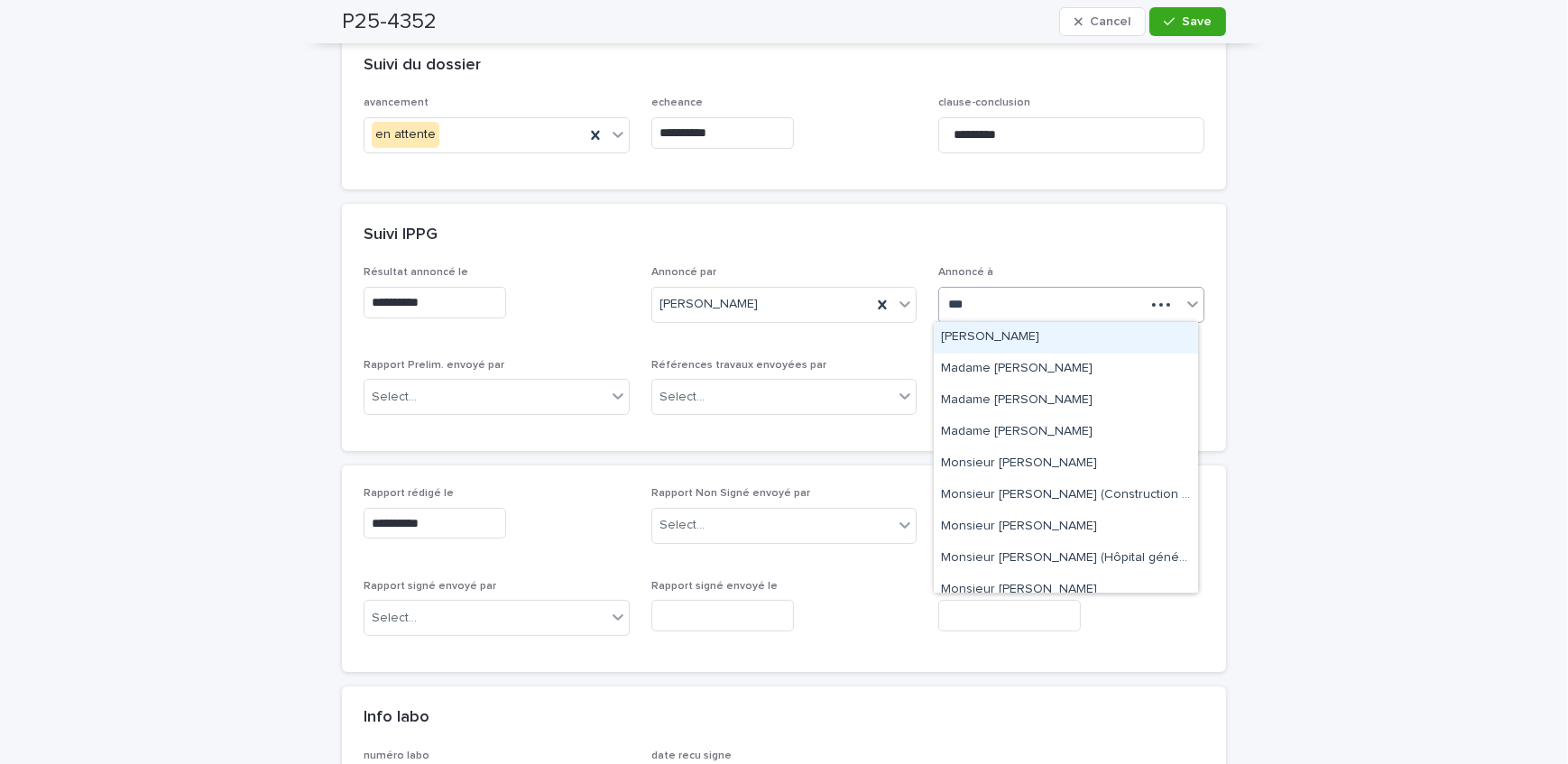
type input "****"
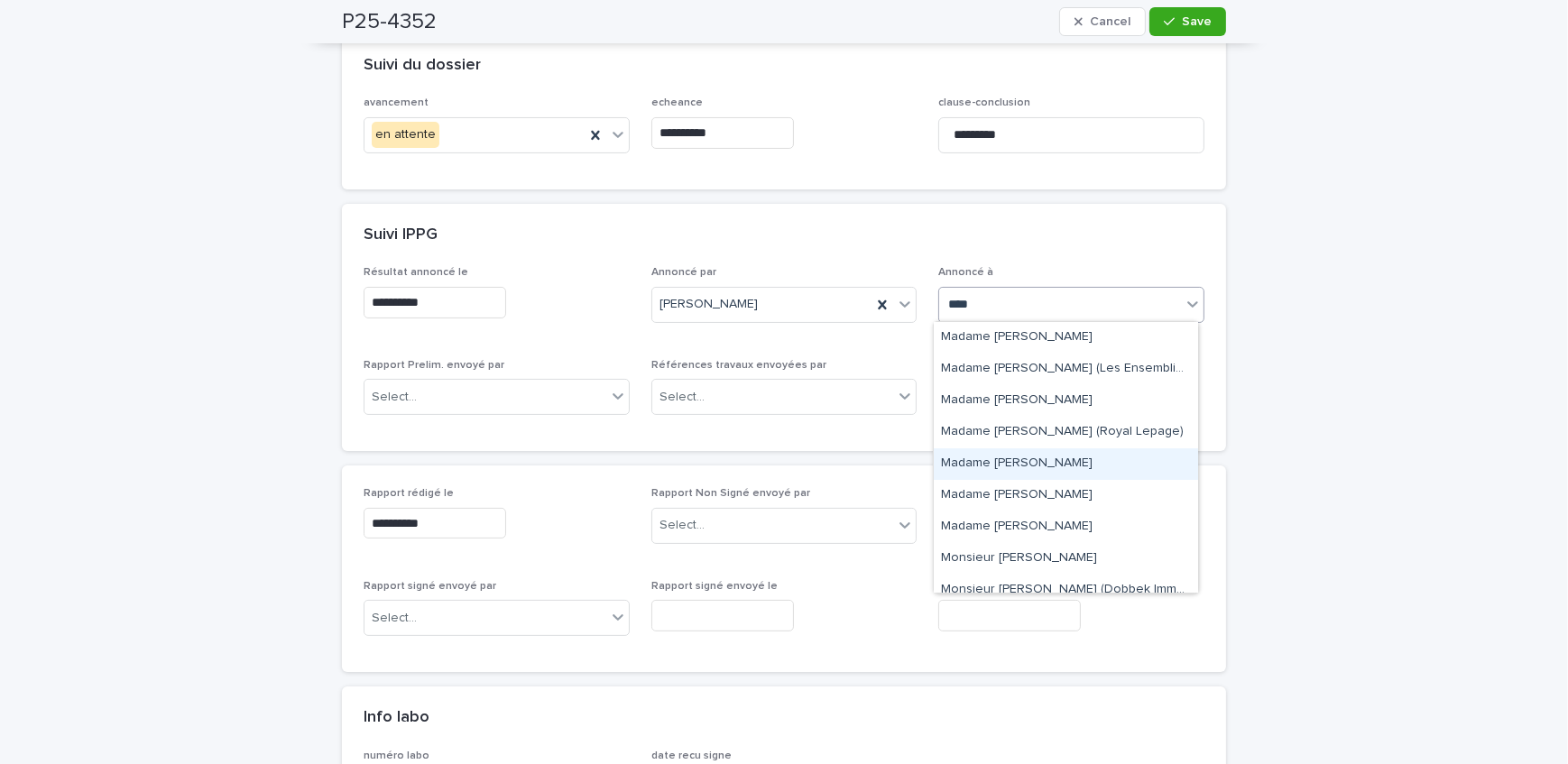
click at [1079, 472] on div "Madame [PERSON_NAME]" at bounding box center [1065, 465] width 265 height 32
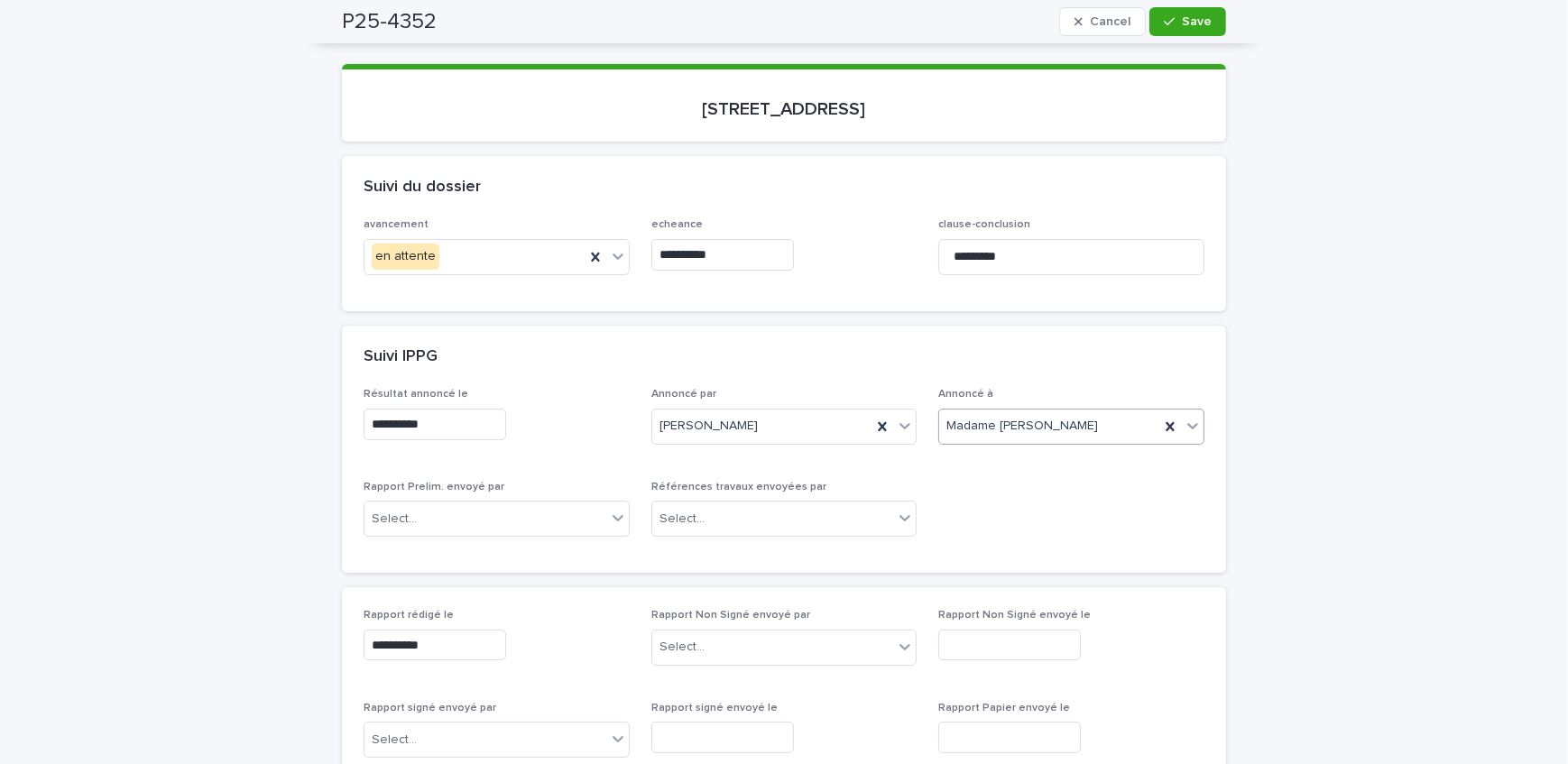
scroll to position [81, 0]
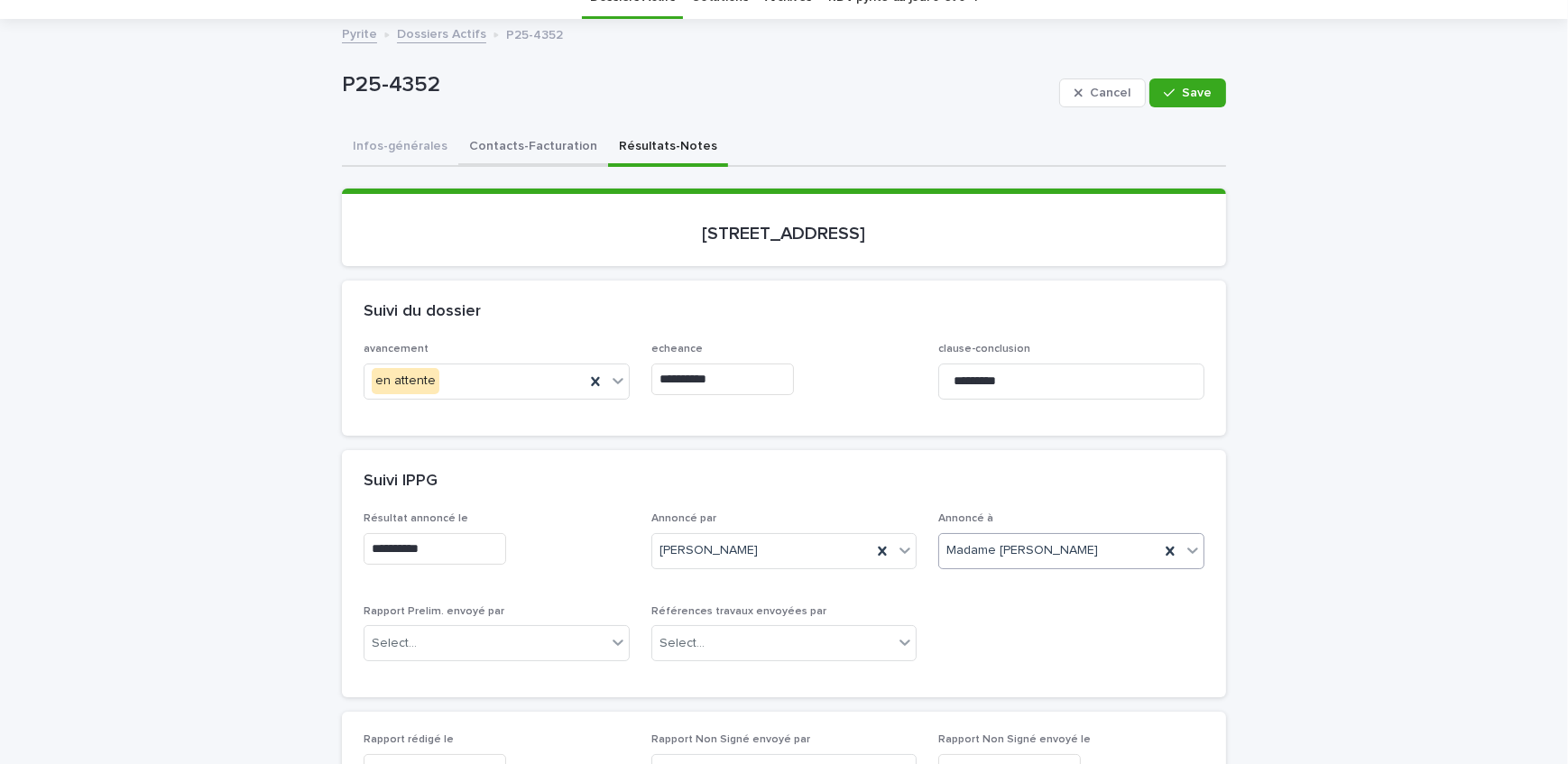
click at [541, 146] on button "Contacts-Facturation" at bounding box center [533, 148] width 150 height 38
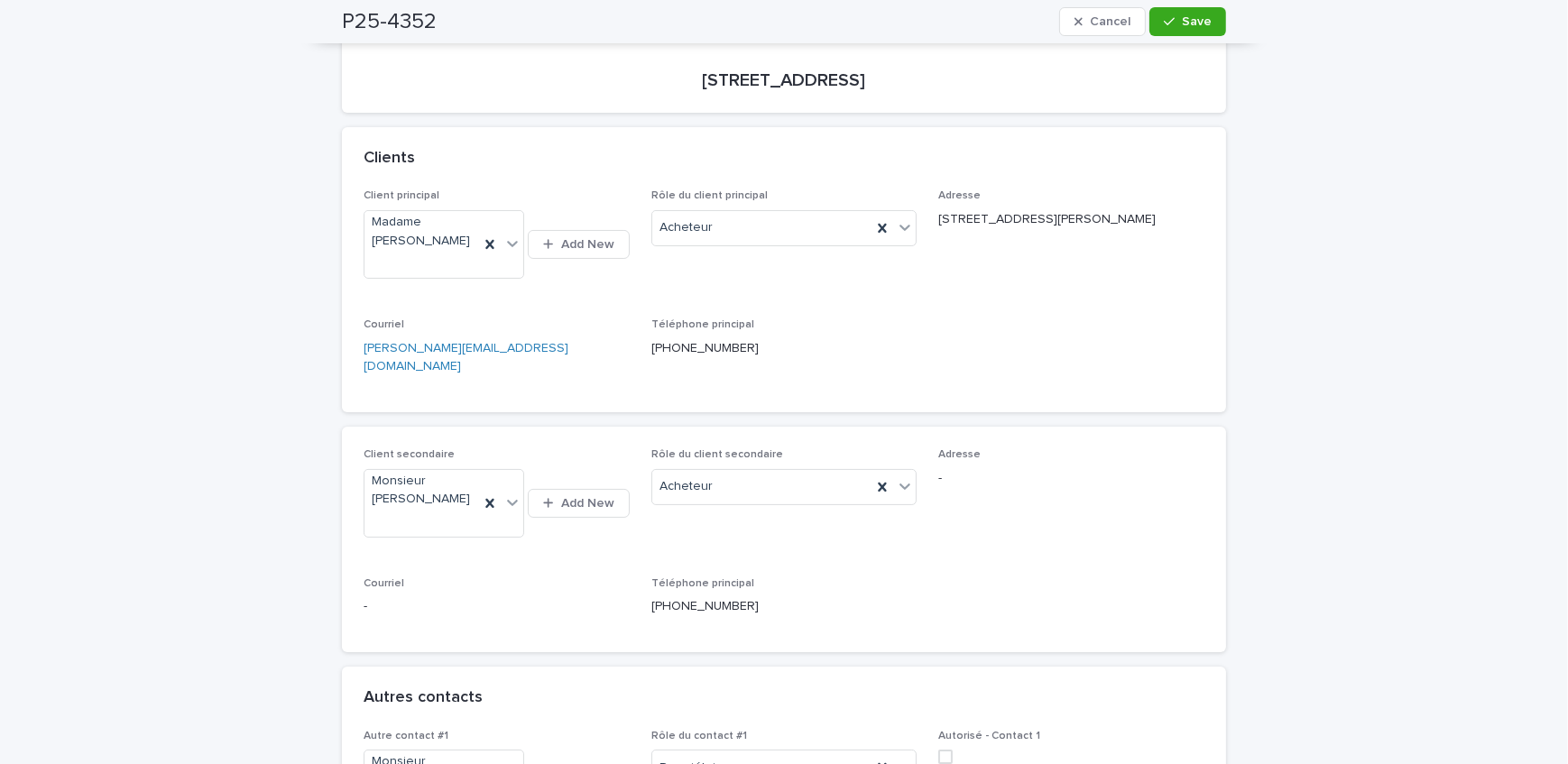
scroll to position [164, 0]
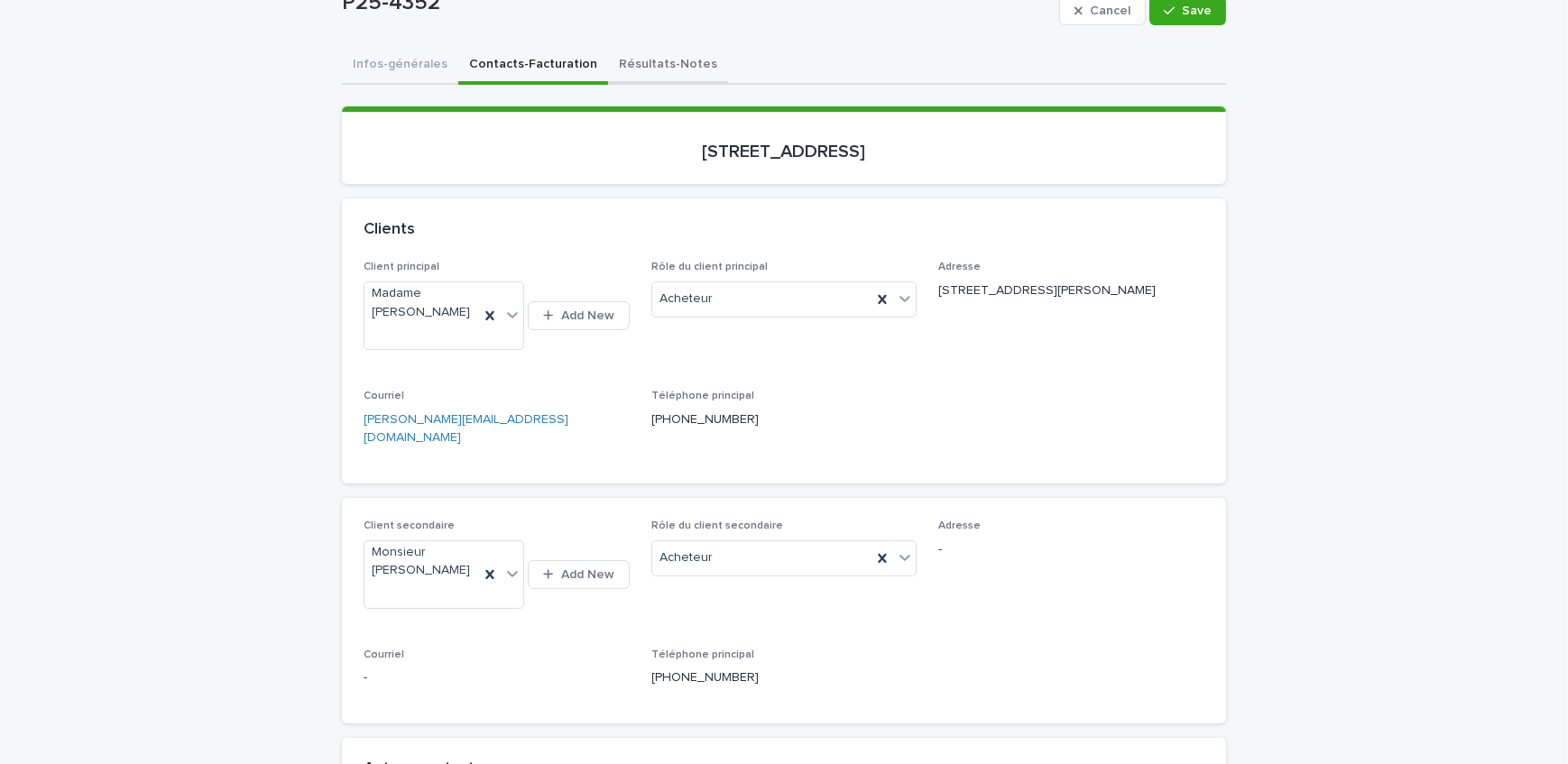
click at [671, 78] on button "Résultats-Notes" at bounding box center [668, 65] width 120 height 38
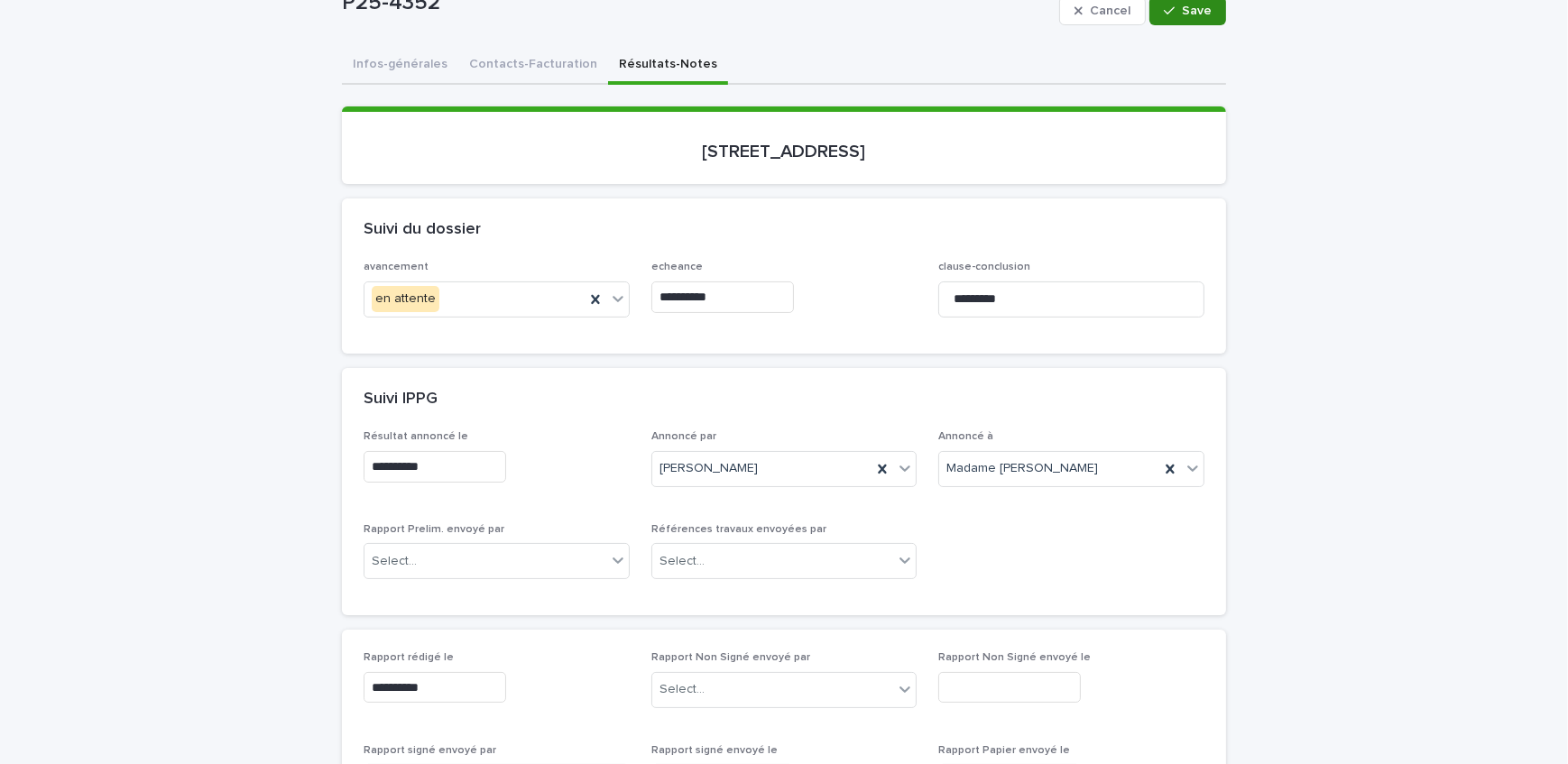
click at [1182, 7] on span "Save" at bounding box center [1197, 11] width 30 height 13
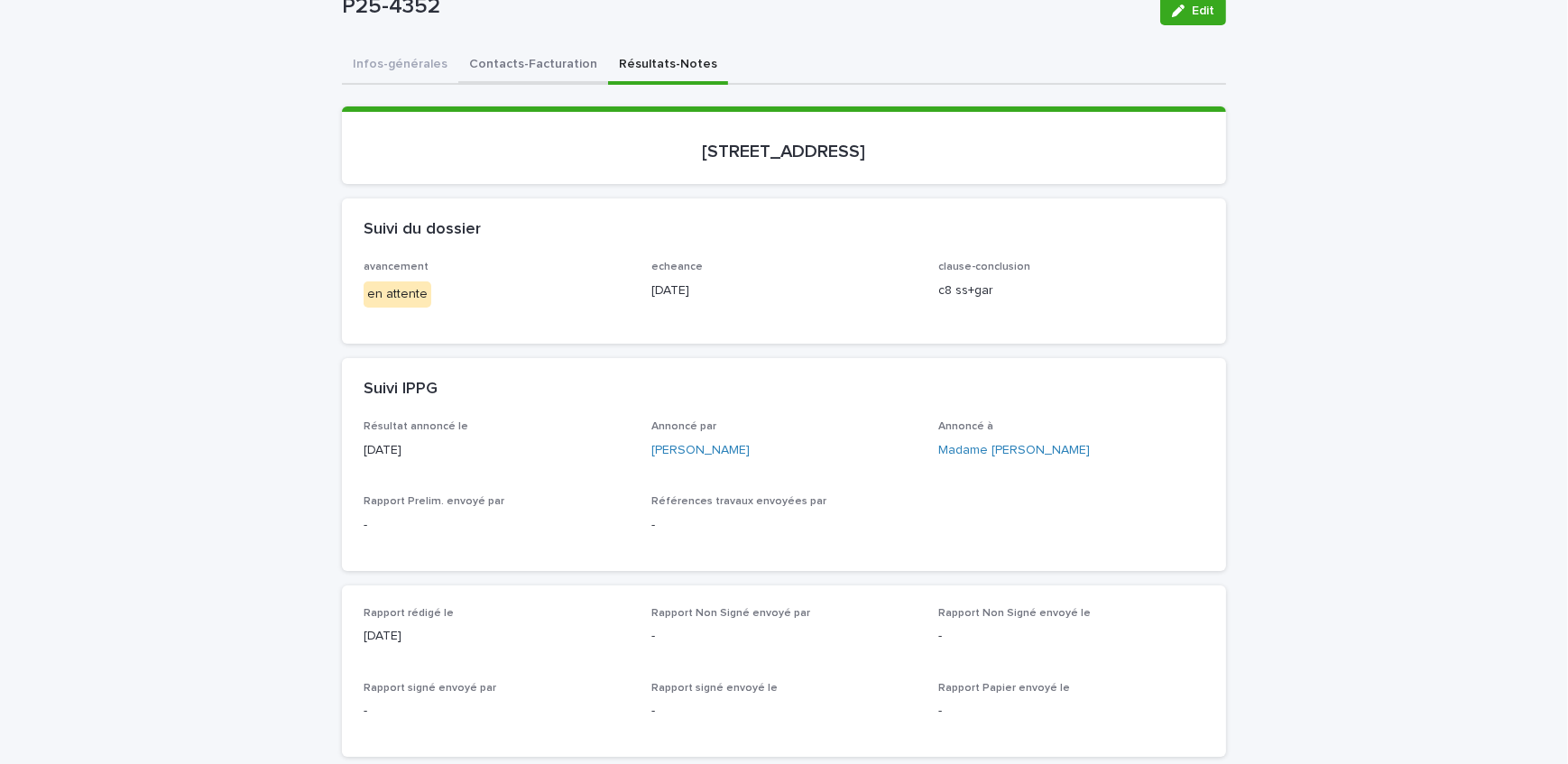
click at [518, 73] on button "Contacts-Facturation" at bounding box center [533, 65] width 150 height 38
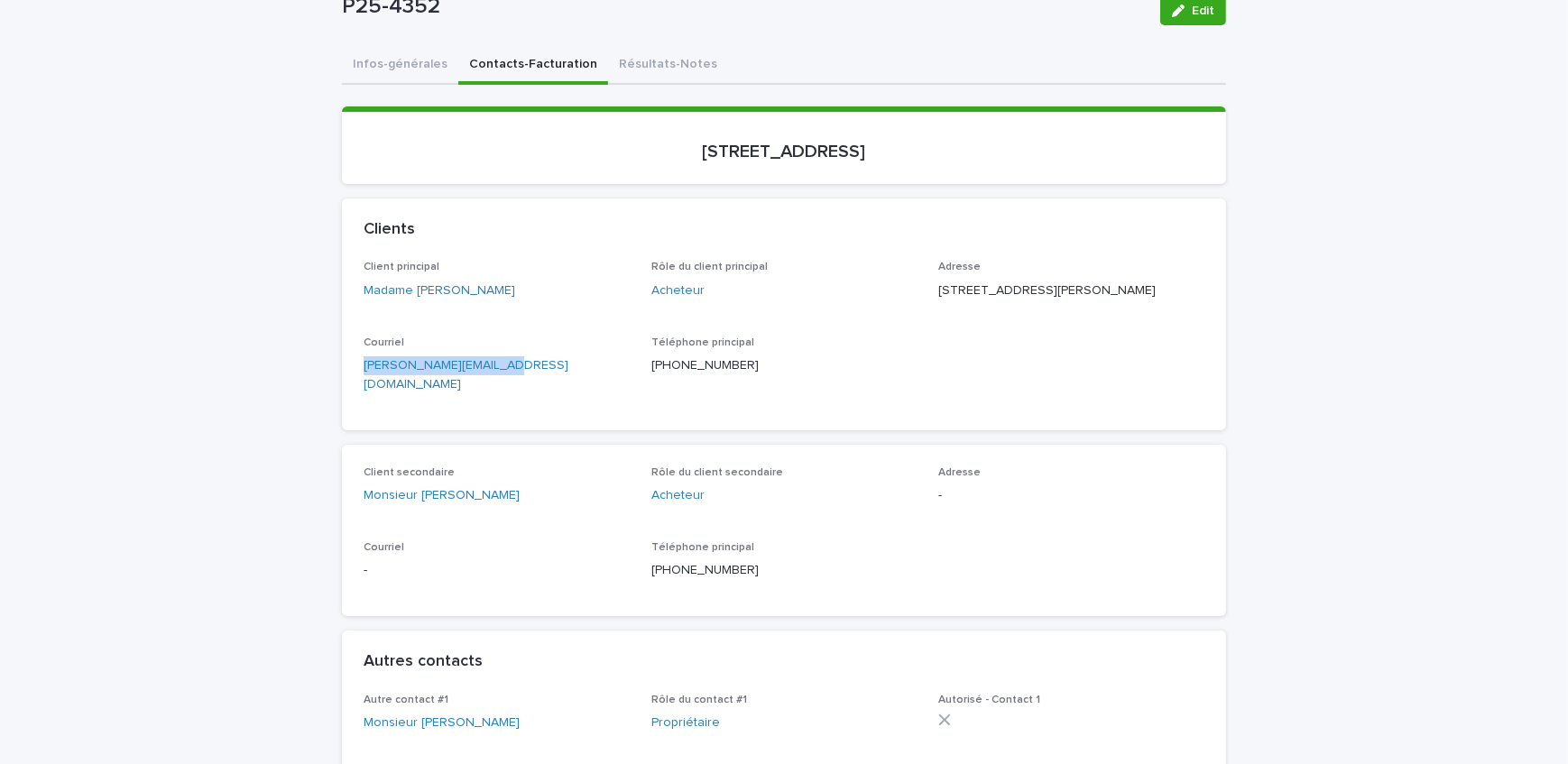
drag, startPoint x: 509, startPoint y: 389, endPoint x: 299, endPoint y: 412, distance: 211.3
drag, startPoint x: 168, startPoint y: 287, endPoint x: 181, endPoint y: 309, distance: 25.6
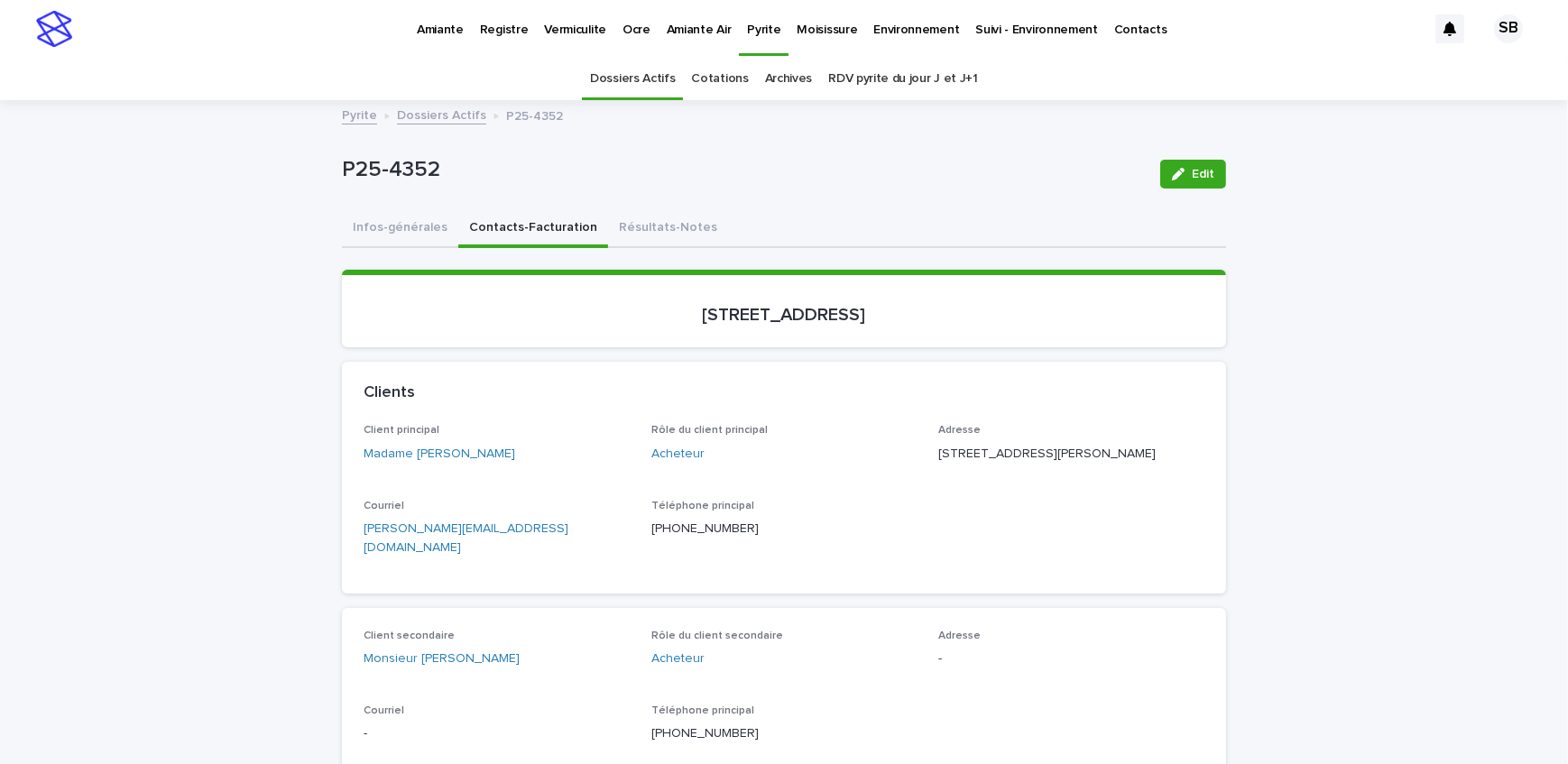
click at [622, 225] on button "Résultats-Notes" at bounding box center [668, 229] width 120 height 38
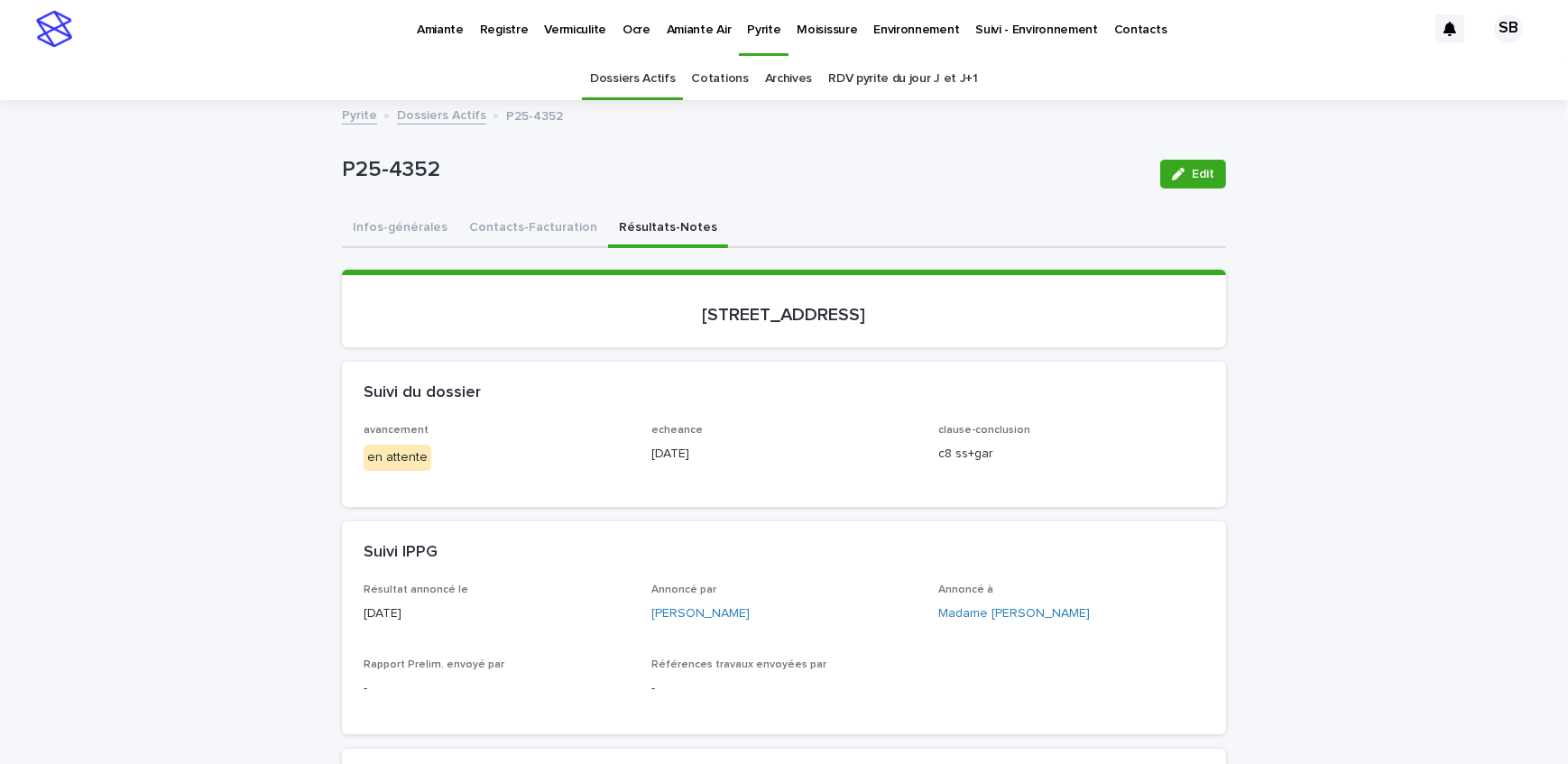
click at [1192, 171] on span "Edit" at bounding box center [1203, 173] width 23 height 13
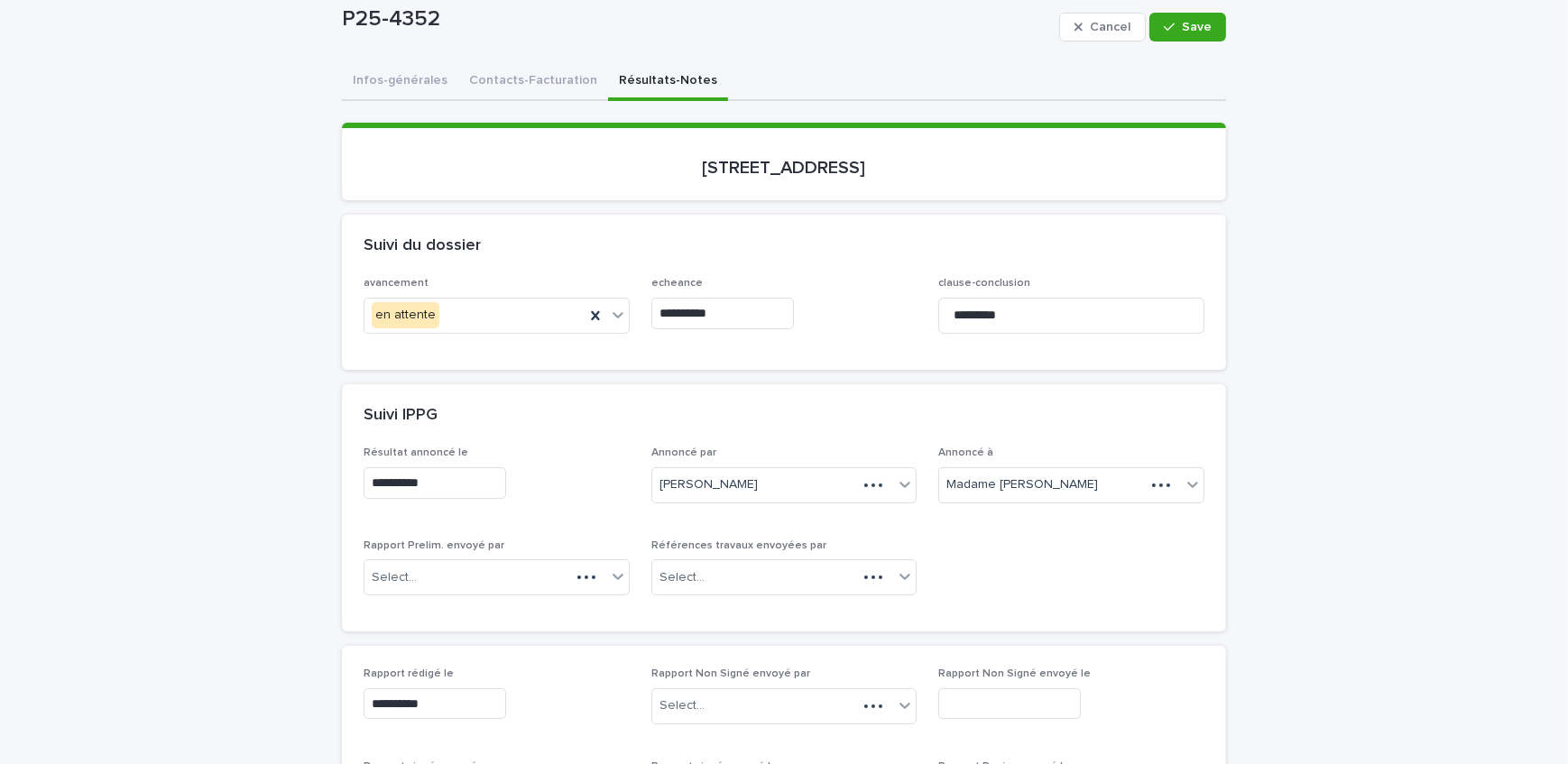
scroll to position [164, 0]
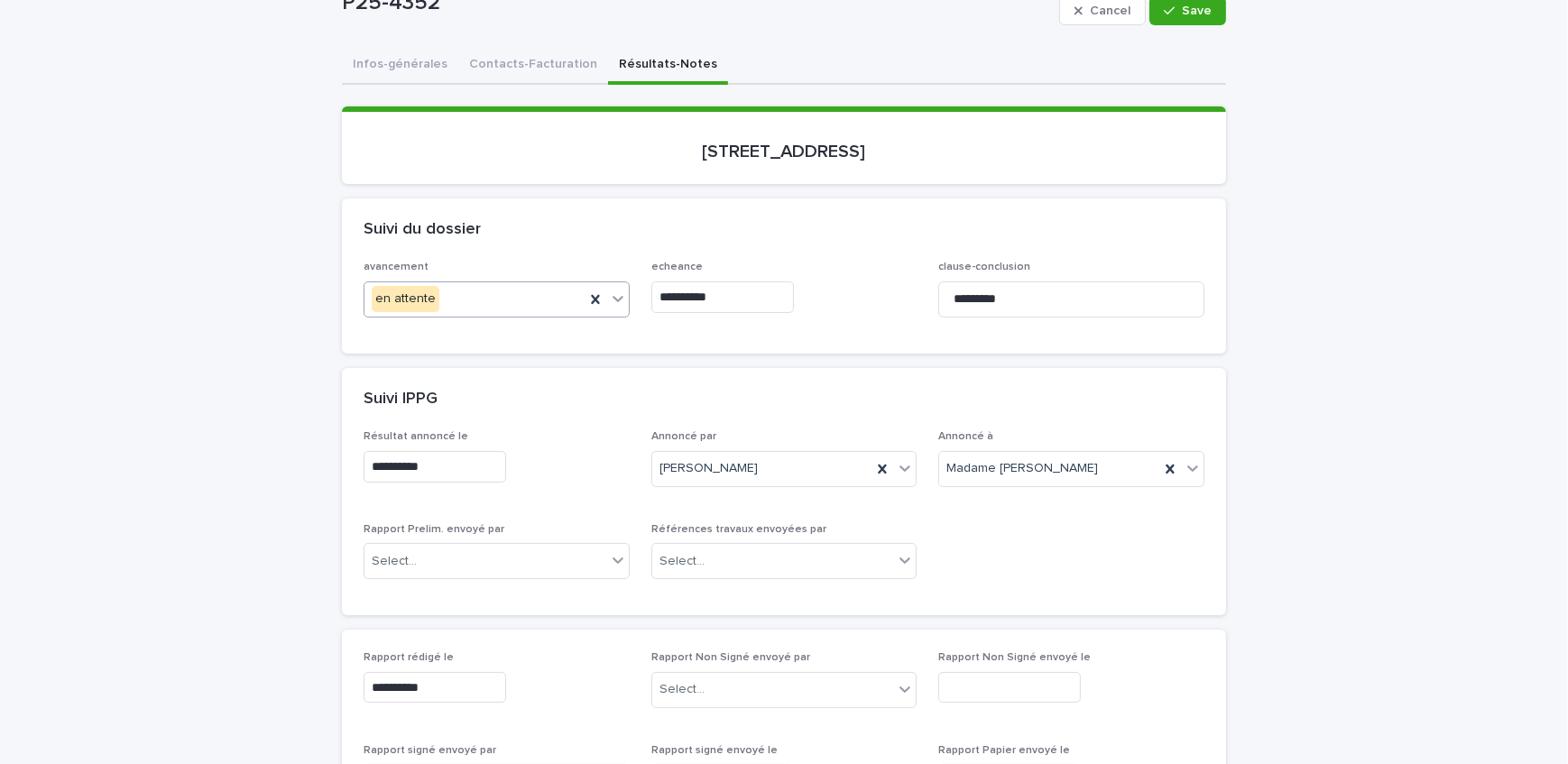
click at [499, 297] on div "en attente" at bounding box center [475, 299] width 220 height 30
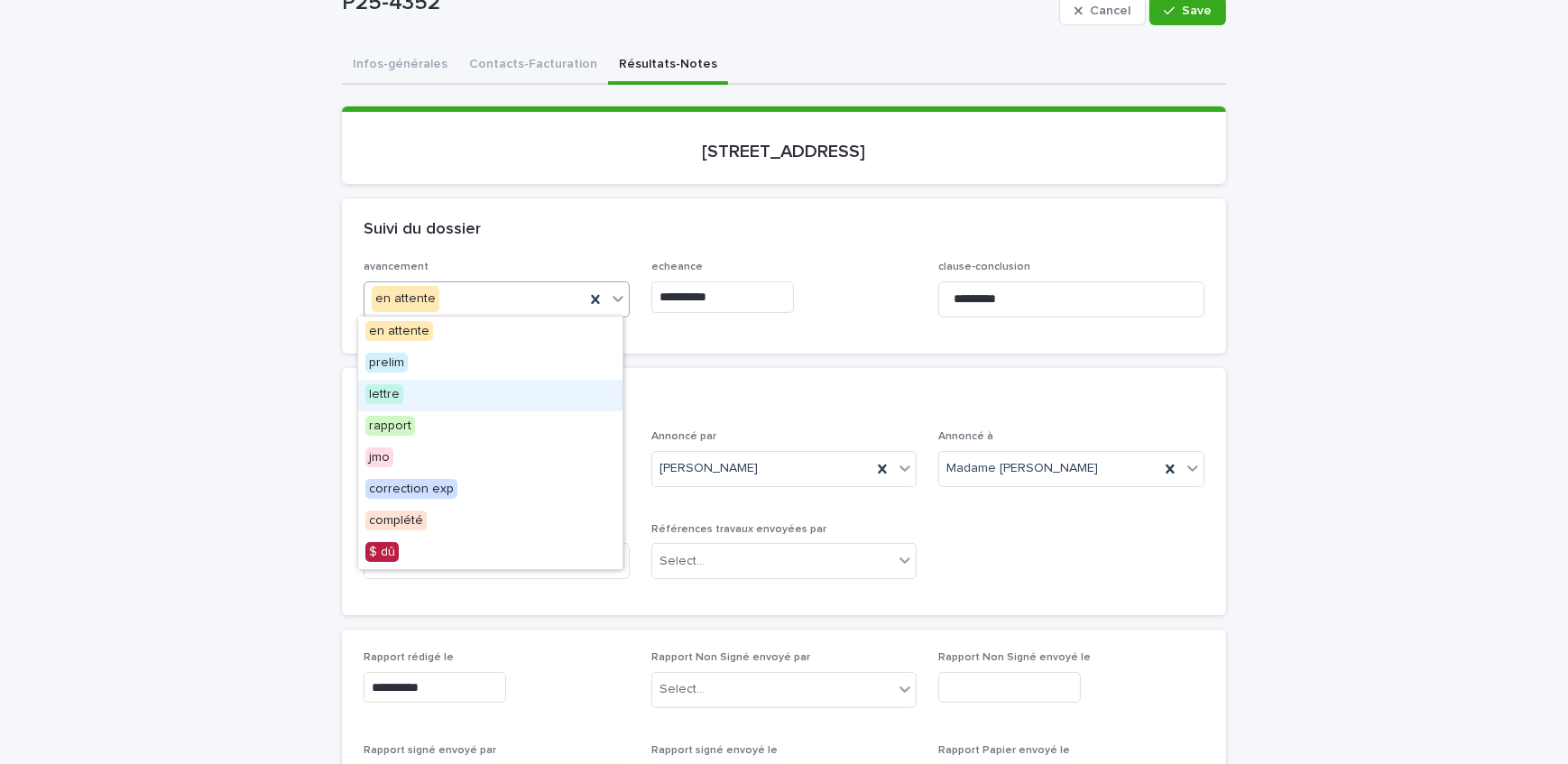
click at [472, 392] on div "lettre" at bounding box center [490, 395] width 265 height 32
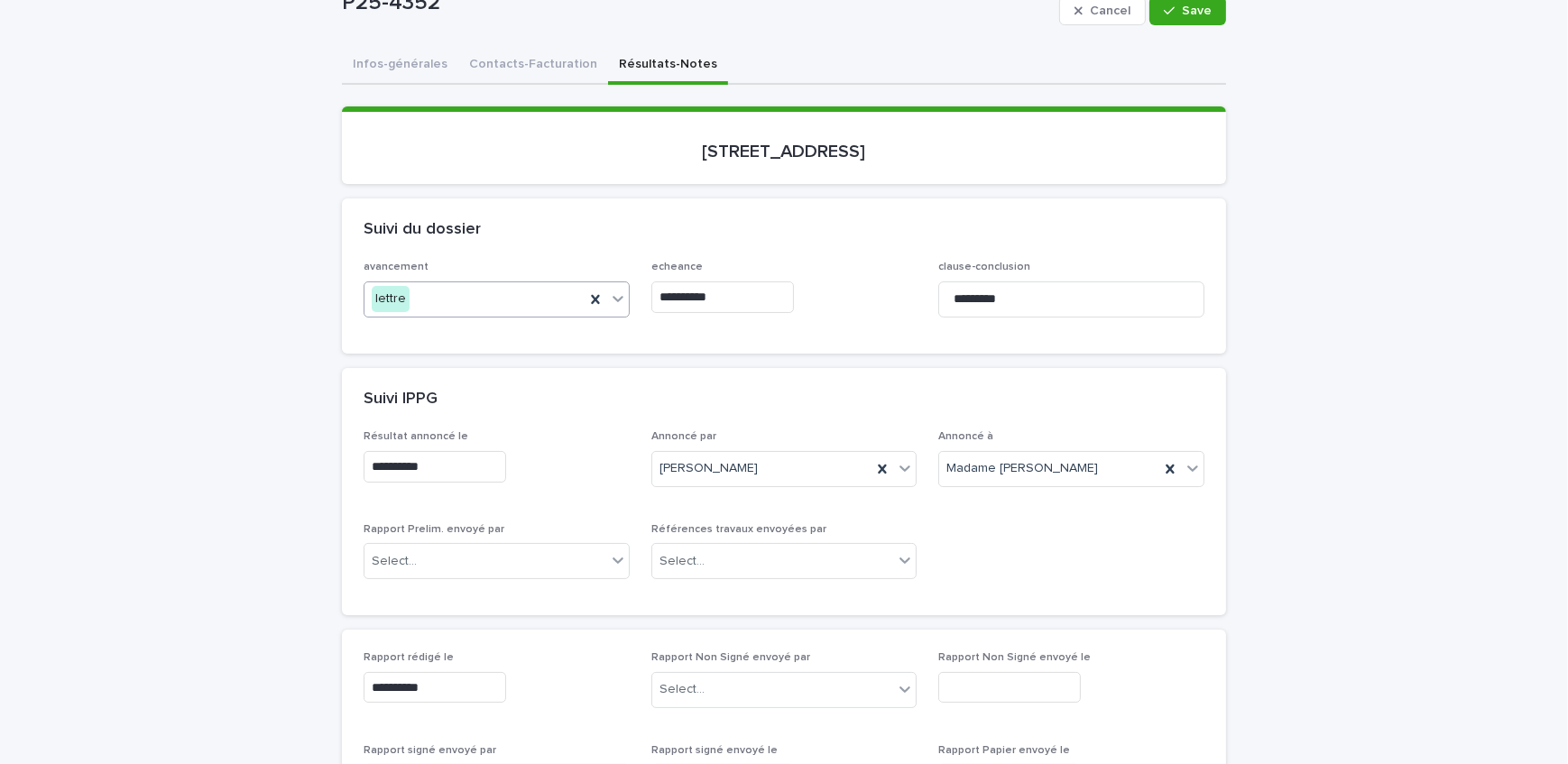
click at [747, 302] on input "**********" at bounding box center [723, 297] width 143 height 32
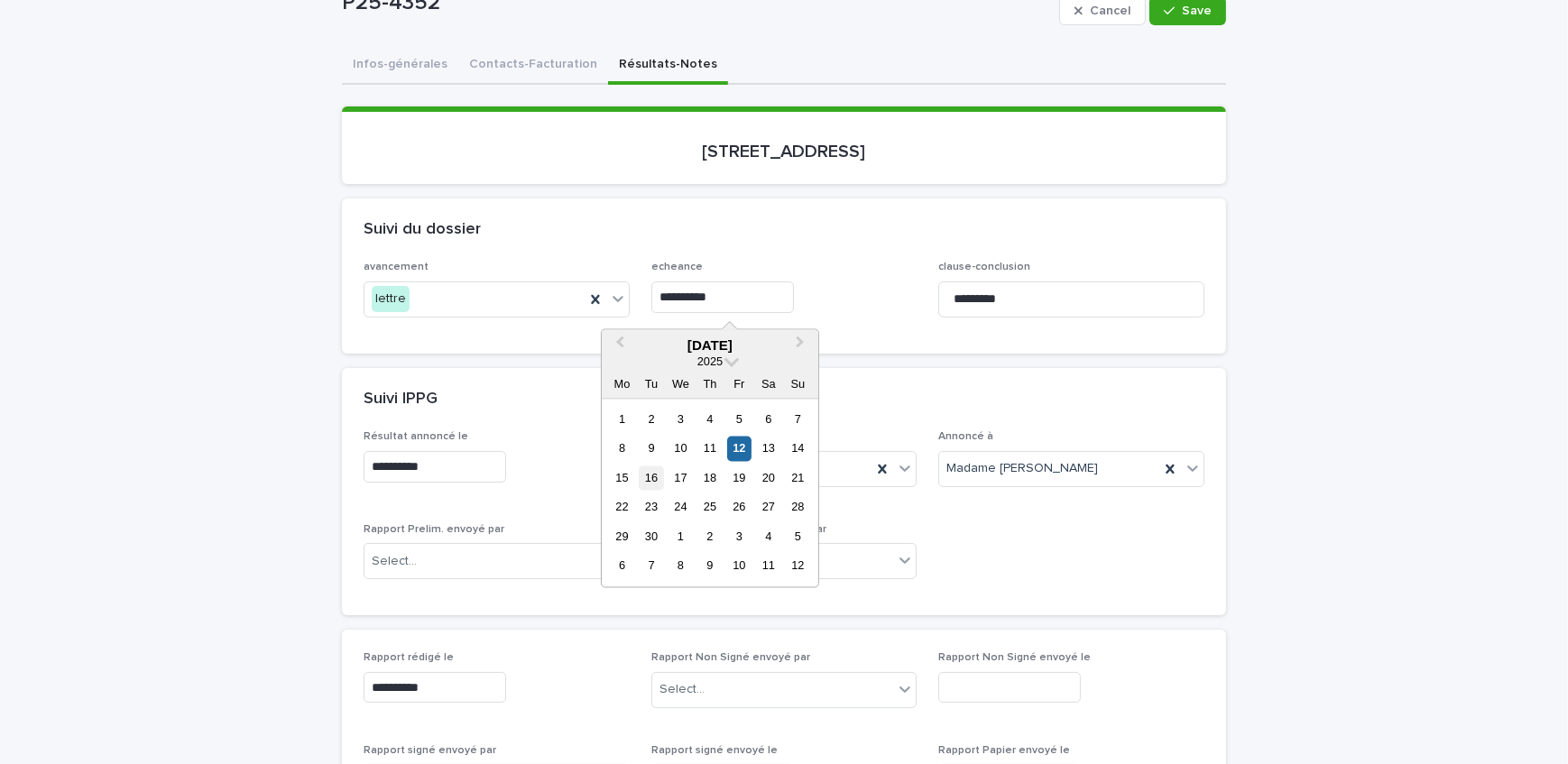
click at [651, 486] on div "16" at bounding box center [651, 478] width 25 height 25
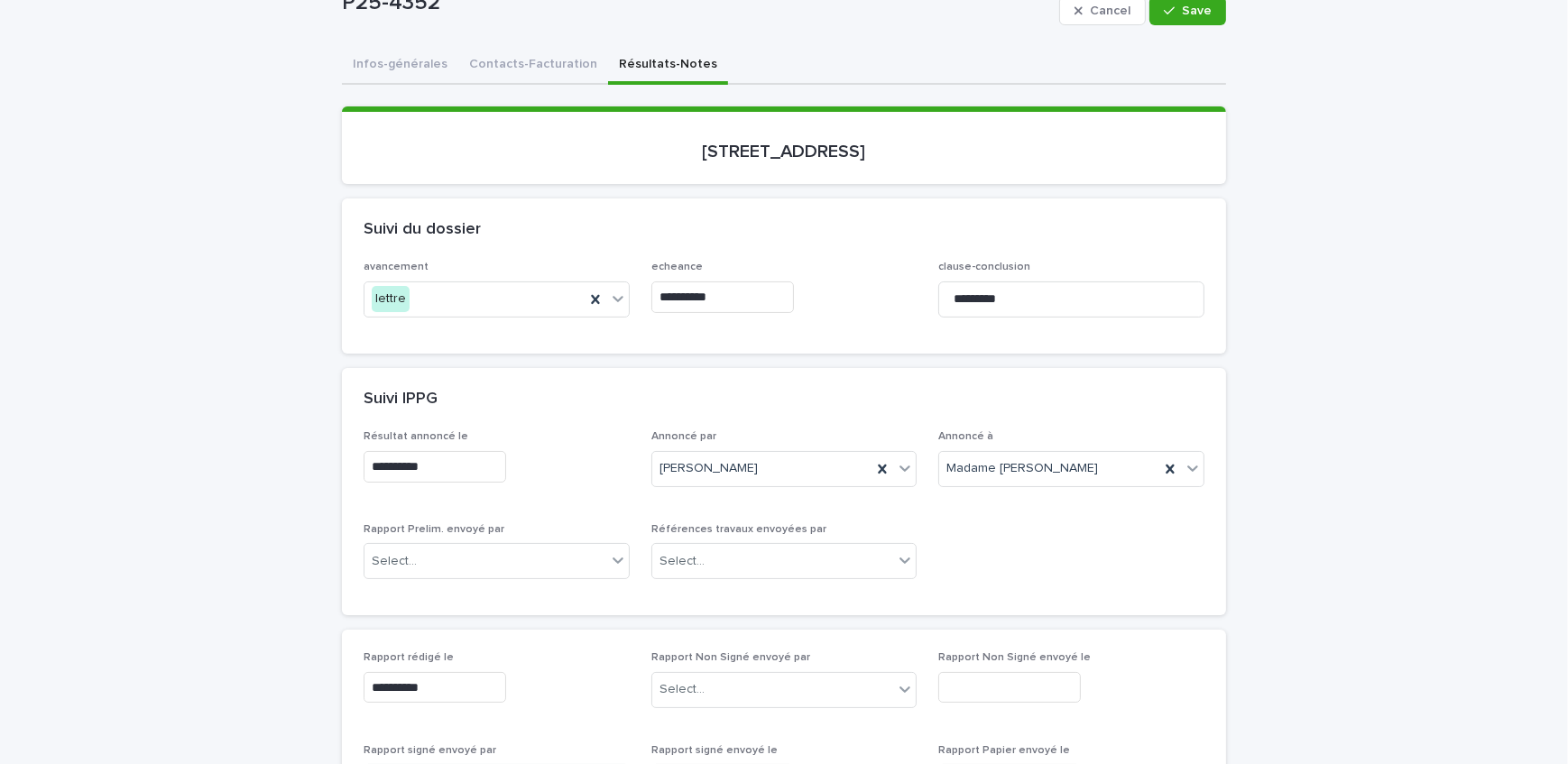
type input "**********"
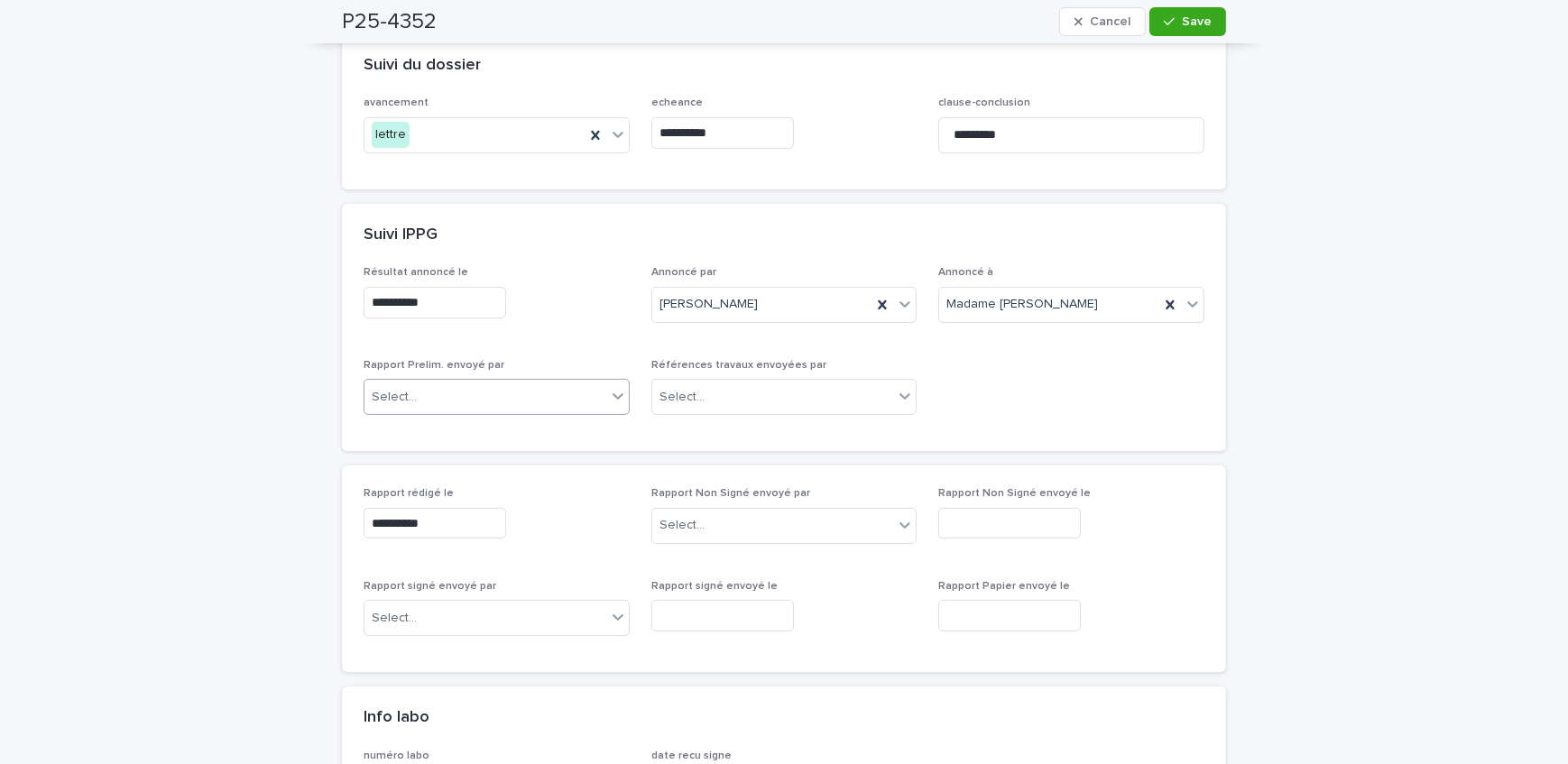
click at [500, 384] on div "Select..." at bounding box center [486, 397] width 242 height 30
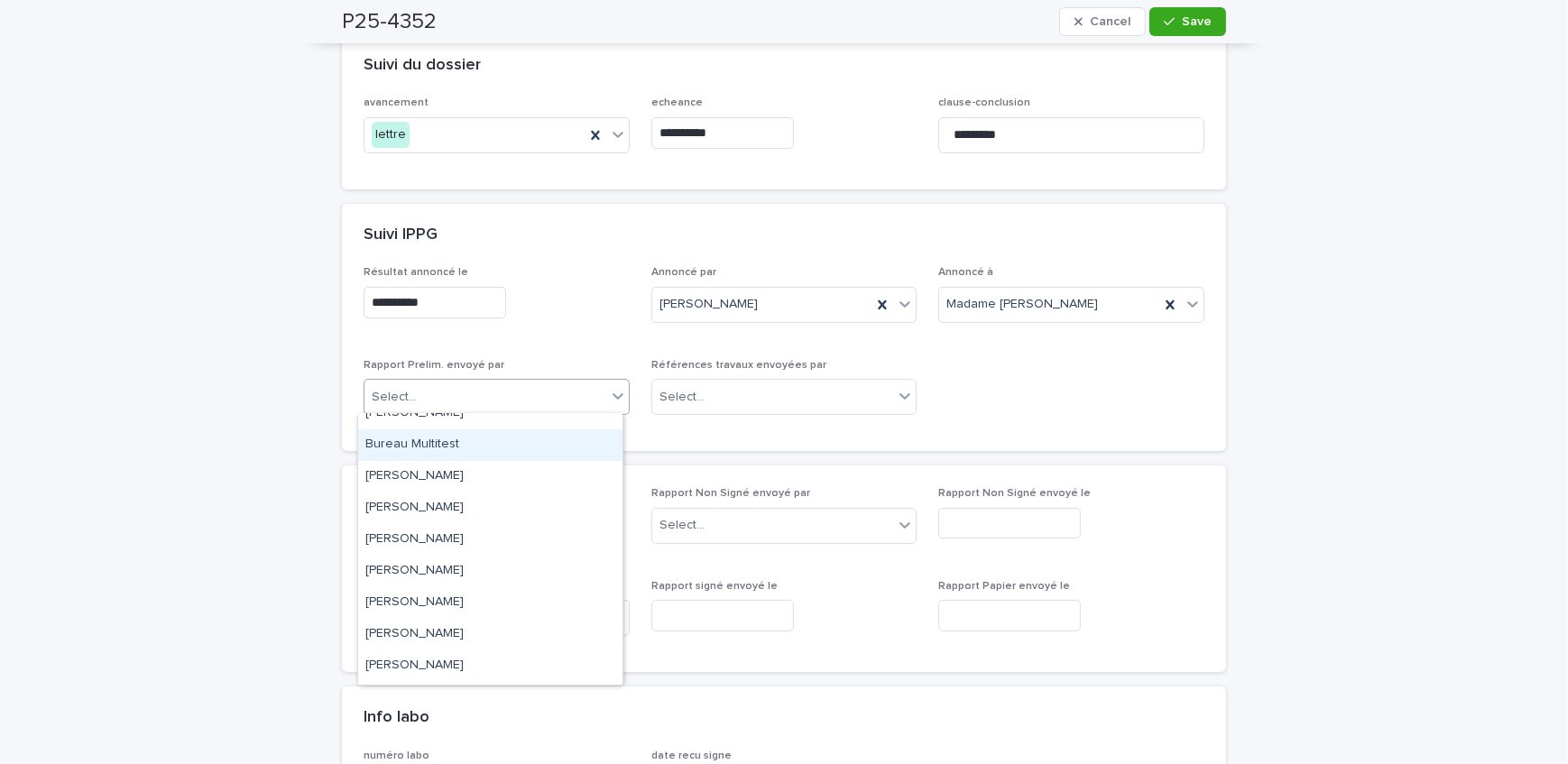
scroll to position [164, 0]
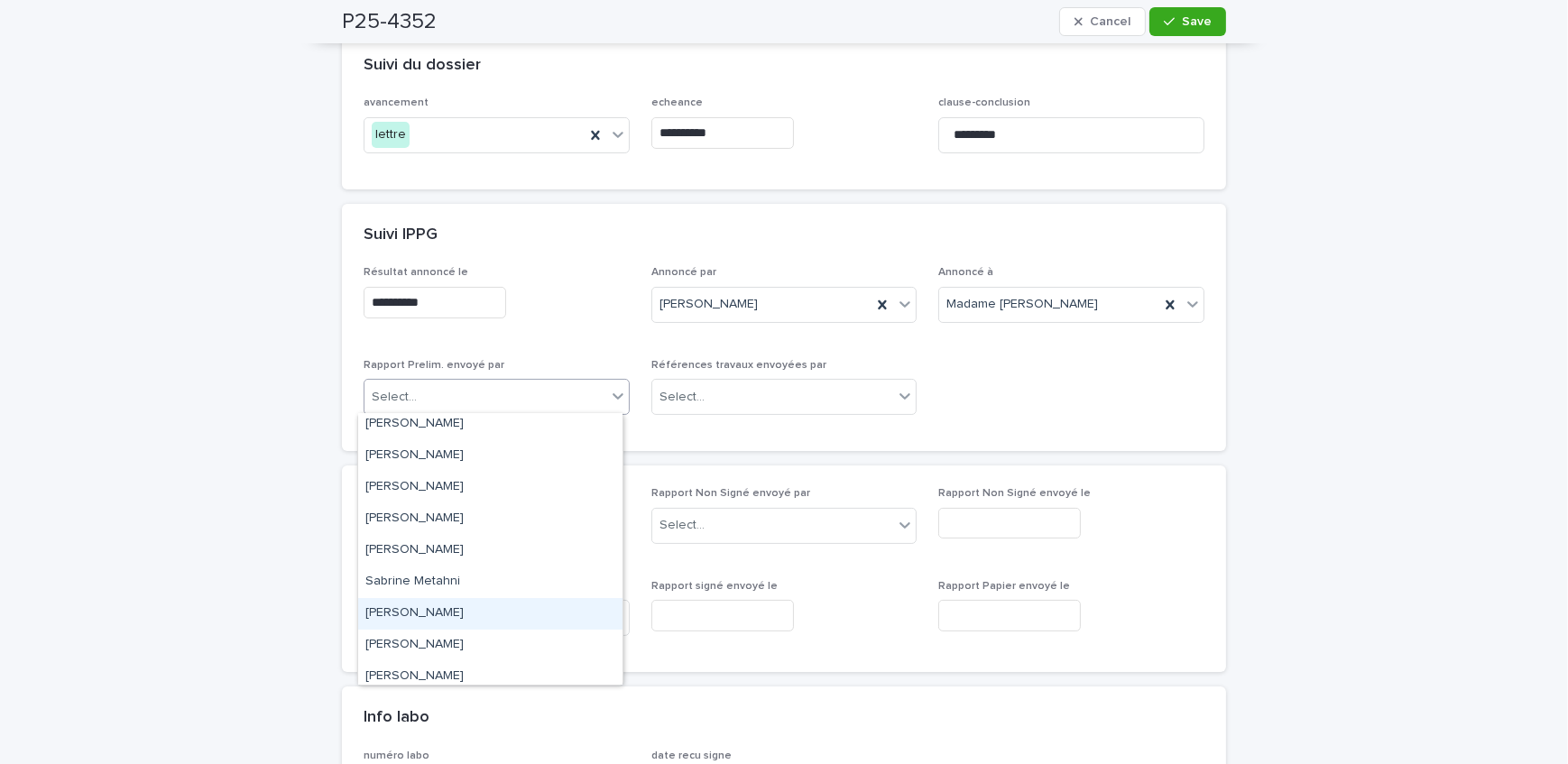
click at [458, 604] on div "[PERSON_NAME]" at bounding box center [490, 614] width 265 height 32
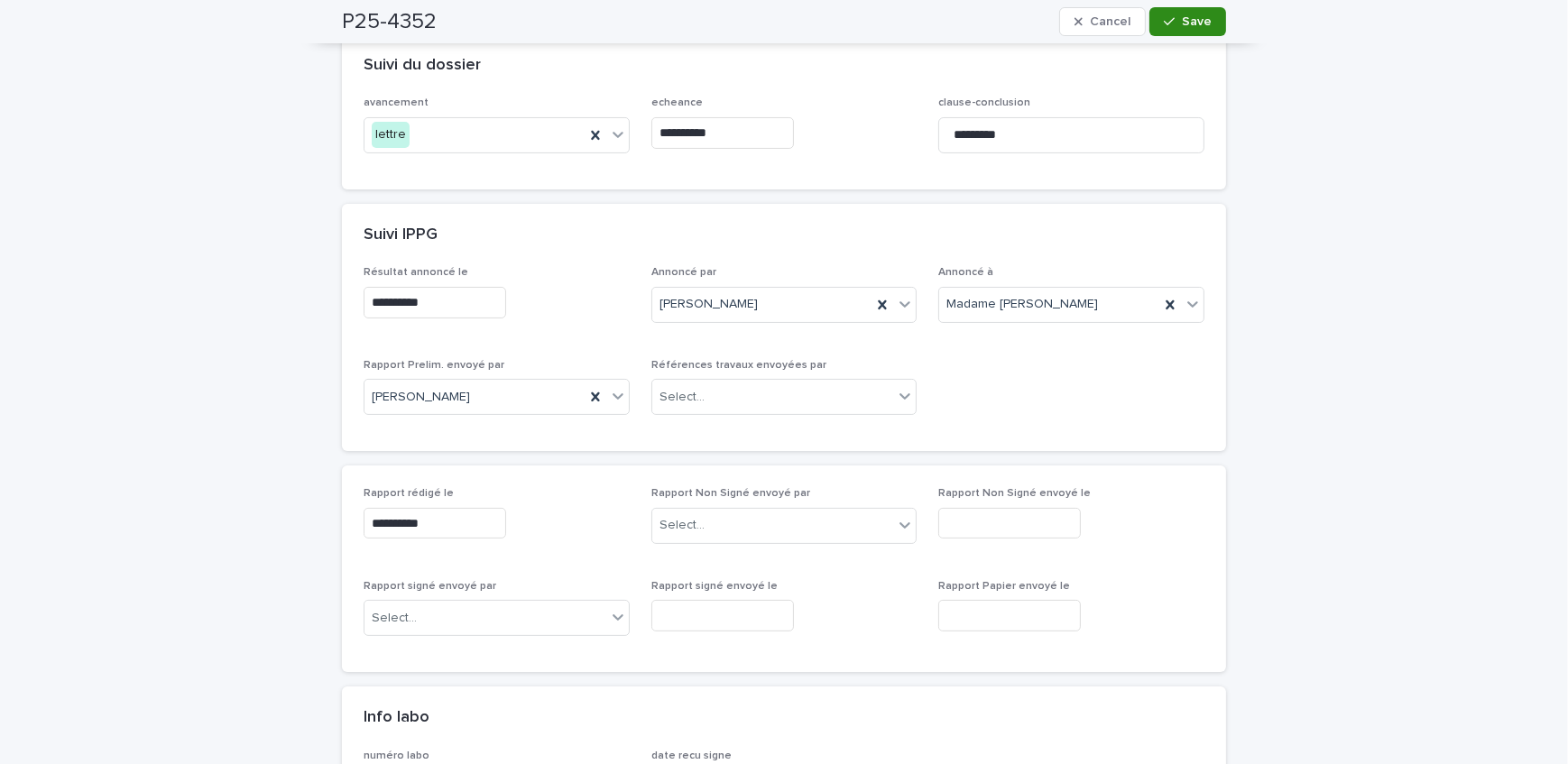
click at [1183, 25] on span "Save" at bounding box center [1197, 21] width 30 height 13
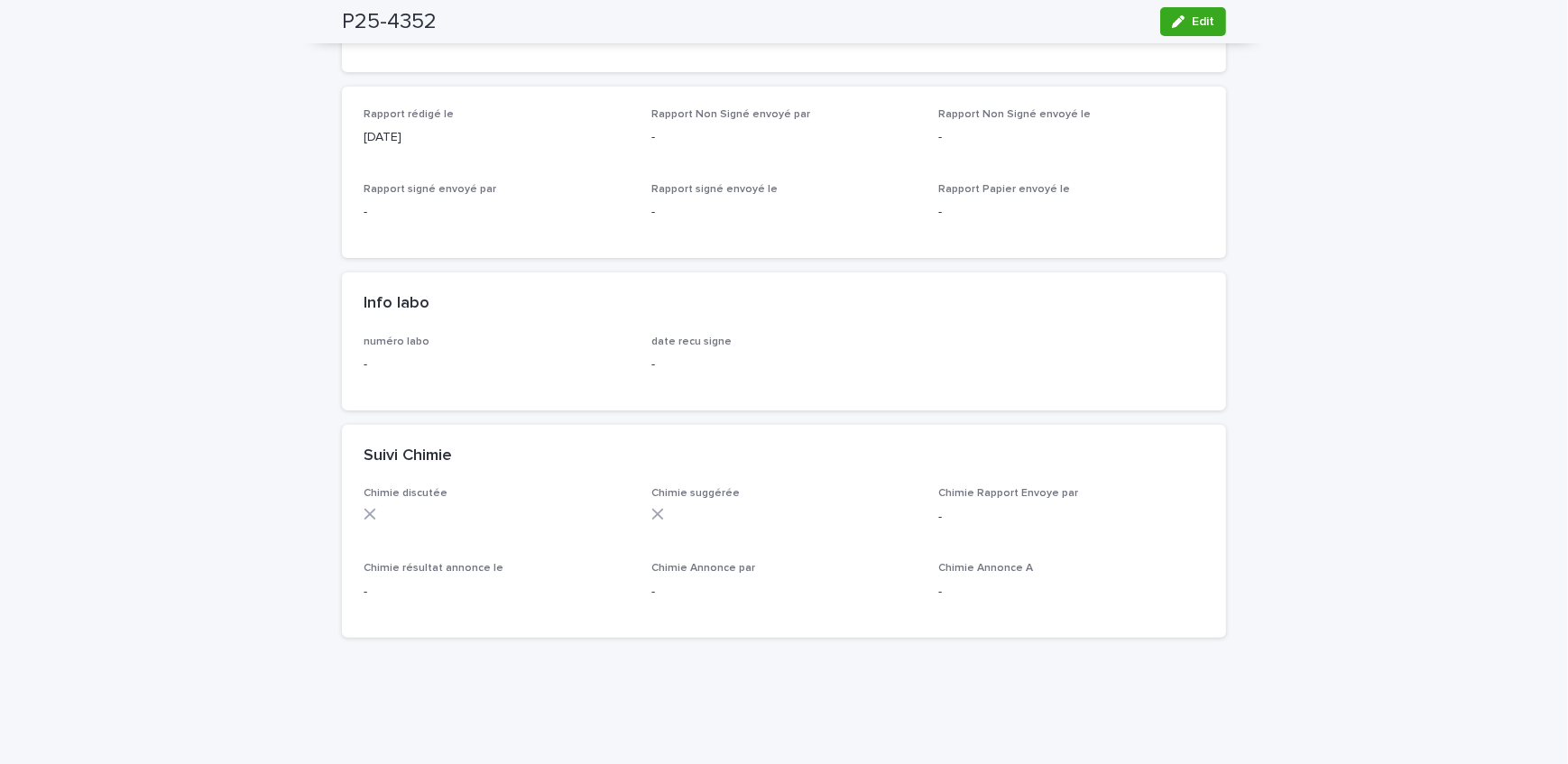
scroll to position [902, 0]
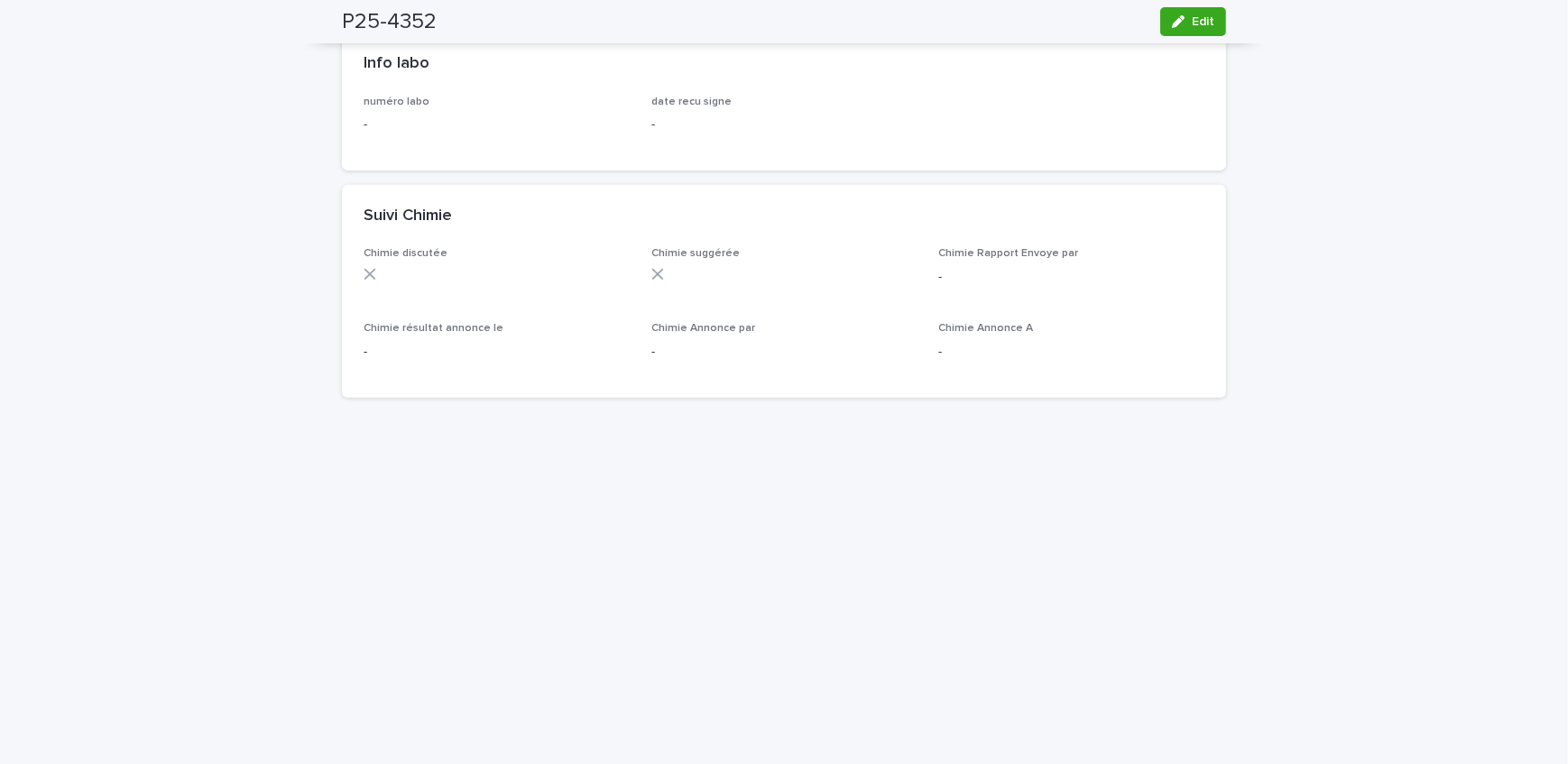
drag, startPoint x: 1202, startPoint y: 25, endPoint x: 579, endPoint y: 231, distance: 656.2
click at [1201, 25] on span "Edit" at bounding box center [1203, 21] width 23 height 13
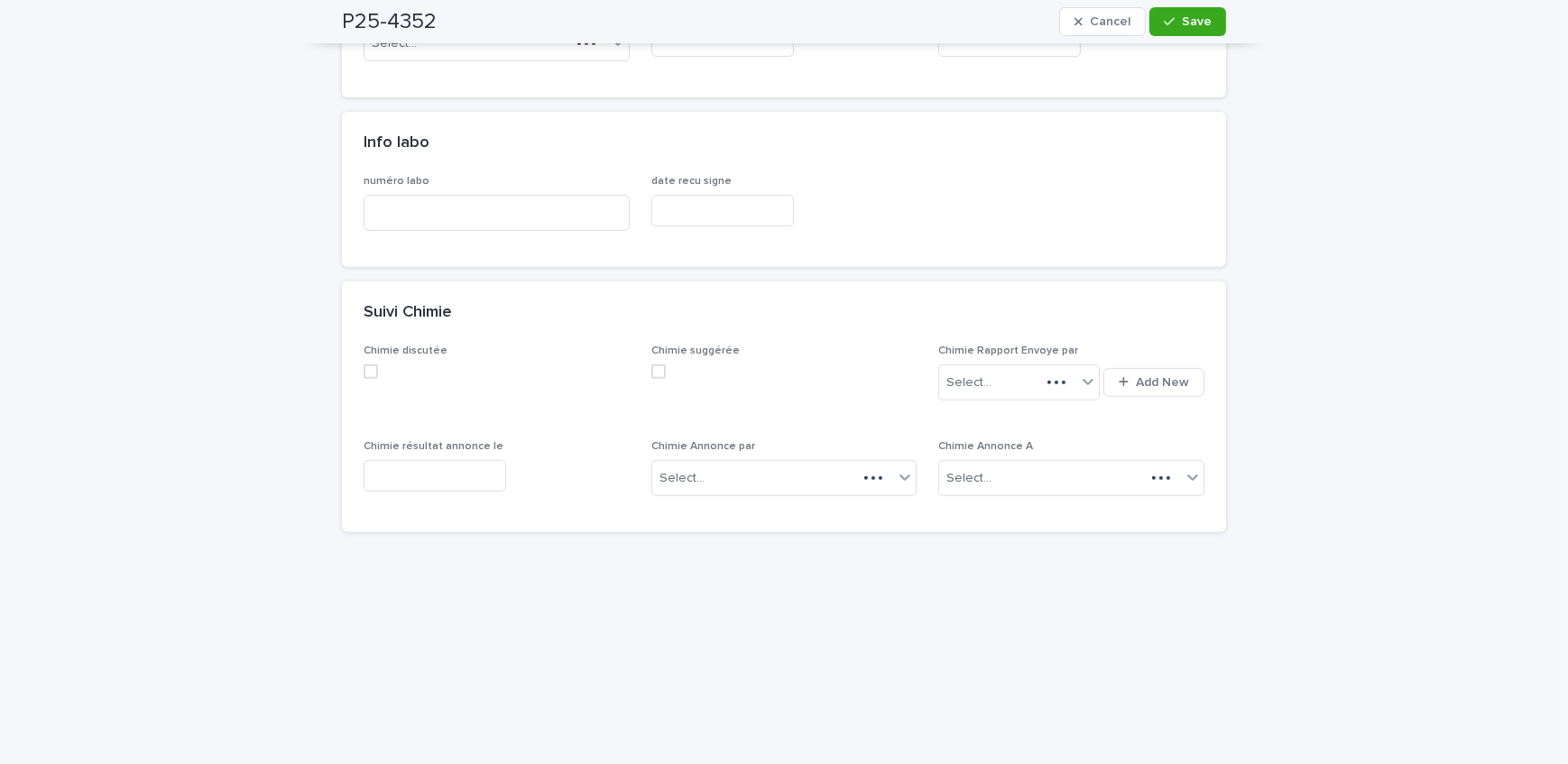
scroll to position [969, 0]
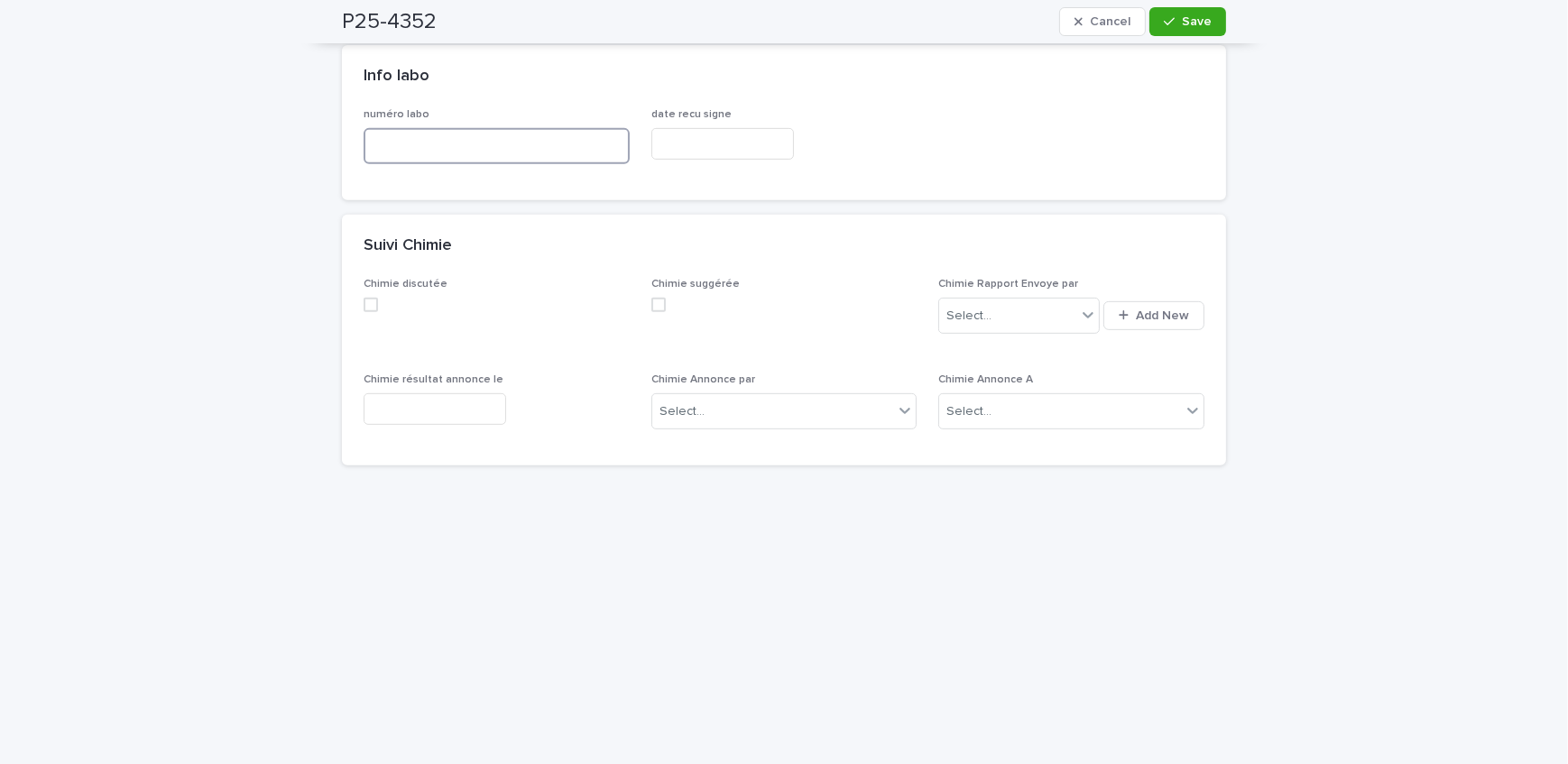
click at [507, 153] on input at bounding box center [497, 146] width 267 height 36
type input "**********"
click at [1167, 12] on button "Save" at bounding box center [1187, 21] width 76 height 29
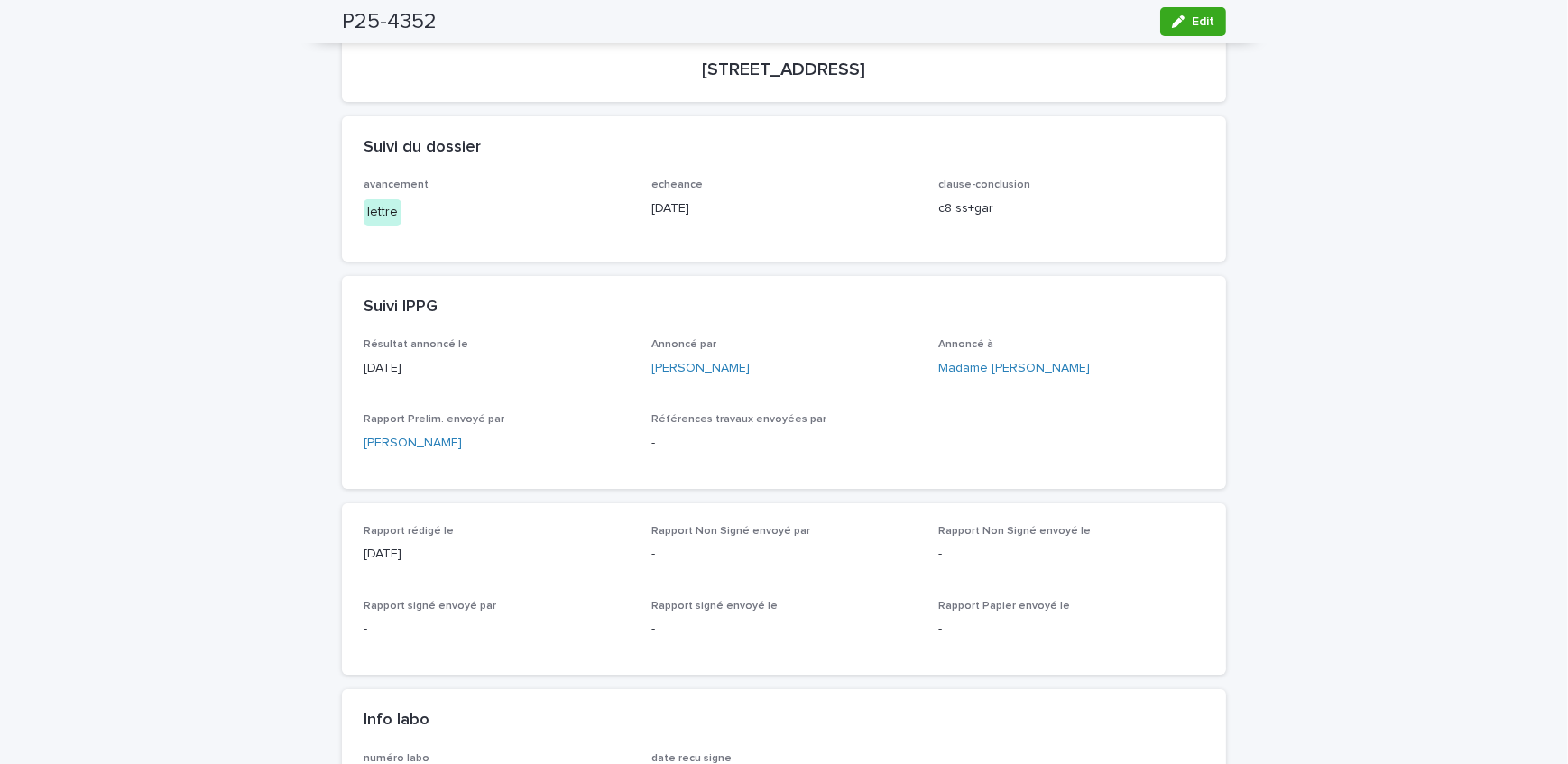
scroll to position [0, 0]
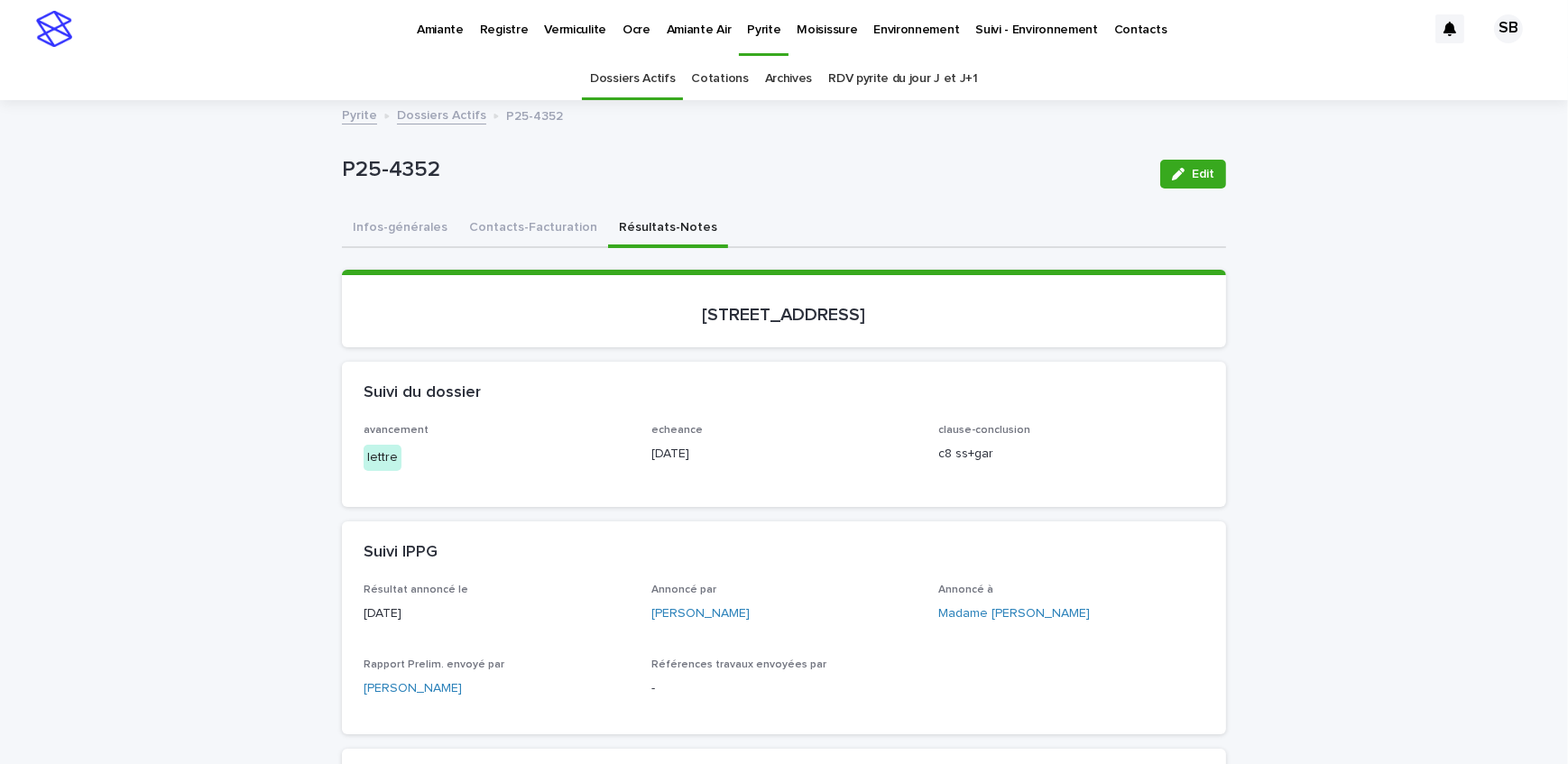
click at [422, 104] on link "Dossiers Actifs" at bounding box center [442, 114] width 89 height 21
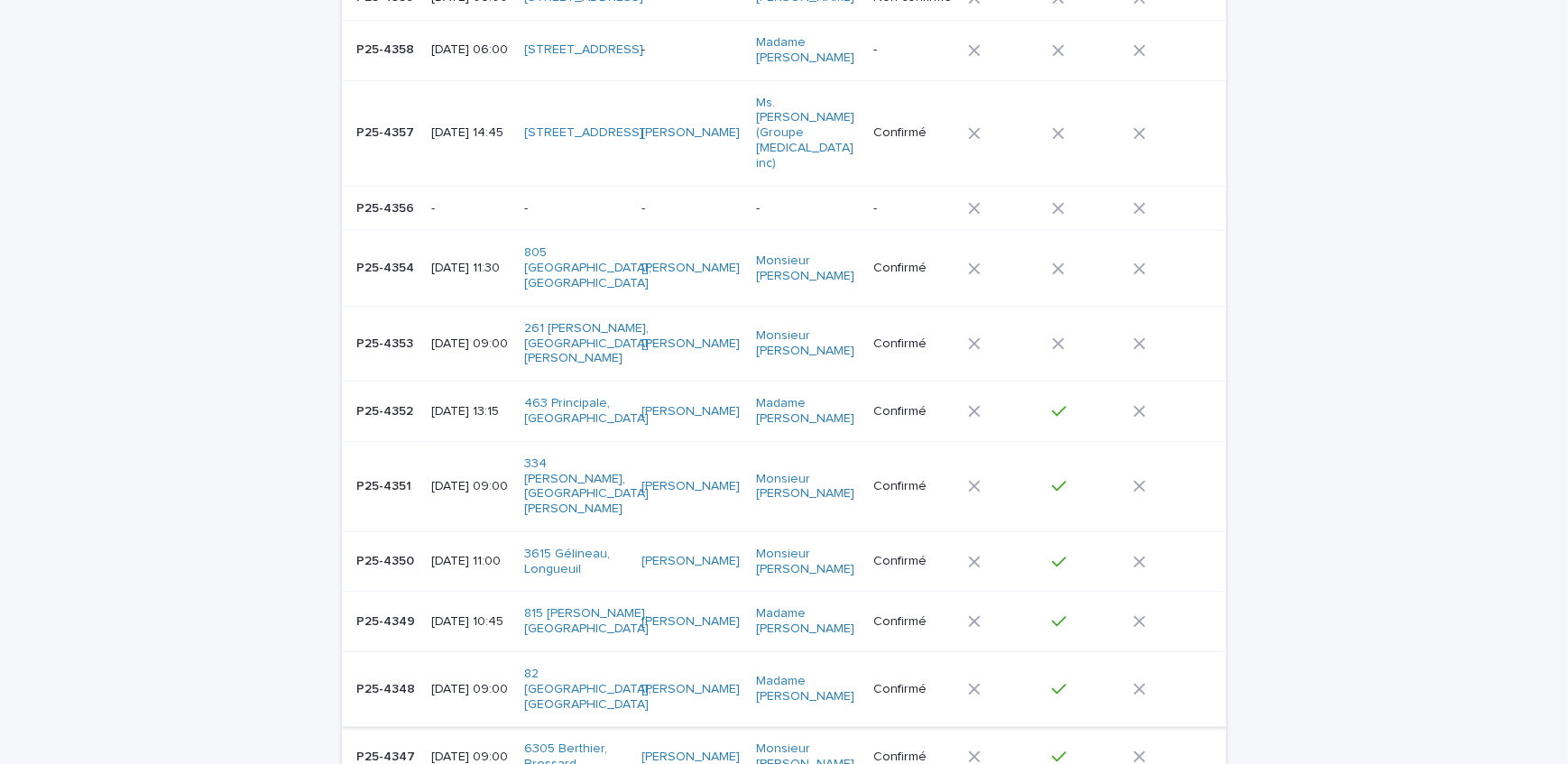
scroll to position [491, 0]
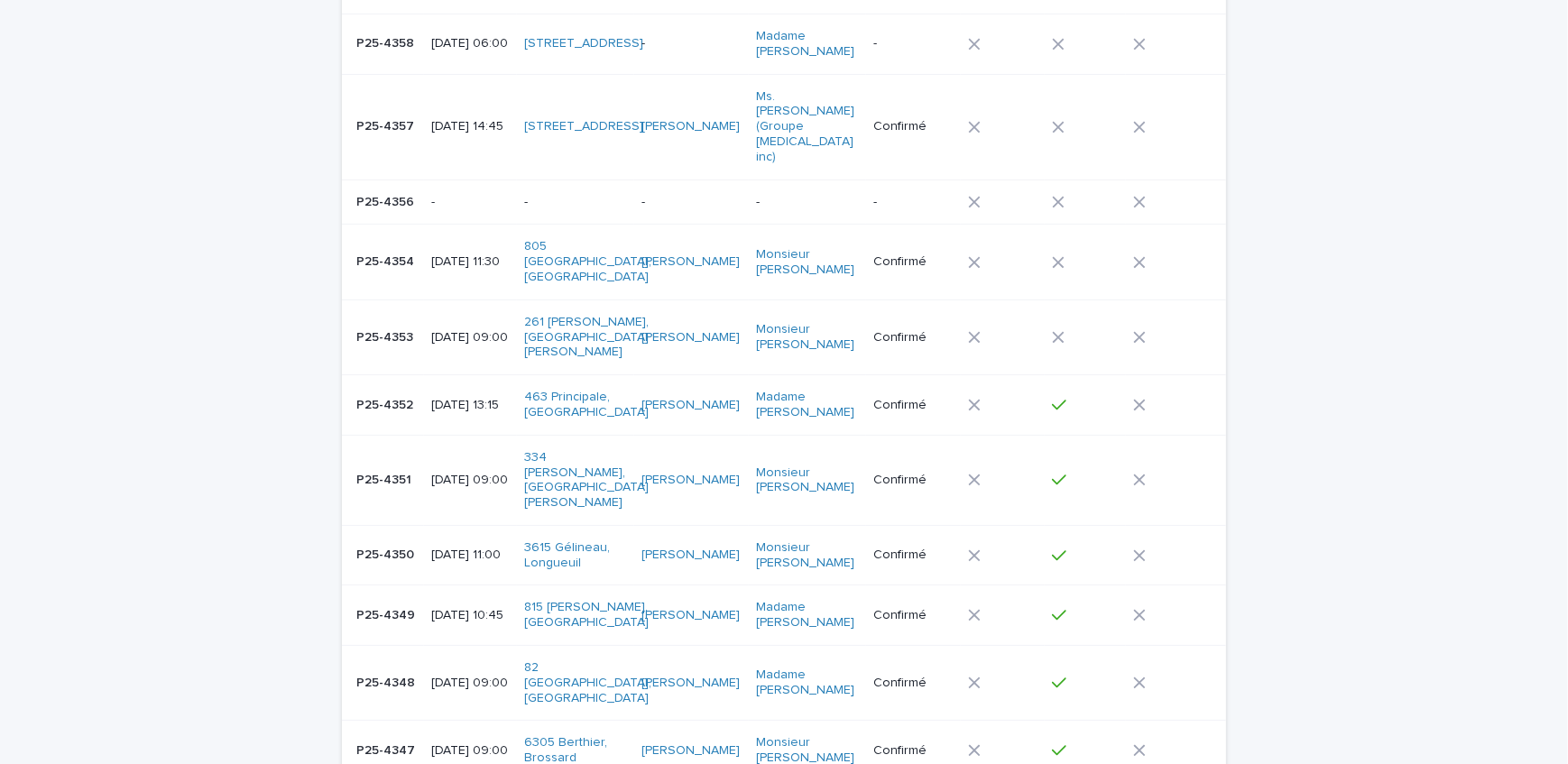
click at [398, 740] on p "P25-4347" at bounding box center [388, 749] width 62 height 19
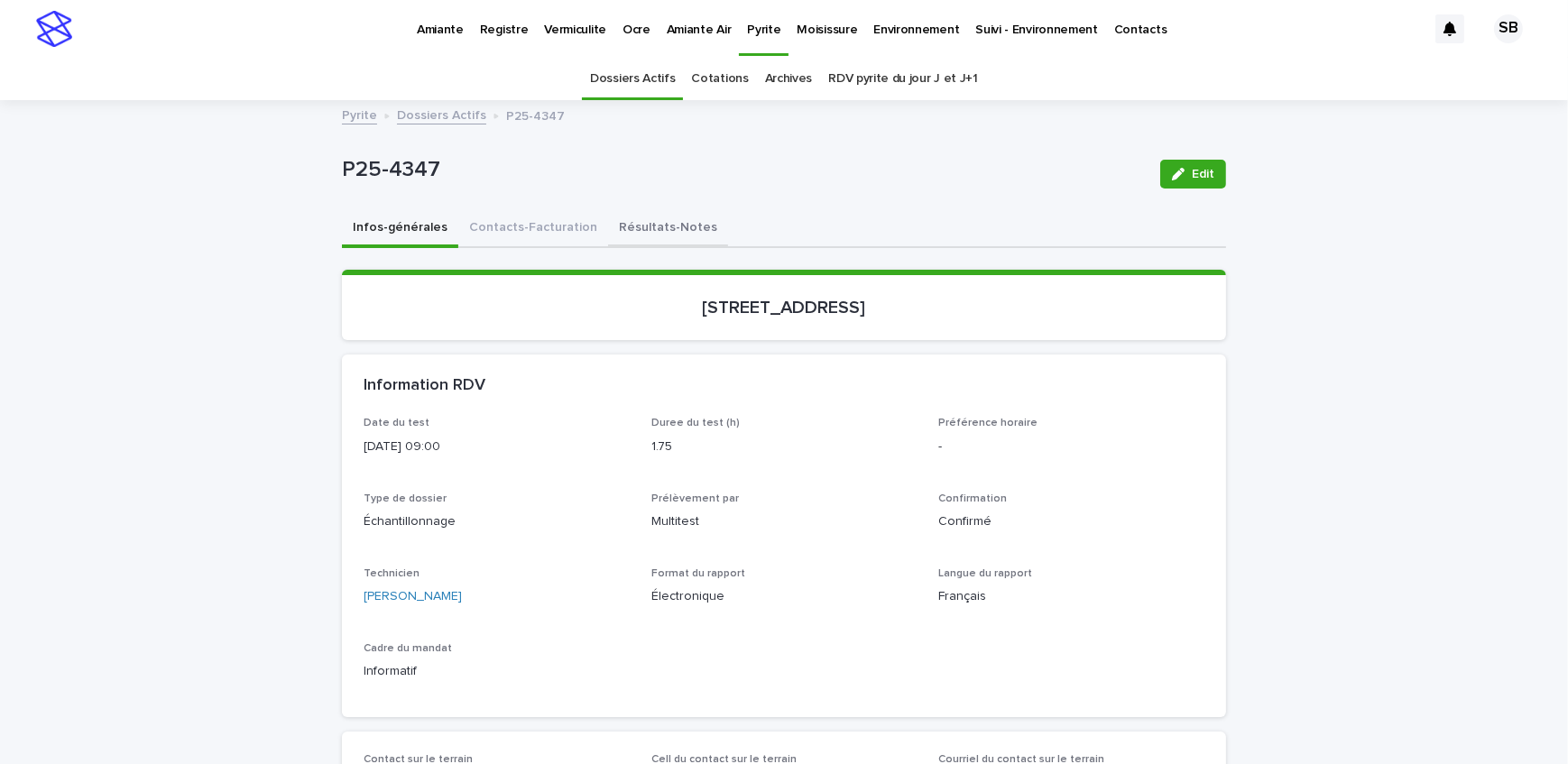
click at [631, 221] on button "Résultats-Notes" at bounding box center [668, 229] width 120 height 38
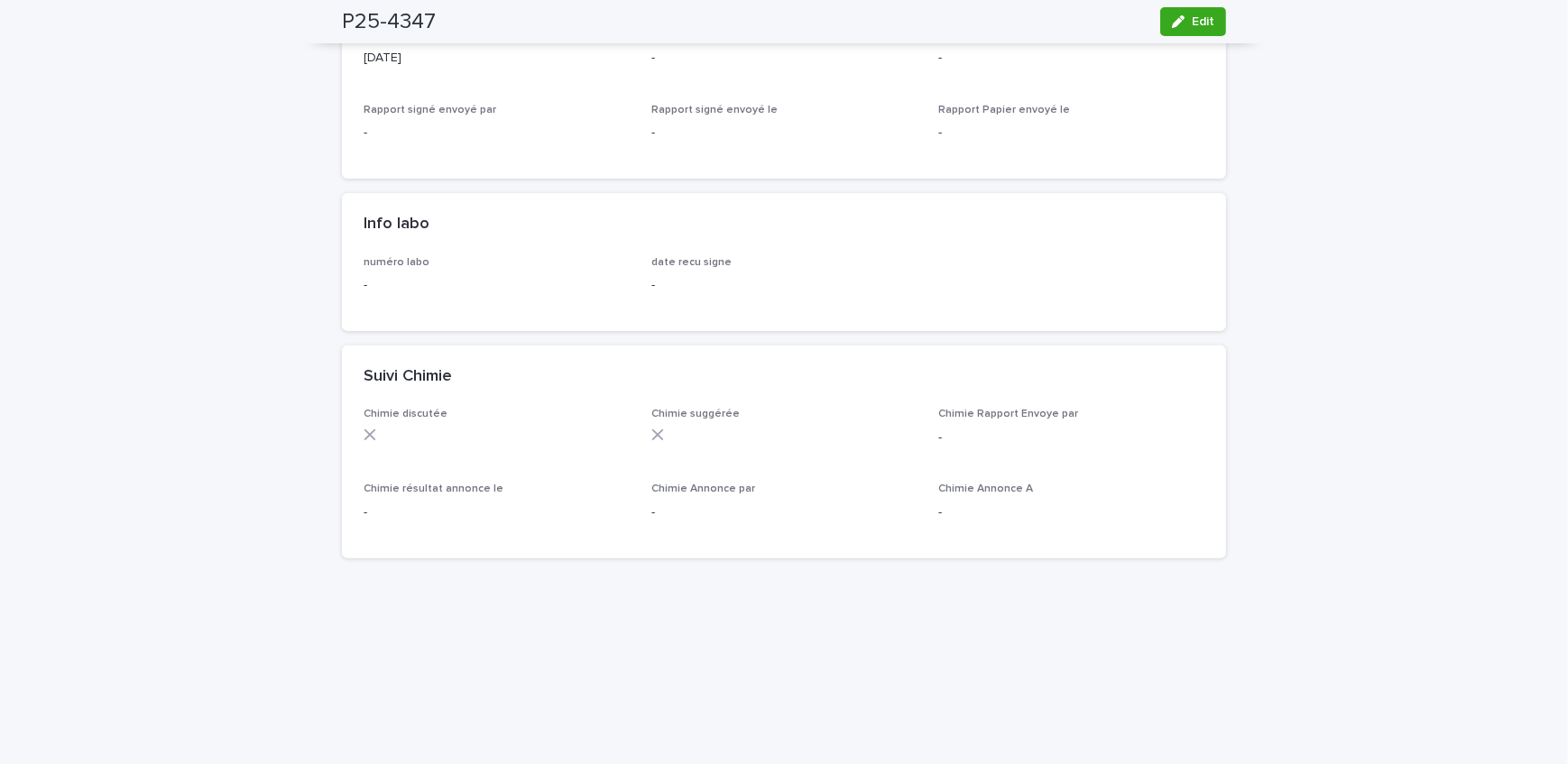
scroll to position [738, 0]
click at [1194, 20] on span "Edit" at bounding box center [1203, 21] width 23 height 13
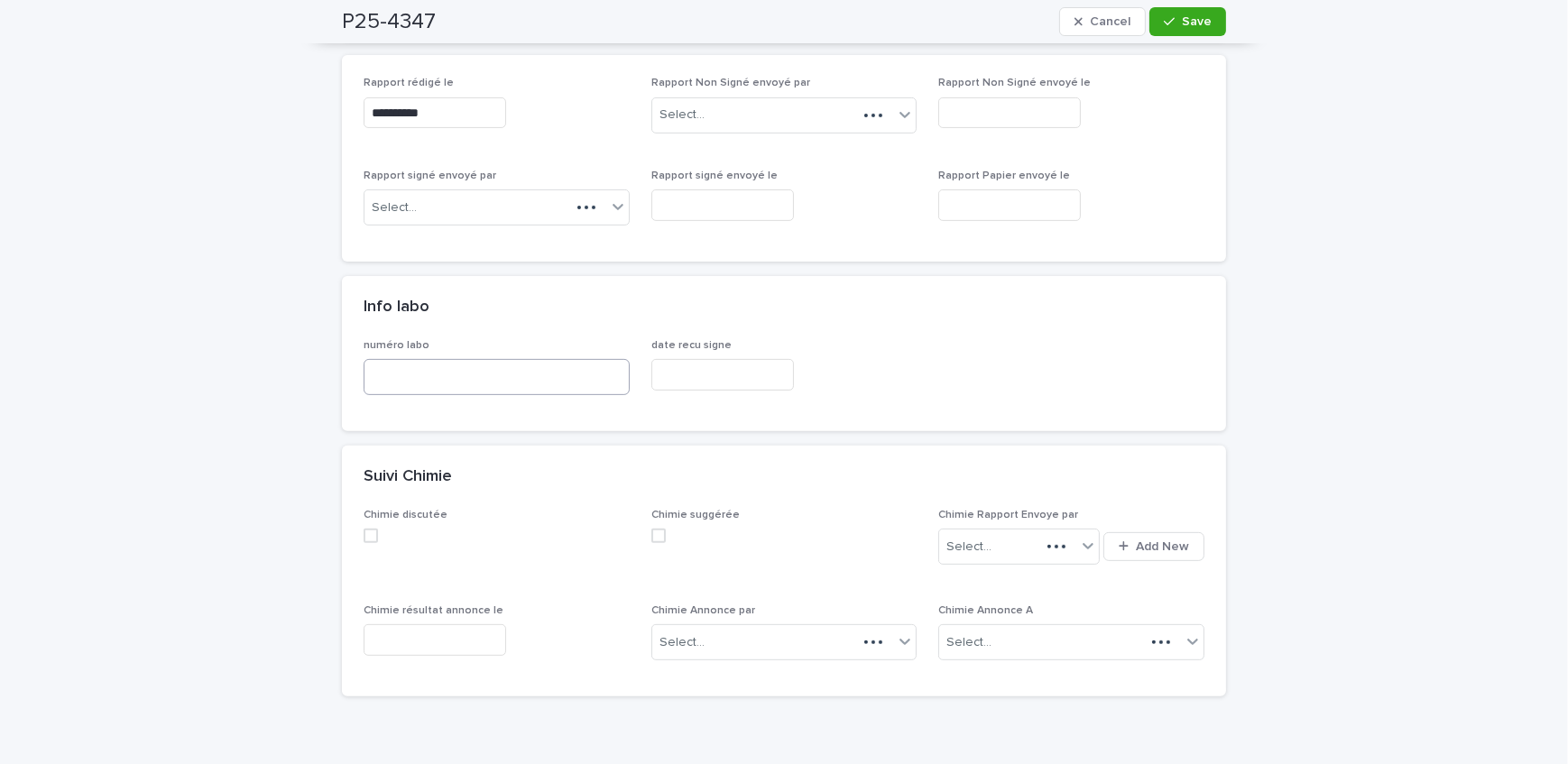
scroll to position [805, 0]
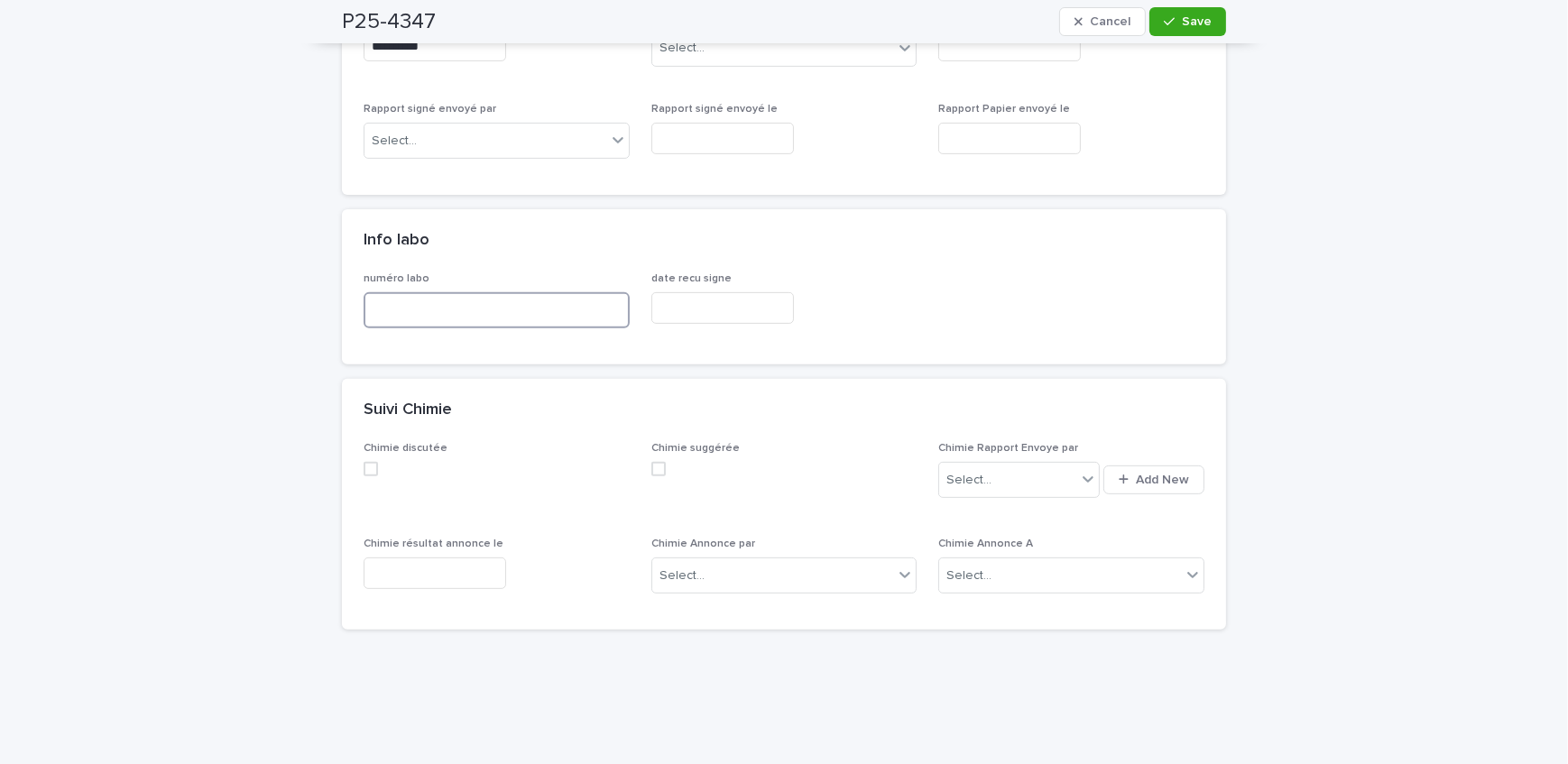
click at [483, 310] on input at bounding box center [497, 310] width 267 height 36
type input "**********"
click at [1165, 25] on icon "button" at bounding box center [1170, 21] width 11 height 13
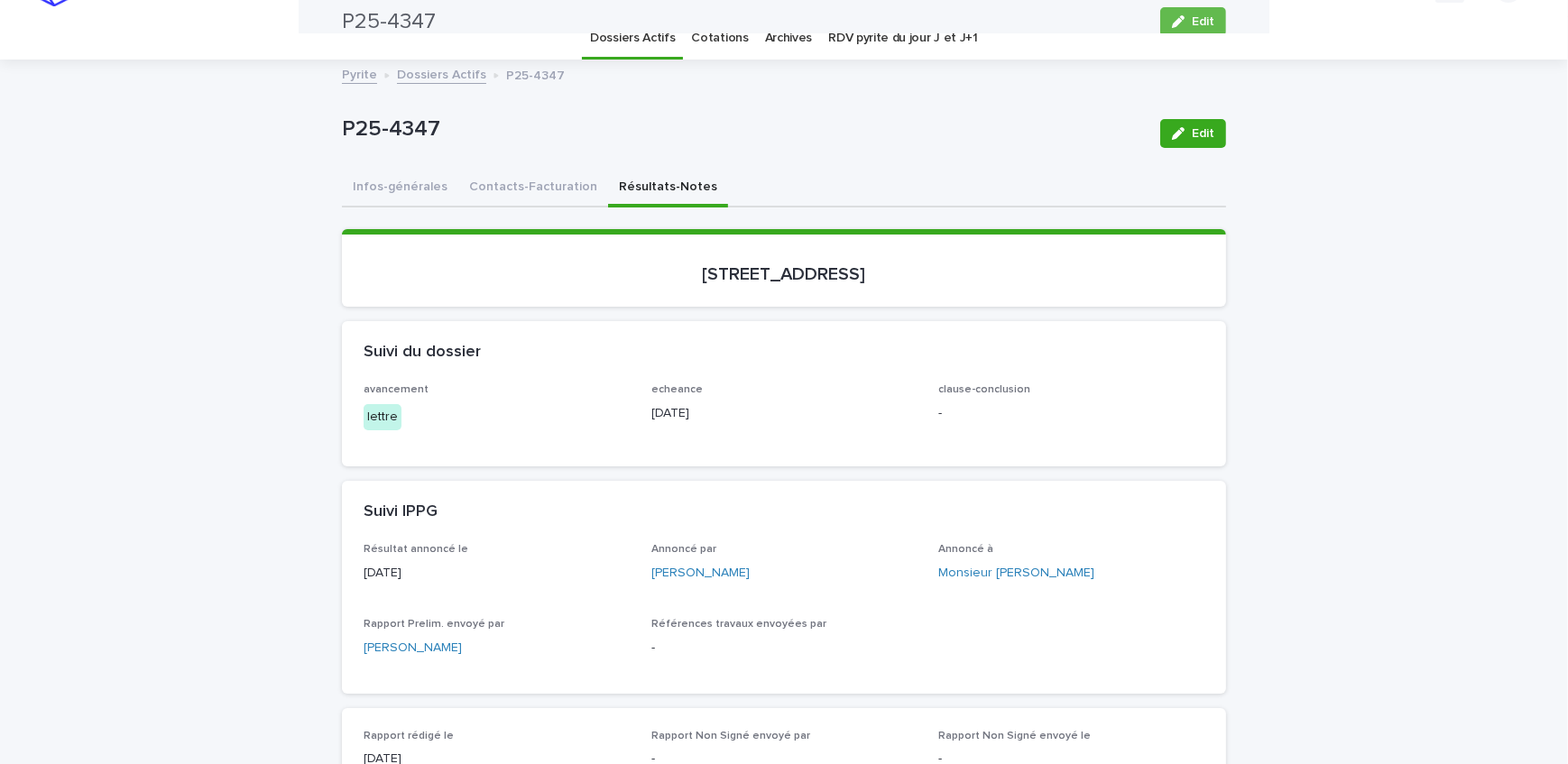
scroll to position [0, 0]
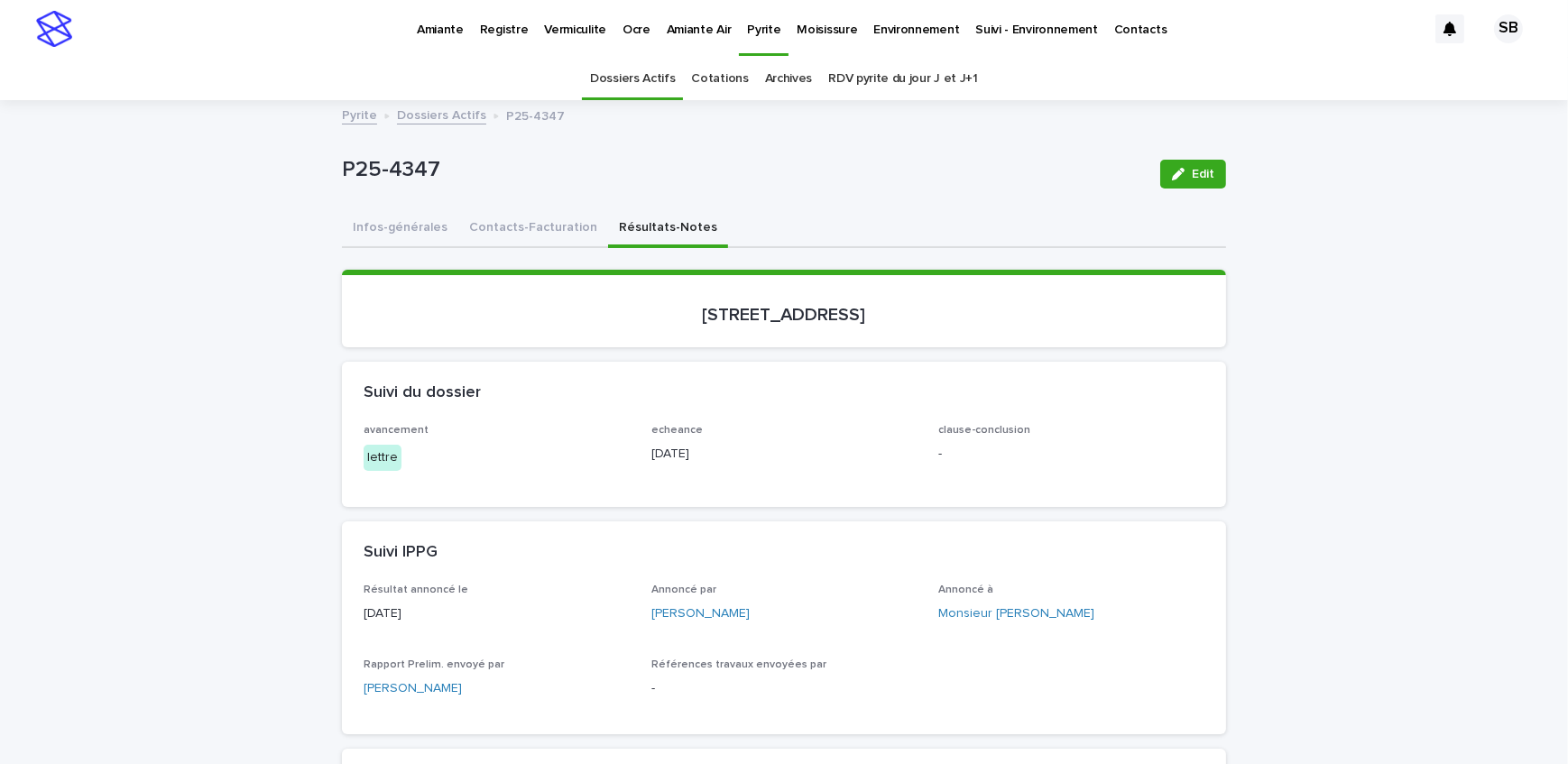
click at [436, 105] on link "Dossiers Actifs" at bounding box center [442, 114] width 89 height 21
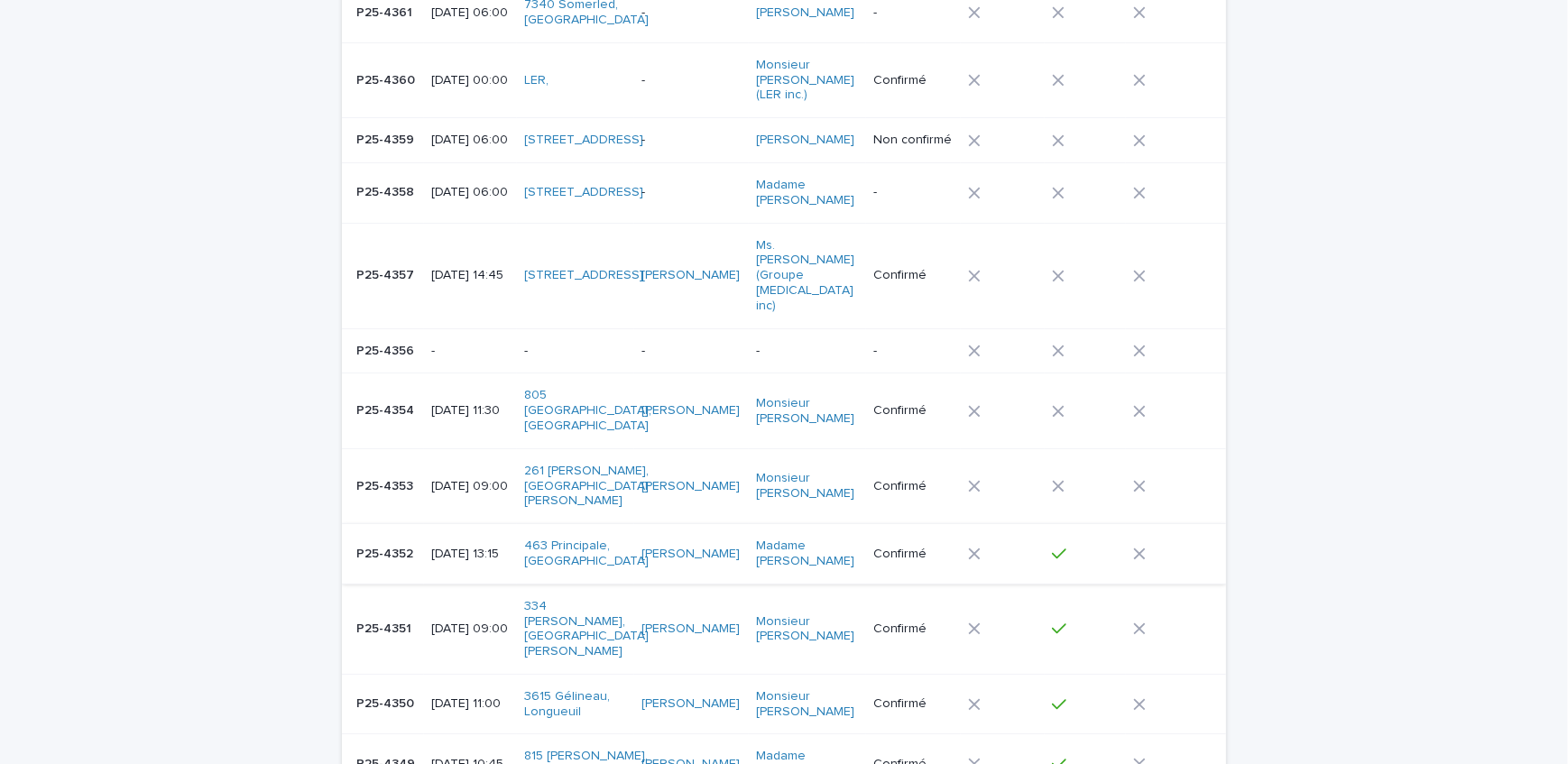
scroll to position [385, 0]
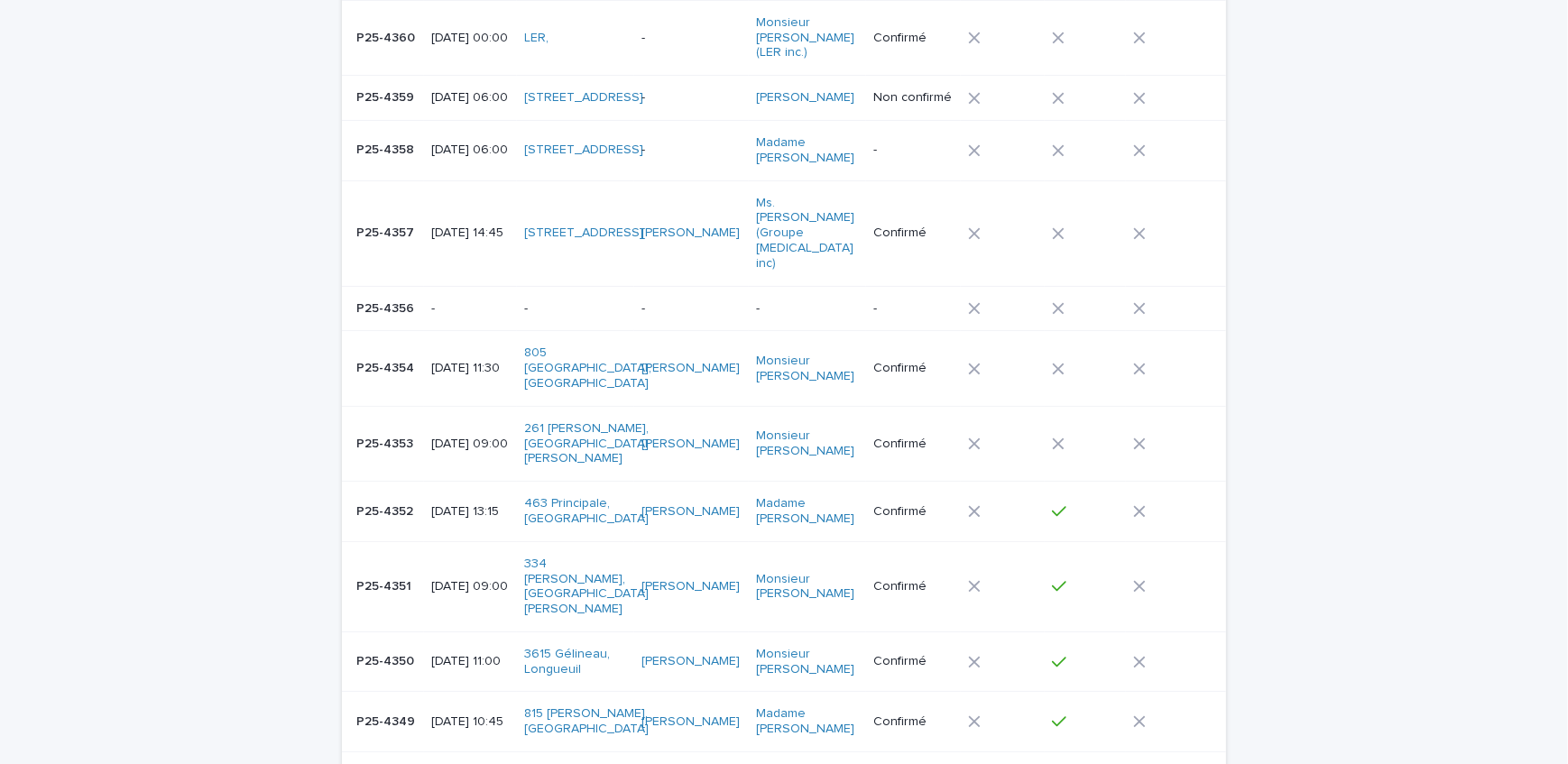
click at [381, 647] on div "P25-4350 P25-4350" at bounding box center [387, 662] width 60 height 30
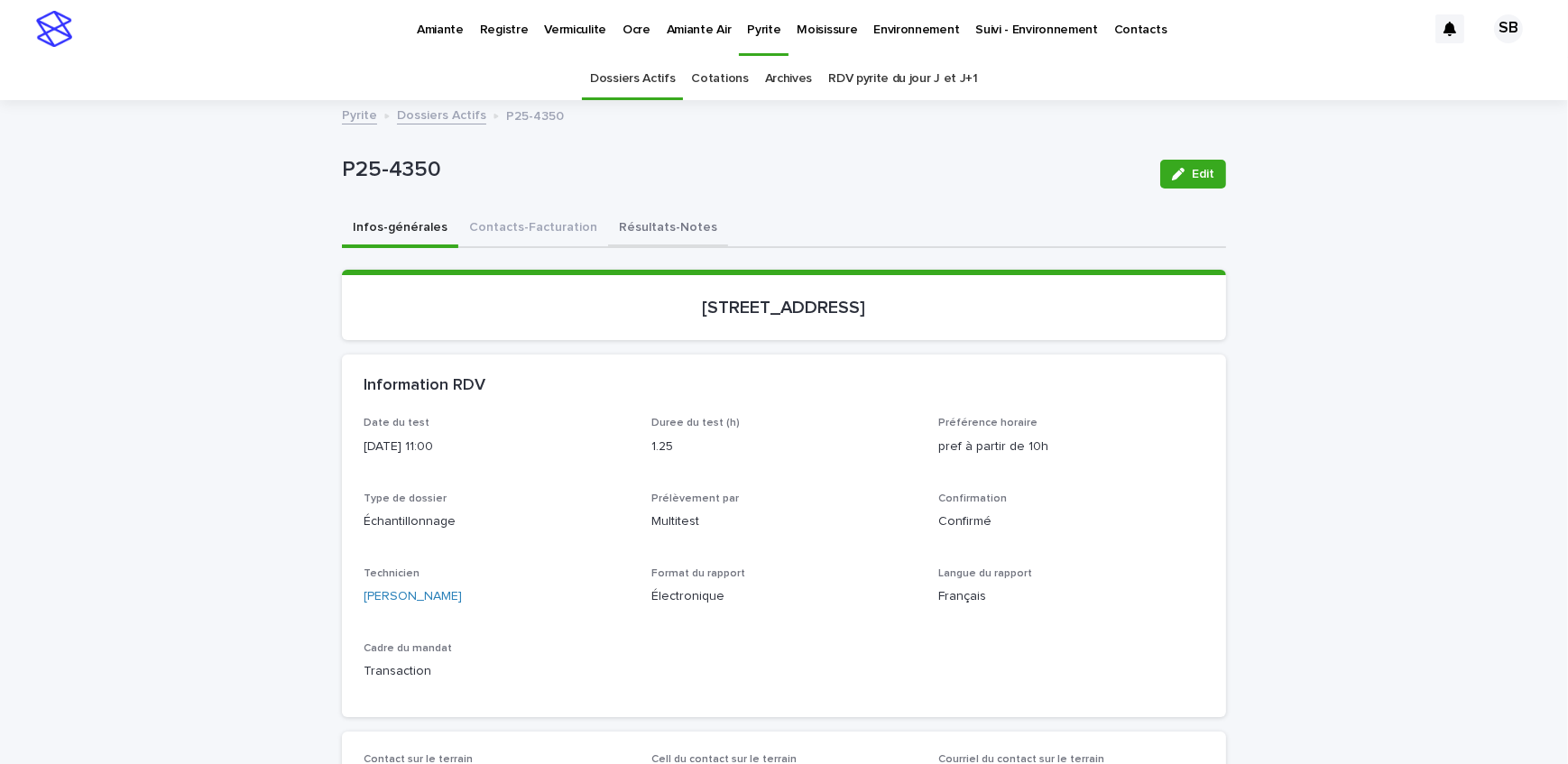
click at [619, 213] on button "Résultats-Notes" at bounding box center [668, 229] width 120 height 38
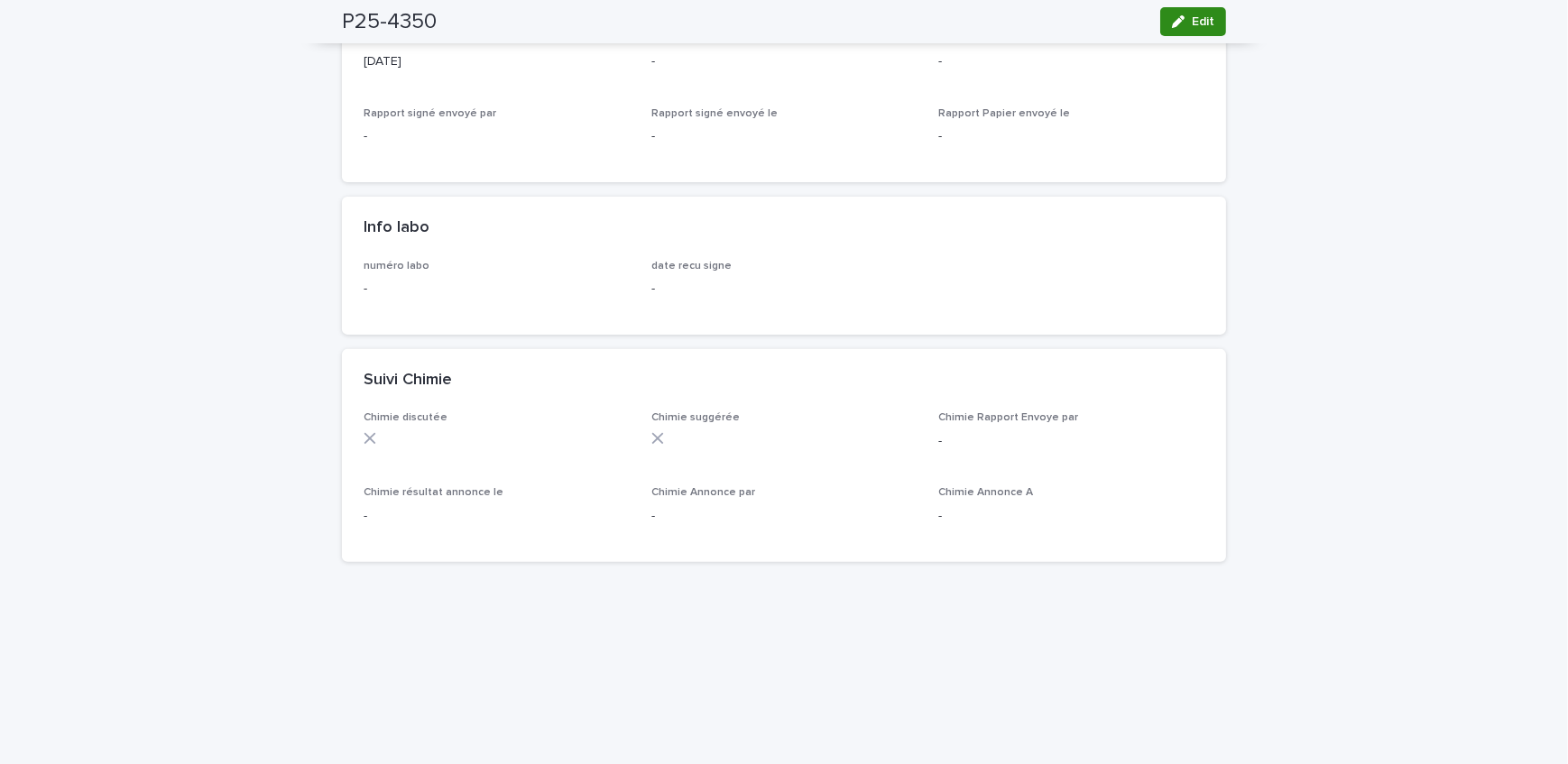
click at [1214, 21] on button "Edit" at bounding box center [1193, 21] width 65 height 29
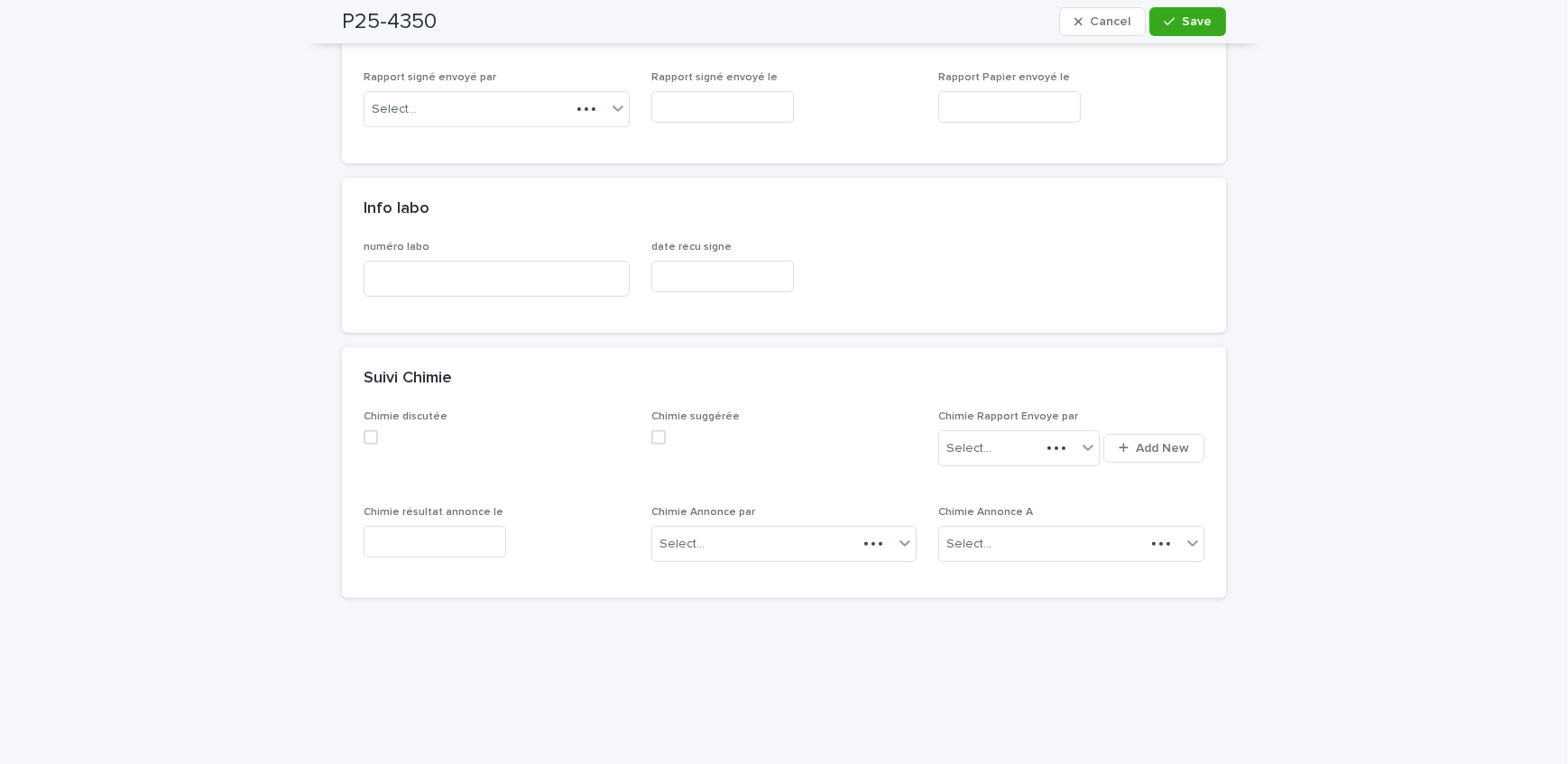
scroll to position [887, 0]
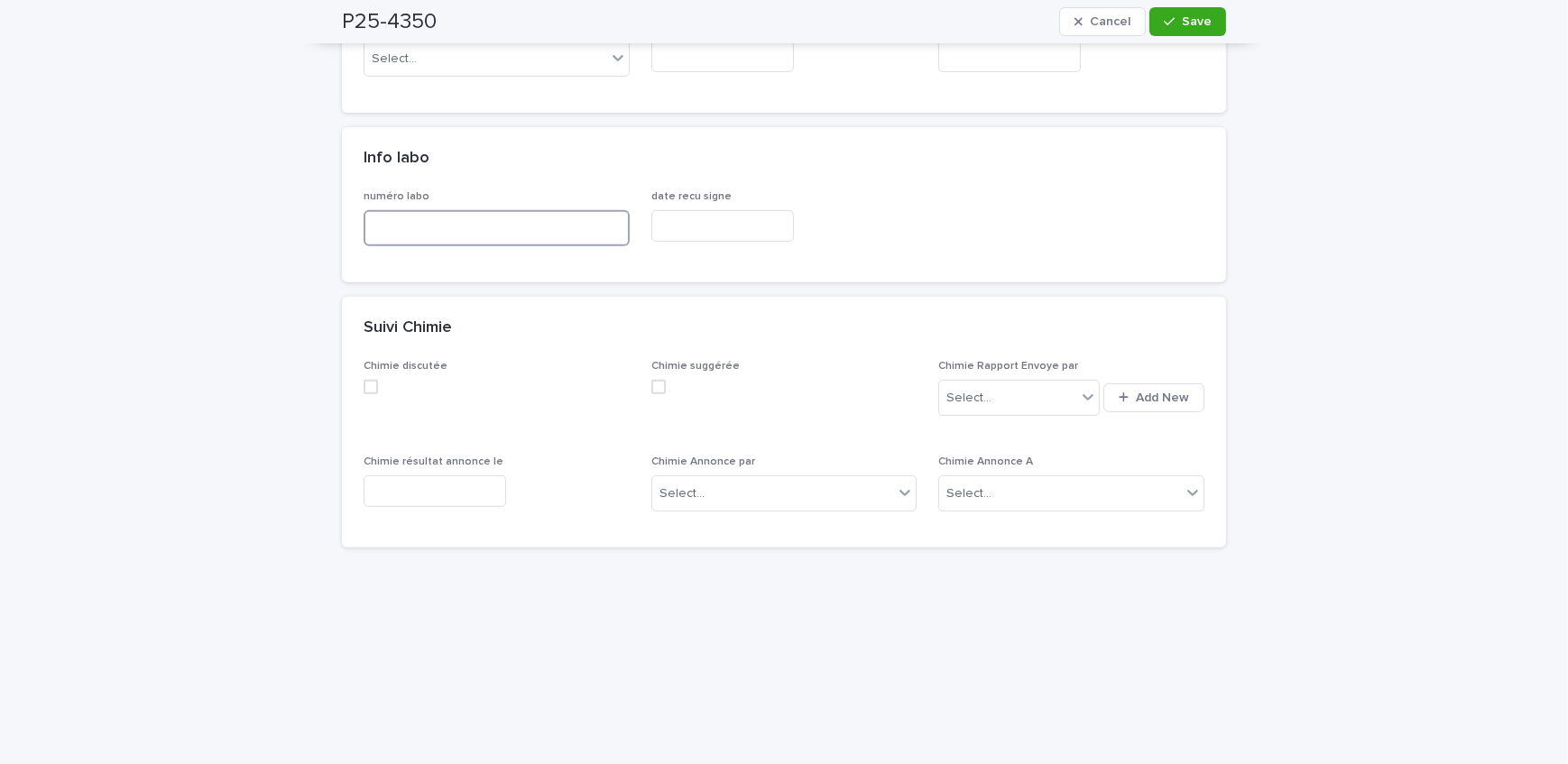
click at [502, 225] on input at bounding box center [497, 228] width 267 height 36
type input "*****"
click at [1176, 18] on div "button" at bounding box center [1174, 21] width 18 height 13
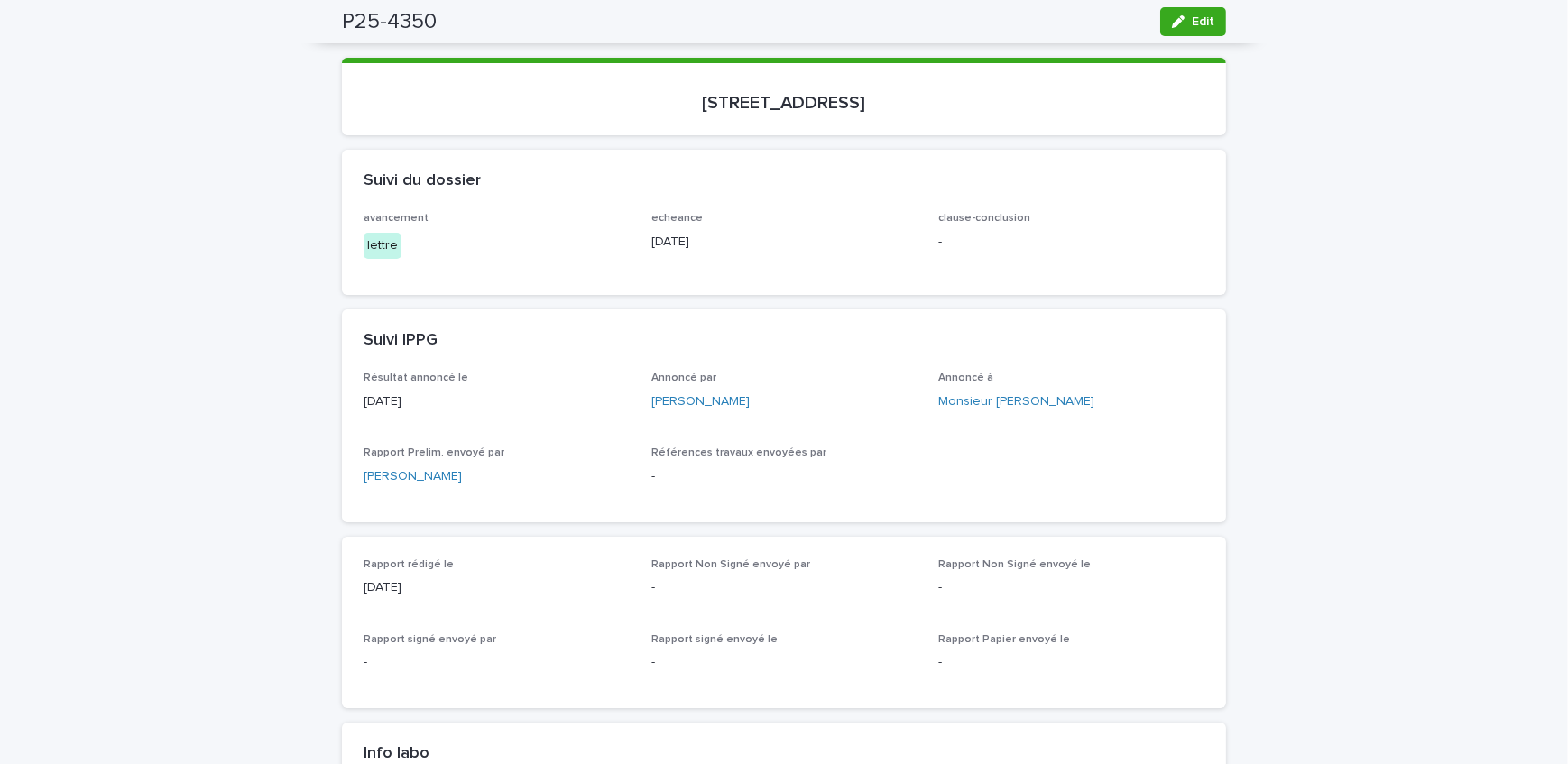
scroll to position [0, 0]
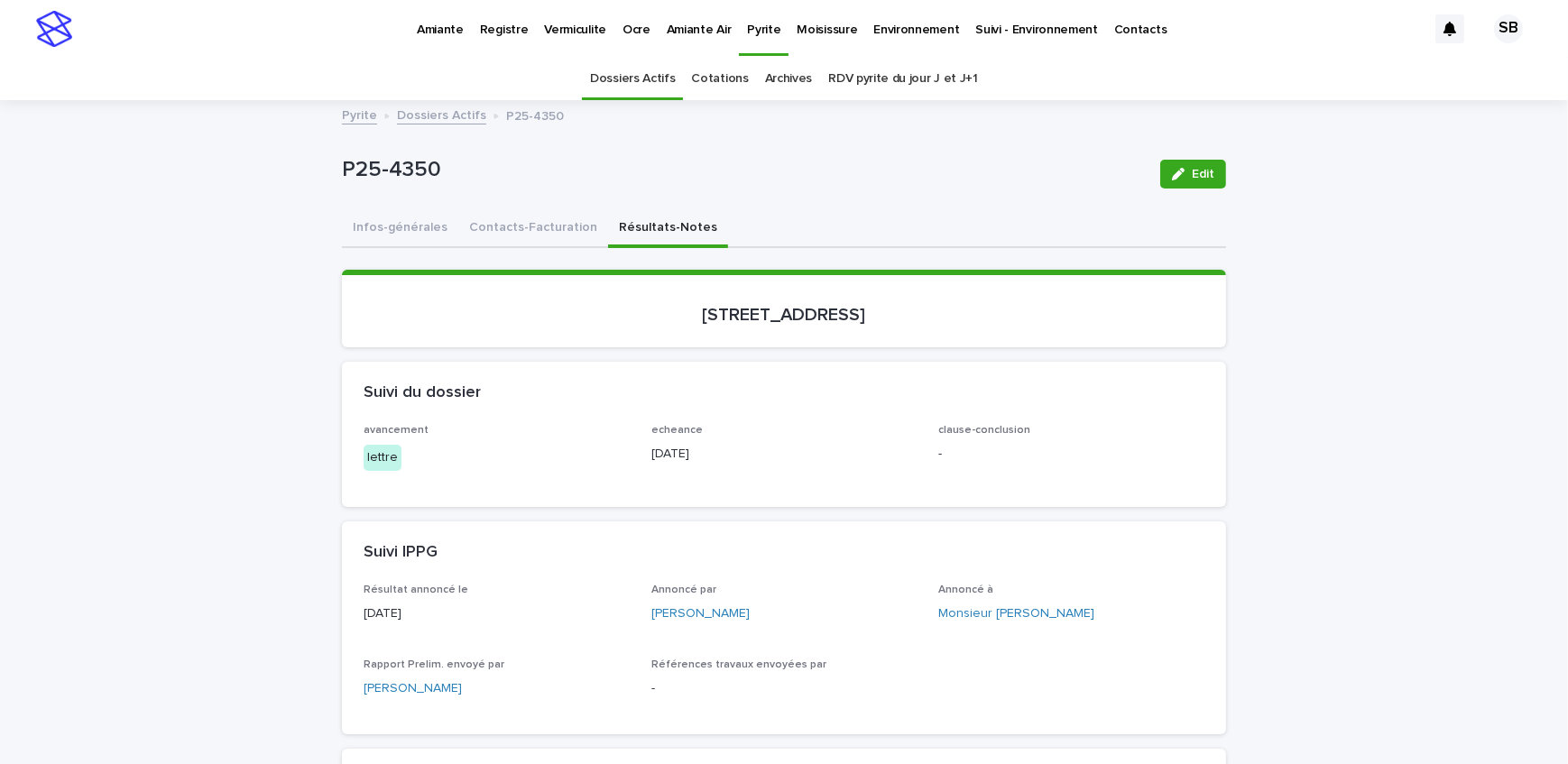
click at [410, 108] on link "Dossiers Actifs" at bounding box center [442, 114] width 89 height 21
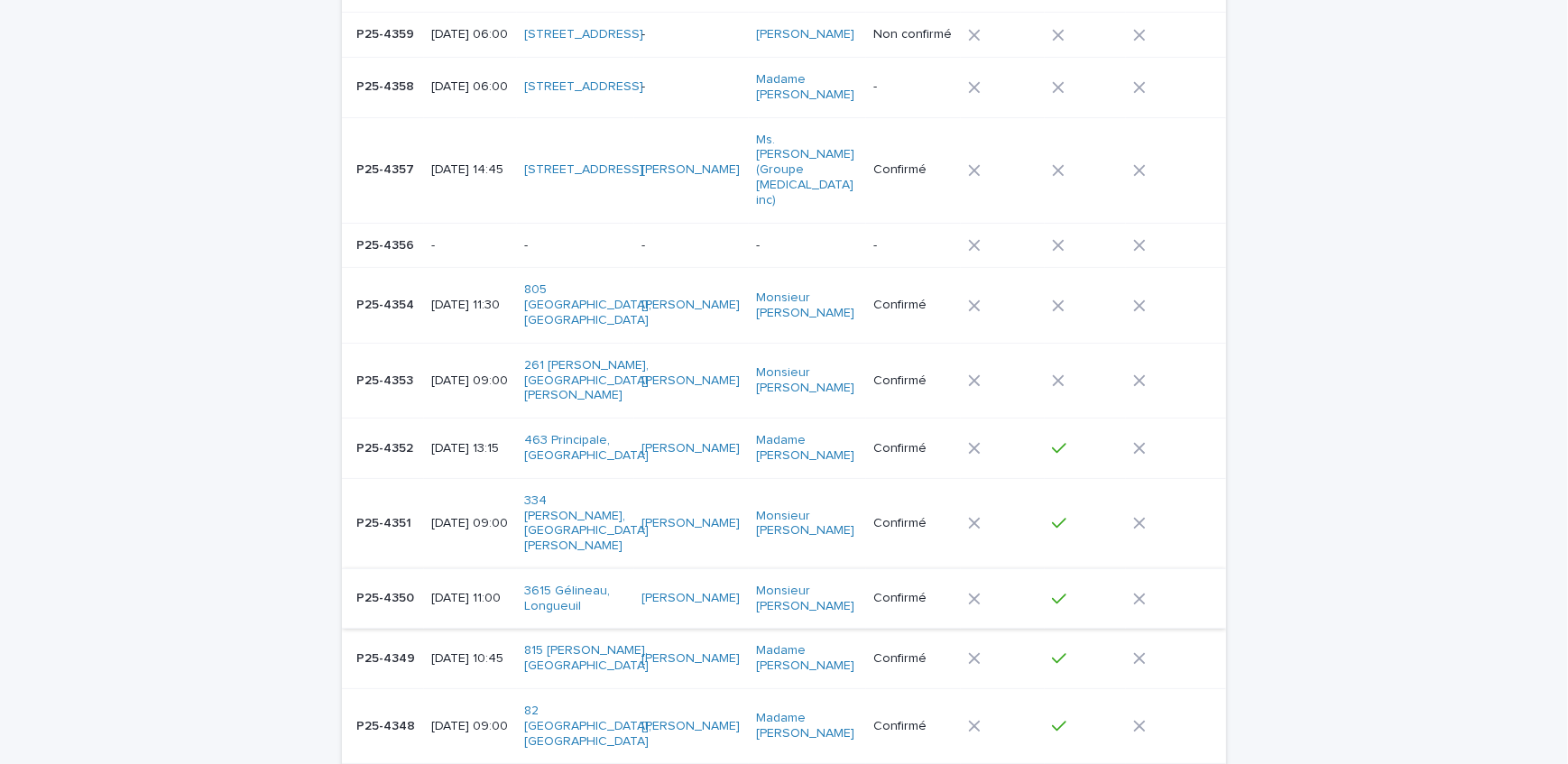
scroll to position [468, 0]
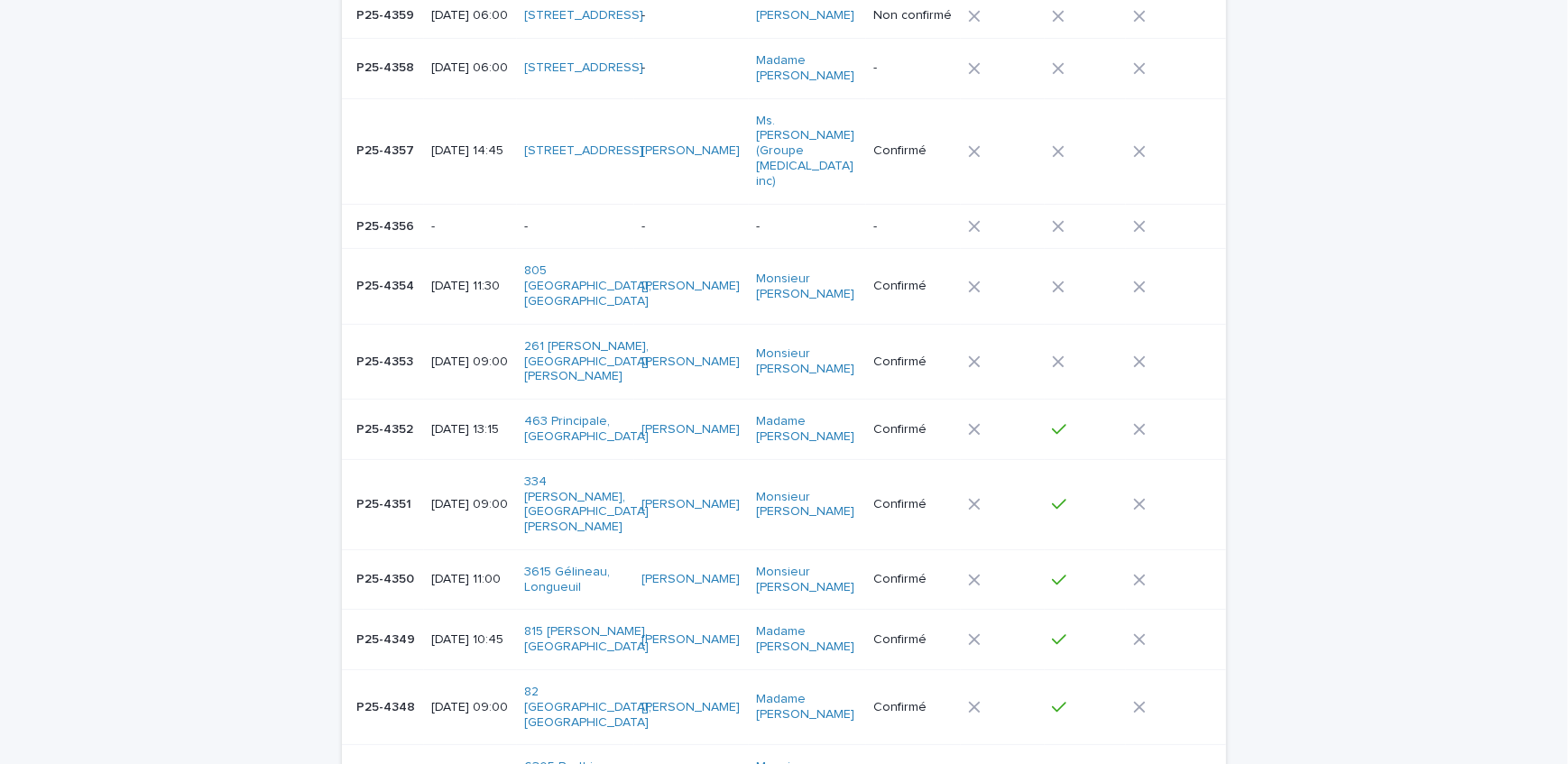
click at [389, 629] on p "P25-4349" at bounding box center [388, 638] width 62 height 19
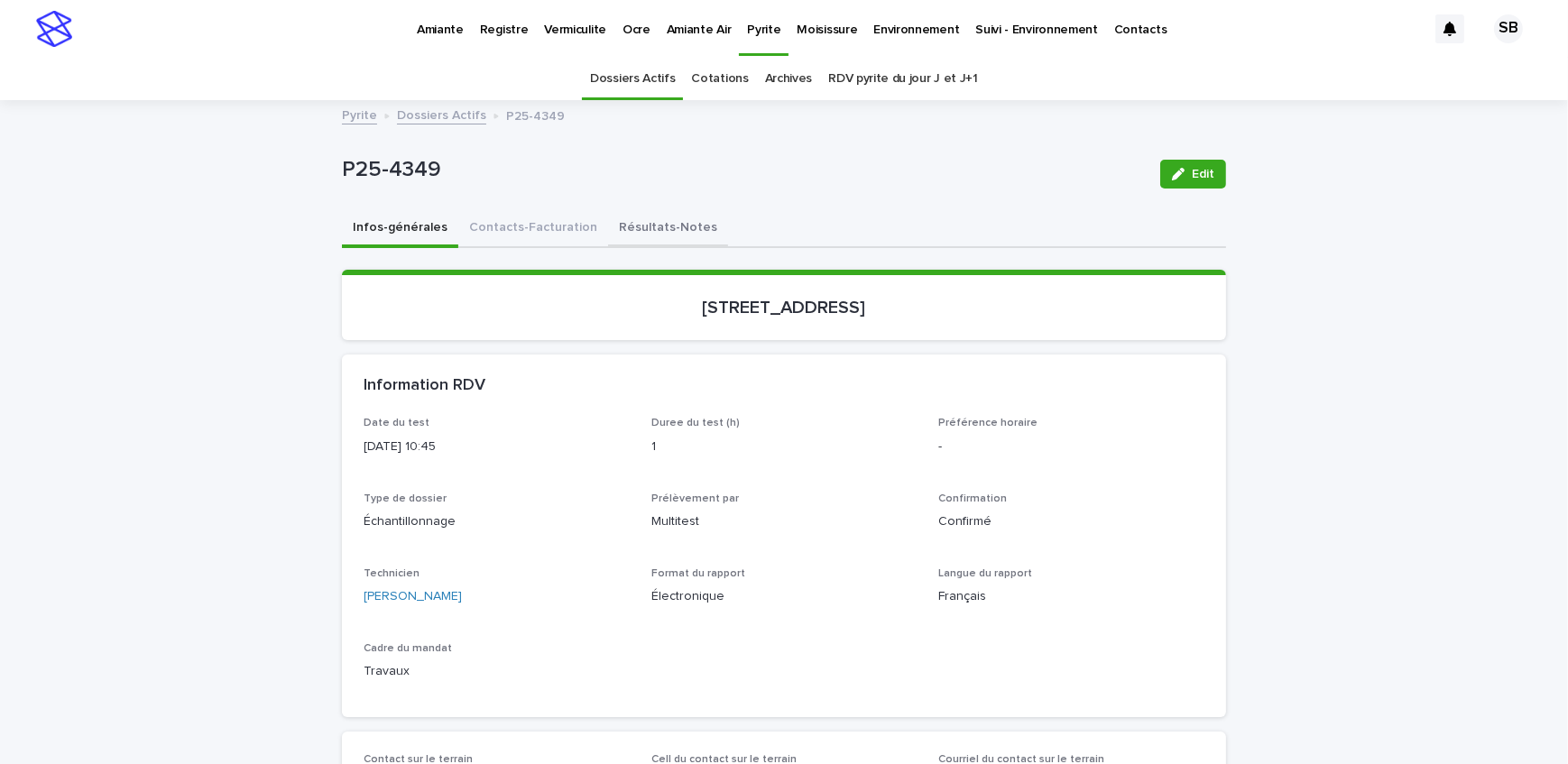
click at [639, 237] on button "Résultats-Notes" at bounding box center [668, 229] width 120 height 38
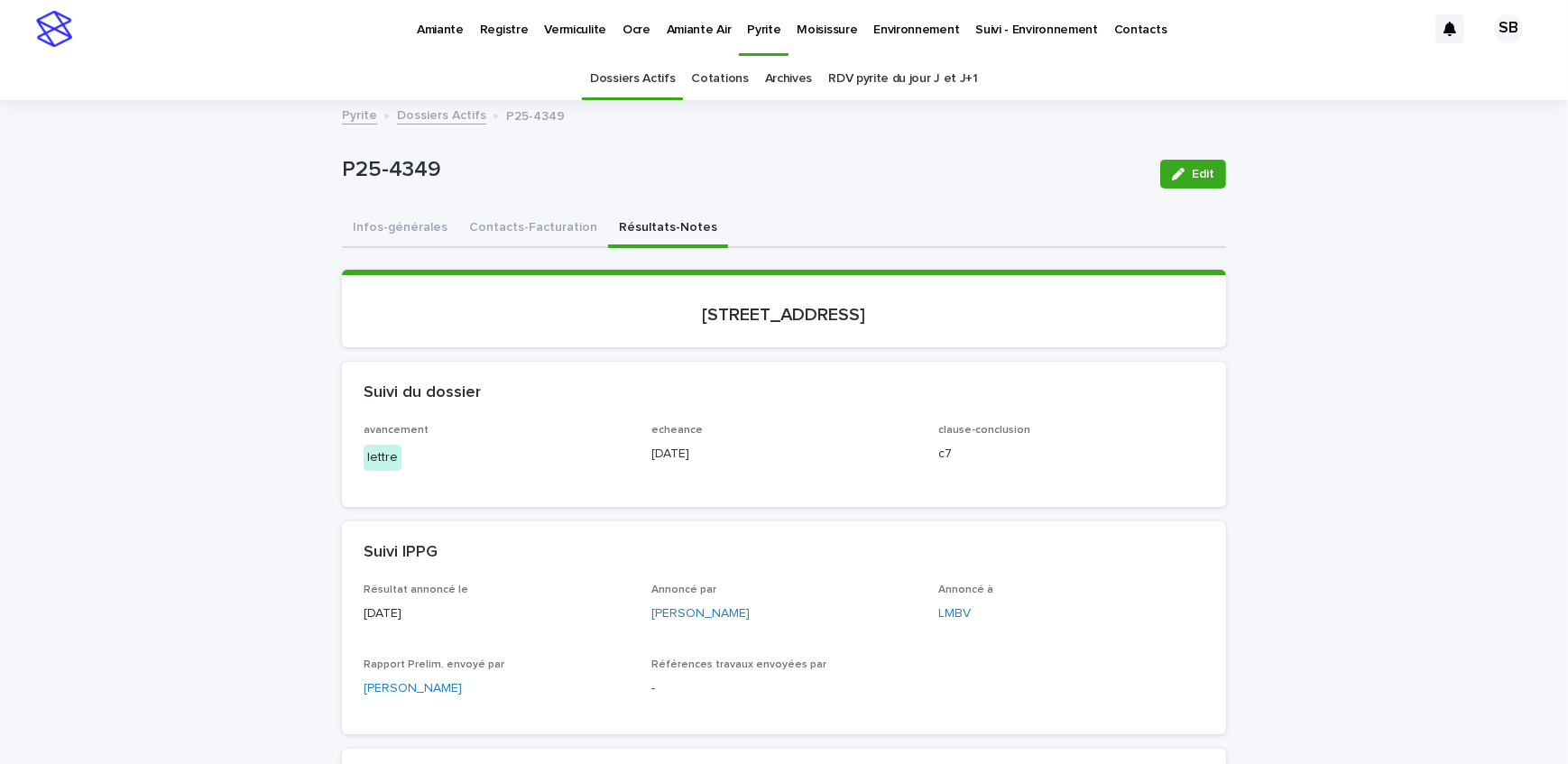
click at [418, 111] on link "Dossiers Actifs" at bounding box center [442, 114] width 89 height 21
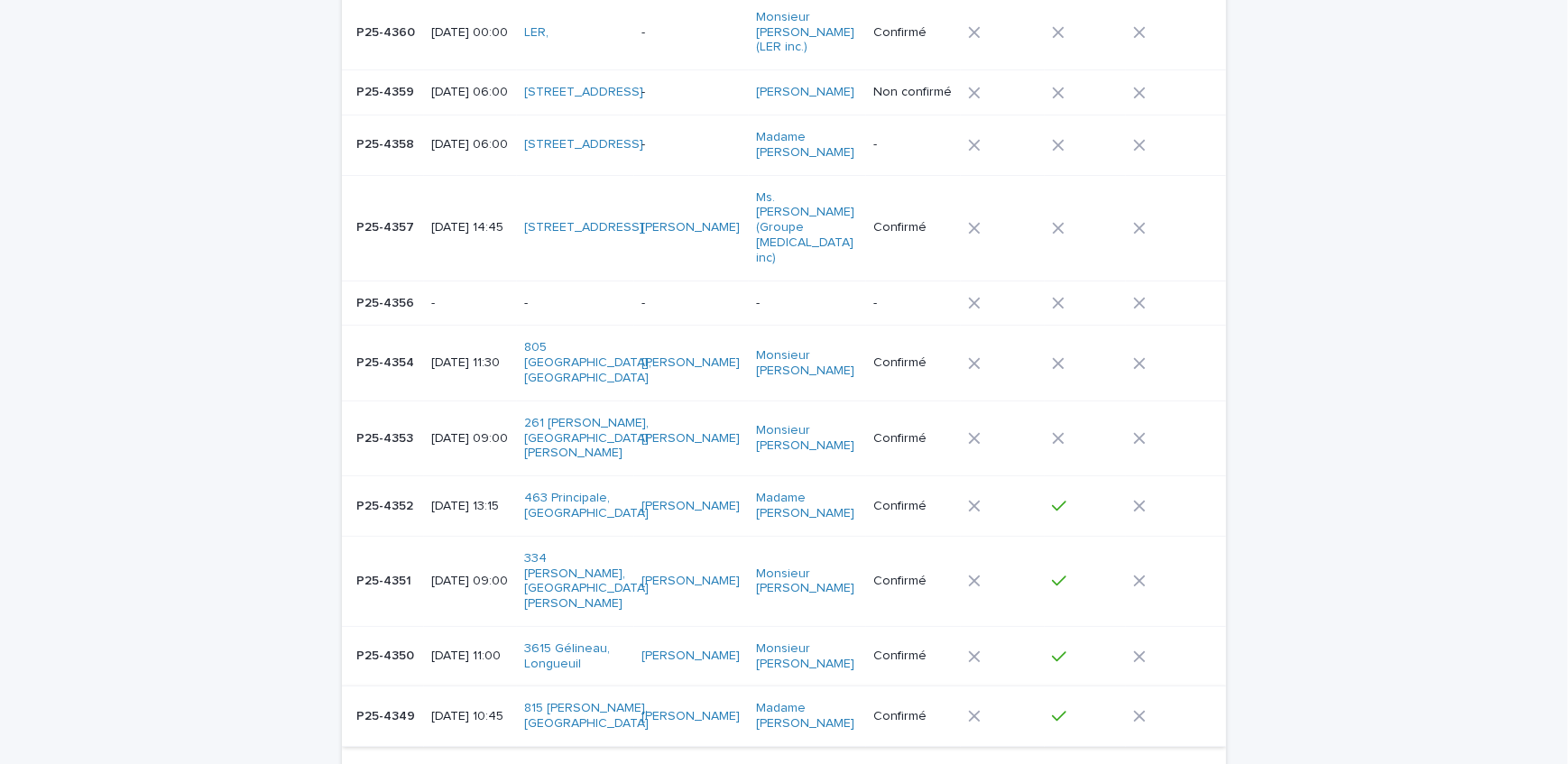
scroll to position [468, 0]
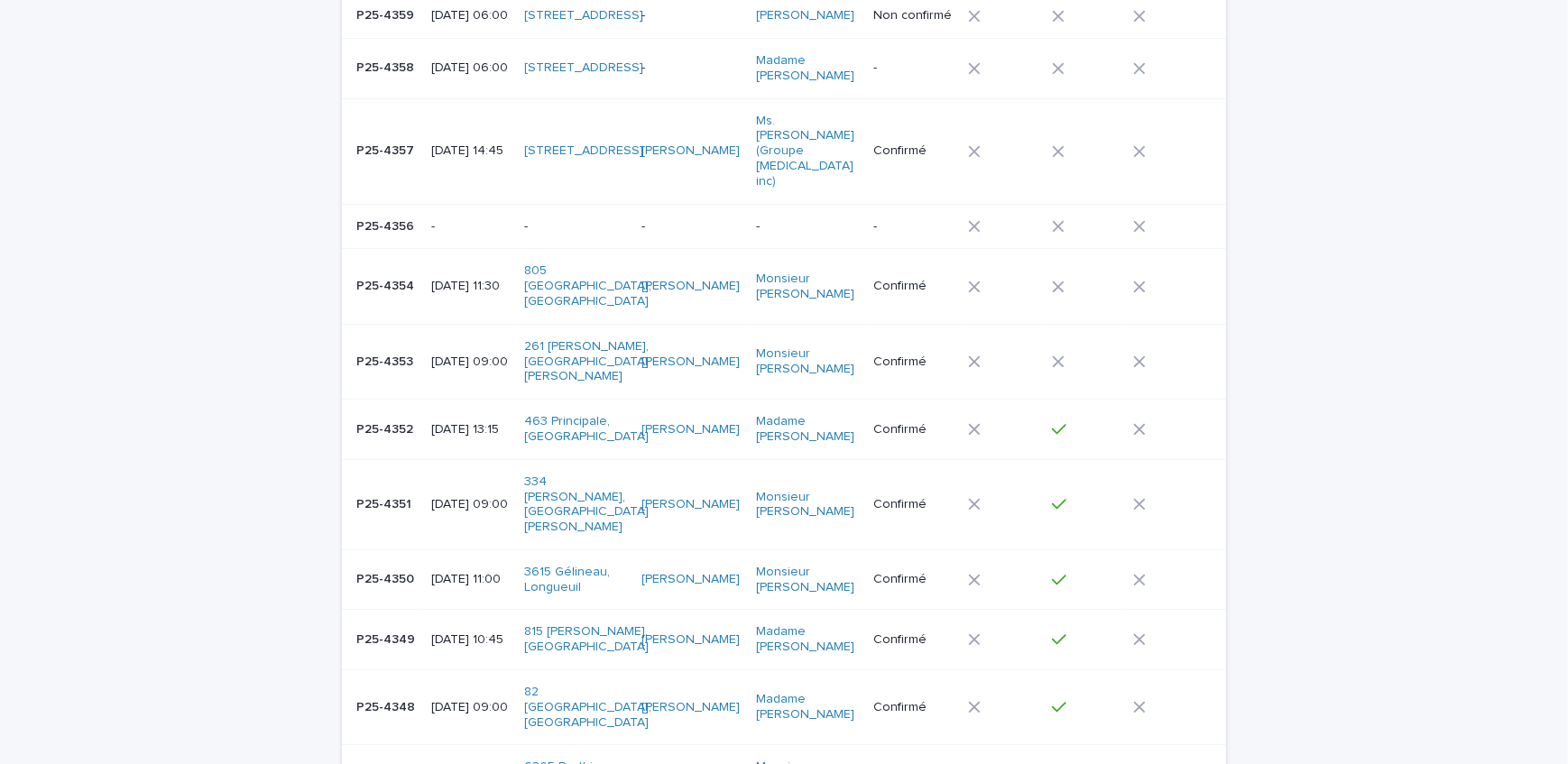
click at [396, 493] on p "P25-4351" at bounding box center [386, 502] width 58 height 19
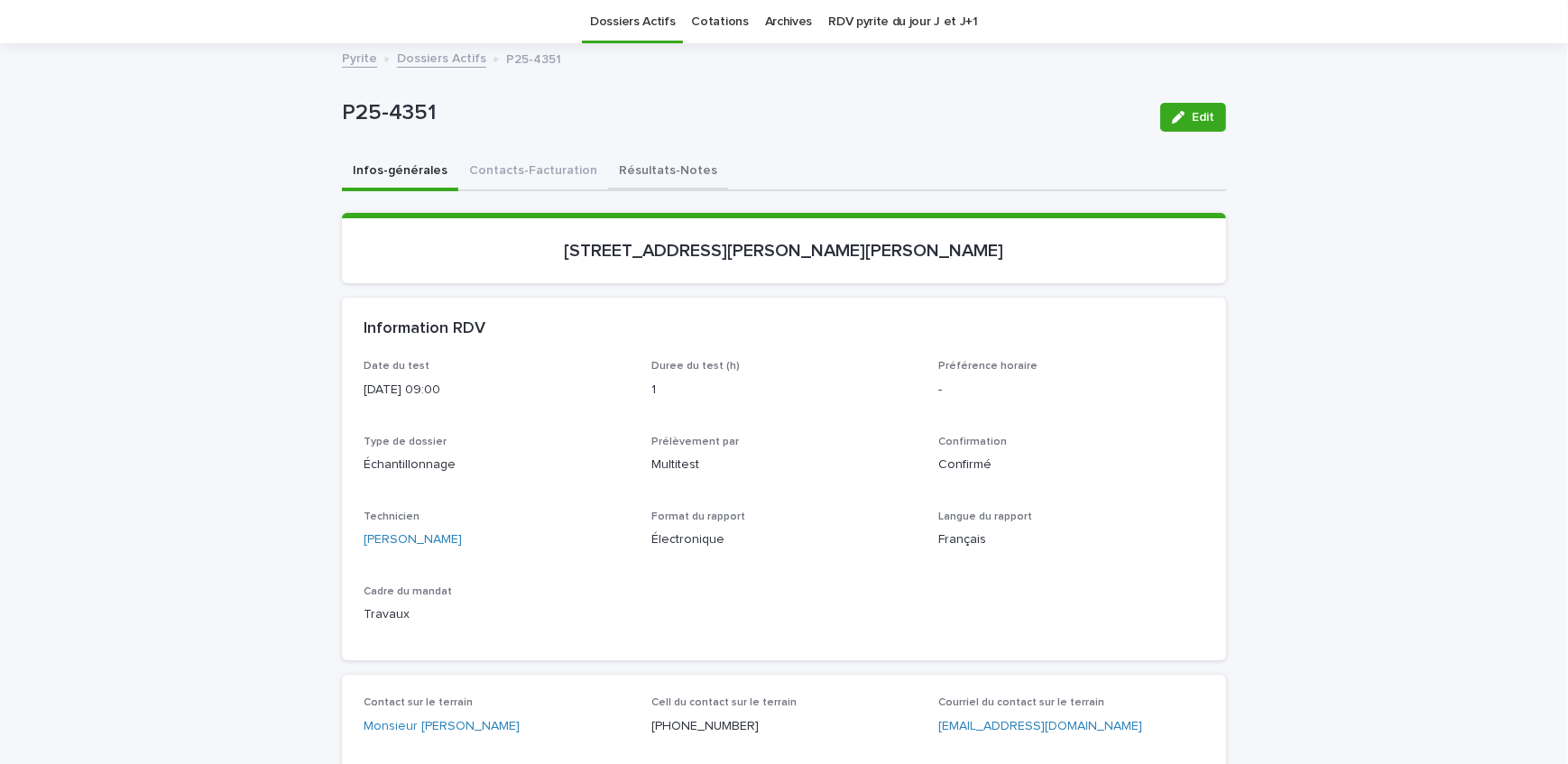
click at [623, 176] on button "Résultats-Notes" at bounding box center [668, 172] width 120 height 38
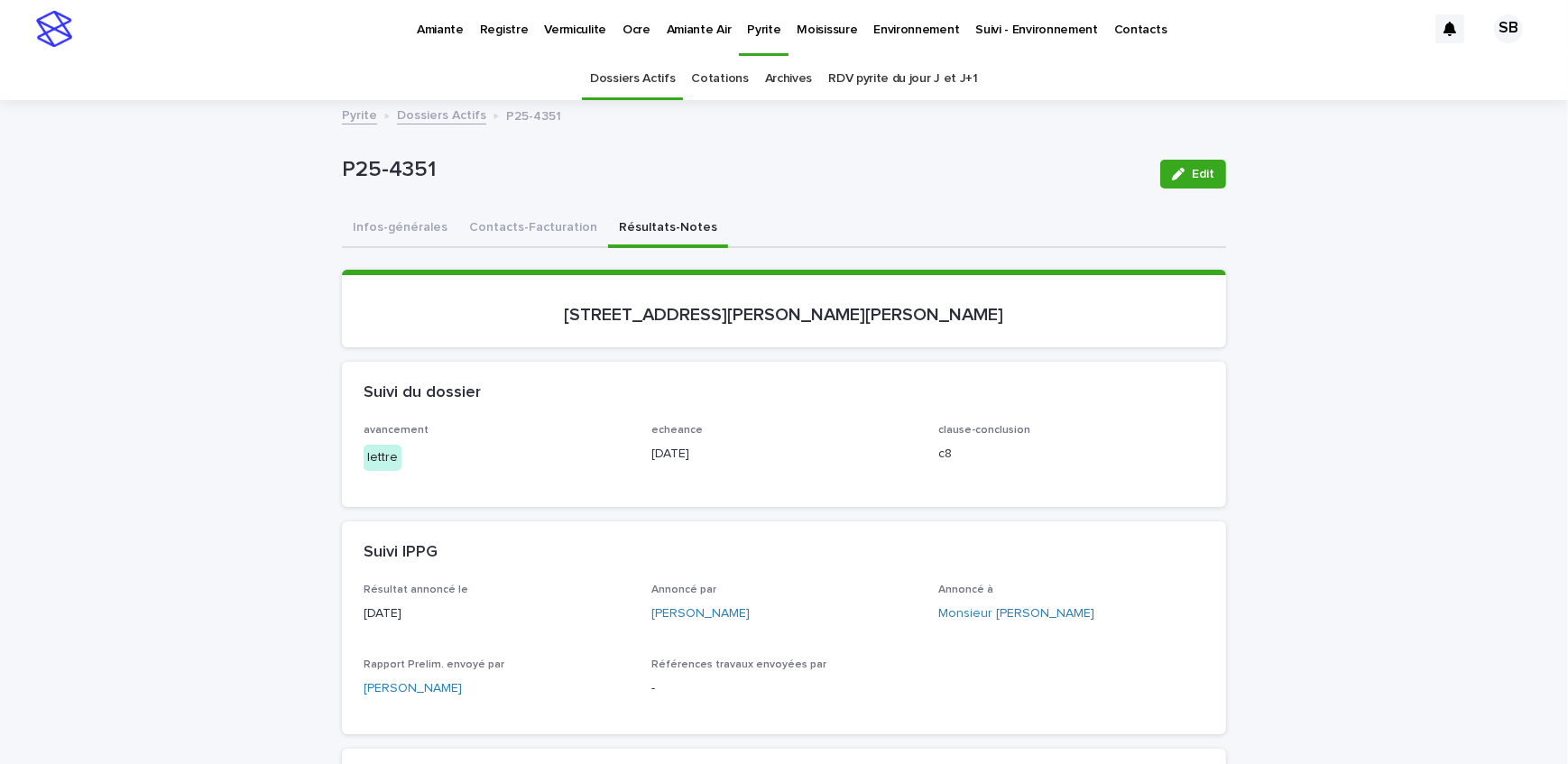
click at [417, 114] on link "Dossiers Actifs" at bounding box center [442, 114] width 89 height 21
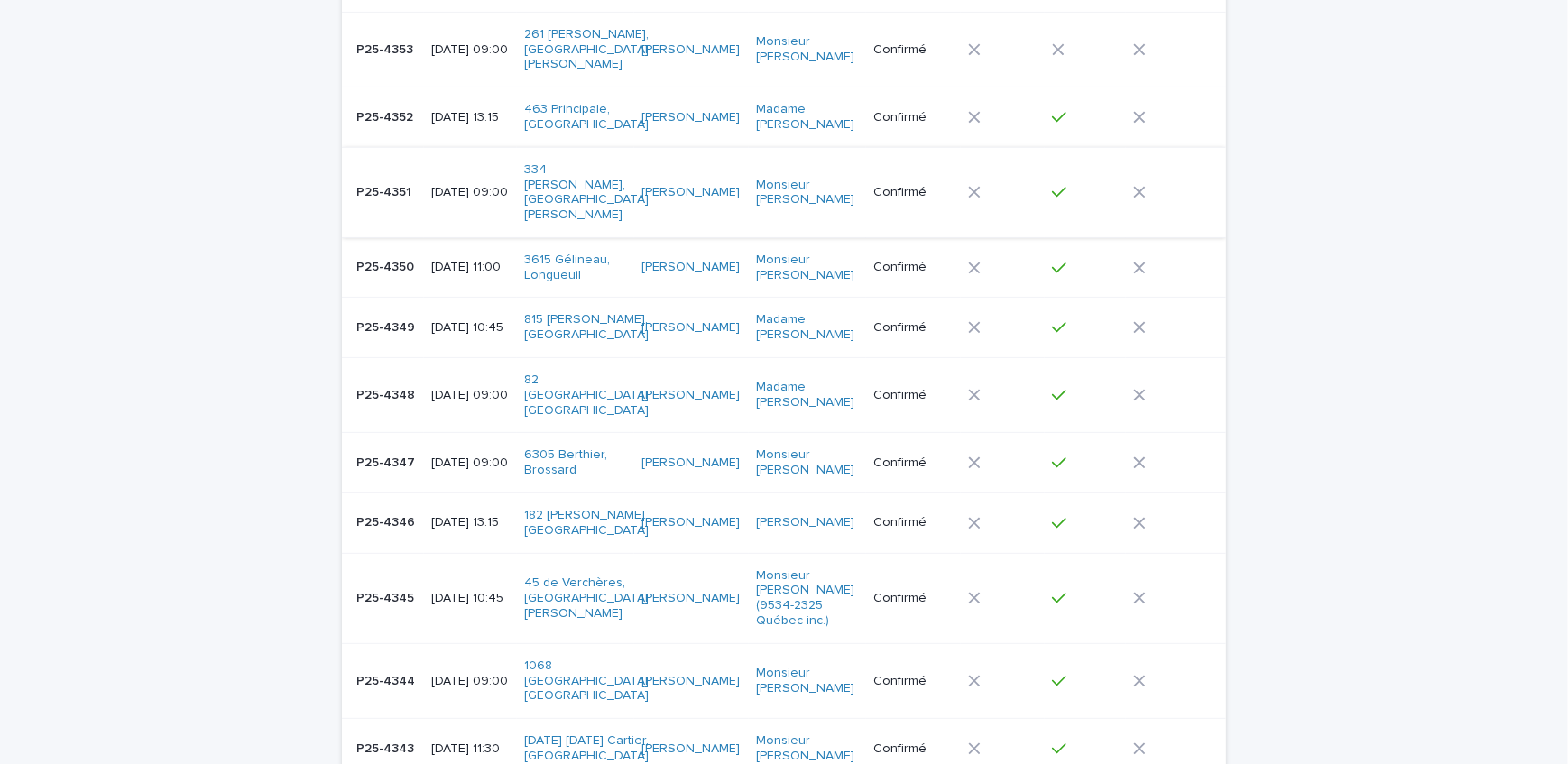
scroll to position [795, 0]
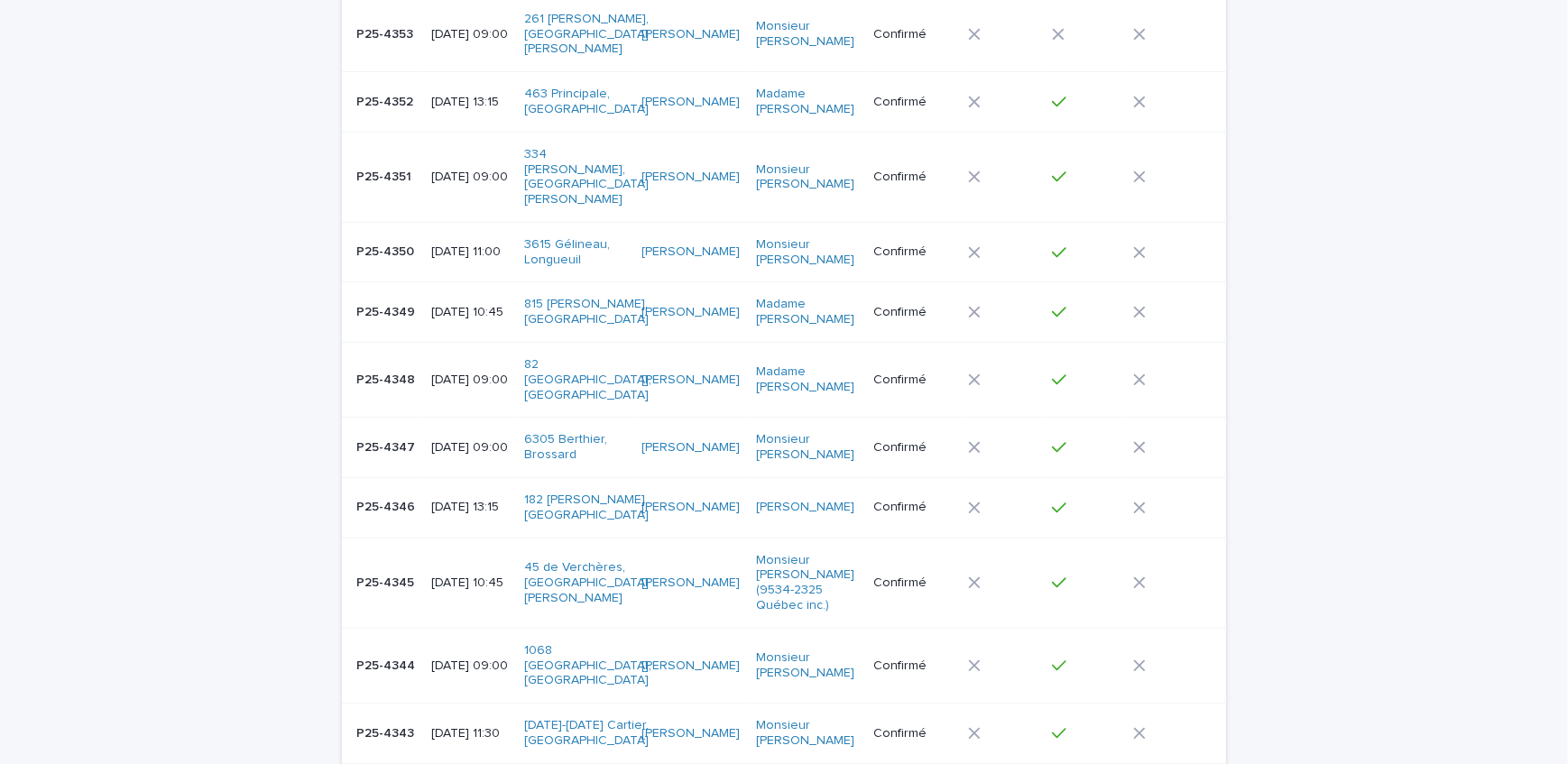
click at [373, 655] on p "P25-4344" at bounding box center [388, 664] width 62 height 19
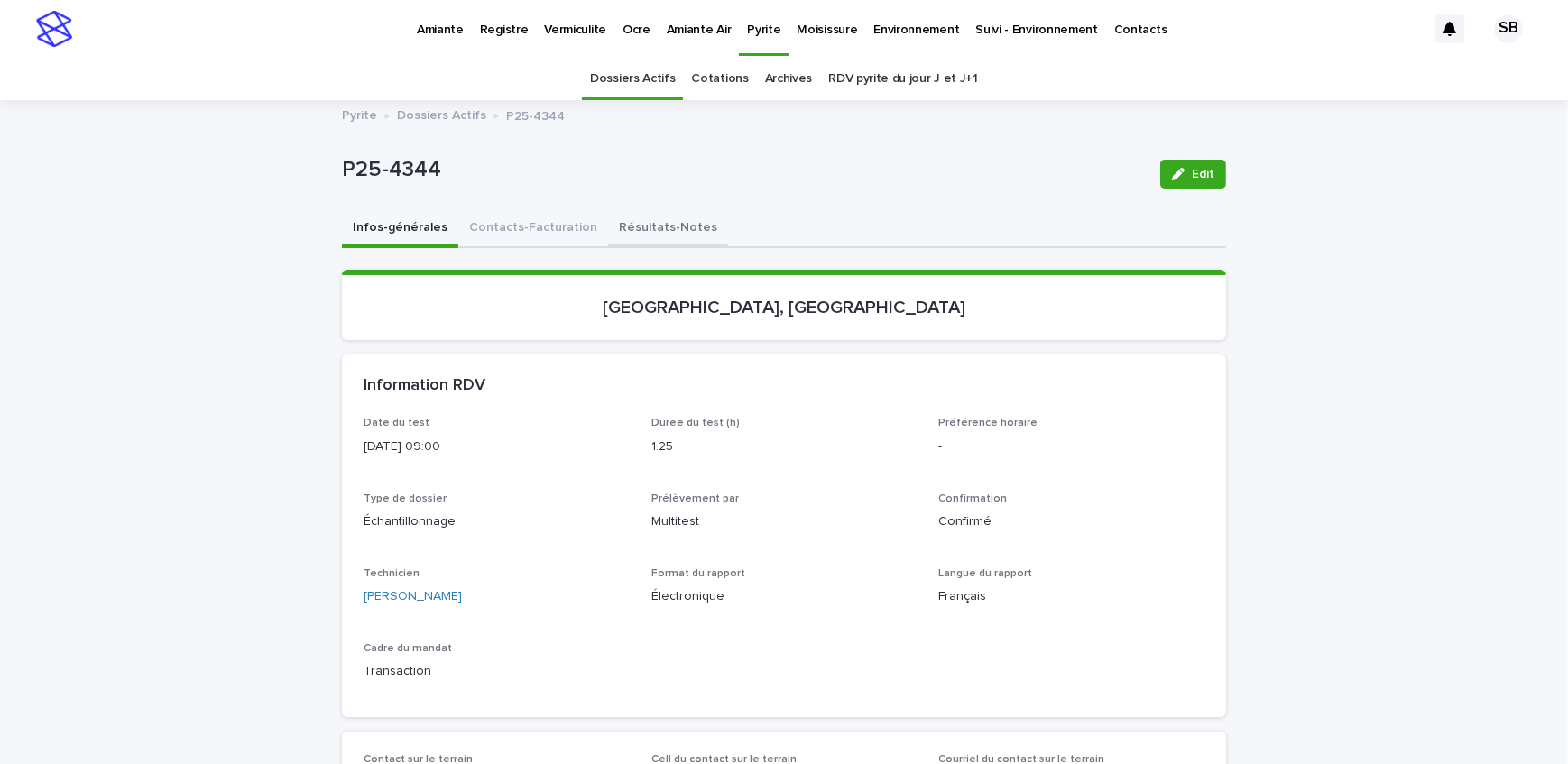
click at [646, 231] on button "Résultats-Notes" at bounding box center [668, 229] width 120 height 38
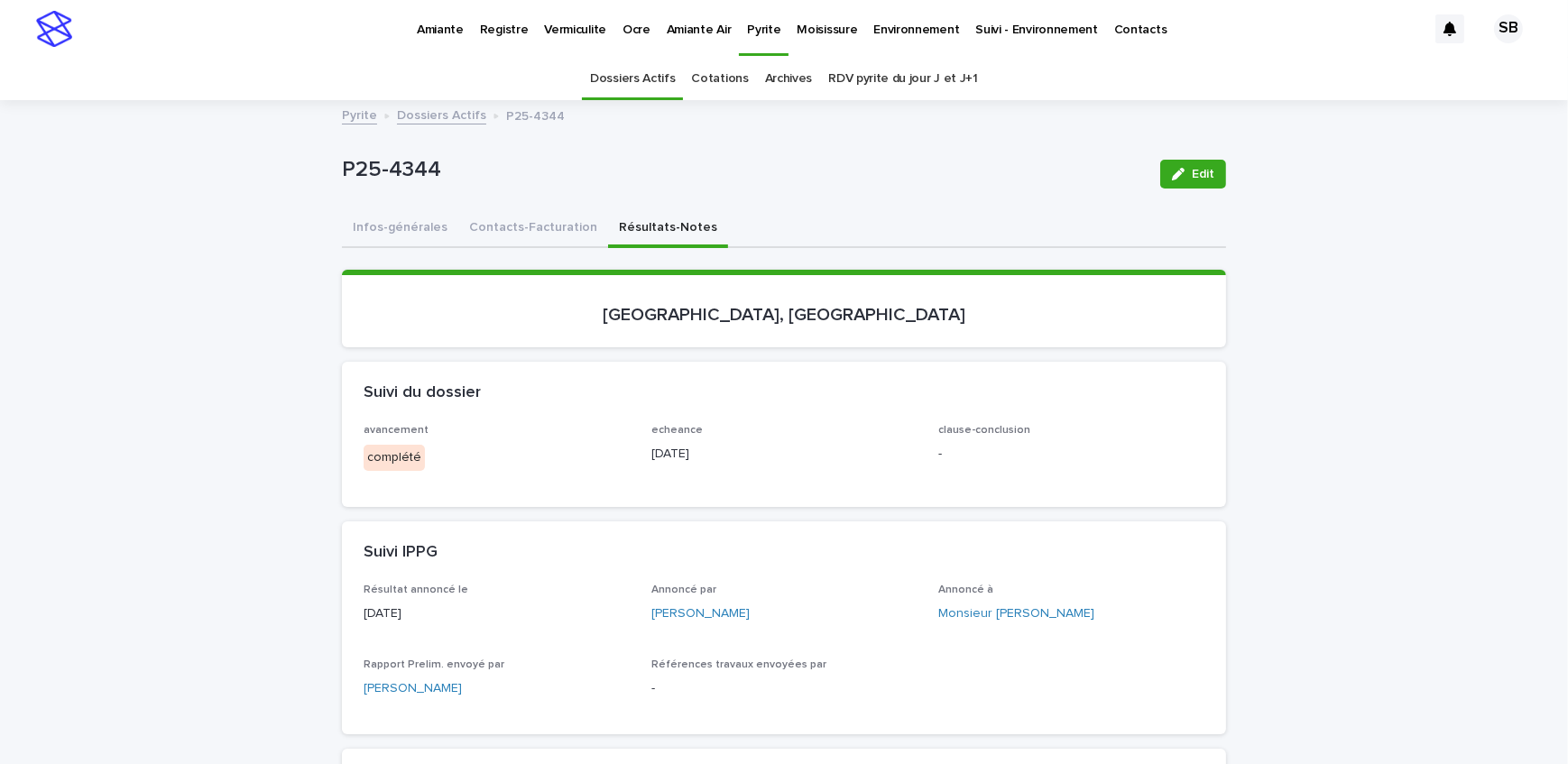
click at [1174, 170] on icon "button" at bounding box center [1178, 173] width 13 height 13
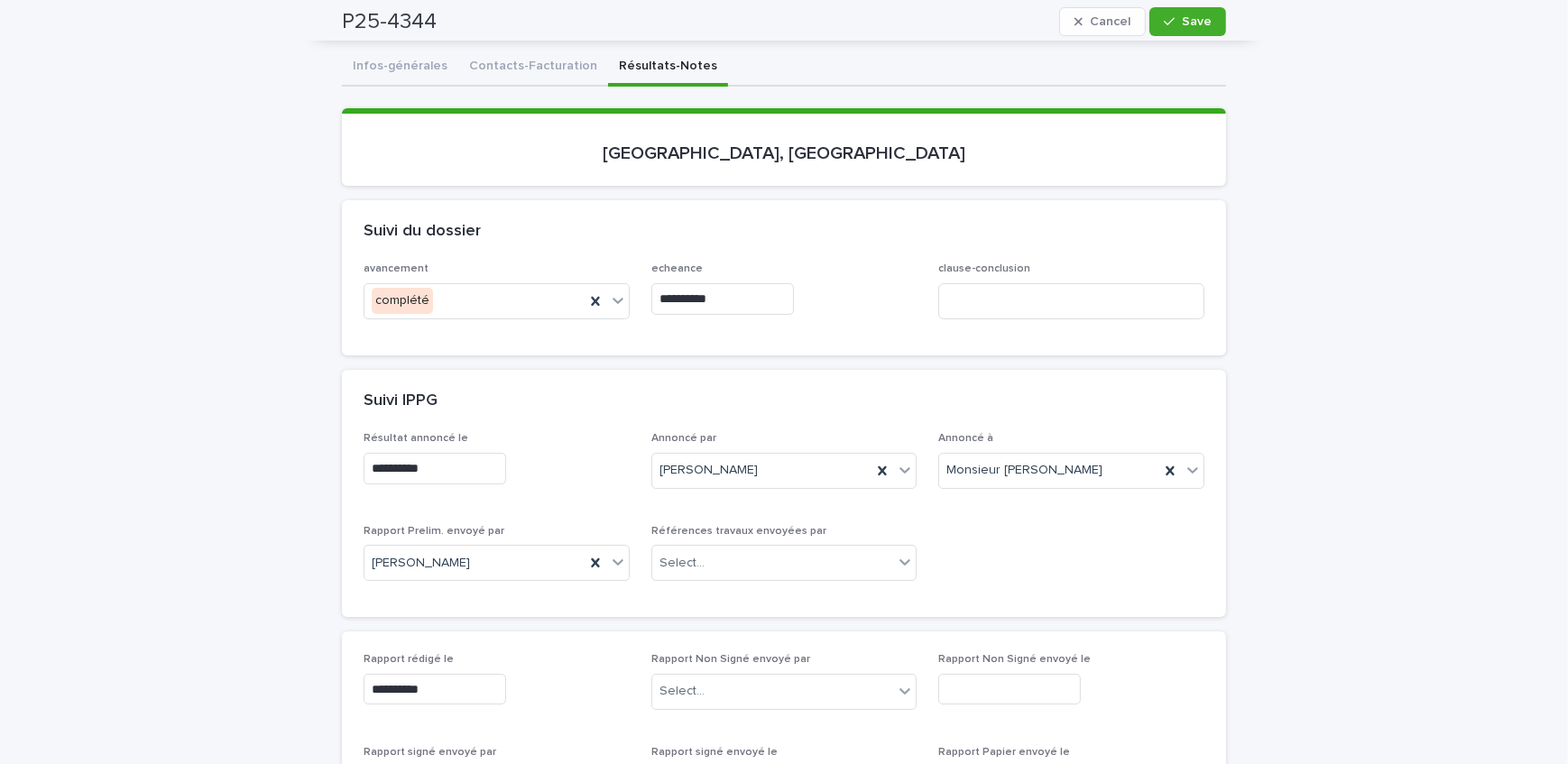
scroll to position [81, 0]
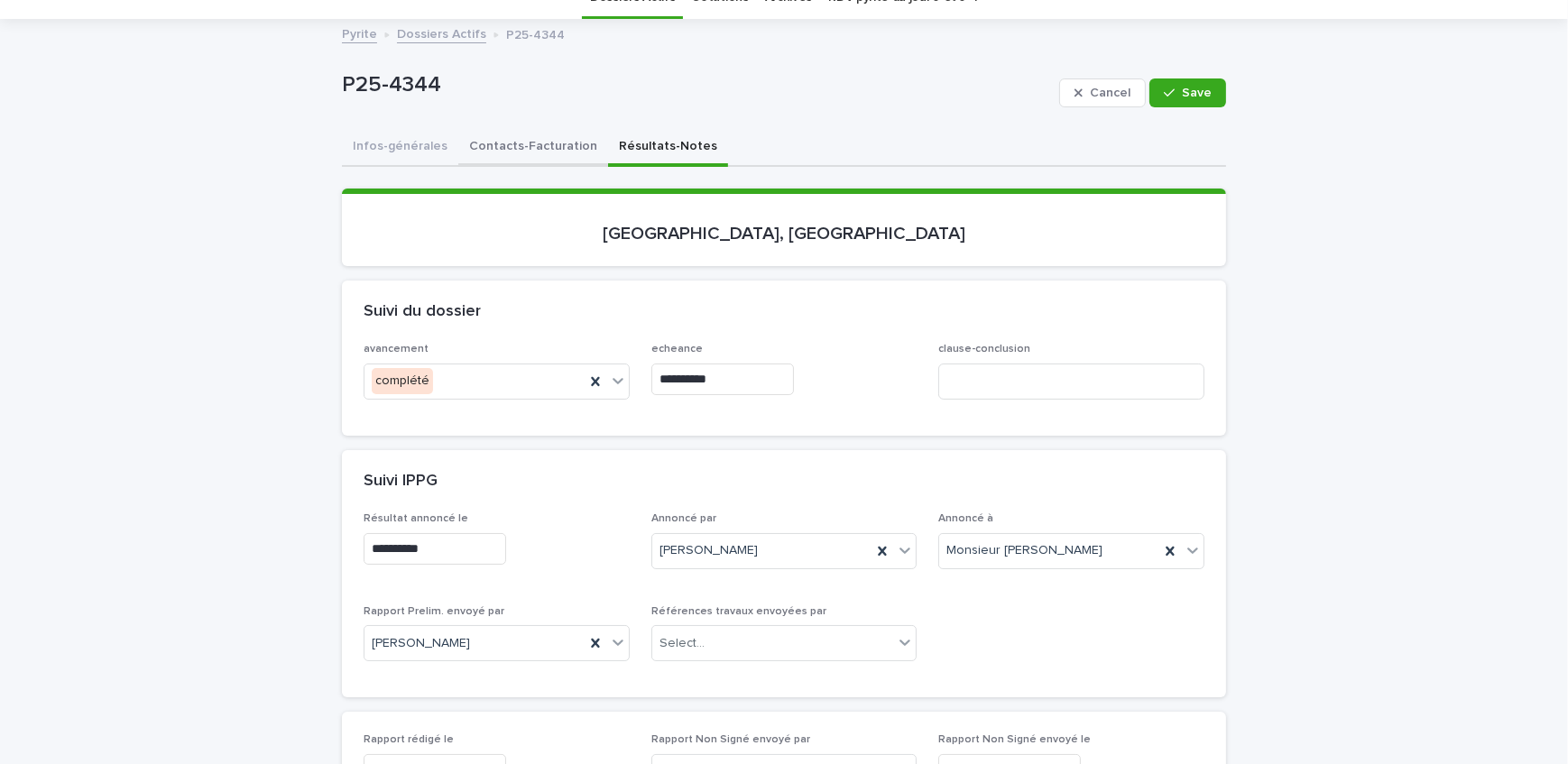
drag, startPoint x: 520, startPoint y: 166, endPoint x: 514, endPoint y: 159, distance: 9.2
click at [514, 159] on button "Contacts-Facturation" at bounding box center [533, 148] width 150 height 38
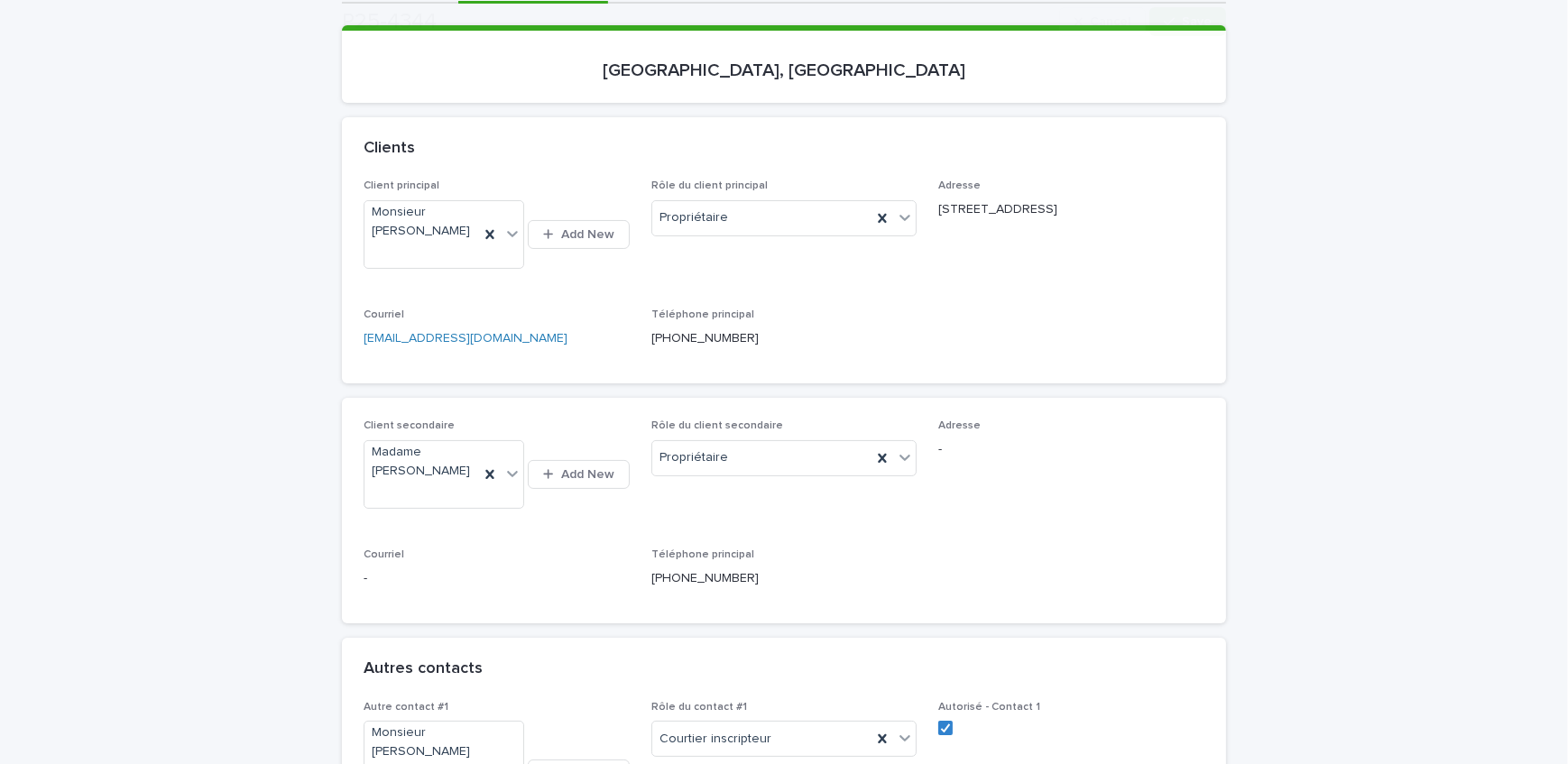
scroll to position [246, 0]
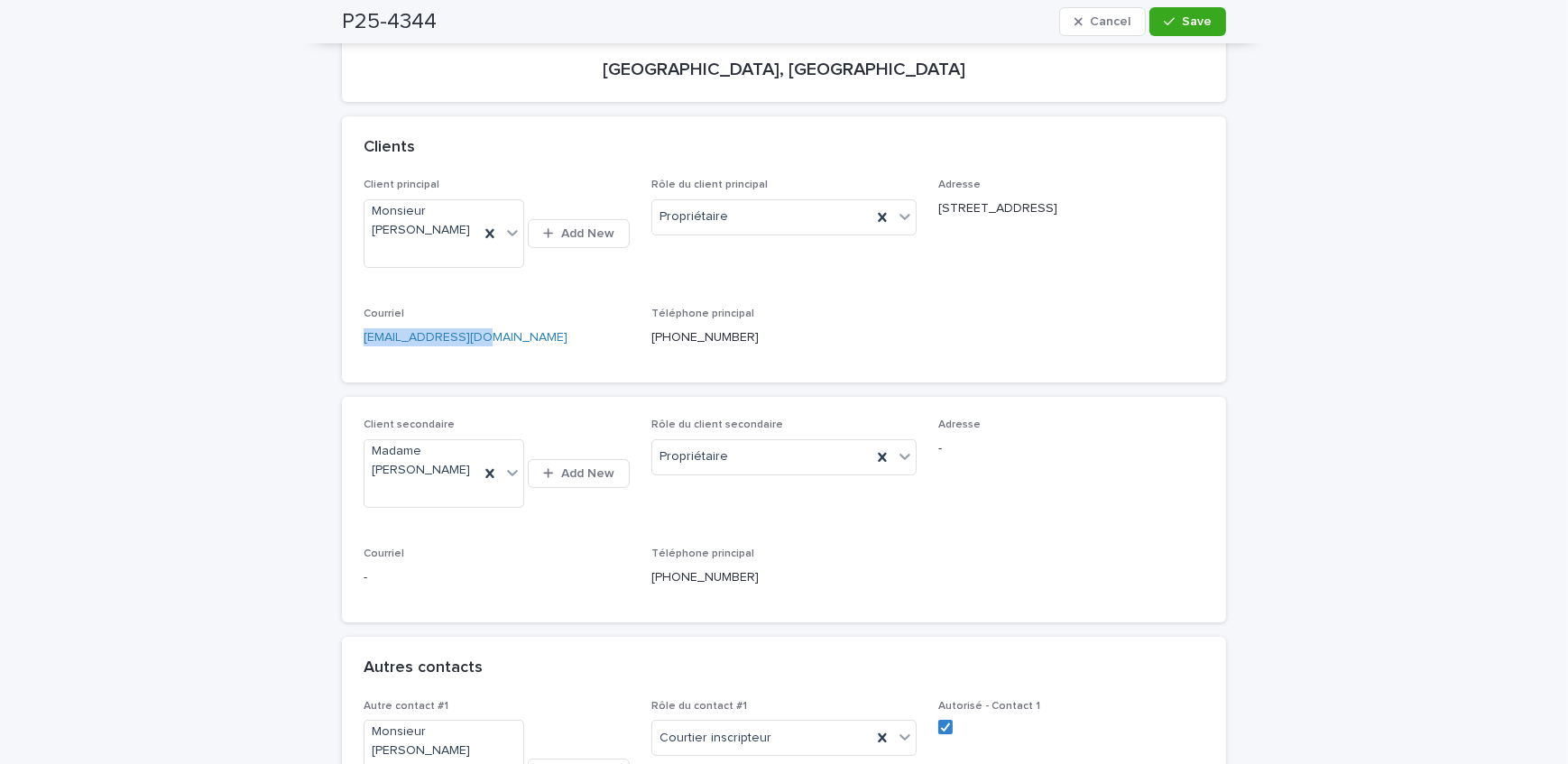
drag, startPoint x: 505, startPoint y: 343, endPoint x: 247, endPoint y: 343, distance: 258.0
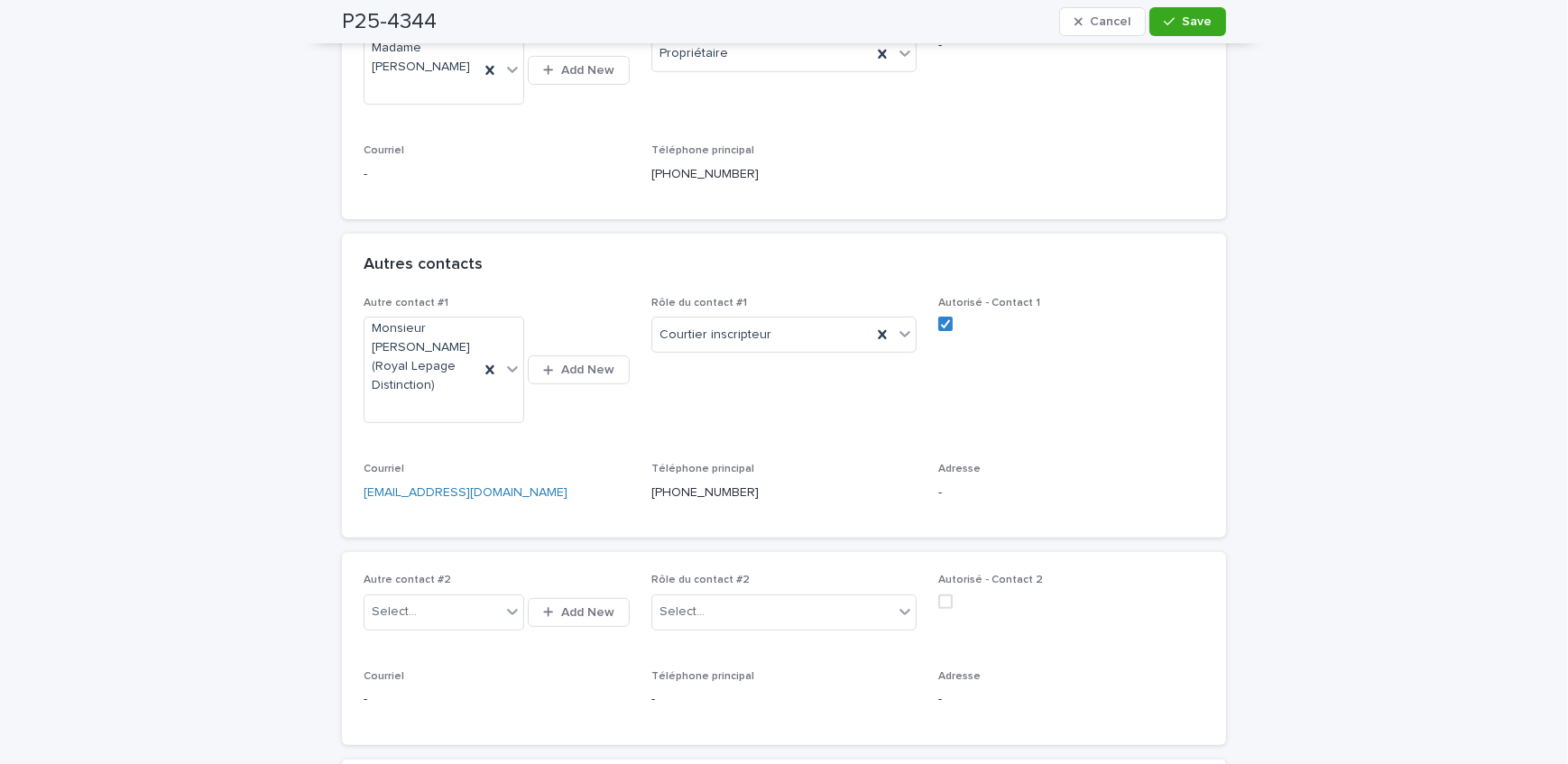
scroll to position [656, 0]
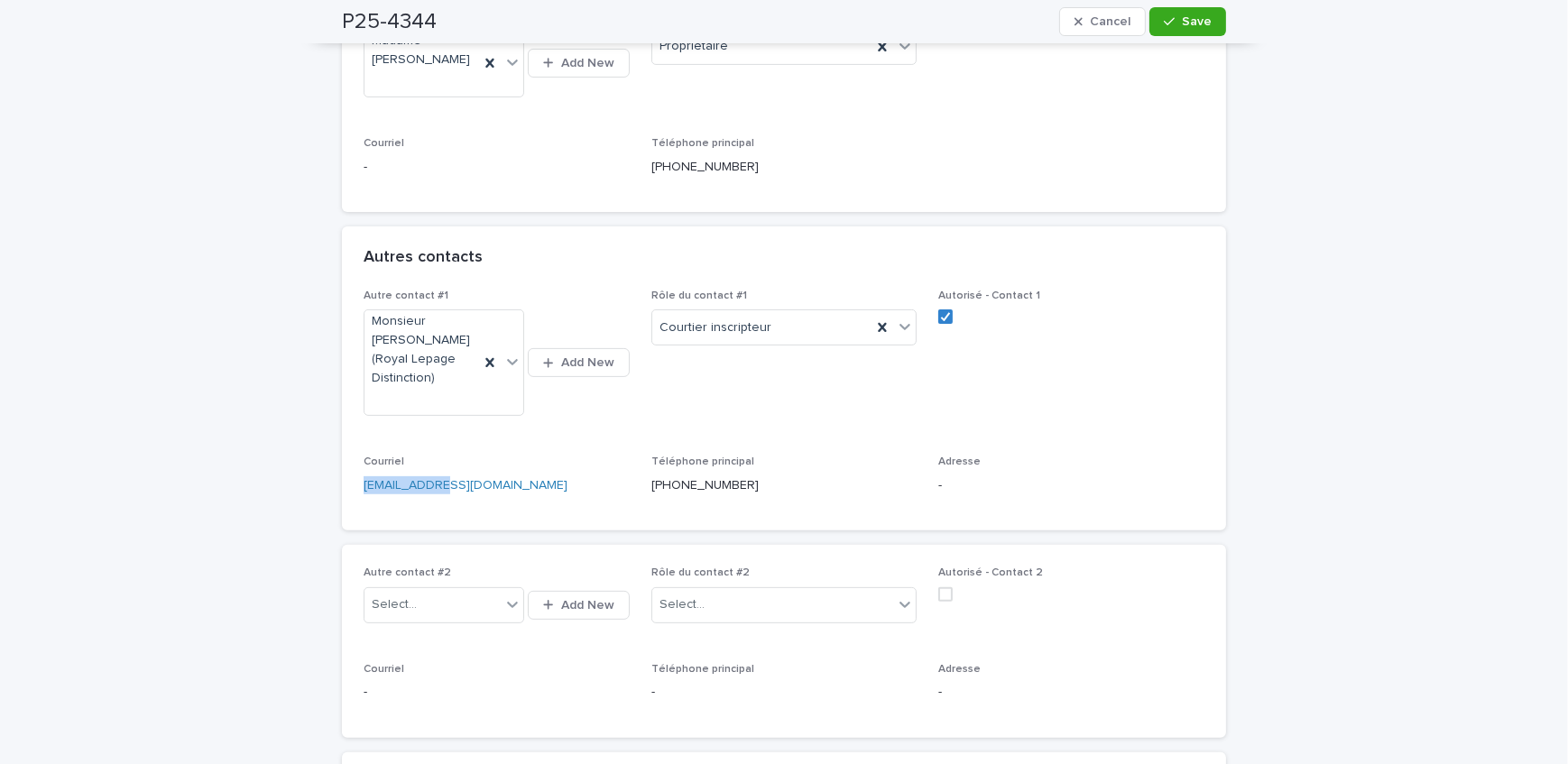
drag, startPoint x: 343, startPoint y: 498, endPoint x: 275, endPoint y: 495, distance: 68.1
drag, startPoint x: 1188, startPoint y: 20, endPoint x: 361, endPoint y: 176, distance: 841.6
click at [1188, 20] on span "Save" at bounding box center [1197, 21] width 30 height 13
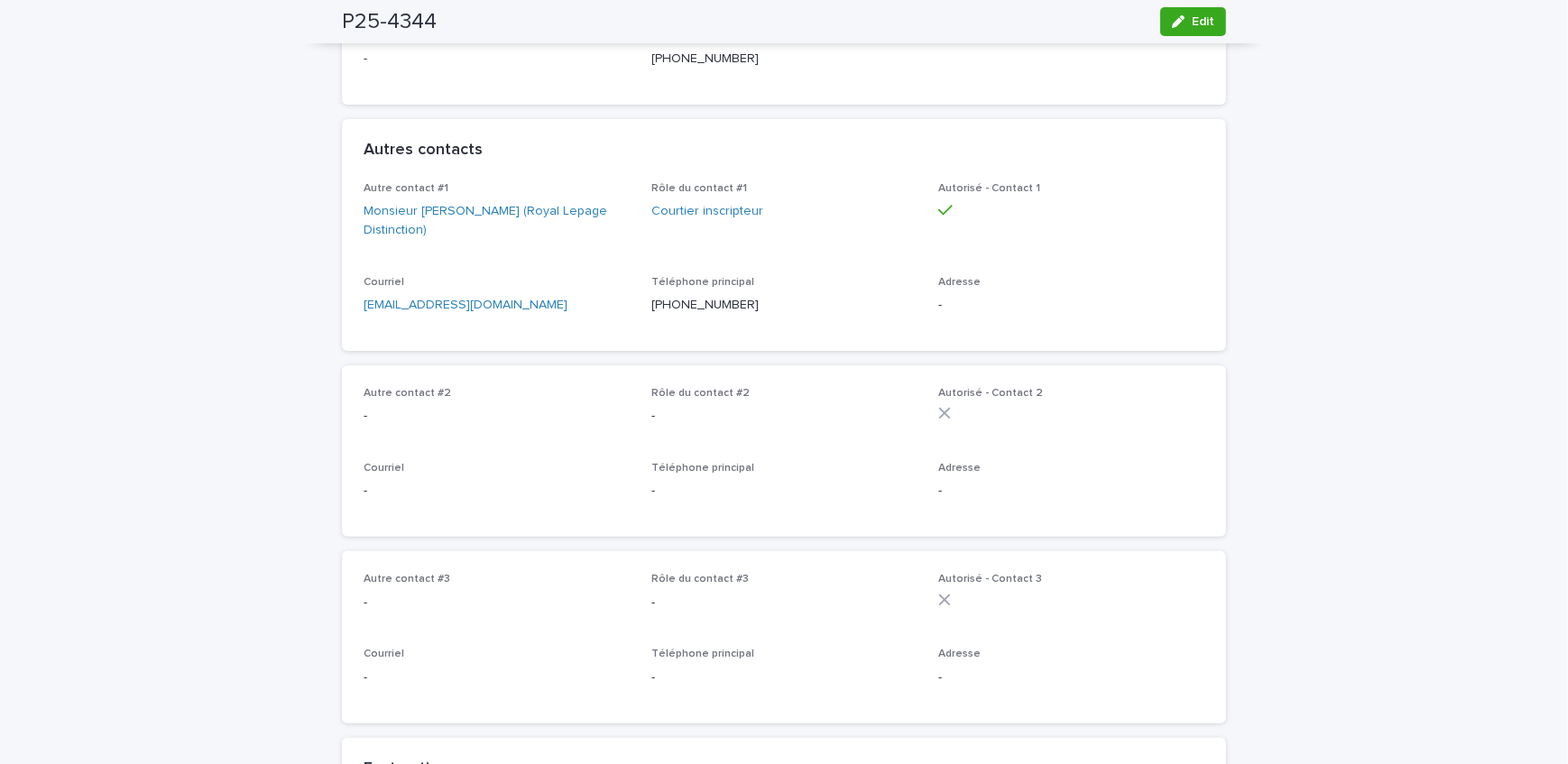
click at [506, 475] on p "Courriel" at bounding box center [497, 468] width 267 height 13
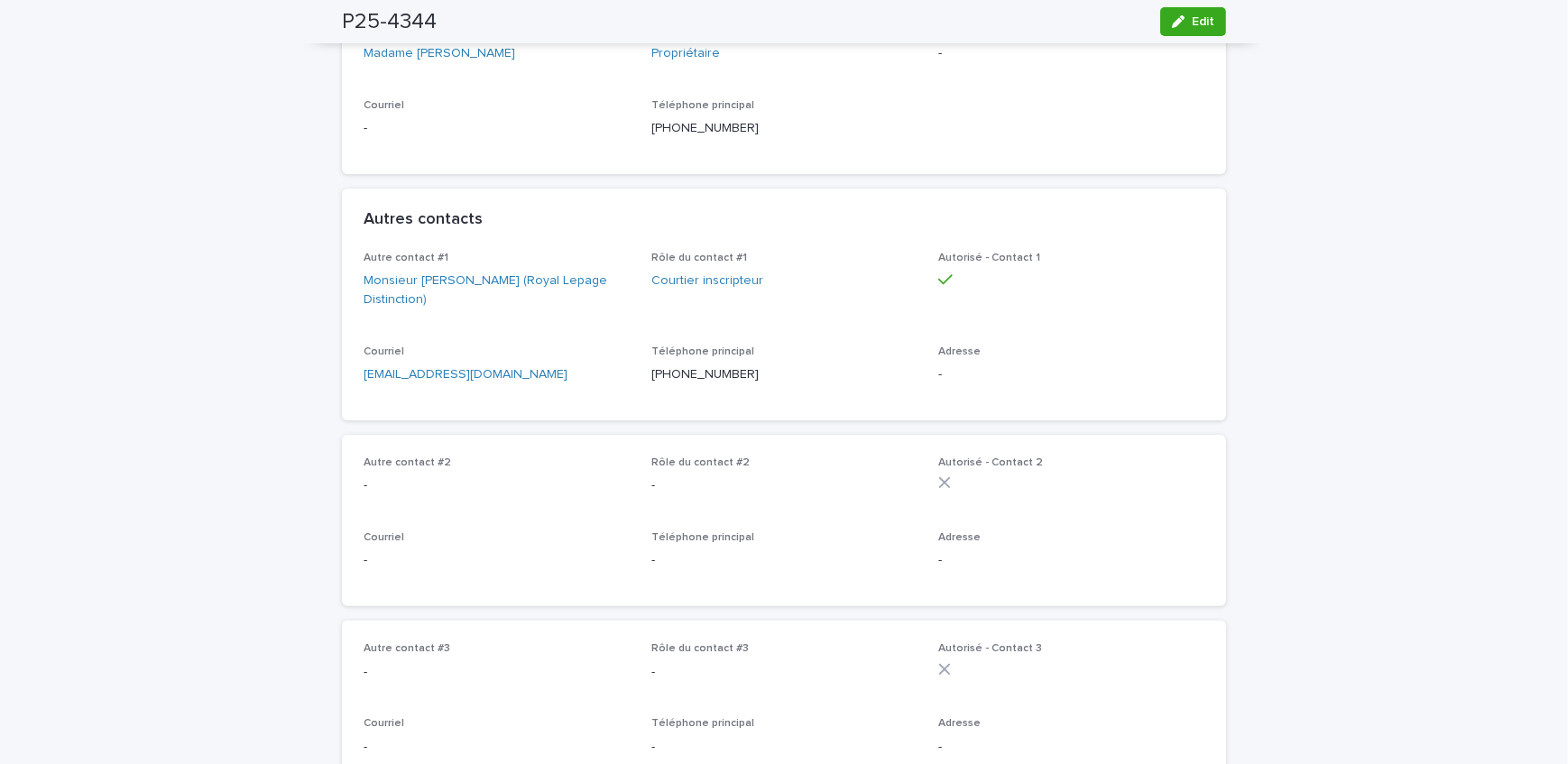
scroll to position [491, 0]
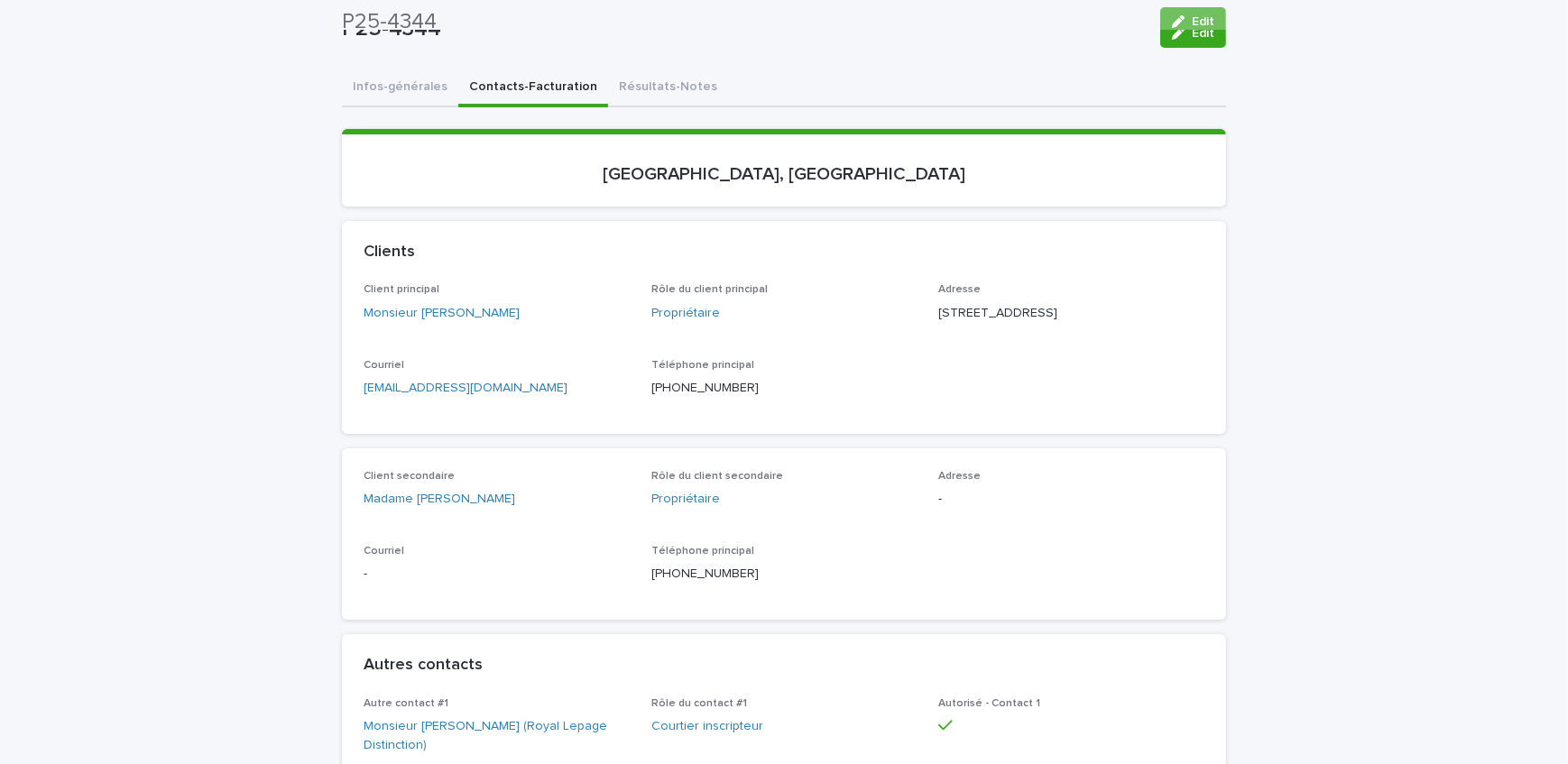
scroll to position [0, 0]
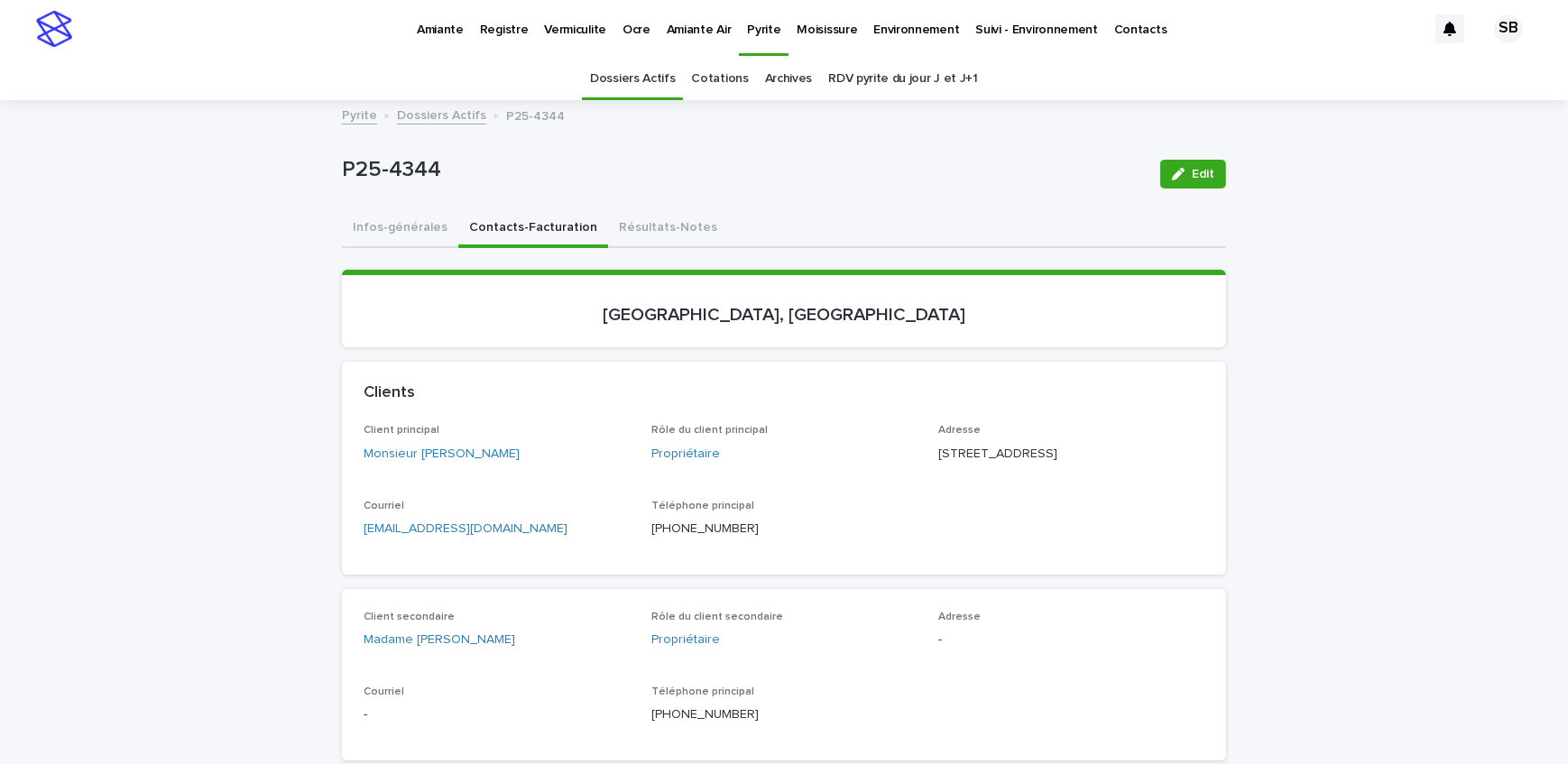
click at [619, 227] on button "Résultats-Notes" at bounding box center [668, 229] width 120 height 38
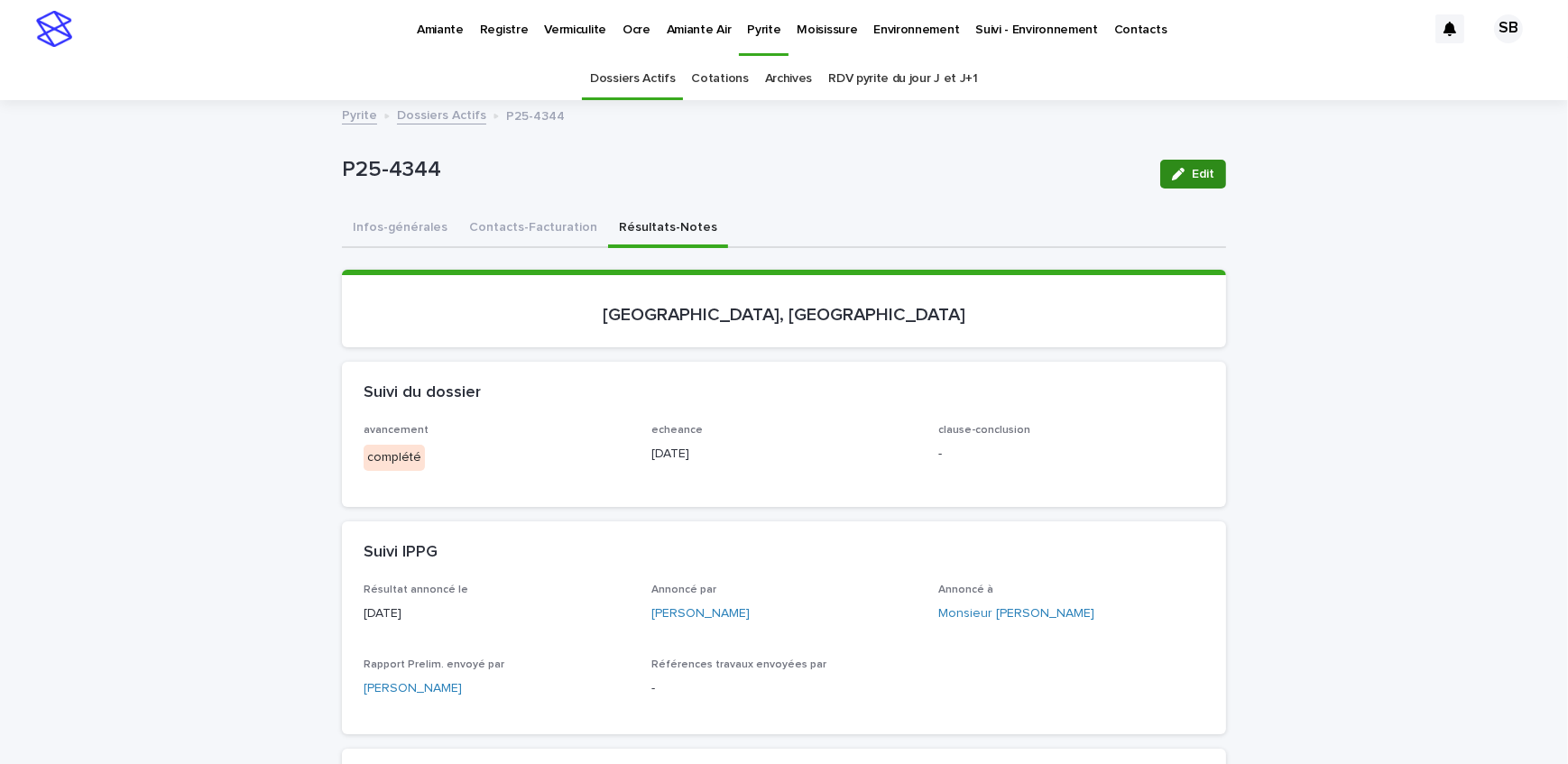
click at [1184, 171] on div "button" at bounding box center [1182, 173] width 20 height 13
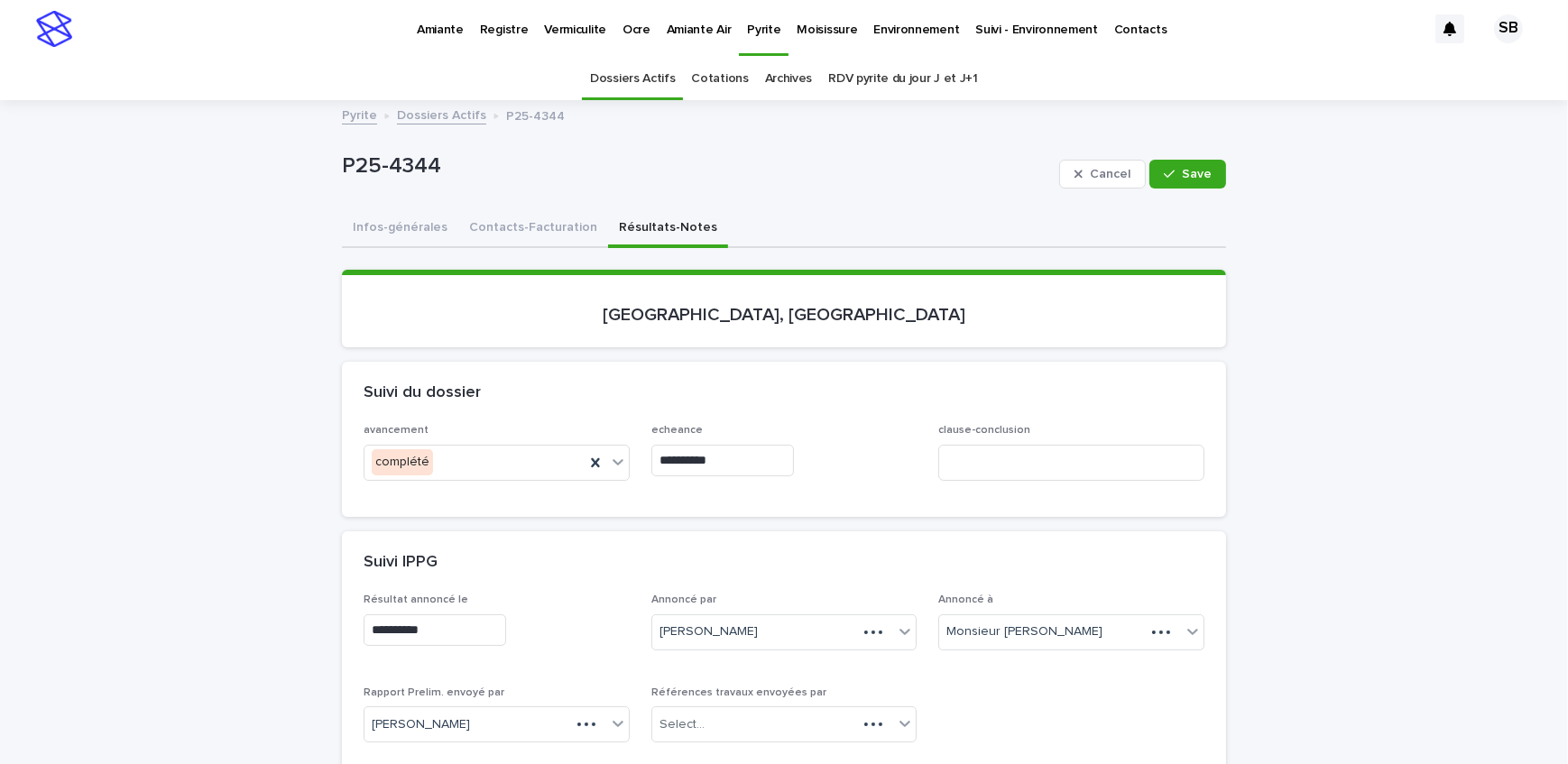
scroll to position [246, 0]
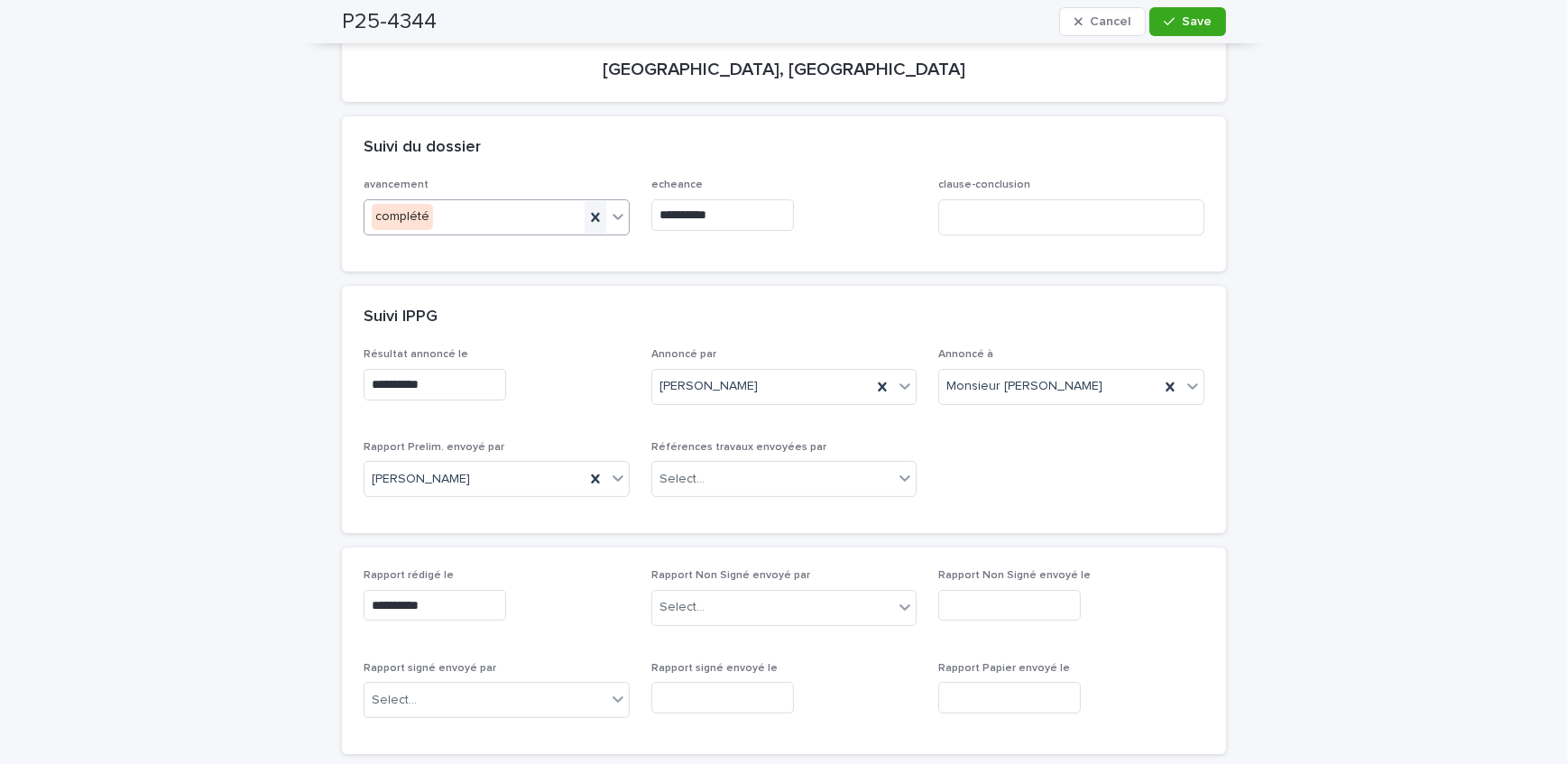
click at [593, 223] on icon at bounding box center [596, 217] width 18 height 18
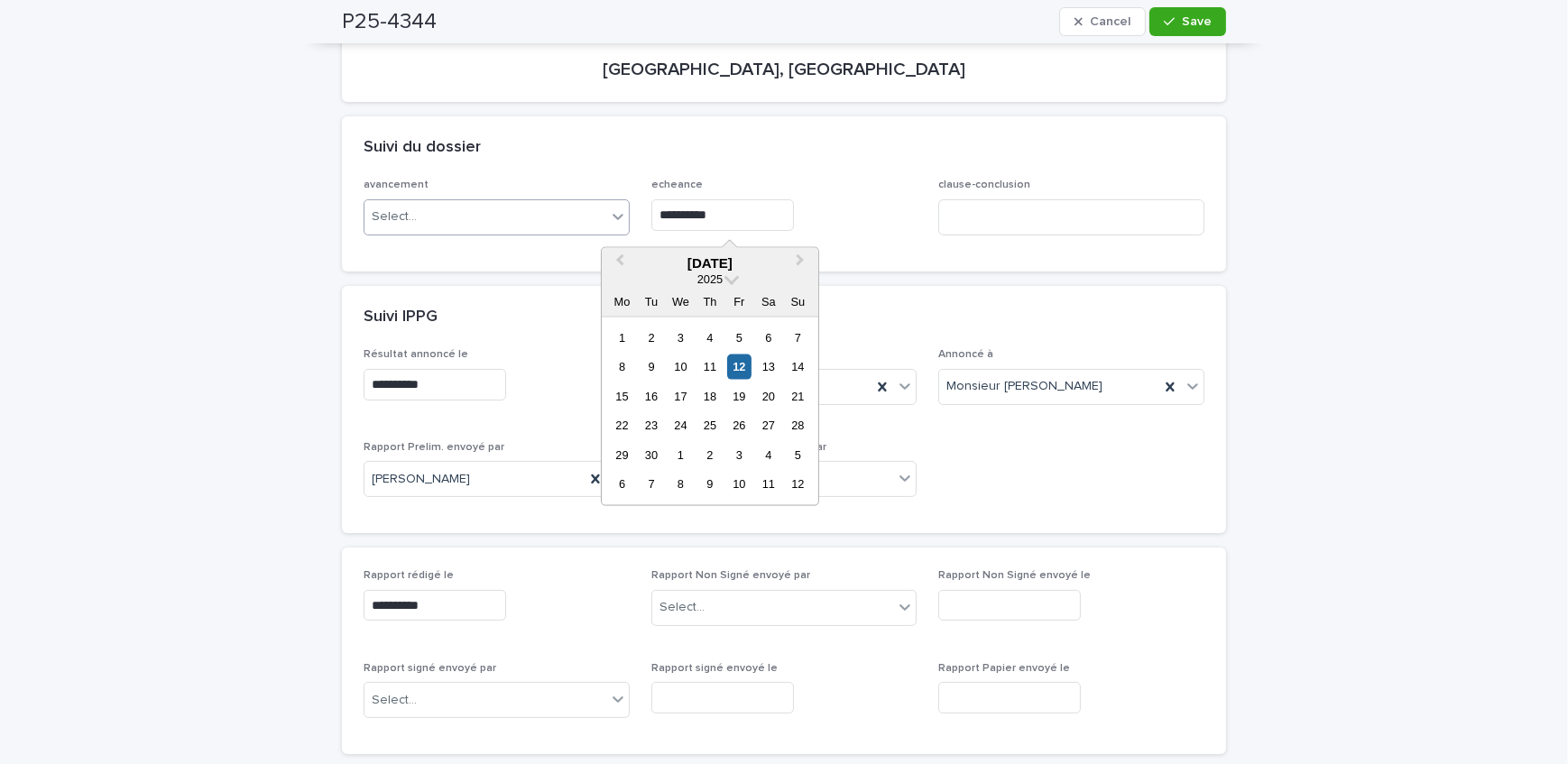
drag, startPoint x: 707, startPoint y: 215, endPoint x: 579, endPoint y: 225, distance: 128.4
click at [579, 225] on div "**********" at bounding box center [784, 213] width 841 height 70
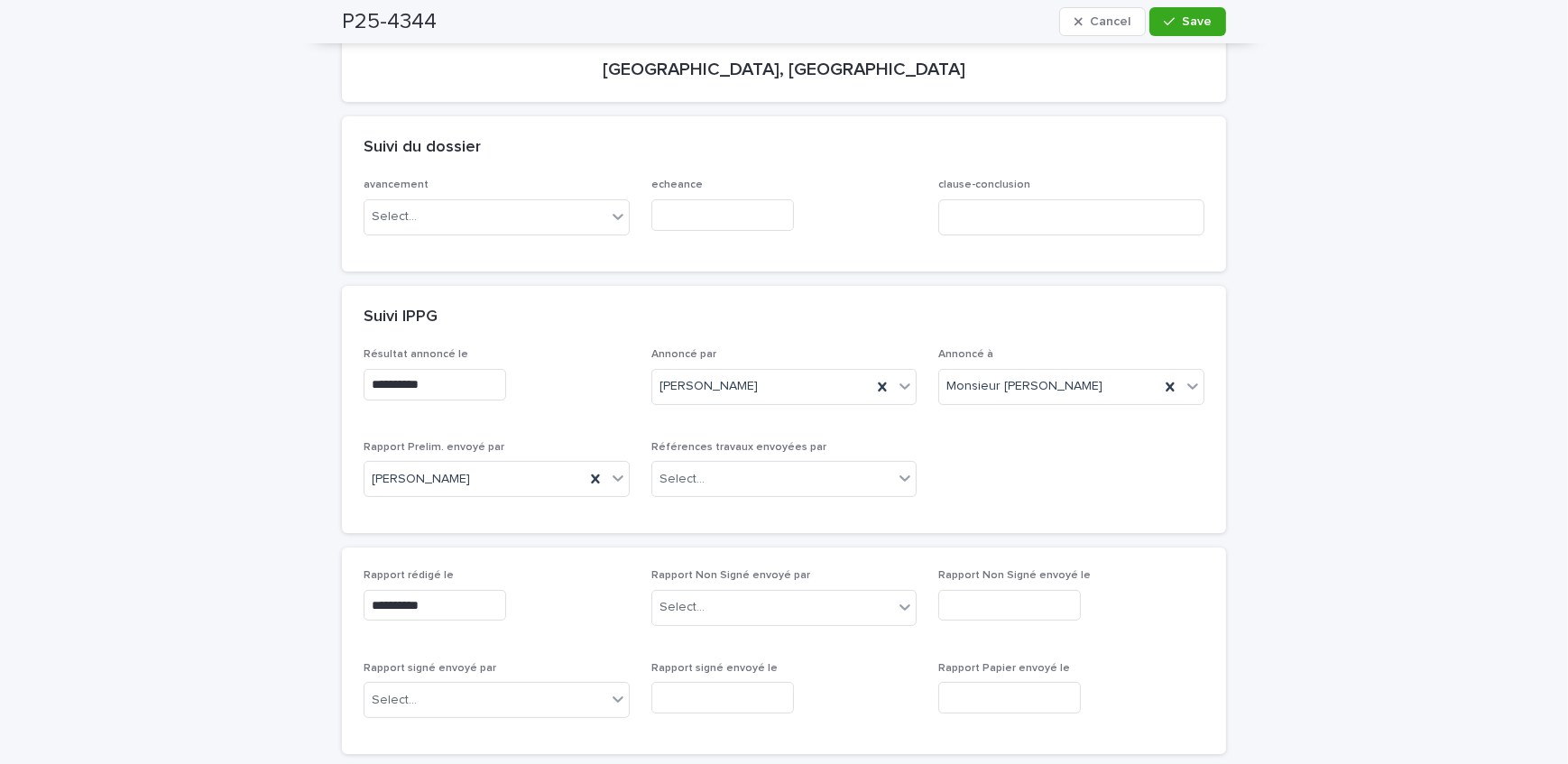
click at [968, 247] on div "clause-conclusion" at bounding box center [1071, 213] width 267 height 70
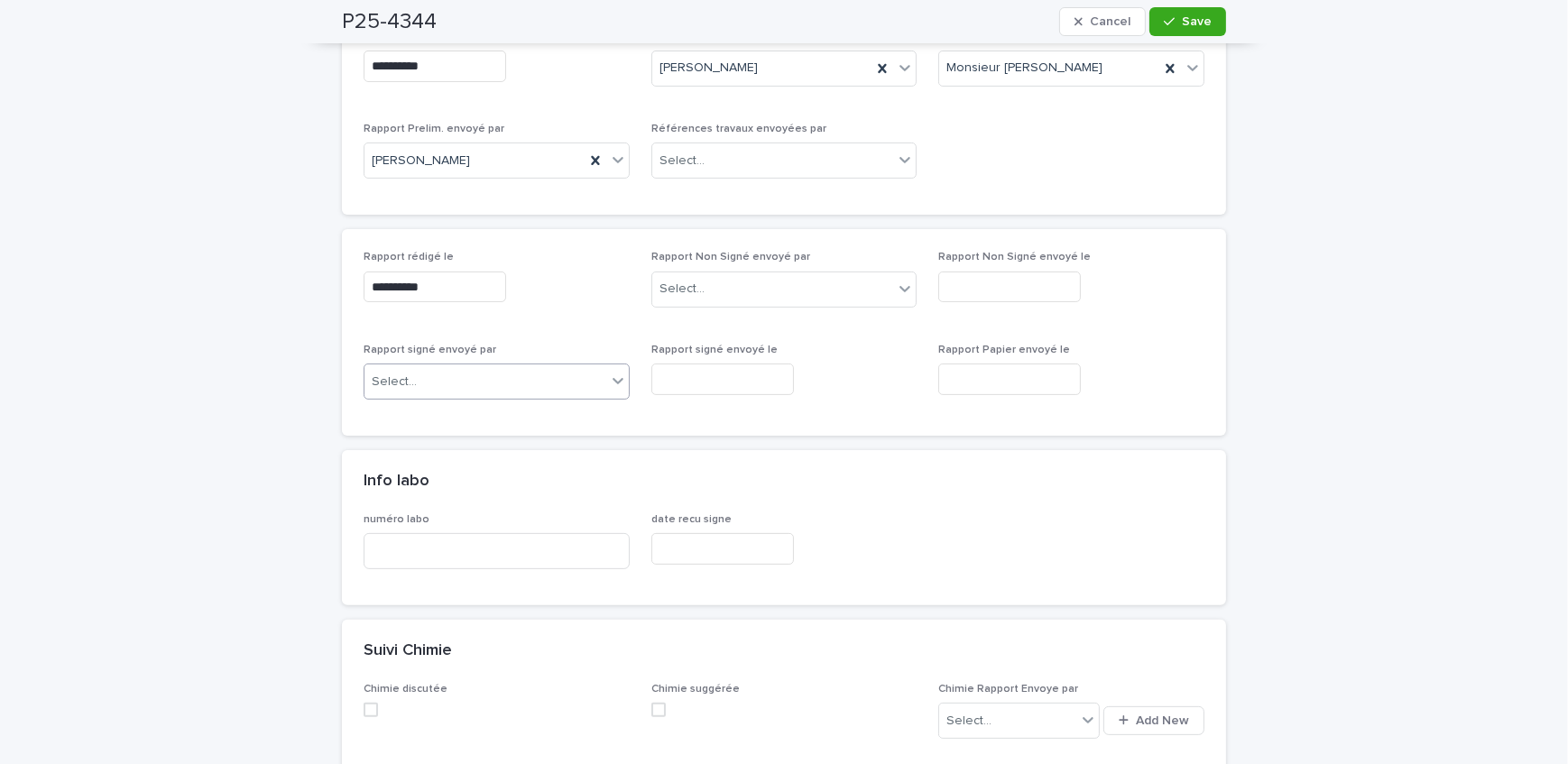
scroll to position [574, 0]
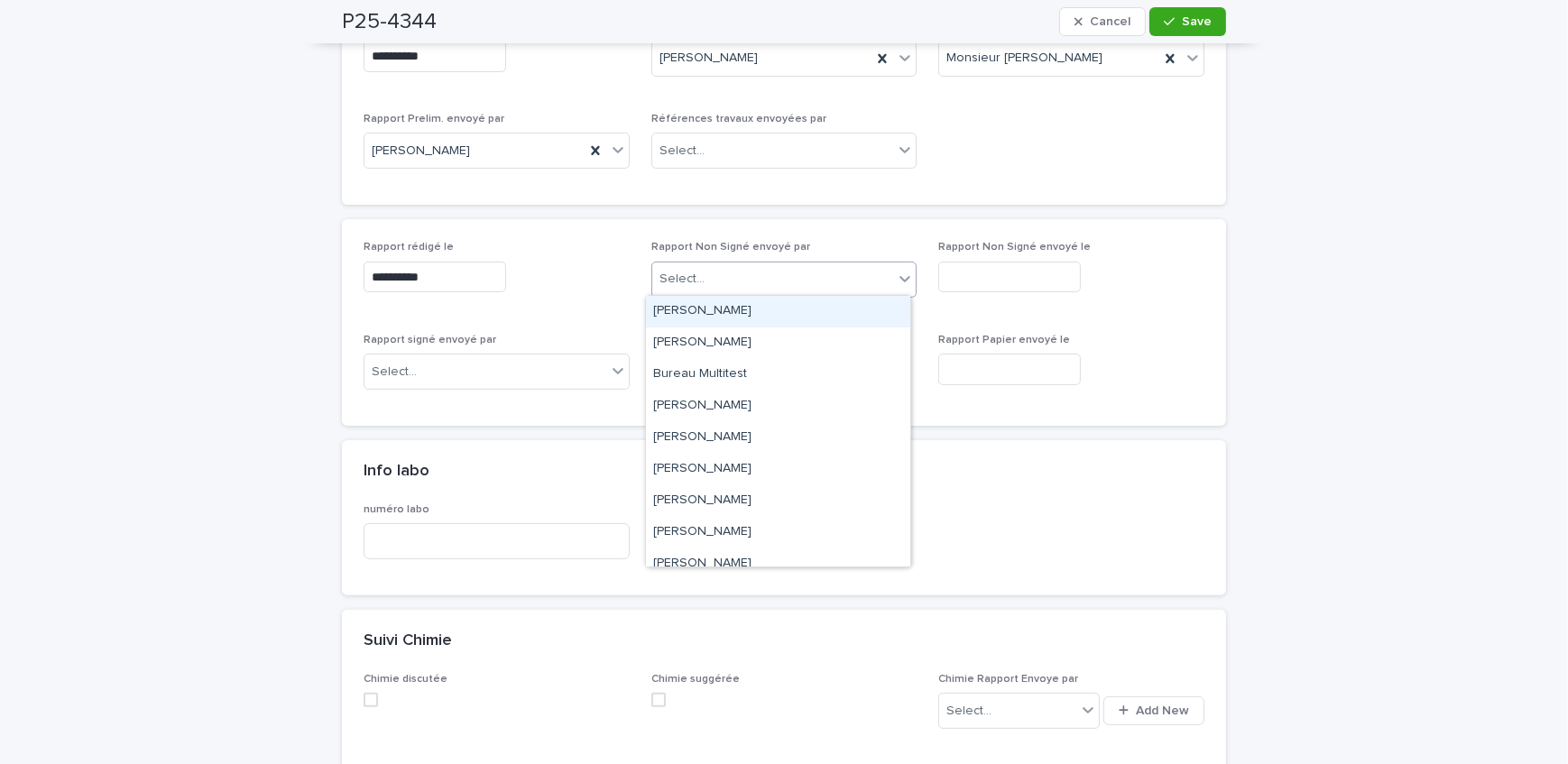
click at [728, 288] on div "Select..." at bounding box center [773, 279] width 242 height 30
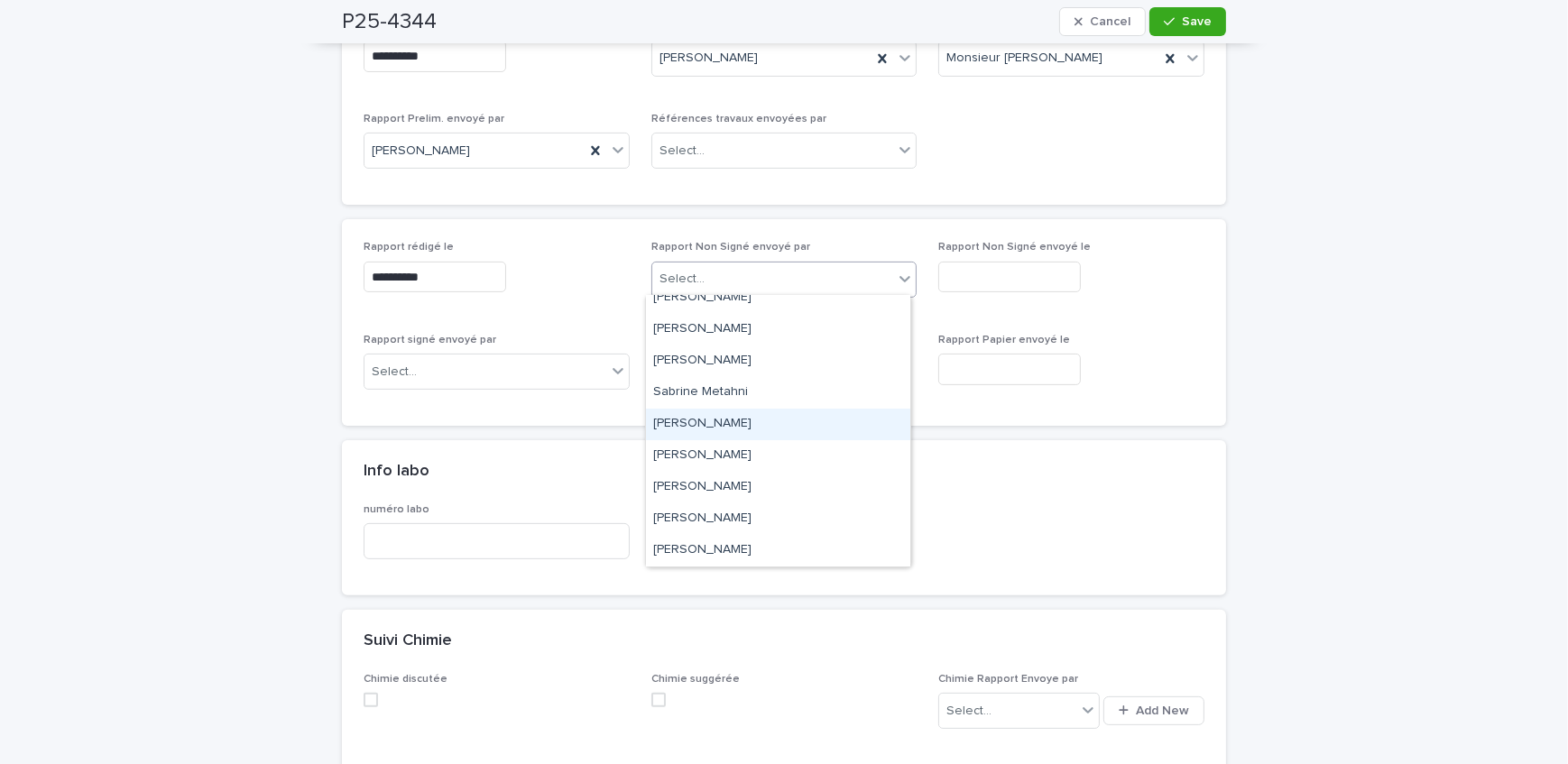
click at [740, 421] on div "[PERSON_NAME]" at bounding box center [778, 424] width 265 height 32
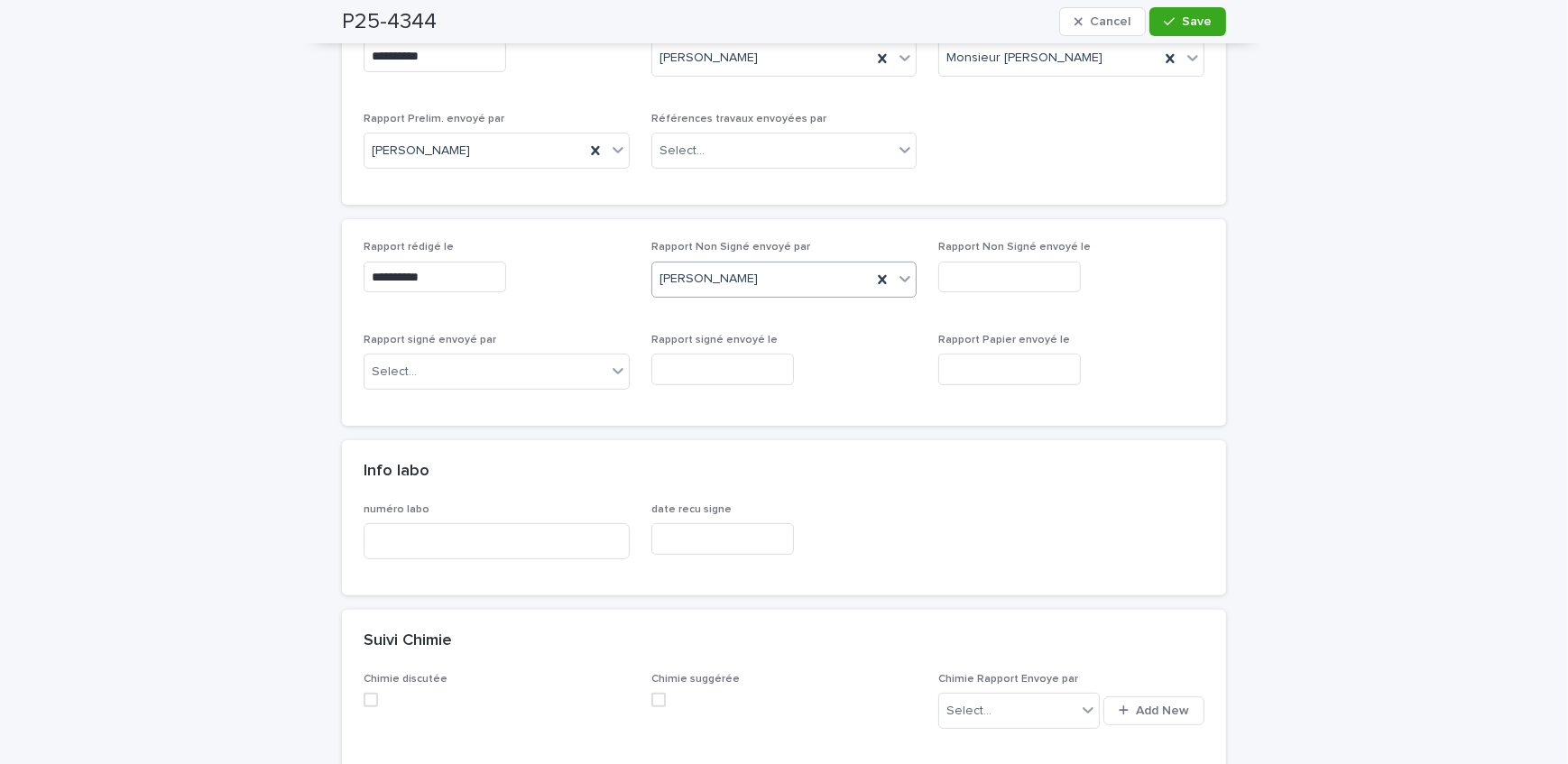
click at [1050, 267] on input "text" at bounding box center [1010, 277] width 143 height 32
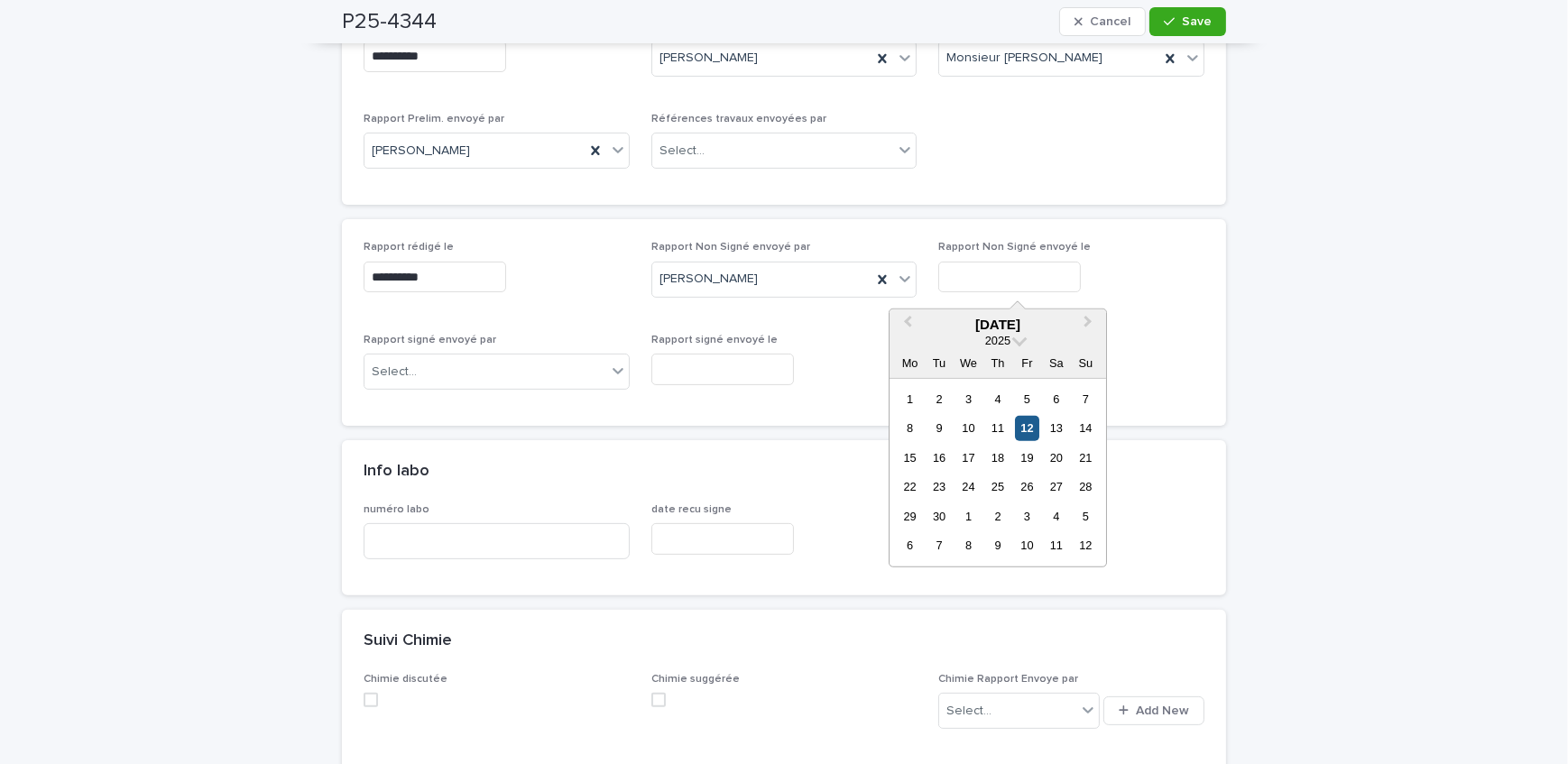
click at [1030, 423] on div "12" at bounding box center [1027, 428] width 25 height 25
type input "**********"
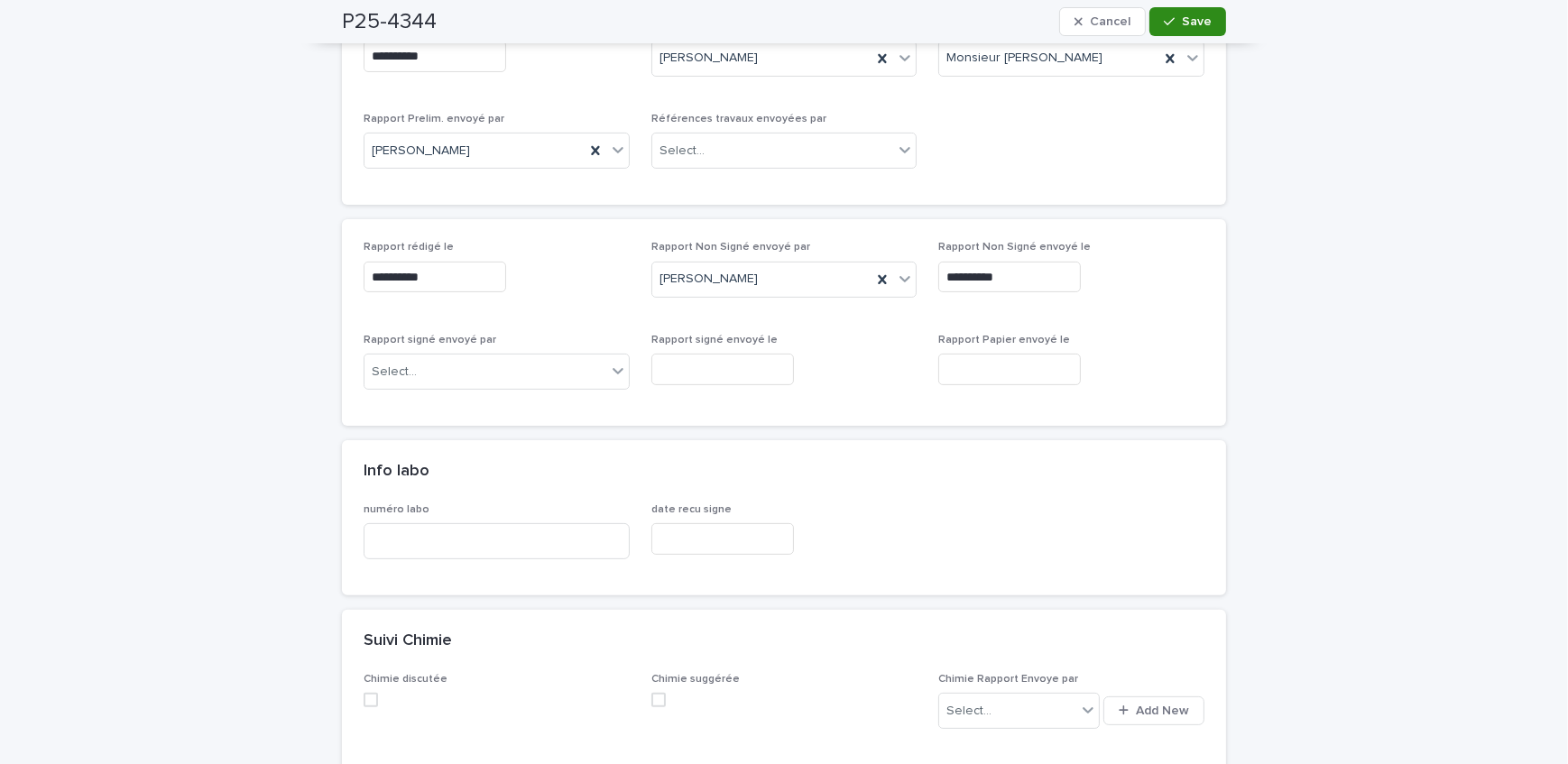
click at [1165, 25] on icon "button" at bounding box center [1170, 21] width 11 height 13
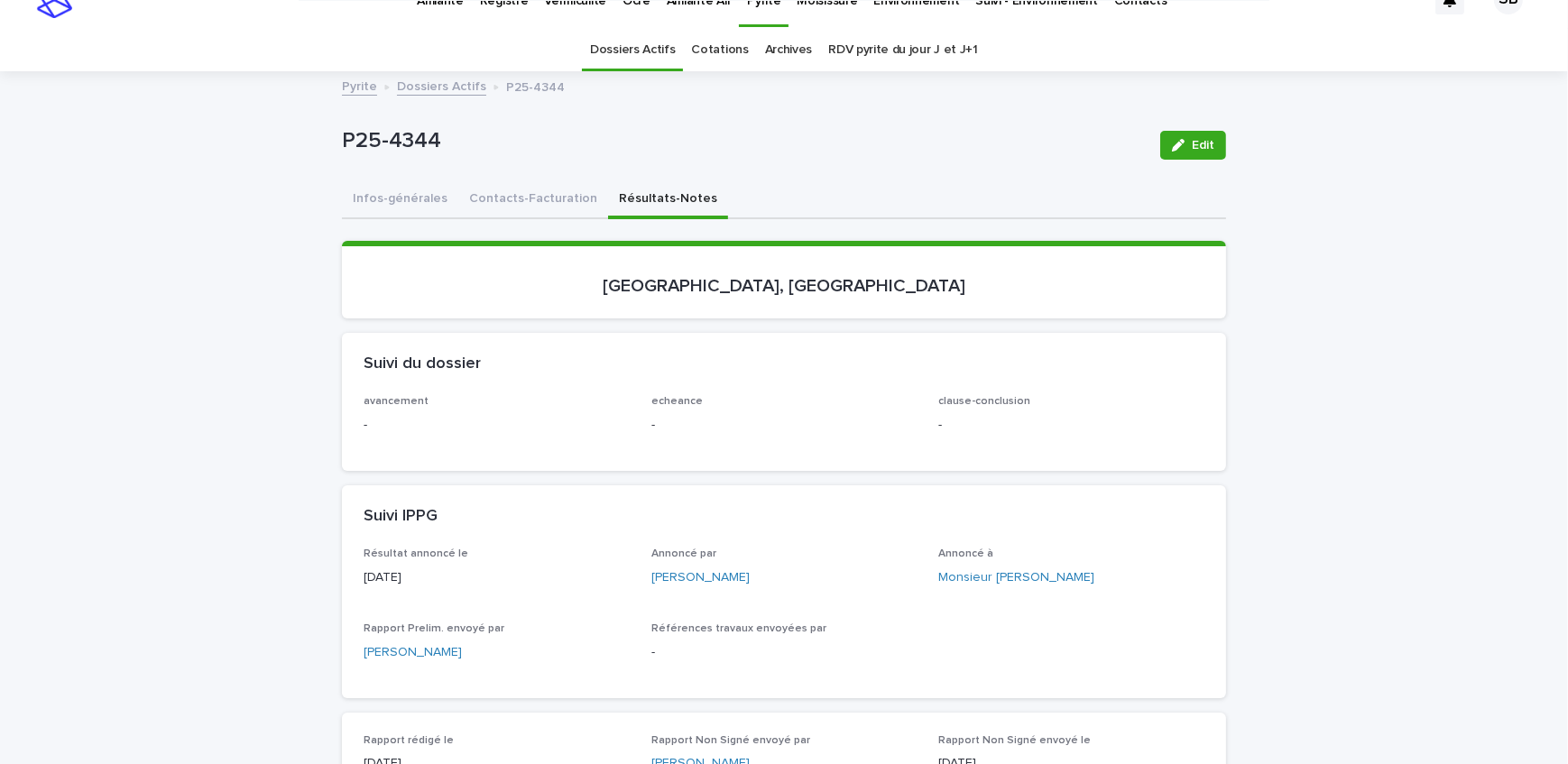
scroll to position [0, 0]
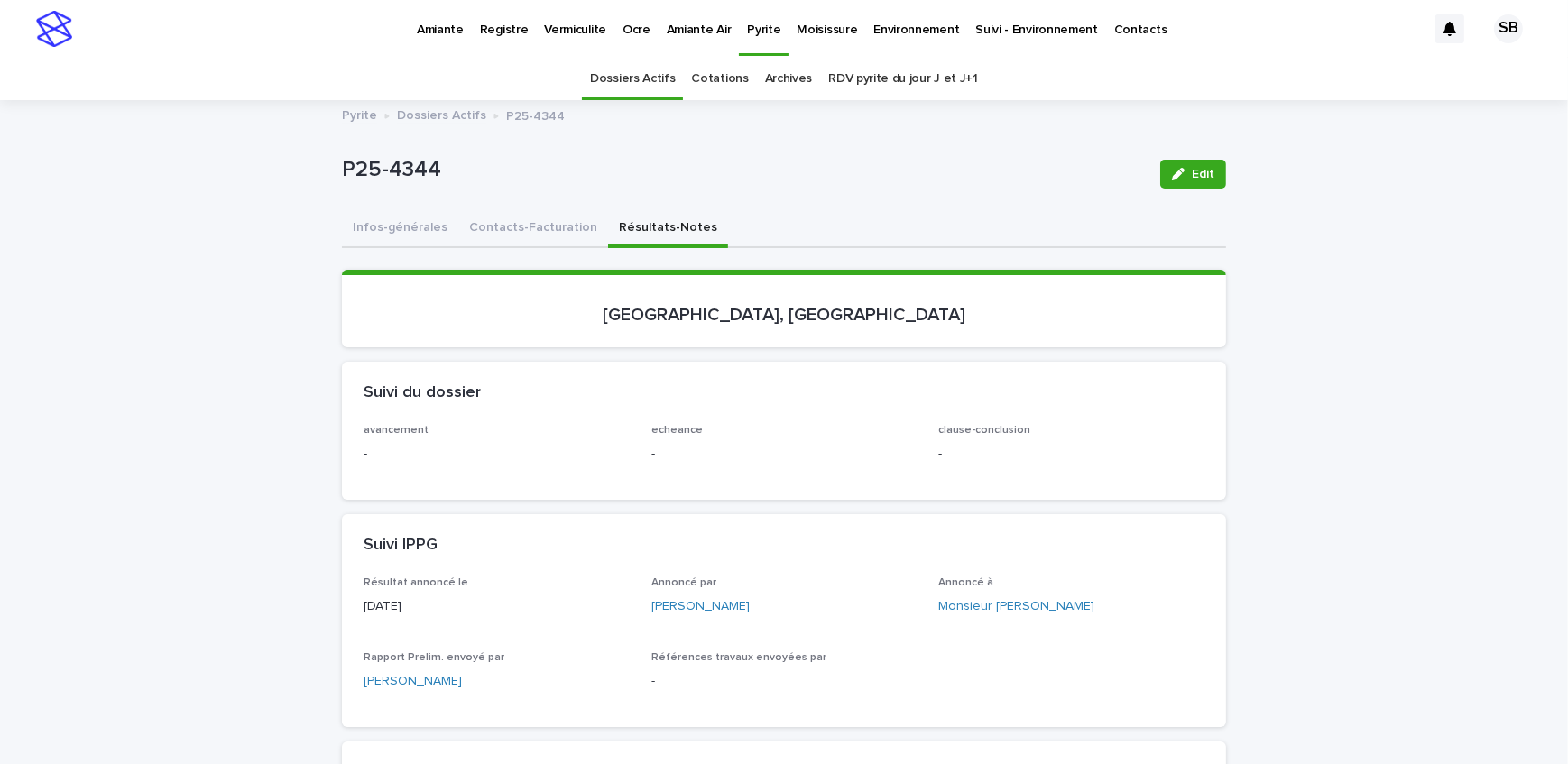
click at [415, 117] on link "Dossiers Actifs" at bounding box center [442, 114] width 89 height 21
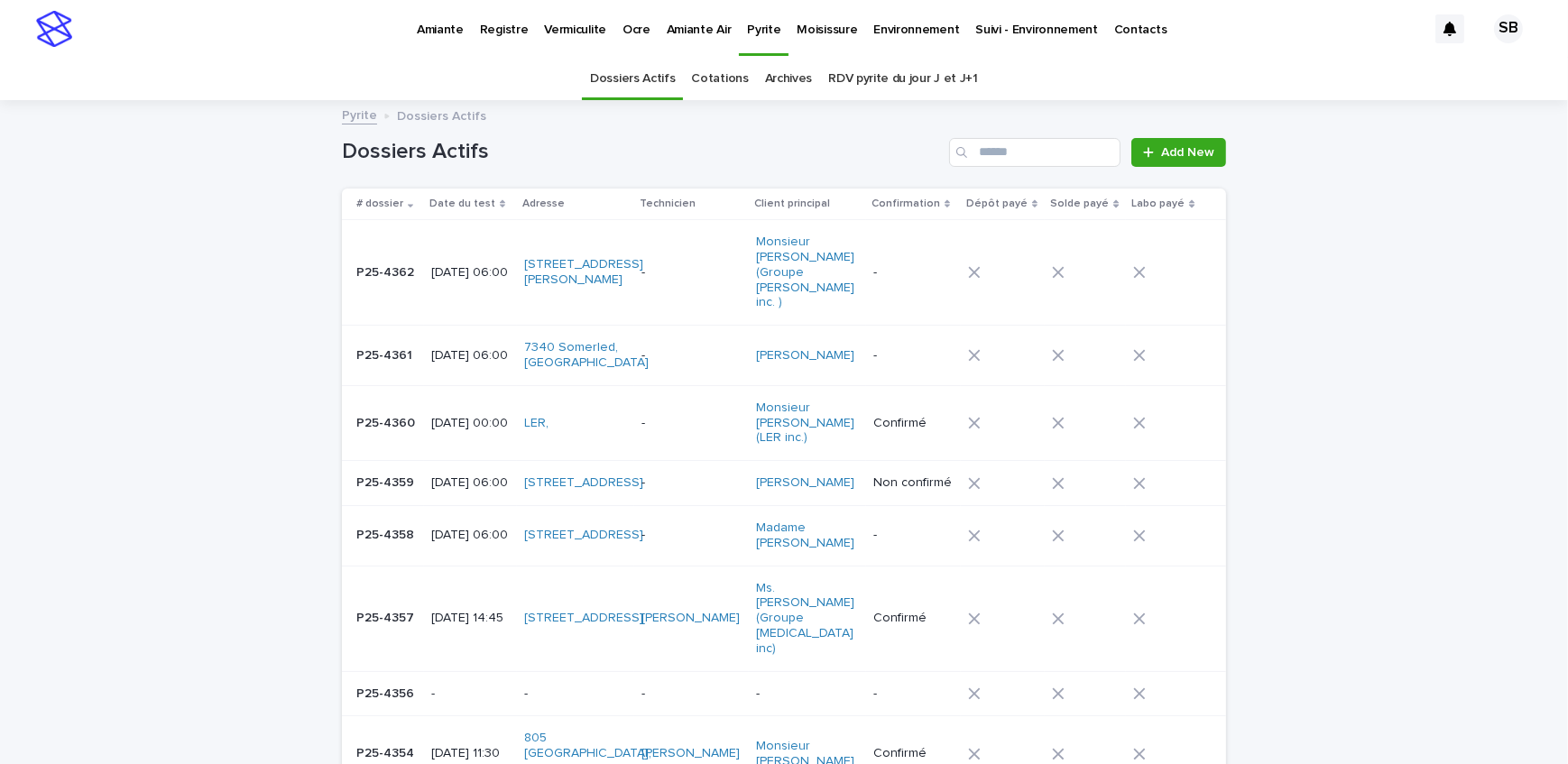
click at [459, 32] on p "Amiante" at bounding box center [440, 19] width 47 height 38
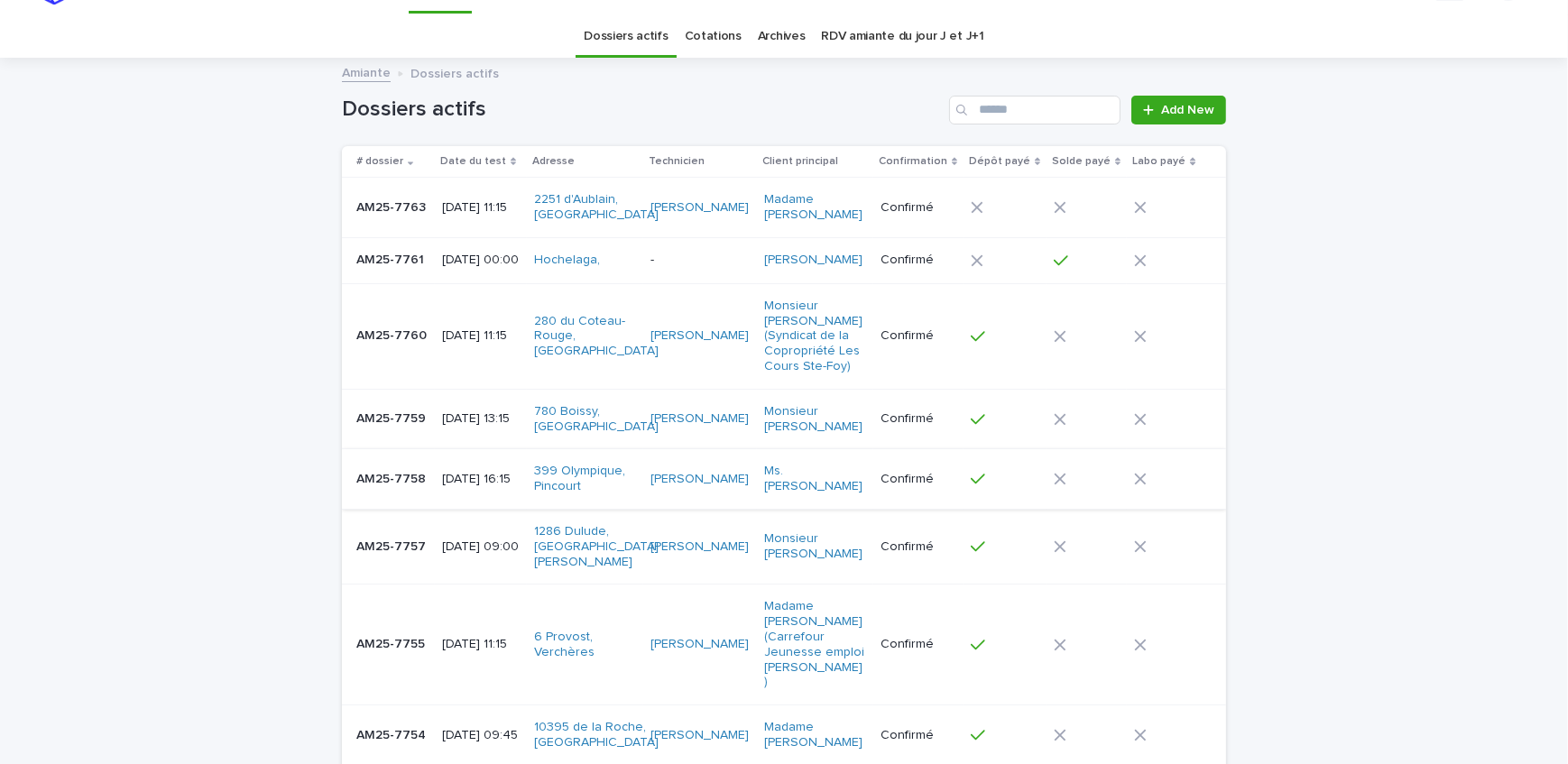
scroll to position [81, 0]
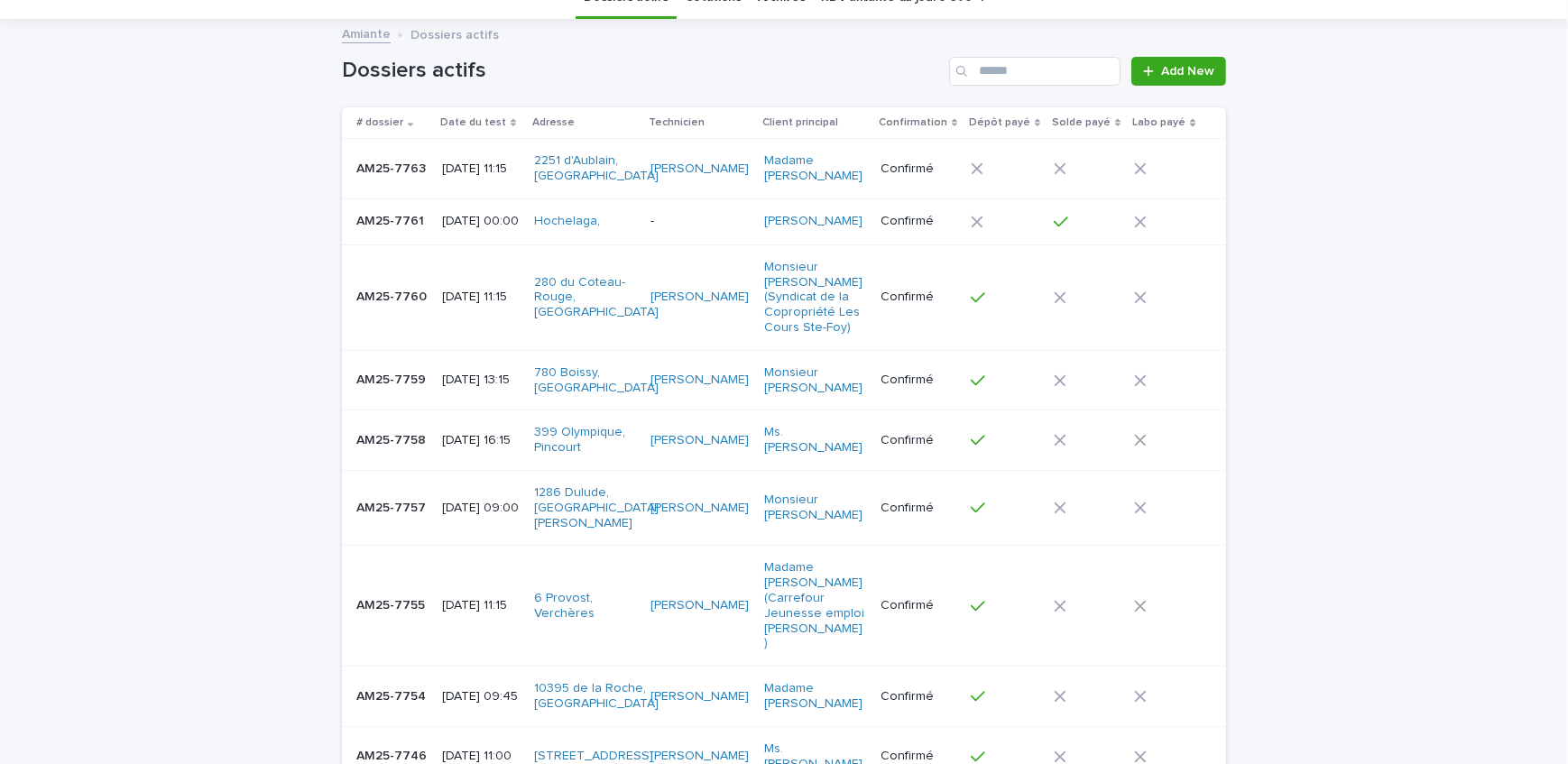
click at [168, 230] on div "Loading... Saving… Loading... Saving… Dossiers actifs Add New # dossier Date du…" at bounding box center [784, 600] width 1568 height 1160
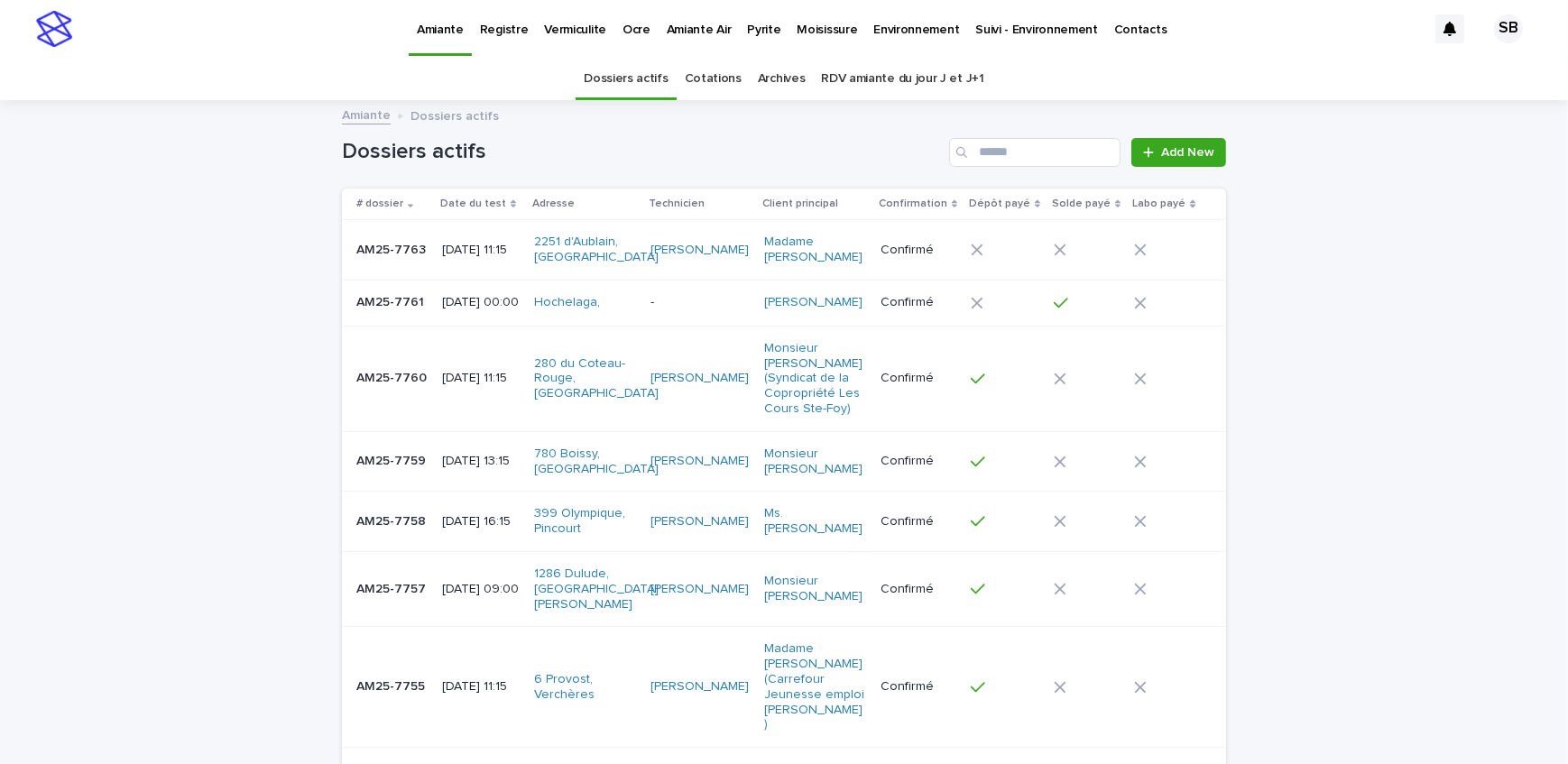
click at [204, 354] on div "Loading... Saving… Loading... Saving… Dossiers actifs Add New # dossier Date du…" at bounding box center [784, 682] width 1568 height 1160
click at [762, 25] on p "Pyrite" at bounding box center [764, 19] width 34 height 38
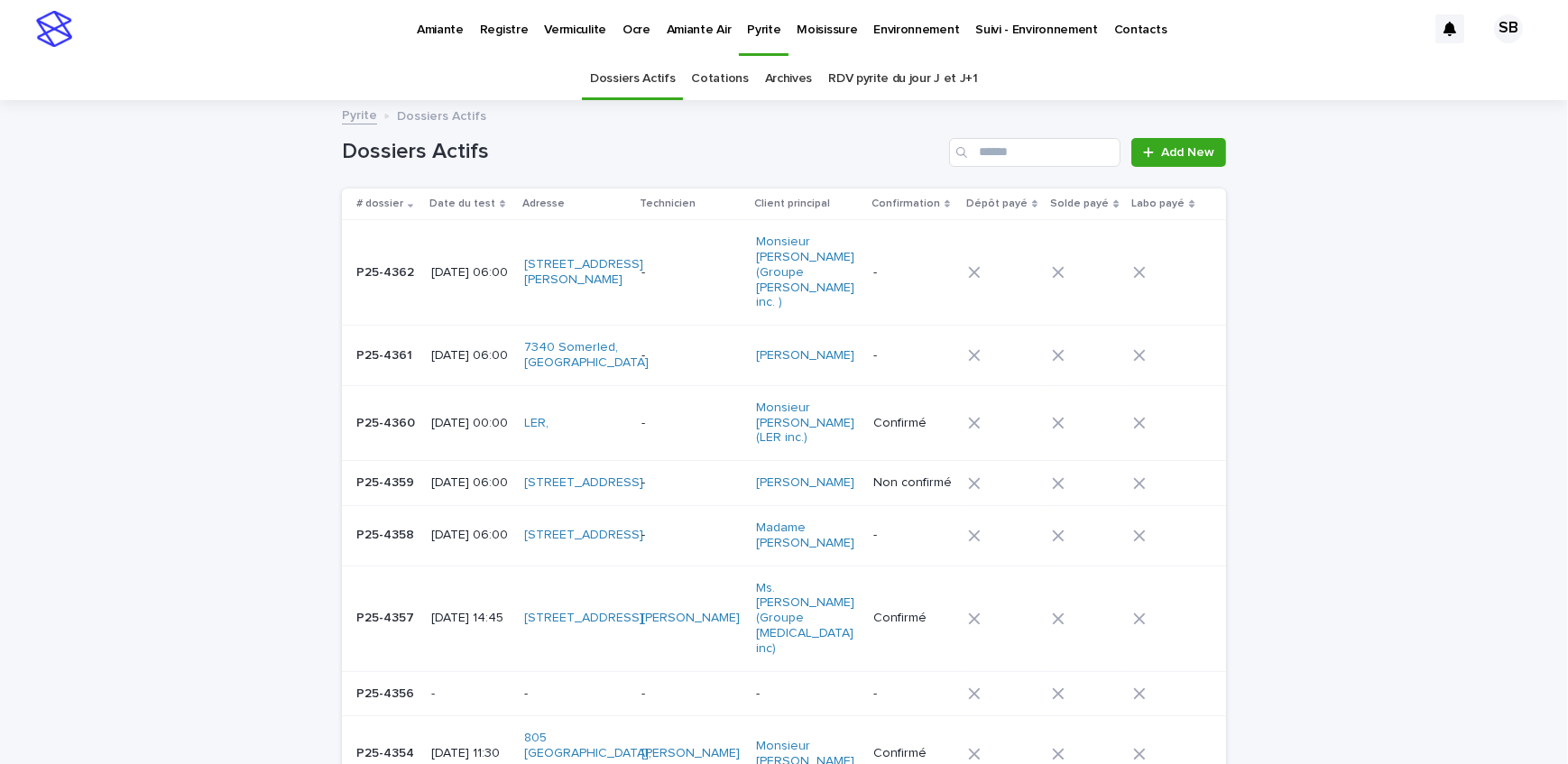
click at [1160, 145] on link "Add New" at bounding box center [1179, 152] width 95 height 29
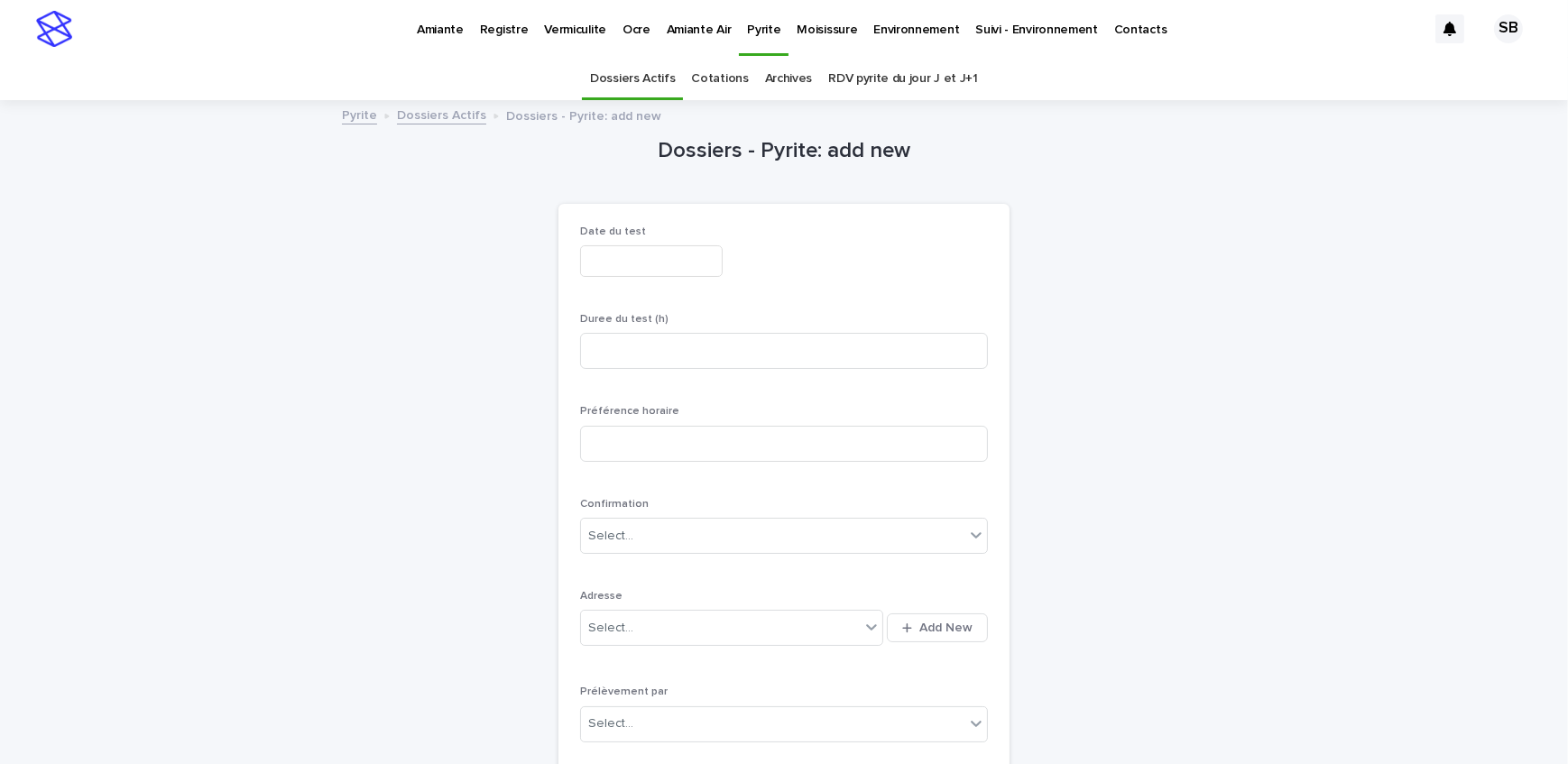
drag, startPoint x: 675, startPoint y: 262, endPoint x: 665, endPoint y: 282, distance: 22.4
click at [675, 262] on input "text" at bounding box center [651, 262] width 143 height 32
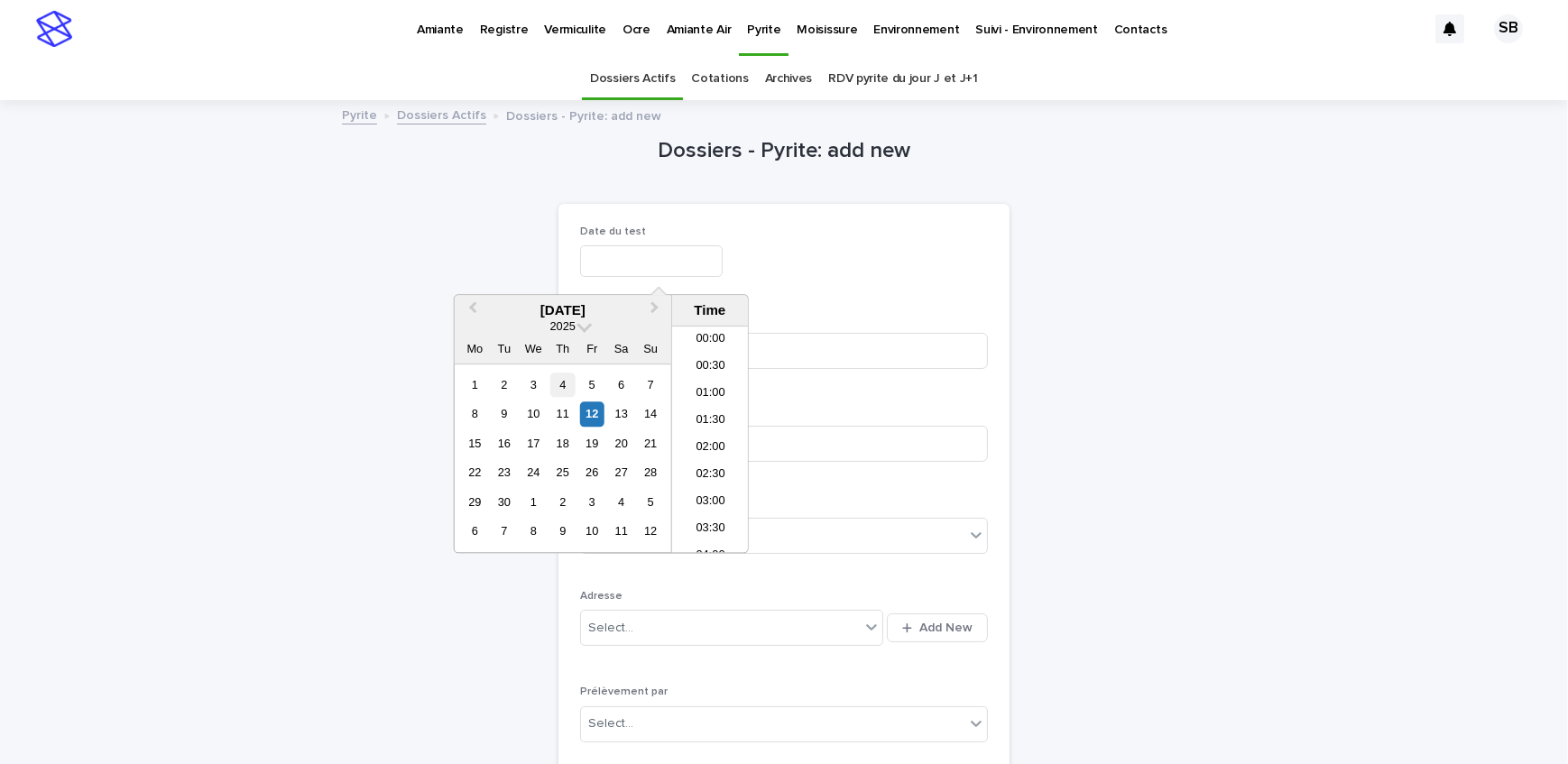
scroll to position [767, 0]
click at [534, 447] on div "17" at bounding box center [533, 443] width 25 height 25
click at [716, 387] on li "06:00" at bounding box center [710, 390] width 76 height 27
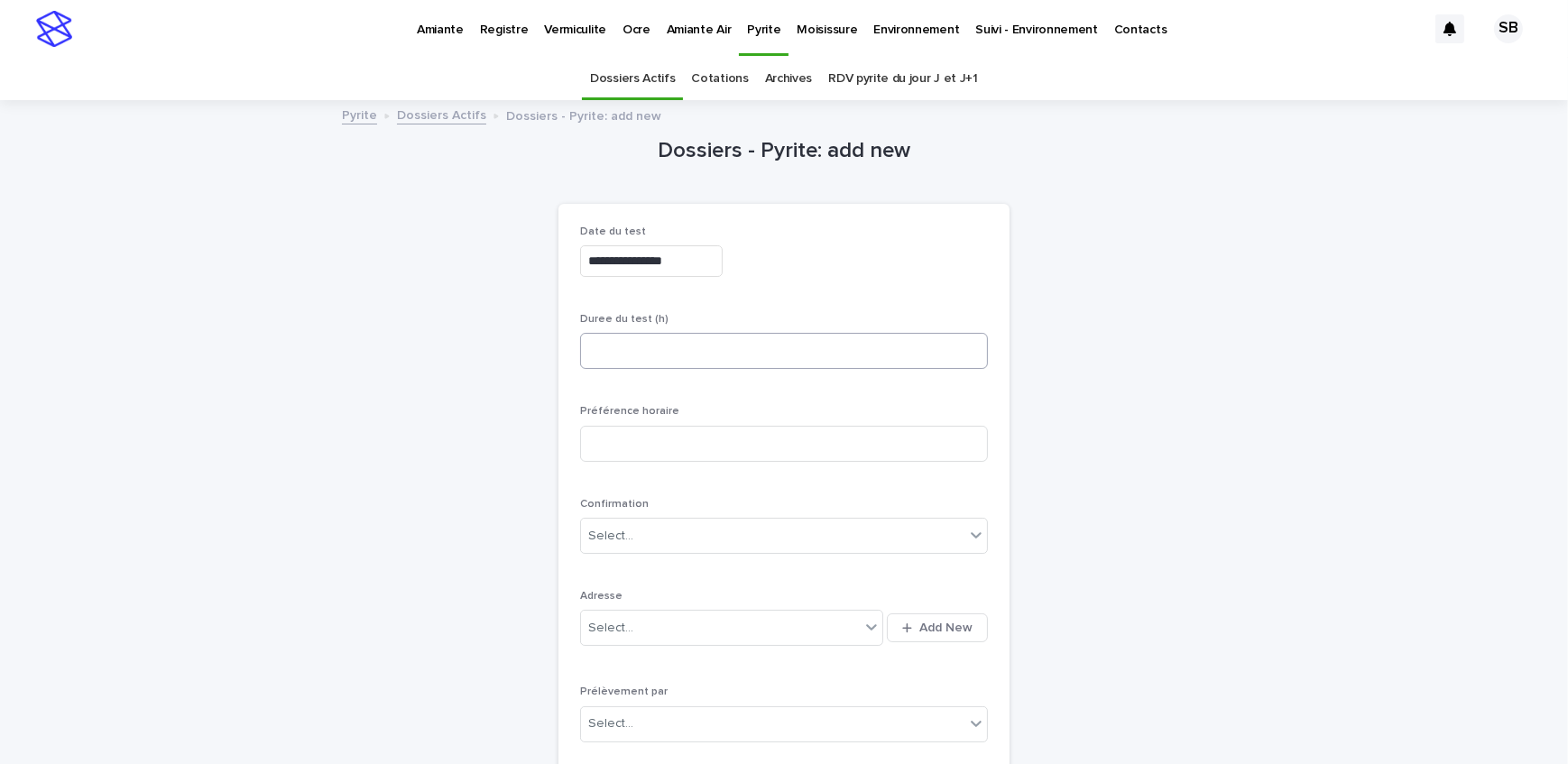
type input "**********"
click at [703, 359] on input at bounding box center [784, 351] width 408 height 36
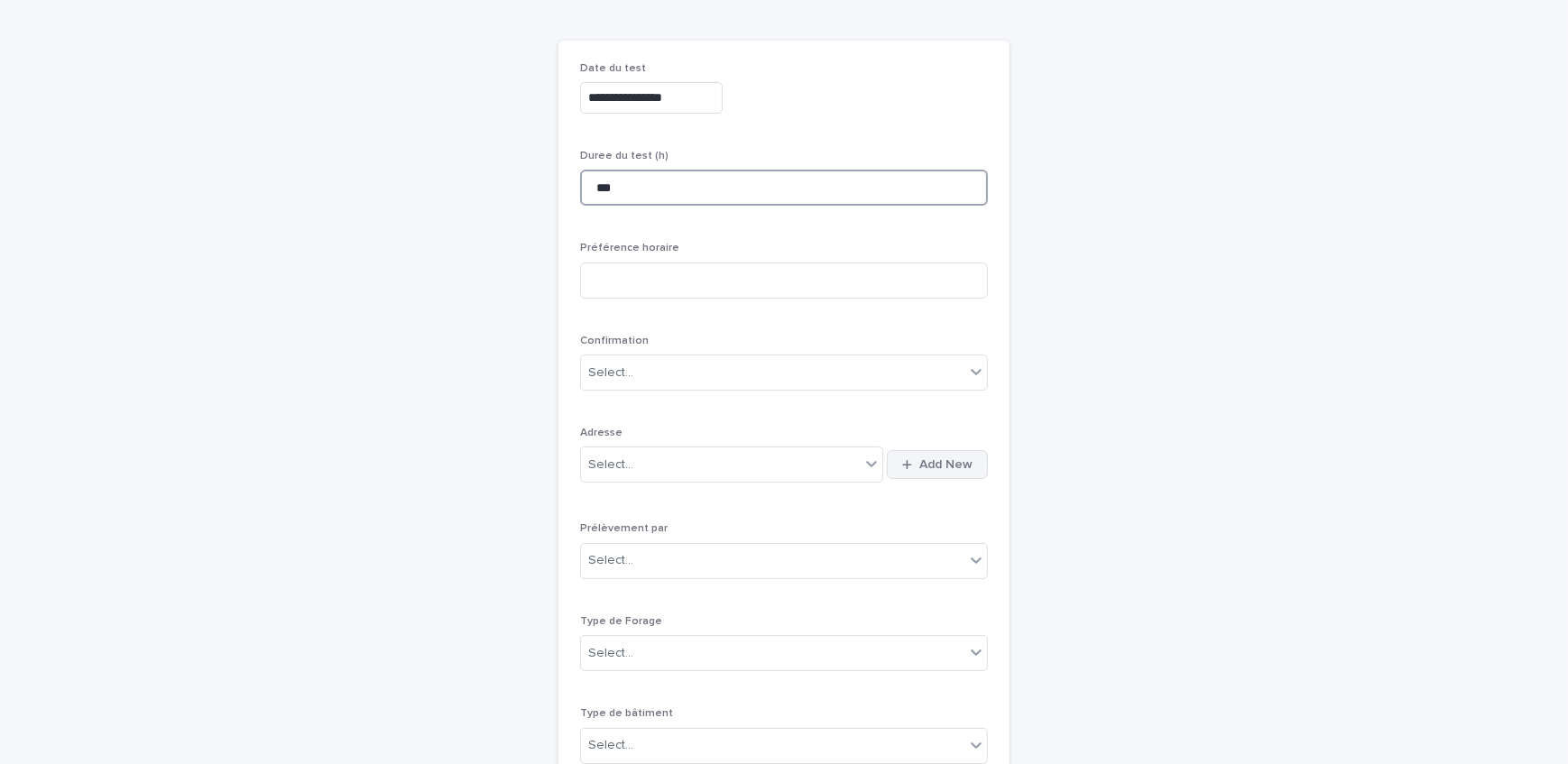
type input "***"
click at [920, 463] on span "Add New" at bounding box center [947, 465] width 54 height 13
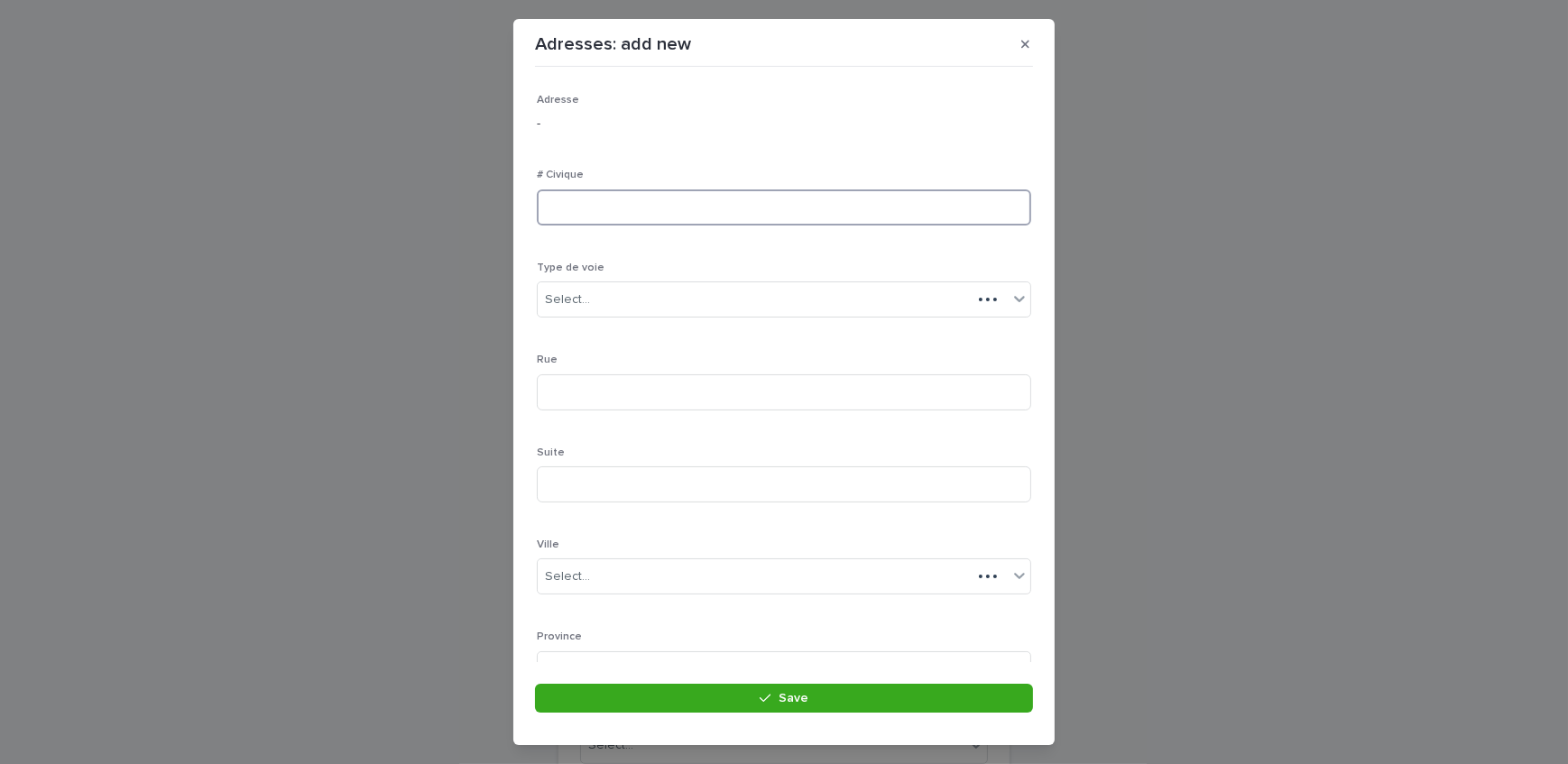
click at [620, 211] on input at bounding box center [784, 207] width 495 height 36
type input "***"
click at [645, 290] on div "Select..." at bounding box center [773, 300] width 470 height 30
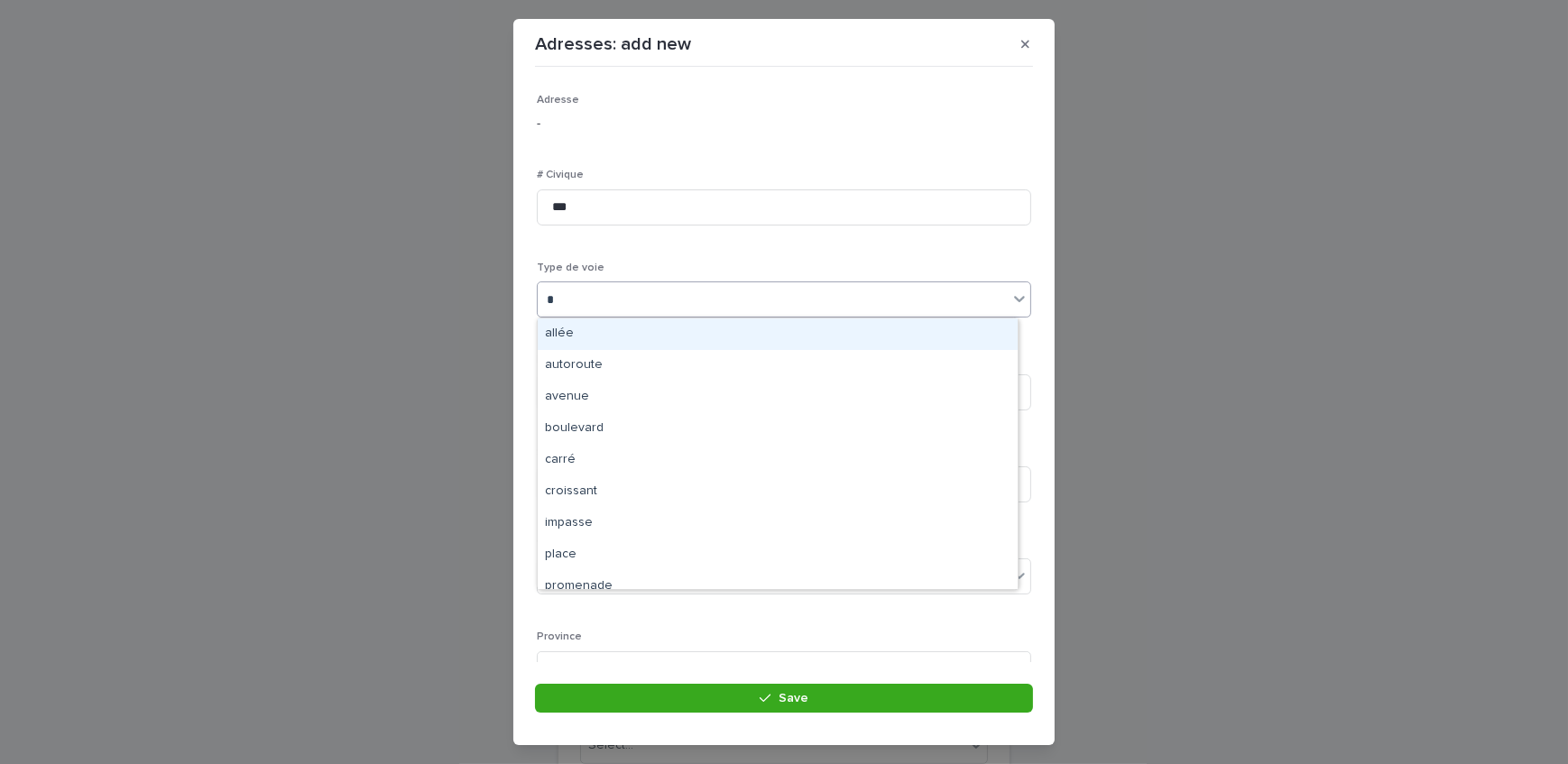
type input "**"
click at [630, 336] on div "avenue" at bounding box center [778, 334] width 480 height 32
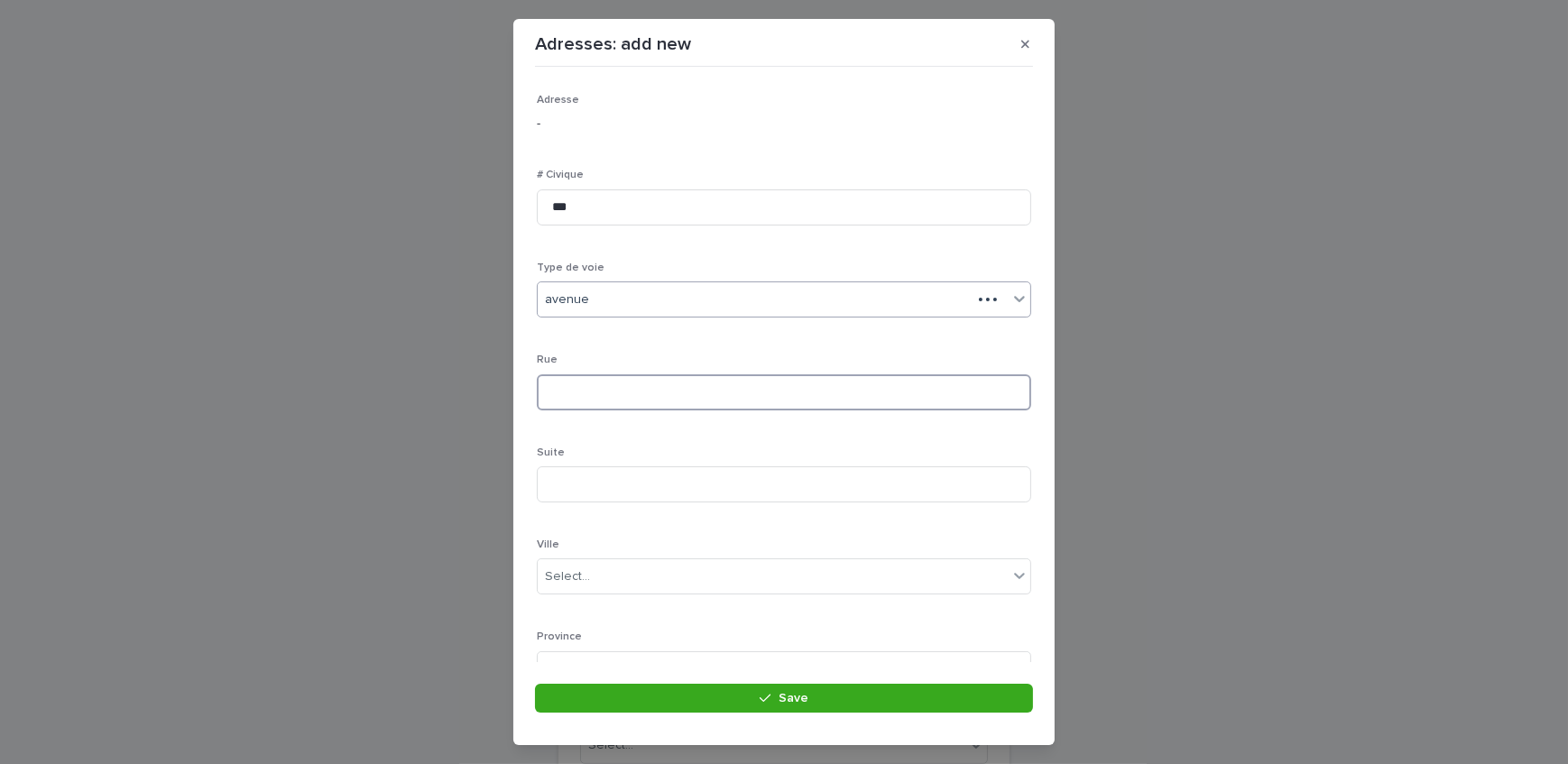
click at [630, 390] on input at bounding box center [784, 392] width 495 height 36
type input "*"
click at [599, 390] on input "**********" at bounding box center [784, 392] width 495 height 36
type input "**********"
click at [624, 420] on div "Select..." at bounding box center [773, 413] width 470 height 30
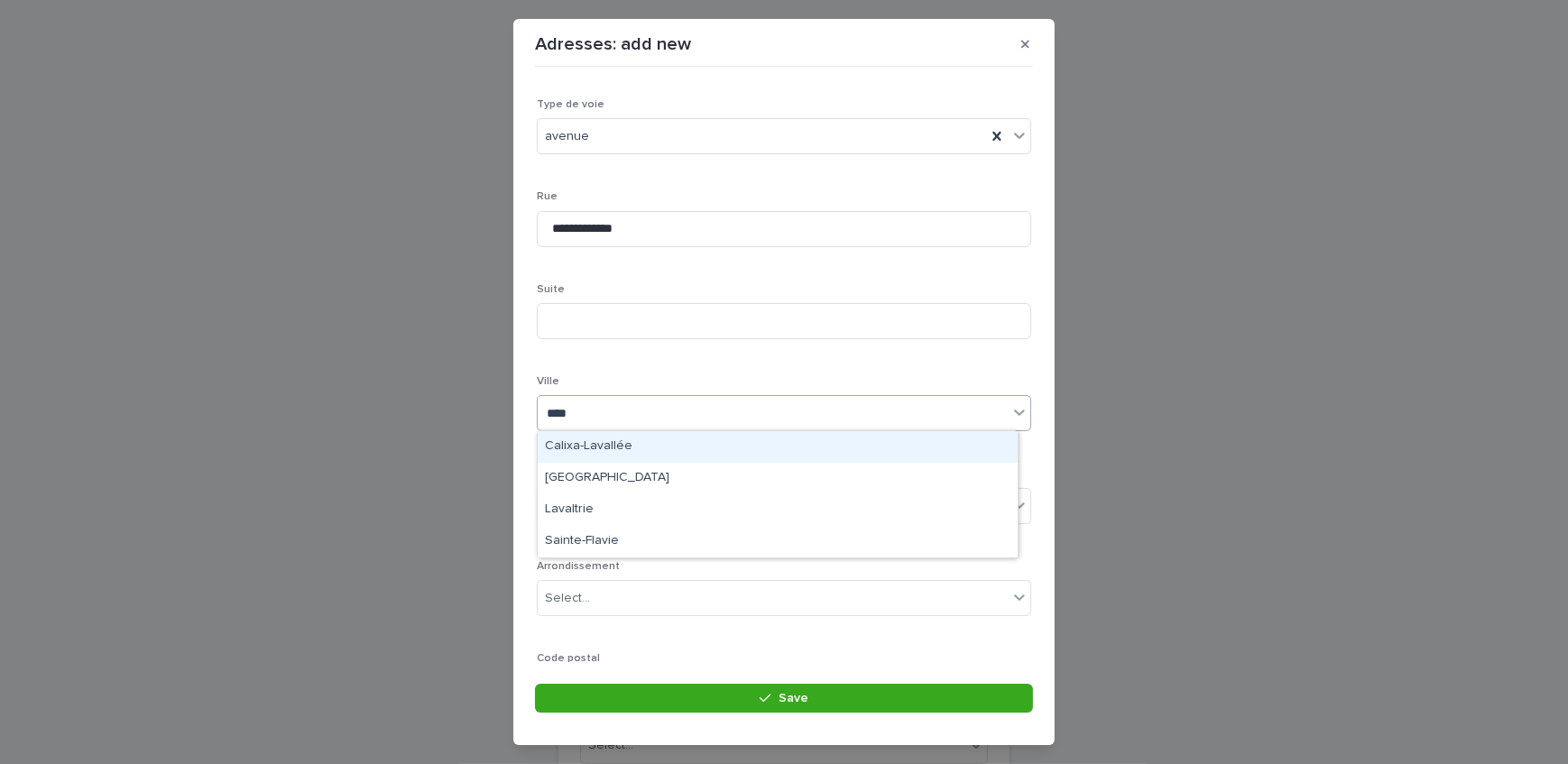
type input "*****"
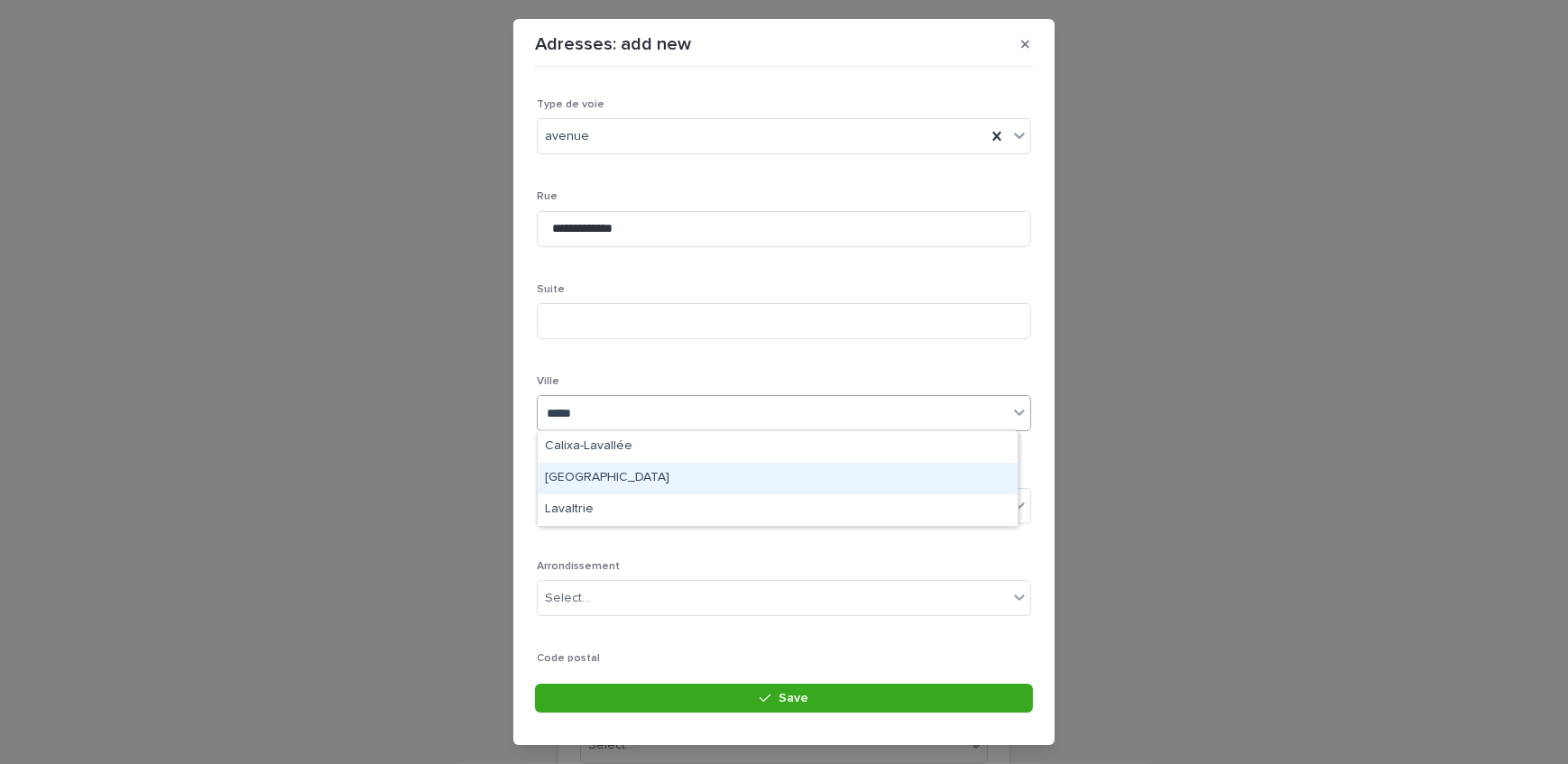
click at [613, 477] on div "[GEOGRAPHIC_DATA]" at bounding box center [778, 479] width 480 height 32
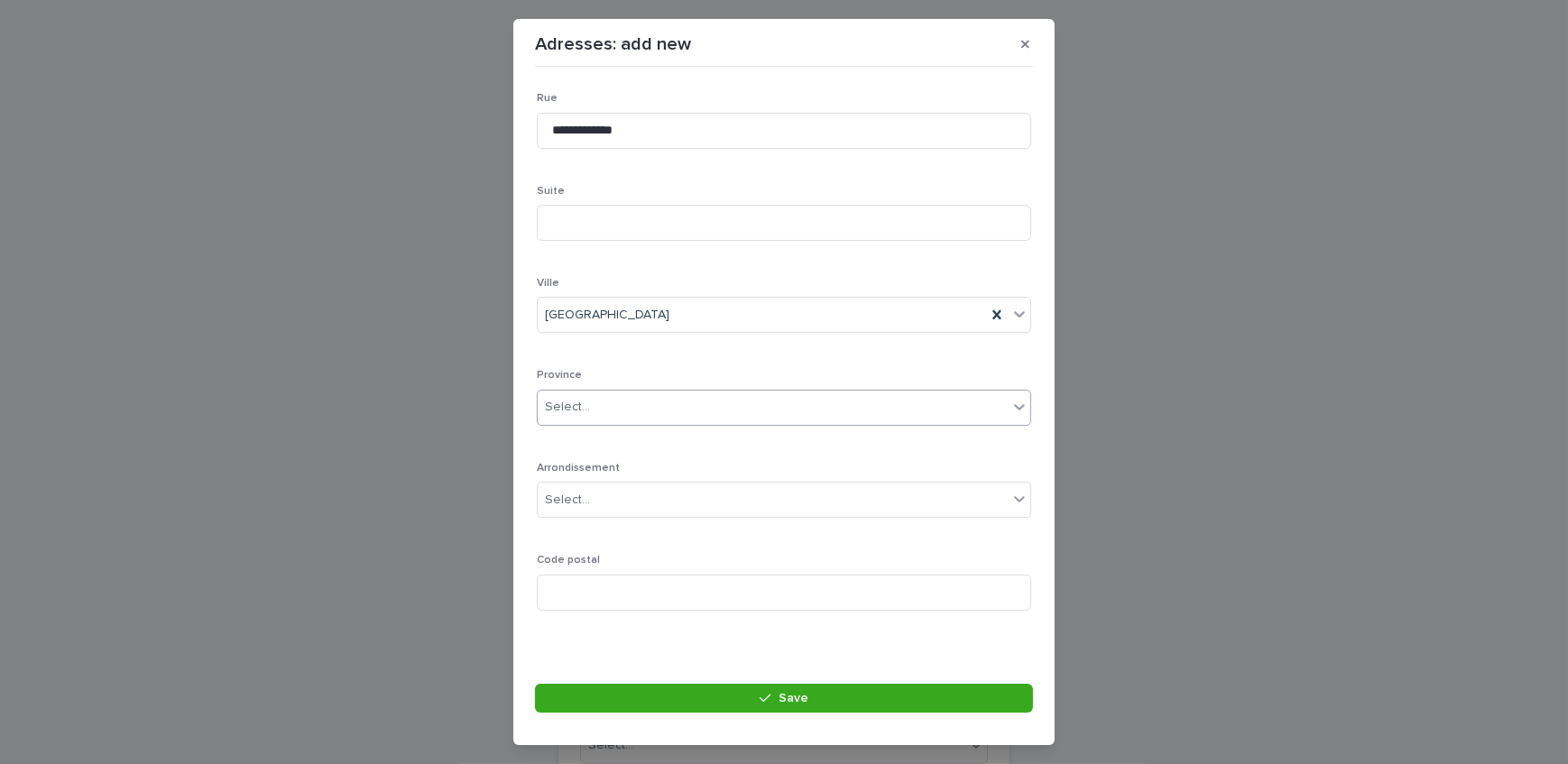
scroll to position [264, 0]
click at [594, 408] on div "Select..." at bounding box center [773, 405] width 470 height 30
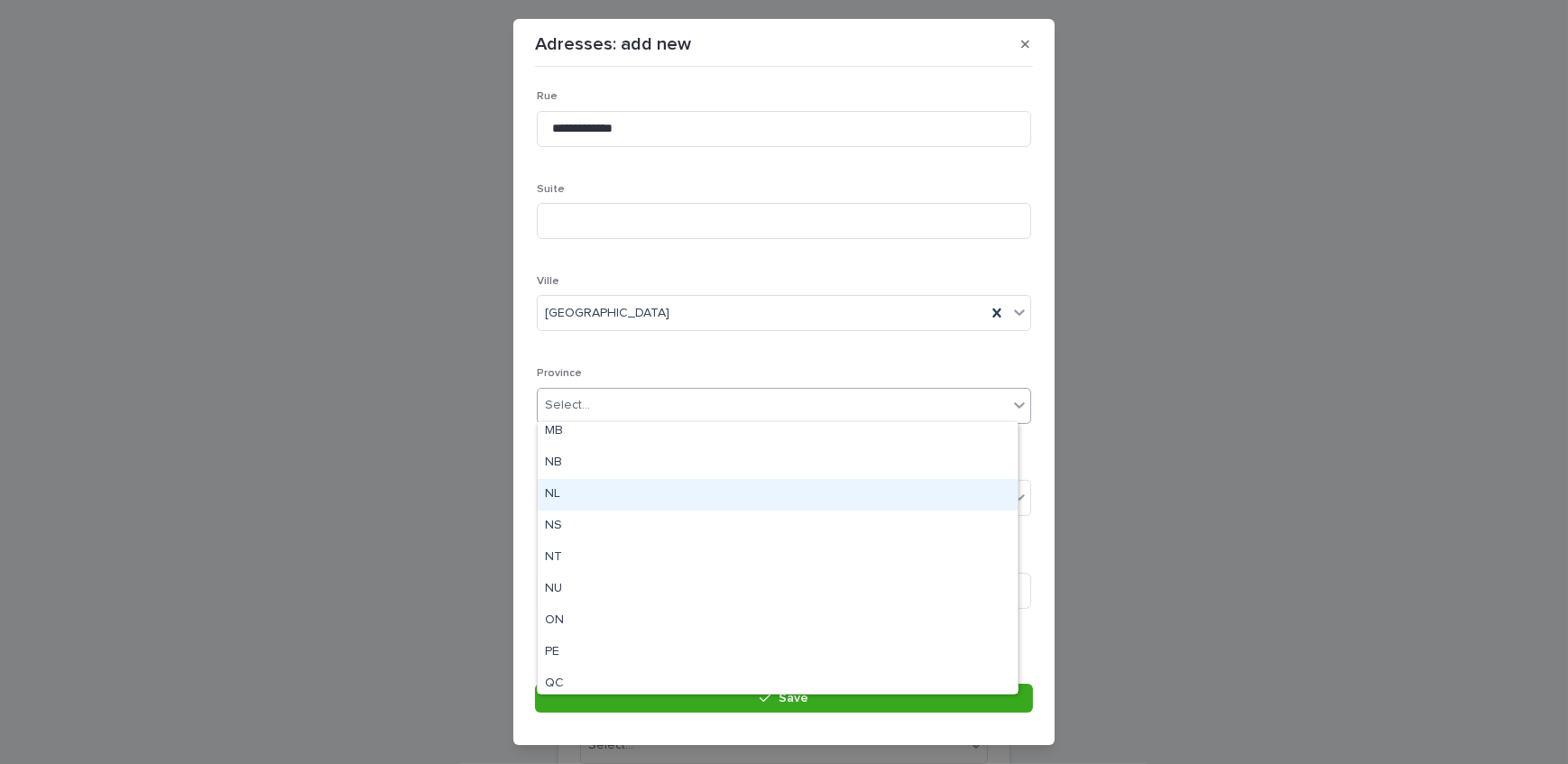
scroll to position [140, 0]
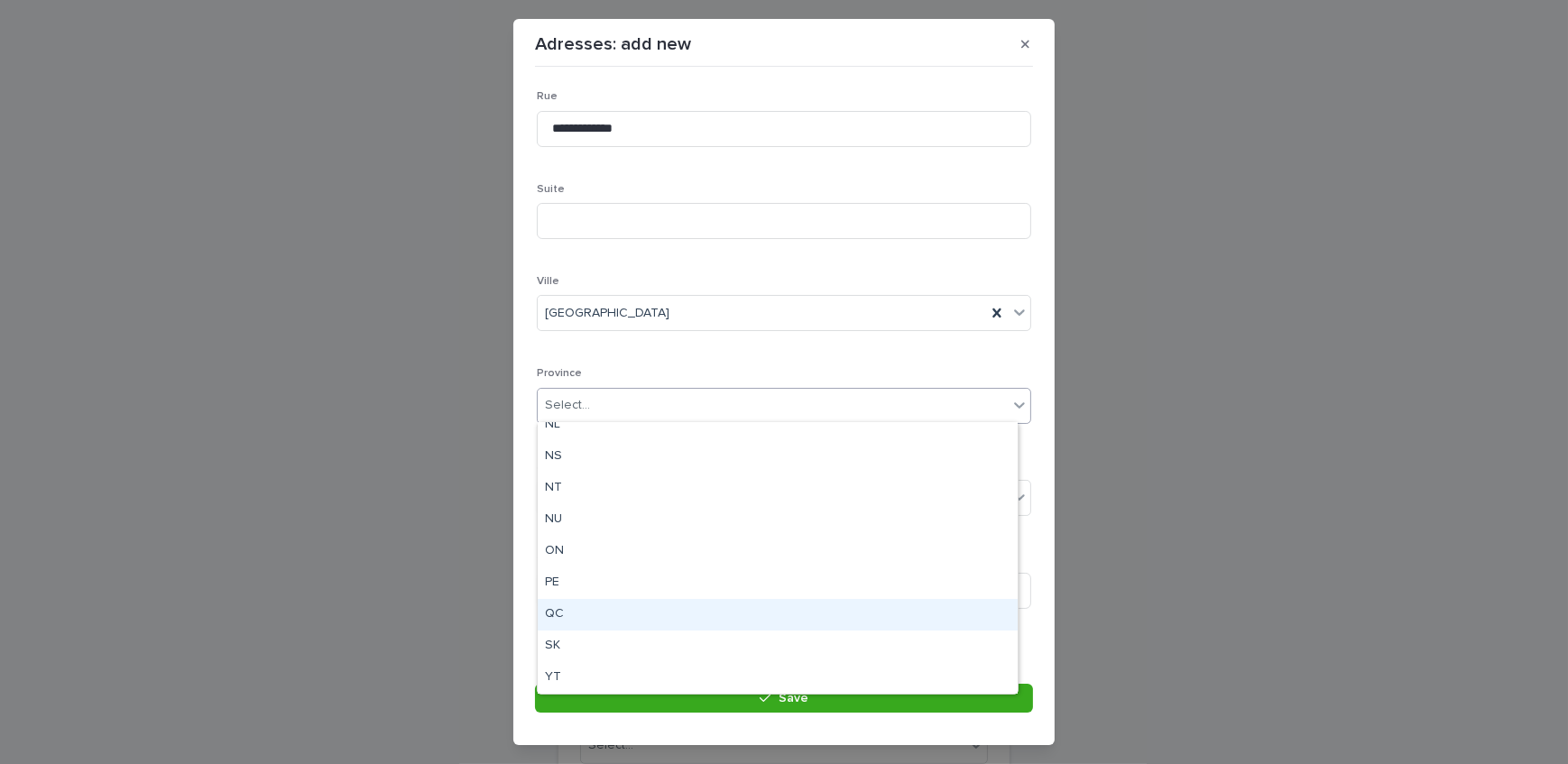
click at [581, 622] on div "QC" at bounding box center [778, 615] width 480 height 32
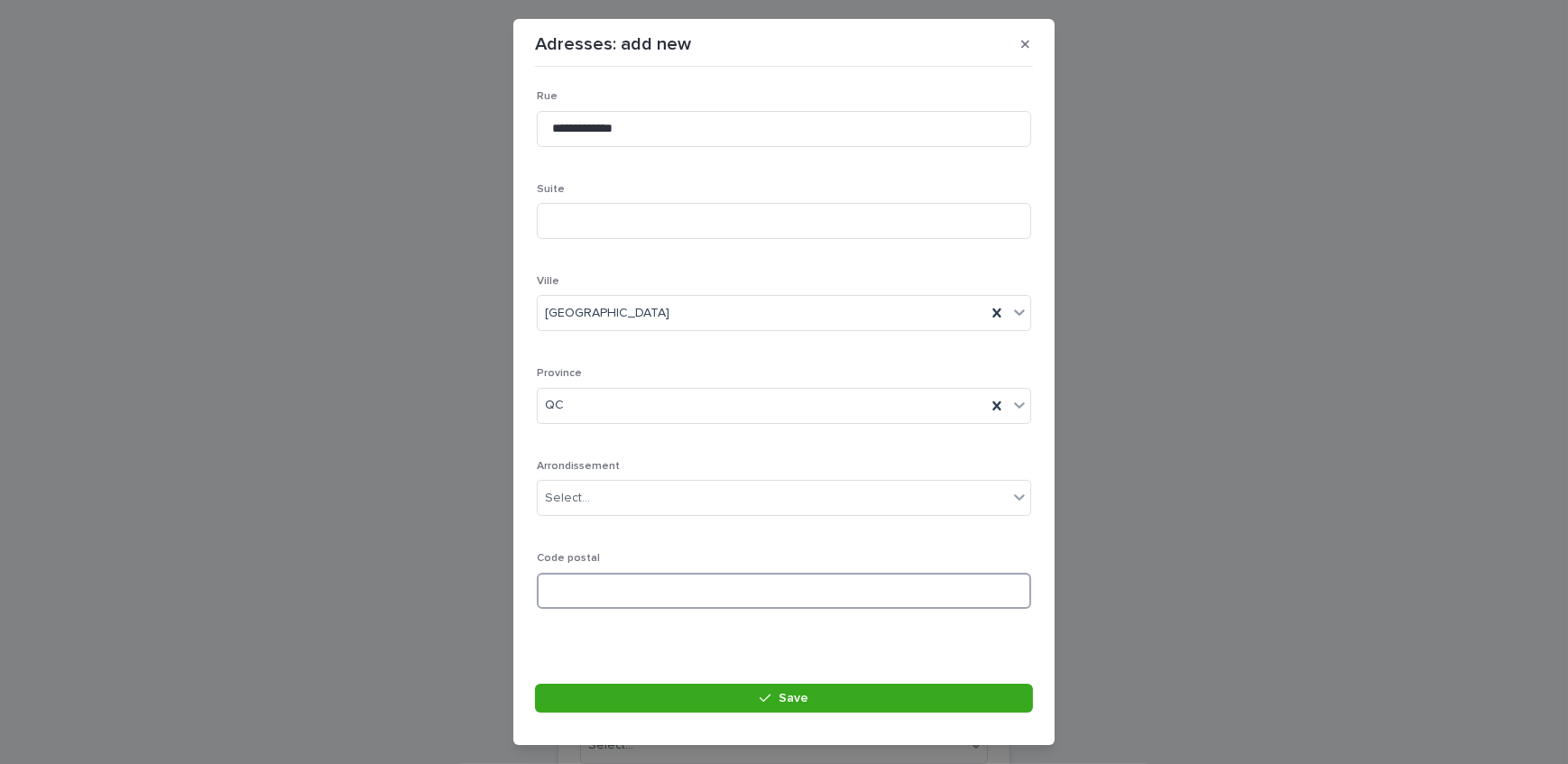
click at [772, 597] on input at bounding box center [784, 591] width 495 height 36
paste input "*******"
type input "*******"
click at [686, 501] on div "Select..." at bounding box center [773, 498] width 470 height 30
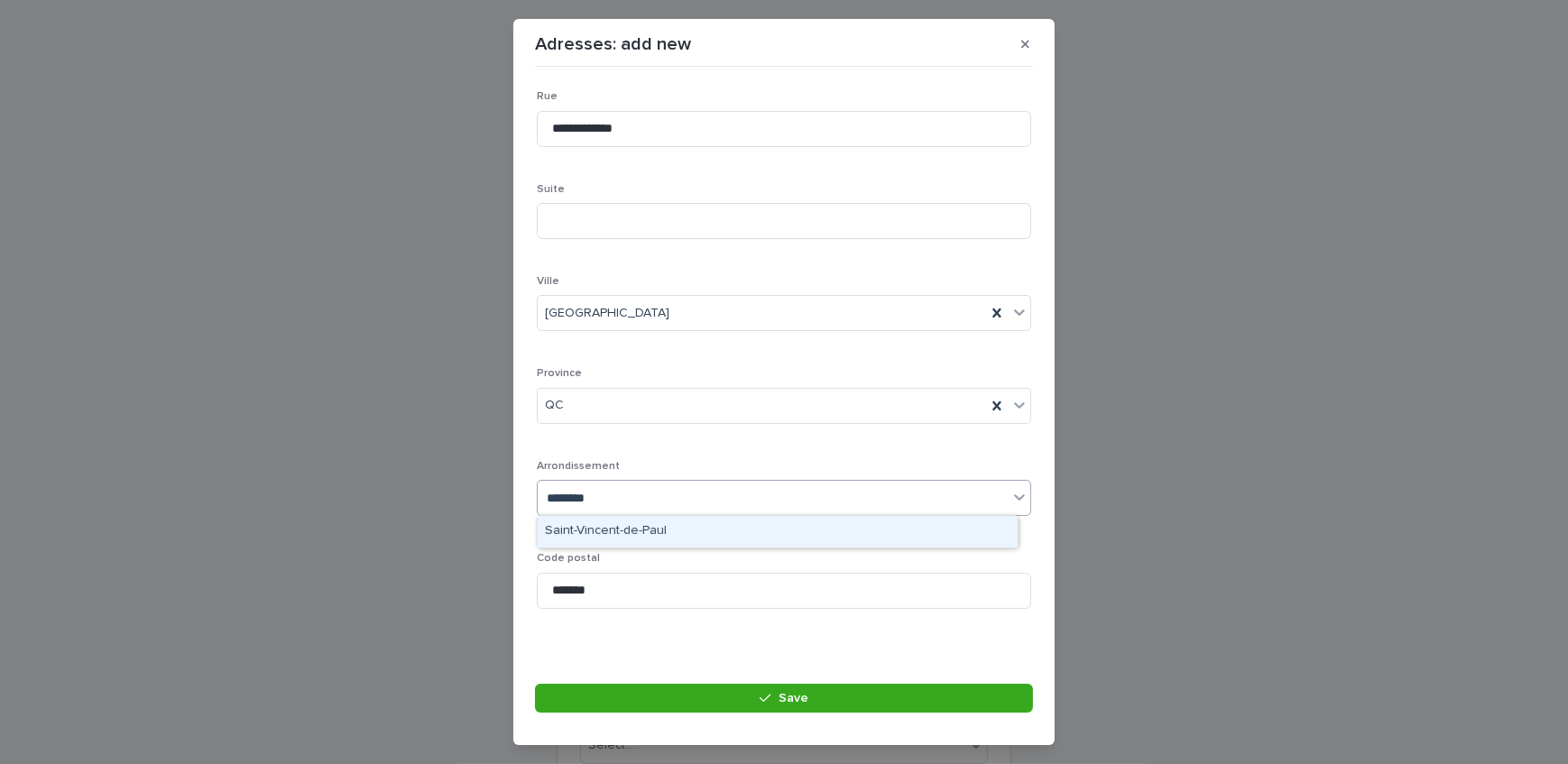
type input "*********"
click at [703, 532] on div "Saint-Vincent-de-Paul" at bounding box center [778, 532] width 480 height 32
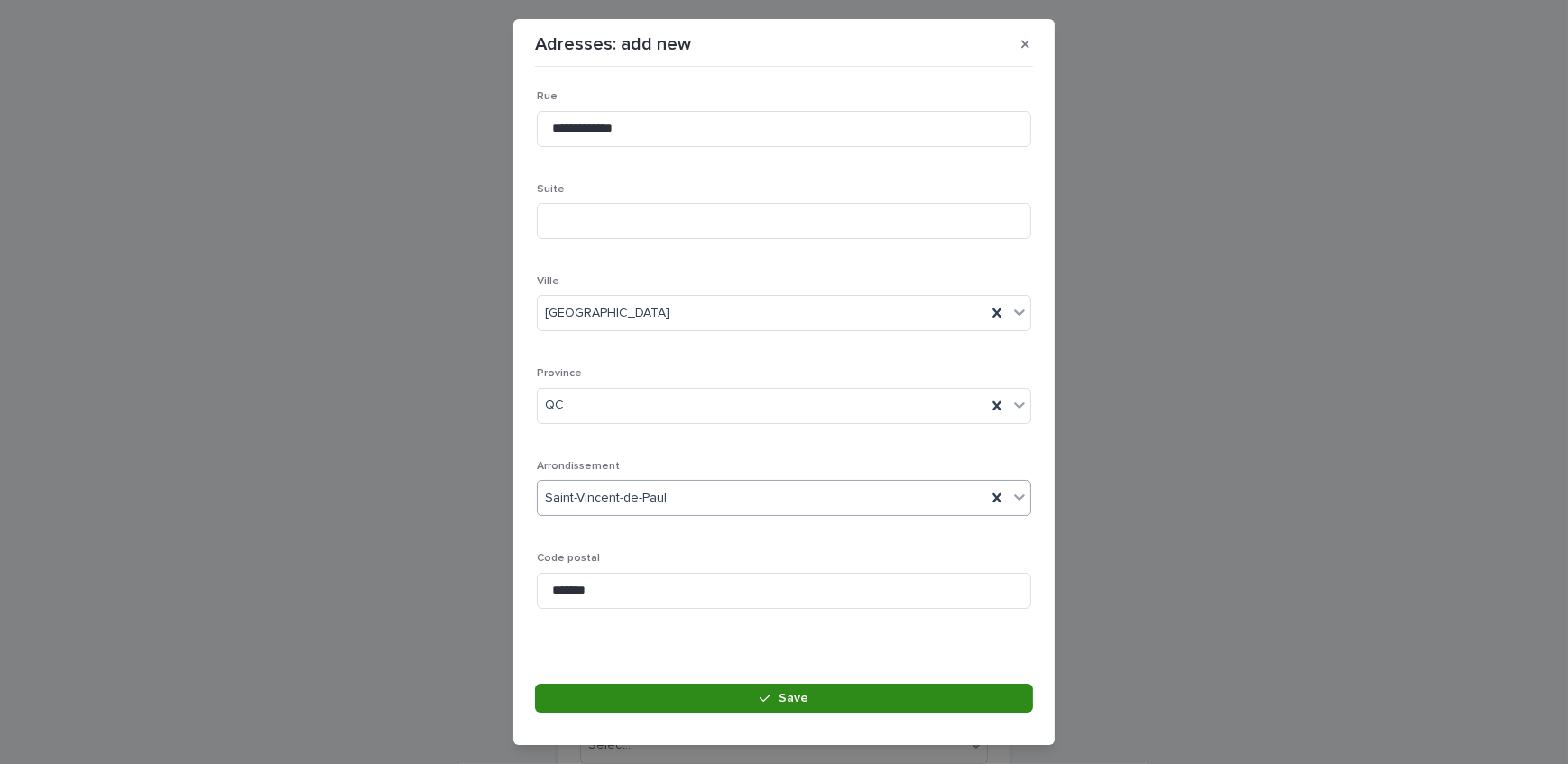
click at [738, 687] on button "Save" at bounding box center [784, 698] width 499 height 29
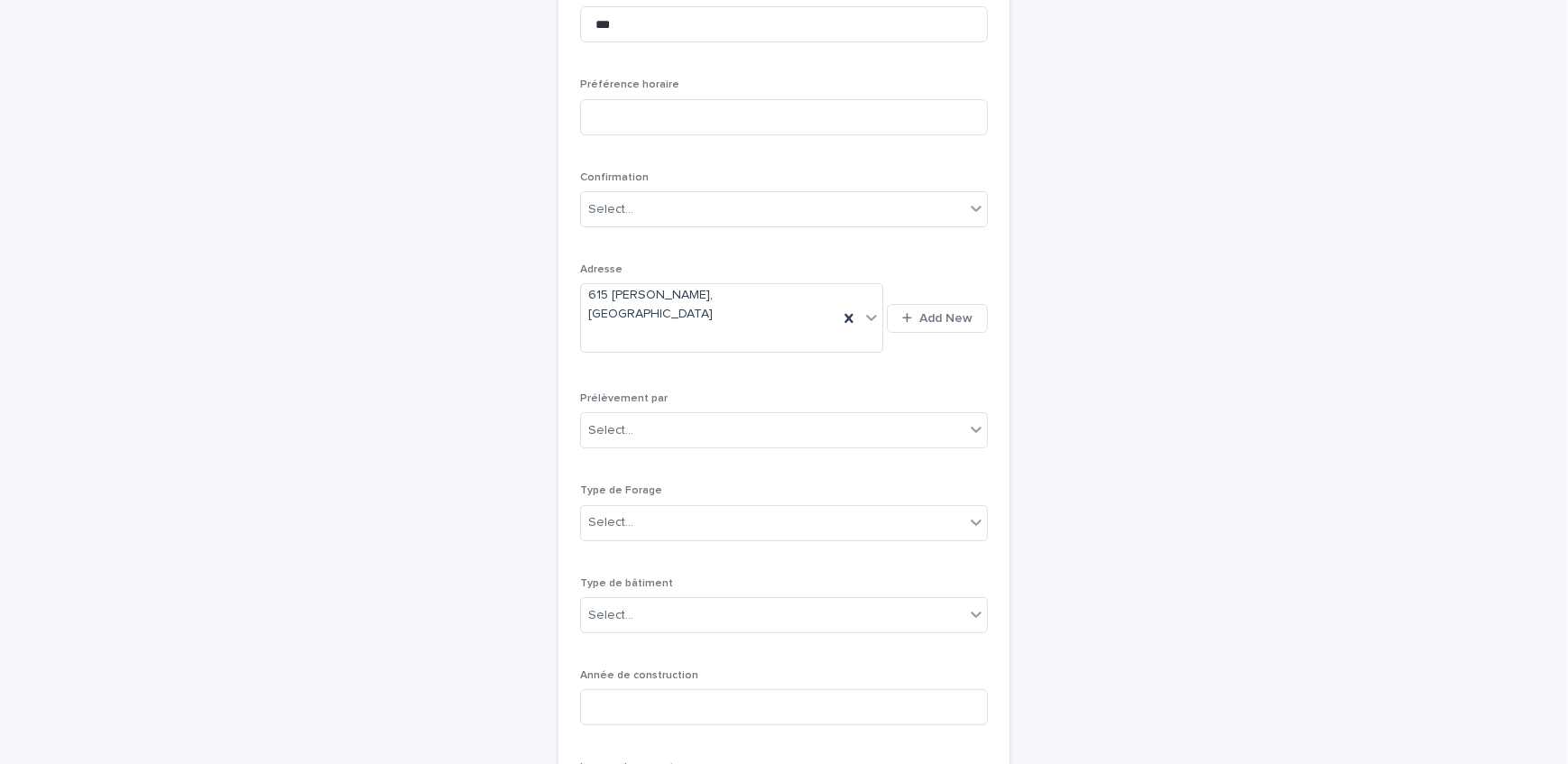
scroll to position [328, 0]
click at [664, 415] on div "Select..." at bounding box center [772, 430] width 384 height 30
click at [666, 426] on div "Multitest" at bounding box center [778, 430] width 406 height 32
click at [673, 507] on div "Select..." at bounding box center [772, 522] width 384 height 30
click at [679, 523] on div "1- Residentiel" at bounding box center [778, 522] width 406 height 32
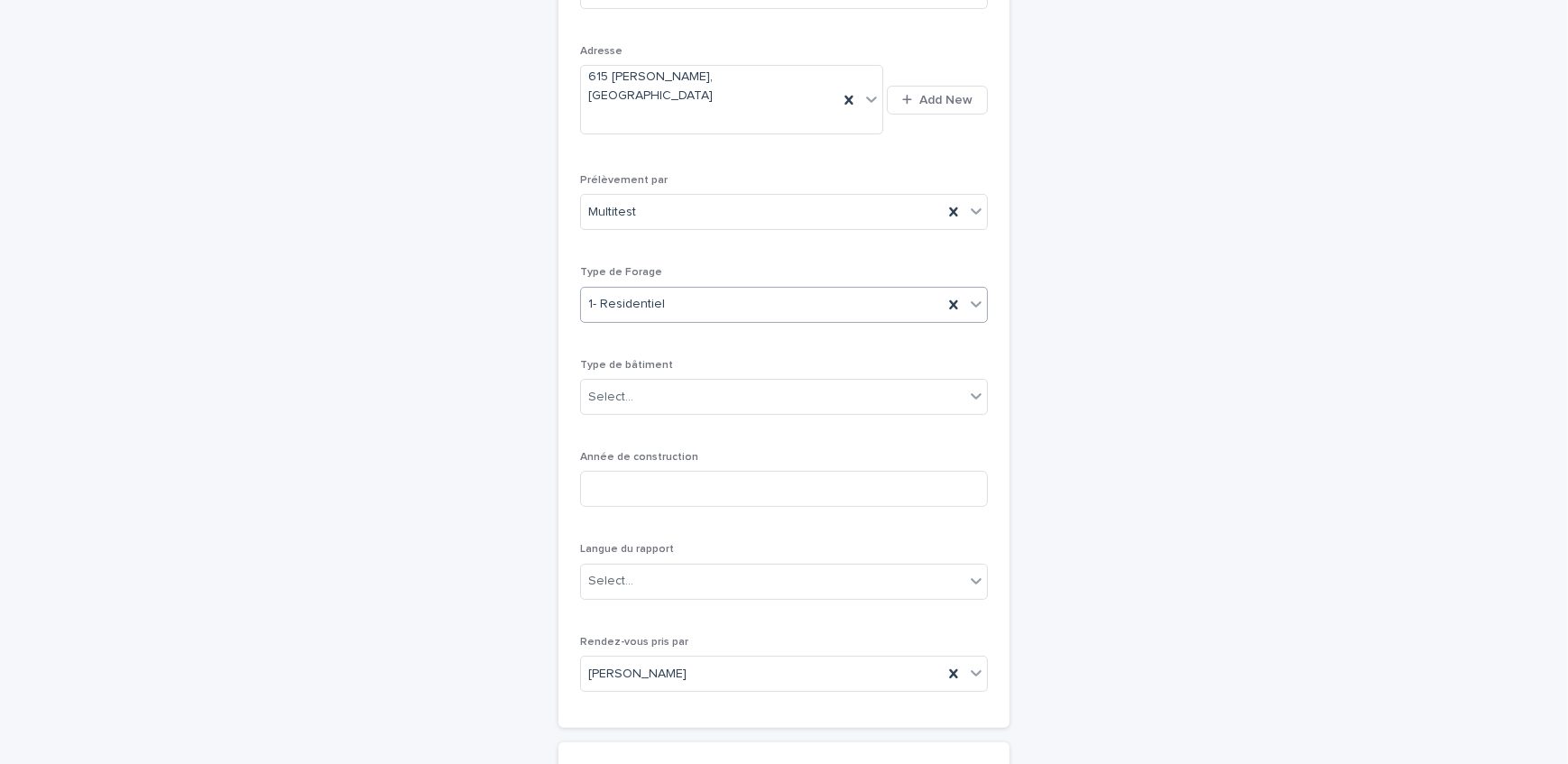
scroll to position [574, 0]
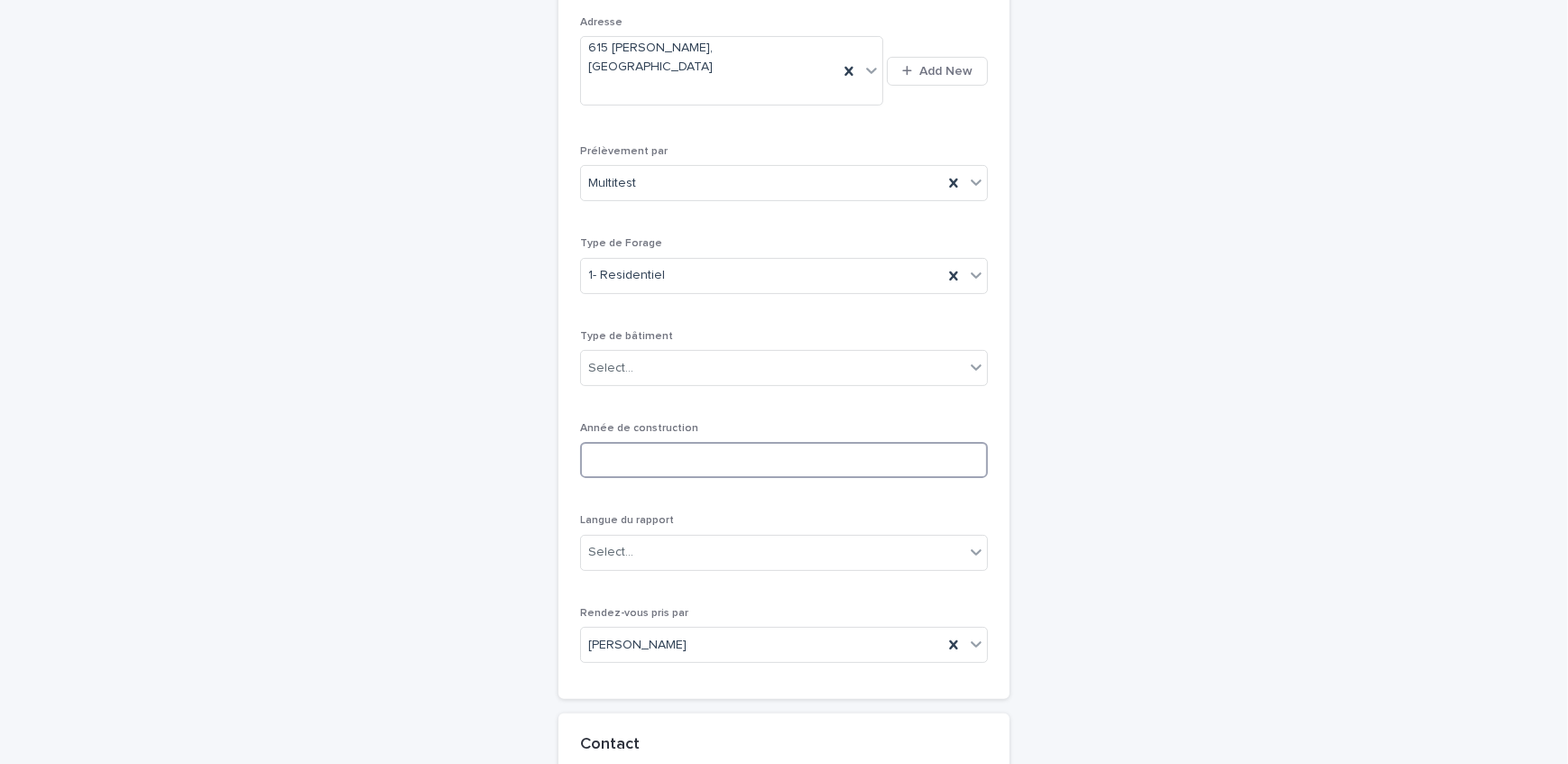
click at [685, 442] on input at bounding box center [784, 460] width 408 height 36
type input "****"
click at [642, 354] on div "Select..." at bounding box center [772, 369] width 384 height 30
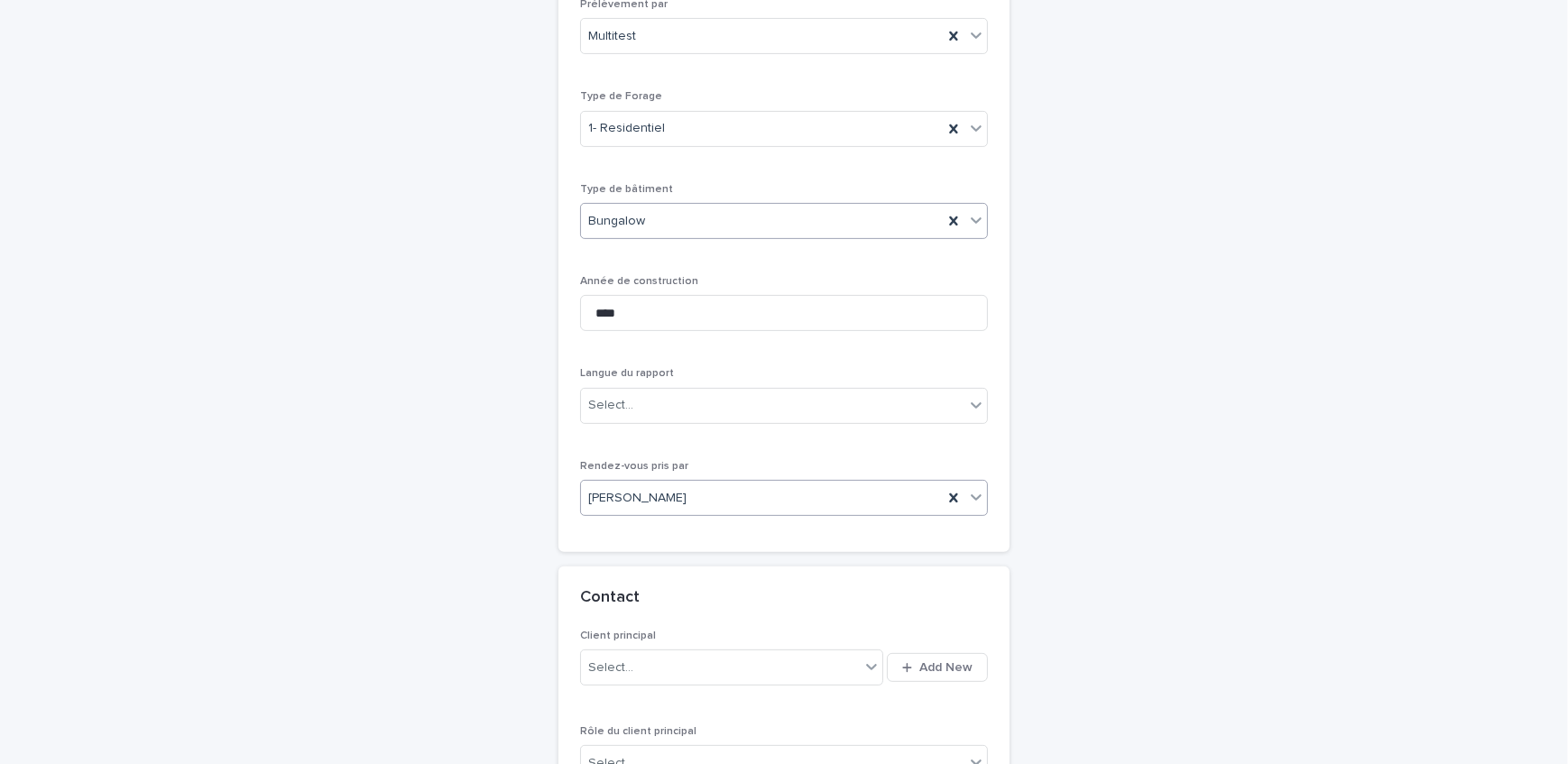
scroll to position [738, 0]
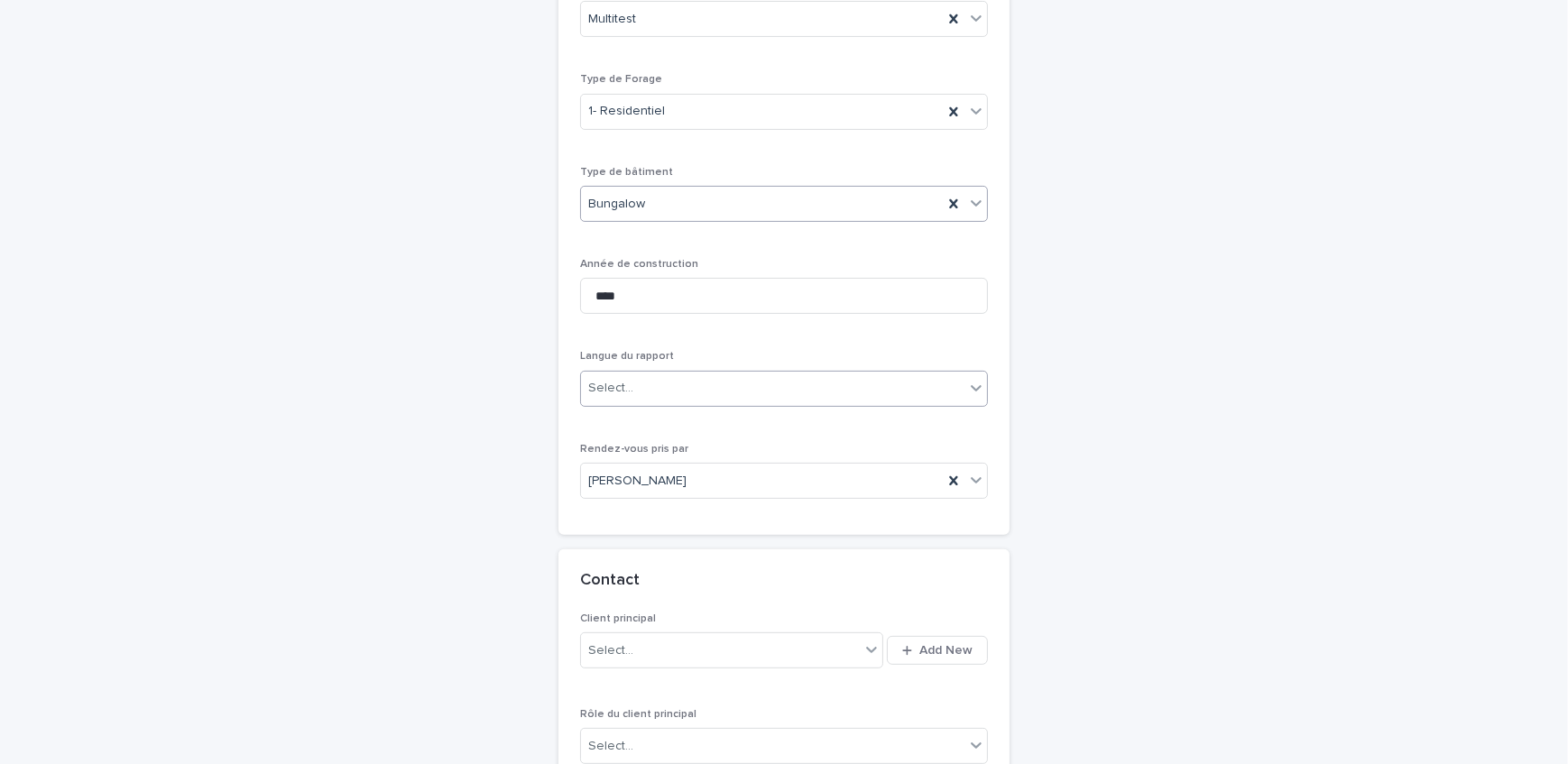
click at [633, 374] on div "Select..." at bounding box center [772, 388] width 384 height 30
click at [659, 388] on div "Français" at bounding box center [778, 389] width 406 height 32
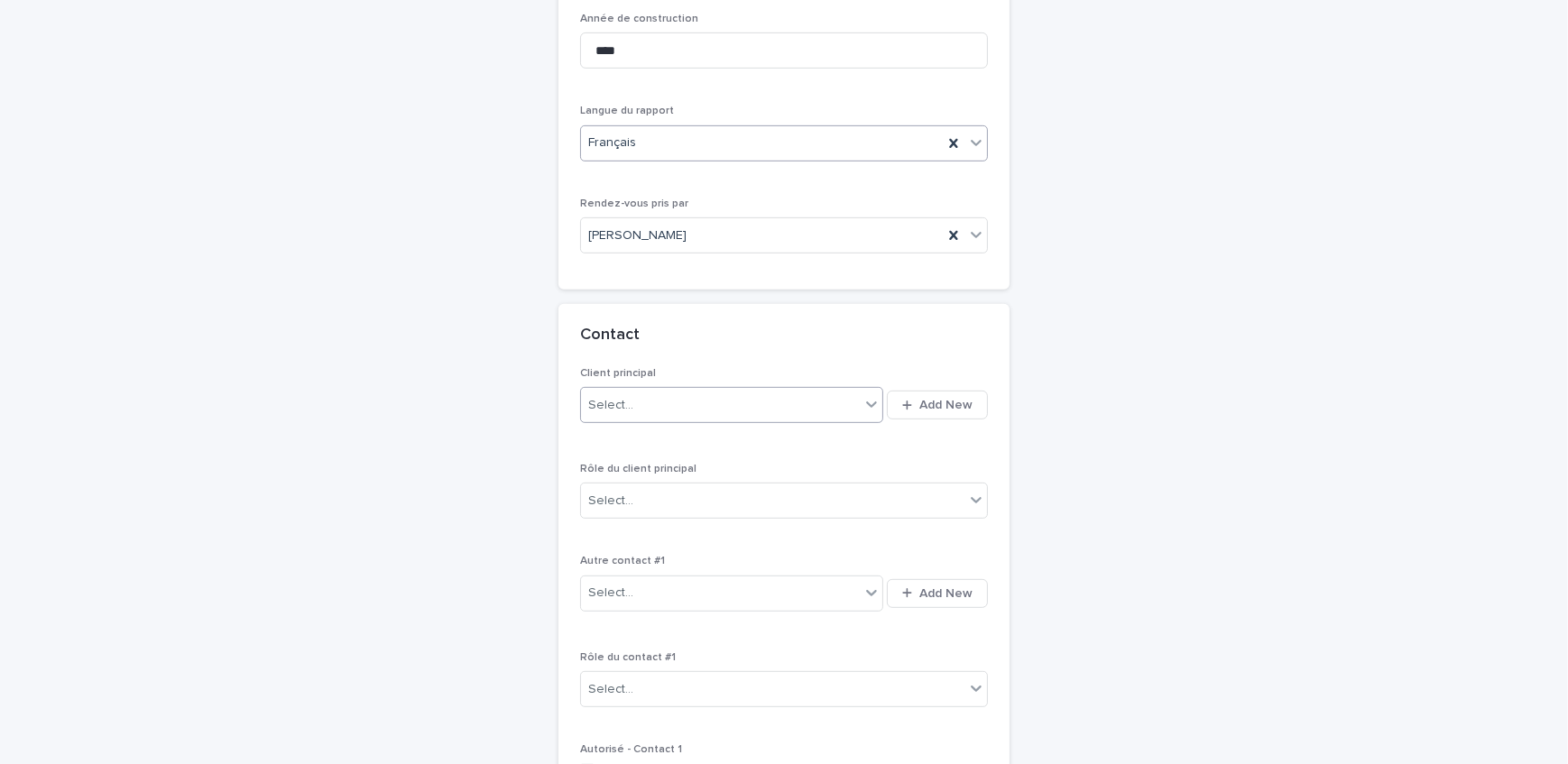
click at [756, 390] on div "Select..." at bounding box center [720, 405] width 279 height 30
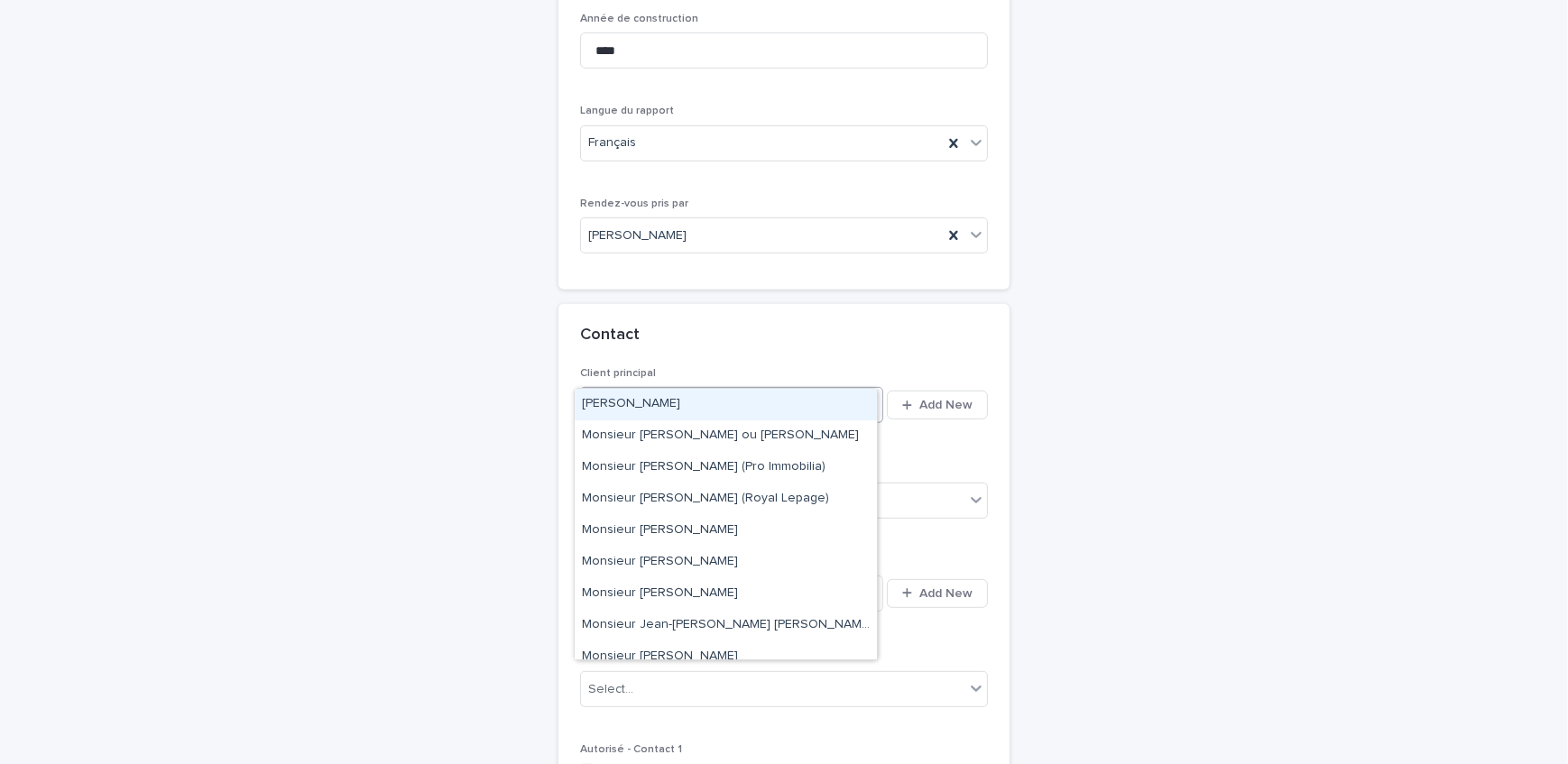
drag, startPoint x: 599, startPoint y: 354, endPoint x: 590, endPoint y: 355, distance: 9.1
click at [590, 390] on div "**********" at bounding box center [720, 405] width 279 height 30
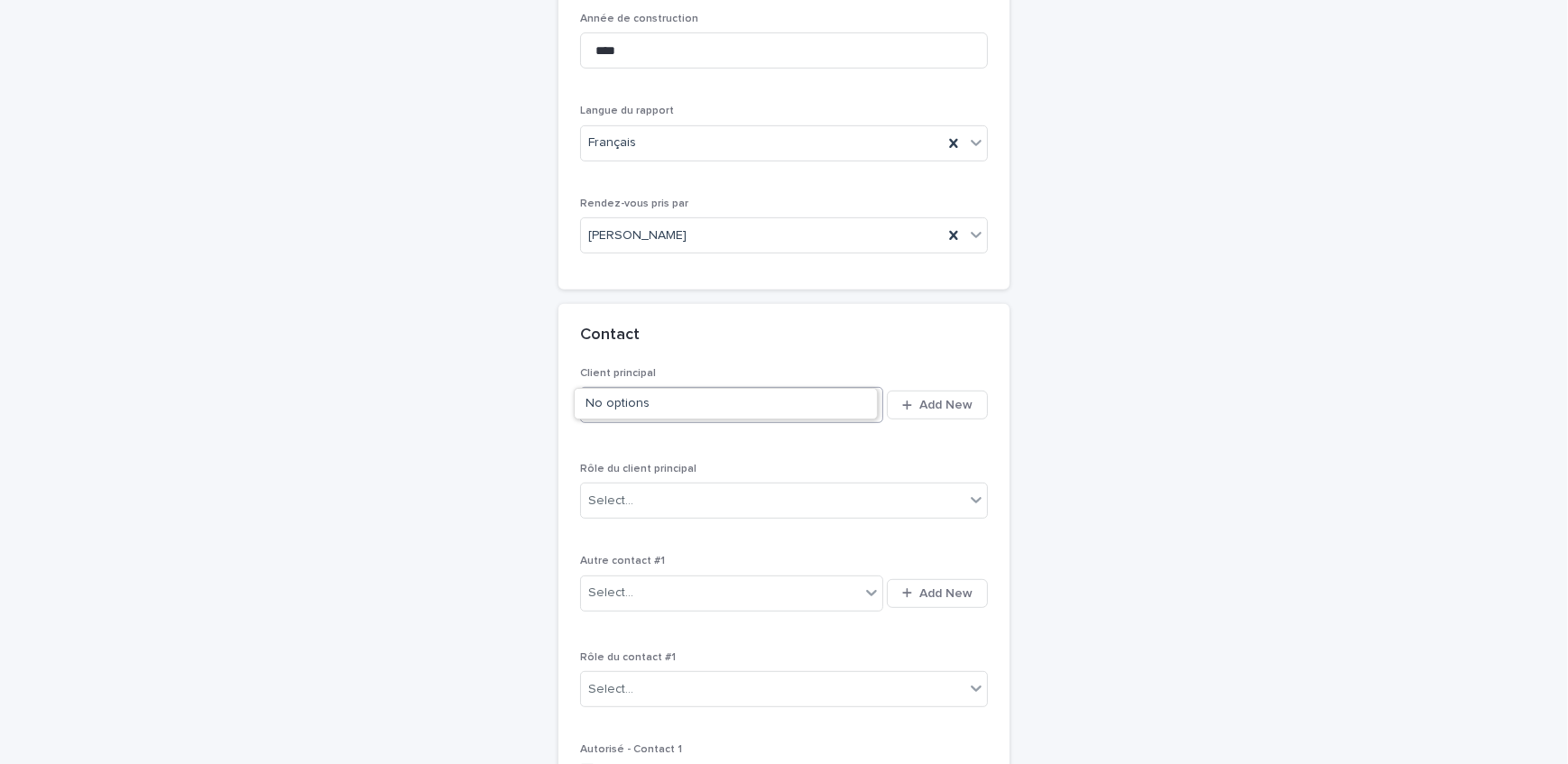
type input "***"
drag, startPoint x: 608, startPoint y: 365, endPoint x: 567, endPoint y: 370, distance: 41.3
click at [567, 370] on div "Client principal 0 results available. Select is focused ,type to refine list, p…" at bounding box center [784, 592] width 451 height 448
type input "**********"
click at [973, 390] on button "Add New" at bounding box center [938, 404] width 101 height 29
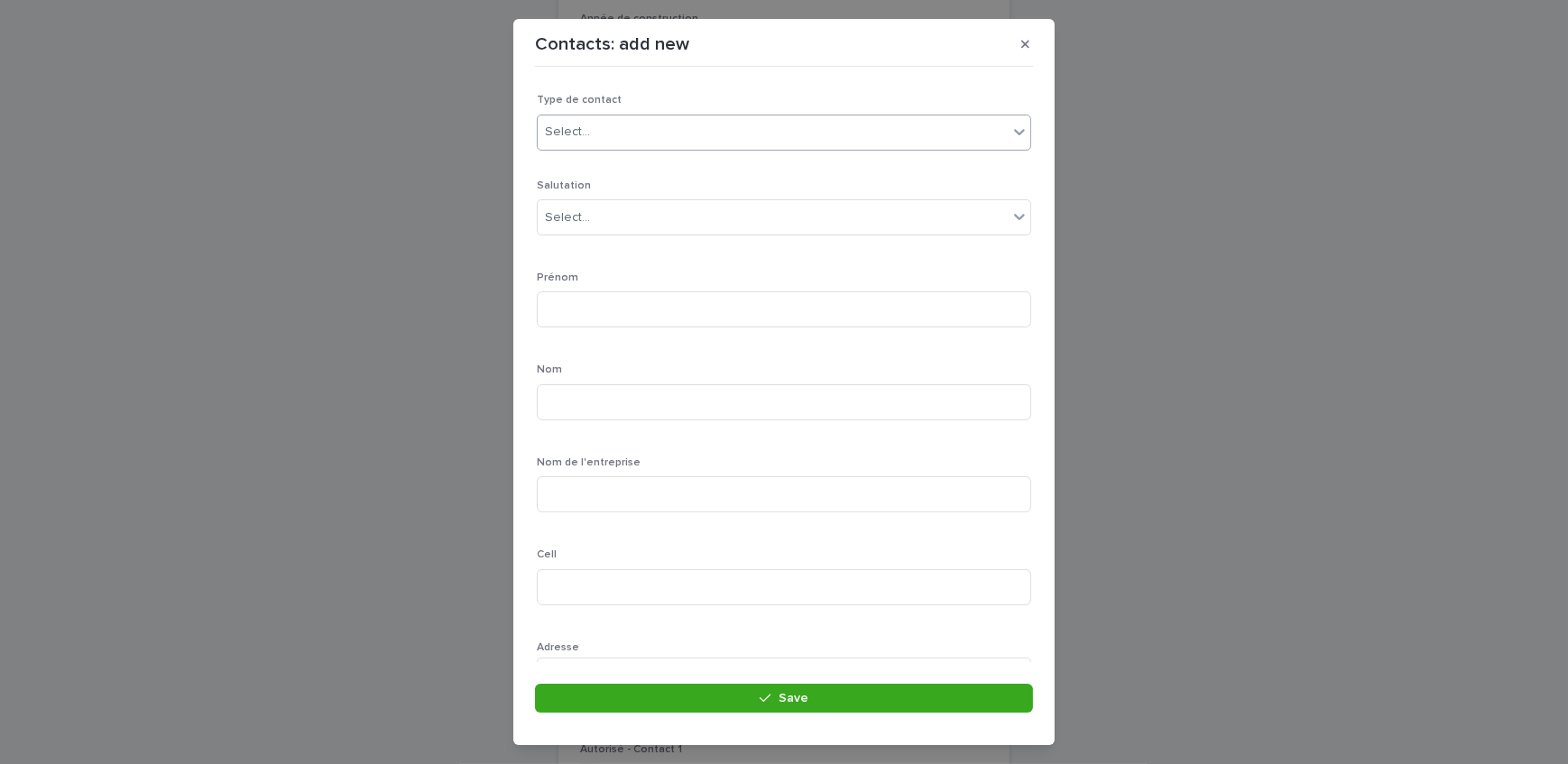
click at [700, 134] on div "Select..." at bounding box center [773, 132] width 470 height 30
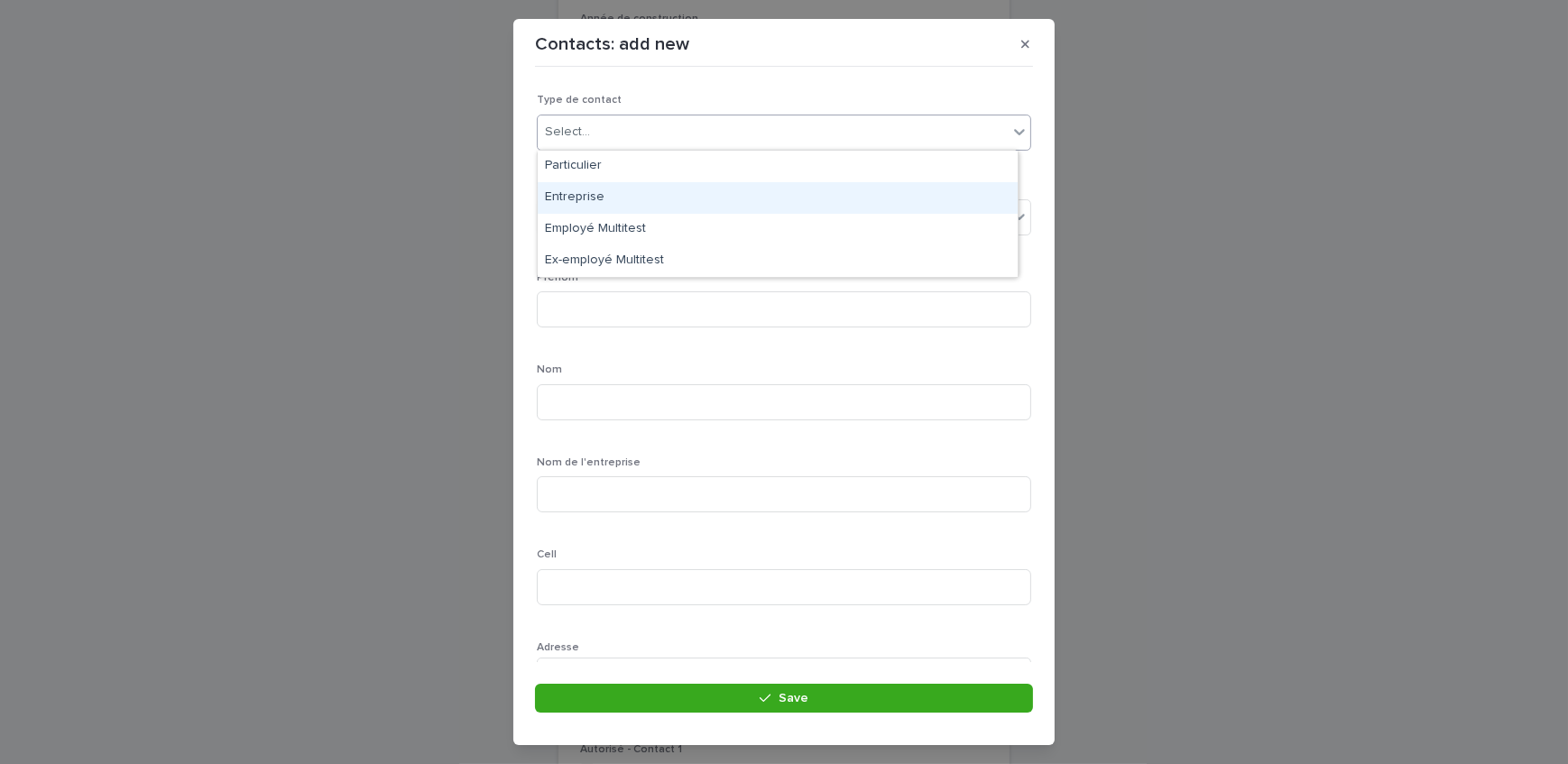
click at [680, 193] on div "Entreprise" at bounding box center [778, 198] width 480 height 32
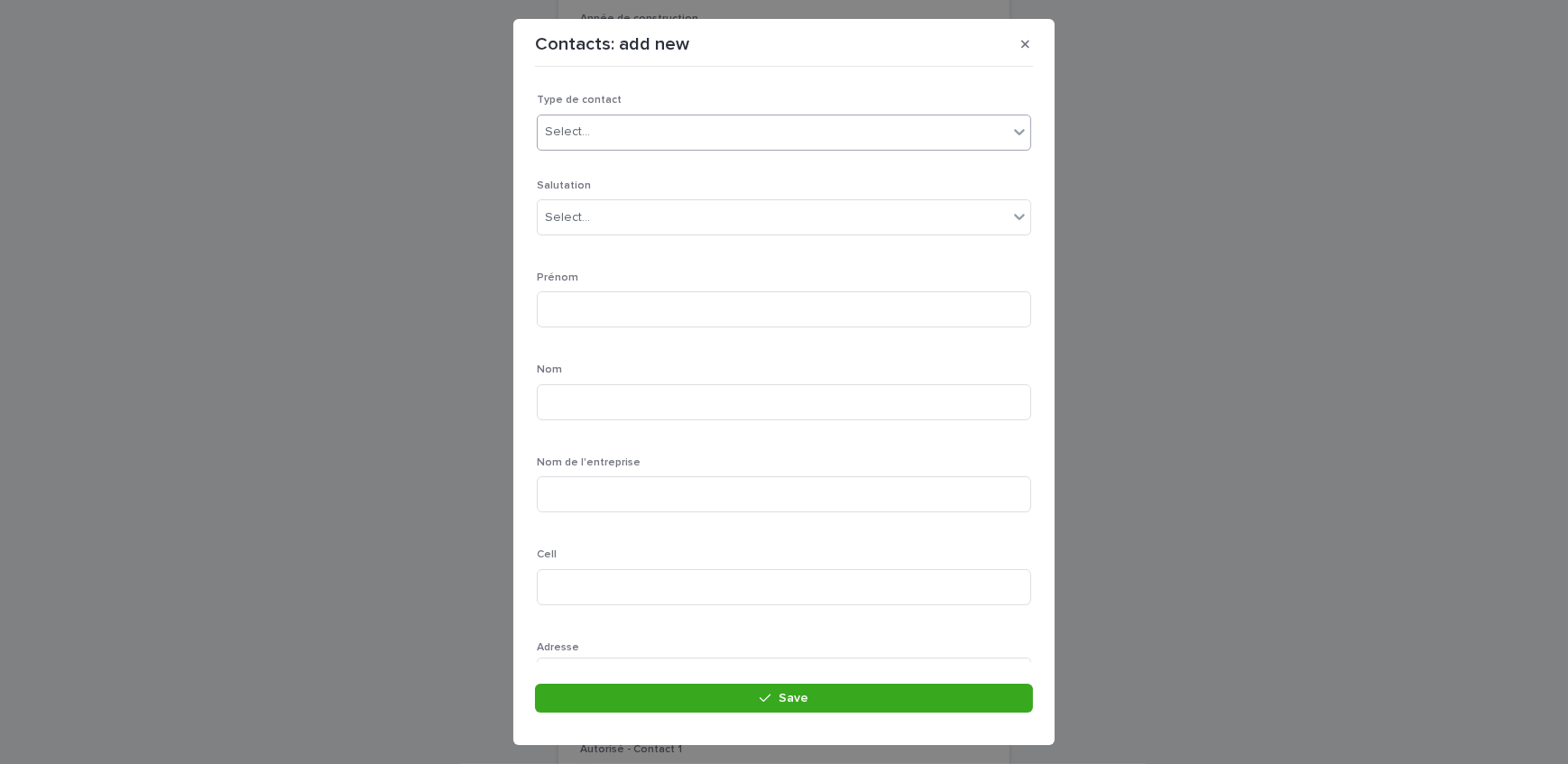
click at [680, 244] on div "Salutation Select..." at bounding box center [784, 214] width 495 height 70
click at [679, 228] on div "Select..." at bounding box center [773, 218] width 470 height 30
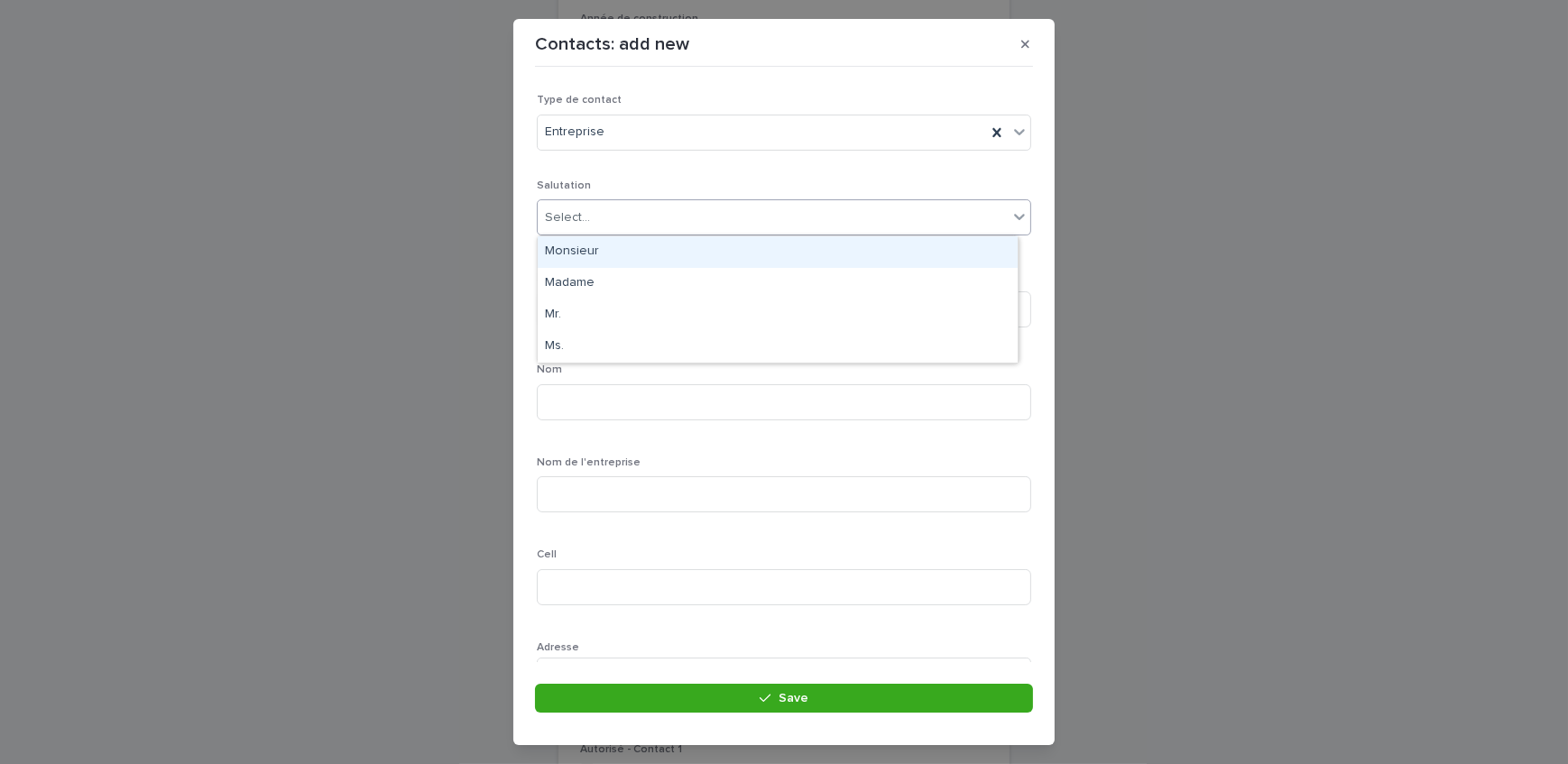
click at [652, 258] on div "Monsieur" at bounding box center [778, 253] width 480 height 32
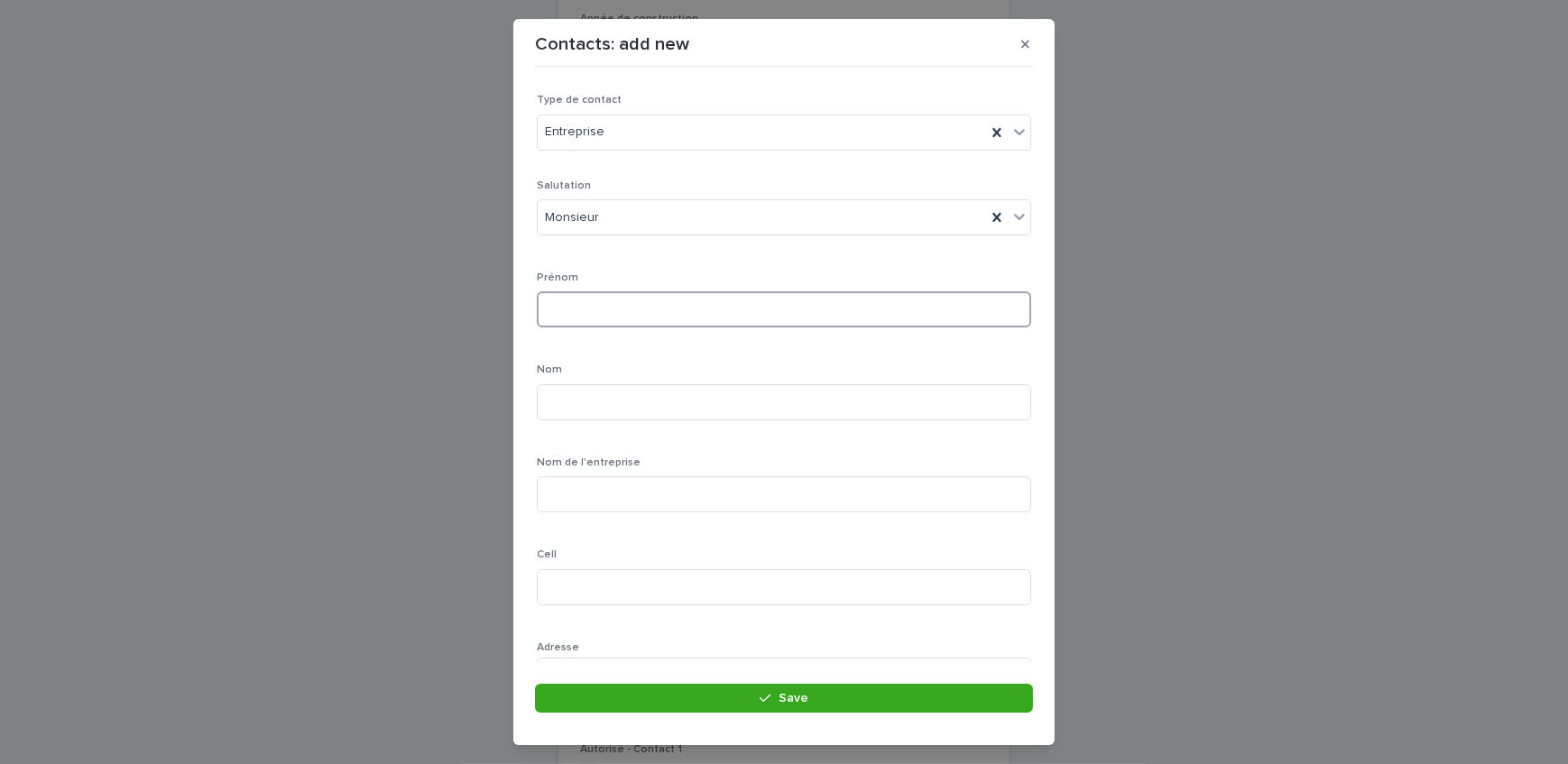
click at [664, 307] on input at bounding box center [784, 309] width 495 height 36
type input "**********"
click at [650, 269] on div "**********" at bounding box center [784, 583] width 495 height 807
click at [629, 397] on input at bounding box center [784, 402] width 495 height 36
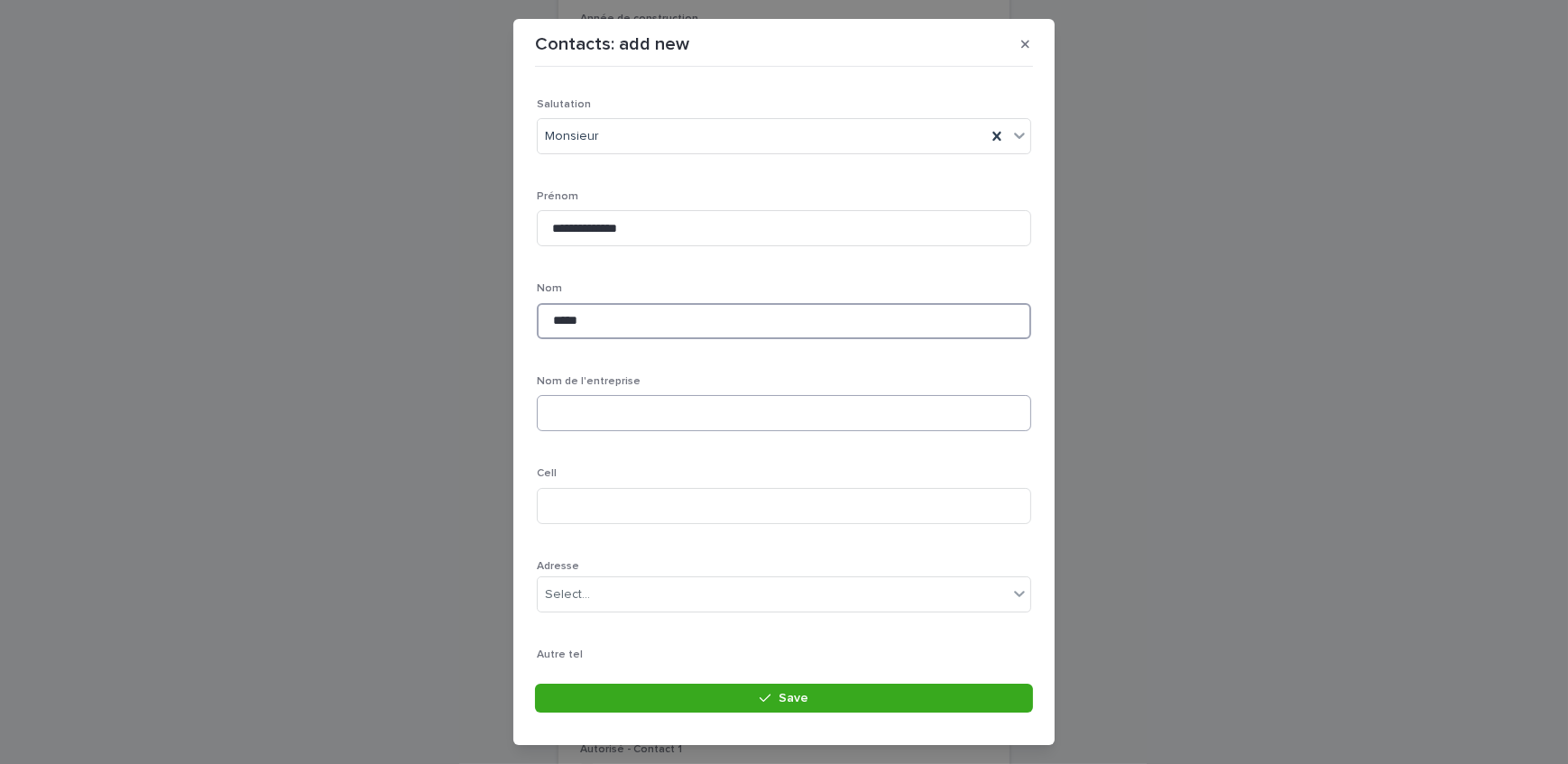
type input "*****"
click at [645, 414] on input at bounding box center [784, 413] width 495 height 36
type input "**********"
click at [612, 328] on input at bounding box center [784, 342] width 495 height 36
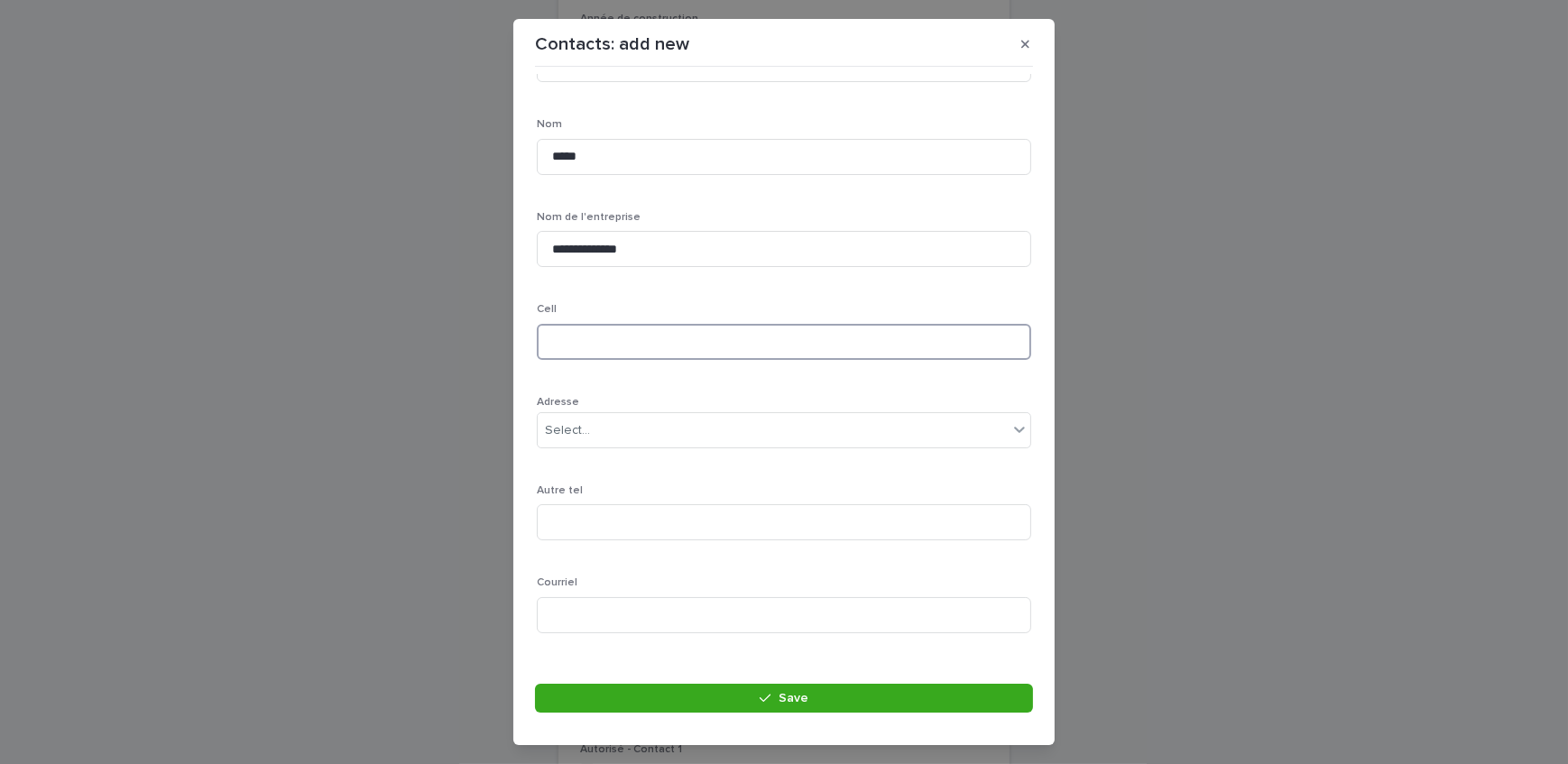
click at [614, 343] on input at bounding box center [784, 342] width 495 height 36
paste input "**********"
type input "**********"
click at [634, 491] on input at bounding box center [784, 497] width 495 height 36
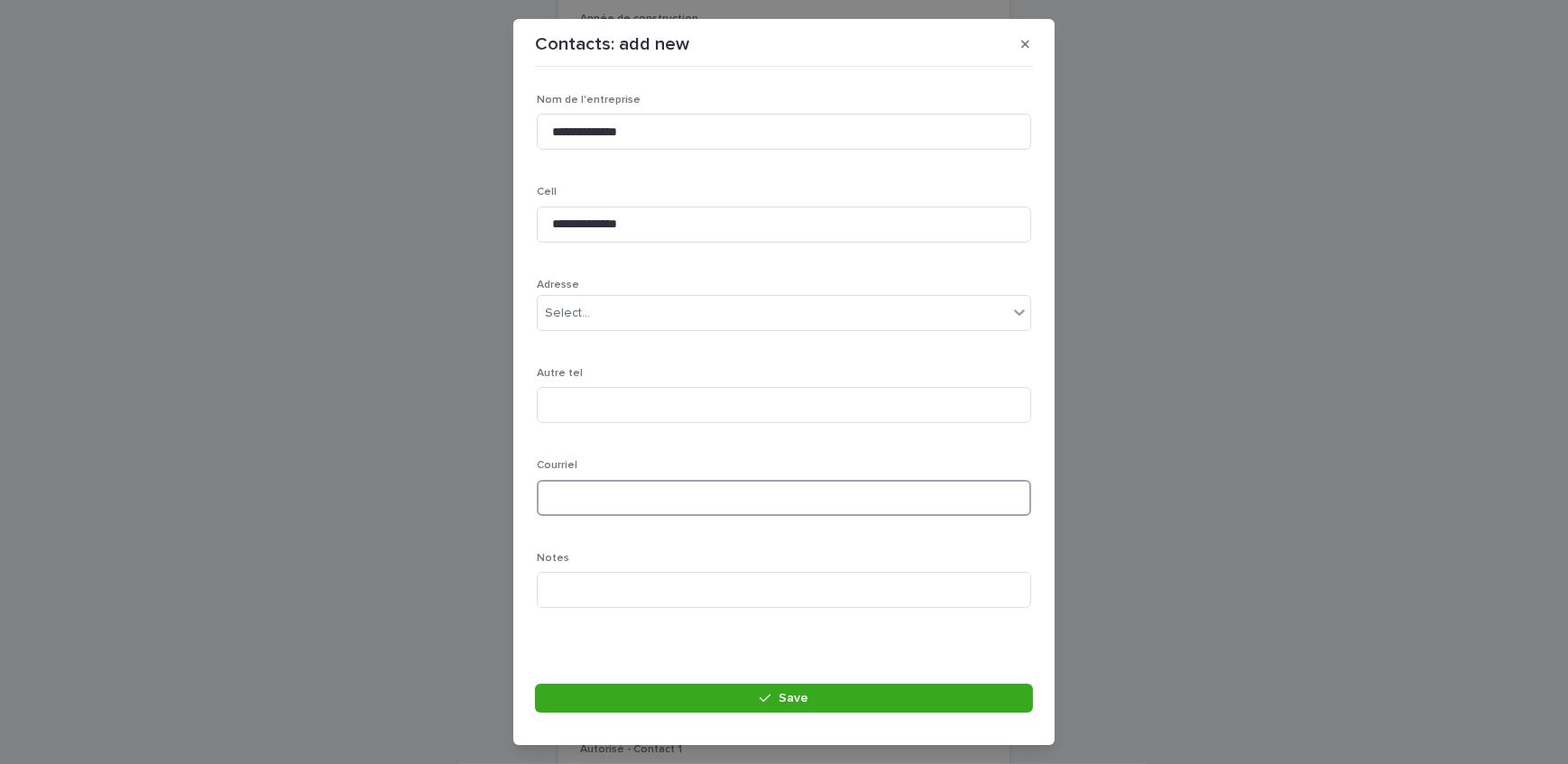
click at [580, 484] on input at bounding box center [784, 497] width 495 height 36
paste input "**********"
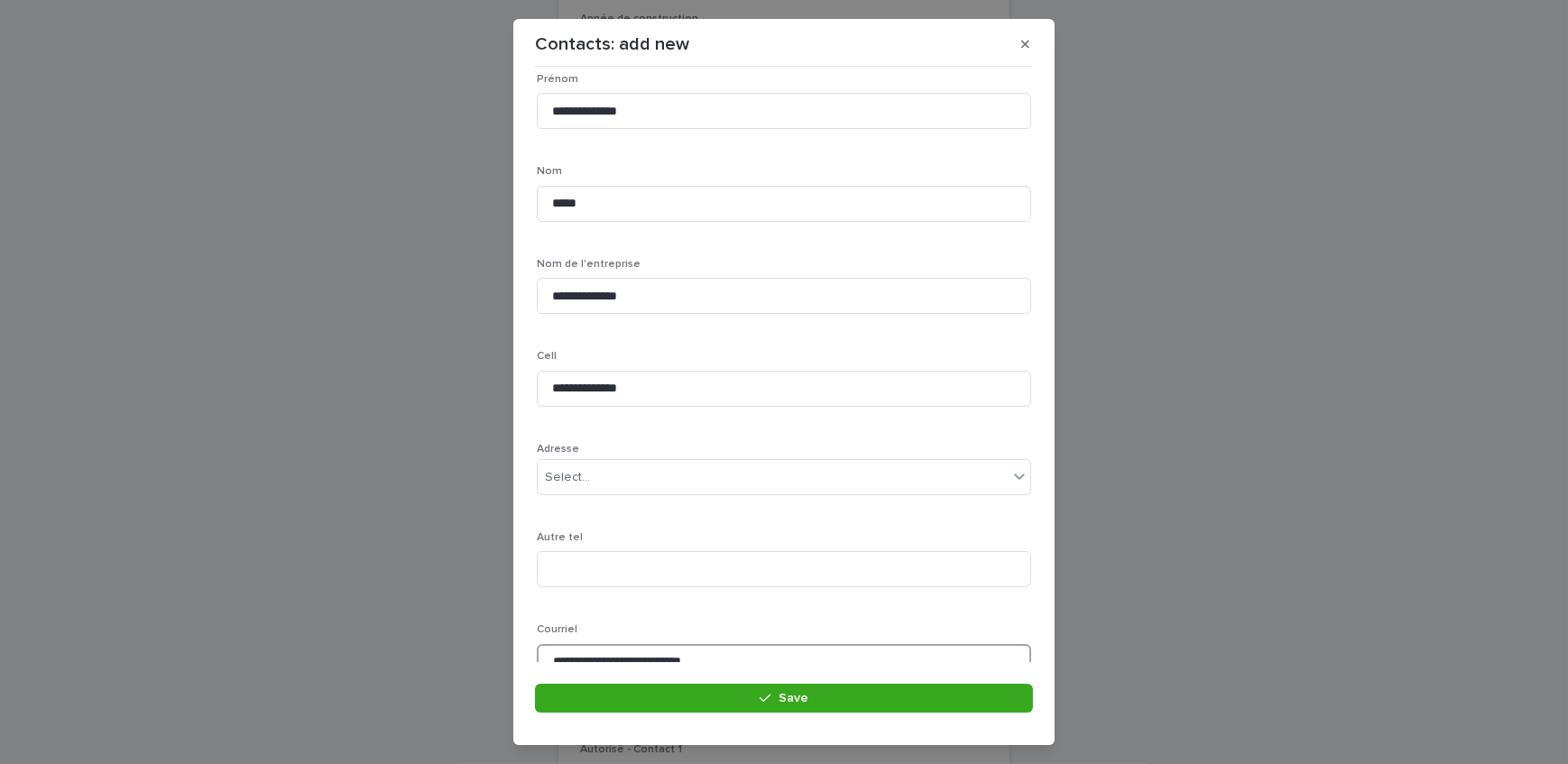
type input "**********"
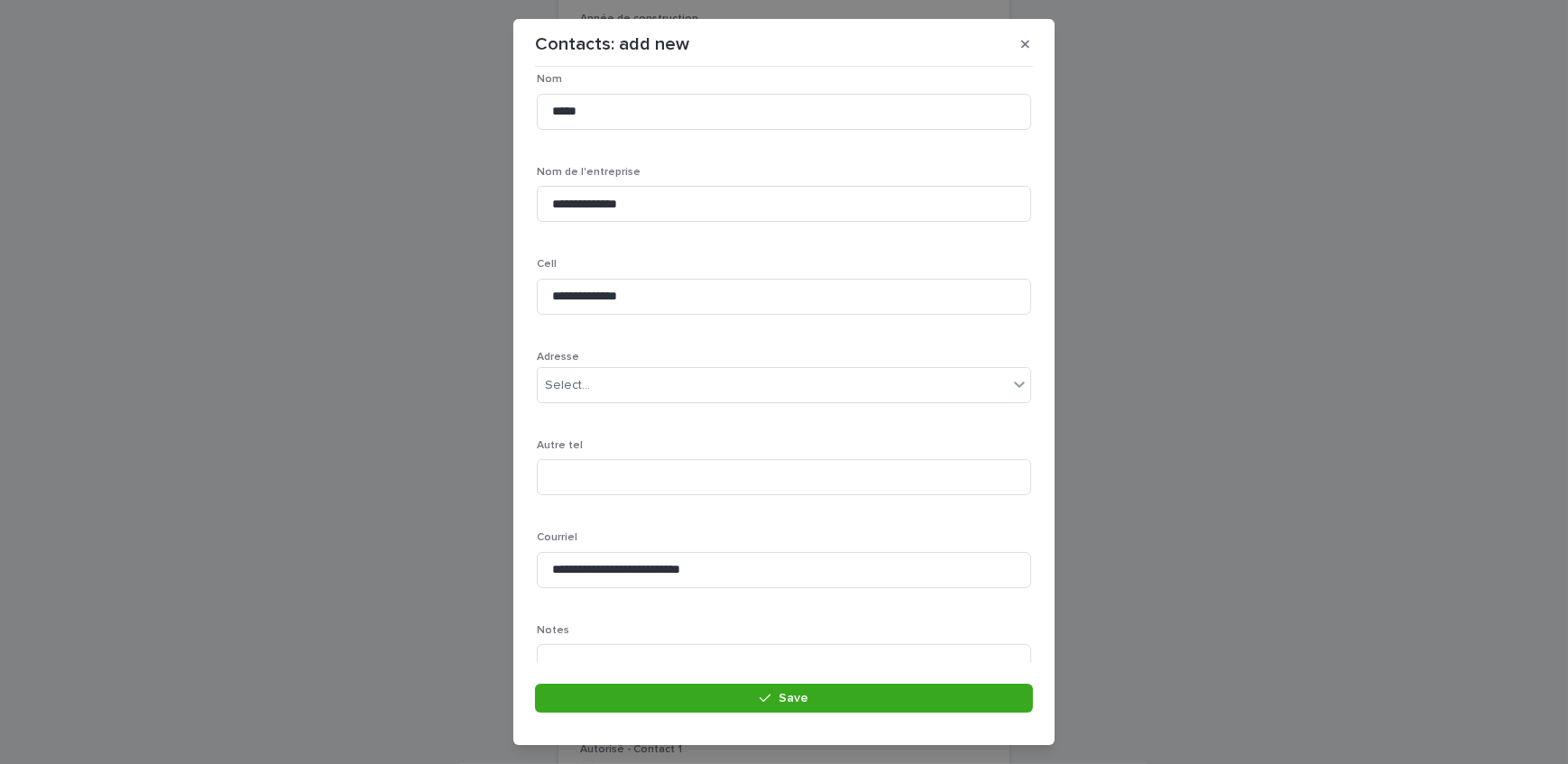
scroll to position [363, 0]
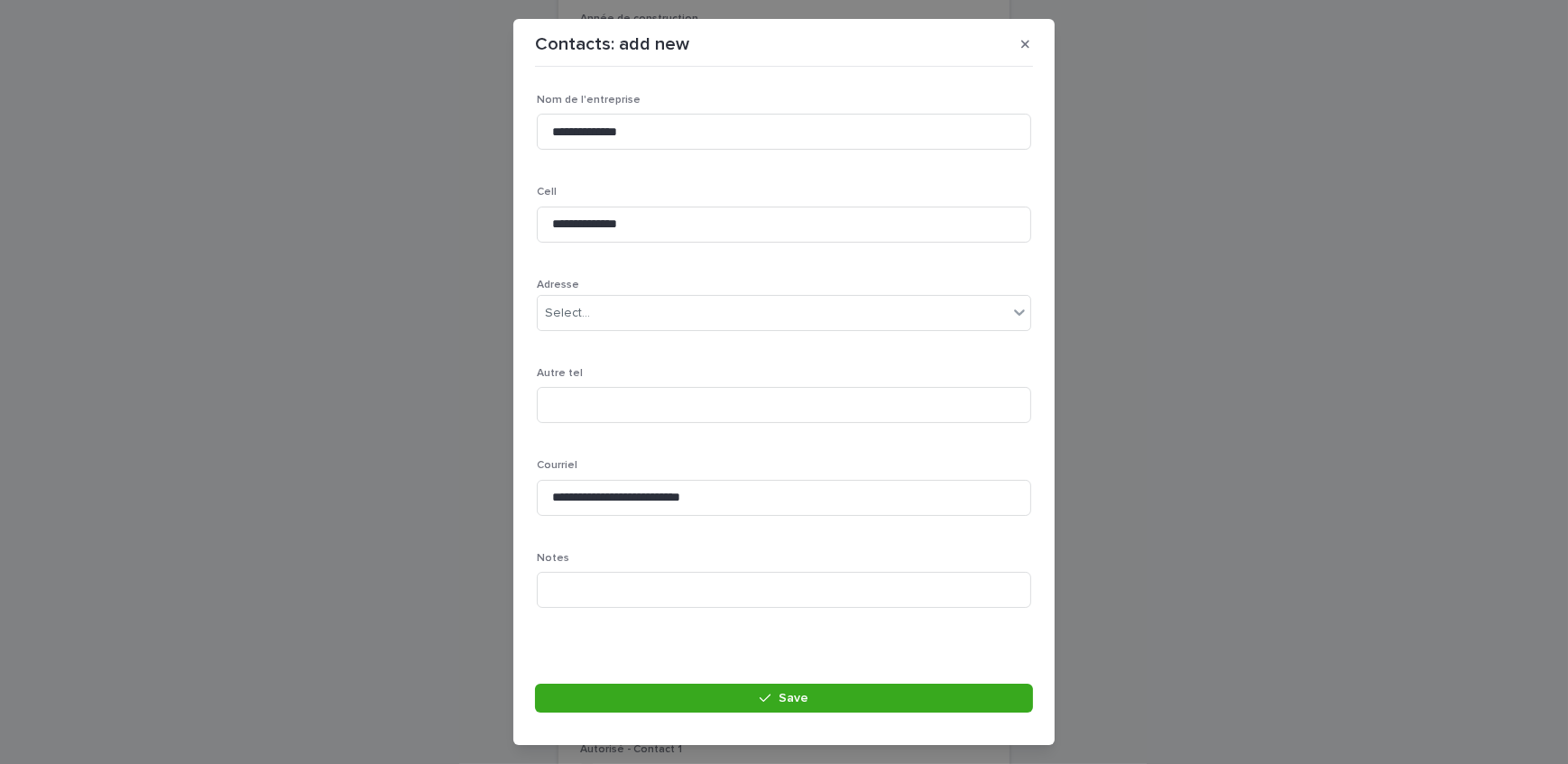
drag, startPoint x: 731, startPoint y: 690, endPoint x: 81, endPoint y: 602, distance: 655.9
click at [731, 690] on button "Save" at bounding box center [784, 698] width 499 height 29
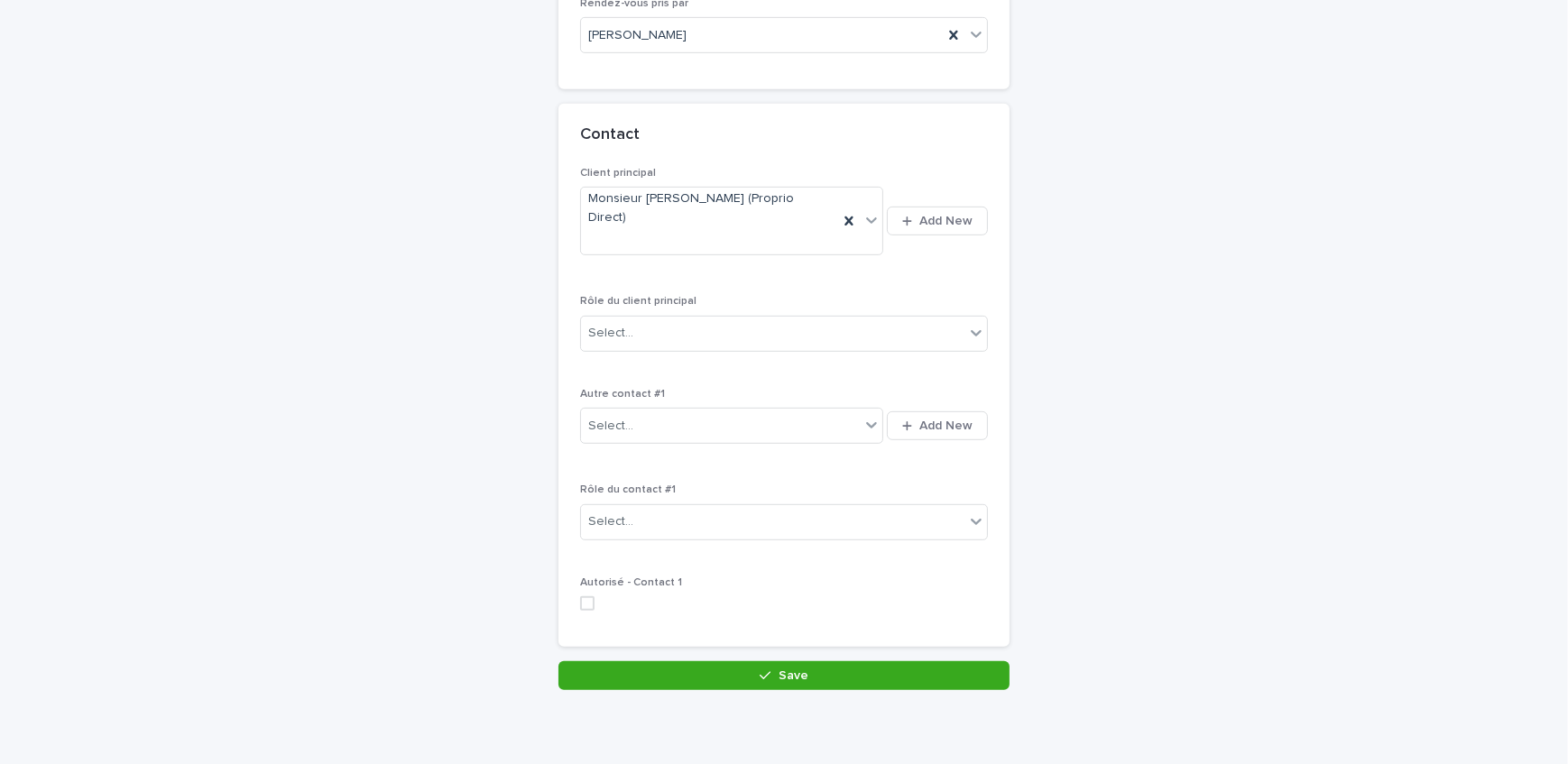
scroll to position [1215, 0]
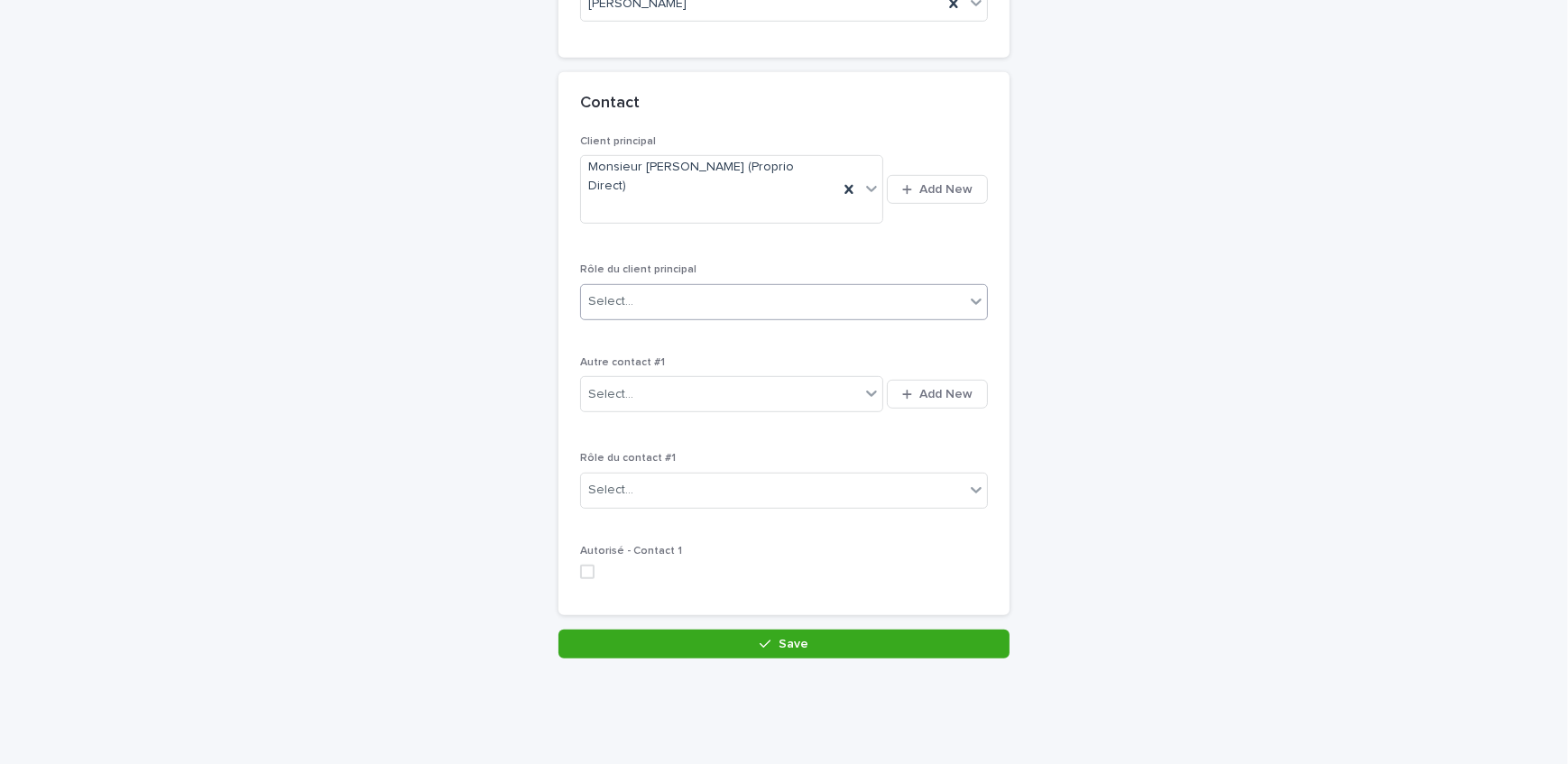
click at [655, 287] on div "Select..." at bounding box center [772, 302] width 384 height 30
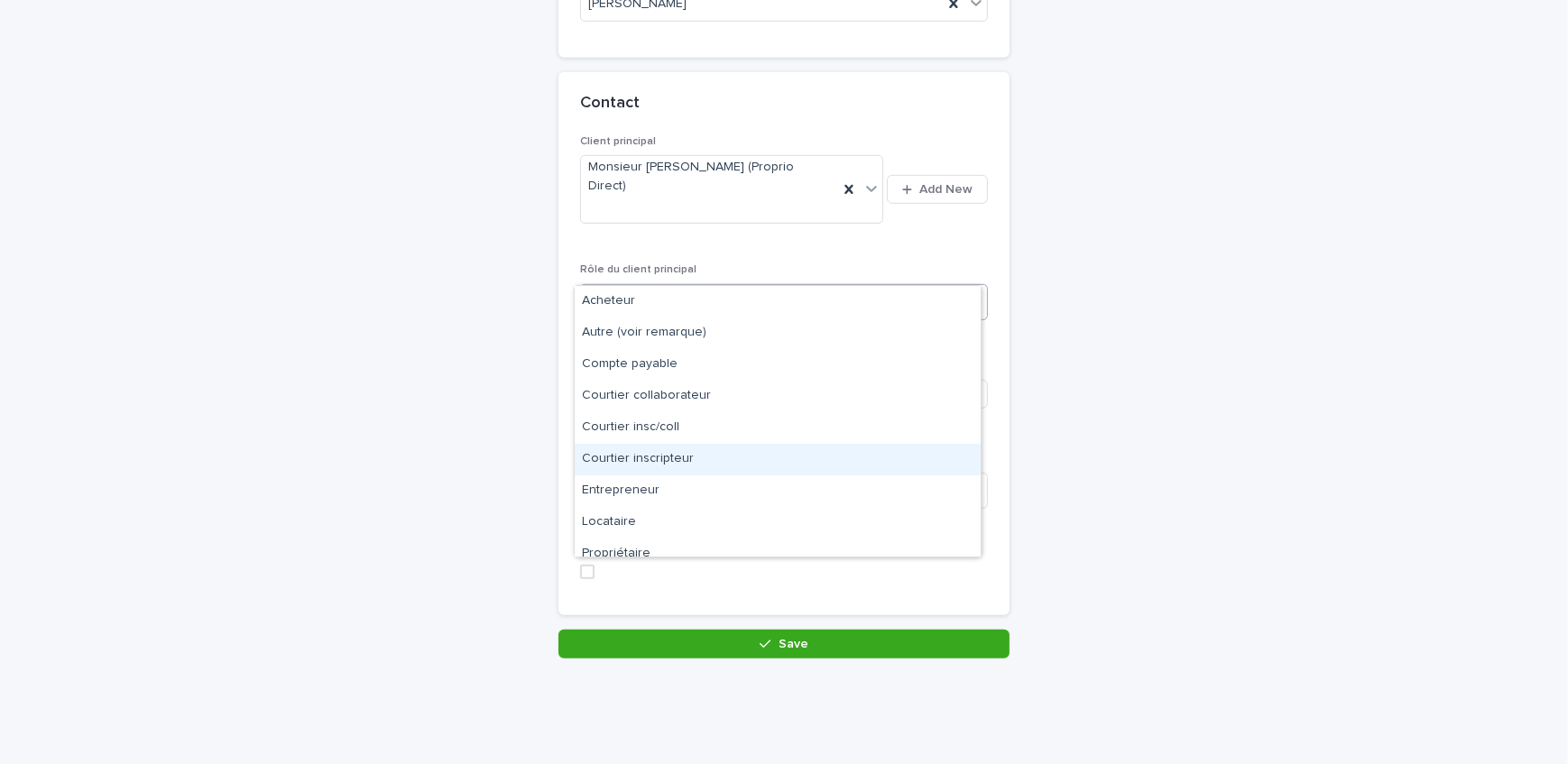
click at [668, 459] on div "Courtier inscripteur" at bounding box center [778, 460] width 406 height 32
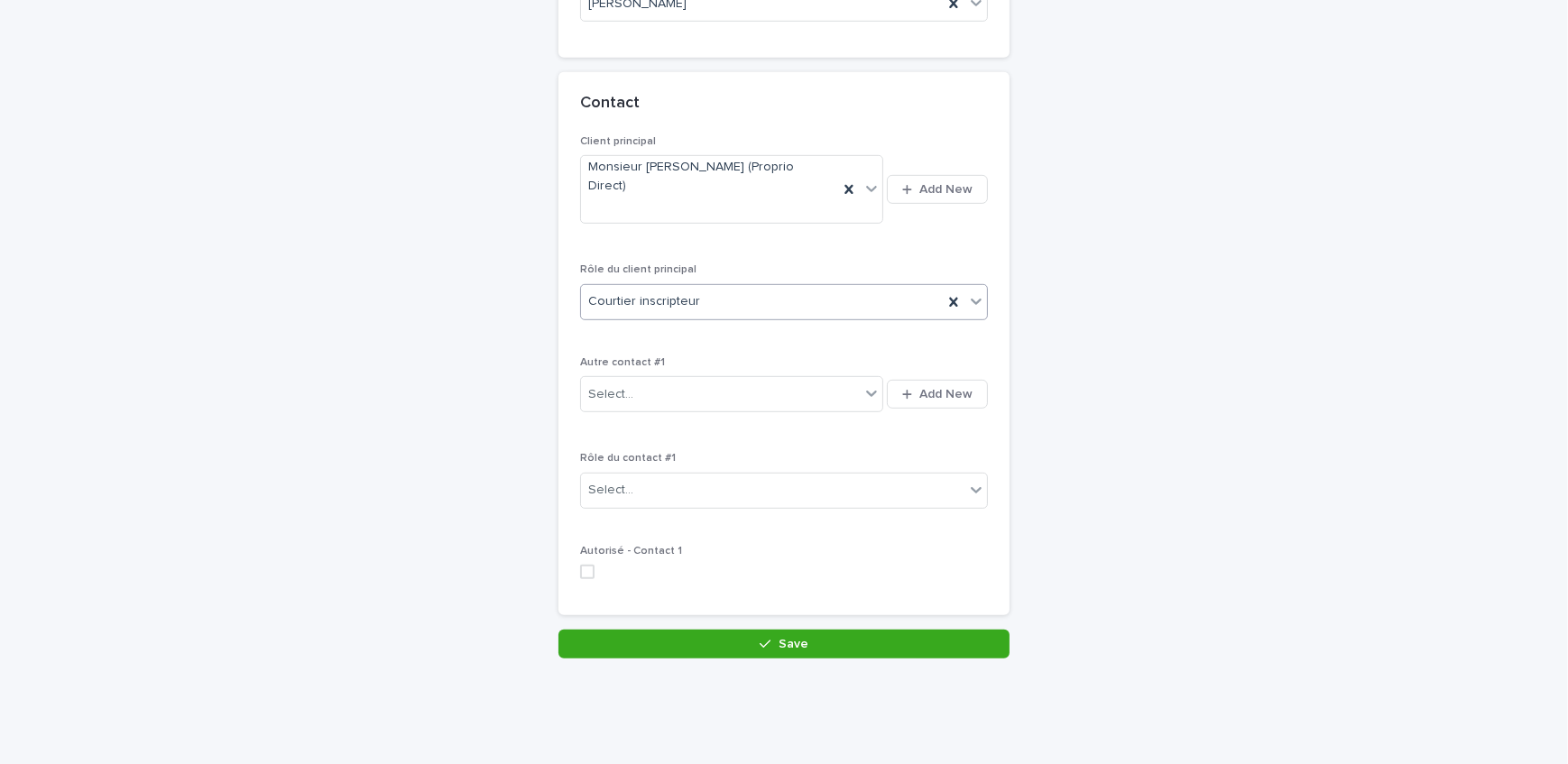
drag, startPoint x: 729, startPoint y: 604, endPoint x: 668, endPoint y: 606, distance: 61.0
click at [728, 630] on button "Save" at bounding box center [784, 644] width 451 height 29
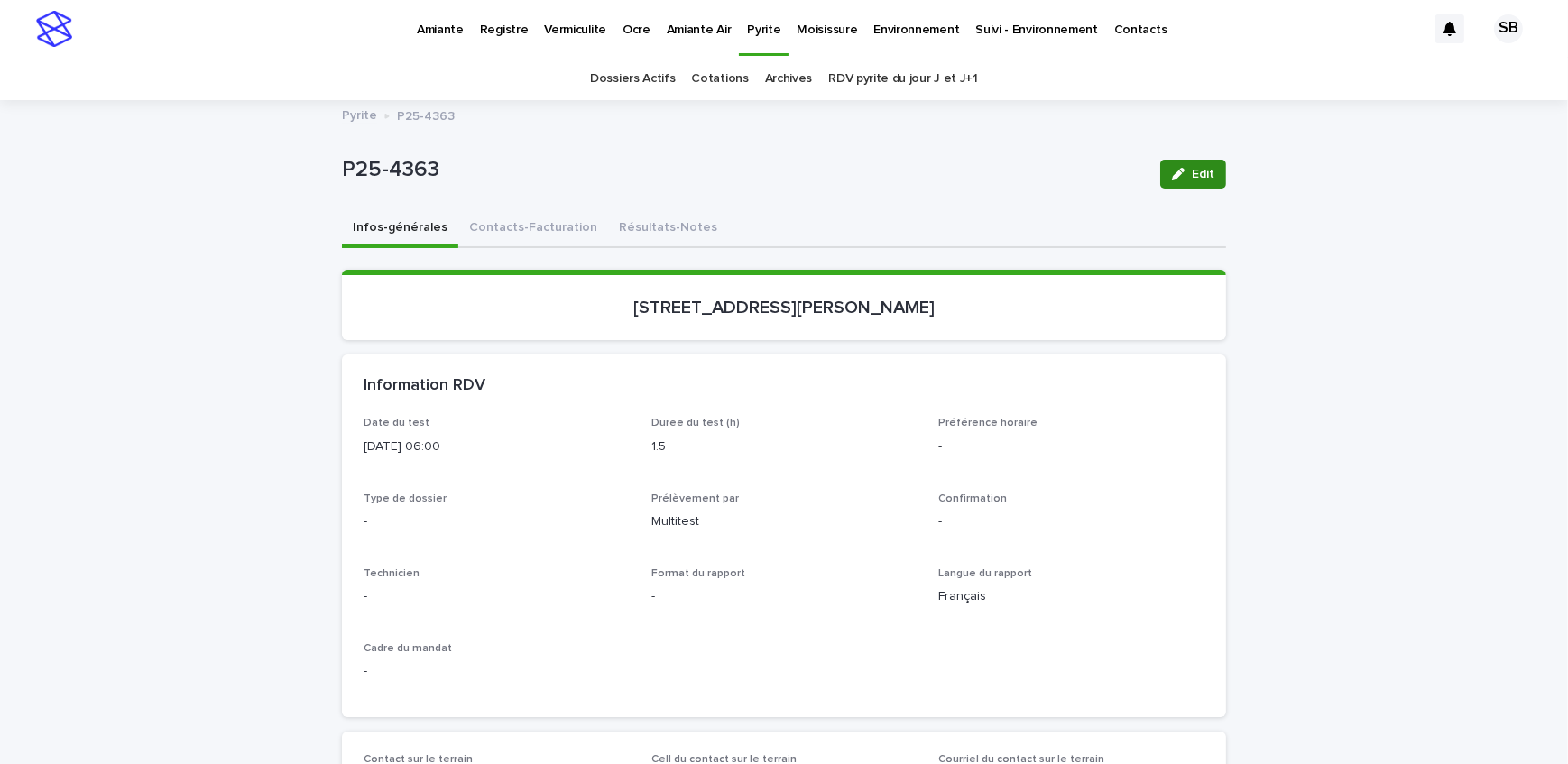
click at [1193, 181] on button "Edit" at bounding box center [1193, 173] width 65 height 29
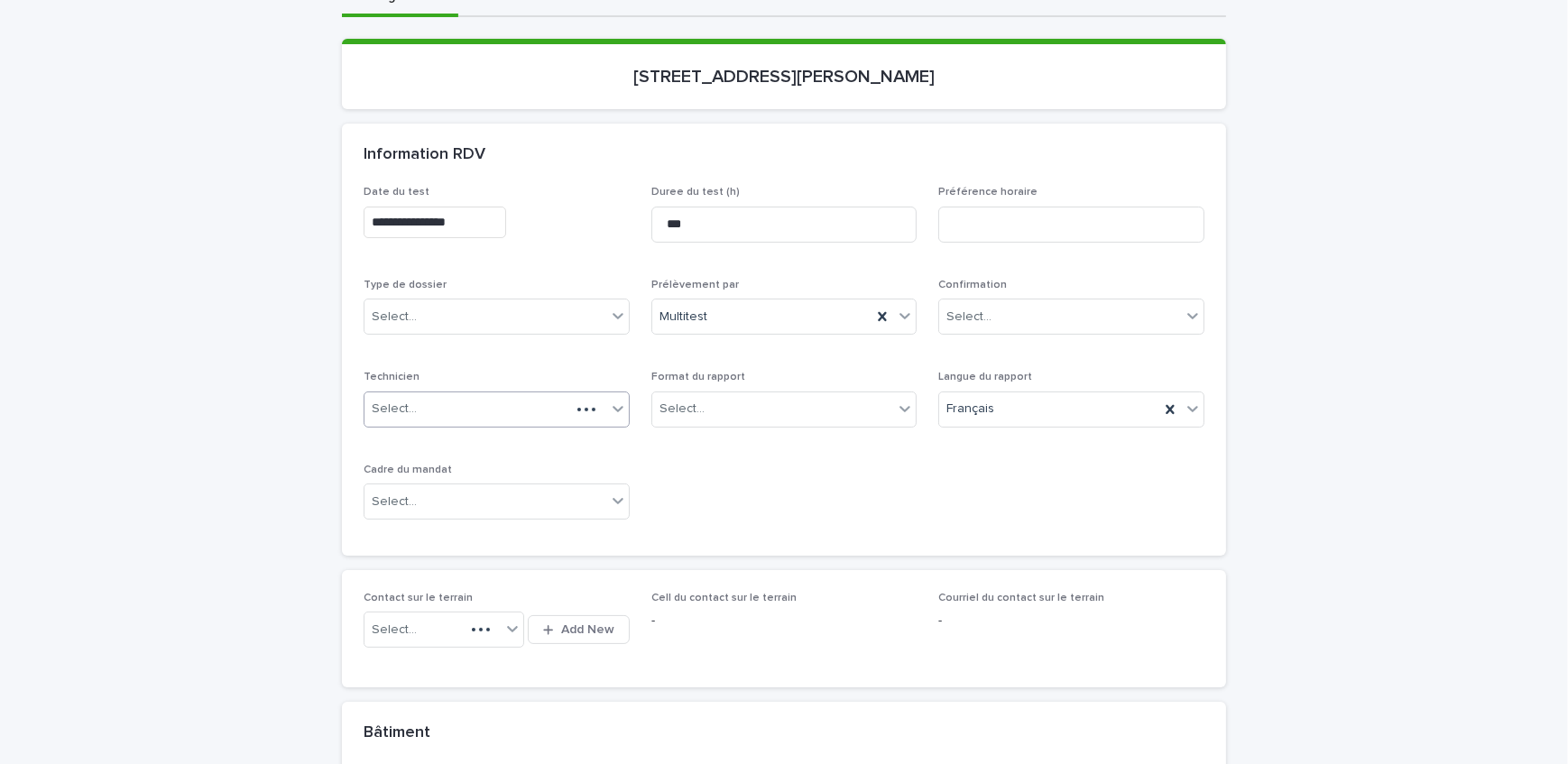
scroll to position [246, 0]
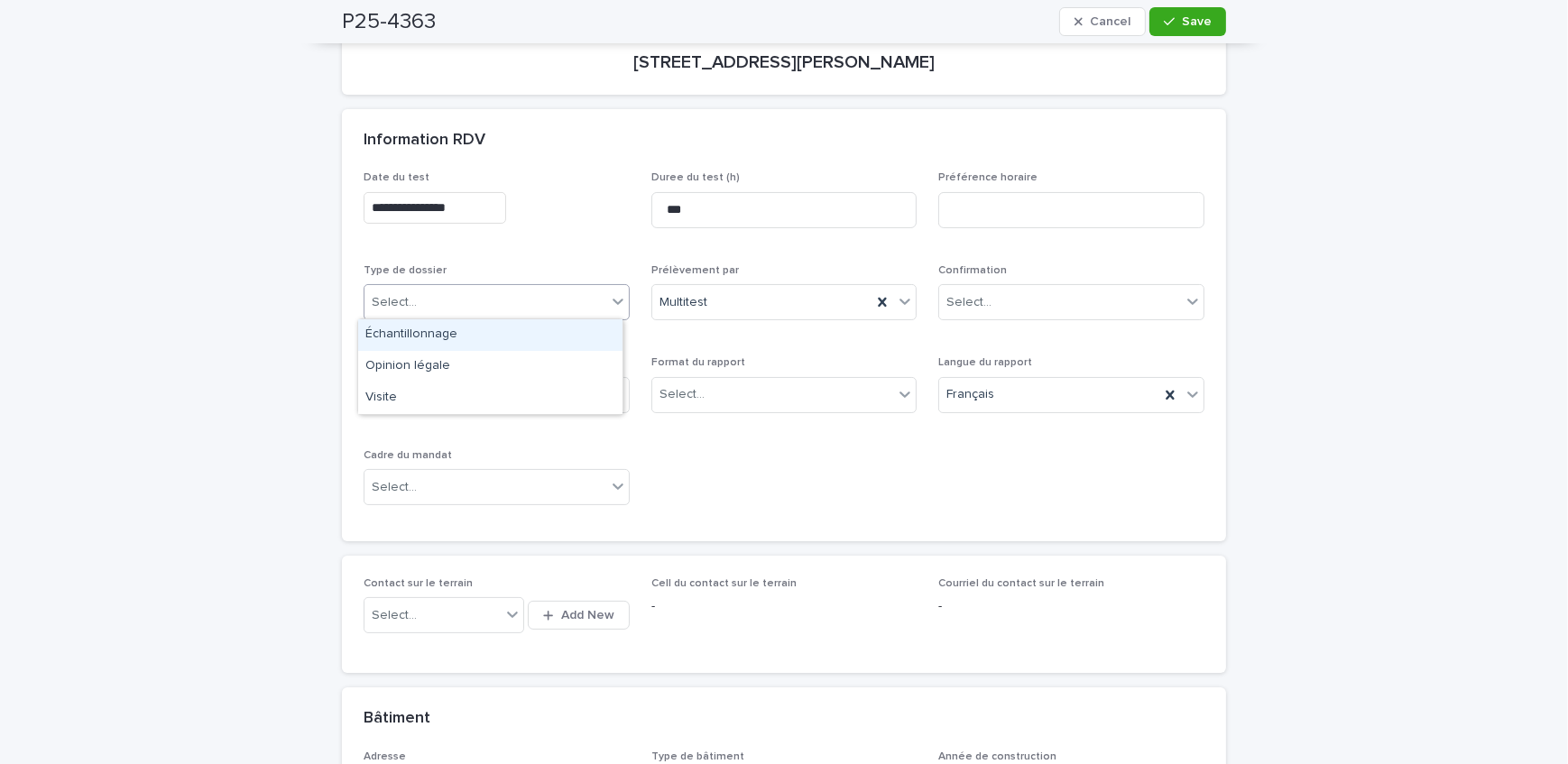
click at [462, 290] on div "Select..." at bounding box center [486, 302] width 242 height 30
click at [459, 337] on div "Échantillonnage" at bounding box center [490, 335] width 265 height 32
click at [765, 379] on div "Select..." at bounding box center [784, 395] width 267 height 36
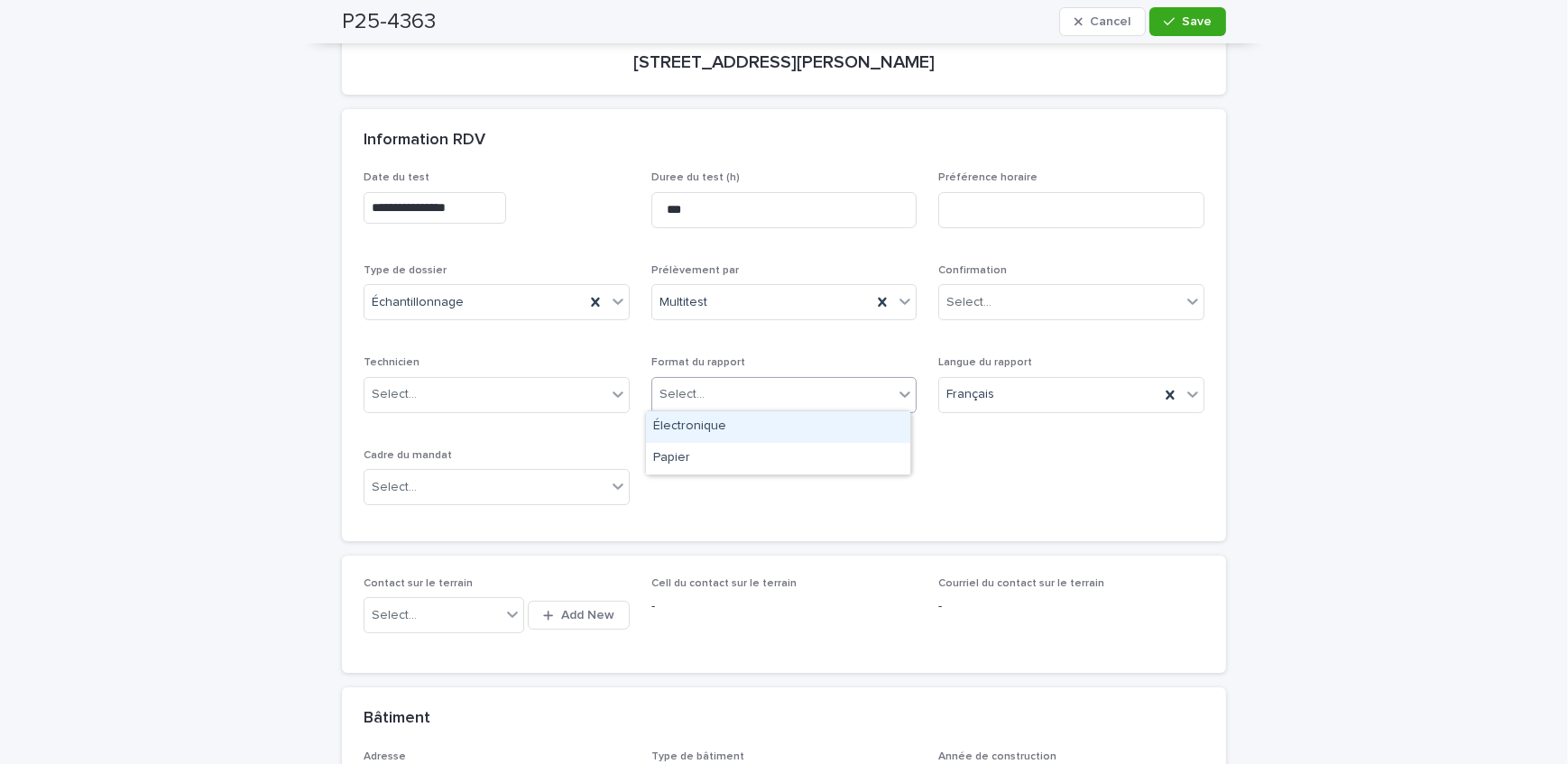
click at [758, 418] on div "Électronique" at bounding box center [778, 427] width 265 height 32
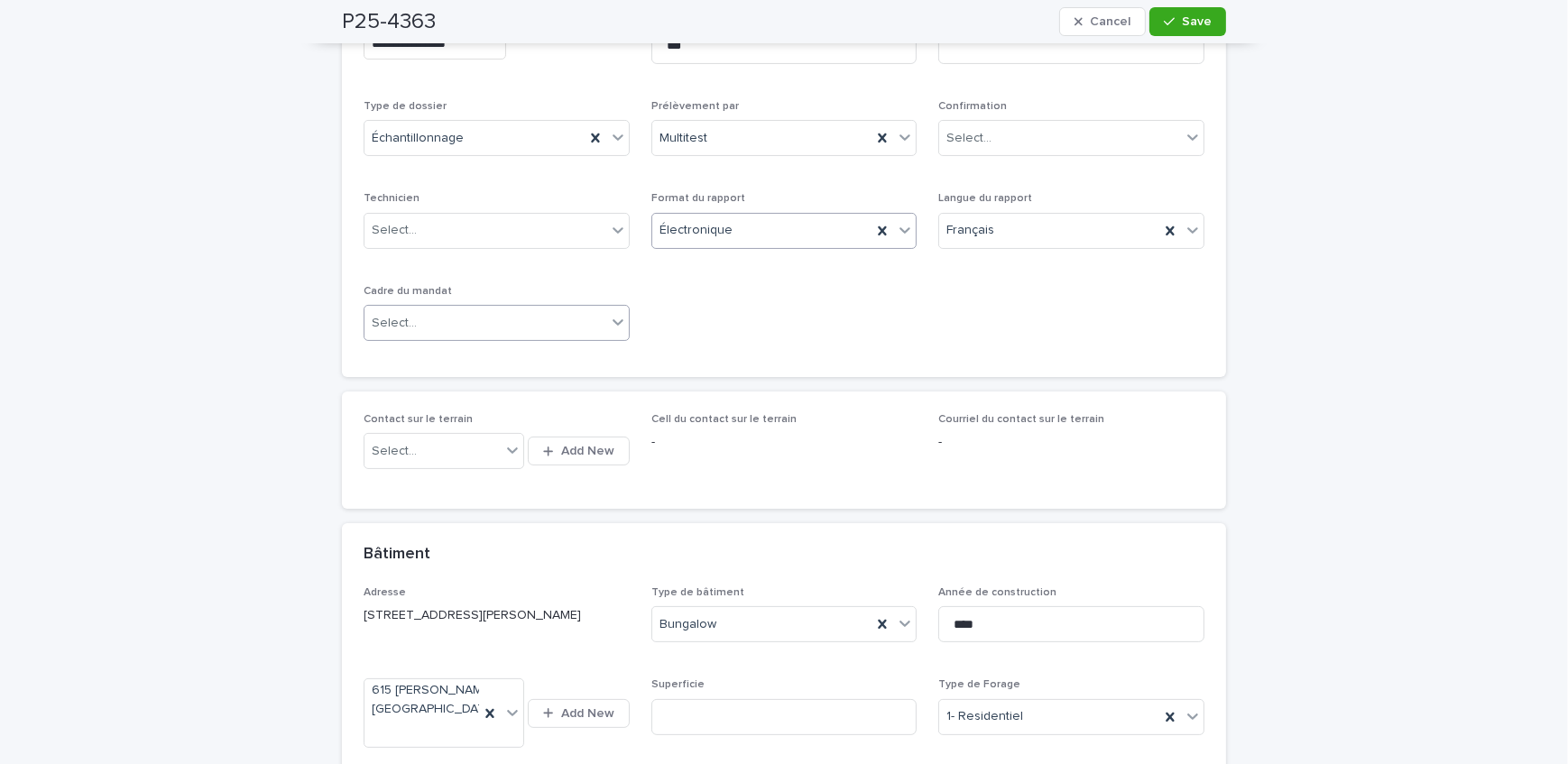
click at [420, 313] on div "Select..." at bounding box center [486, 323] width 242 height 30
click at [437, 382] on div "Transaction" at bounding box center [490, 387] width 265 height 32
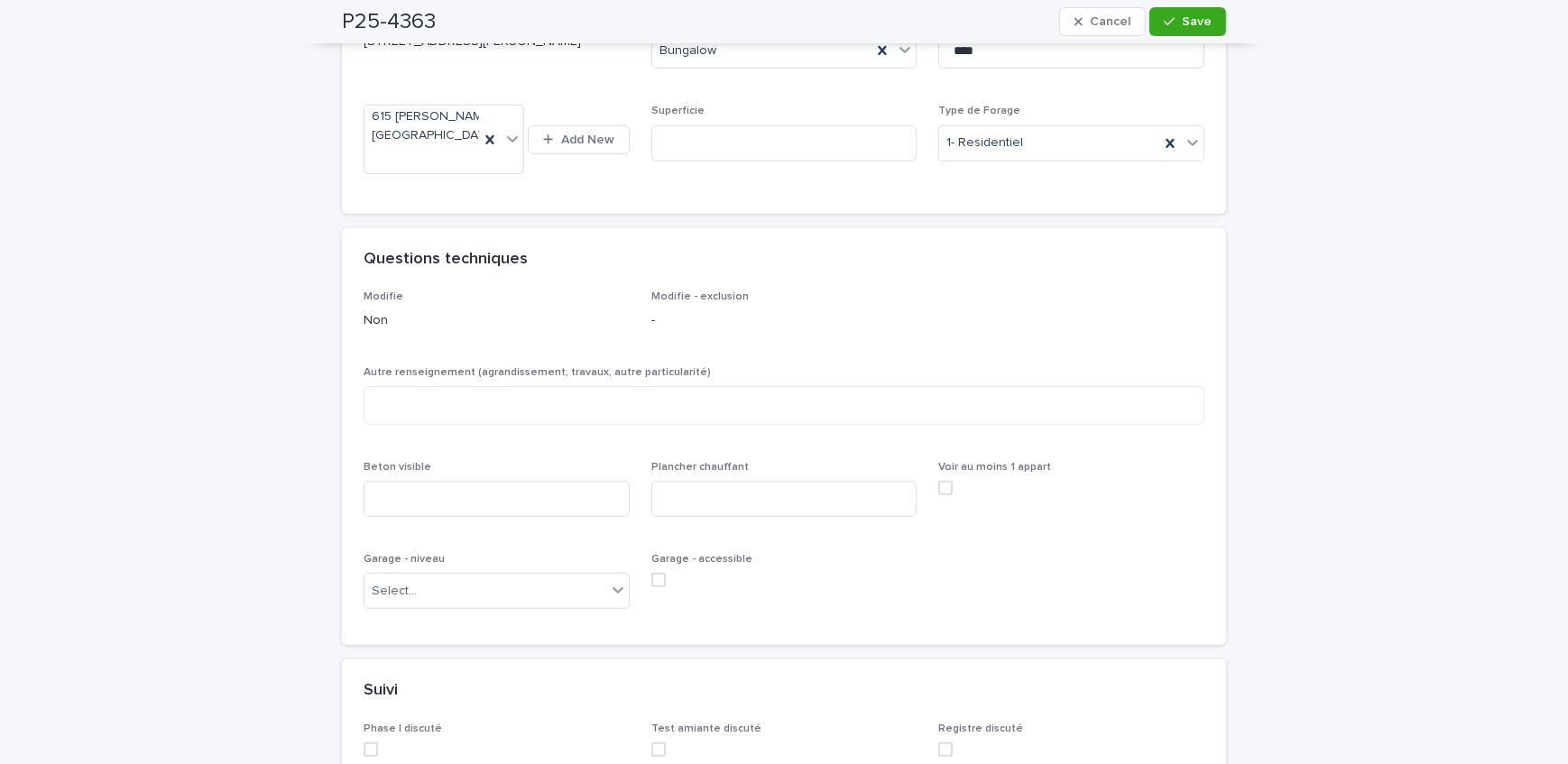
scroll to position [983, 0]
click at [545, 423] on textarea at bounding box center [784, 405] width 841 height 39
type textarea "**********"
click at [571, 517] on input at bounding box center [497, 498] width 267 height 36
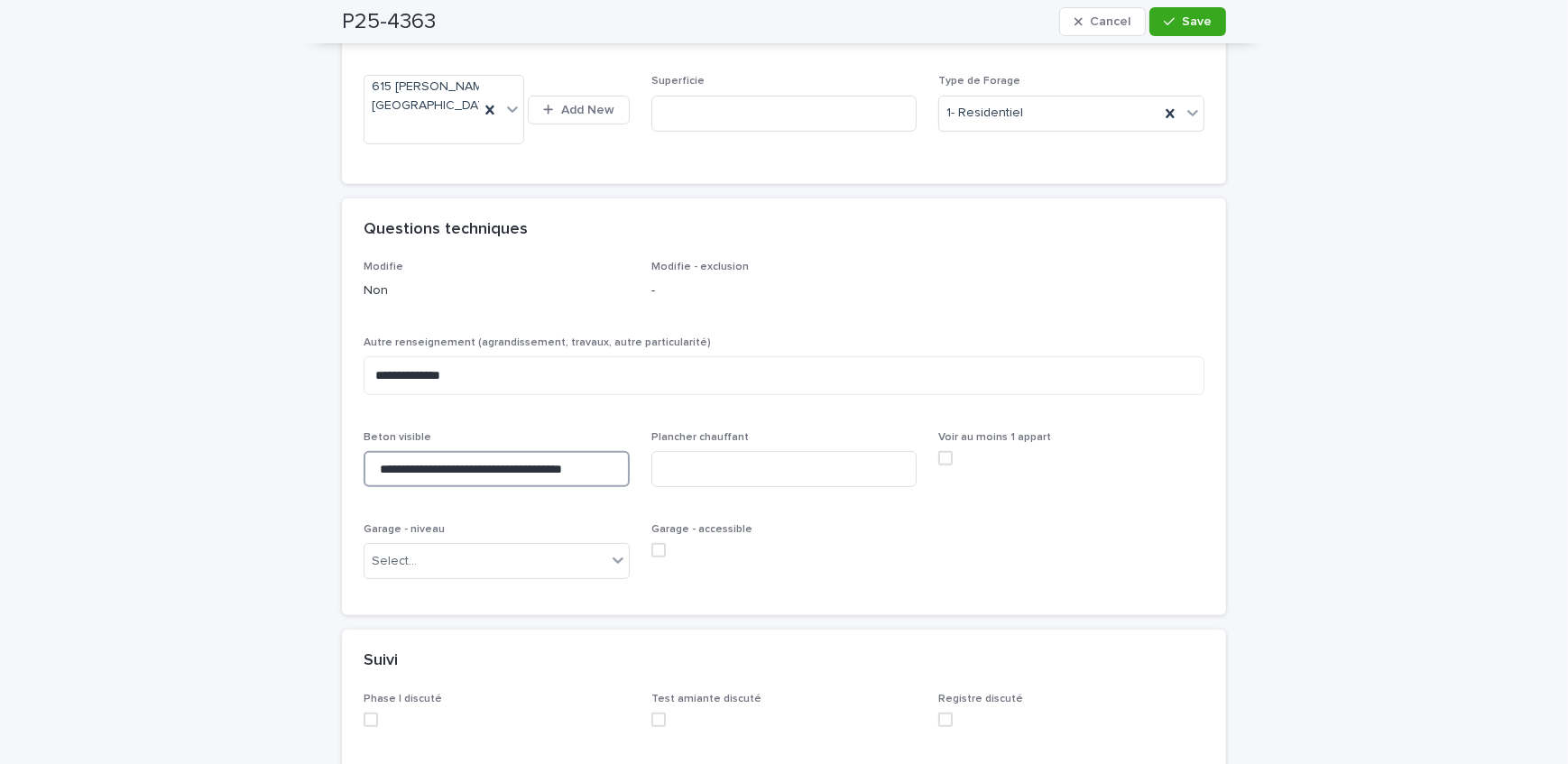
scroll to position [1065, 0]
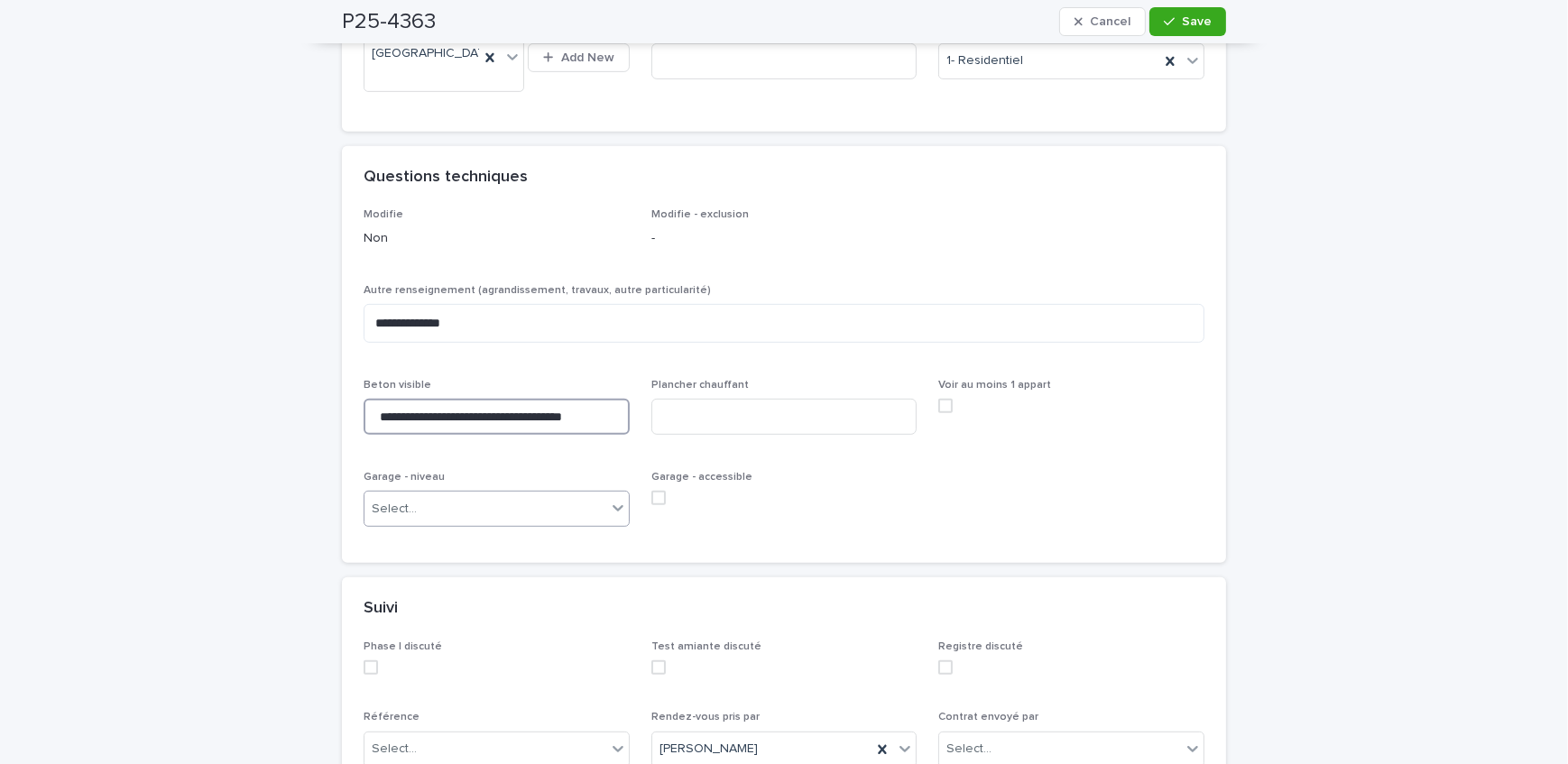
type input "**********"
click at [449, 543] on body "**********" at bounding box center [784, 382] width 1568 height 764
click at [402, 691] on div "Sous-sol" at bounding box center [490, 687] width 265 height 32
click at [818, 435] on input at bounding box center [784, 416] width 267 height 36
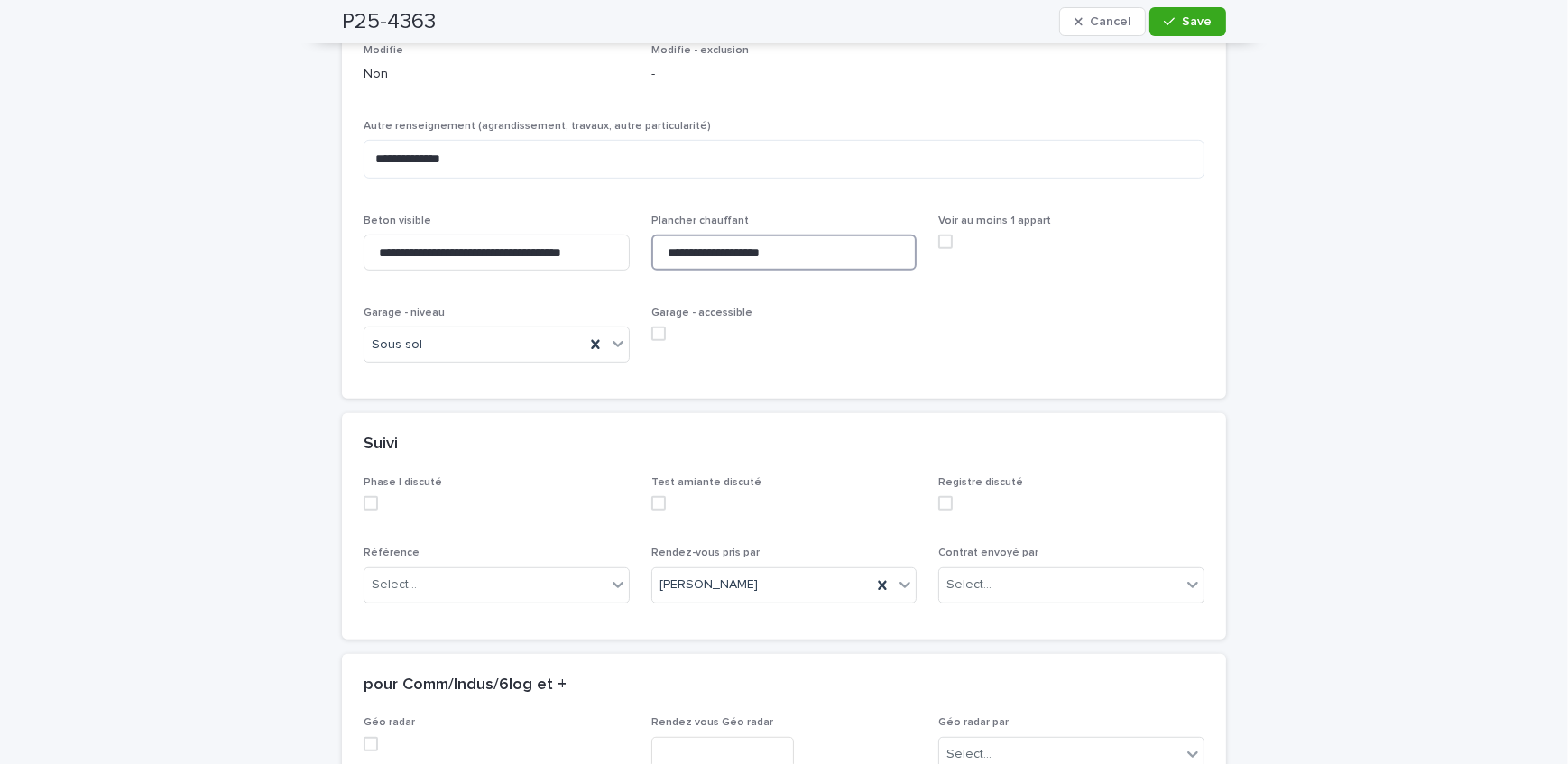
click at [655, 341] on span at bounding box center [658, 334] width 15 height 15
type input "**********"
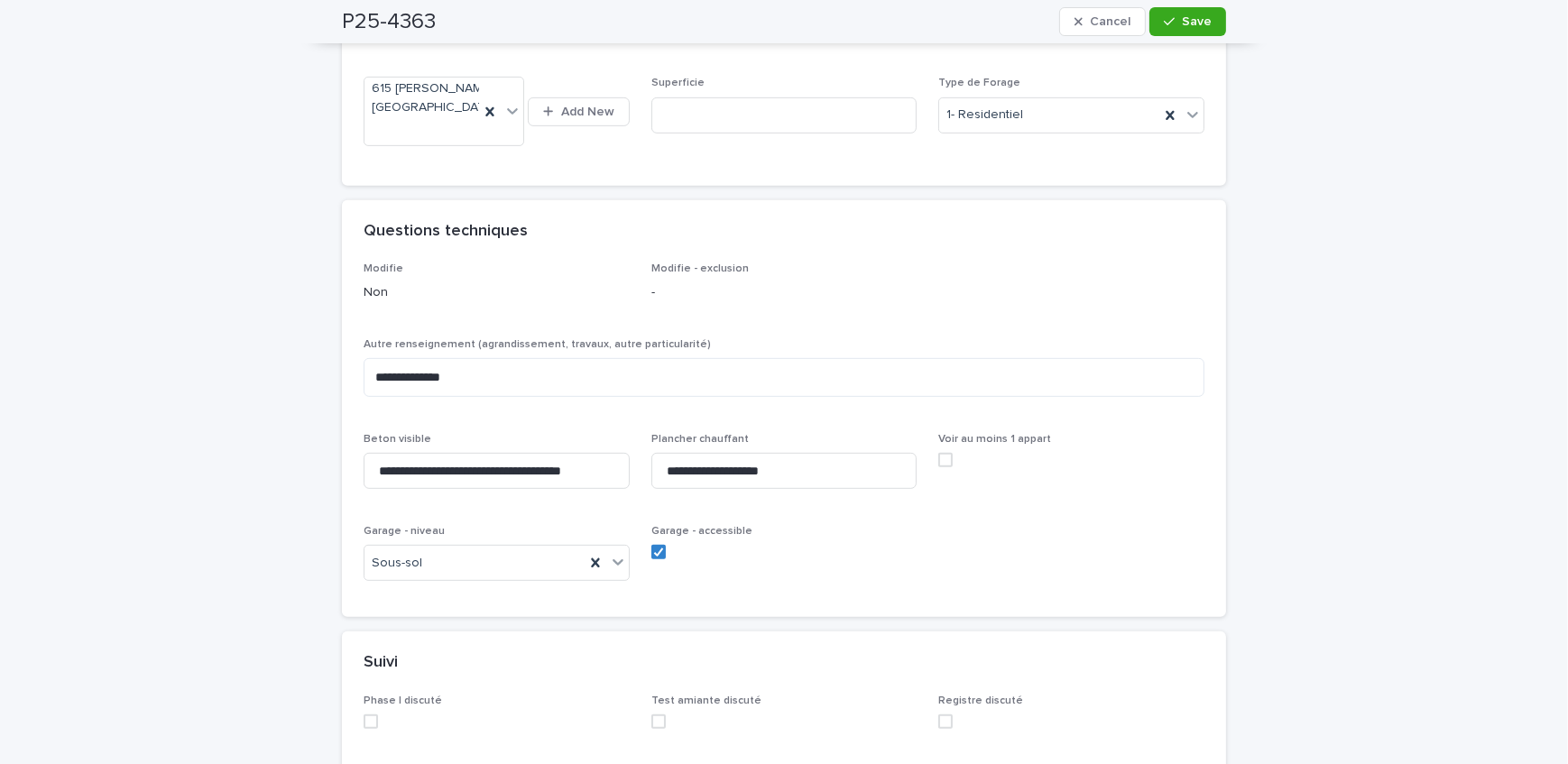
scroll to position [820, 0]
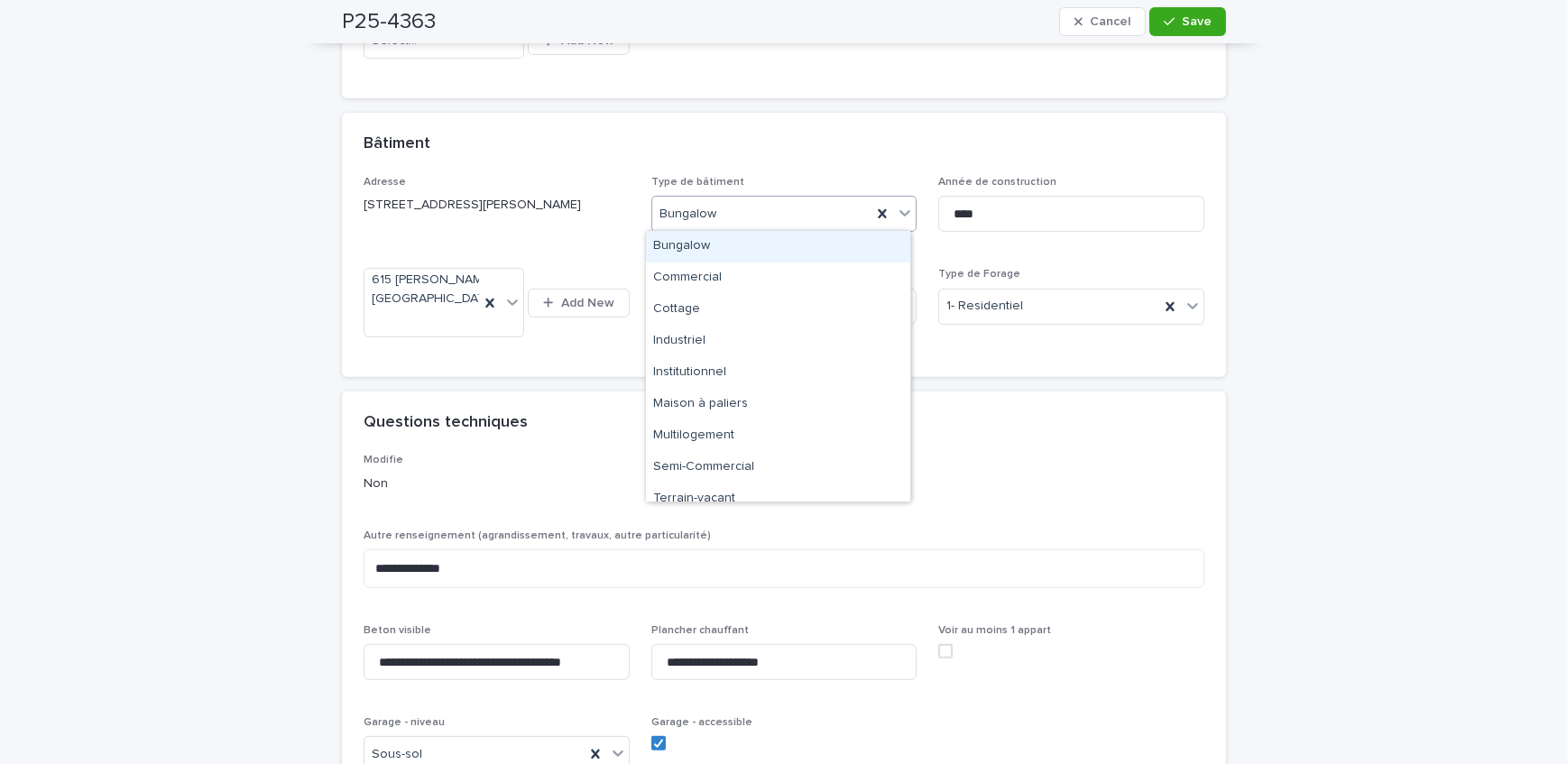
click at [735, 199] on div "Bungalow" at bounding box center [762, 214] width 220 height 30
click at [740, 311] on div "Cottage" at bounding box center [778, 310] width 265 height 32
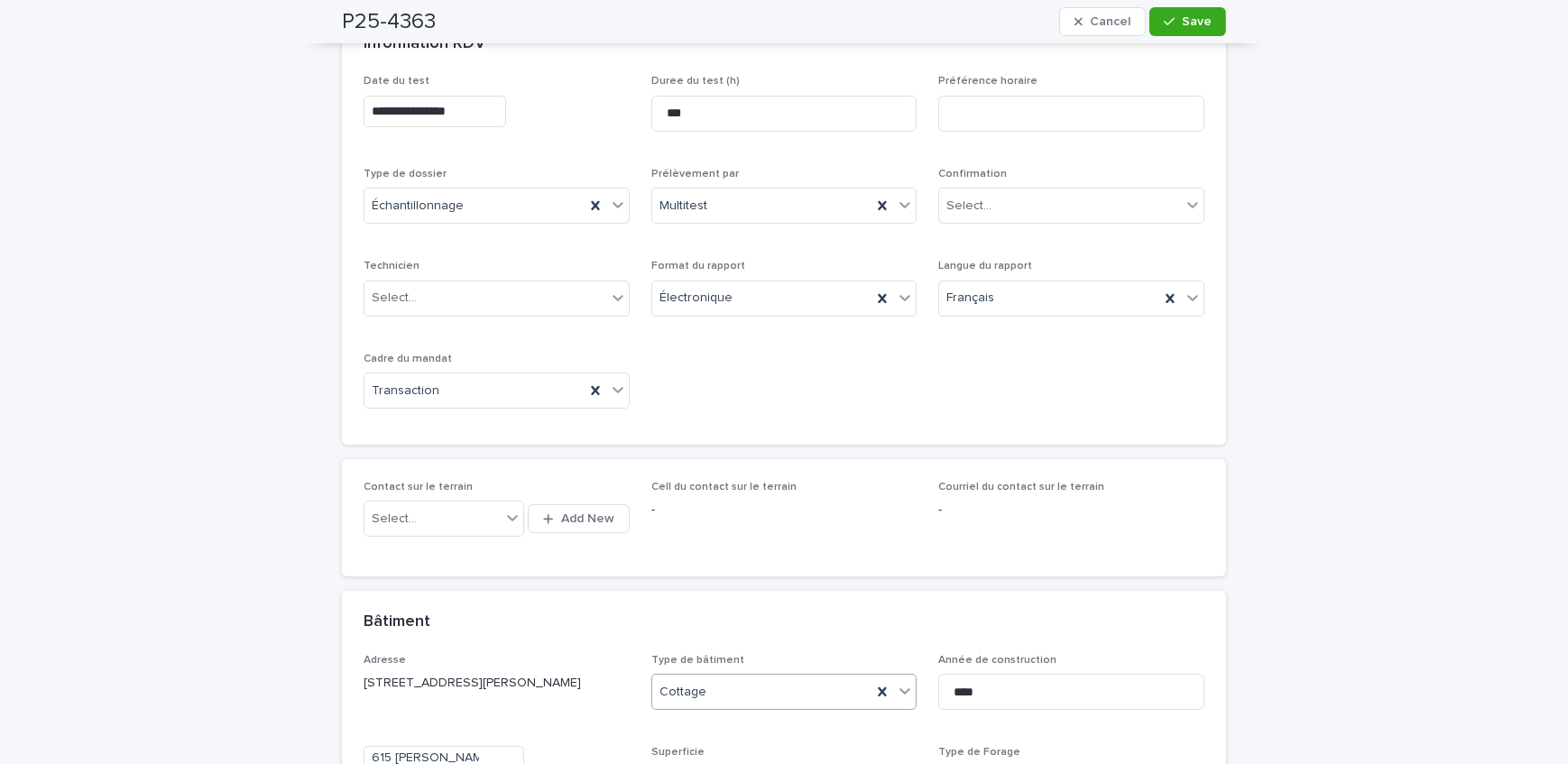
scroll to position [164, 0]
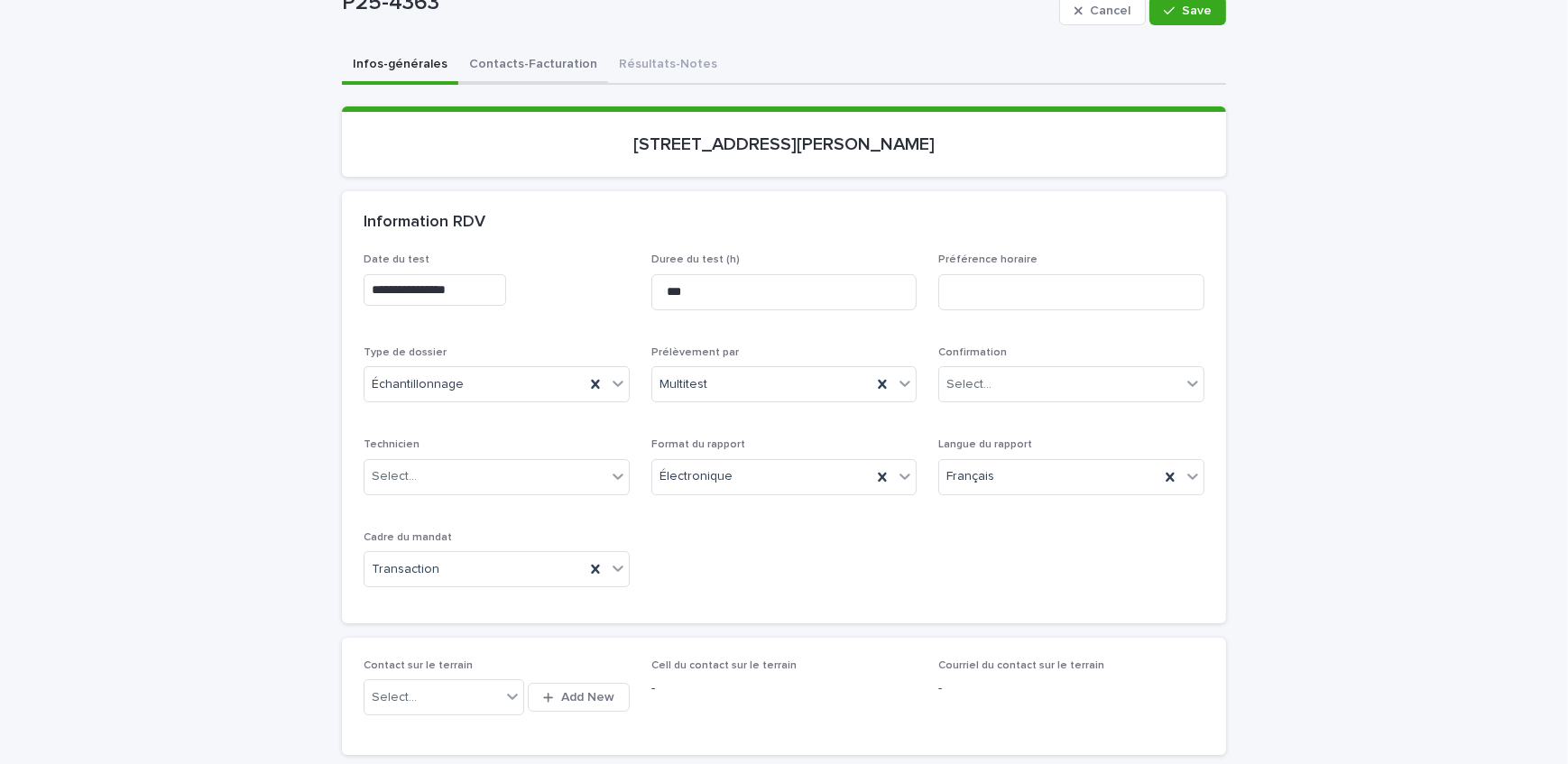
click at [530, 64] on button "Contacts-Facturation" at bounding box center [533, 65] width 150 height 38
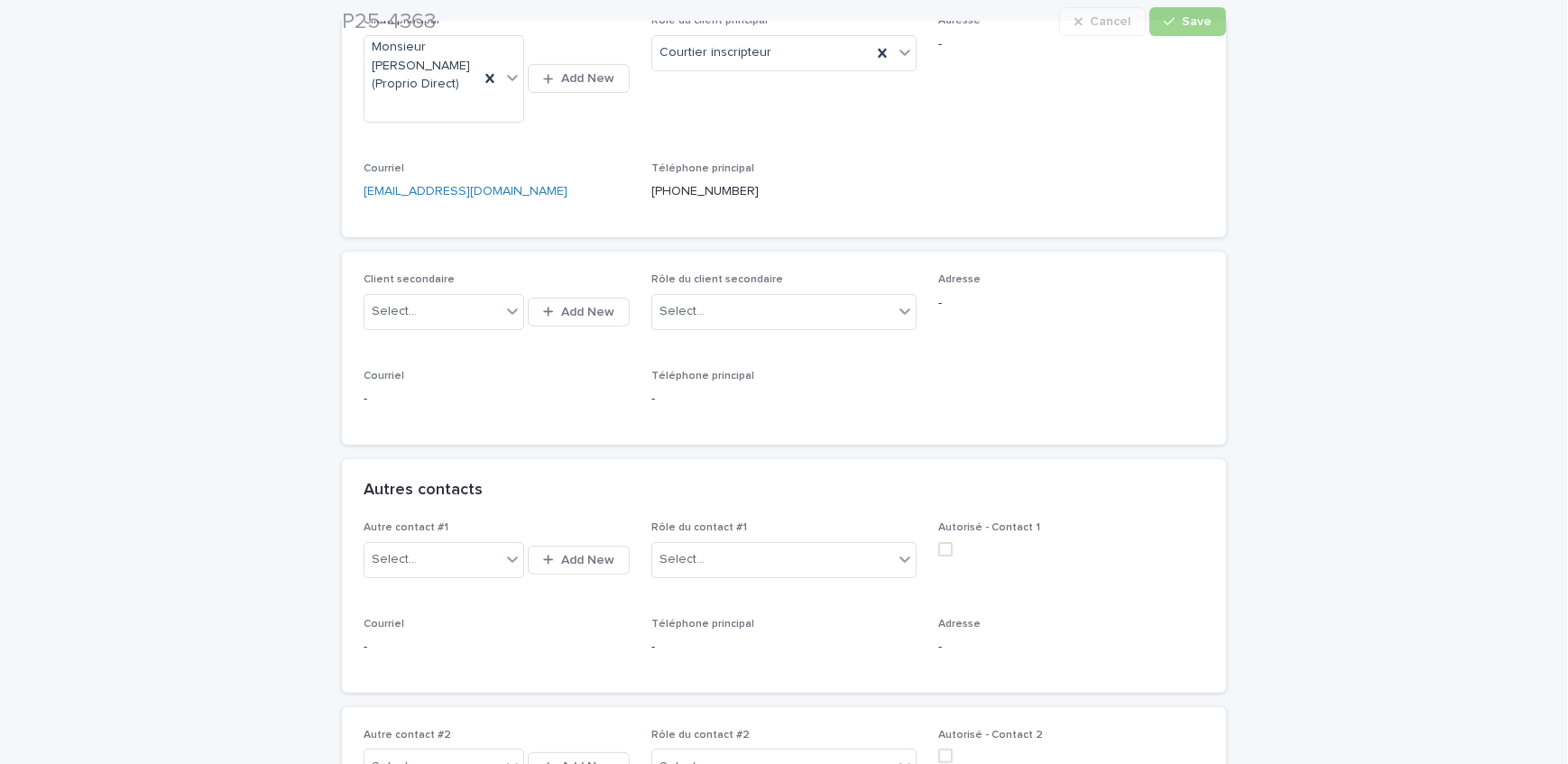
scroll to position [491, 0]
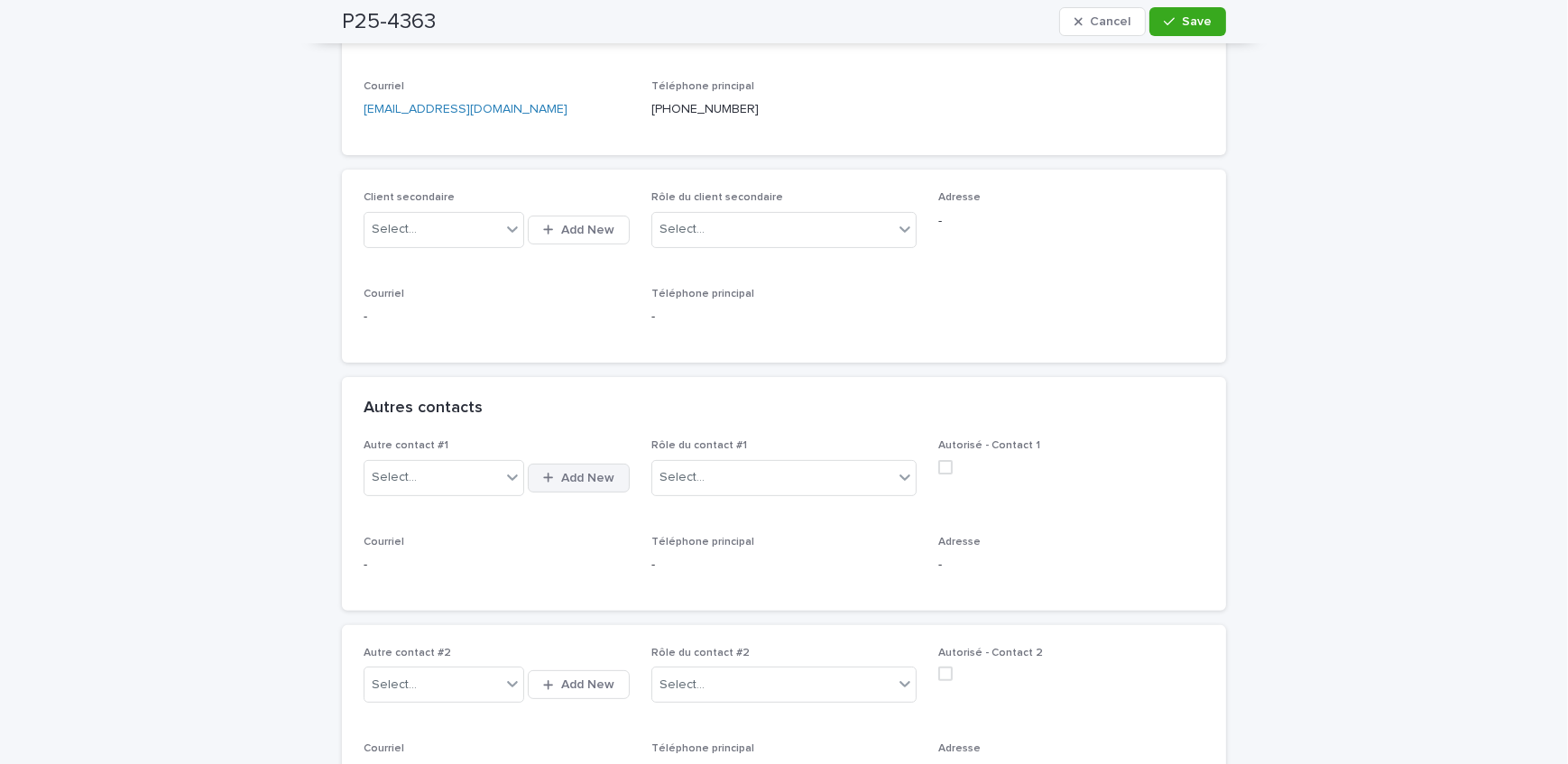
click at [554, 478] on div "button" at bounding box center [551, 478] width 17 height 12
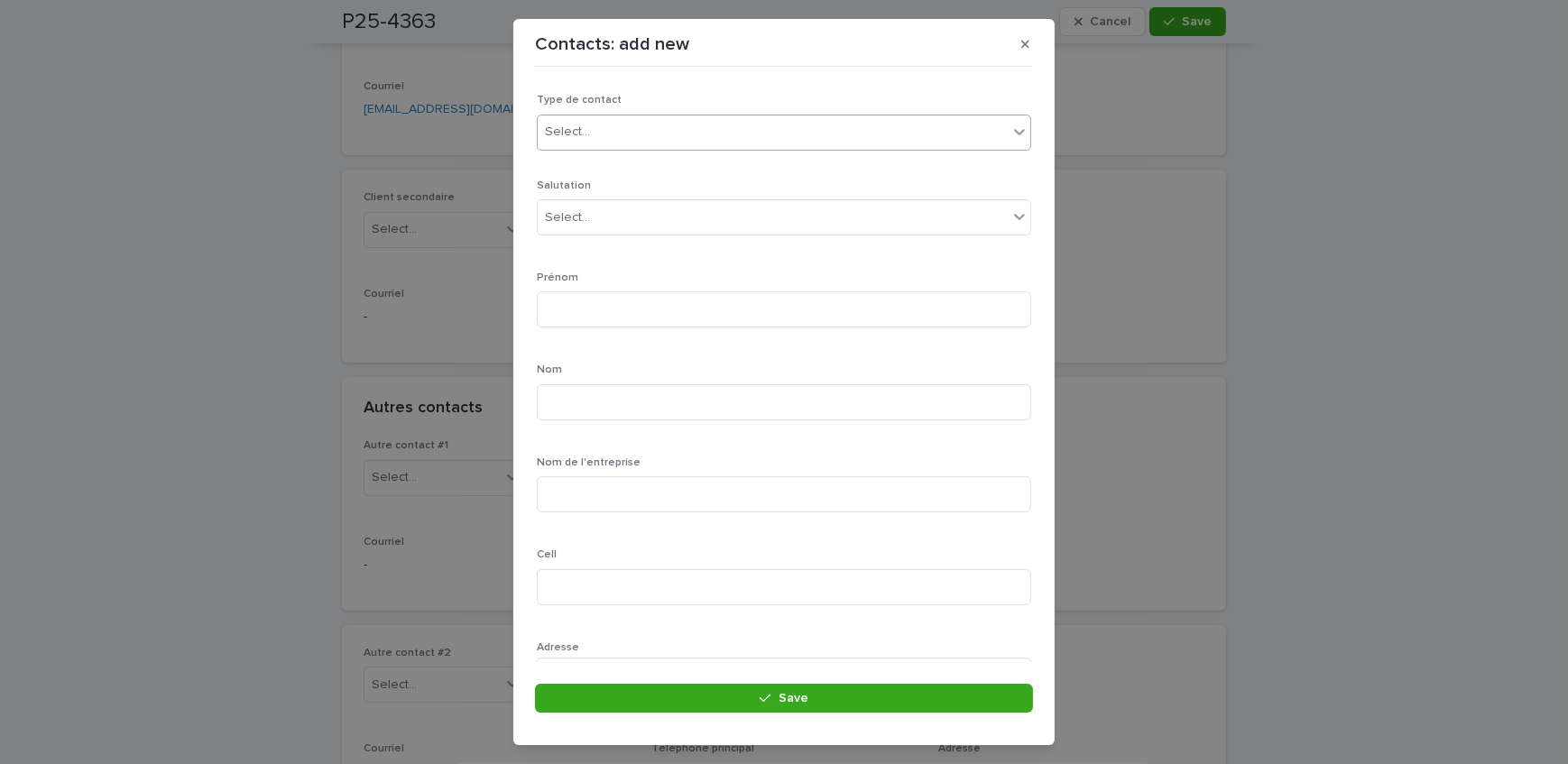
click at [650, 133] on div "Select..." at bounding box center [773, 132] width 470 height 30
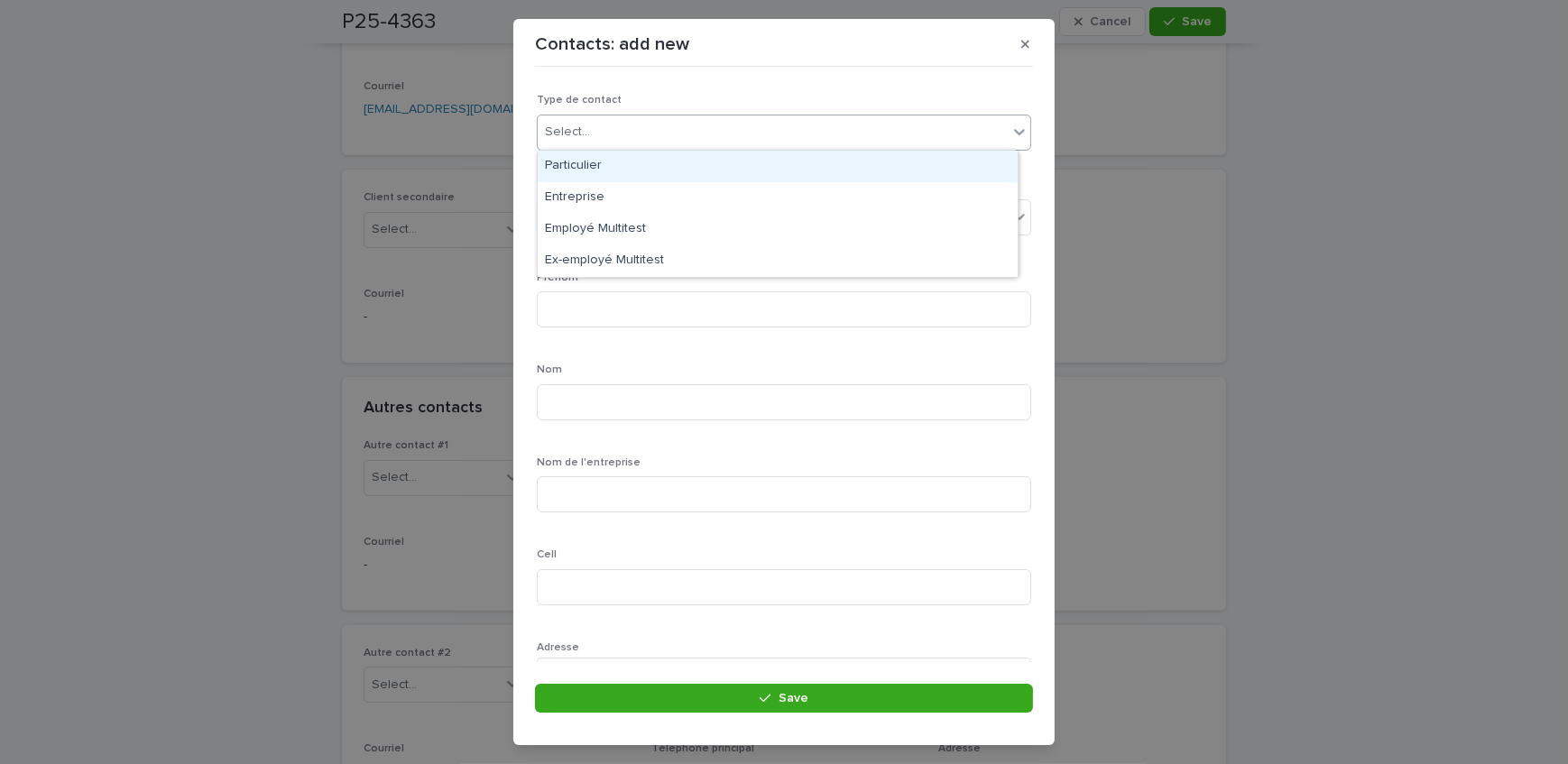
click at [651, 172] on div "Particulier" at bounding box center [778, 166] width 480 height 32
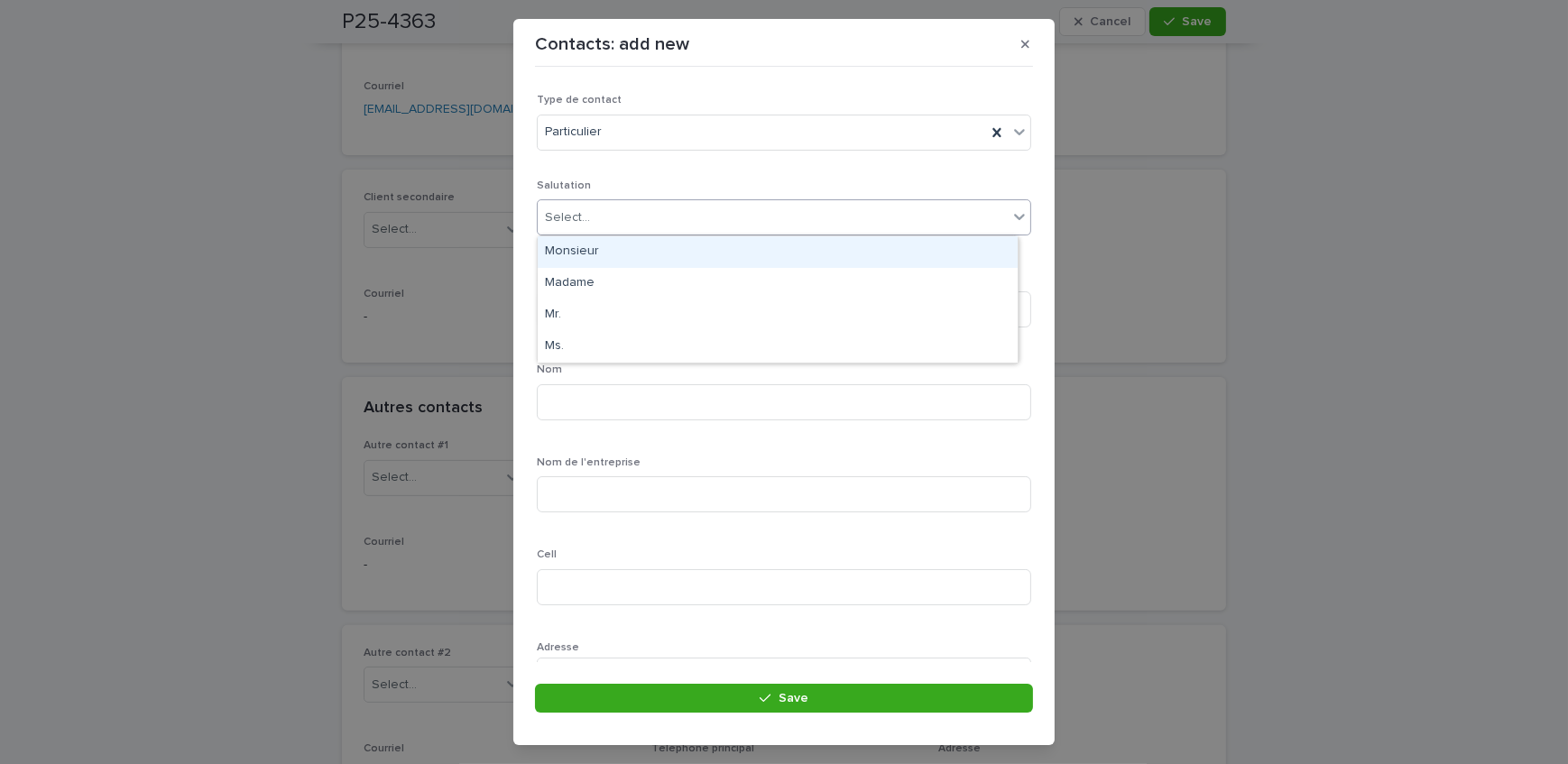
click at [650, 219] on div "Select..." at bounding box center [773, 218] width 470 height 30
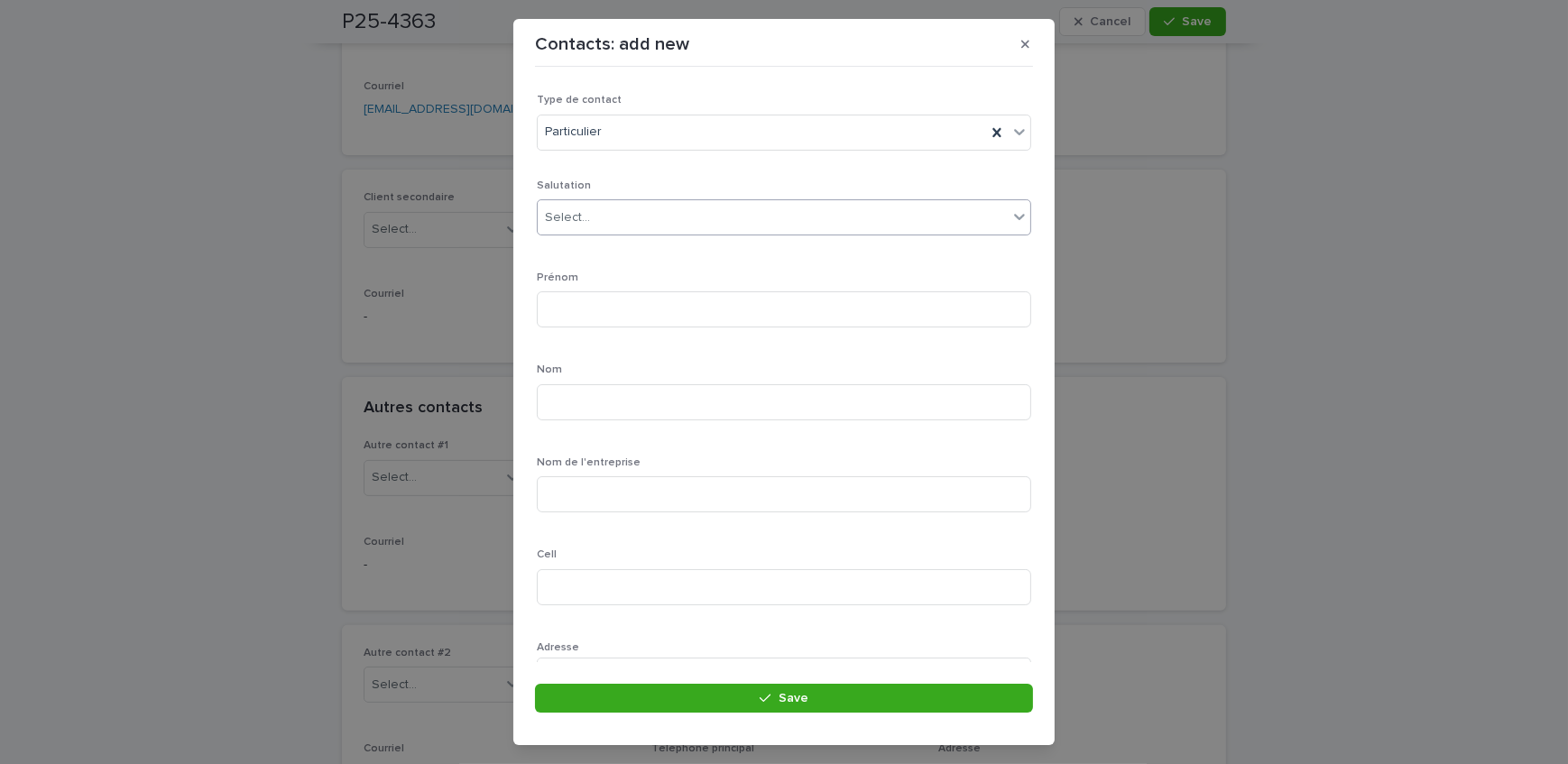
click at [648, 214] on div "Select..." at bounding box center [773, 218] width 470 height 30
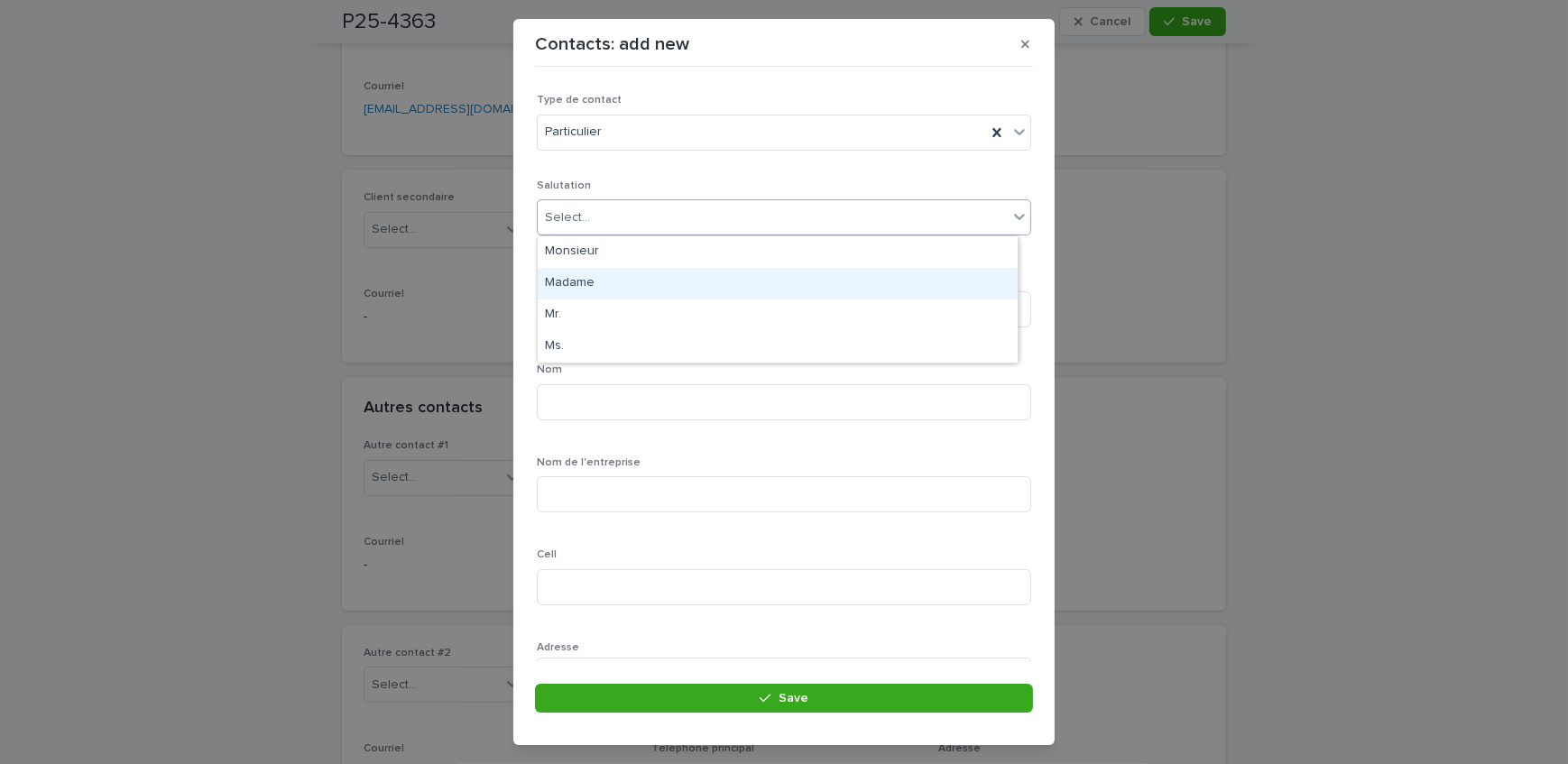
click at [627, 287] on div "Madame" at bounding box center [778, 283] width 480 height 32
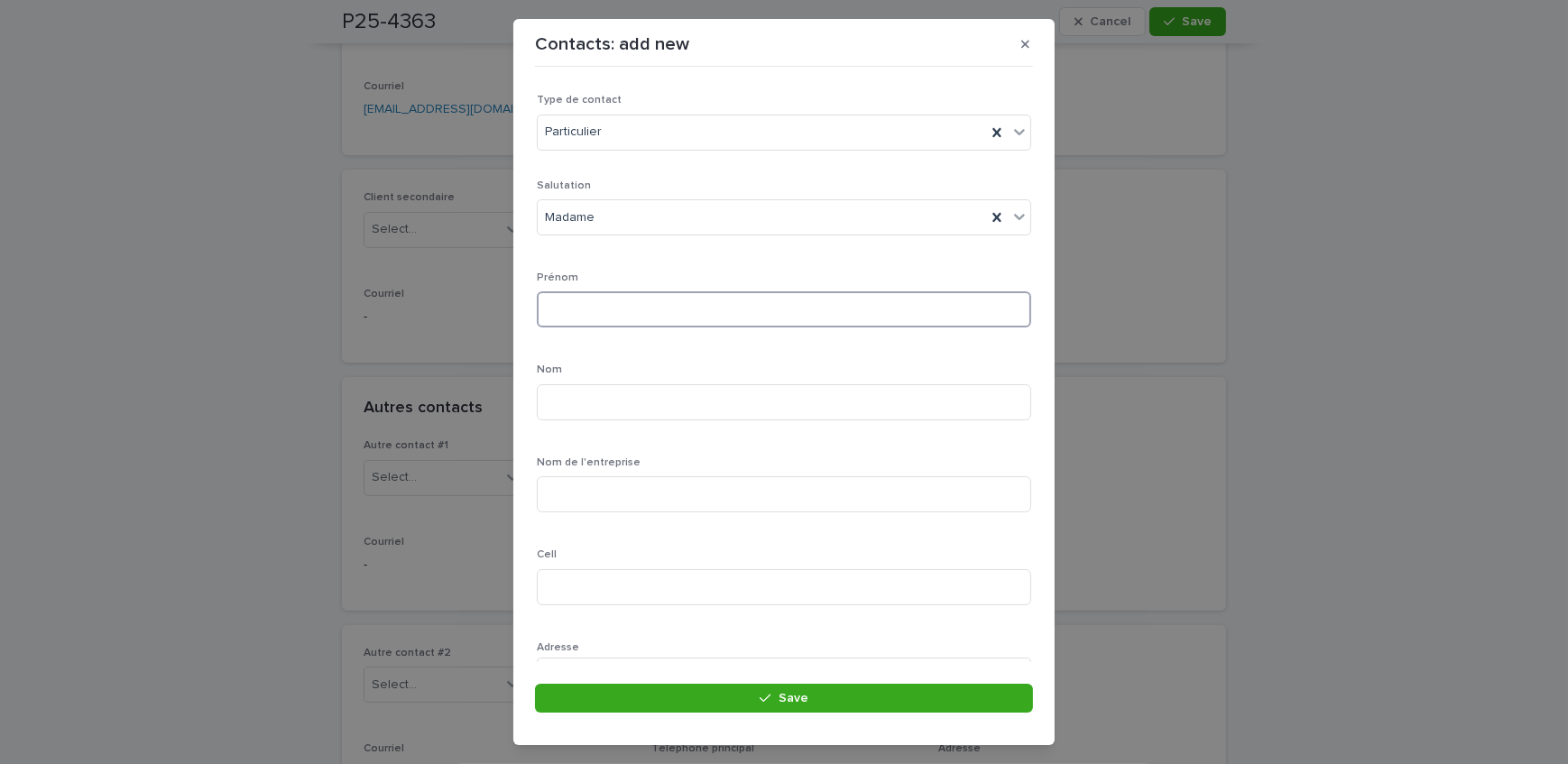
click at [626, 297] on input at bounding box center [784, 309] width 495 height 36
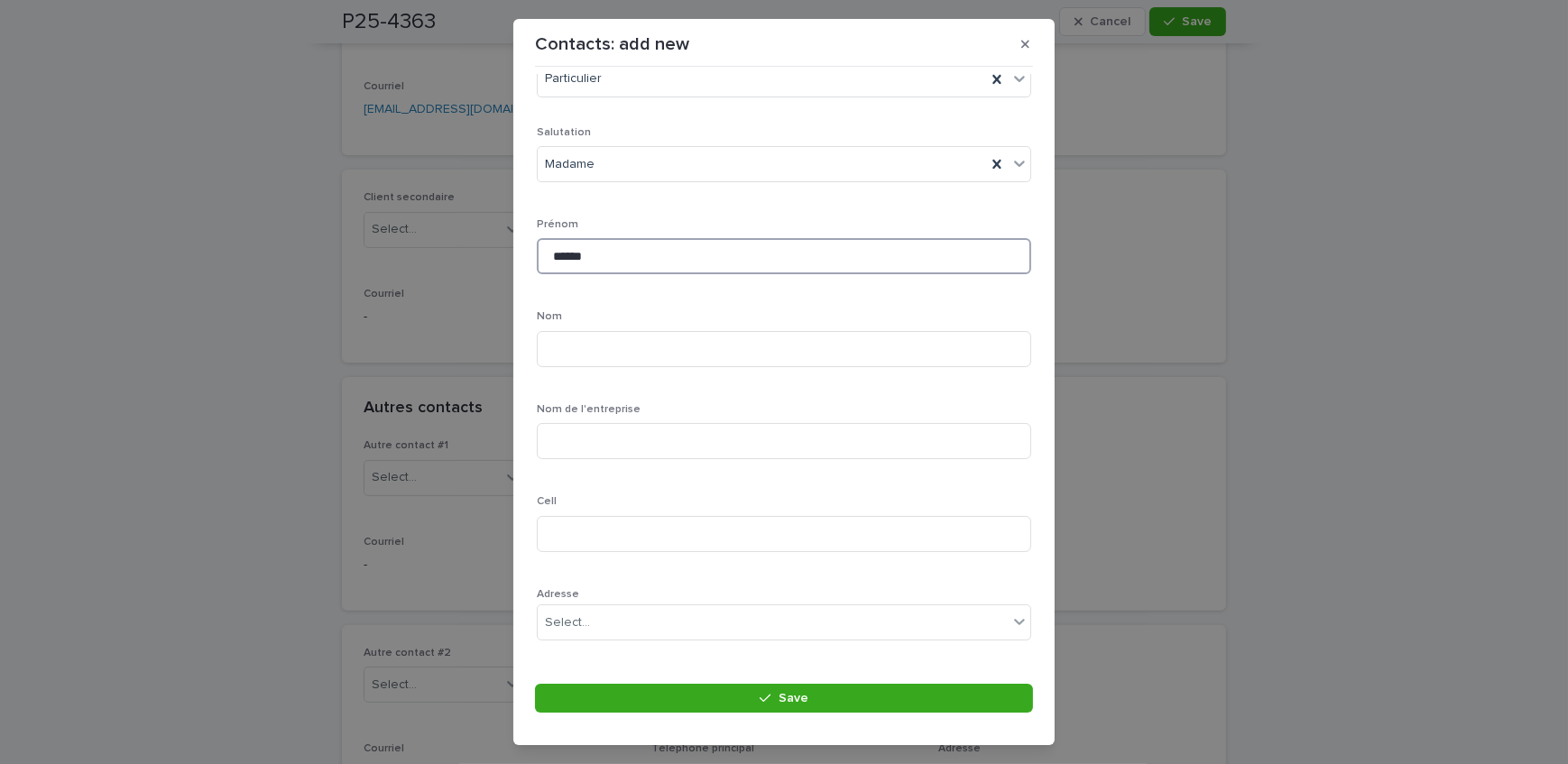
scroll to position [81, 0]
type input "******"
click at [627, 305] on input at bounding box center [784, 321] width 495 height 36
type input "********"
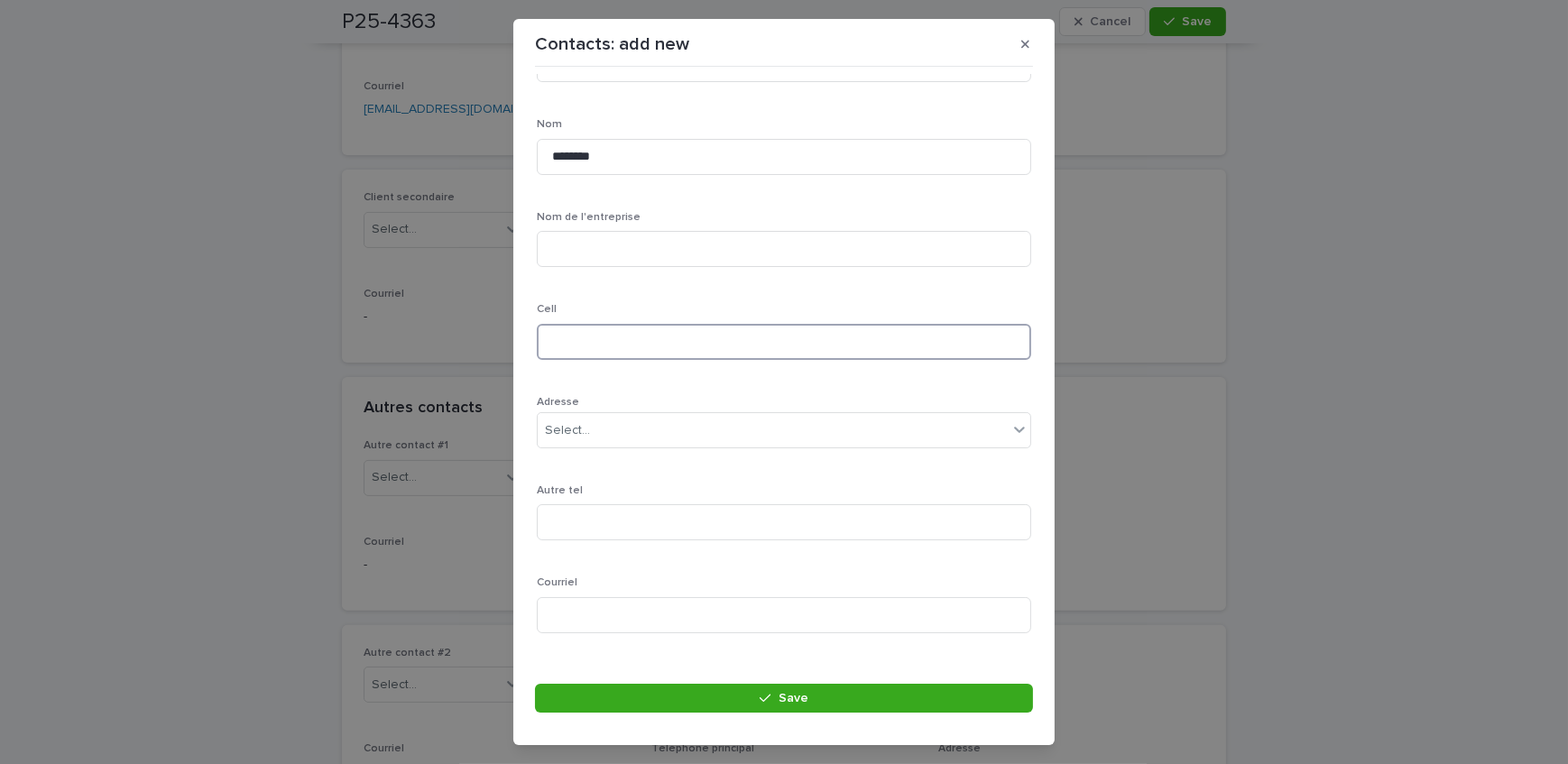
click at [610, 331] on input at bounding box center [784, 342] width 495 height 36
type input "**********"
click at [732, 685] on button "Save" at bounding box center [784, 698] width 499 height 29
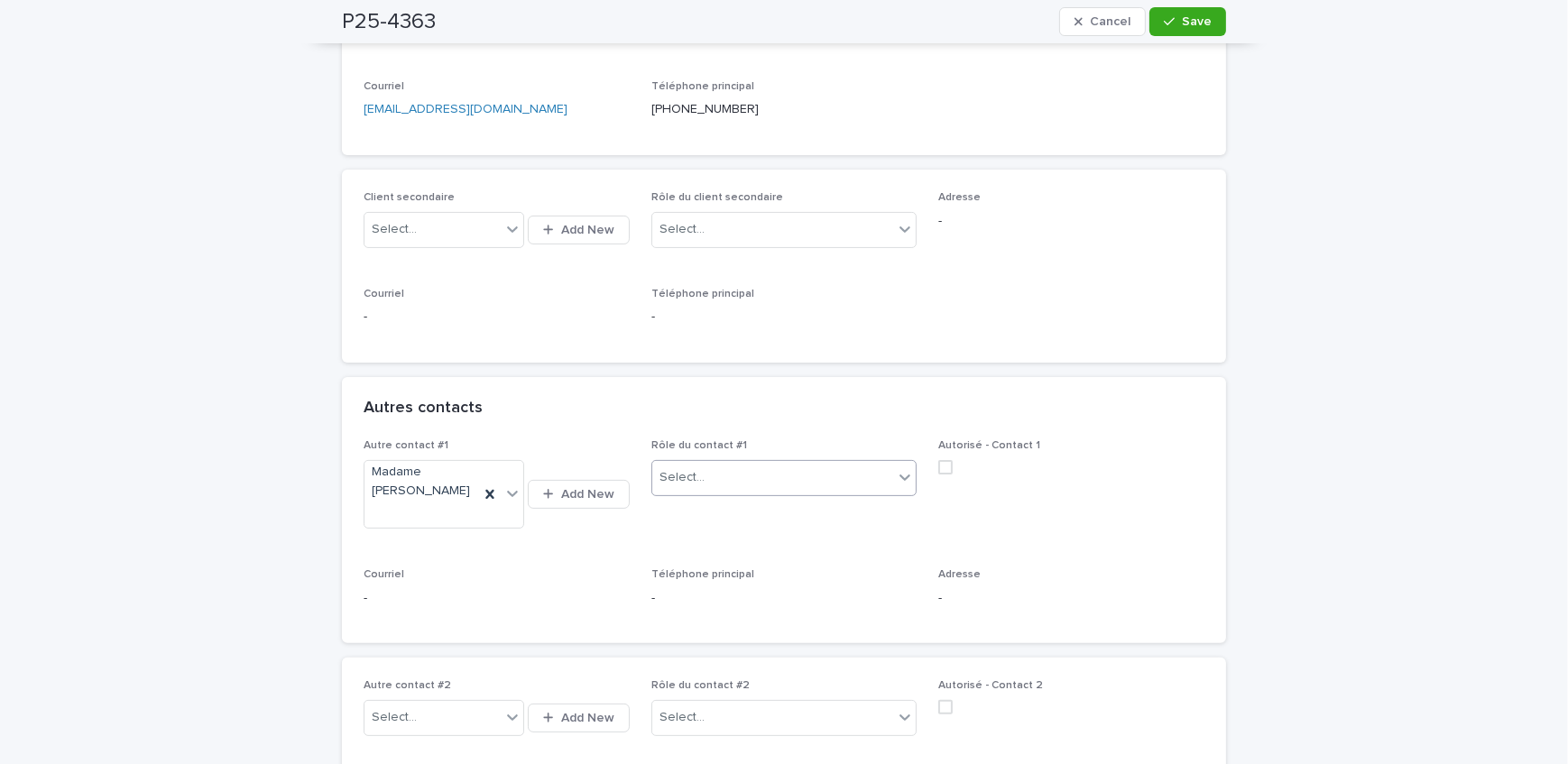
click at [743, 479] on div "Select..." at bounding box center [773, 478] width 242 height 30
click at [730, 758] on div "Propriétaire" at bounding box center [778, 763] width 265 height 32
click at [1200, 19] on span "Save" at bounding box center [1197, 21] width 30 height 13
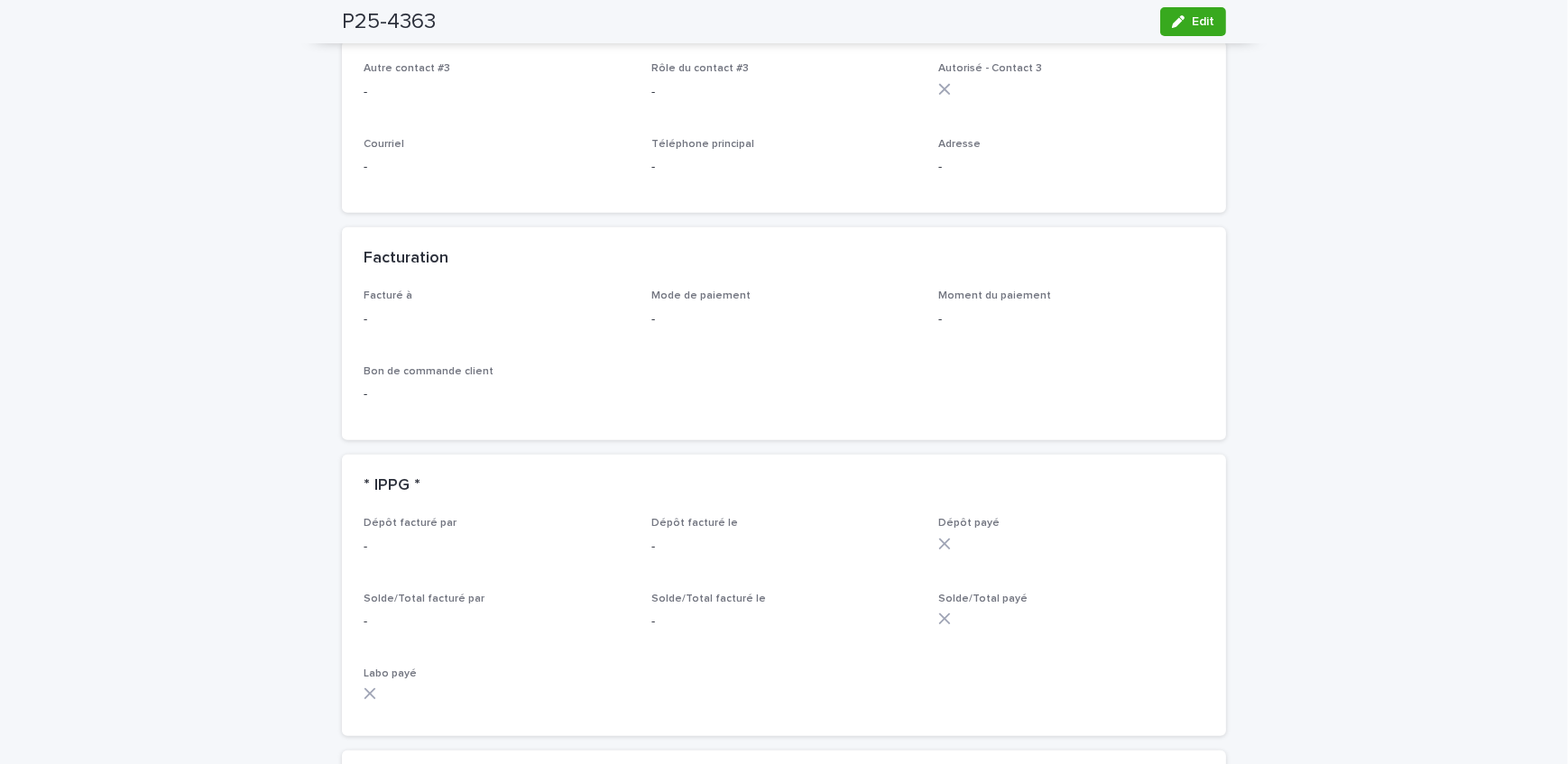
drag, startPoint x: 1192, startPoint y: 26, endPoint x: 529, endPoint y: 382, distance: 752.5
click at [1192, 26] on span "Edit" at bounding box center [1203, 21] width 23 height 13
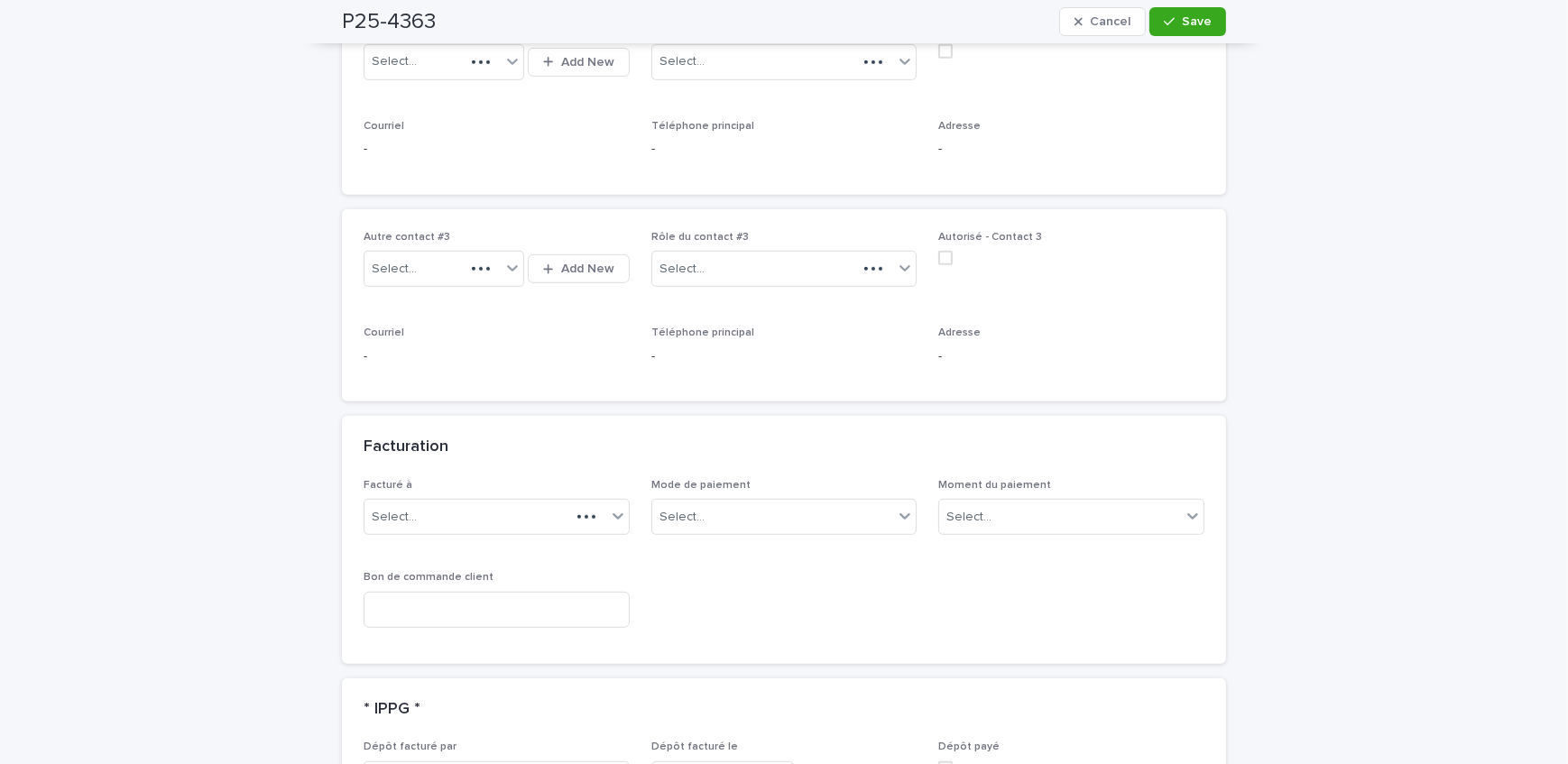
scroll to position [1403, 0]
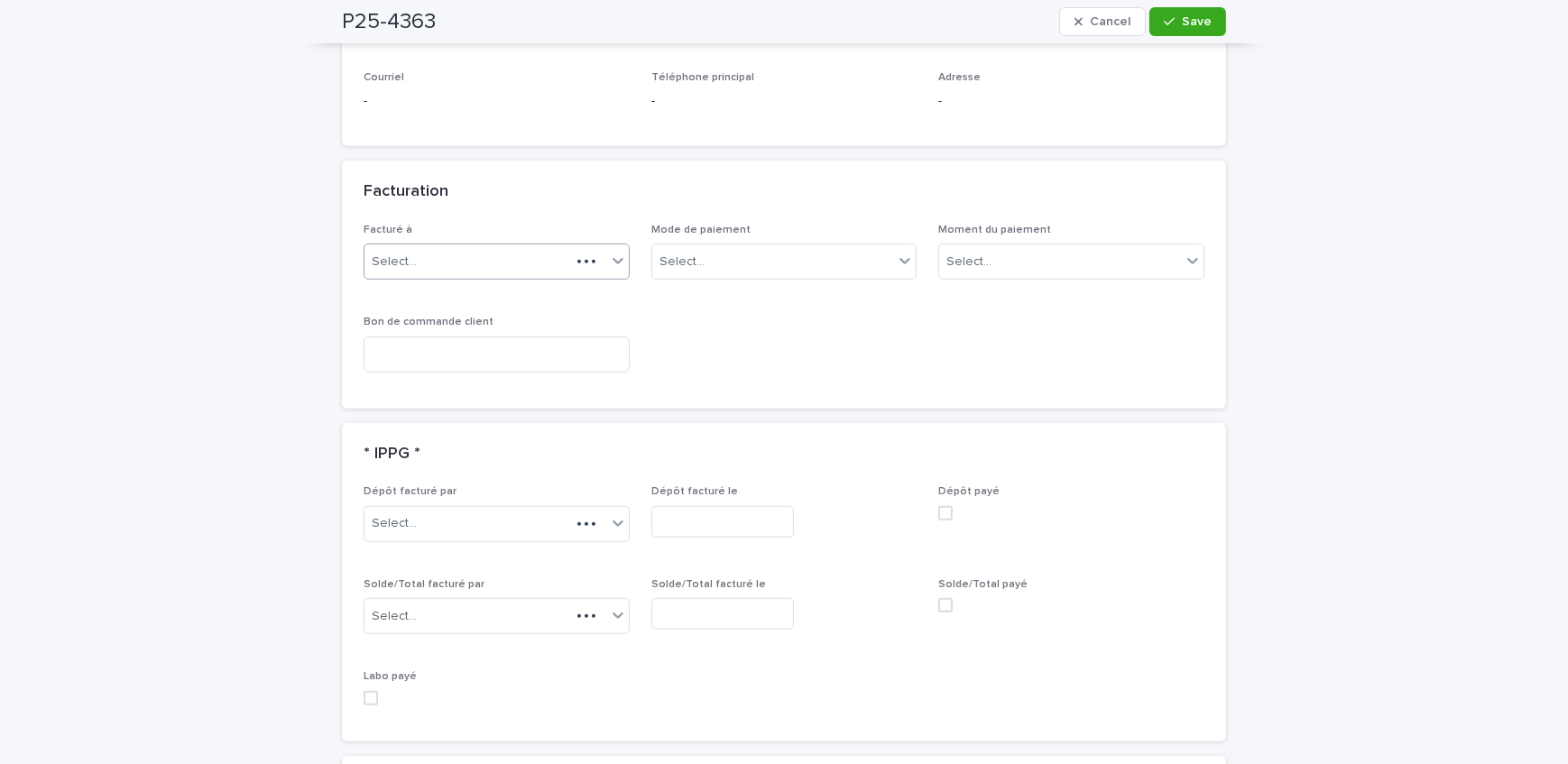
click at [447, 266] on div "Select..." at bounding box center [468, 262] width 206 height 30
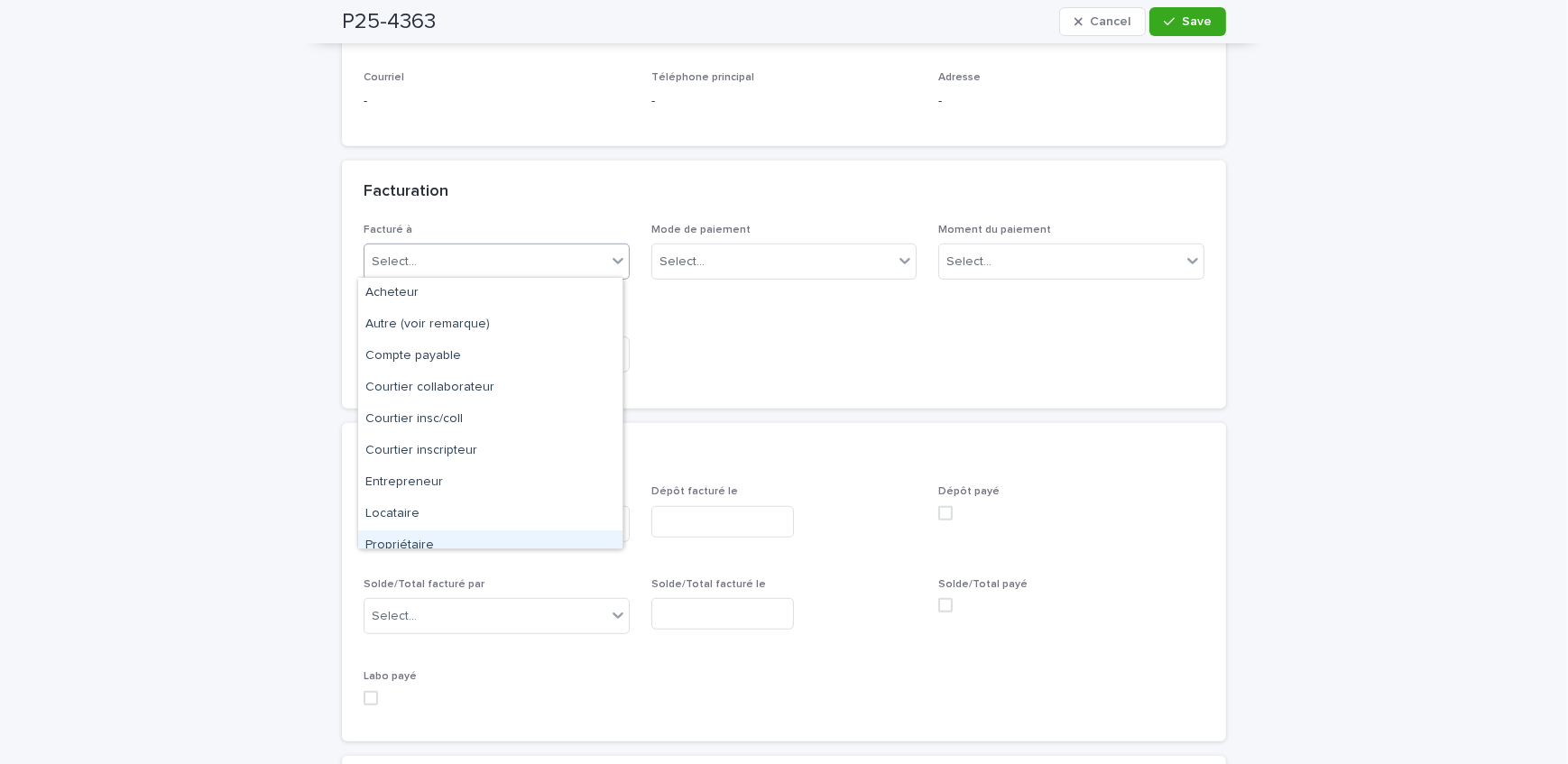
click at [451, 544] on div "Propriétaire" at bounding box center [490, 546] width 265 height 32
click at [449, 269] on div "Propriétaire" at bounding box center [475, 262] width 220 height 30
click at [462, 447] on div "Courtier inscripteur" at bounding box center [490, 452] width 265 height 32
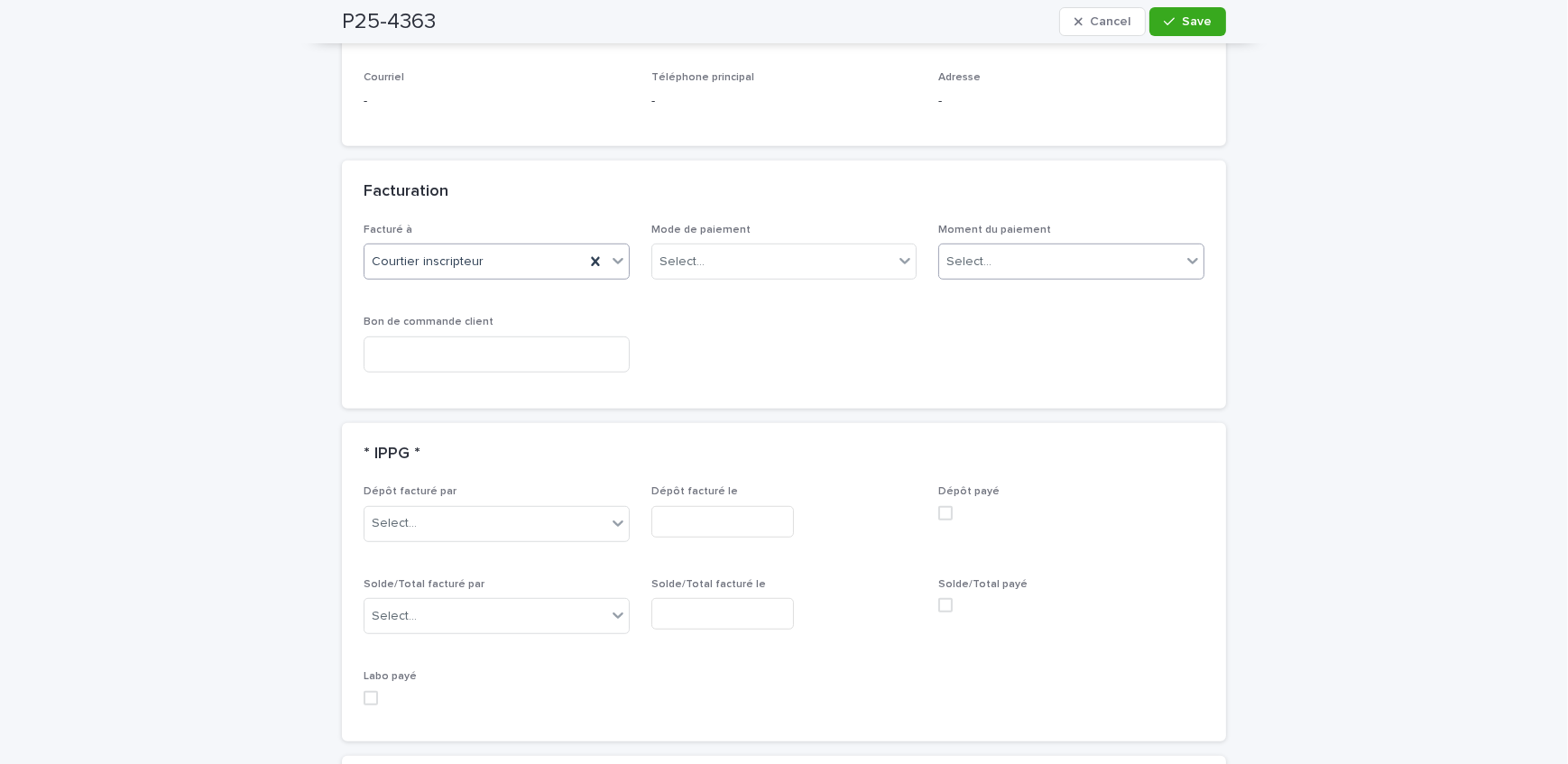
click at [1029, 253] on div "Select..." at bounding box center [1061, 262] width 242 height 30
click at [1029, 303] on div "Au sondage" at bounding box center [1065, 293] width 265 height 32
click at [1182, 23] on span "Save" at bounding box center [1197, 21] width 30 height 13
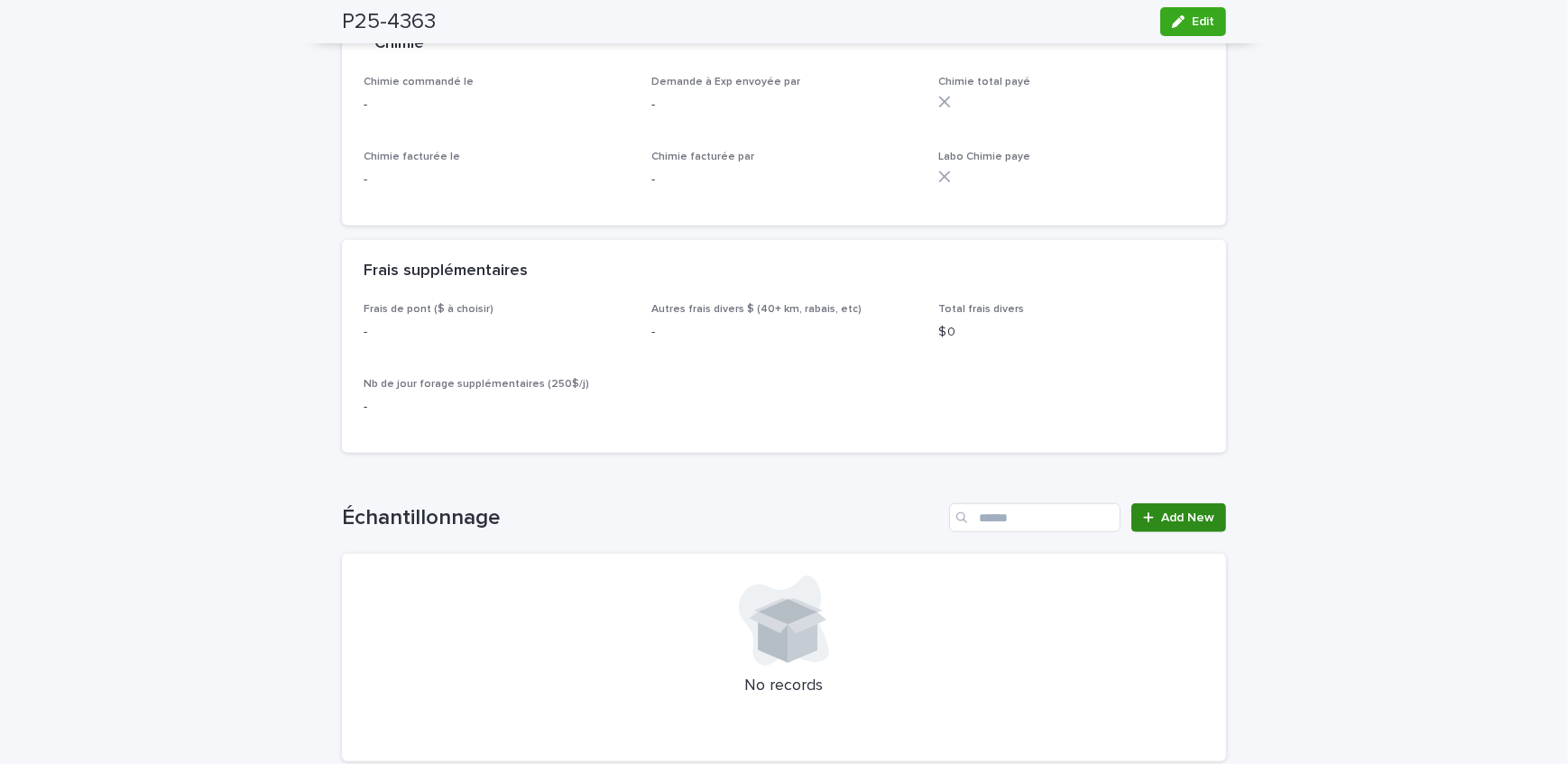
click at [1179, 505] on link "Add New" at bounding box center [1179, 517] width 95 height 29
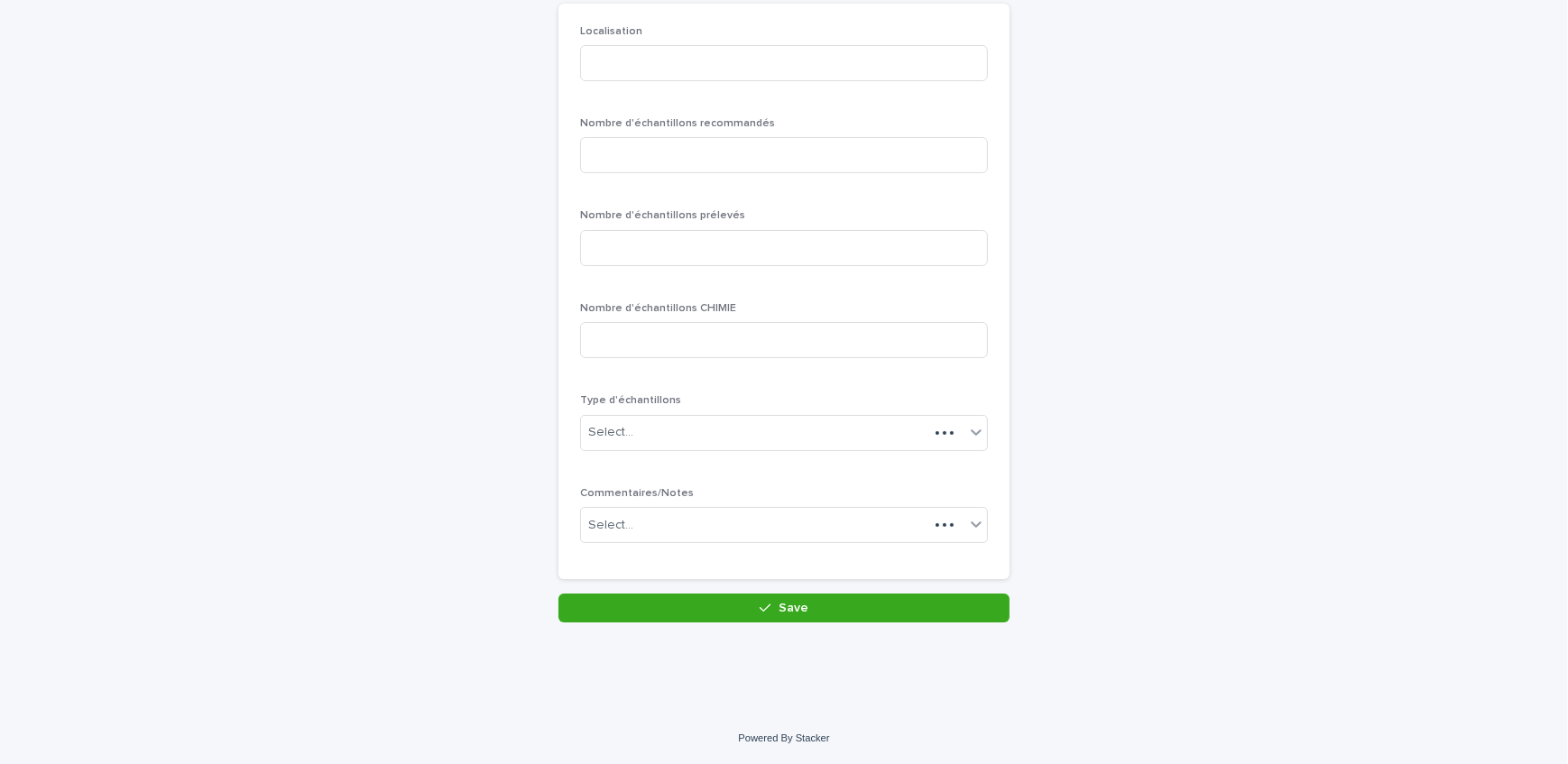
scroll to position [157, 0]
click at [655, 58] on input at bounding box center [784, 64] width 408 height 36
type input "********"
click at [683, 139] on input at bounding box center [784, 157] width 408 height 36
click at [682, 145] on input at bounding box center [784, 157] width 408 height 36
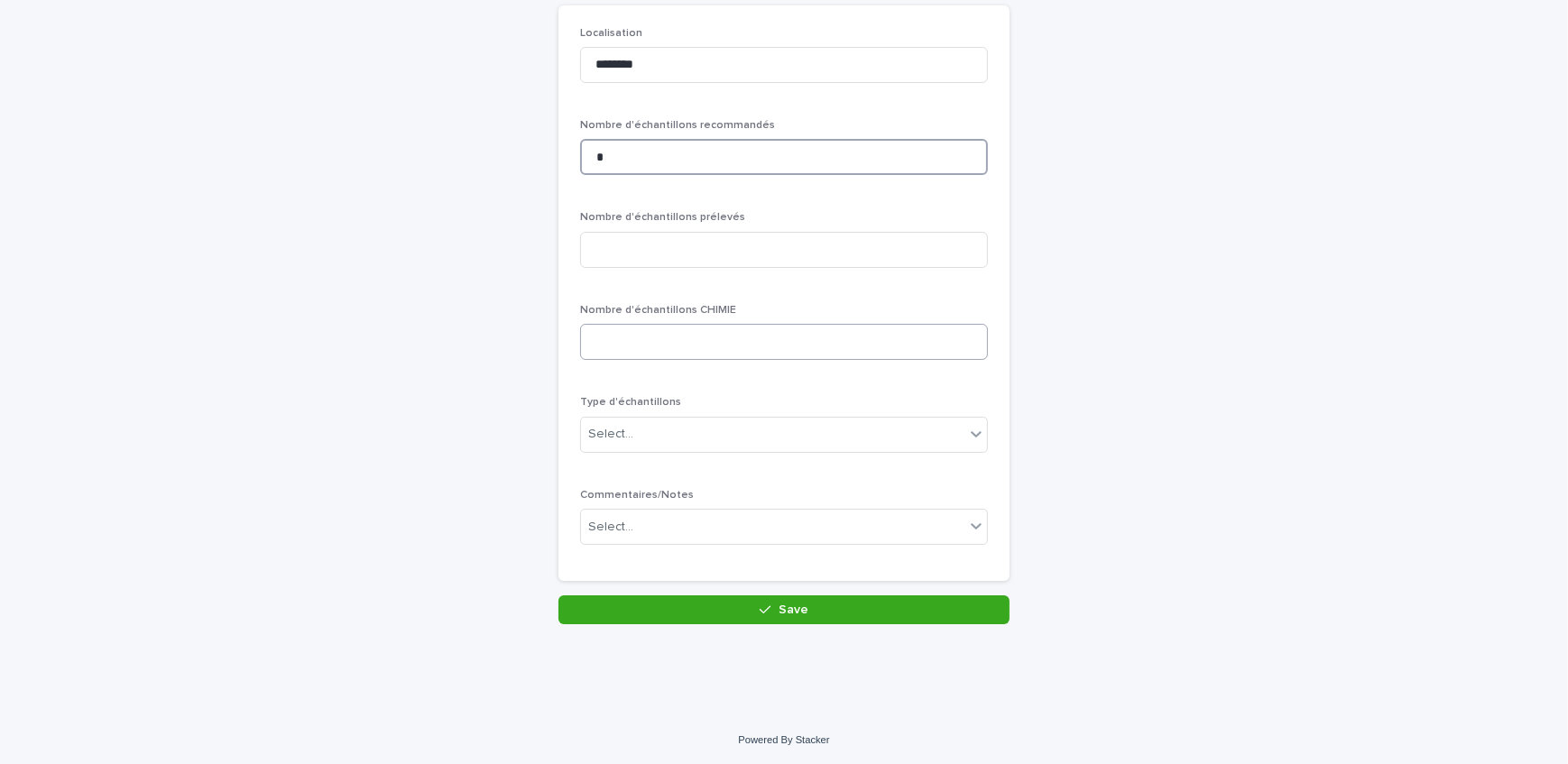
type input "*"
click at [653, 358] on input at bounding box center [784, 342] width 408 height 36
click at [628, 252] on input at bounding box center [784, 250] width 408 height 36
type input "*"
click at [648, 426] on div "Select..." at bounding box center [772, 434] width 384 height 30
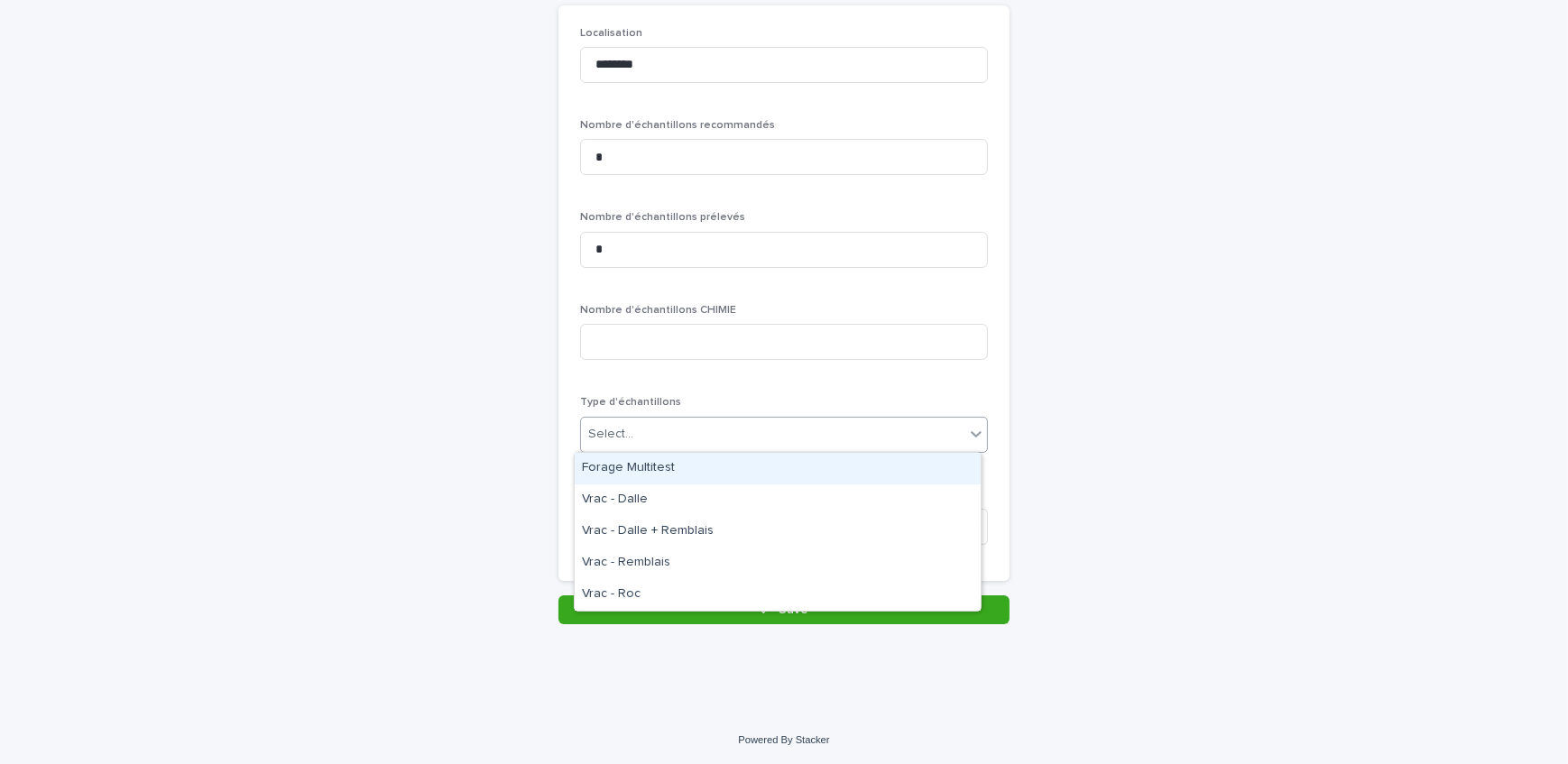
click at [659, 455] on div "Forage Multitest" at bounding box center [778, 469] width 406 height 32
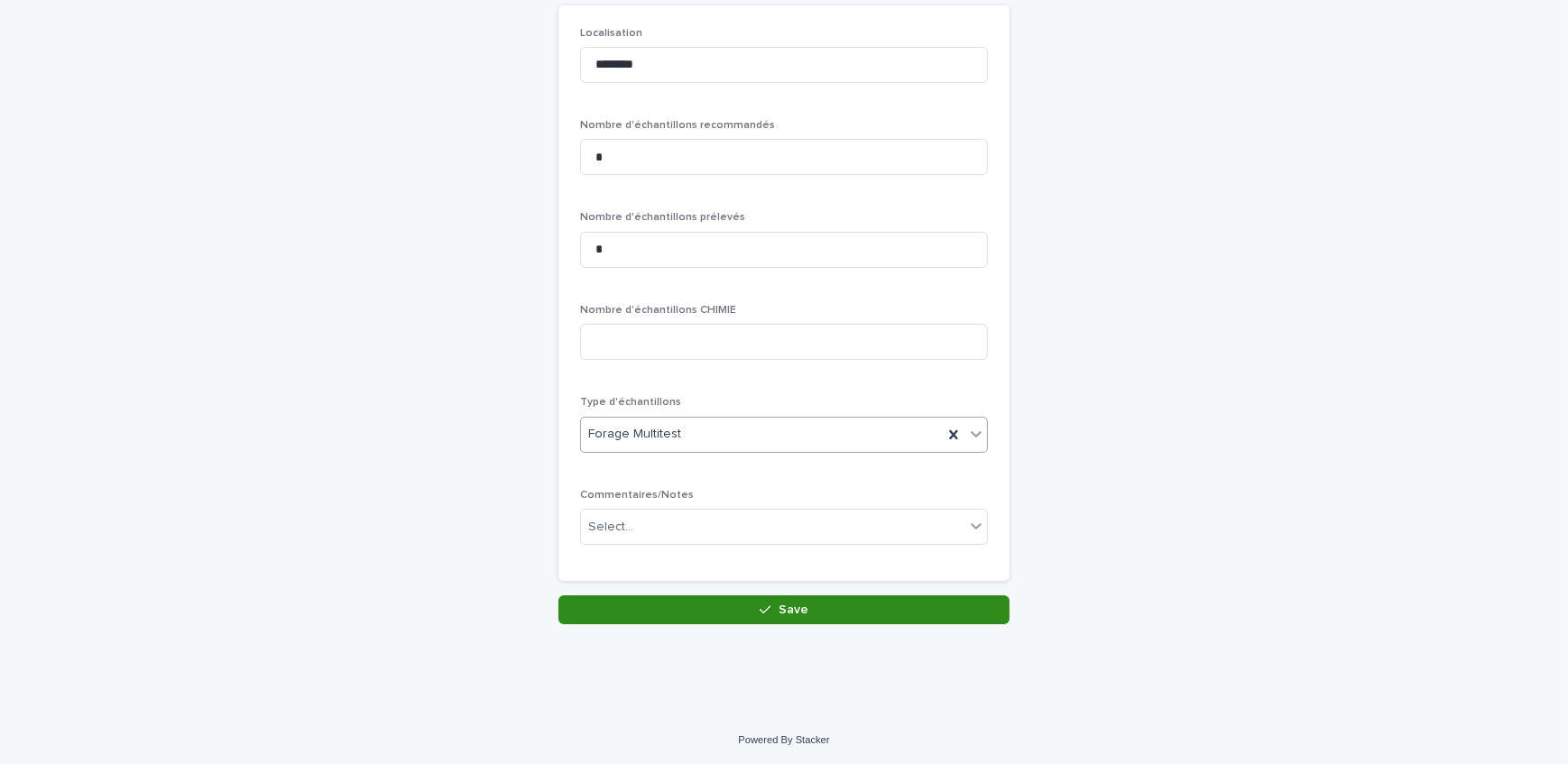
click at [683, 615] on button "Save" at bounding box center [784, 609] width 451 height 29
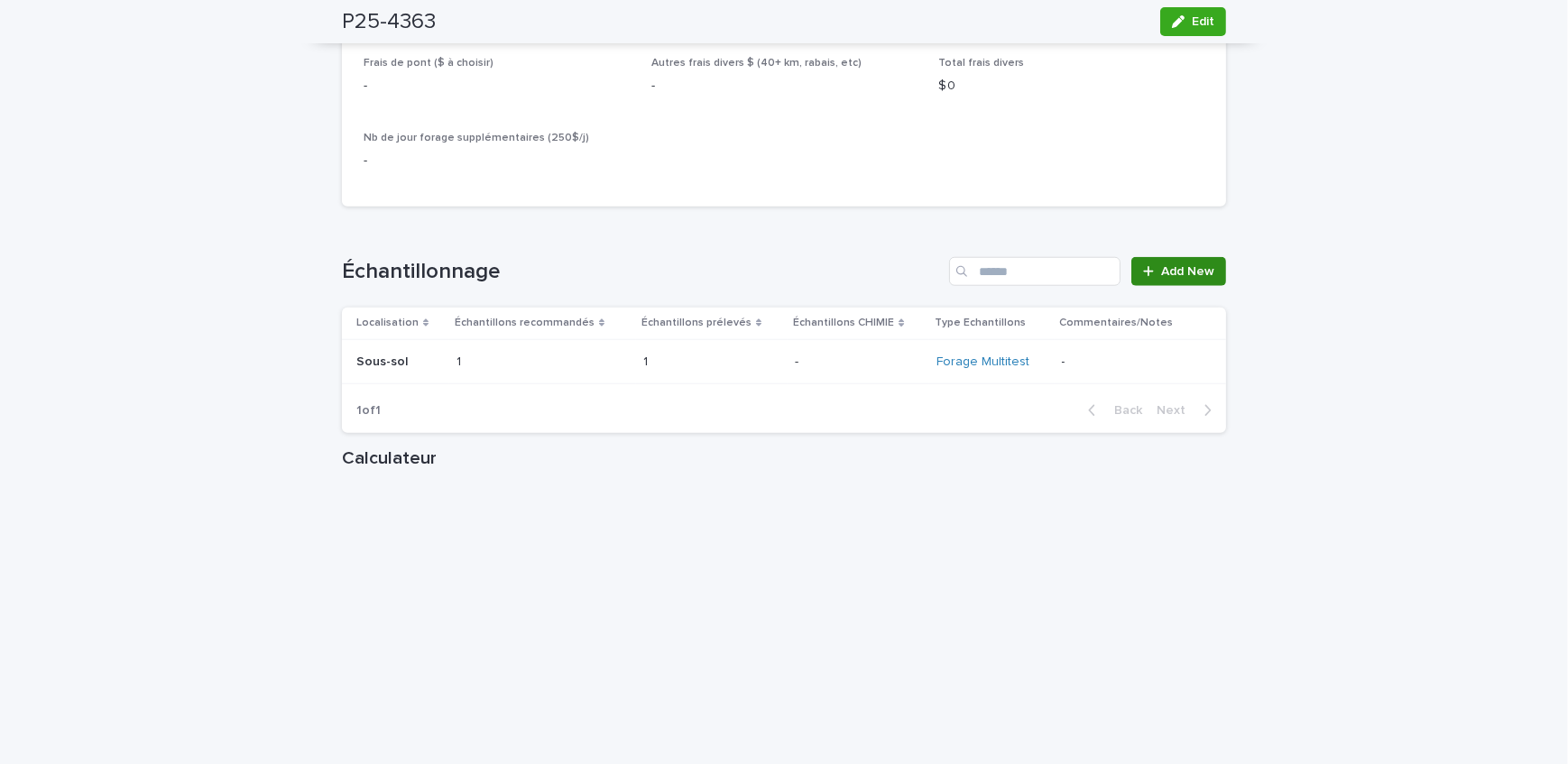
click at [1186, 262] on link "Add New" at bounding box center [1179, 271] width 95 height 29
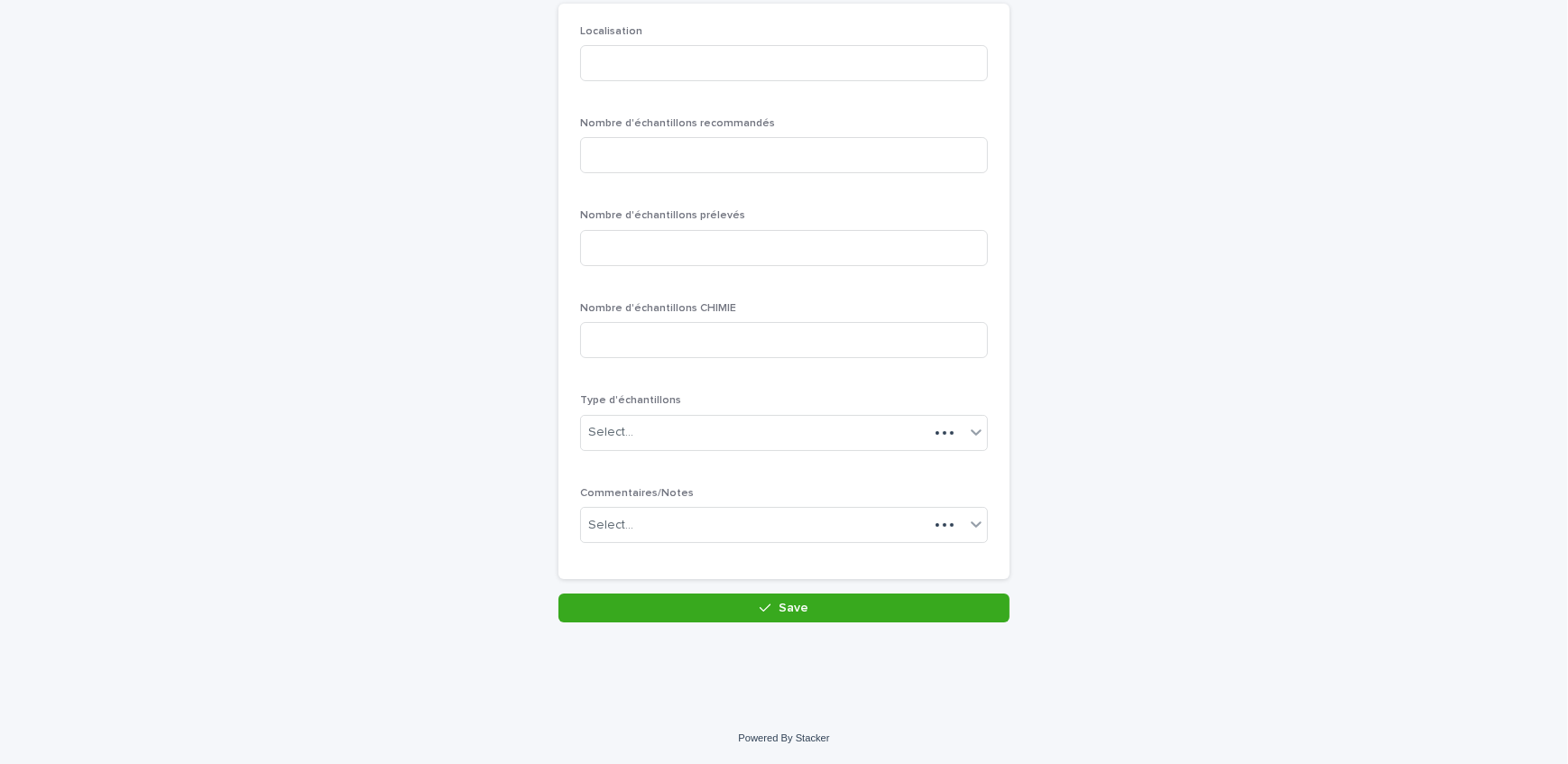
scroll to position [157, 0]
click at [621, 73] on input at bounding box center [784, 64] width 408 height 36
type input "******"
click at [650, 157] on input at bounding box center [784, 157] width 408 height 36
type input "*"
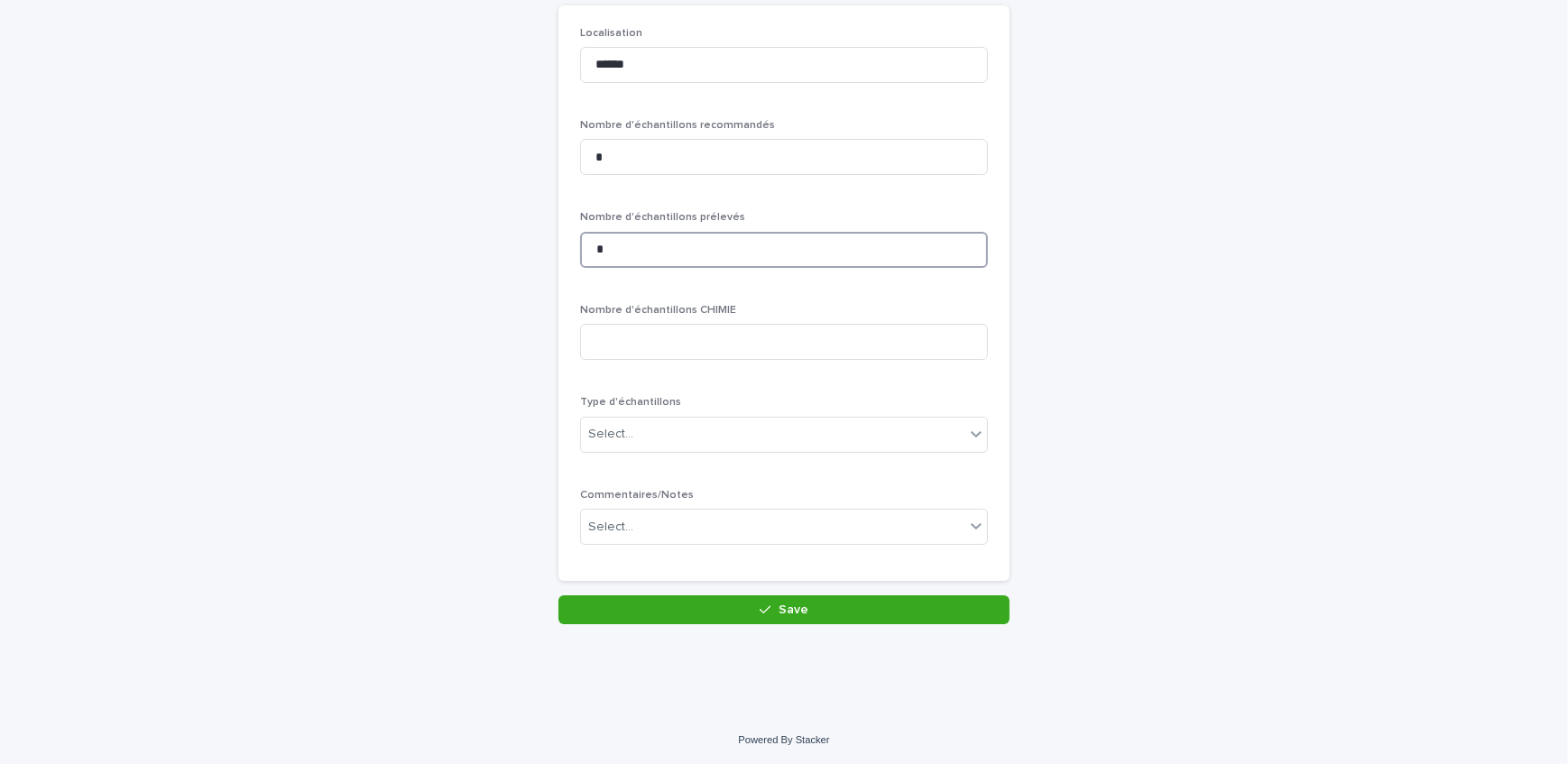
click at [659, 263] on input "*" at bounding box center [784, 250] width 408 height 36
type input "*"
click at [666, 448] on div "Select..." at bounding box center [772, 434] width 384 height 30
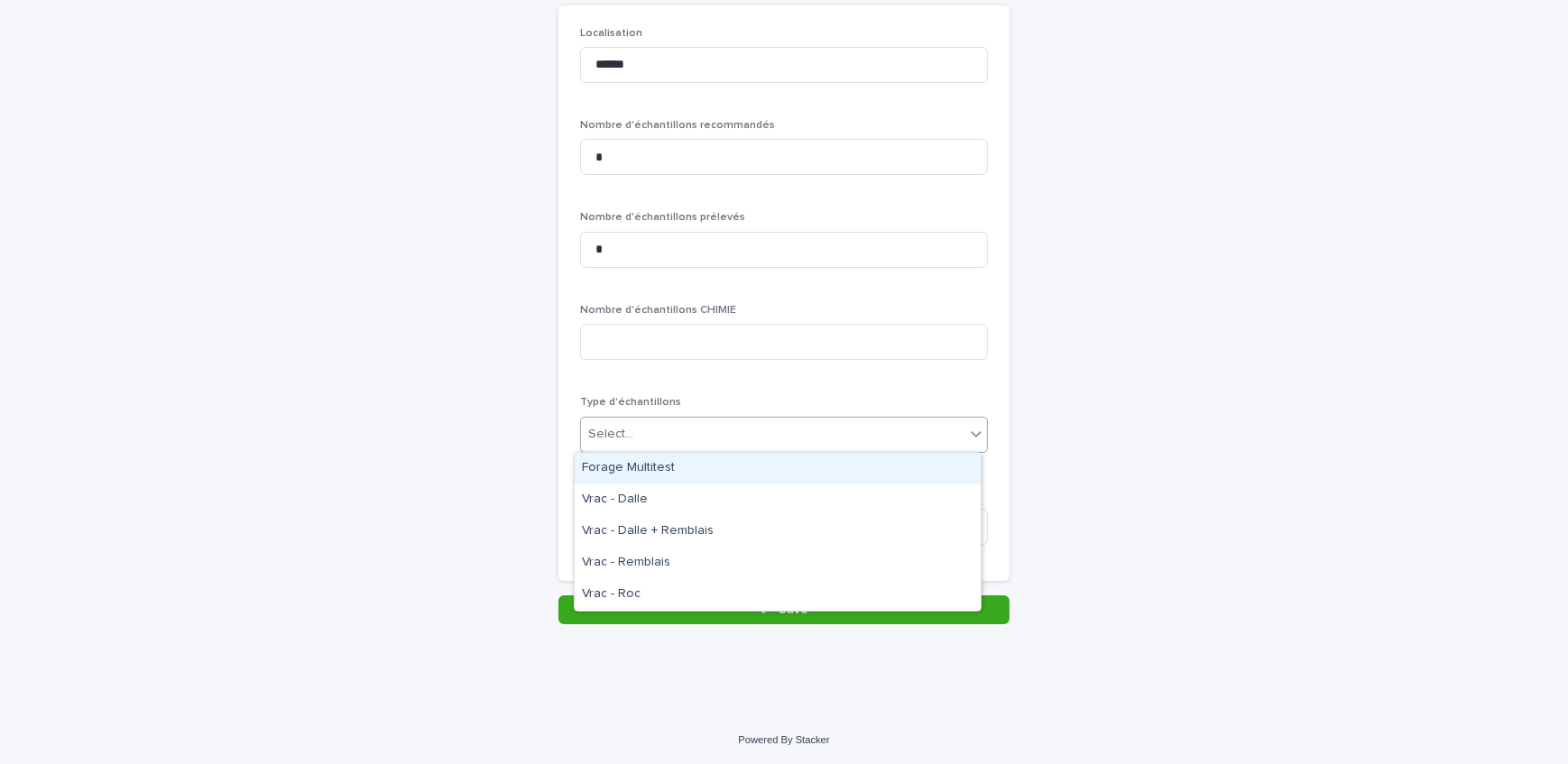
click at [670, 462] on div "Forage Multitest" at bounding box center [778, 469] width 406 height 32
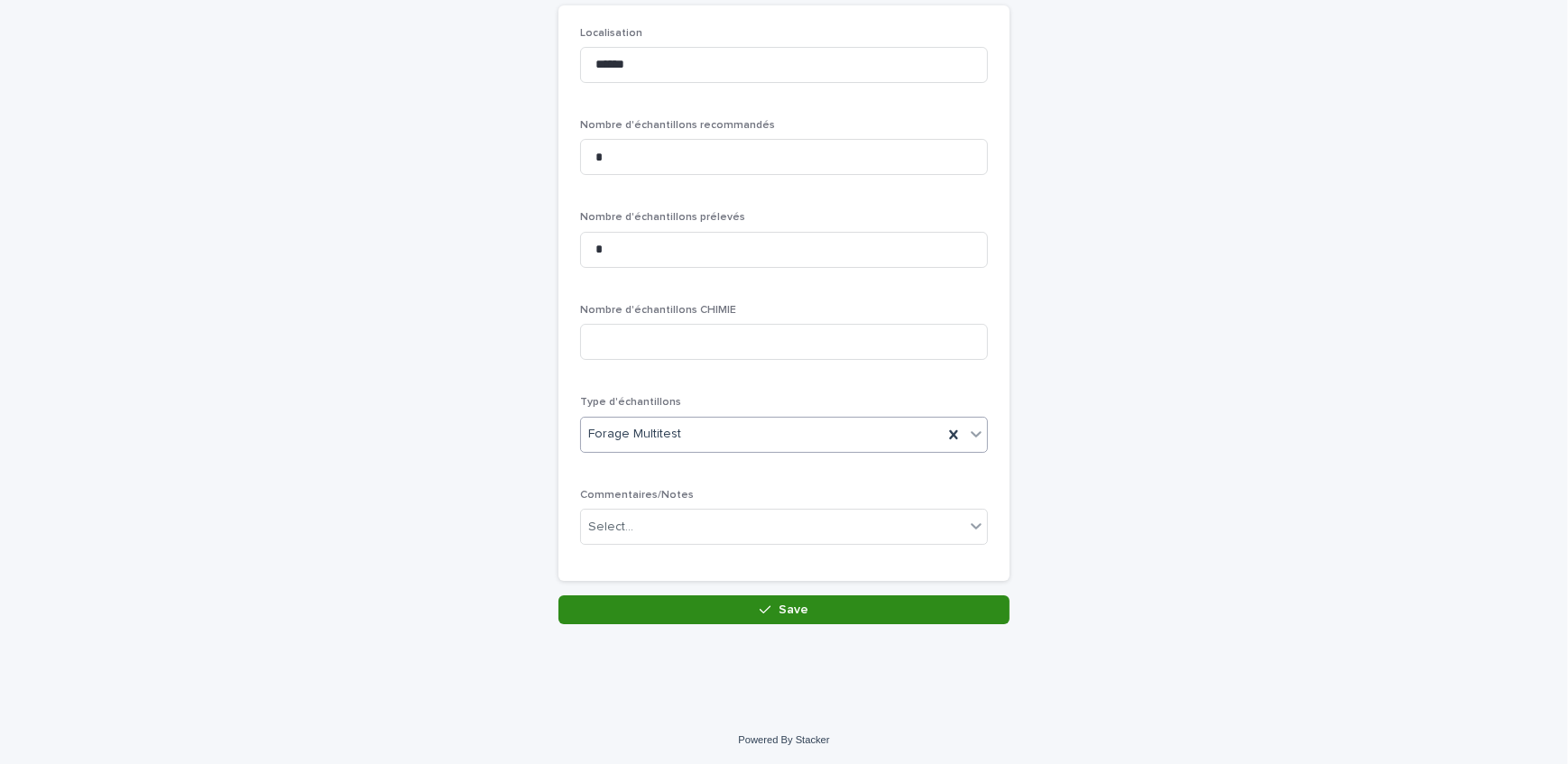
click at [711, 604] on button "Save" at bounding box center [784, 609] width 451 height 29
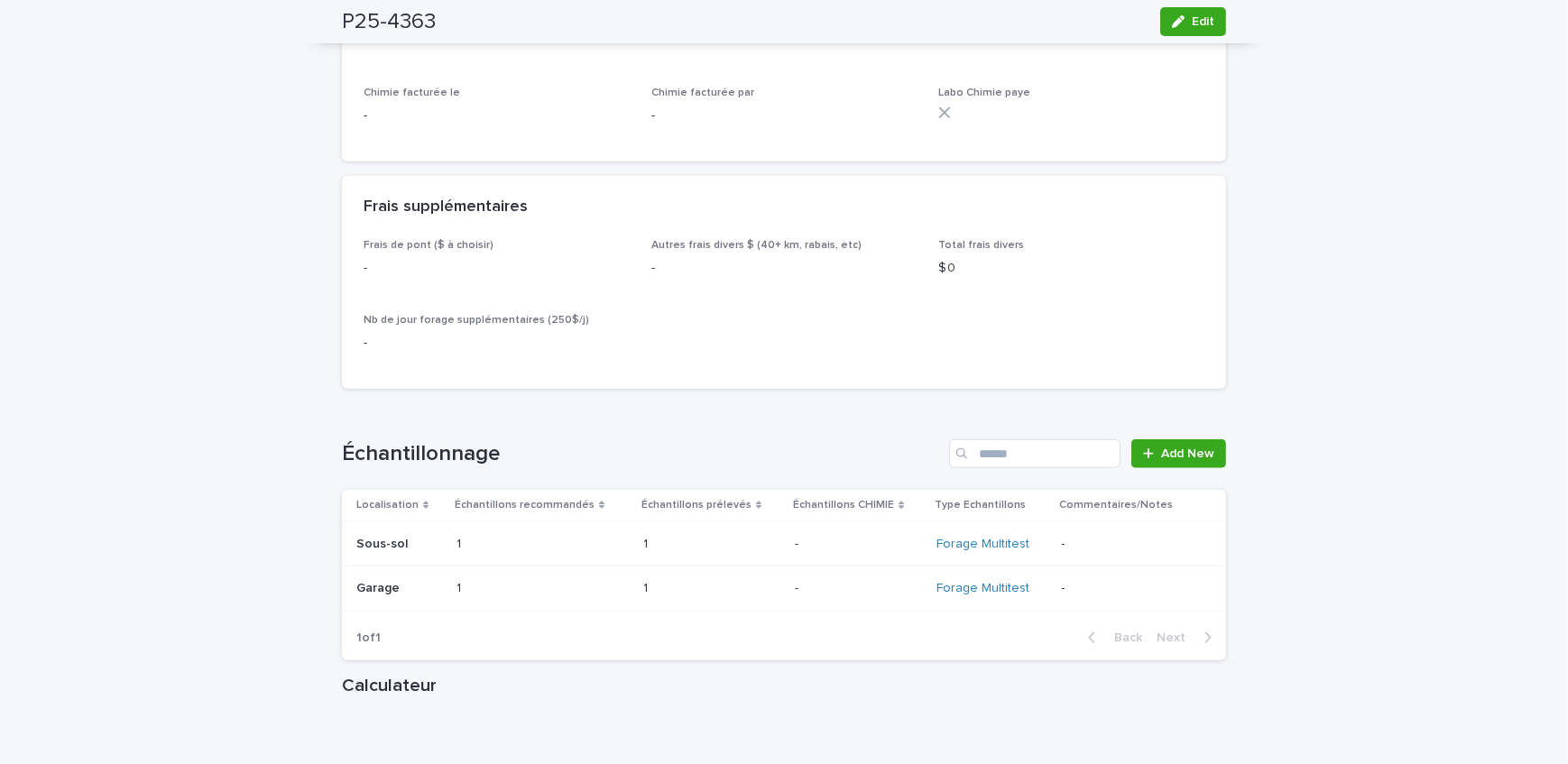
scroll to position [1968, 0]
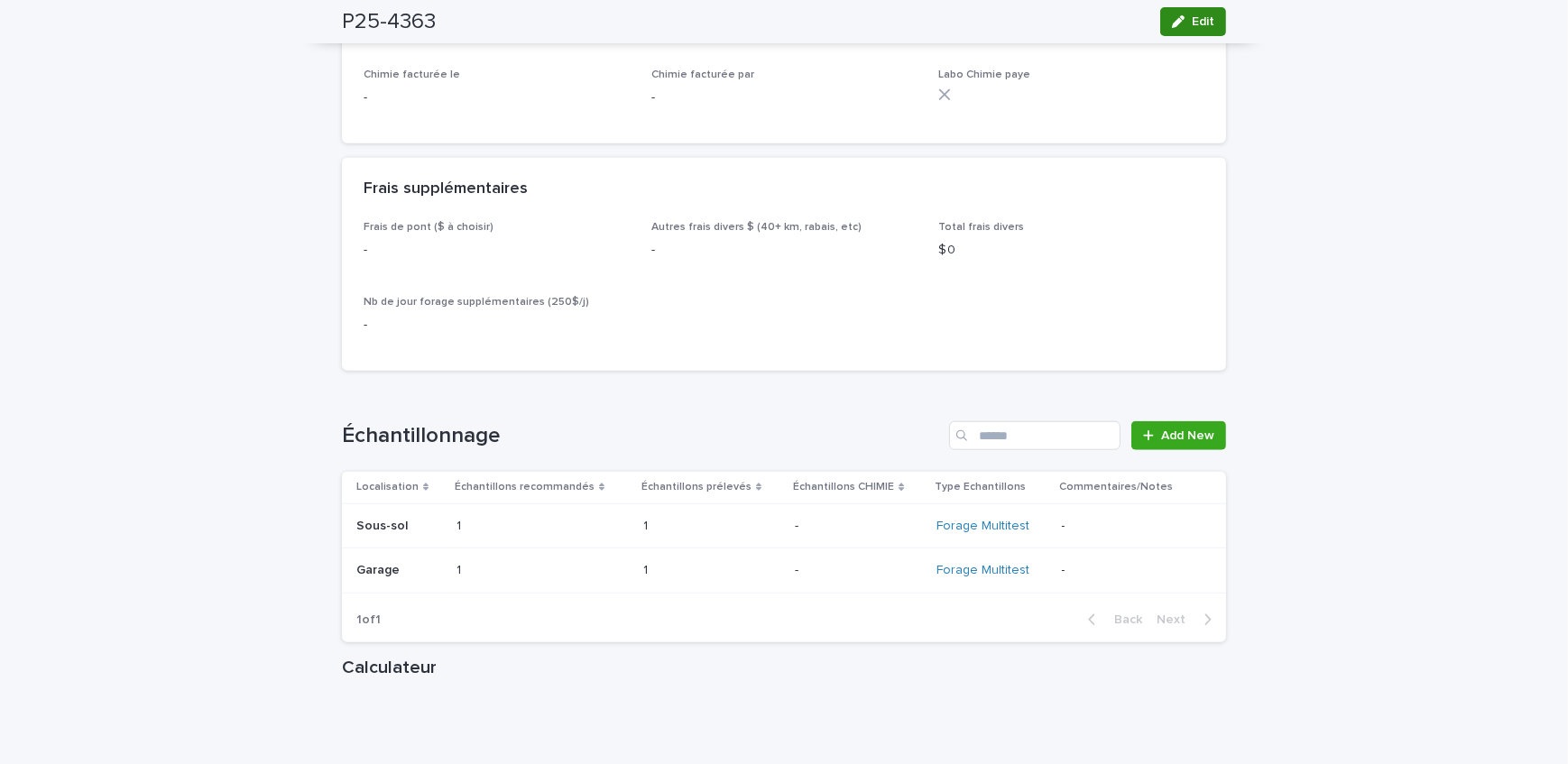
click at [1173, 20] on icon "button" at bounding box center [1178, 21] width 13 height 13
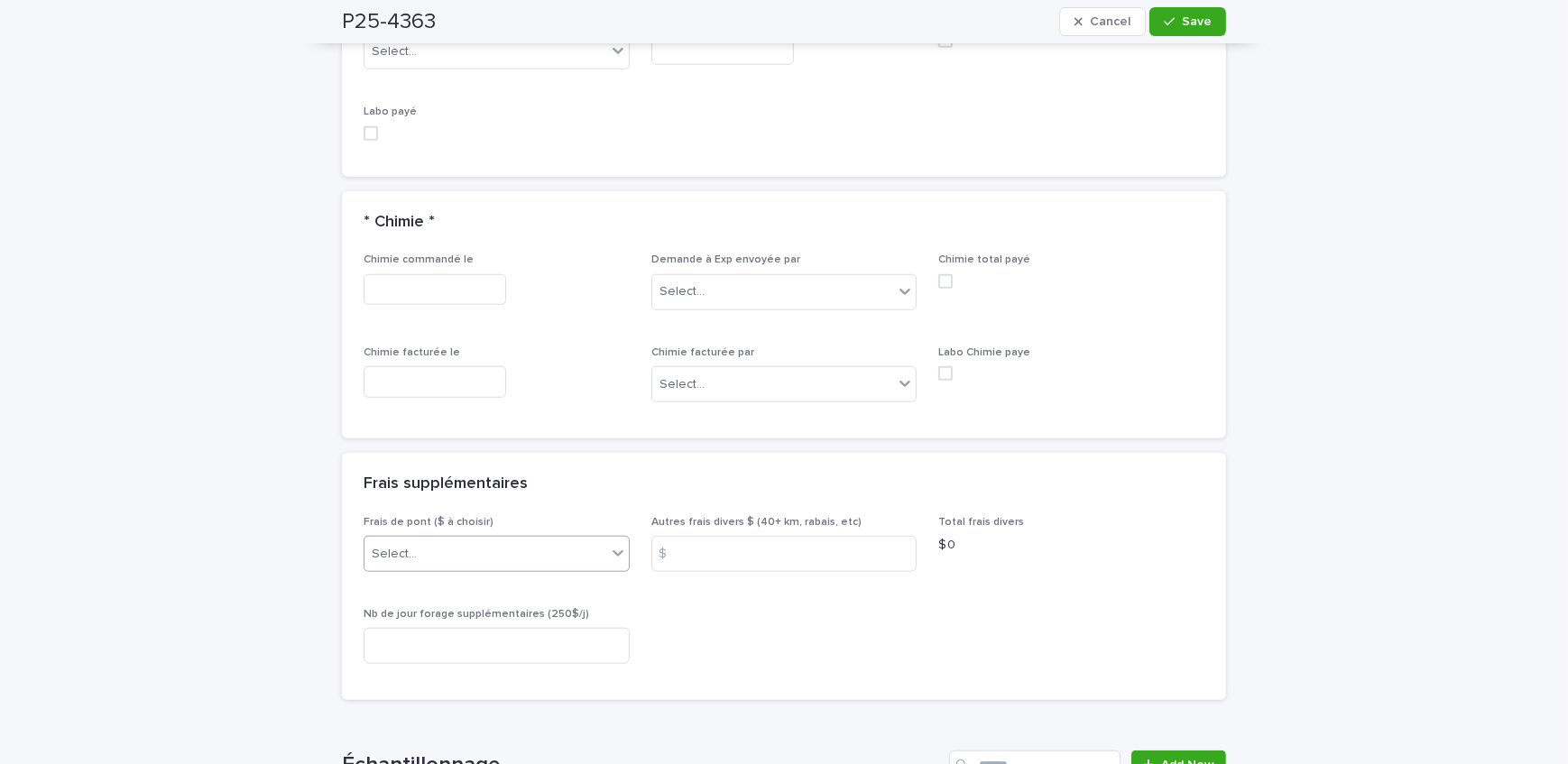
click at [449, 550] on div "Select..." at bounding box center [486, 554] width 242 height 30
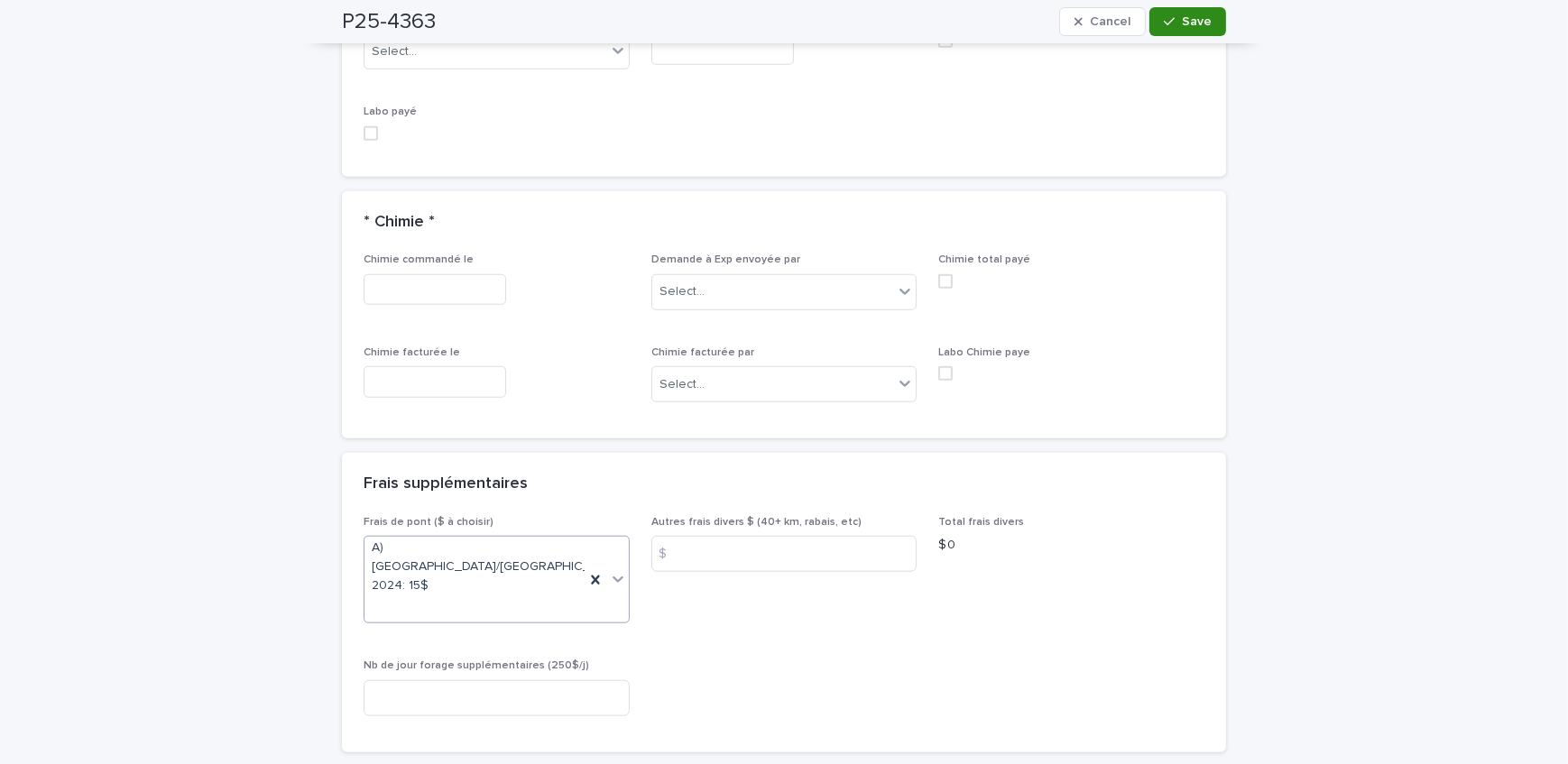
click at [1191, 15] on span "Save" at bounding box center [1197, 21] width 30 height 13
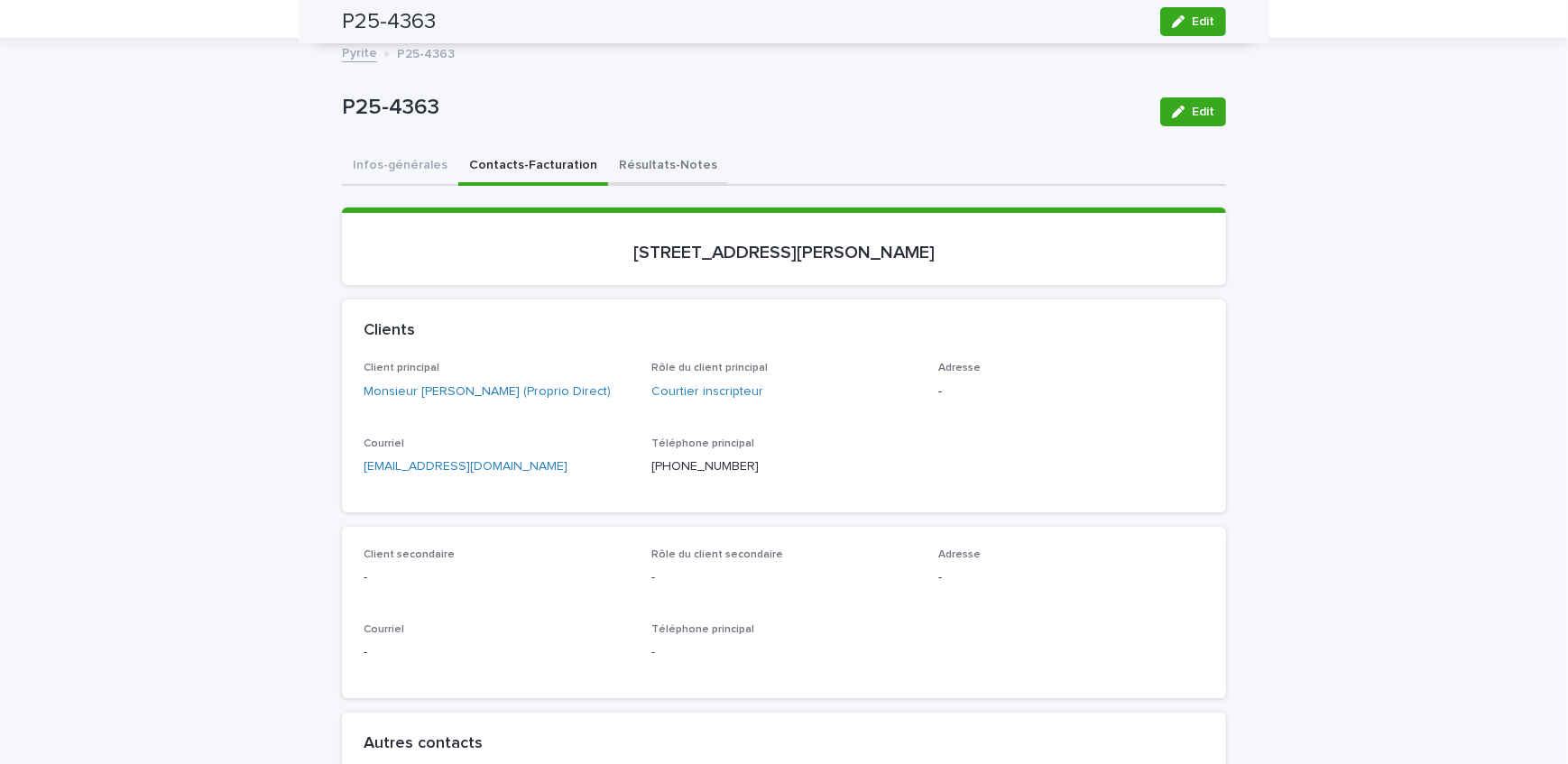
scroll to position [0, 0]
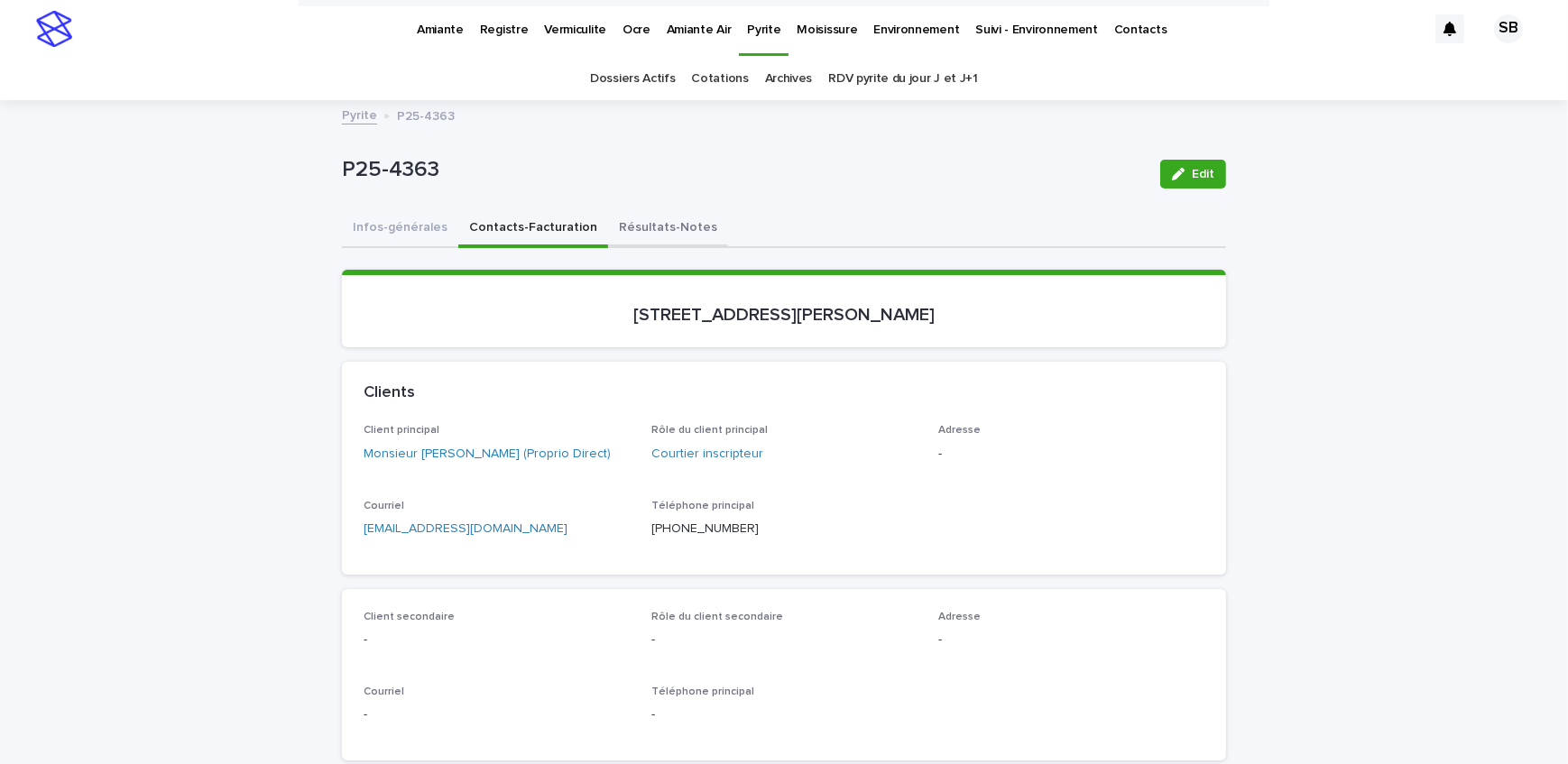
click at [625, 229] on button "Résultats-Notes" at bounding box center [668, 229] width 120 height 38
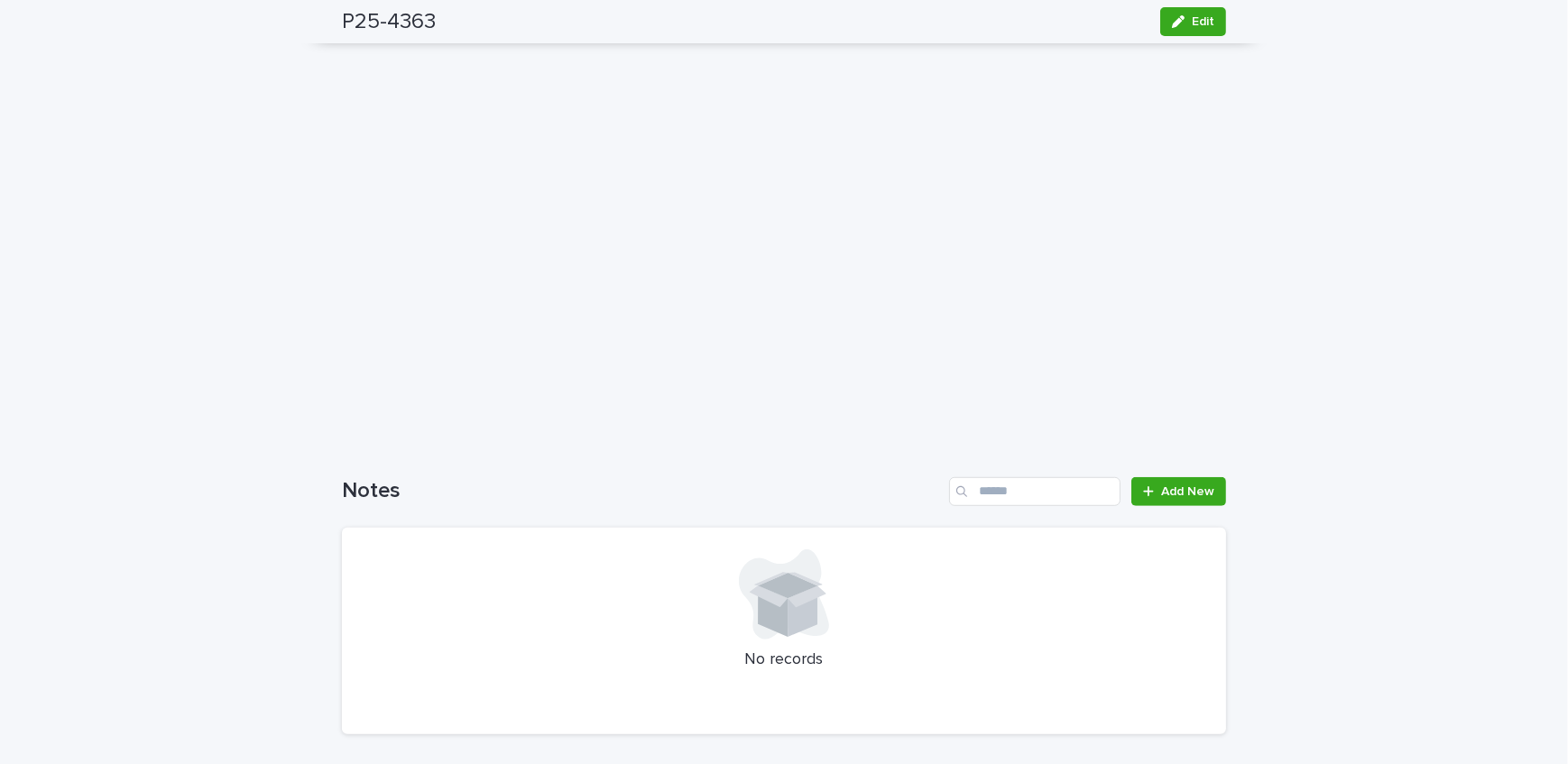
scroll to position [1322, 0]
click at [1170, 481] on span "Add New" at bounding box center [1188, 487] width 54 height 13
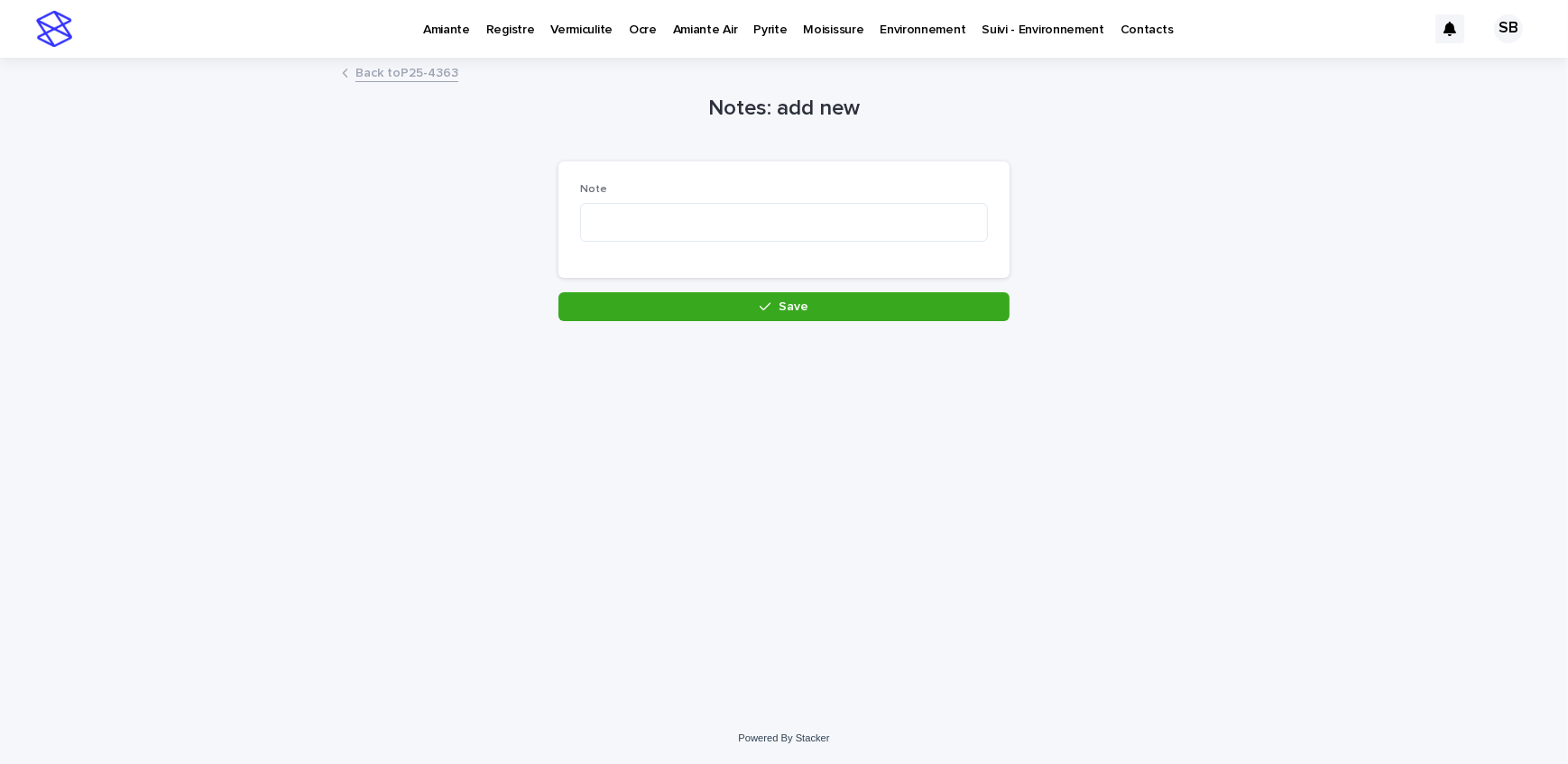
click at [642, 199] on div "Note" at bounding box center [784, 220] width 408 height 73
click at [647, 209] on textarea at bounding box center [784, 222] width 408 height 39
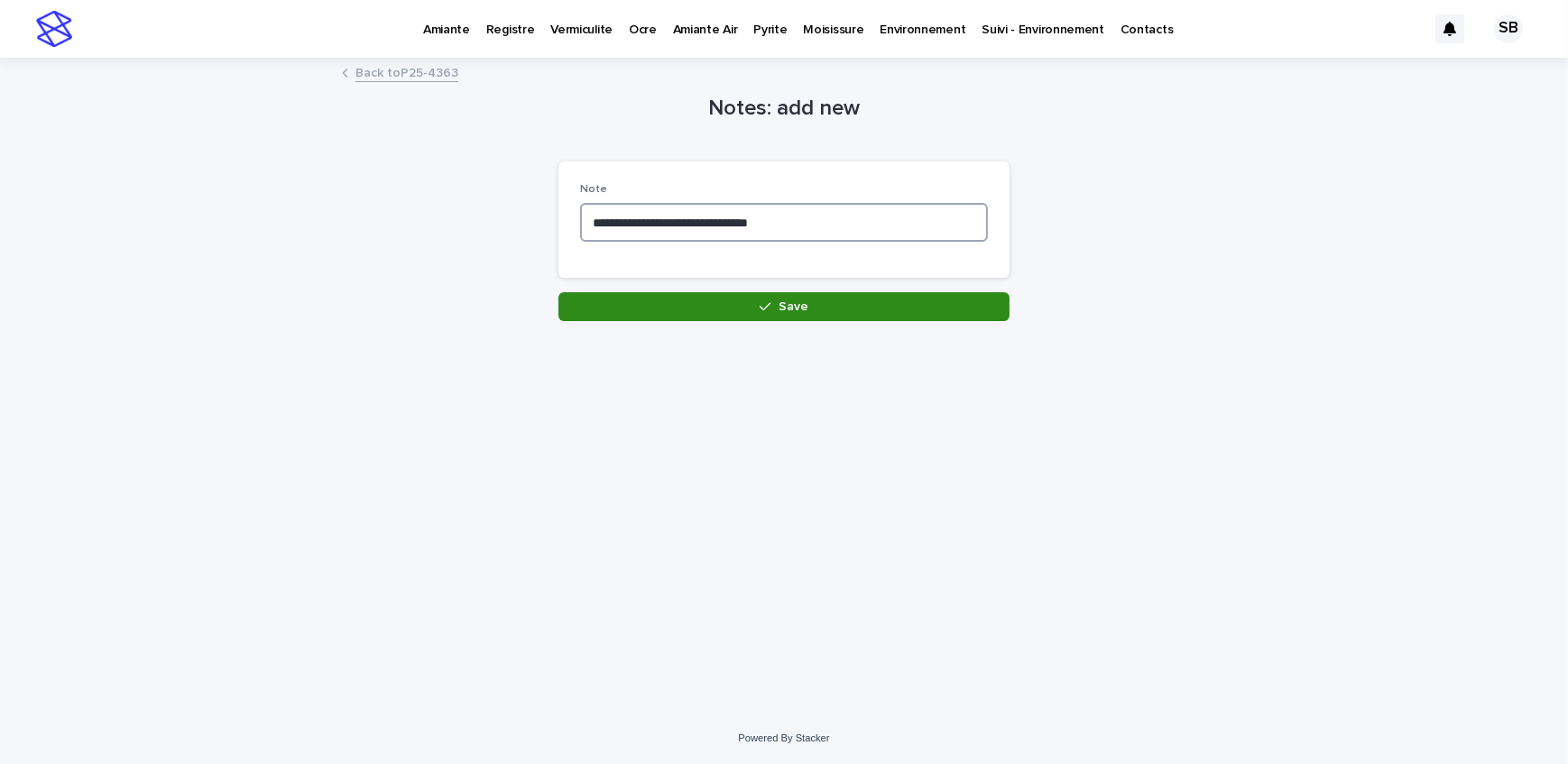
type textarea "**********"
click at [698, 304] on button "Save" at bounding box center [784, 306] width 451 height 29
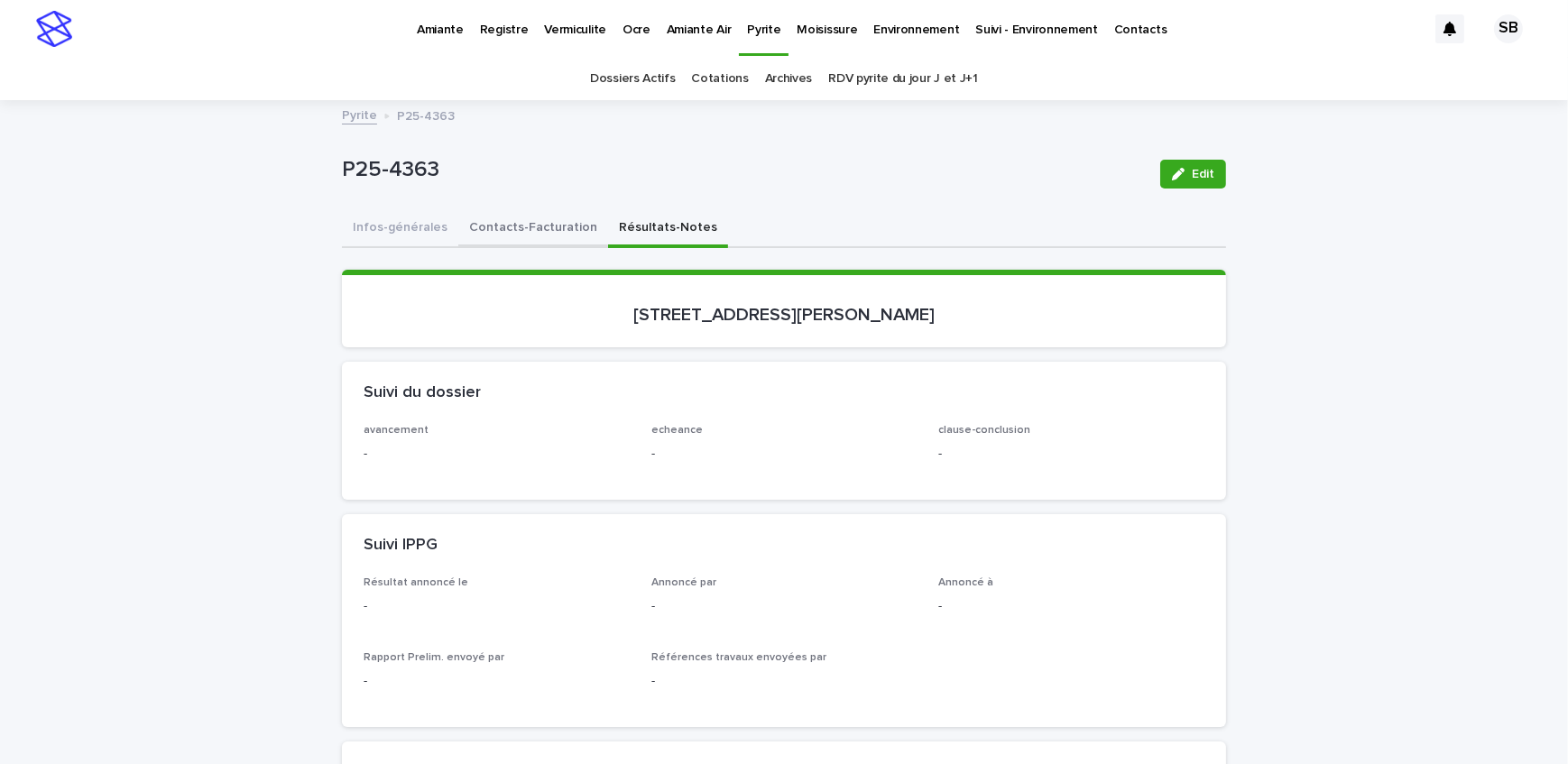
click at [482, 222] on button "Contacts-Facturation" at bounding box center [533, 229] width 150 height 38
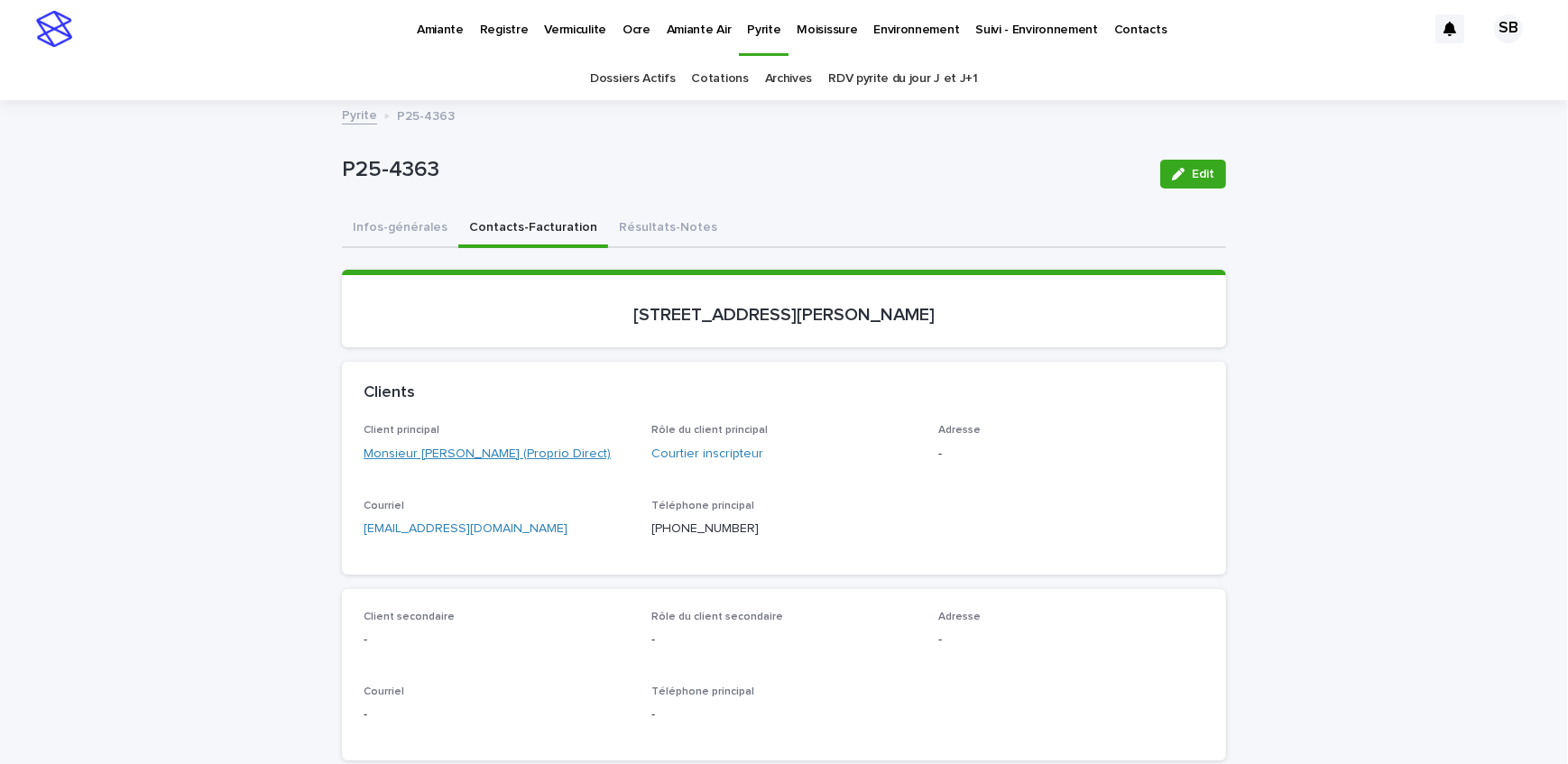
click at [467, 448] on link "Monsieur [PERSON_NAME] (Proprio Direct)" at bounding box center [487, 454] width 247 height 19
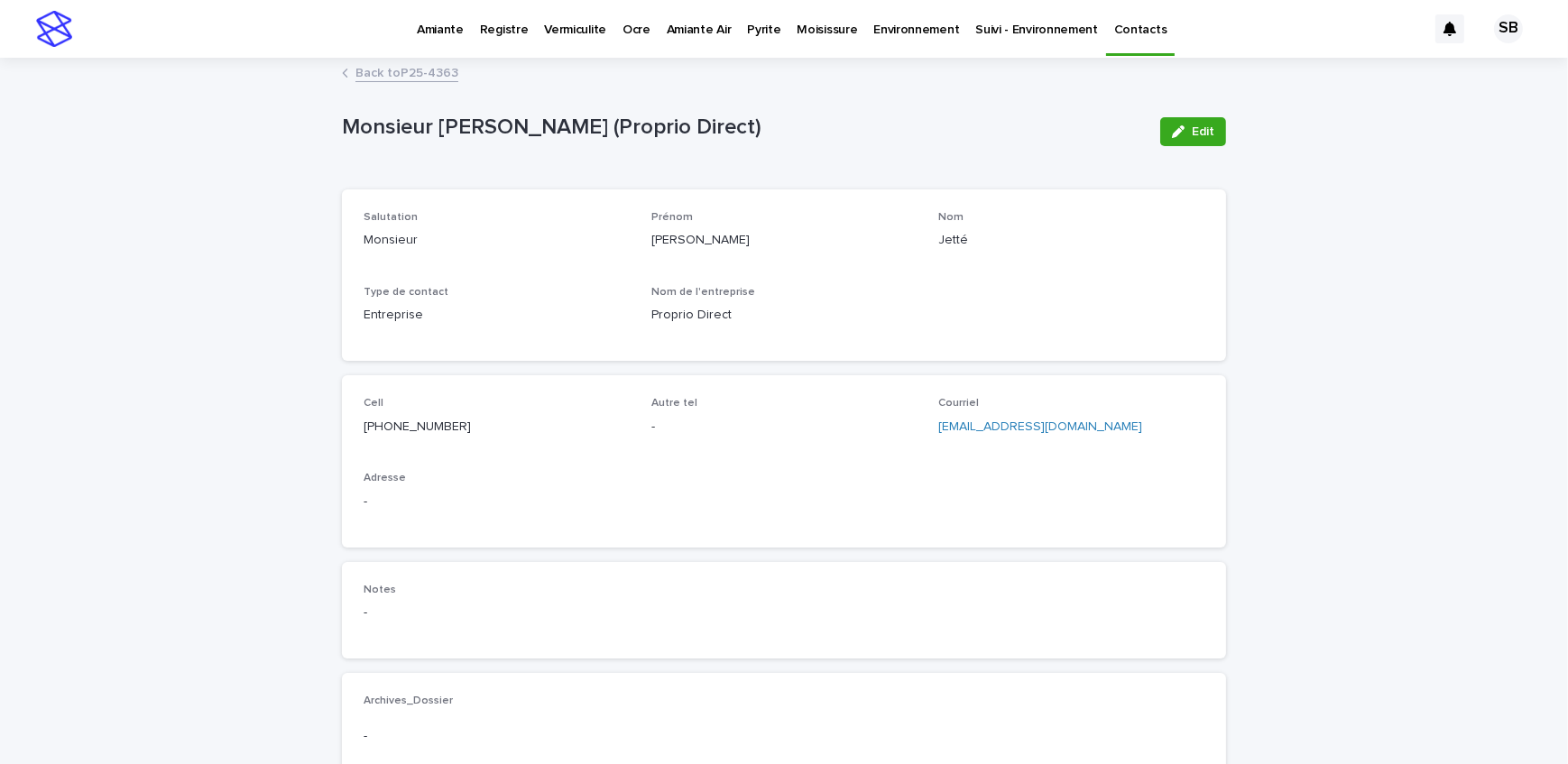
drag, startPoint x: 1200, startPoint y: 135, endPoint x: 952, endPoint y: 210, distance: 259.1
click at [1200, 135] on span "Edit" at bounding box center [1203, 132] width 23 height 13
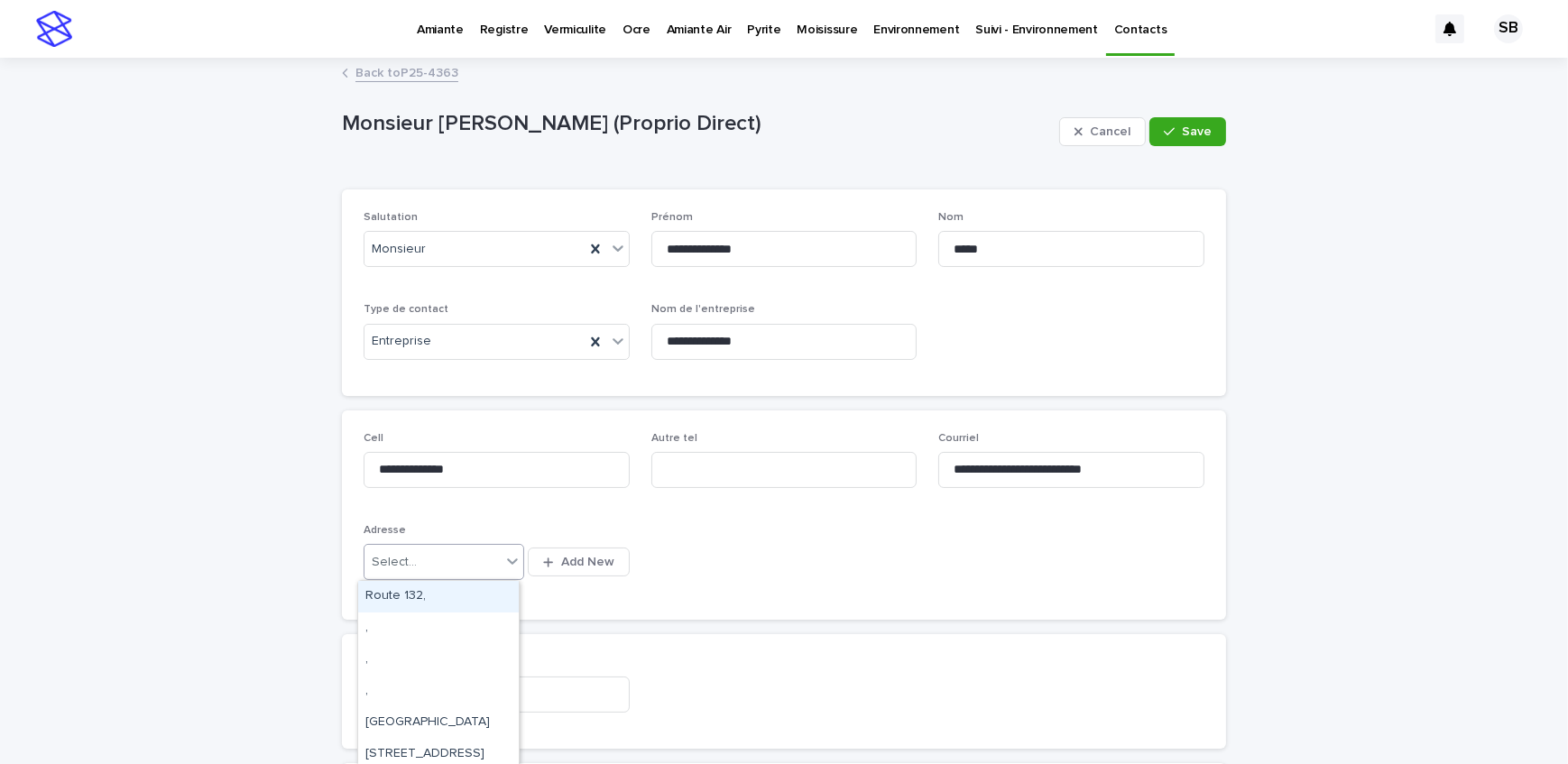
click at [389, 558] on div "Select..." at bounding box center [394, 562] width 46 height 19
type input "****"
click at [405, 628] on div "3899 Des Laurentides , [GEOGRAPHIC_DATA]" at bounding box center [438, 628] width 161 height 32
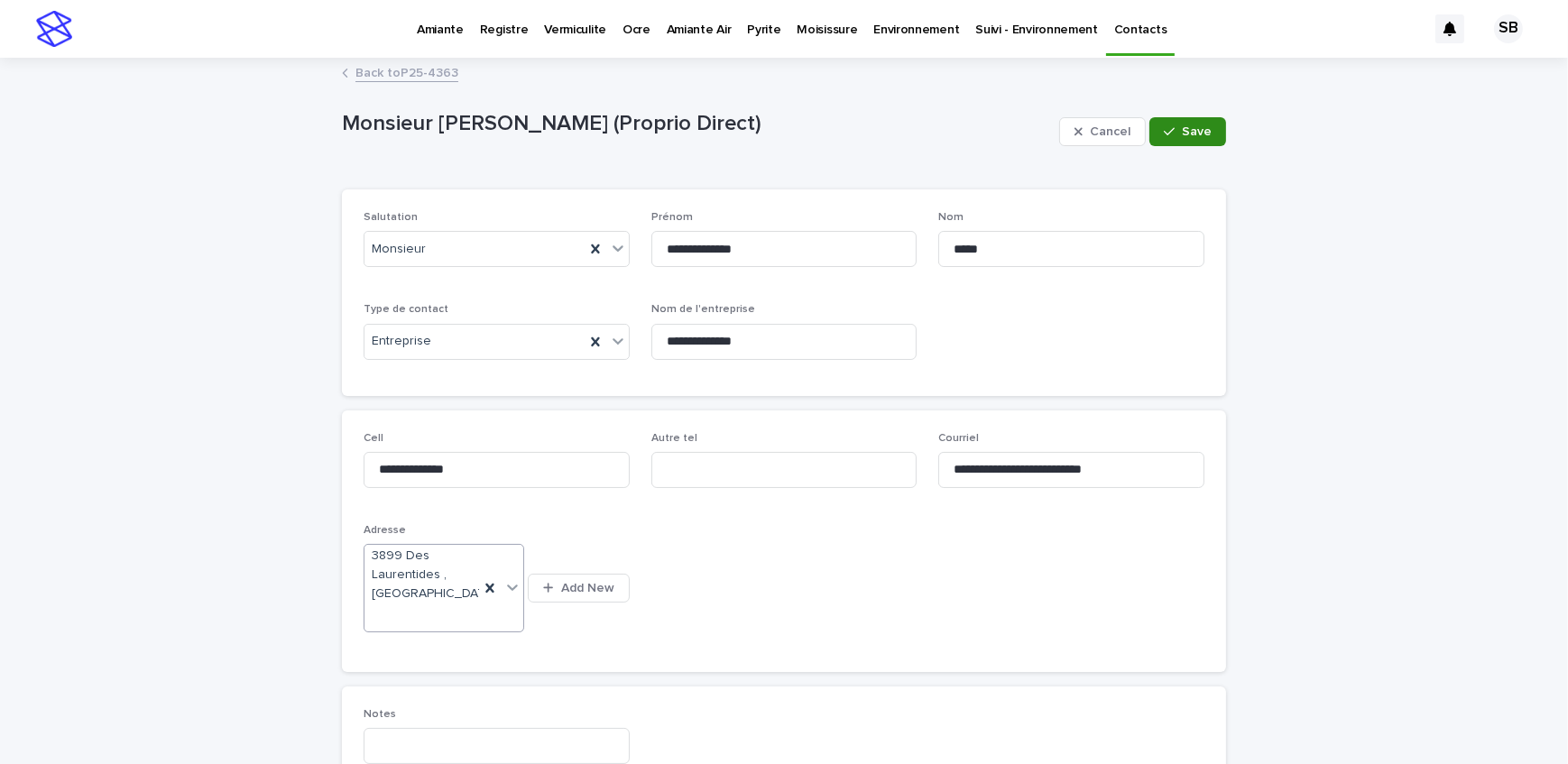
click at [1196, 118] on button "Save" at bounding box center [1187, 131] width 76 height 29
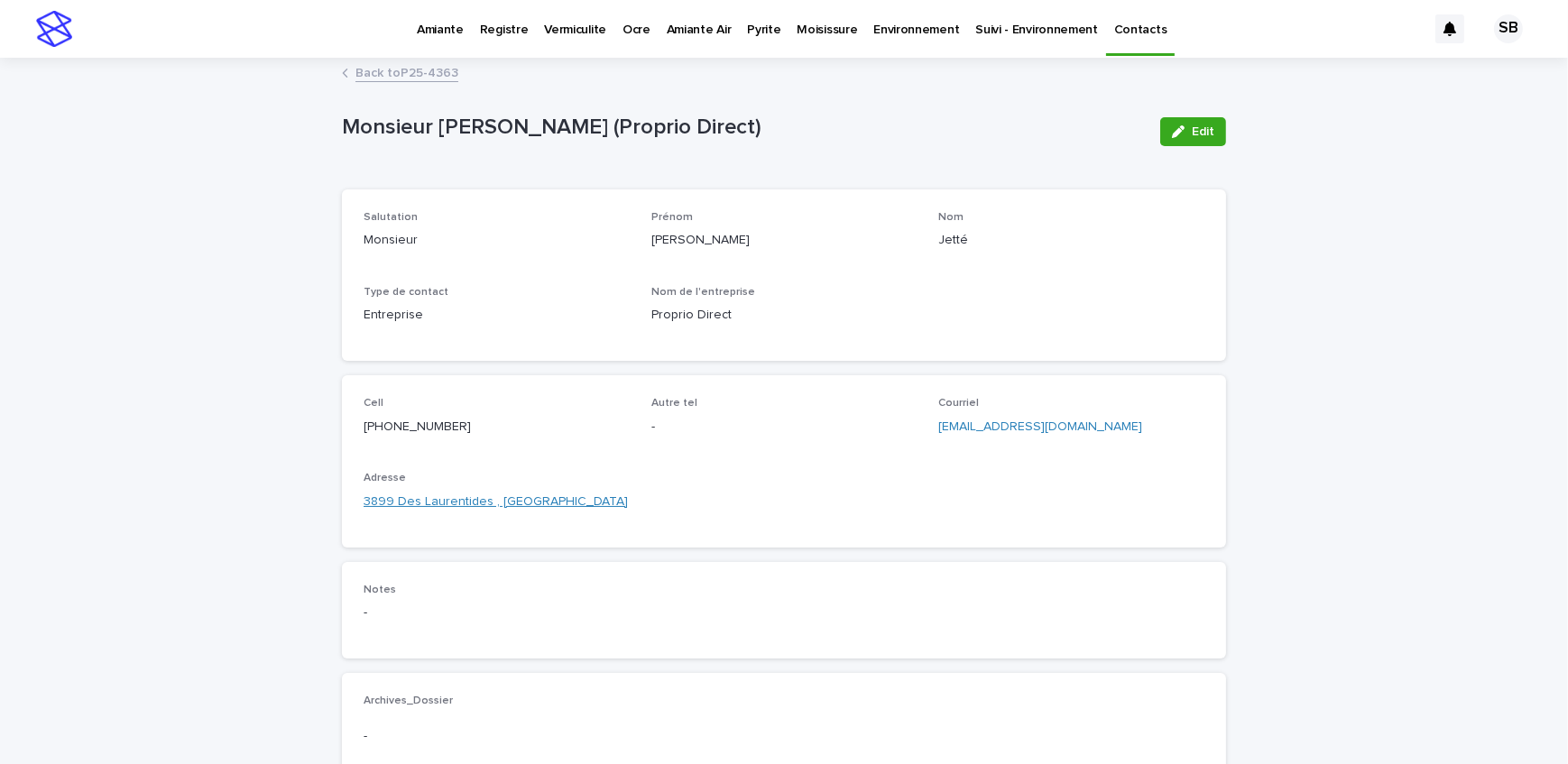
click at [472, 503] on link "3899 Des Laurentides , [GEOGRAPHIC_DATA]" at bounding box center [496, 501] width 265 height 19
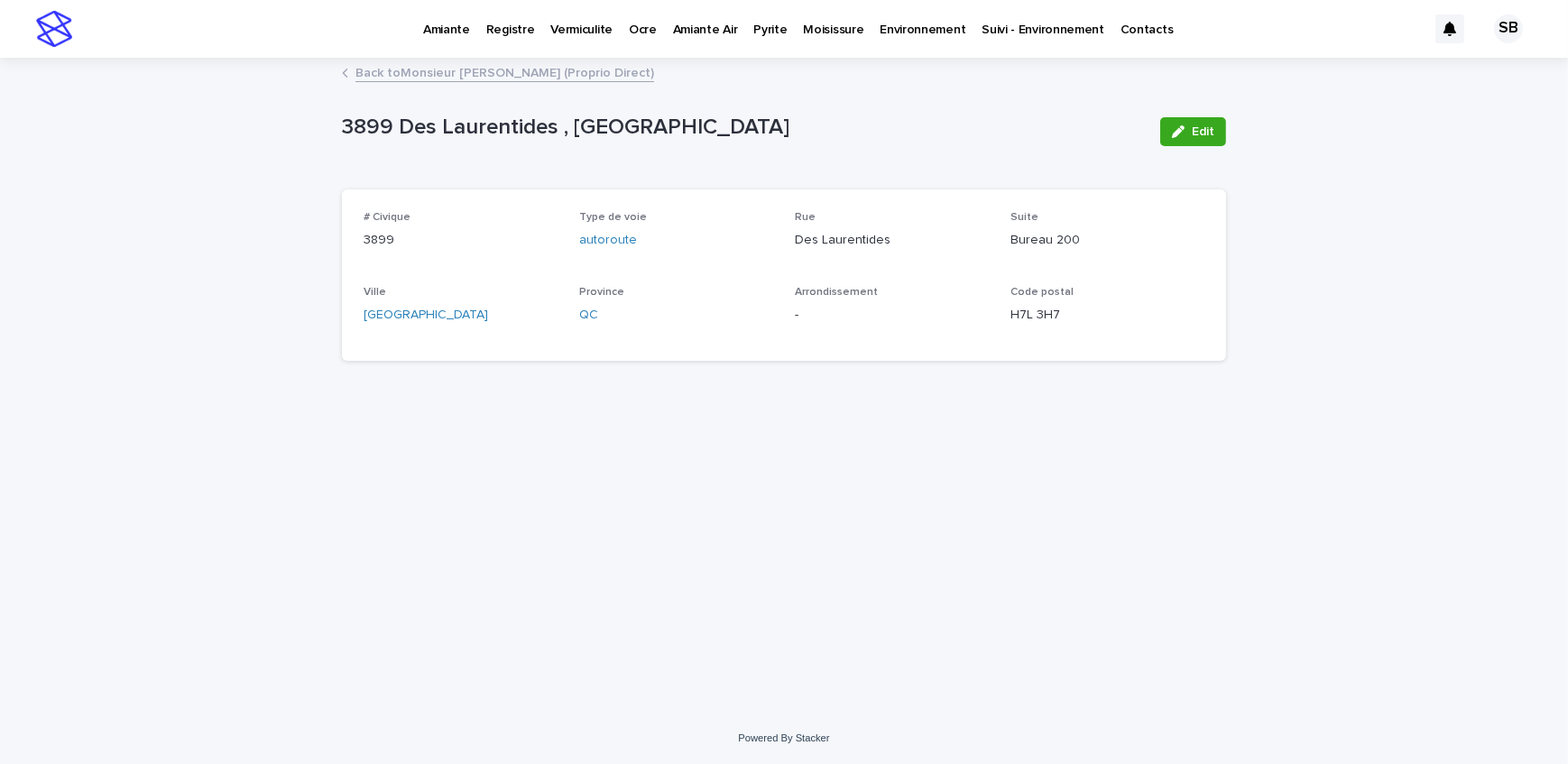
click at [402, 69] on link "Back to Monsieur [PERSON_NAME] (Proprio Direct)" at bounding box center [504, 71] width 298 height 21
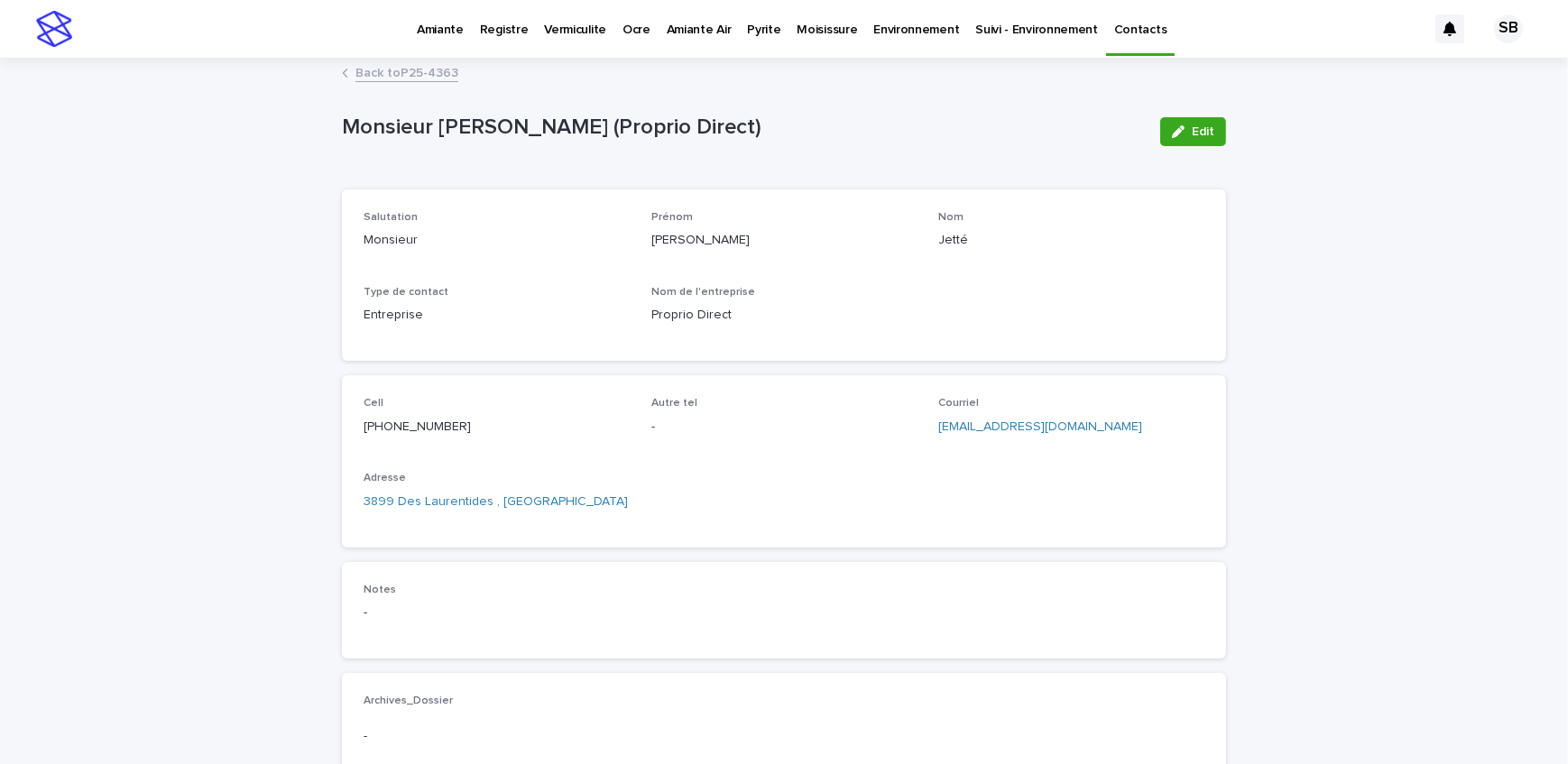
click at [400, 65] on link "Back to P25-4363" at bounding box center [407, 71] width 103 height 21
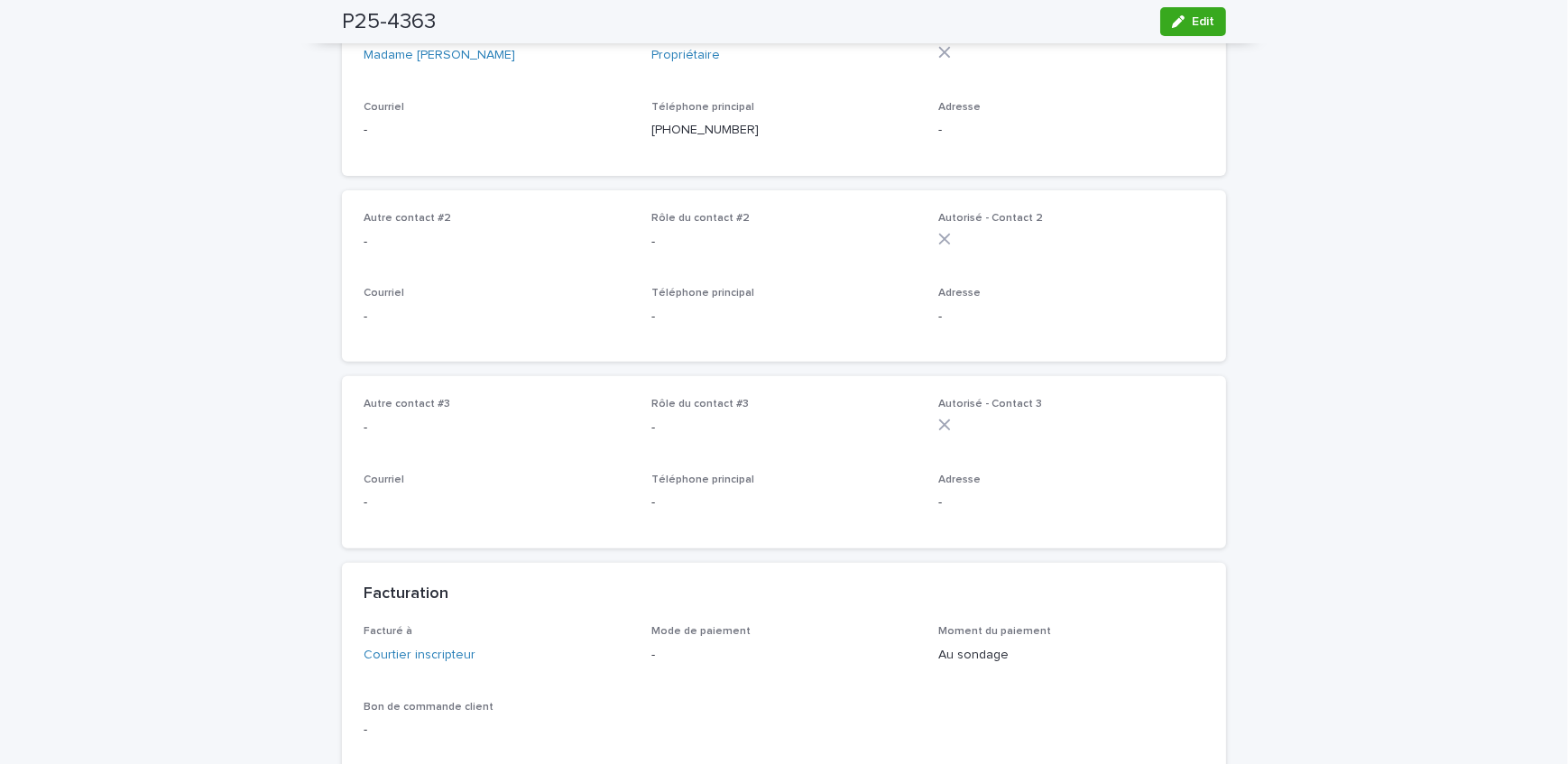
scroll to position [820, 0]
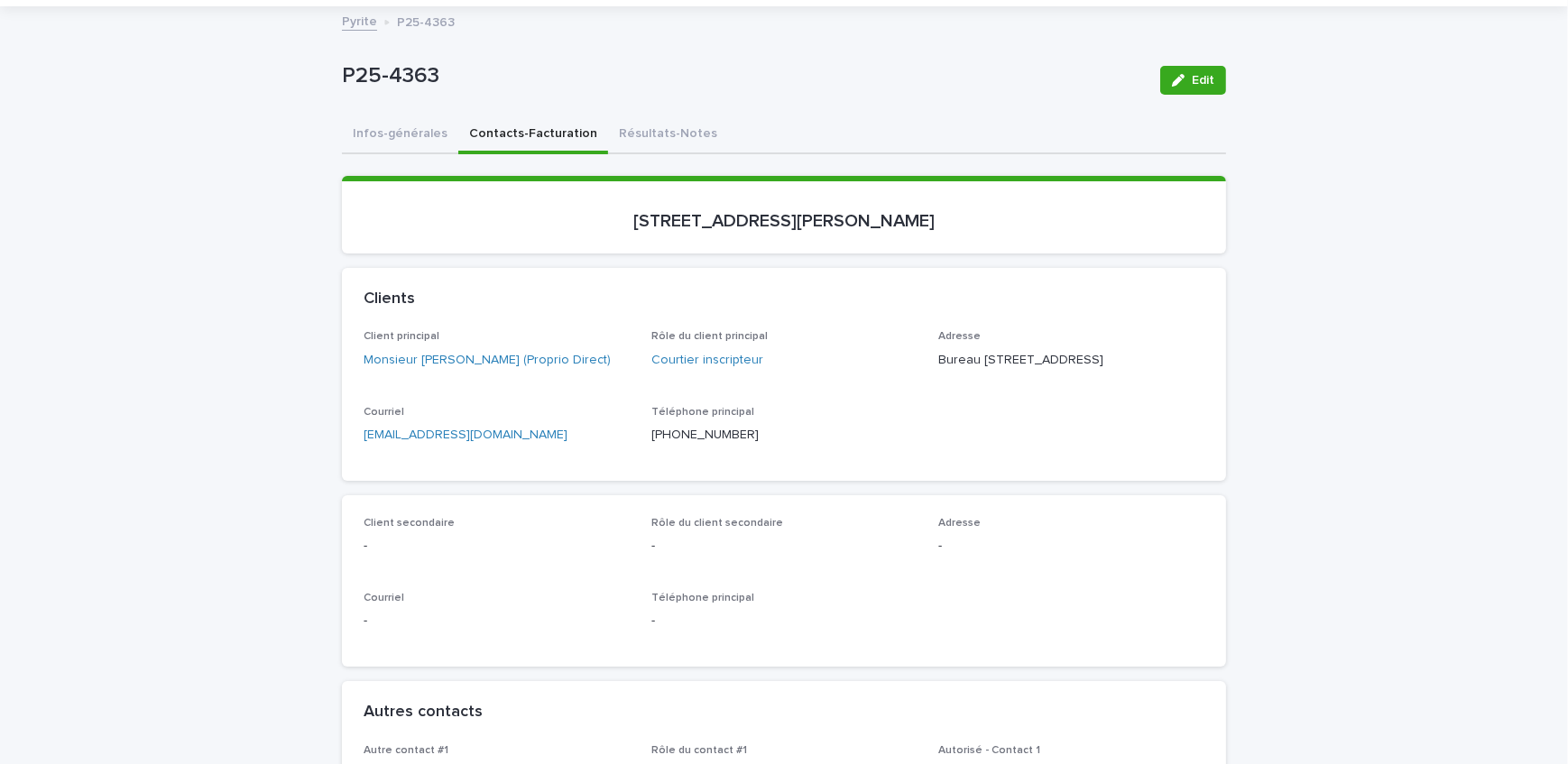
scroll to position [0, 0]
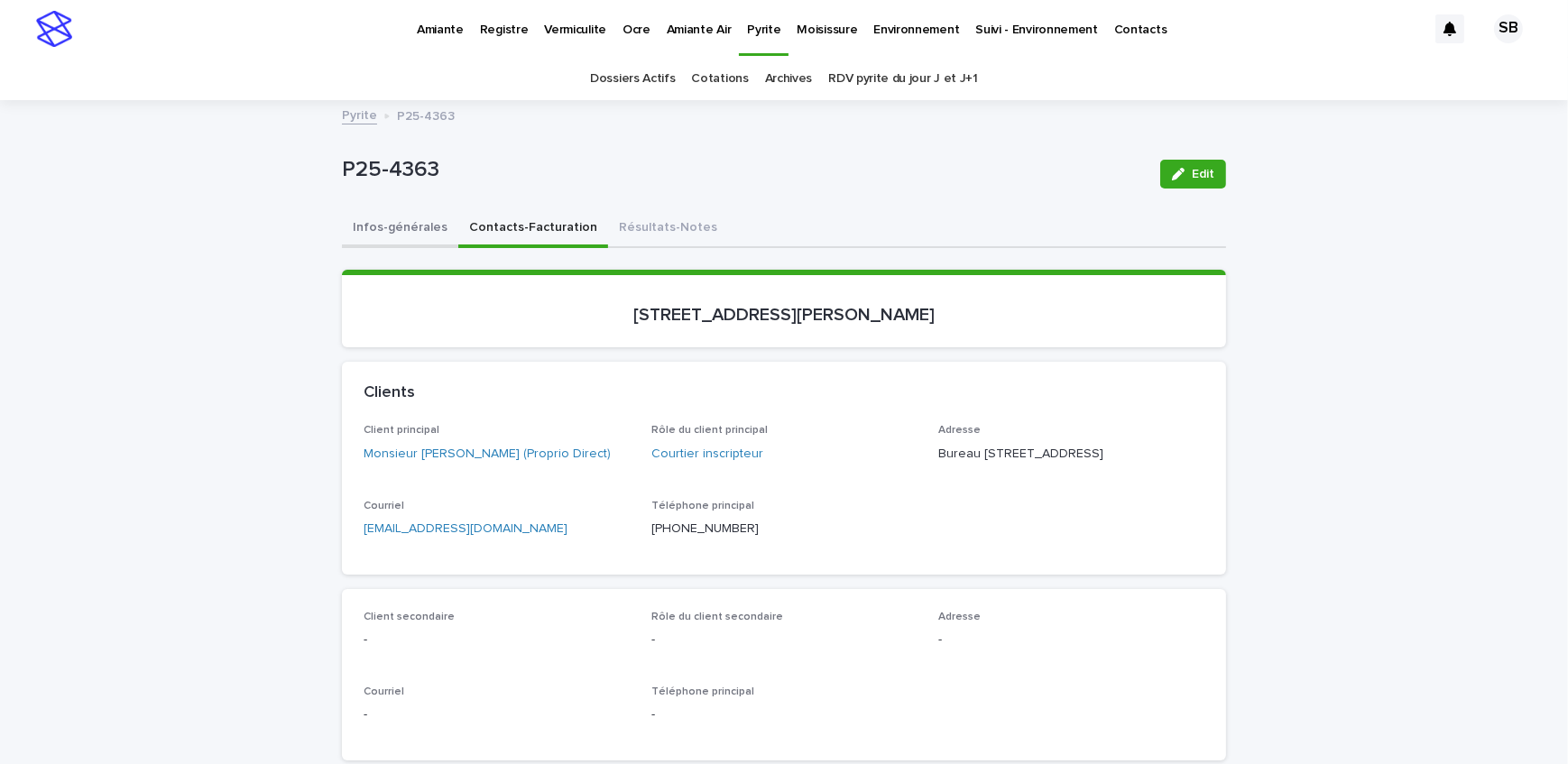
click at [397, 237] on button "Infos-générales" at bounding box center [399, 229] width 116 height 38
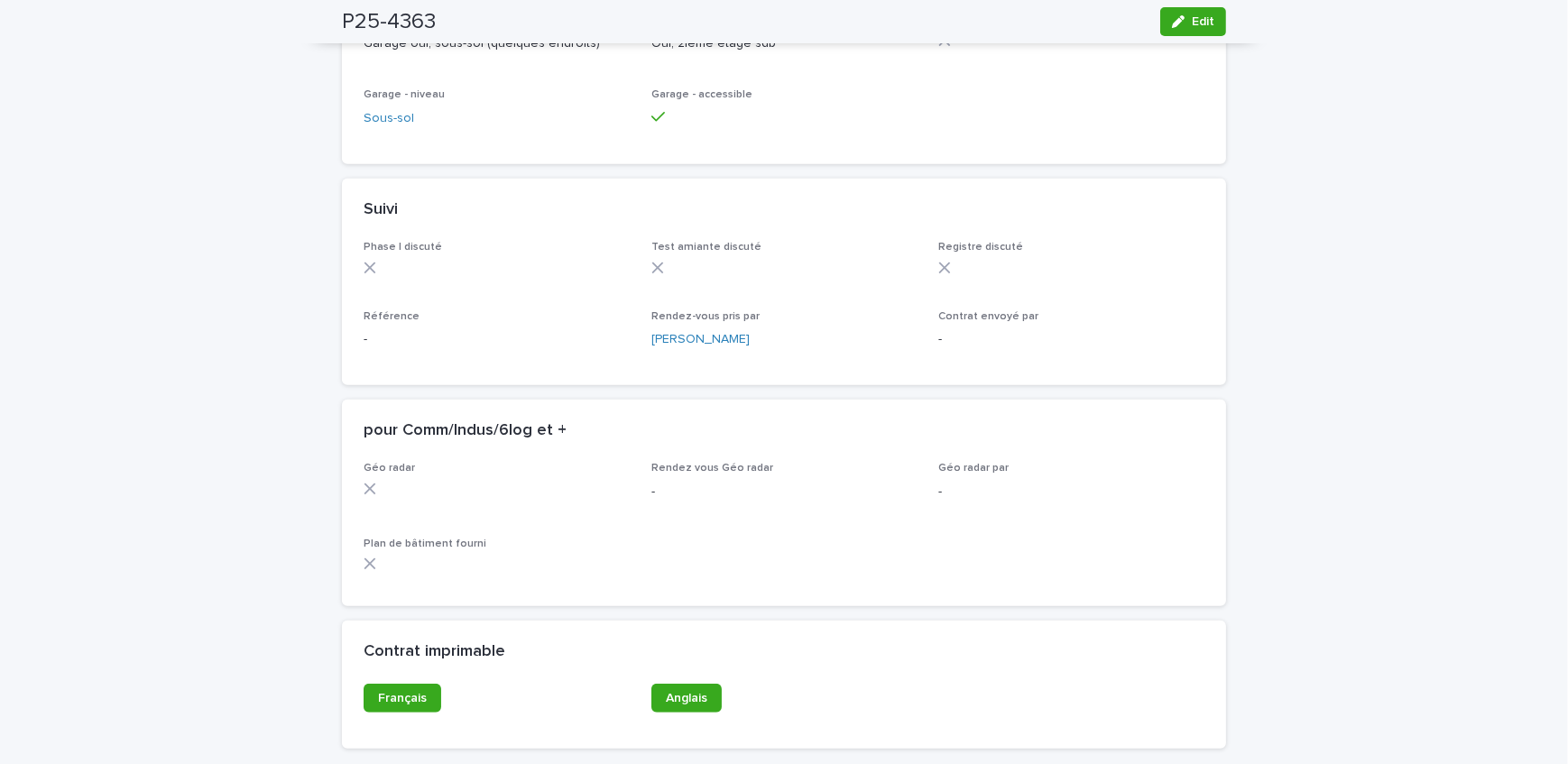
scroll to position [1394, 0]
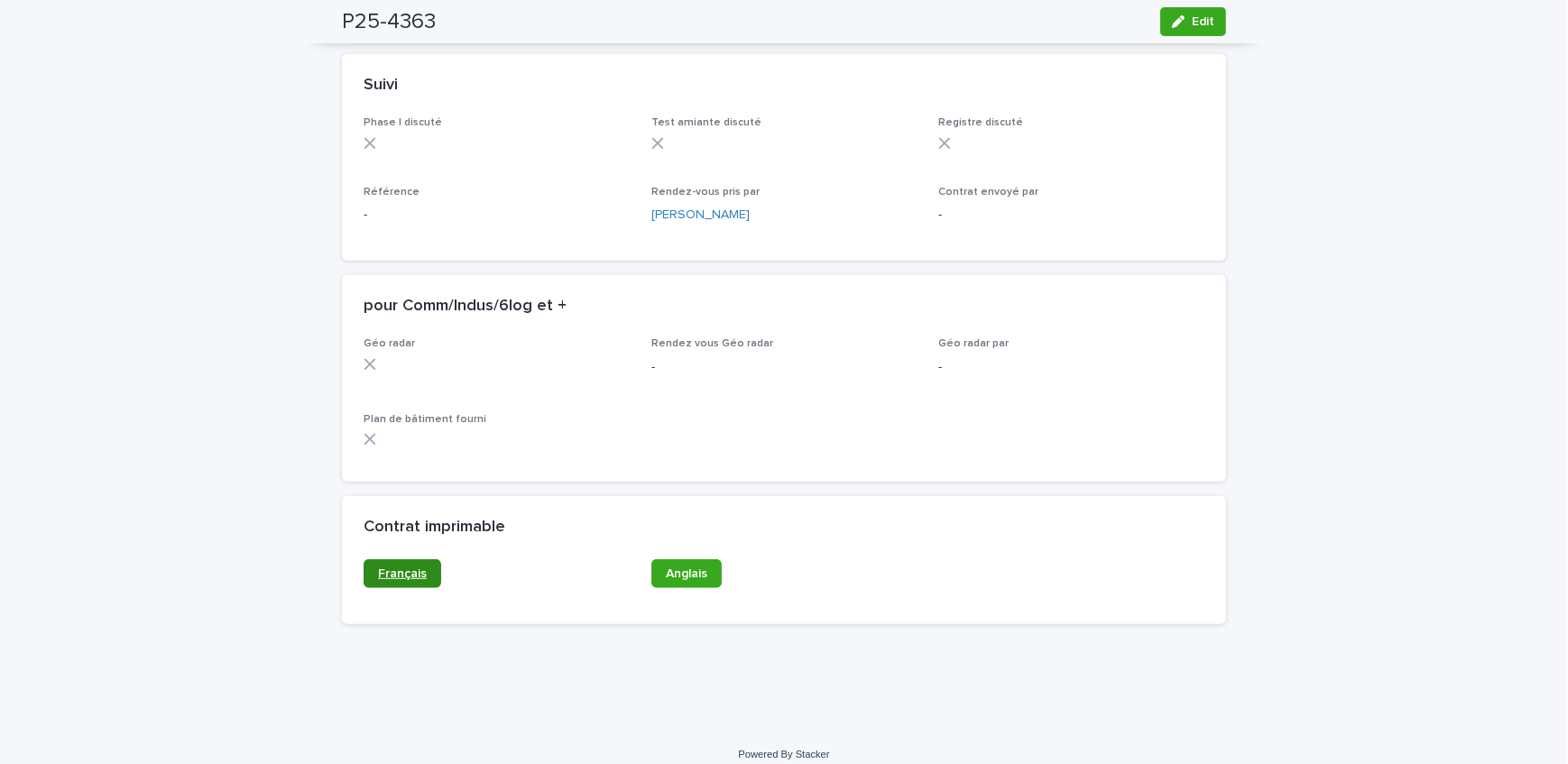
click at [389, 580] on span "Français" at bounding box center [401, 574] width 49 height 13
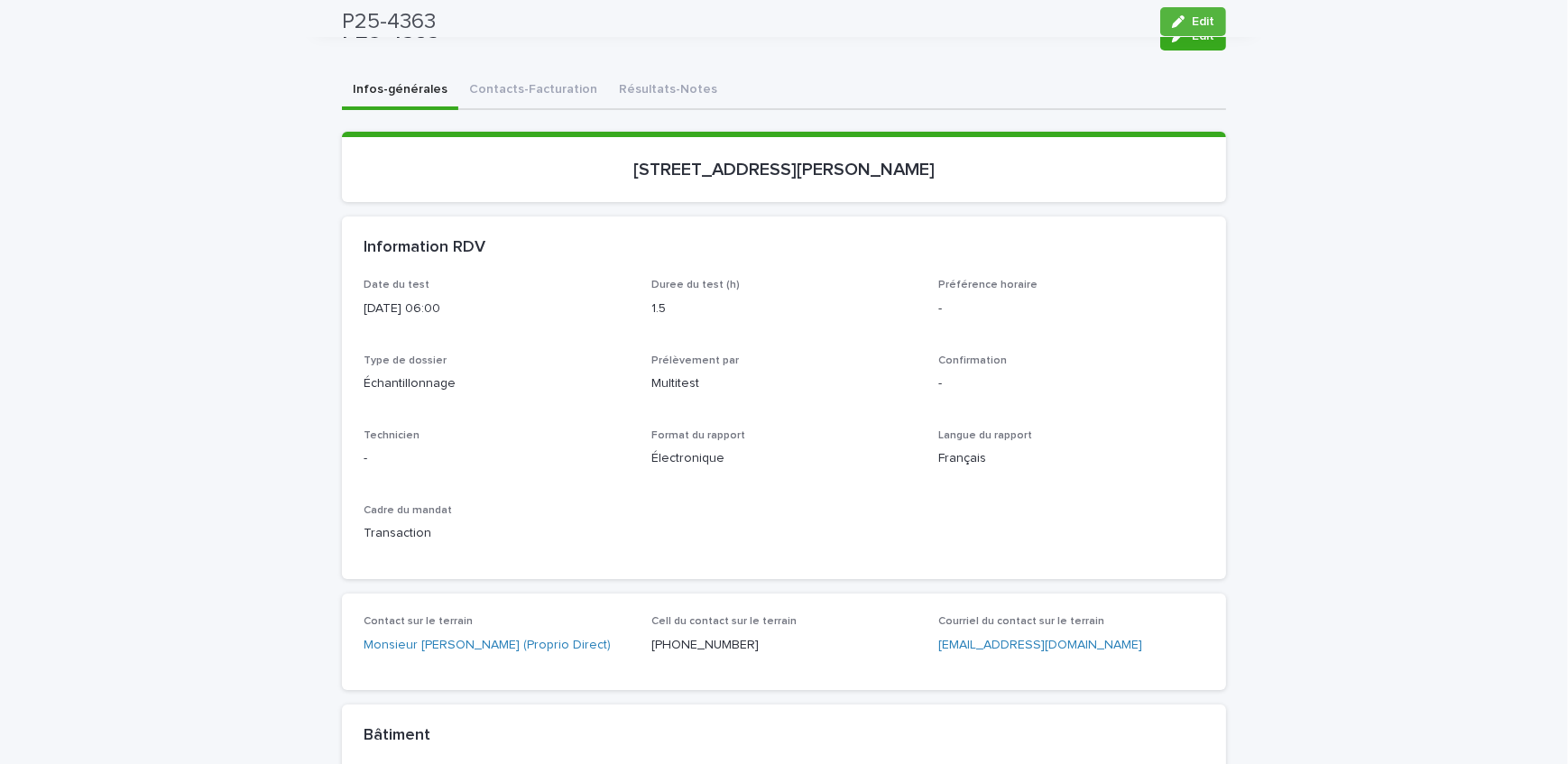
scroll to position [0, 0]
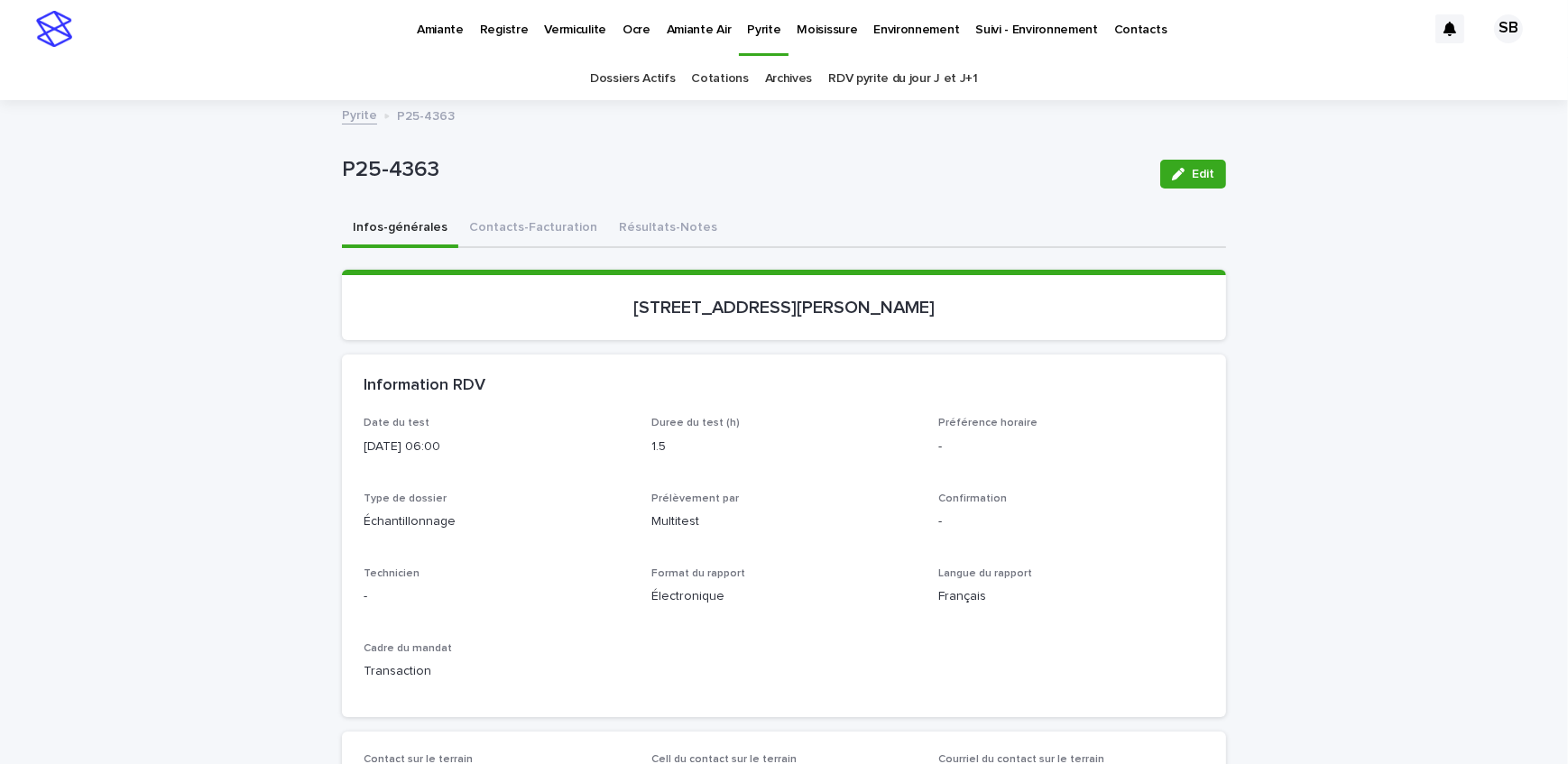
click at [342, 110] on link "Pyrite" at bounding box center [360, 114] width 36 height 21
